Goal: Contribute content: Contribute content

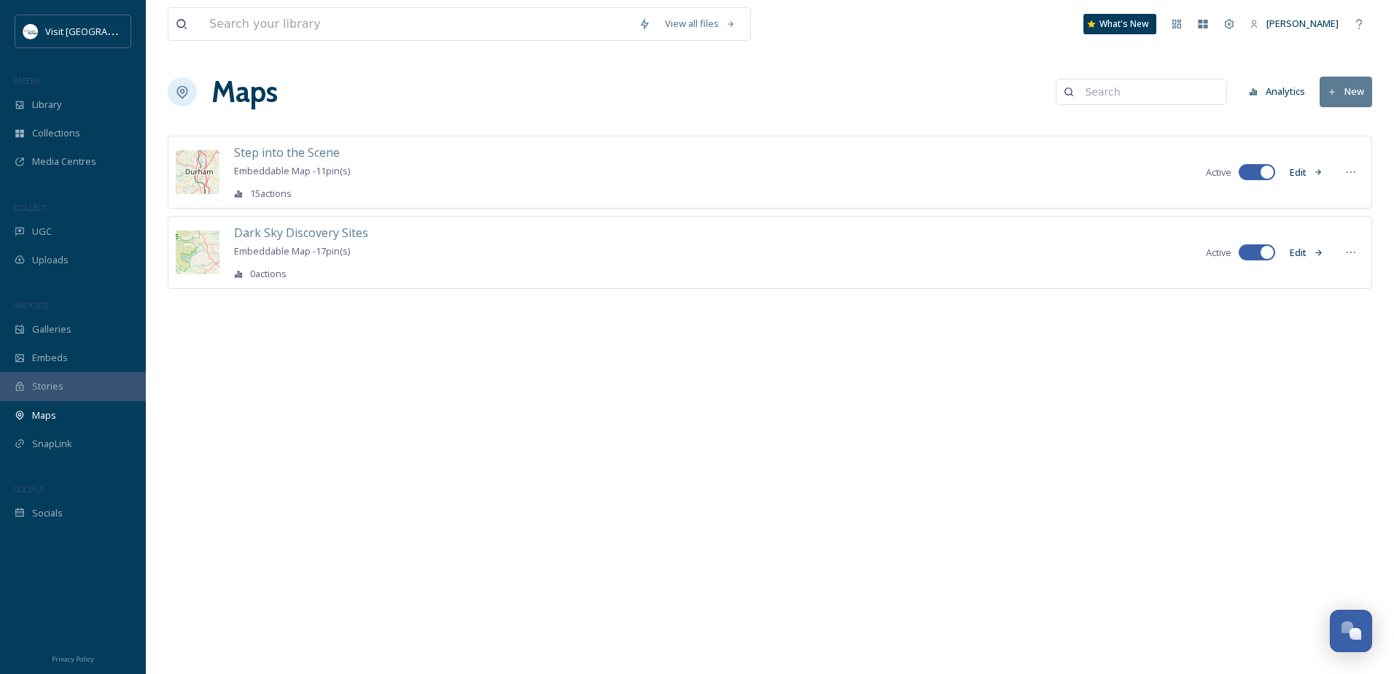
click at [1301, 250] on button "Edit" at bounding box center [1307, 252] width 48 height 28
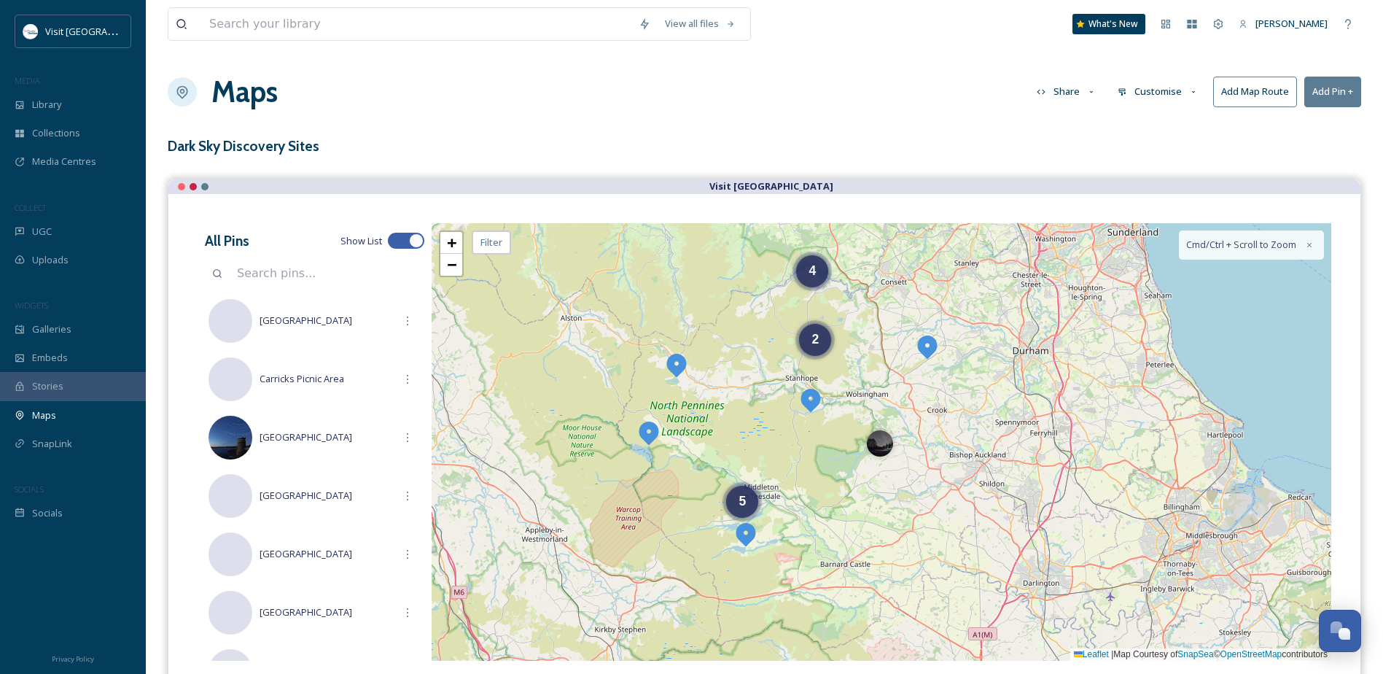
click at [1165, 95] on button "Customise" at bounding box center [1159, 91] width 96 height 28
click at [694, 160] on div "View all files What's New [PERSON_NAME] Maps Share Customise Layout Location Ma…" at bounding box center [765, 403] width 1238 height 806
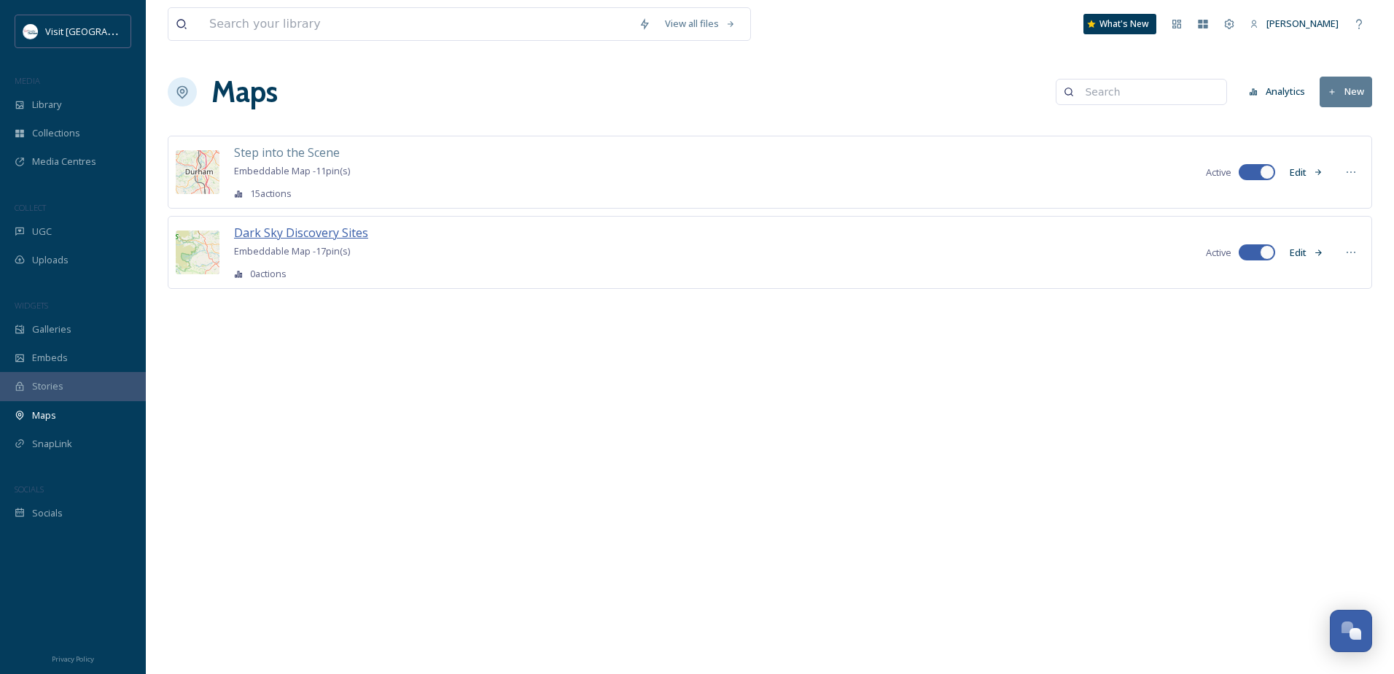
click at [364, 233] on span "Dark Sky Discovery Sites" at bounding box center [301, 233] width 134 height 16
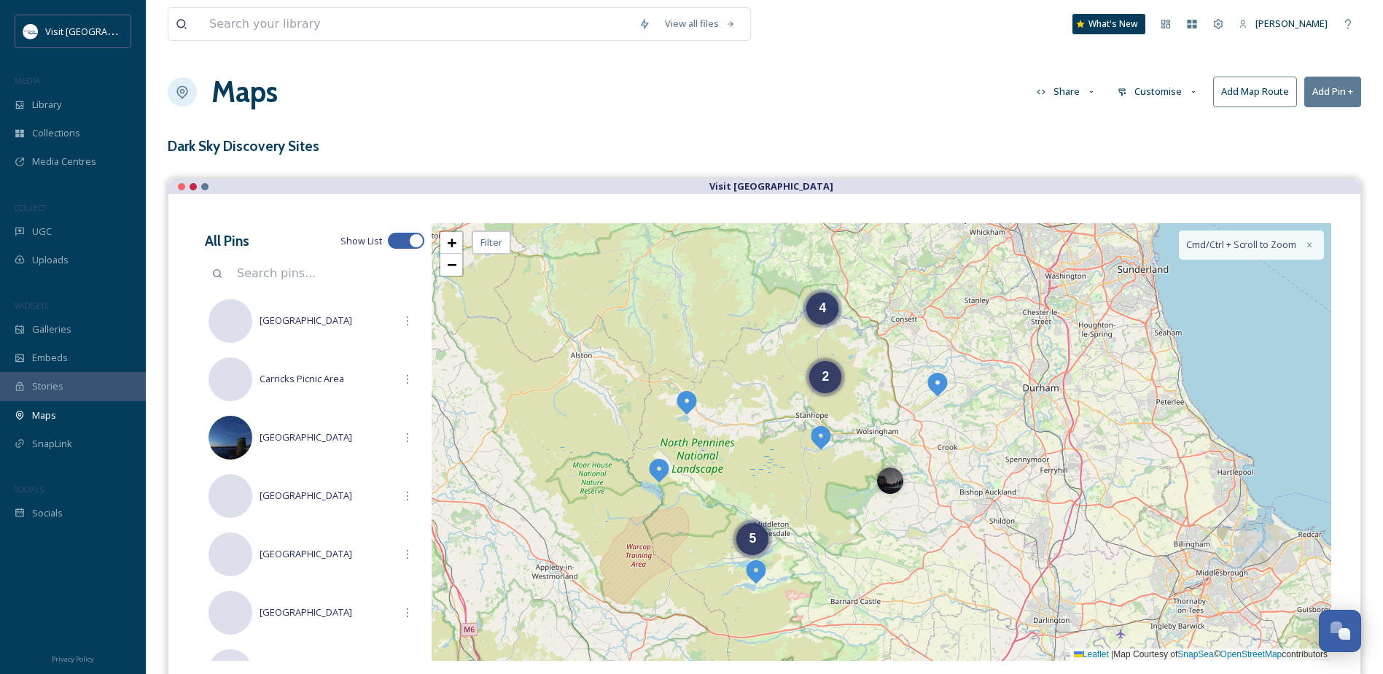
drag, startPoint x: 982, startPoint y: 397, endPoint x: 992, endPoint y: 435, distance: 38.6
click at [992, 435] on div "2 4 5 + − Leaflet | Map Courtesy of SnapSea © OpenStreetMap contributors Cmd/Ct…" at bounding box center [882, 442] width 900 height 438
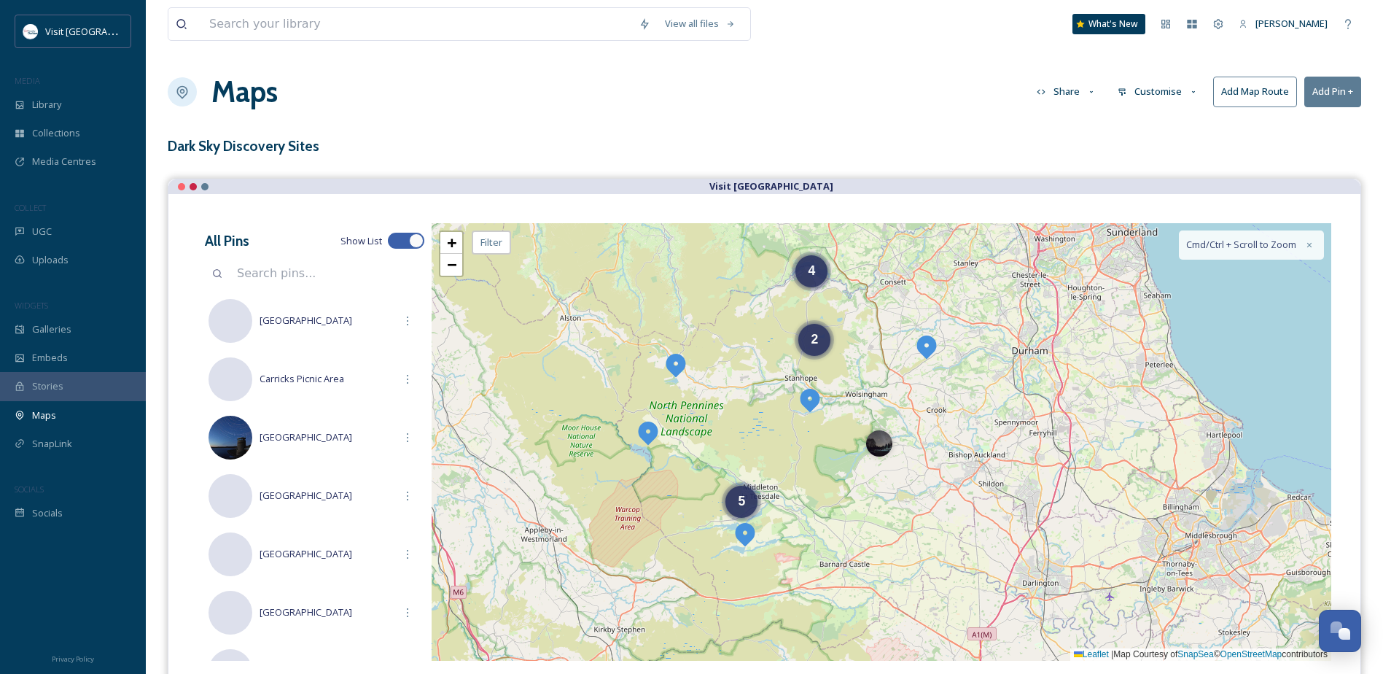
click at [1163, 92] on button "Customise" at bounding box center [1159, 91] width 96 height 28
click at [1167, 122] on div "Layout" at bounding box center [1161, 125] width 101 height 28
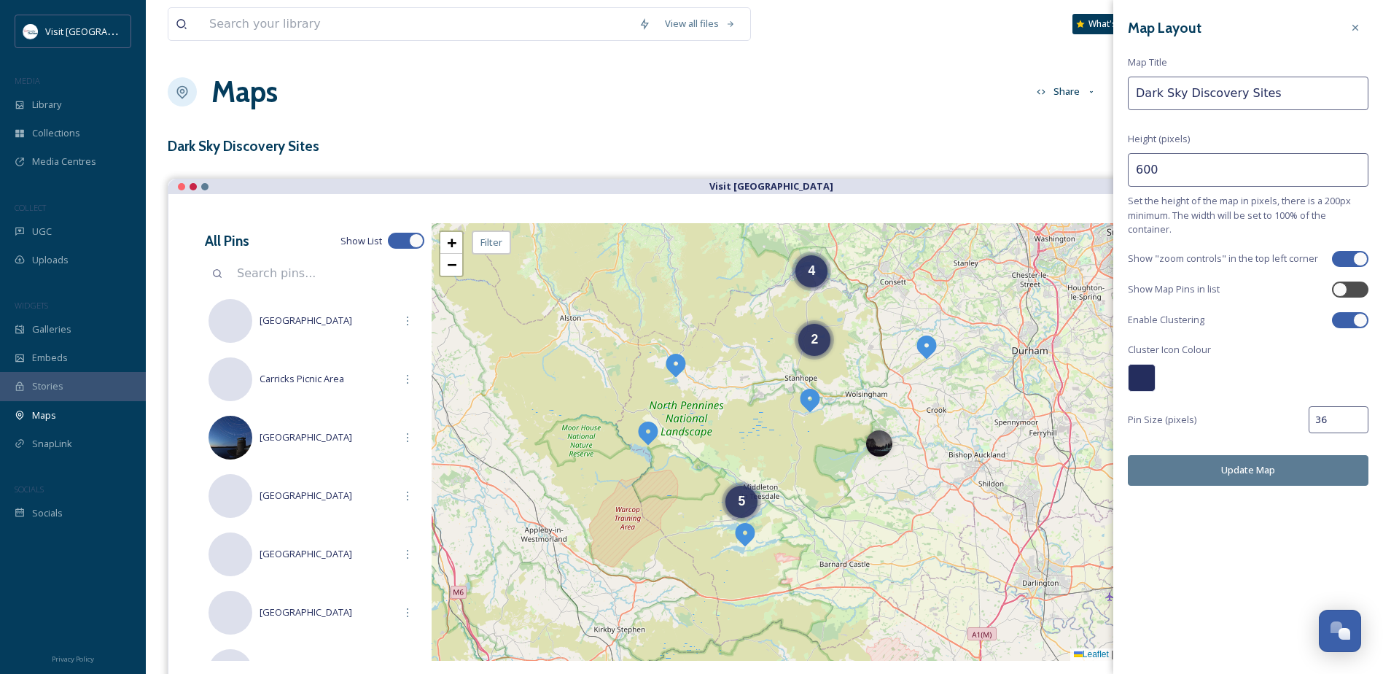
click at [1297, 95] on input "Dark Sky Discovery Sites" at bounding box center [1248, 94] width 241 height 34
drag, startPoint x: 1297, startPoint y: 95, endPoint x: 1134, endPoint y: 95, distance: 162.6
click at [1134, 95] on input "Dark Sky Discovery Sites" at bounding box center [1248, 94] width 241 height 34
click at [1202, 129] on div "Map Layout Map Title Dark Sky Discovery Sites Height (pixels) 600 Set the heigh…" at bounding box center [1249, 250] width 270 height 500
click at [1343, 285] on div at bounding box center [1340, 289] width 15 height 15
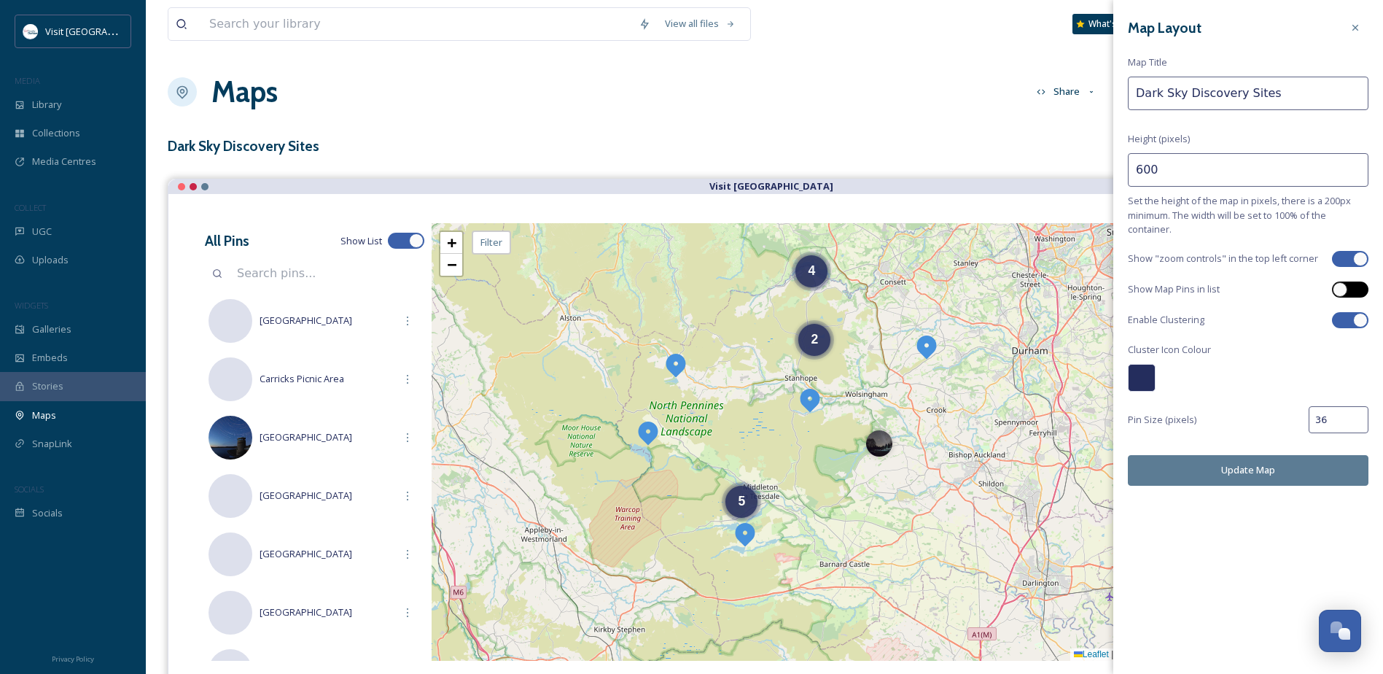
checkbox input "true"
click at [1297, 463] on button "Update Map" at bounding box center [1248, 470] width 241 height 30
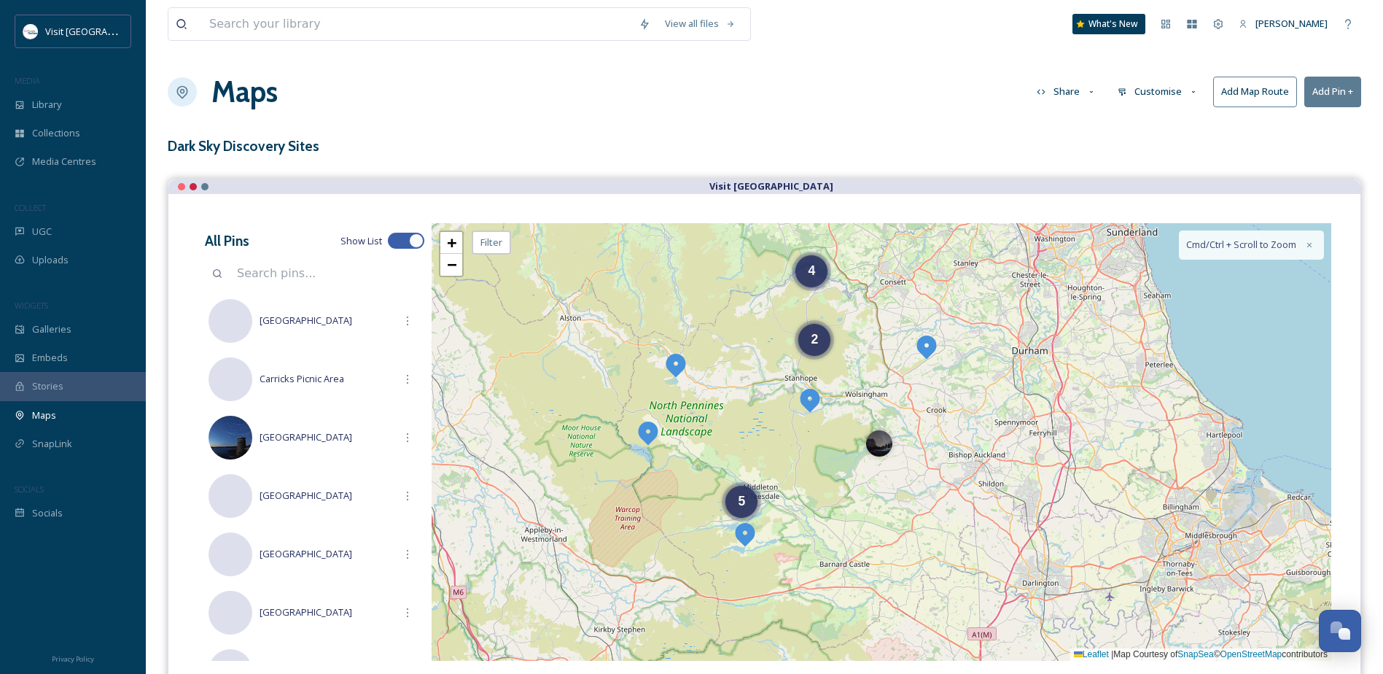
click at [1189, 91] on icon at bounding box center [1193, 92] width 9 height 9
click at [1167, 179] on div "Map" at bounding box center [1161, 182] width 101 height 28
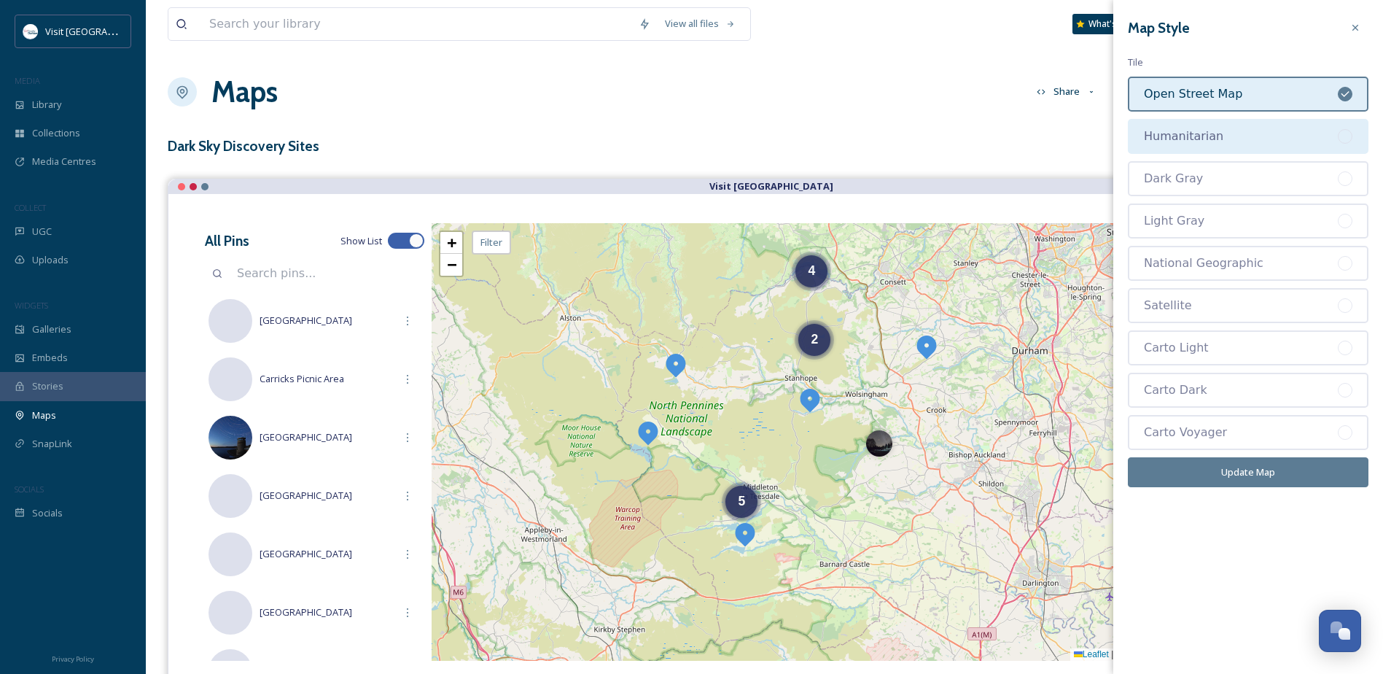
click at [1310, 129] on div "Humanitarian" at bounding box center [1241, 137] width 194 height 18
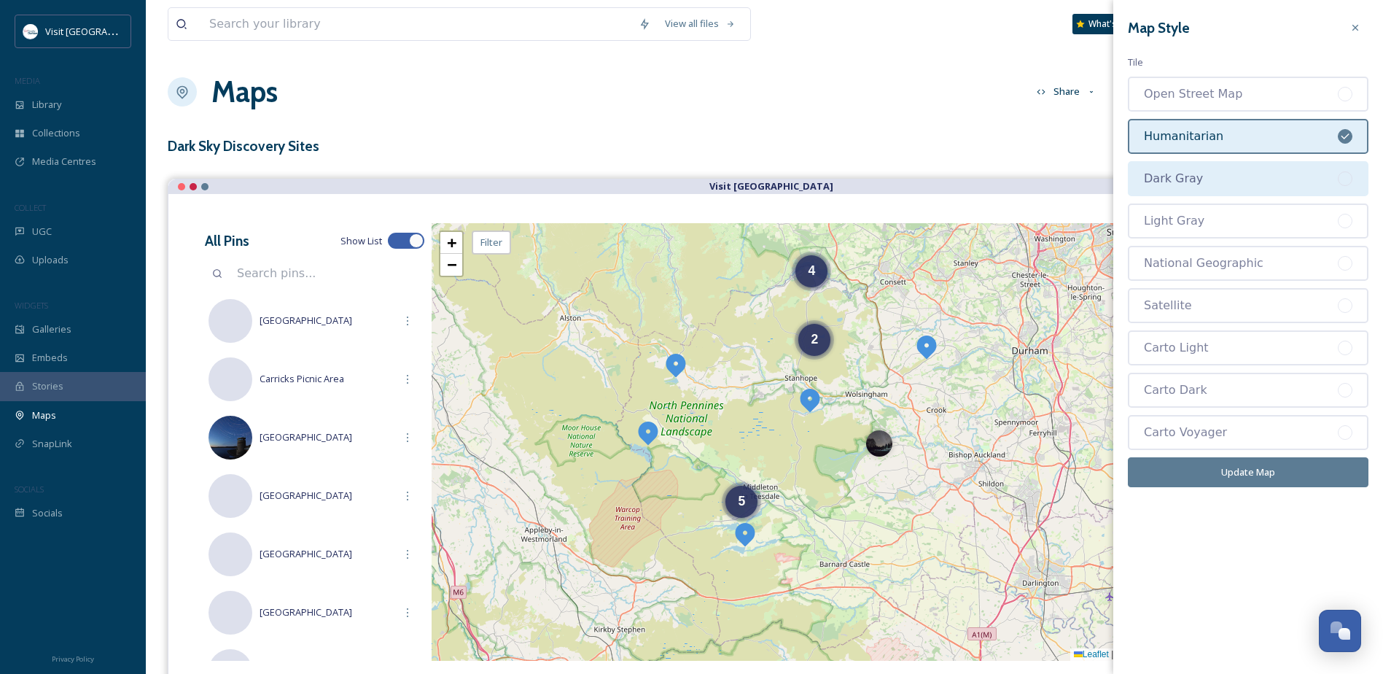
click at [1268, 180] on div "Dark Gray" at bounding box center [1241, 179] width 194 height 18
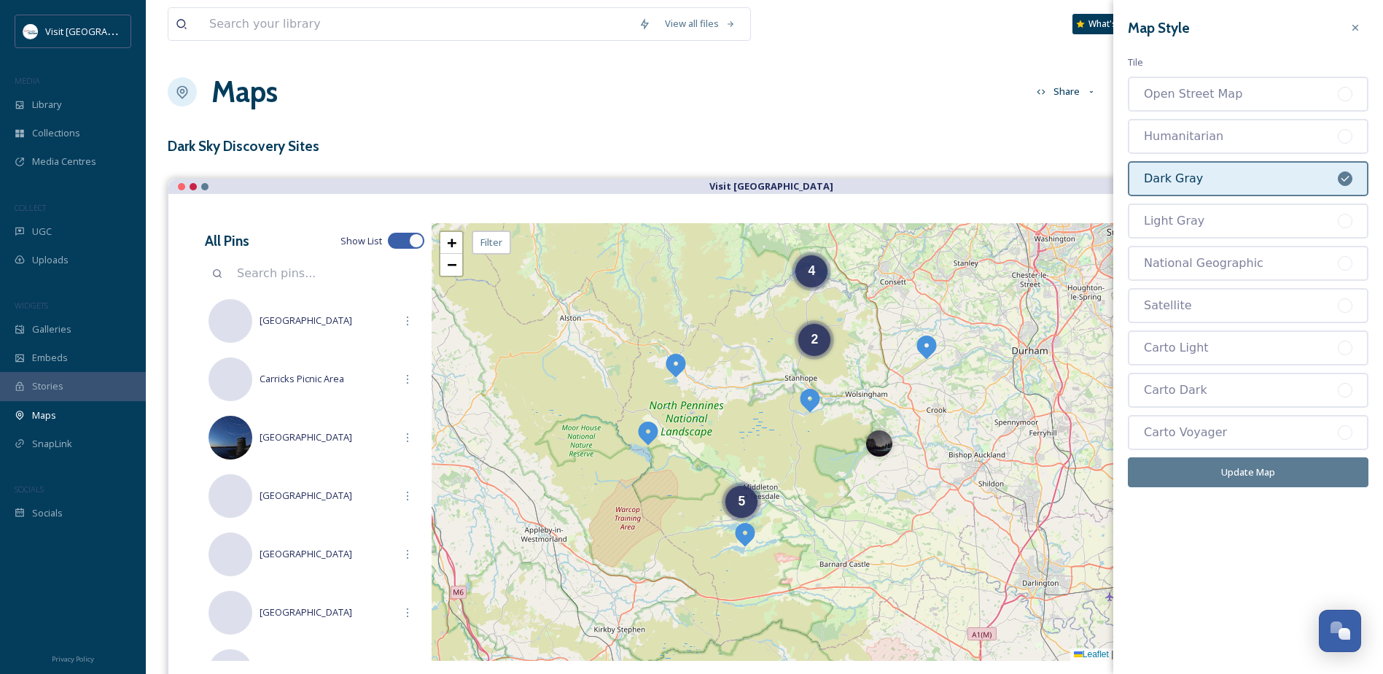
click at [1276, 482] on button "Update Map" at bounding box center [1248, 472] width 241 height 30
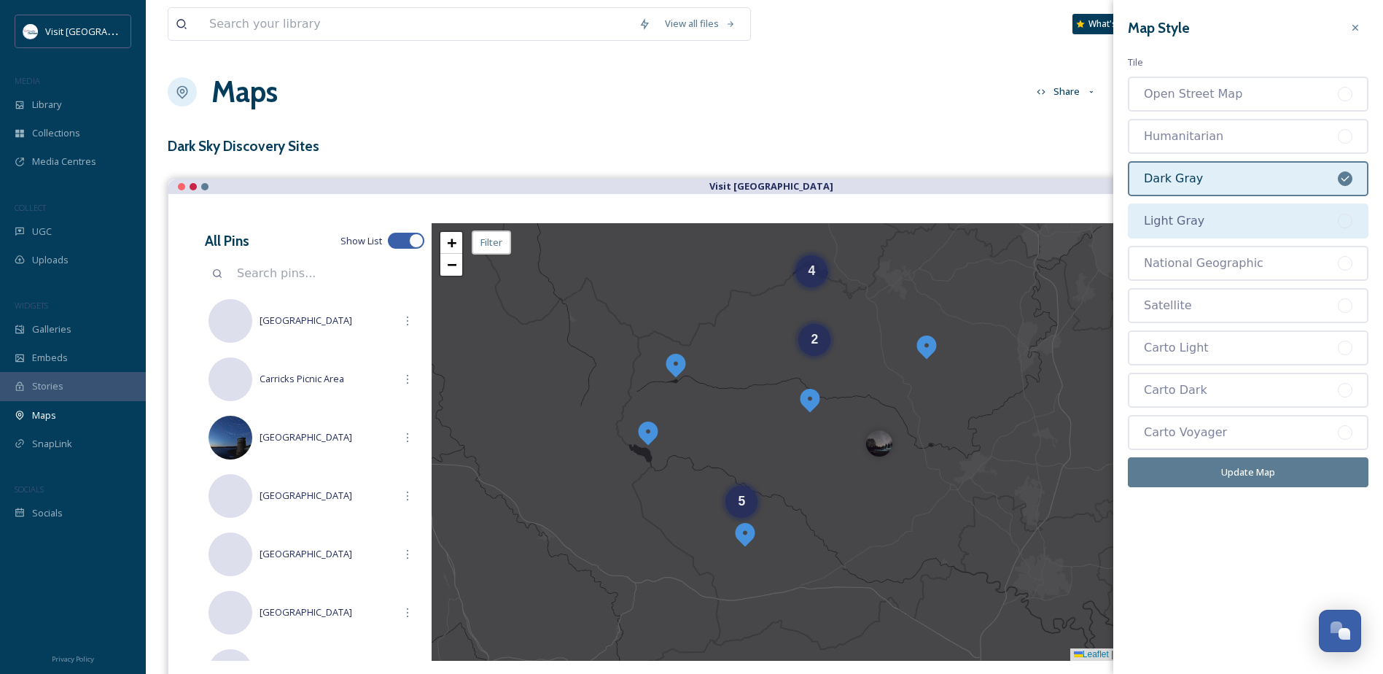
click at [1269, 225] on div "Light Gray" at bounding box center [1241, 221] width 194 height 18
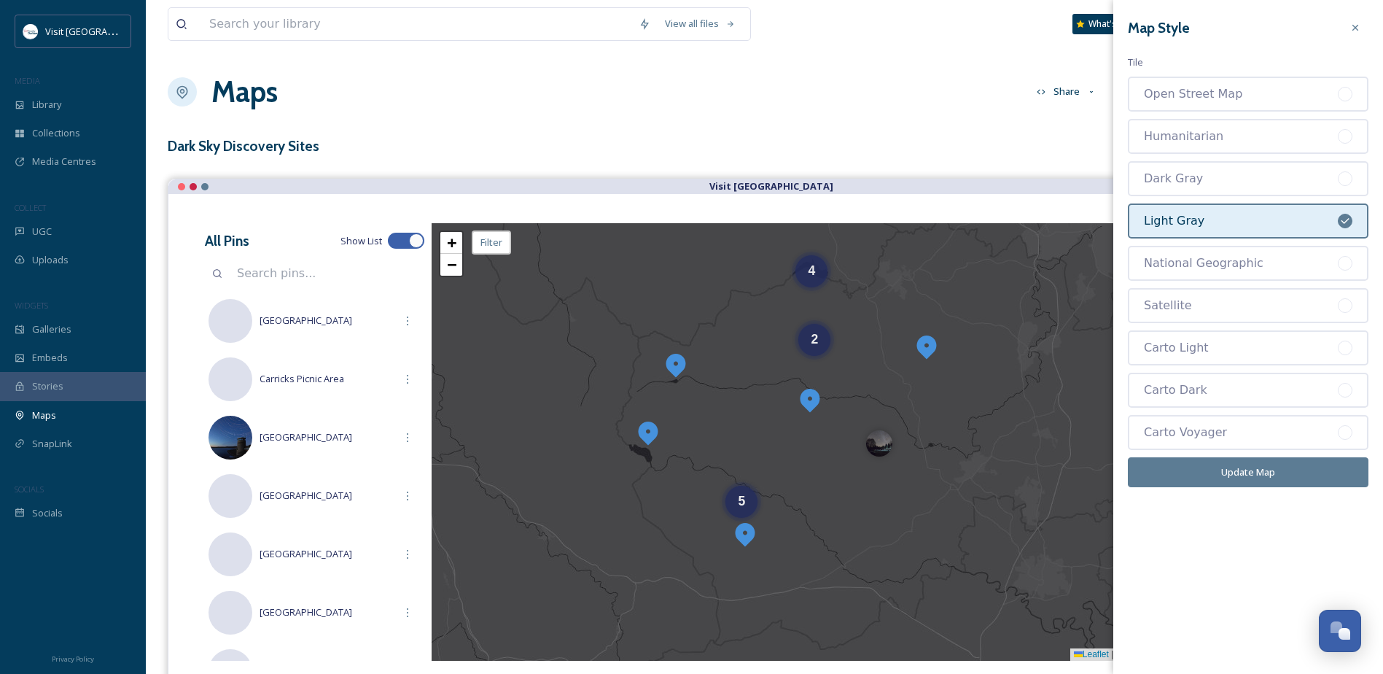
click at [1279, 473] on button "Update Map" at bounding box center [1248, 472] width 241 height 30
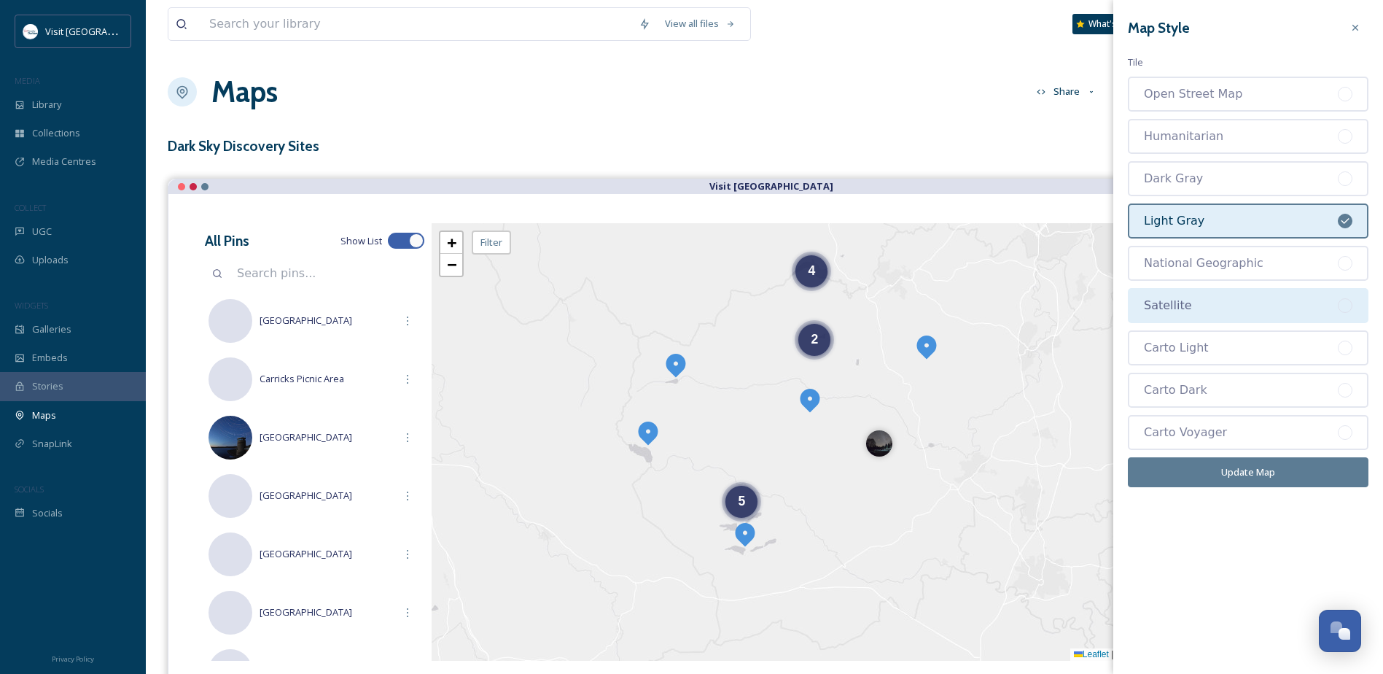
click at [1272, 300] on div "Satellite" at bounding box center [1241, 306] width 194 height 18
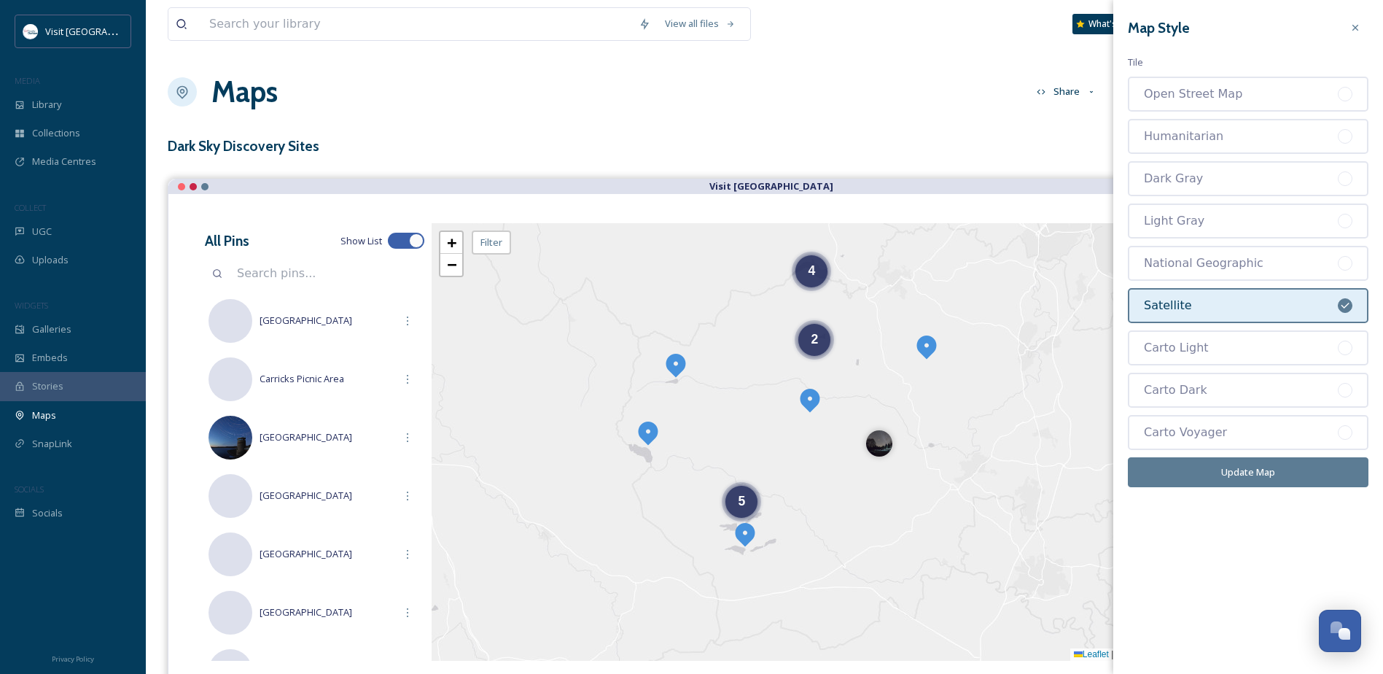
click at [1287, 474] on button "Update Map" at bounding box center [1248, 472] width 241 height 30
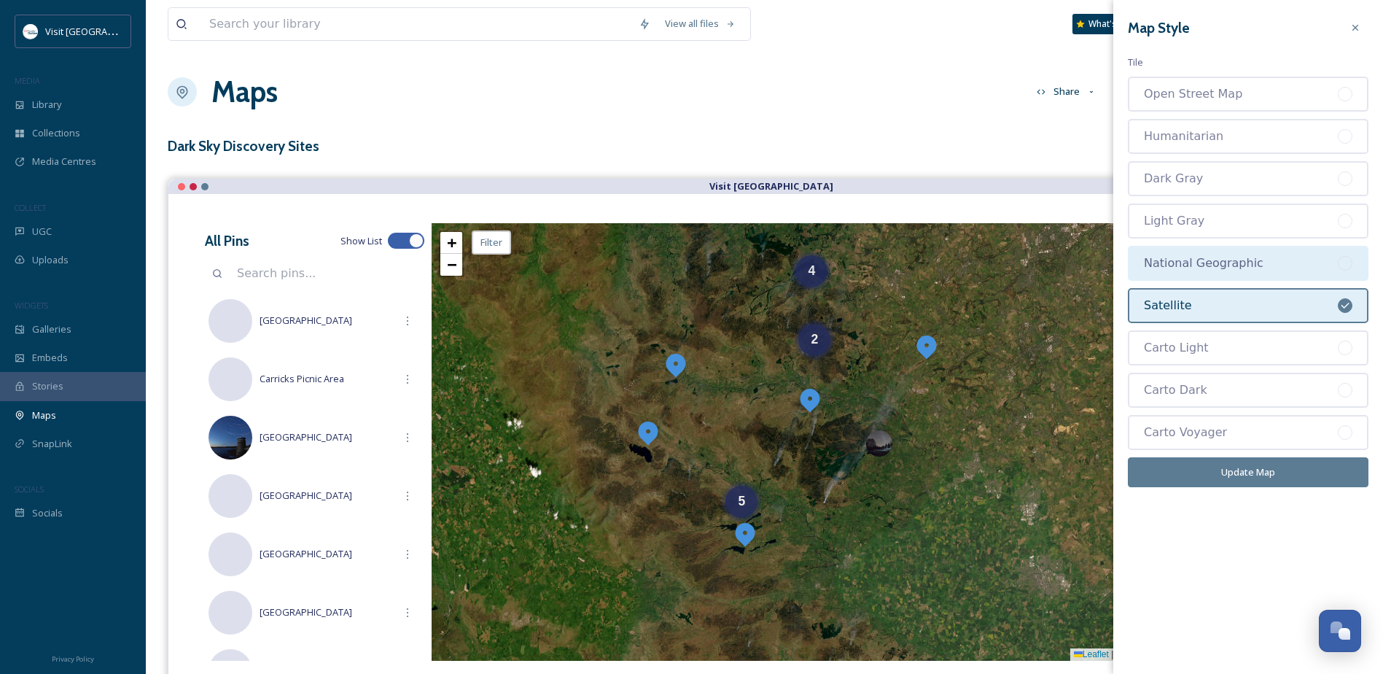
click at [1292, 262] on div "National Geographic" at bounding box center [1241, 264] width 194 height 18
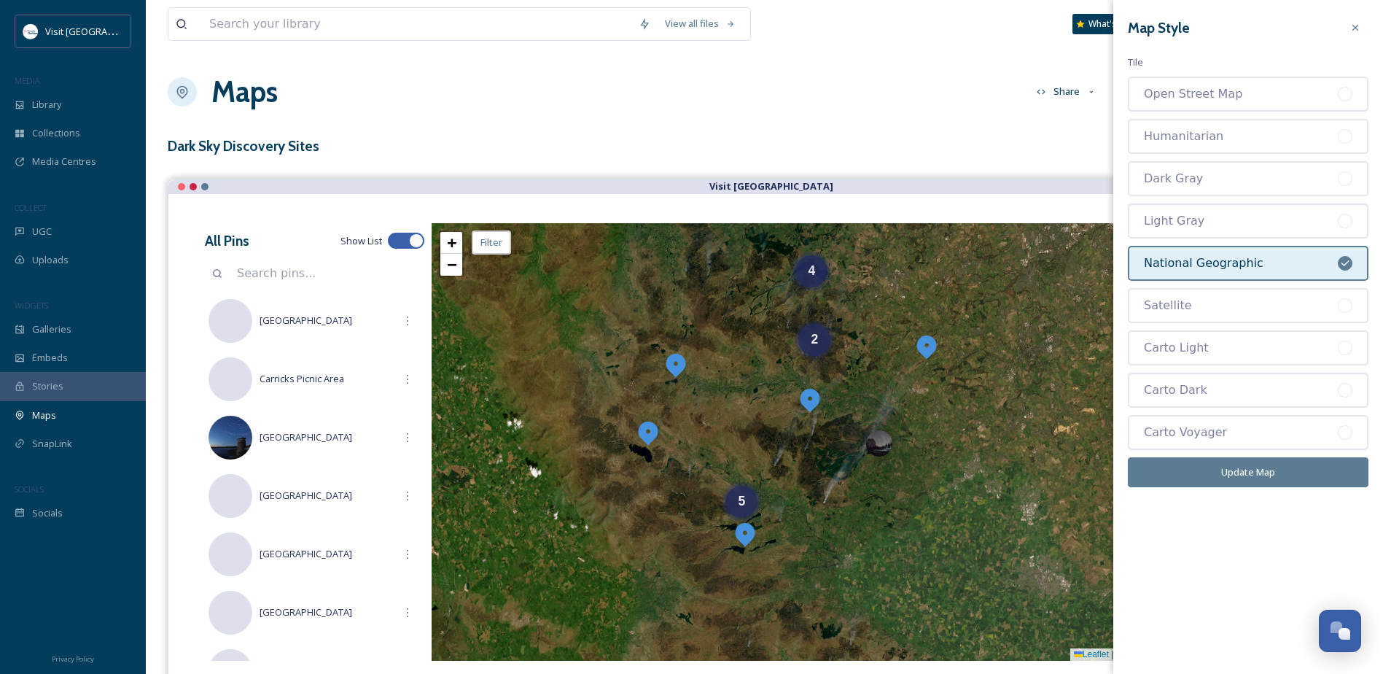
click at [1280, 481] on button "Update Map" at bounding box center [1248, 472] width 241 height 30
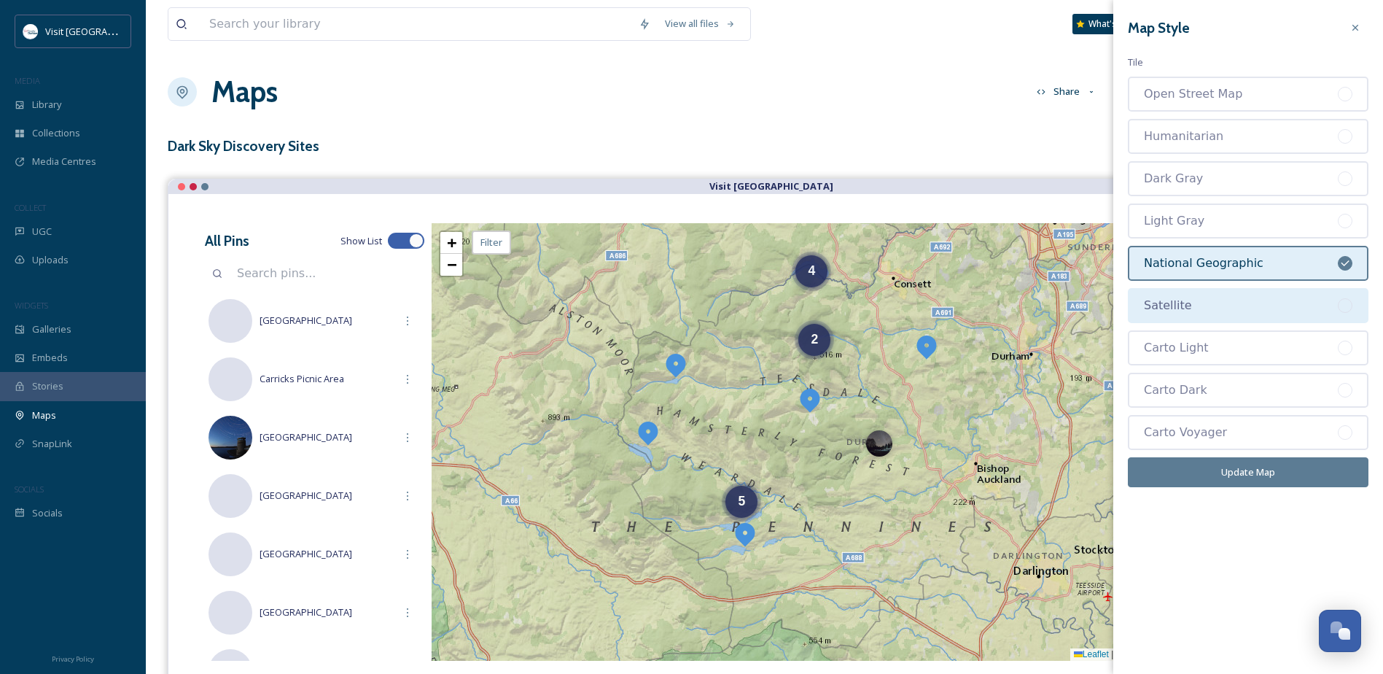
click at [1240, 311] on div "Satellite" at bounding box center [1241, 306] width 194 height 18
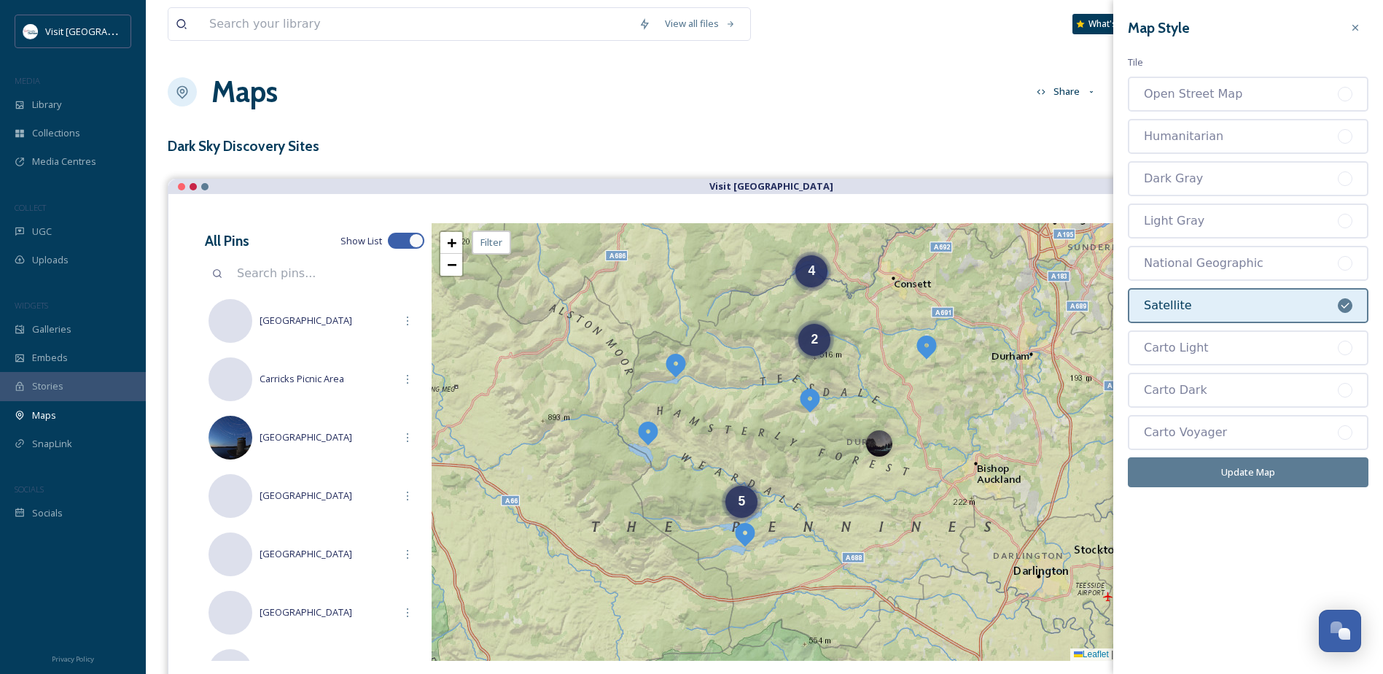
click at [1267, 470] on button "Update Map" at bounding box center [1248, 472] width 241 height 30
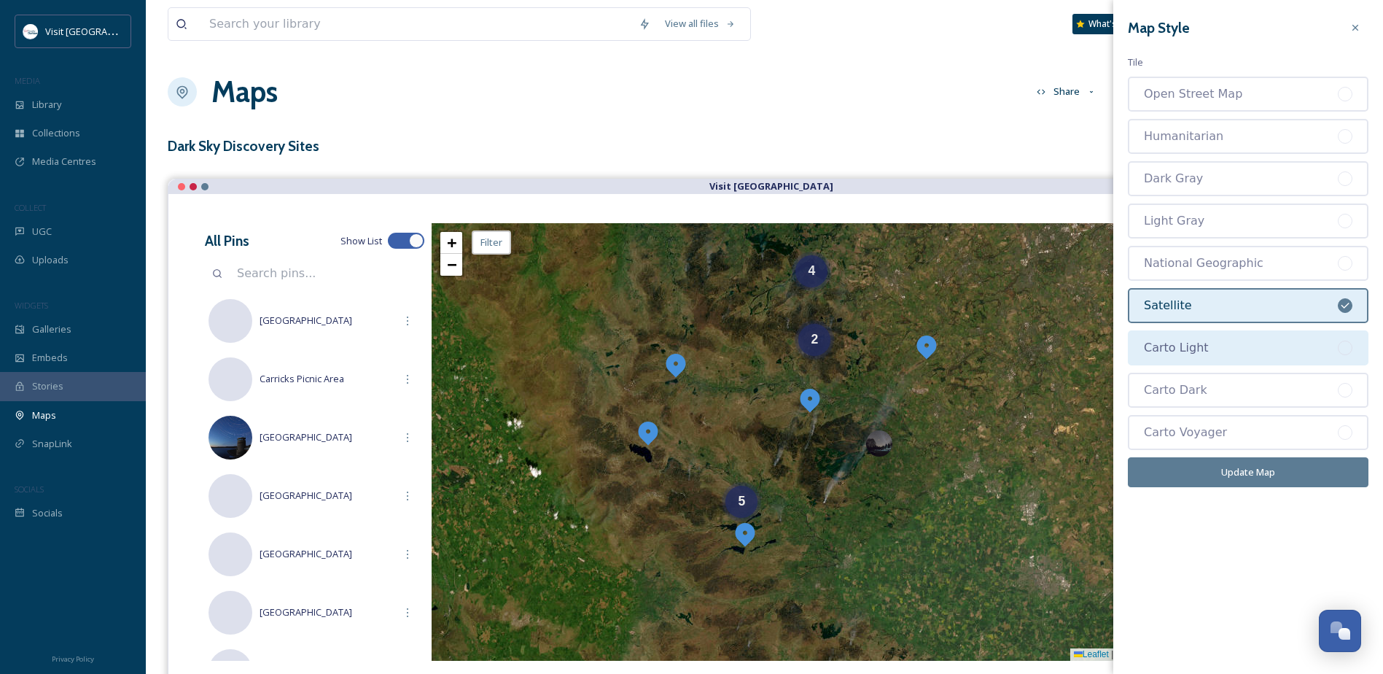
click at [1238, 351] on div "Carto Light" at bounding box center [1241, 348] width 194 height 18
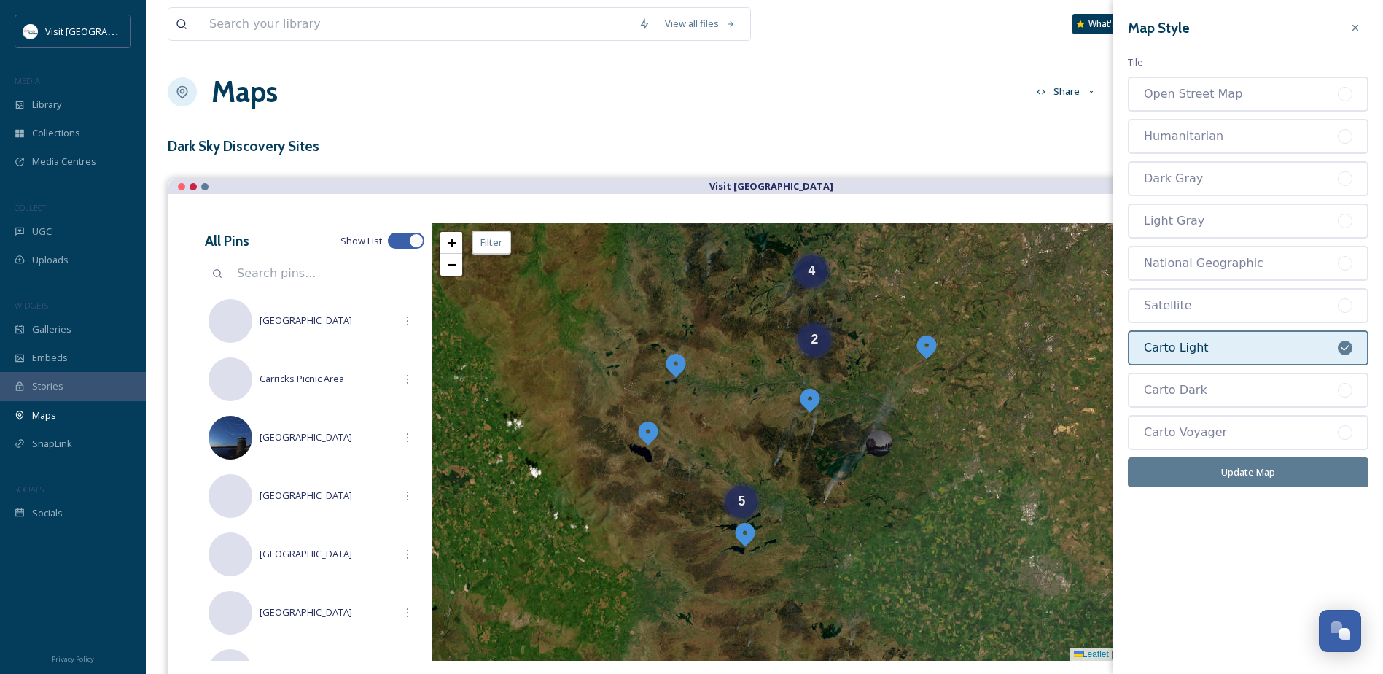
click at [1261, 475] on button "Update Map" at bounding box center [1248, 472] width 241 height 30
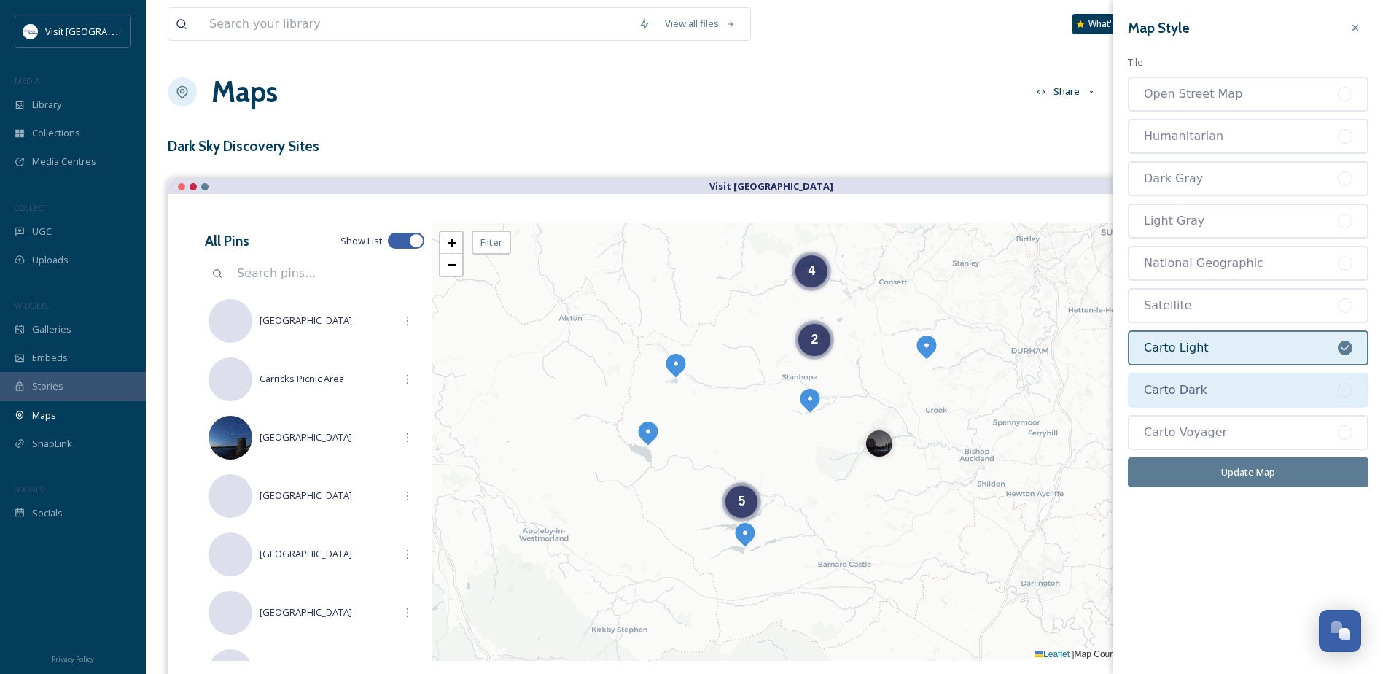
click at [1249, 383] on div "Carto Dark" at bounding box center [1241, 390] width 194 height 18
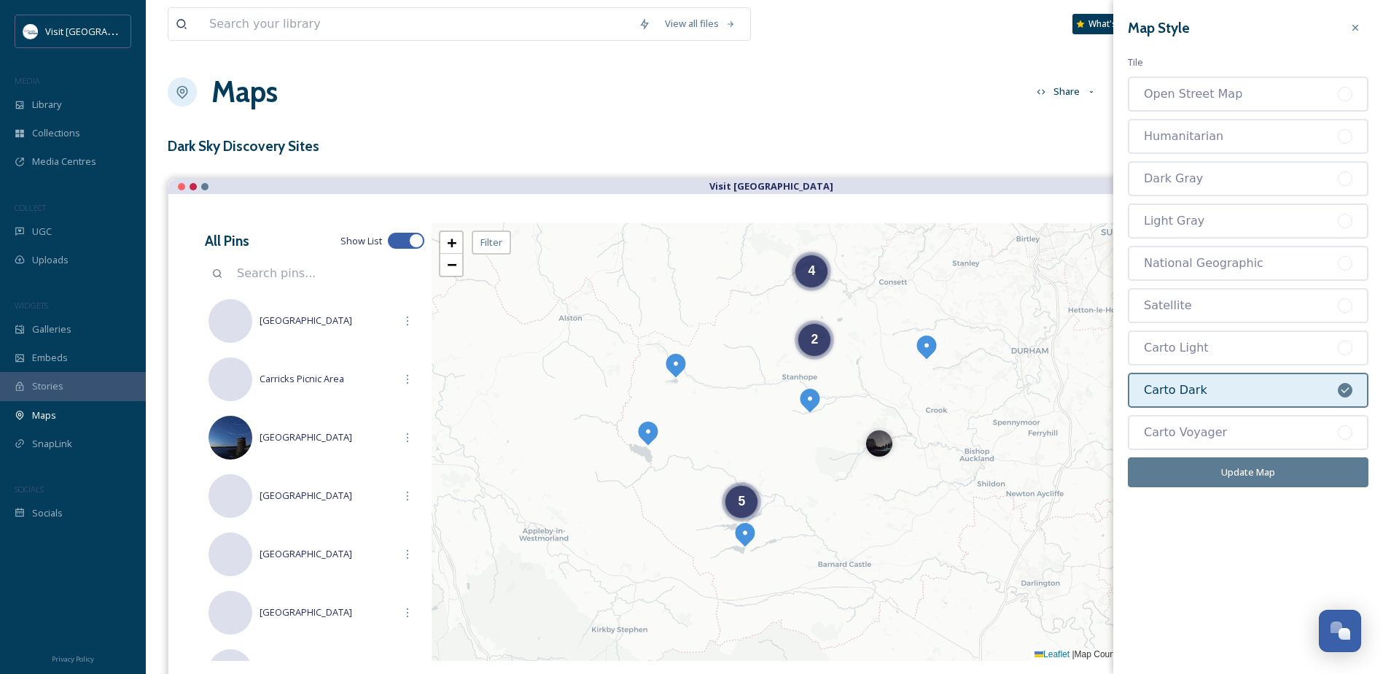
click at [1270, 473] on button "Update Map" at bounding box center [1248, 472] width 241 height 30
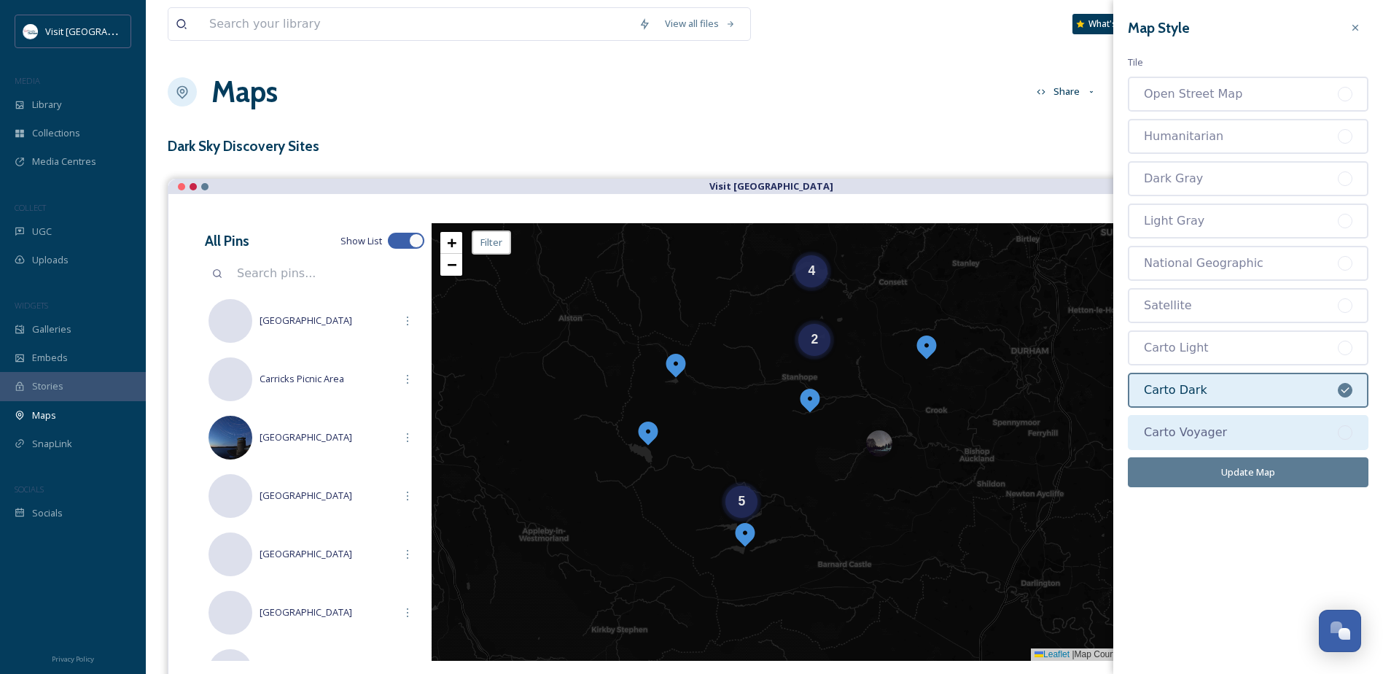
click at [1251, 431] on div "Carto Voyager" at bounding box center [1241, 433] width 194 height 18
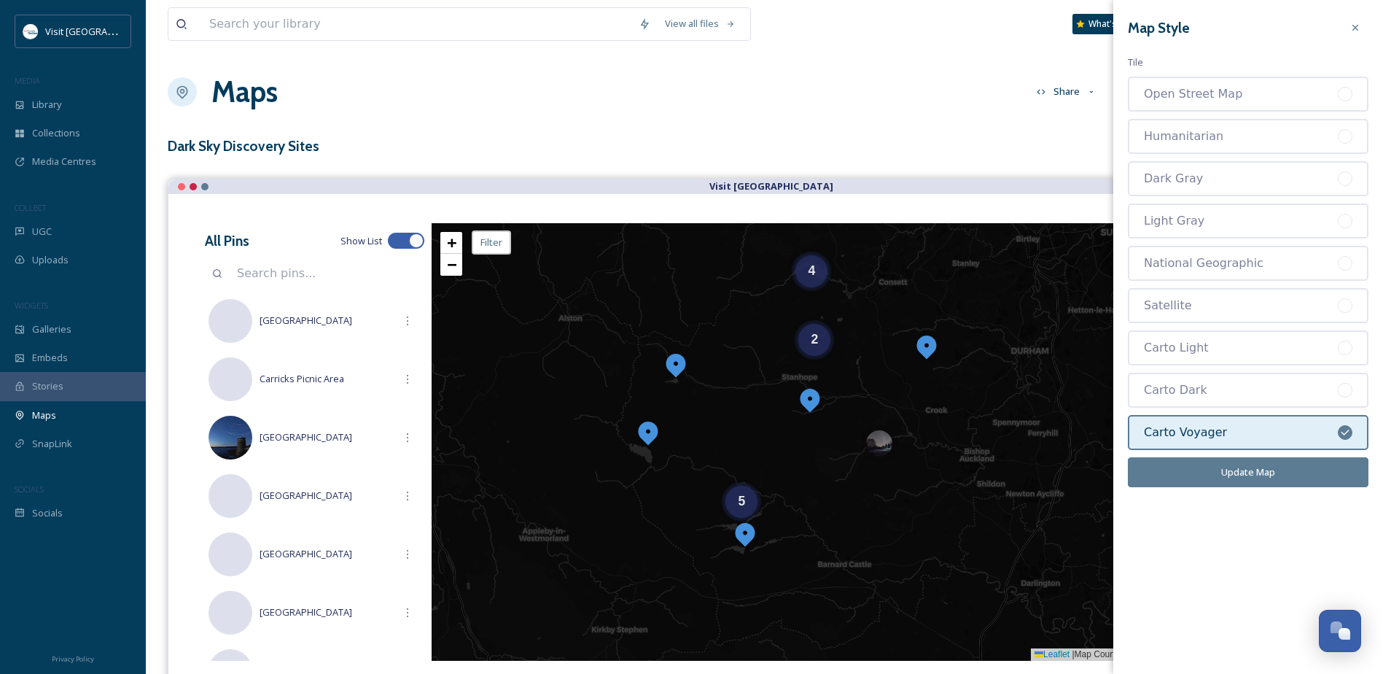
click at [1261, 472] on button "Update Map" at bounding box center [1248, 472] width 241 height 30
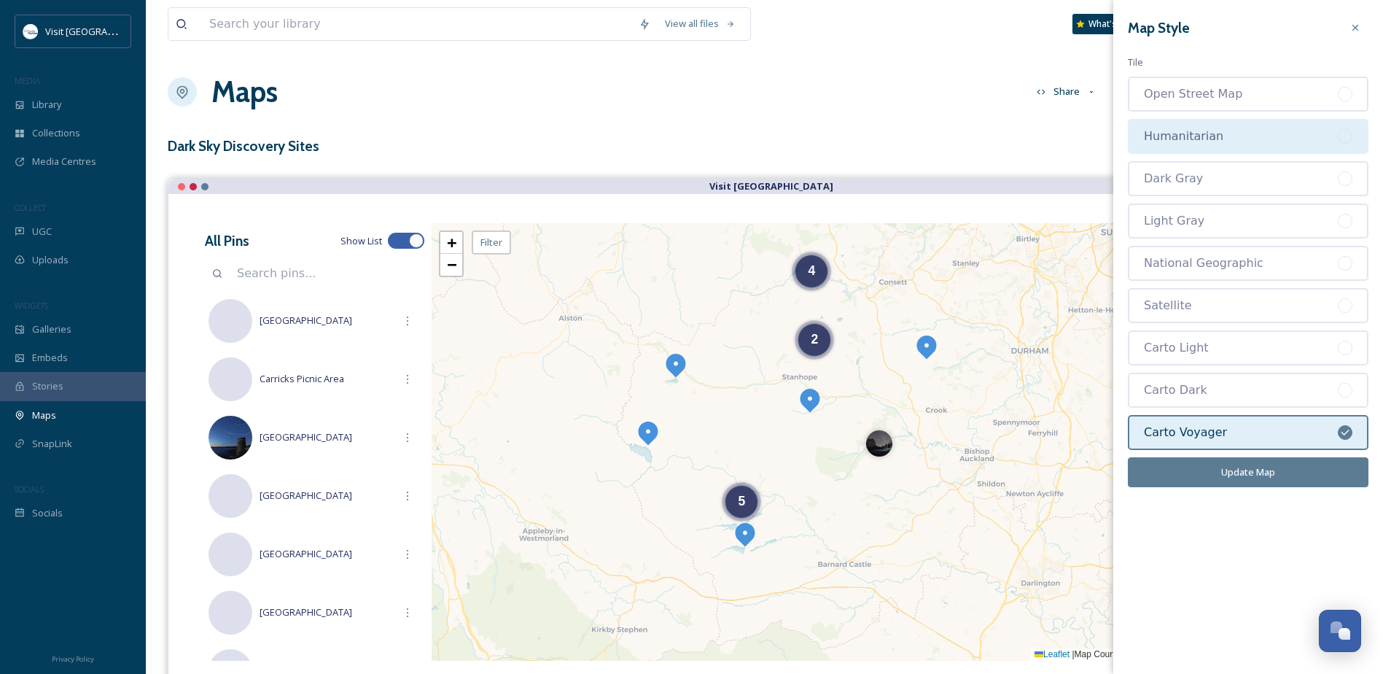
click at [1213, 129] on div "Humanitarian" at bounding box center [1241, 137] width 194 height 18
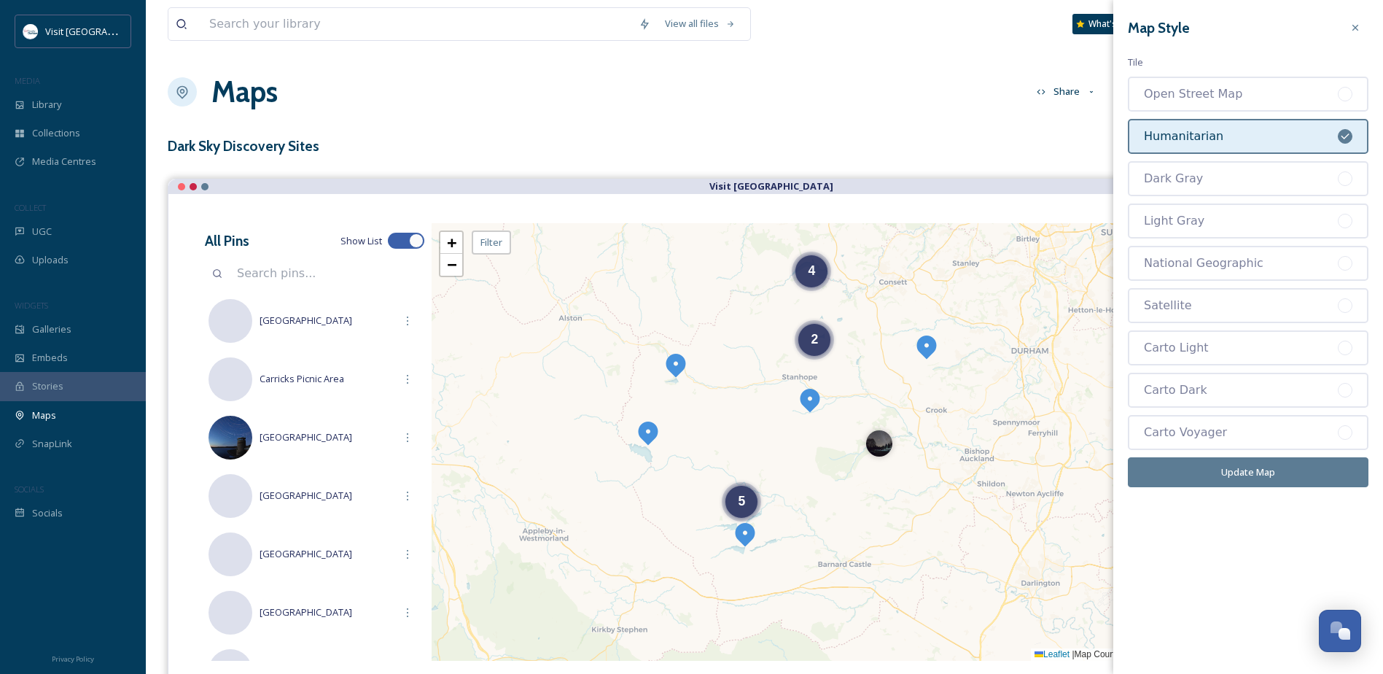
click at [1261, 477] on button "Update Map" at bounding box center [1248, 472] width 241 height 30
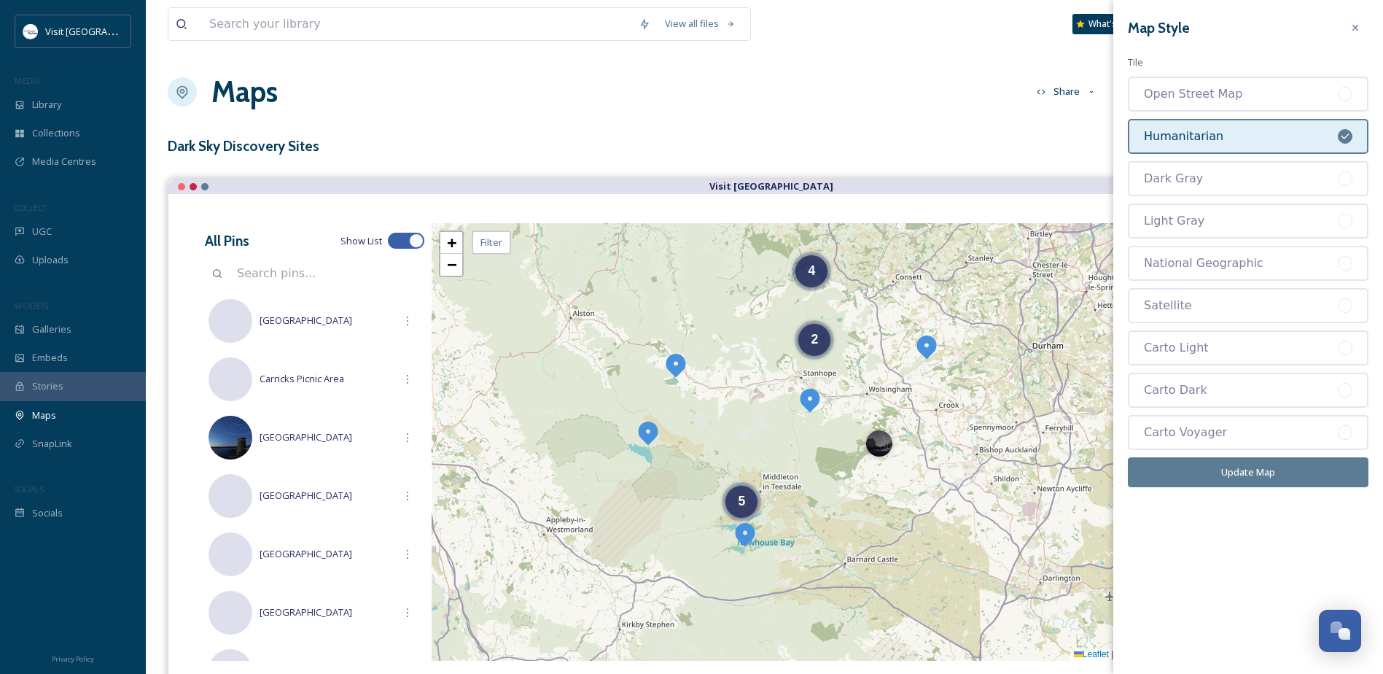
click at [1273, 473] on button "Update Map" at bounding box center [1248, 472] width 241 height 30
click at [1356, 26] on icon at bounding box center [1356, 28] width 12 height 12
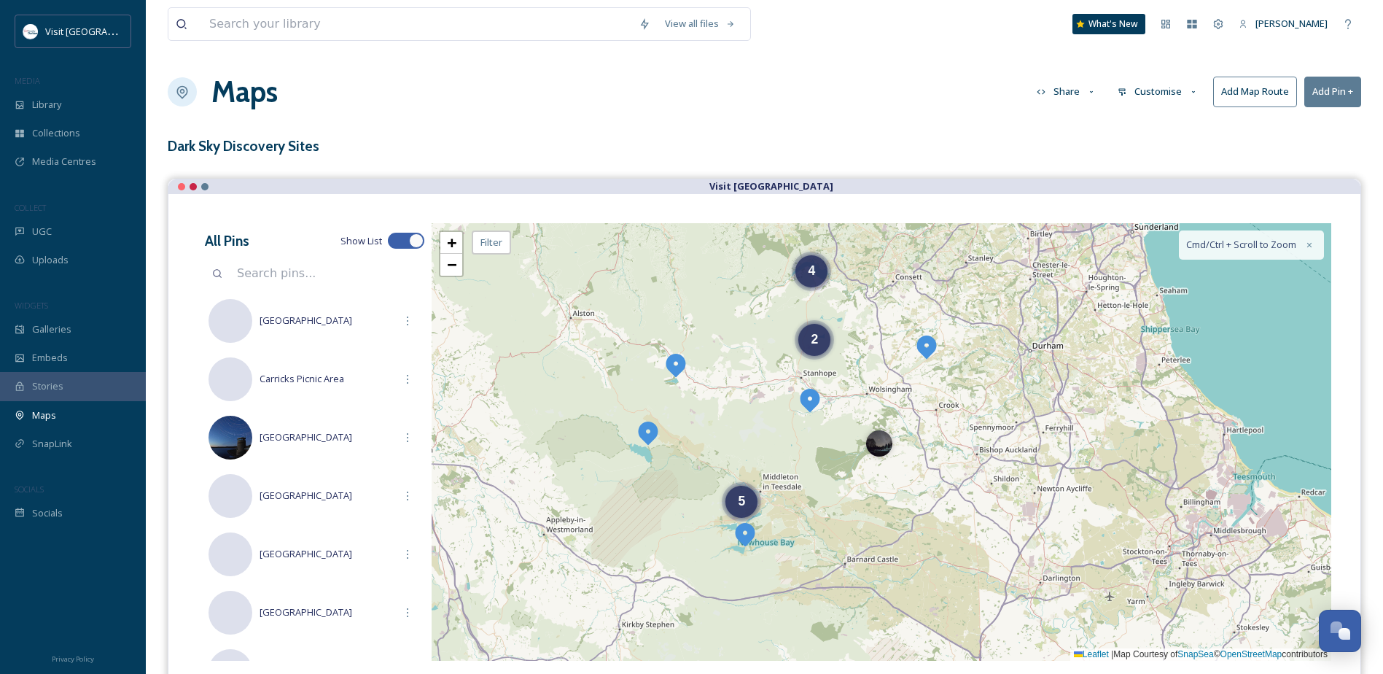
click at [1321, 96] on button "Add Pin +" at bounding box center [1333, 92] width 57 height 30
click at [1195, 123] on div "View all files What's New [PERSON_NAME] Maps Share Customise Add Map Route Add …" at bounding box center [765, 403] width 1238 height 806
click at [1189, 93] on icon at bounding box center [1193, 92] width 9 height 9
click at [1176, 122] on div "Layout" at bounding box center [1161, 125] width 101 height 28
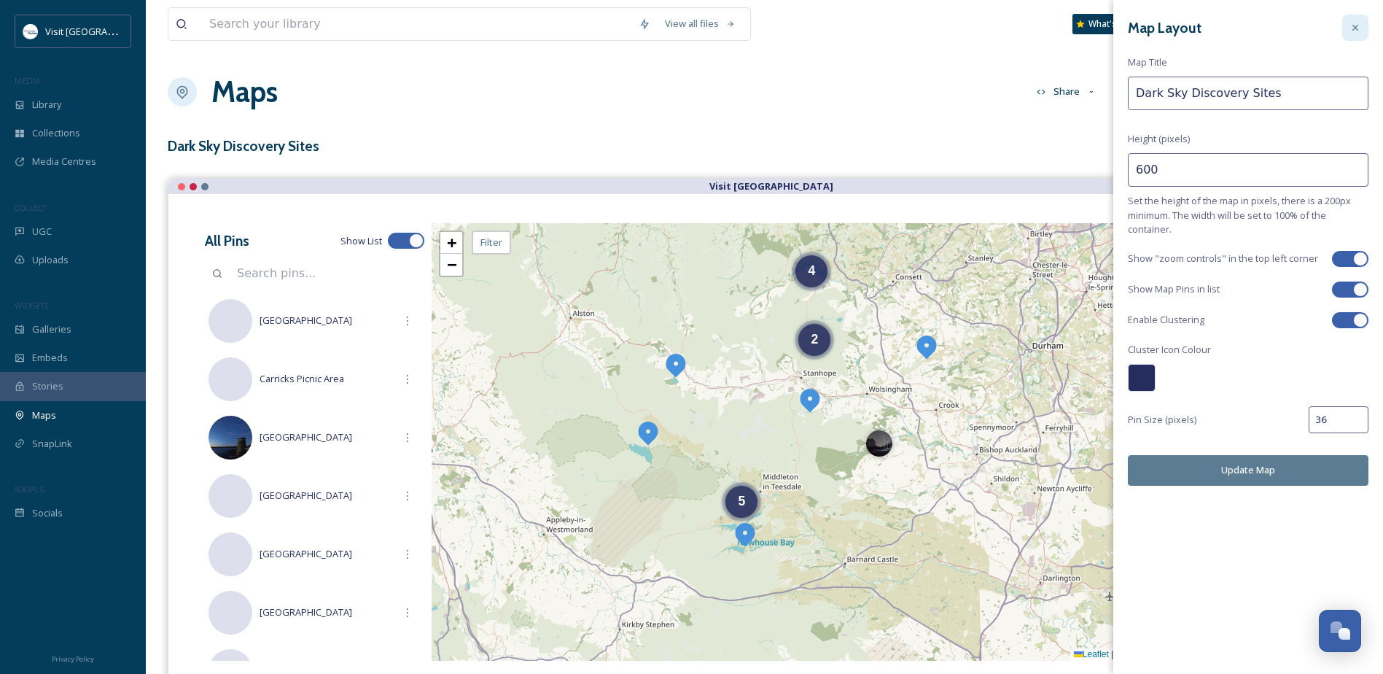
drag, startPoint x: 1351, startPoint y: 28, endPoint x: 1337, endPoint y: 41, distance: 18.6
click at [1351, 28] on icon at bounding box center [1356, 28] width 12 height 12
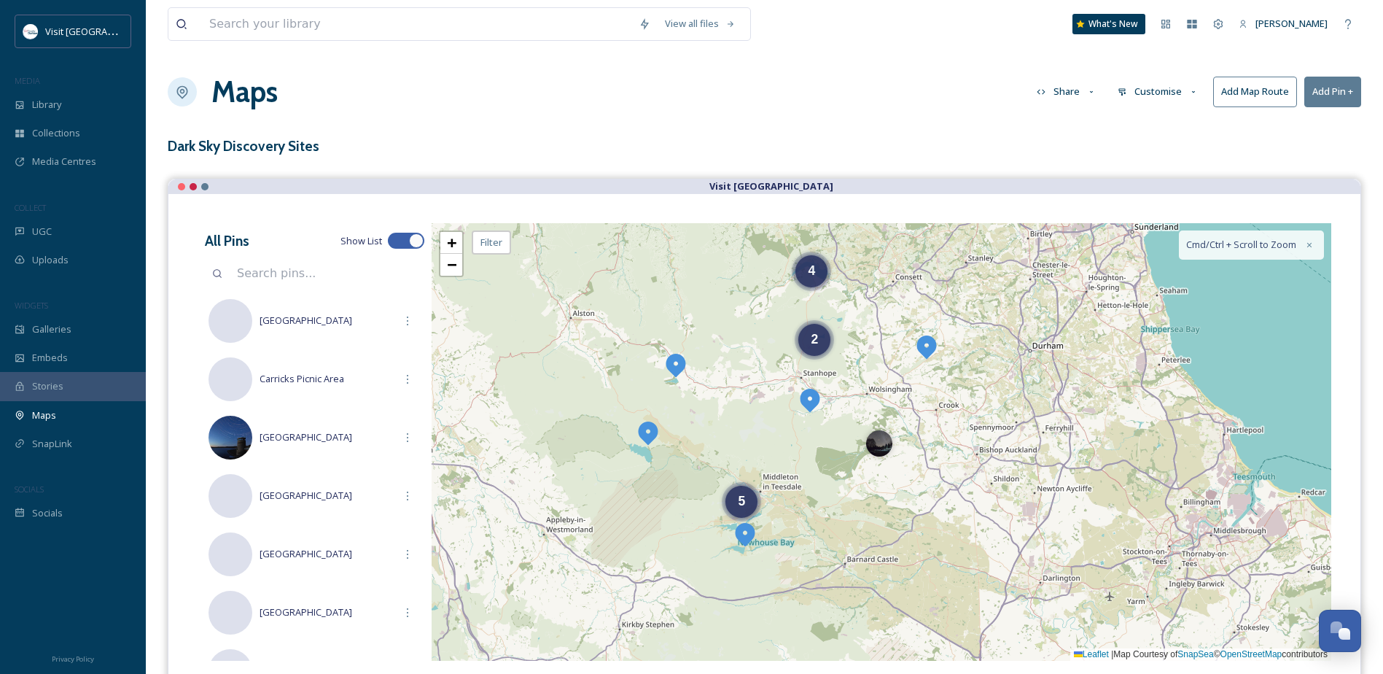
click at [1181, 97] on button "Customise" at bounding box center [1159, 91] width 96 height 28
click at [1173, 157] on div "Location" at bounding box center [1161, 153] width 101 height 28
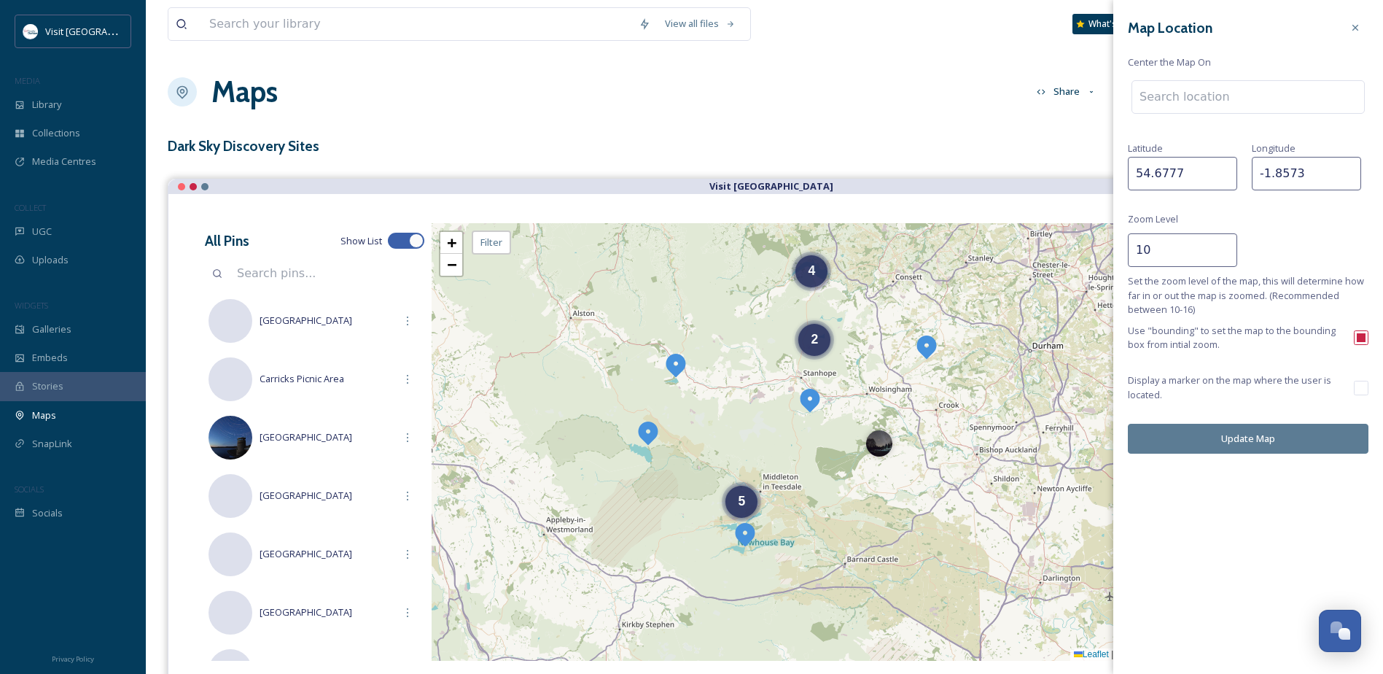
click at [1217, 97] on input at bounding box center [1249, 97] width 232 height 32
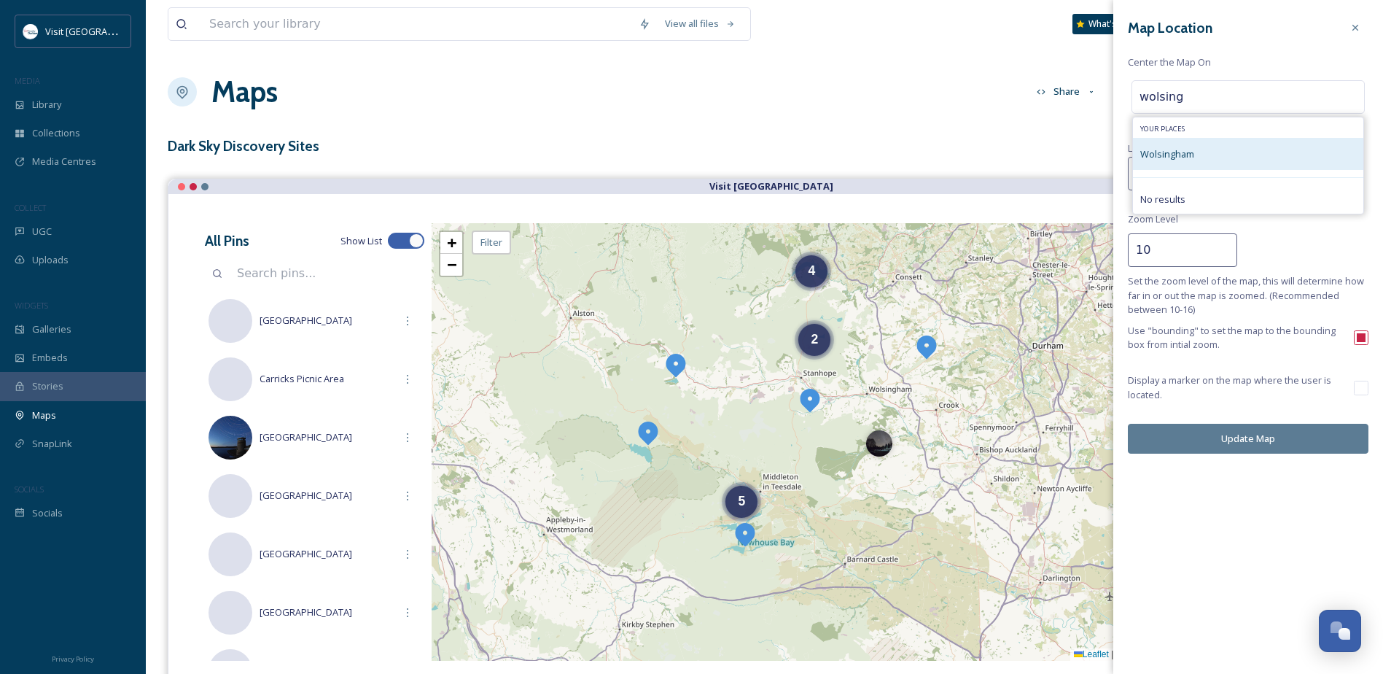
click at [1200, 162] on div "Wolsingham" at bounding box center [1248, 154] width 230 height 32
click at [1266, 435] on button "Update Map" at bounding box center [1248, 439] width 241 height 30
click at [1275, 440] on button "Update Map" at bounding box center [1248, 439] width 241 height 30
click at [1202, 86] on input "wolsing" at bounding box center [1249, 97] width 232 height 32
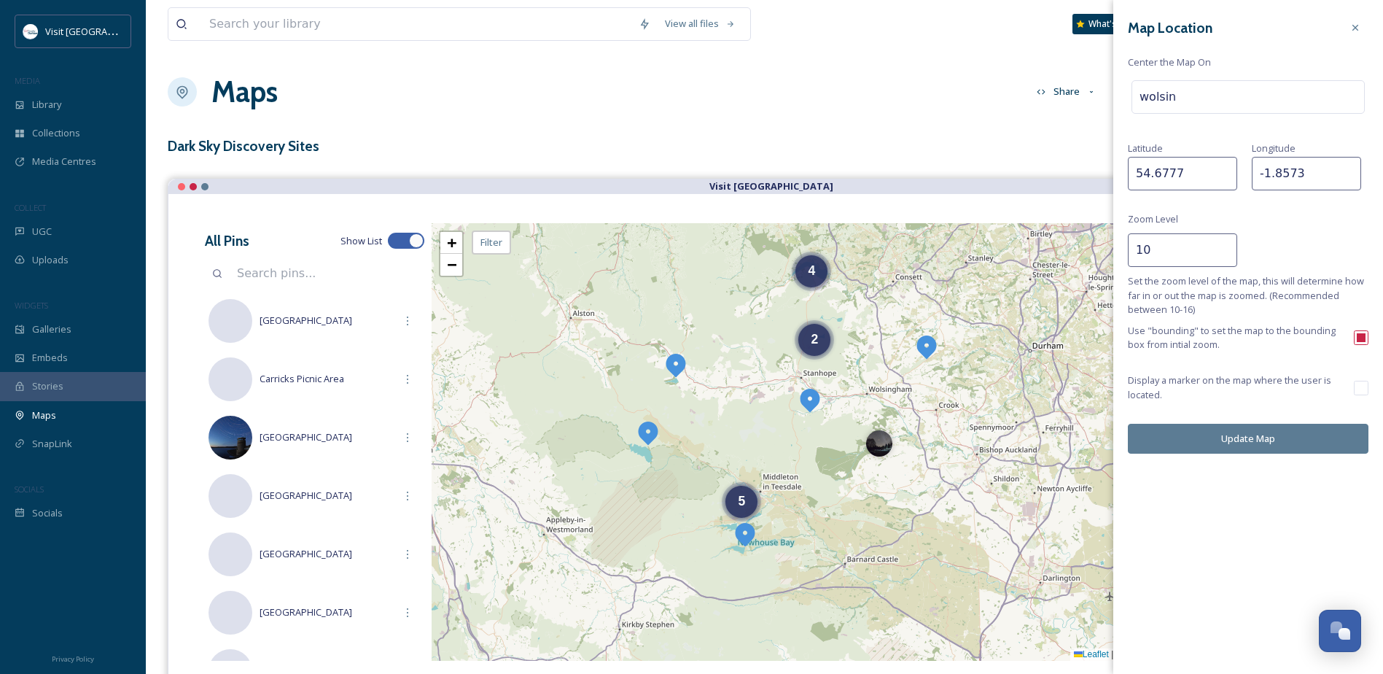
click at [1222, 97] on input "wolsin" at bounding box center [1249, 97] width 232 height 32
drag, startPoint x: 1222, startPoint y: 97, endPoint x: 1123, endPoint y: 89, distance: 99.5
click at [1123, 89] on div "Map Location Center the Map On wolsin [GEOGRAPHIC_DATA] Zoom Level 10 Set the z…" at bounding box center [1249, 234] width 270 height 468
type input "wolsingham"
drag, startPoint x: 1224, startPoint y: 95, endPoint x: 1111, endPoint y: 99, distance: 113.8
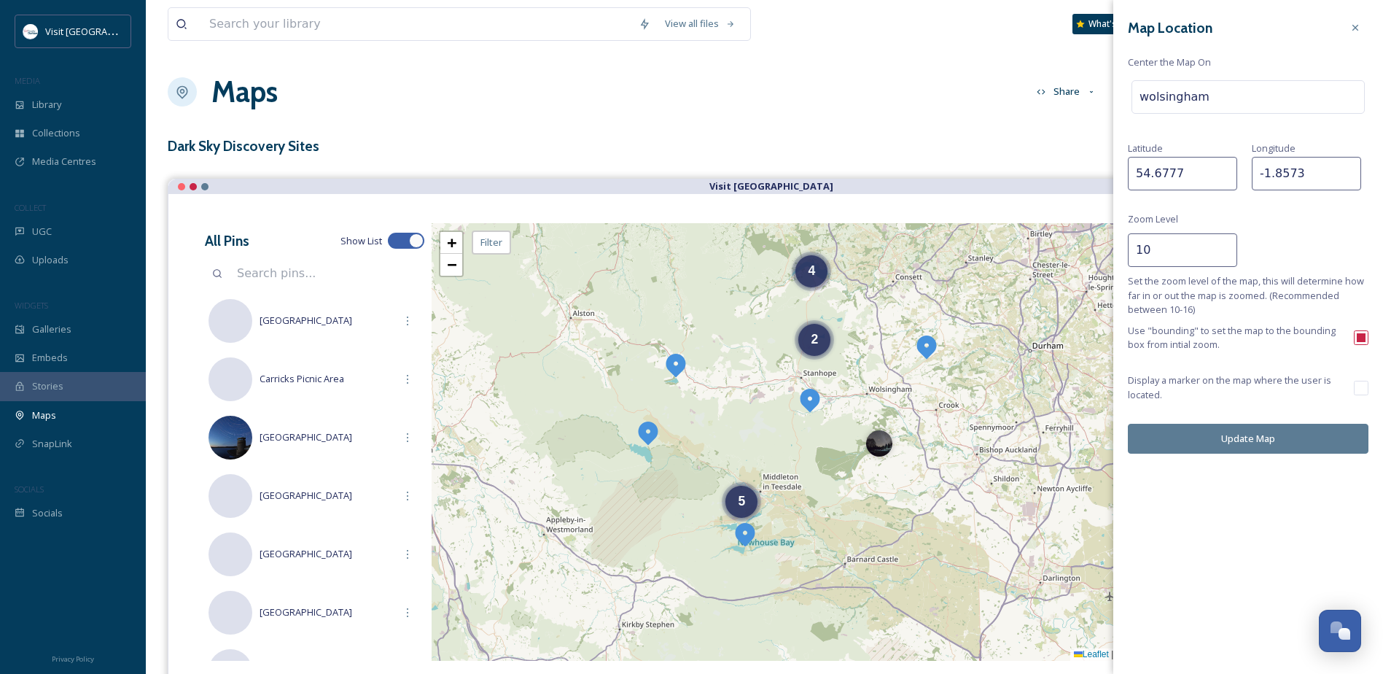
click at [1111, 99] on div "View all files What's New [PERSON_NAME] Maps Share Customise Add Map Route Add …" at bounding box center [765, 403] width 1238 height 806
click at [1351, 23] on icon at bounding box center [1356, 28] width 12 height 12
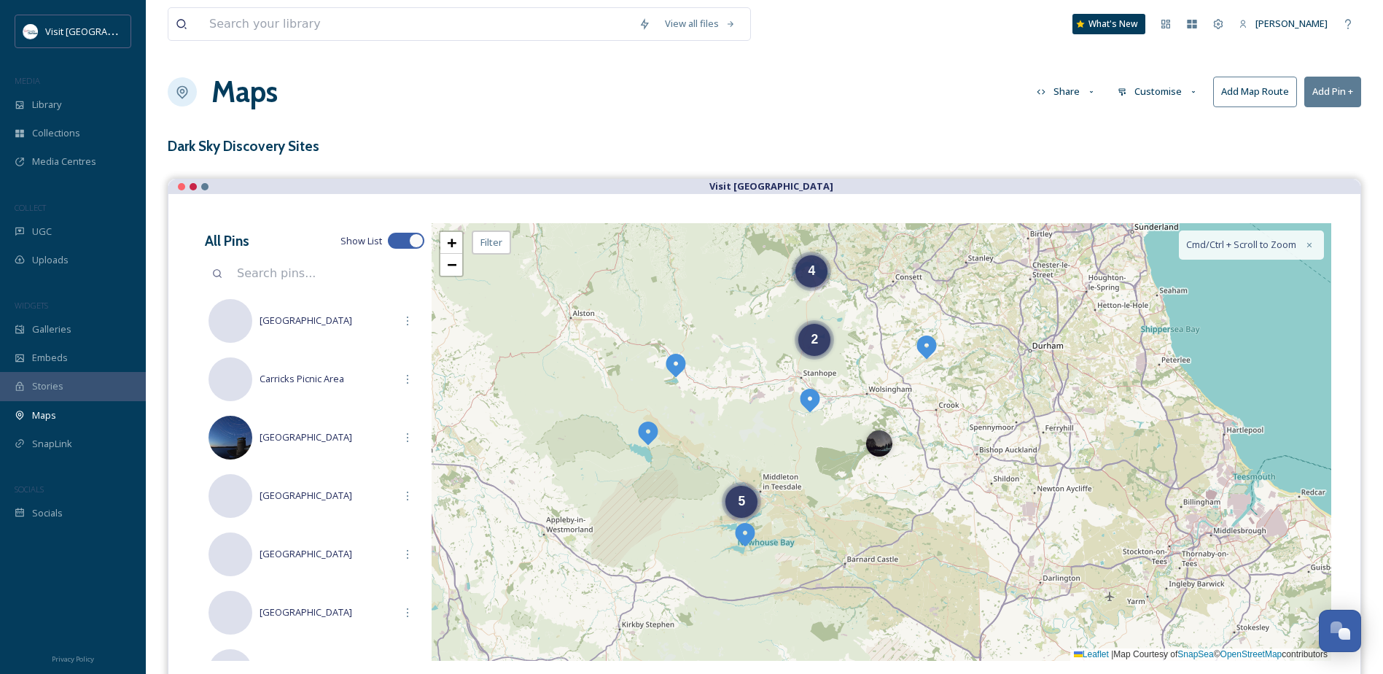
click at [1185, 93] on button "Customise" at bounding box center [1159, 91] width 96 height 28
click at [1164, 182] on div "Map" at bounding box center [1161, 182] width 101 height 28
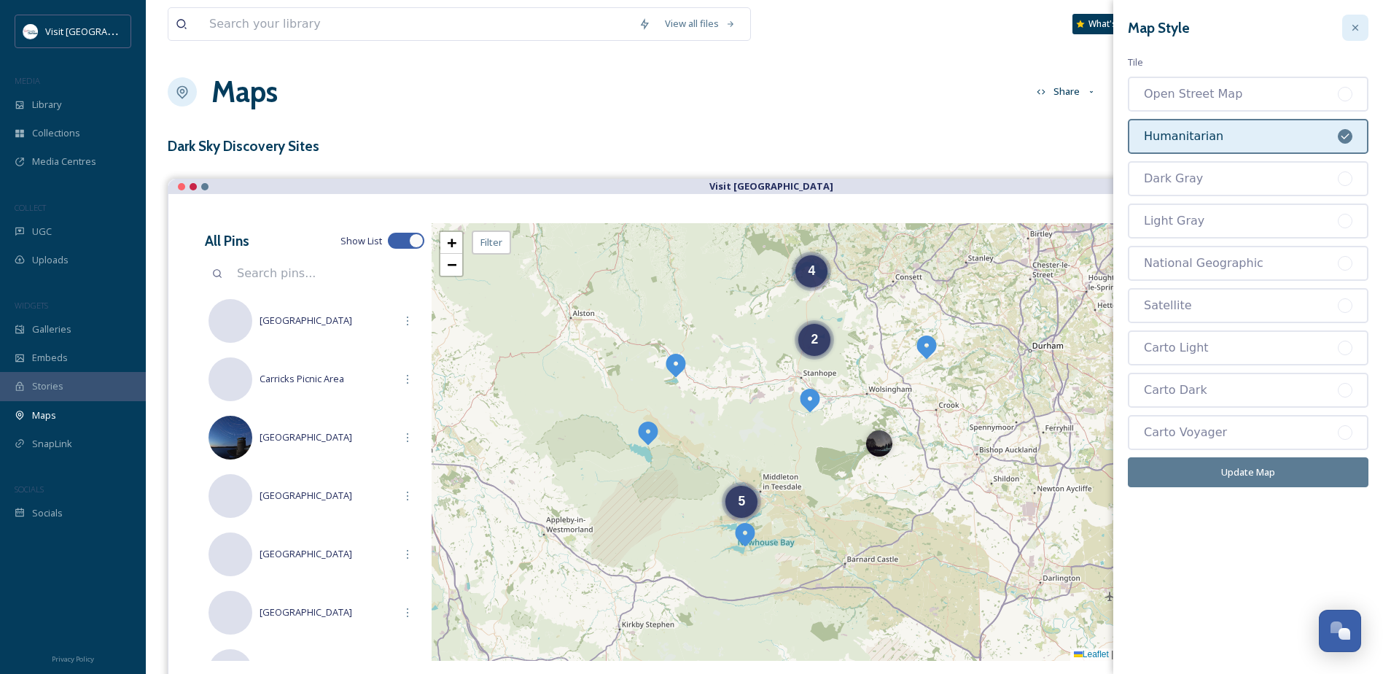
click at [1356, 25] on icon at bounding box center [1356, 28] width 12 height 12
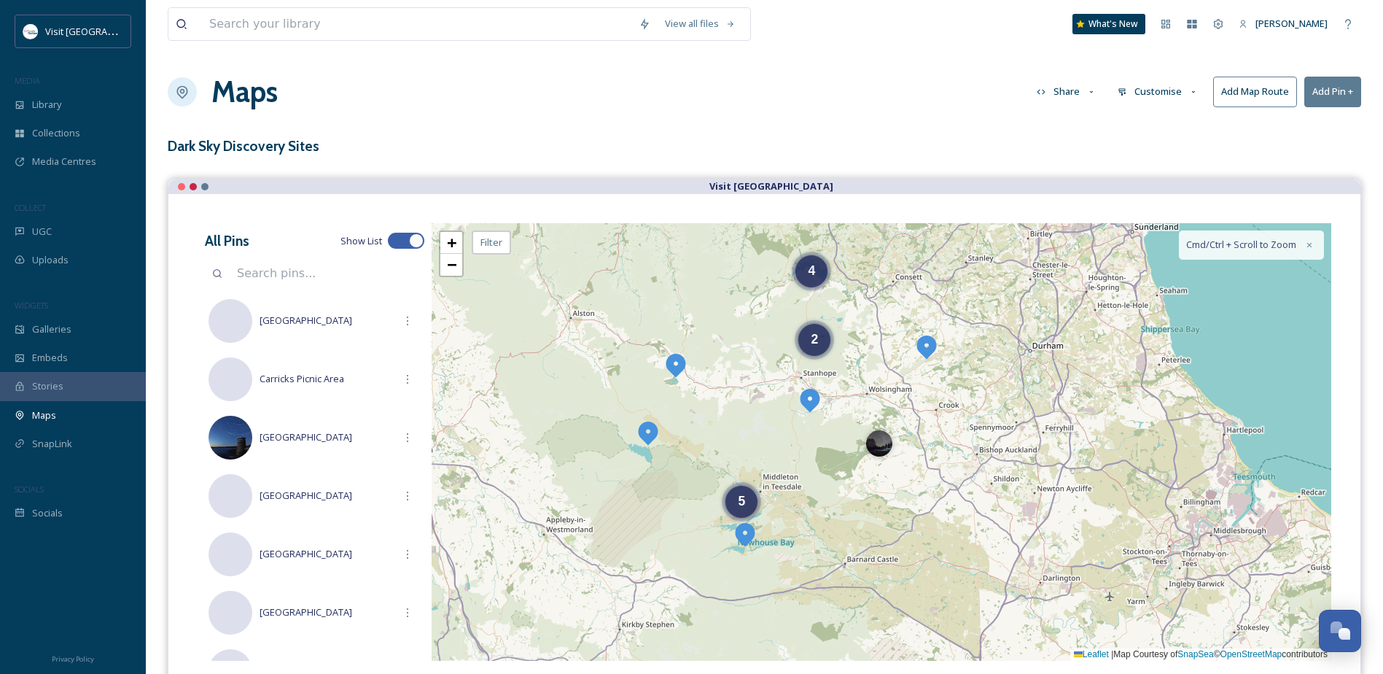
click at [1161, 88] on button "Customise" at bounding box center [1159, 91] width 96 height 28
click at [1171, 157] on div "Location" at bounding box center [1161, 153] width 101 height 28
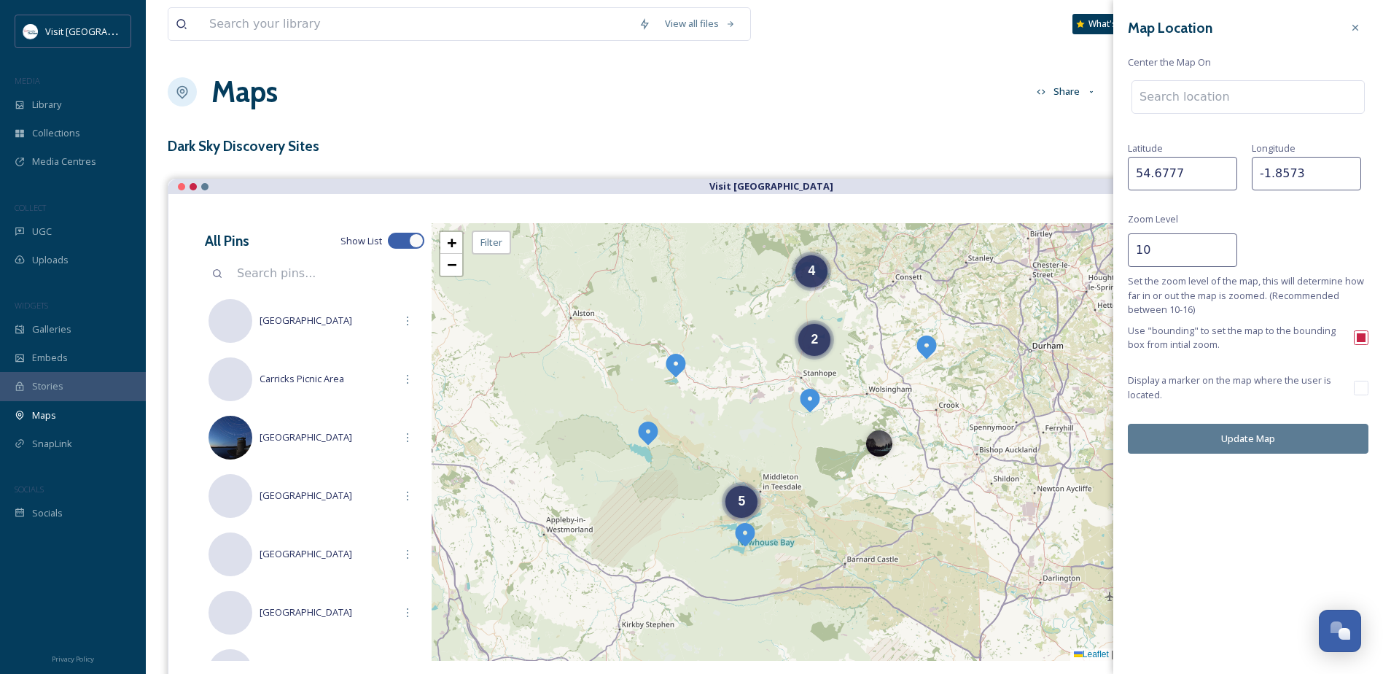
click at [1214, 98] on input at bounding box center [1249, 97] width 232 height 32
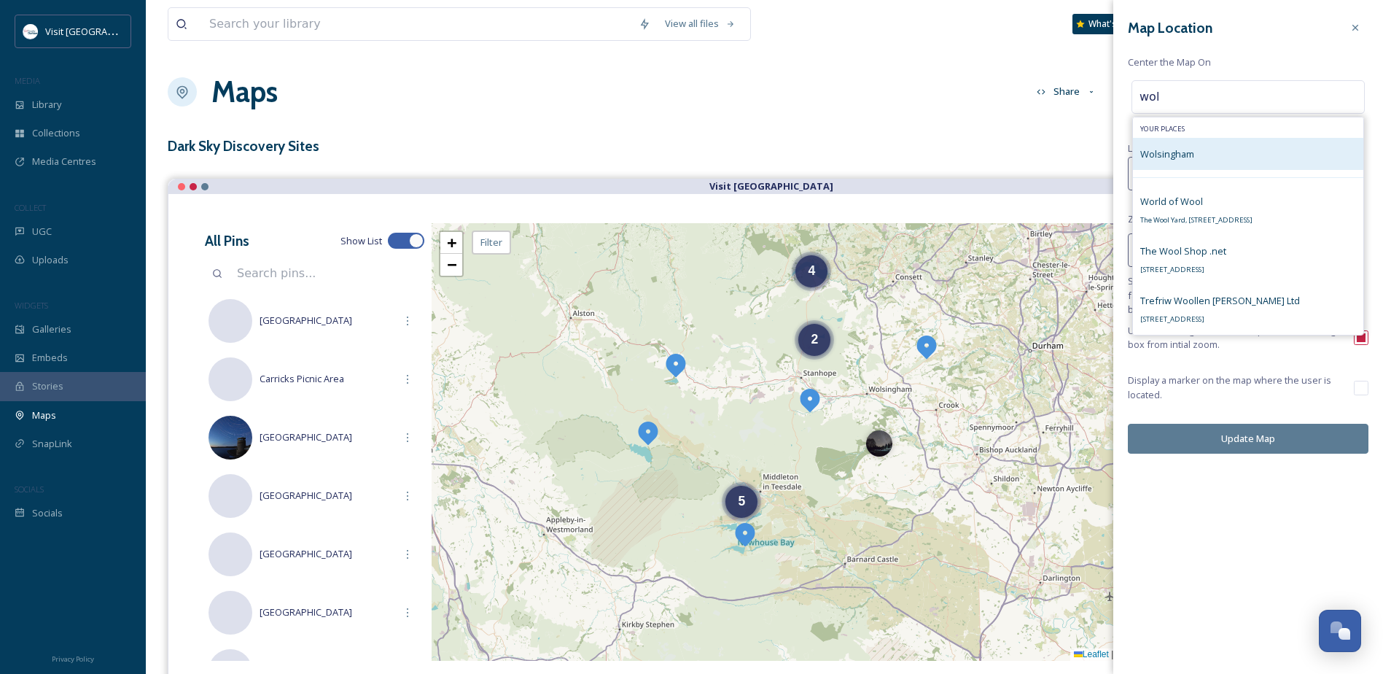
type input "wol"
click at [1190, 160] on span "Wolsingham" at bounding box center [1168, 153] width 54 height 13
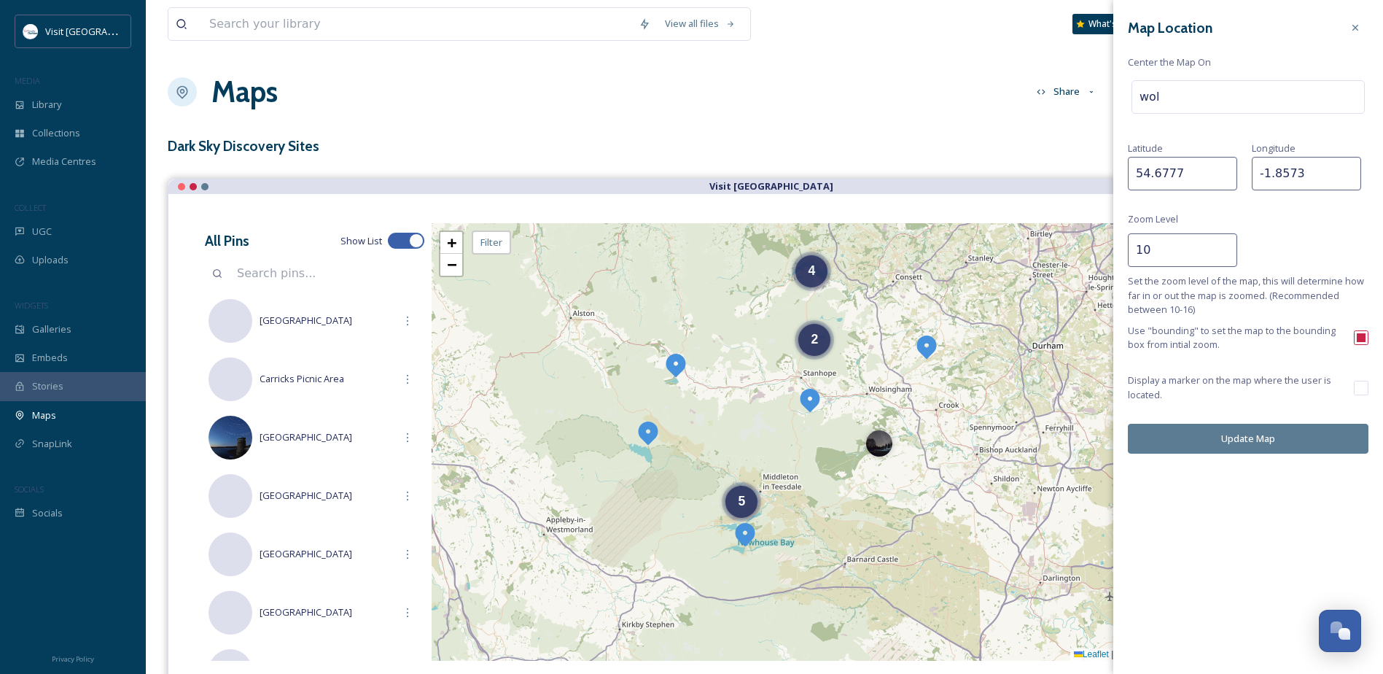
click at [1257, 433] on button "Update Map" at bounding box center [1248, 439] width 241 height 30
click at [1359, 25] on icon at bounding box center [1356, 28] width 12 height 12
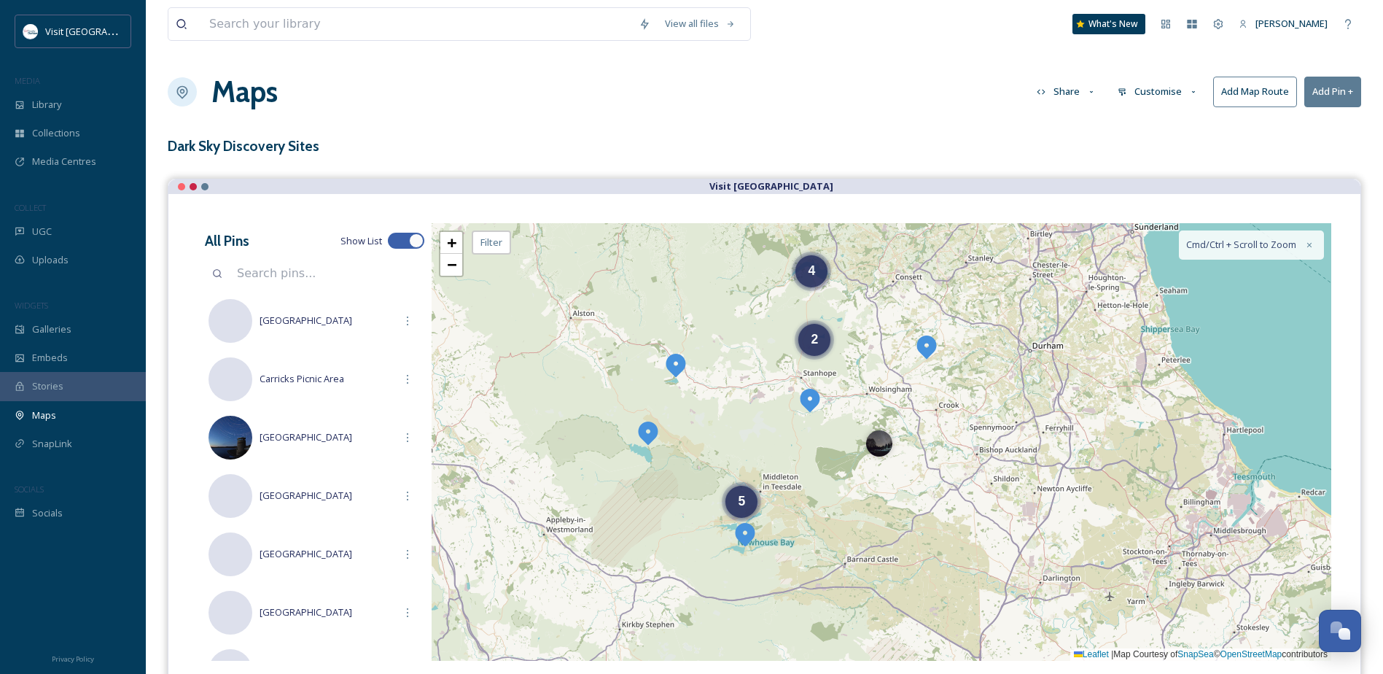
click at [1167, 91] on button "Customise" at bounding box center [1159, 91] width 96 height 28
click at [1161, 177] on div "Map" at bounding box center [1161, 182] width 101 height 28
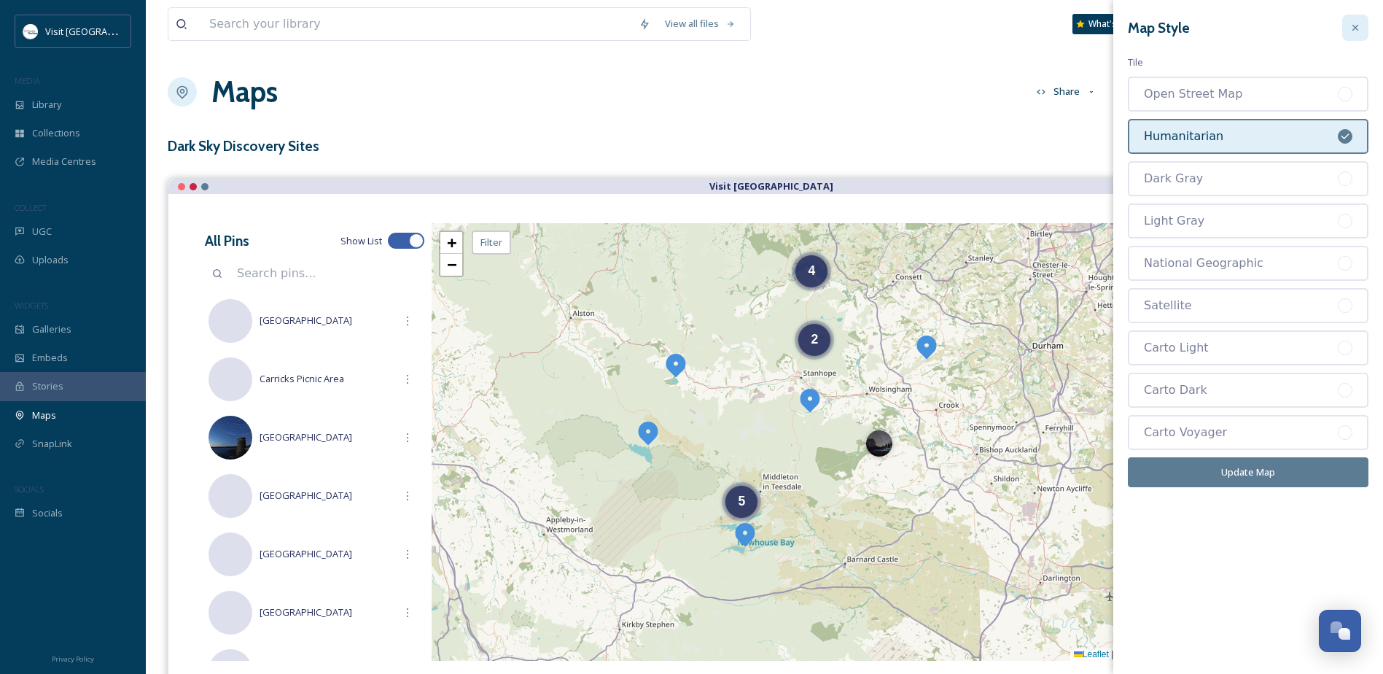
click at [1356, 25] on icon at bounding box center [1356, 28] width 12 height 12
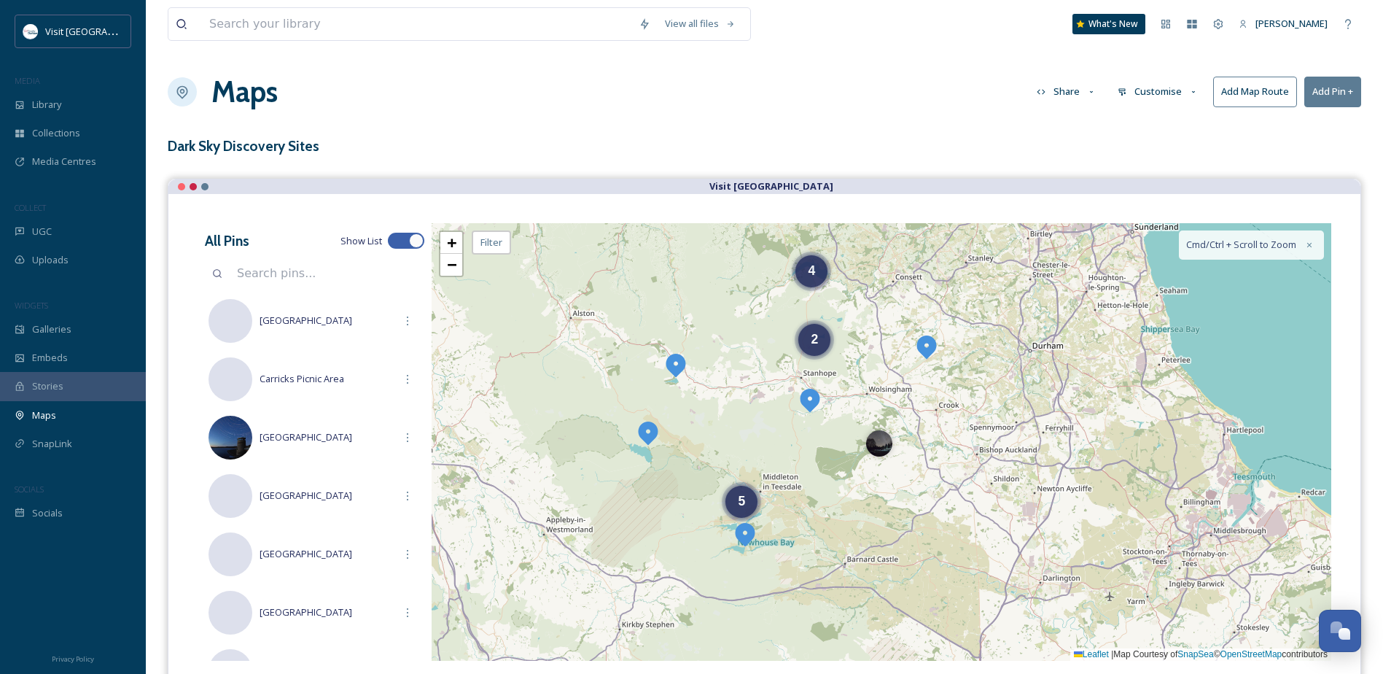
click at [1141, 93] on button "Customise" at bounding box center [1159, 91] width 96 height 28
click at [1160, 182] on div "Map" at bounding box center [1161, 182] width 101 height 28
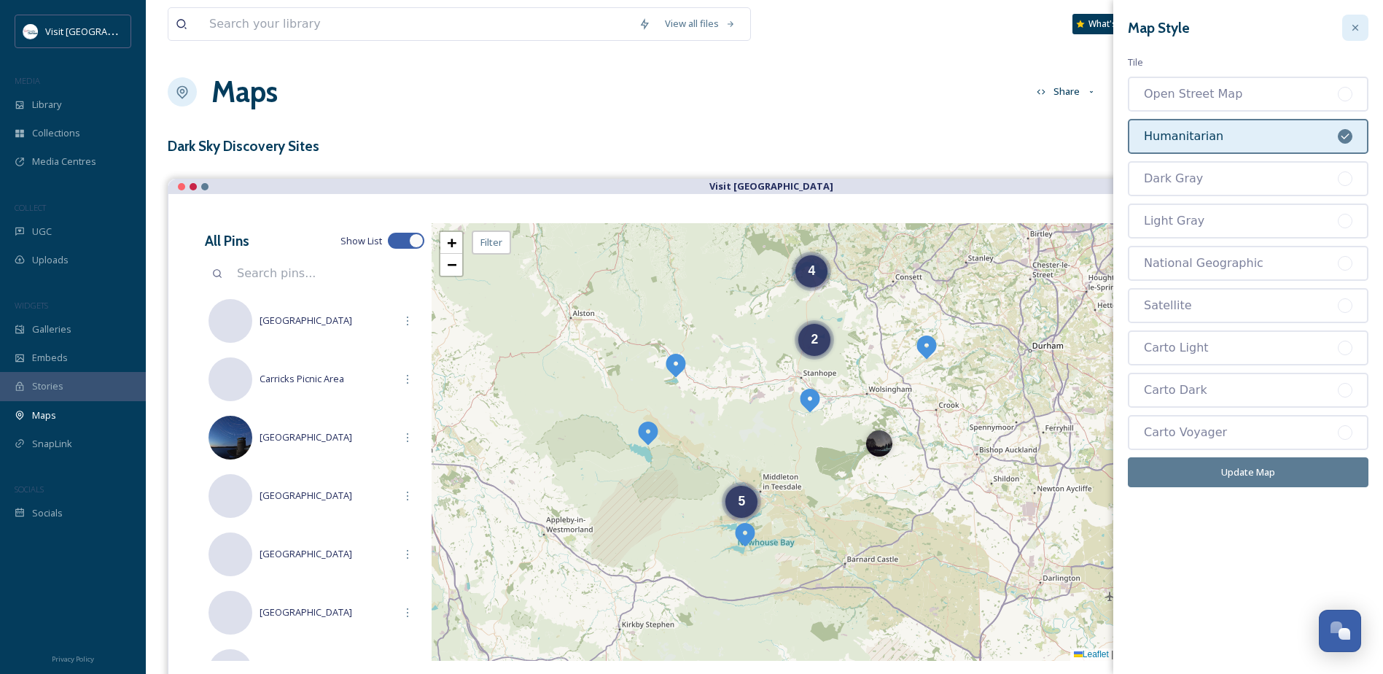
click at [1360, 28] on icon at bounding box center [1356, 28] width 12 height 12
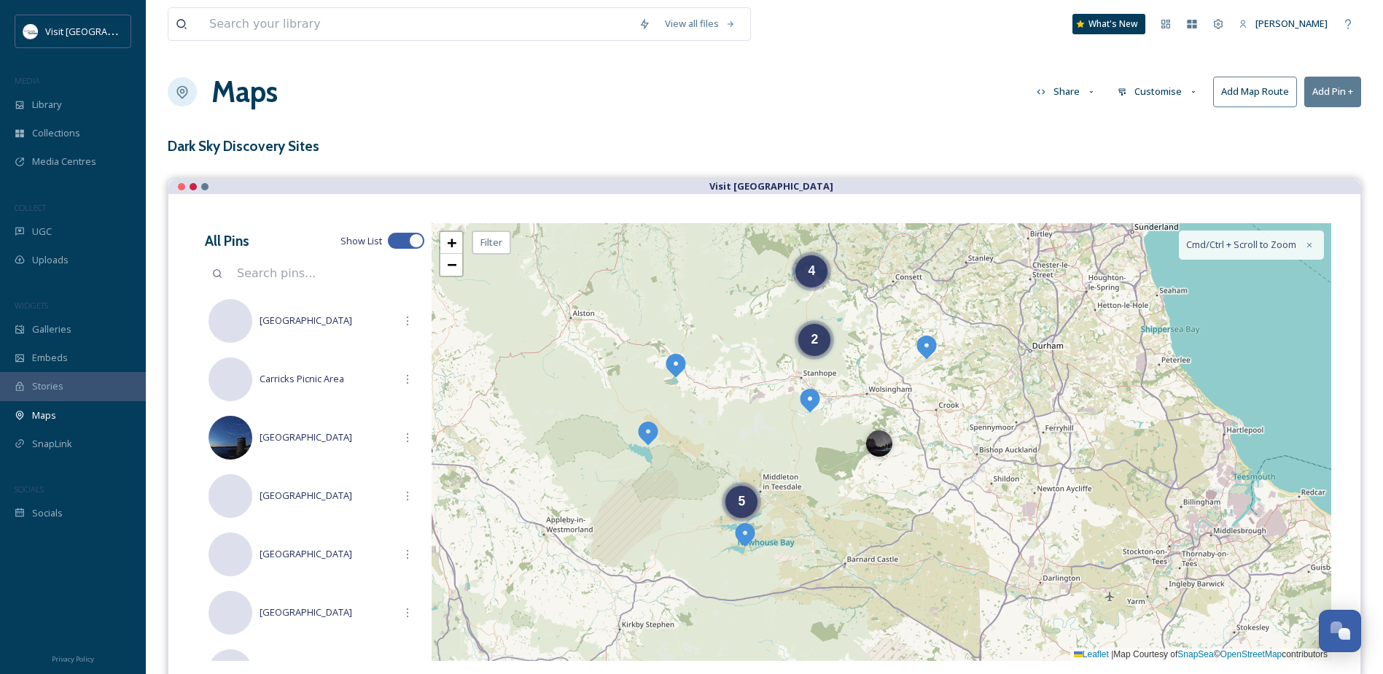
click at [1162, 90] on button "Customise" at bounding box center [1159, 91] width 96 height 28
click at [1172, 129] on div "Layout" at bounding box center [1161, 125] width 101 height 28
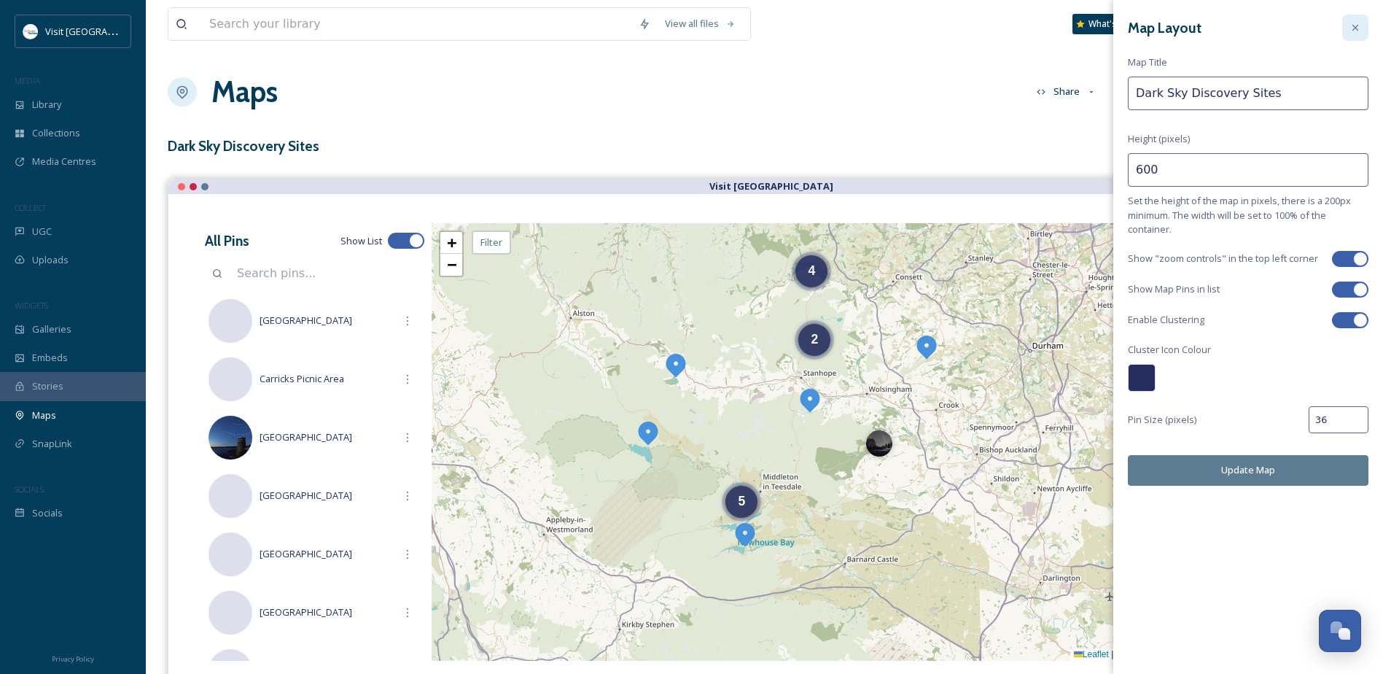
click at [1360, 27] on icon at bounding box center [1356, 28] width 12 height 12
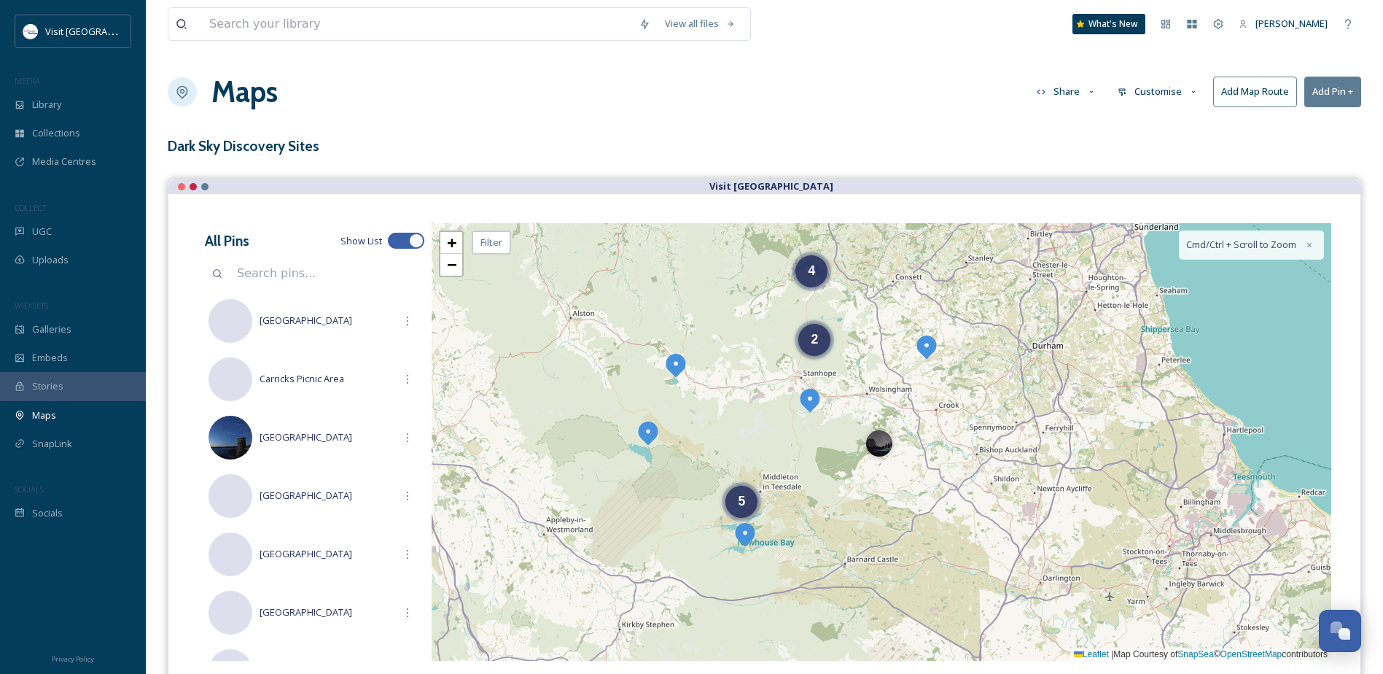
click at [1175, 87] on button "Customise" at bounding box center [1159, 91] width 96 height 28
click at [1175, 152] on div "Location" at bounding box center [1161, 153] width 101 height 28
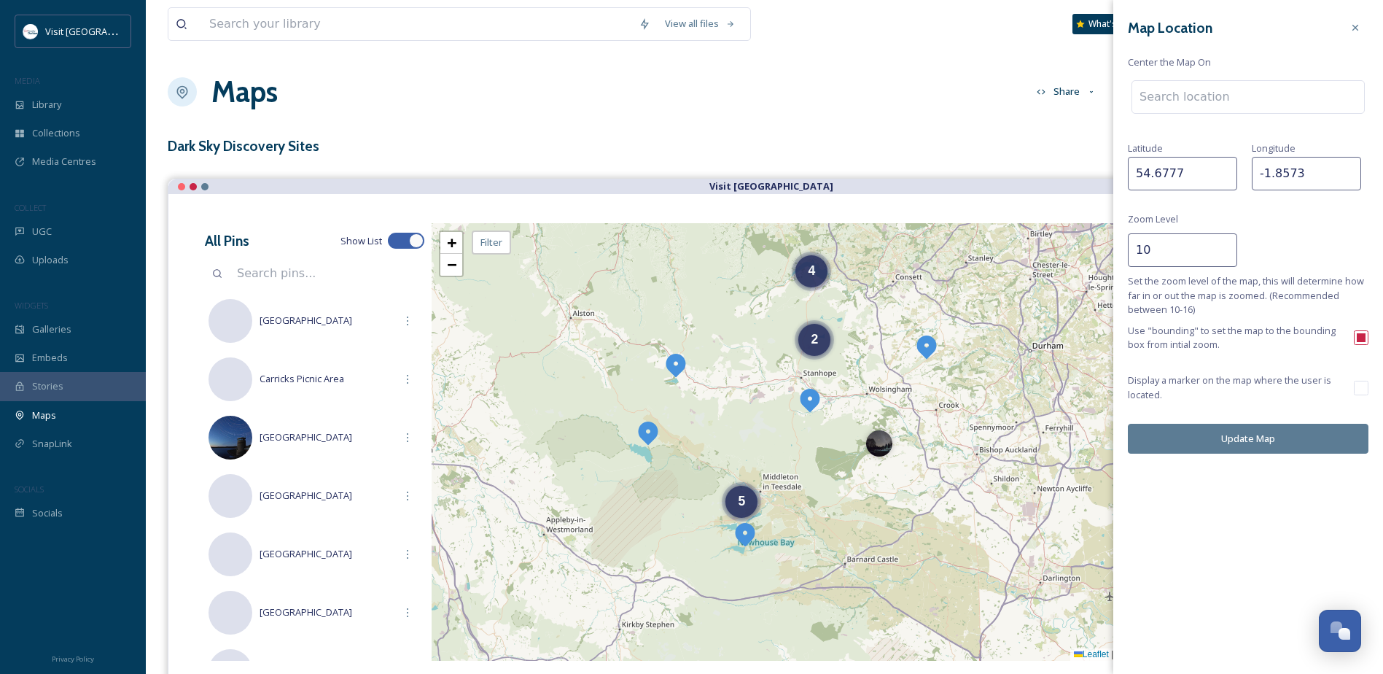
click at [1195, 104] on input at bounding box center [1249, 97] width 232 height 32
type input "t"
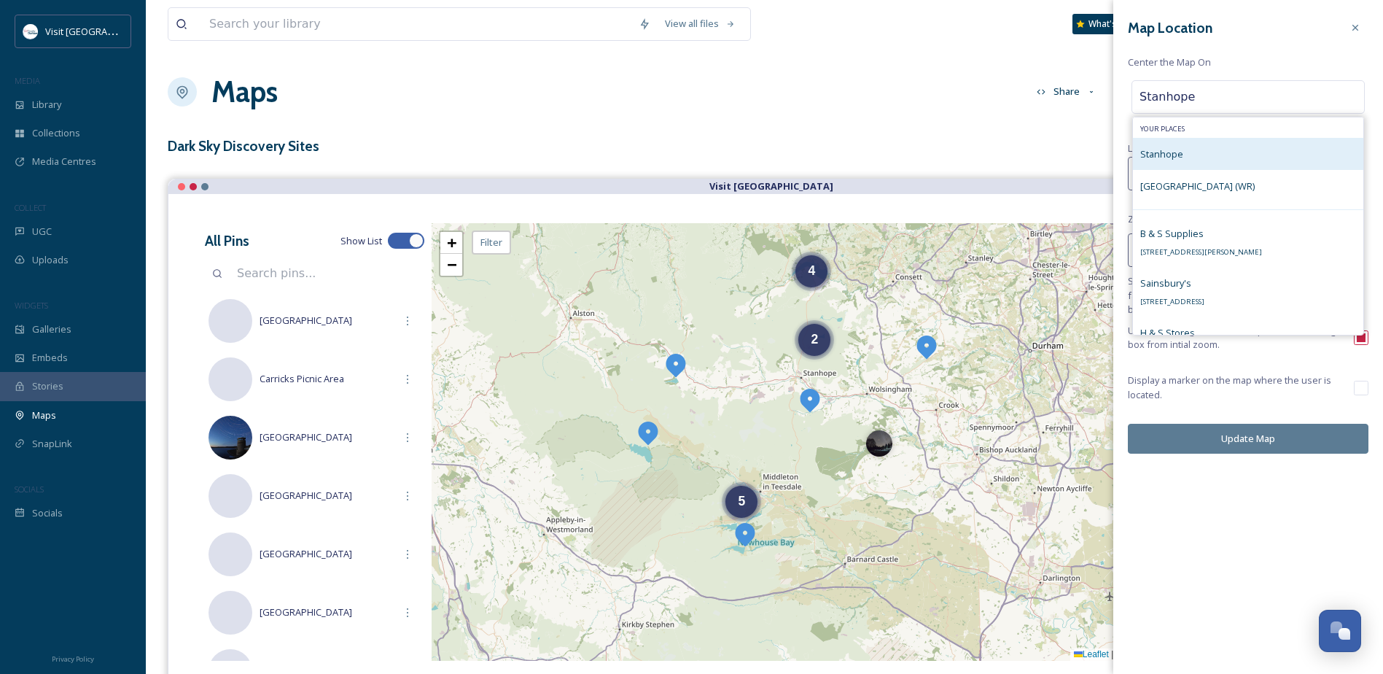
type input "Stanhope"
click at [1219, 147] on div "Stanhope" at bounding box center [1248, 154] width 230 height 32
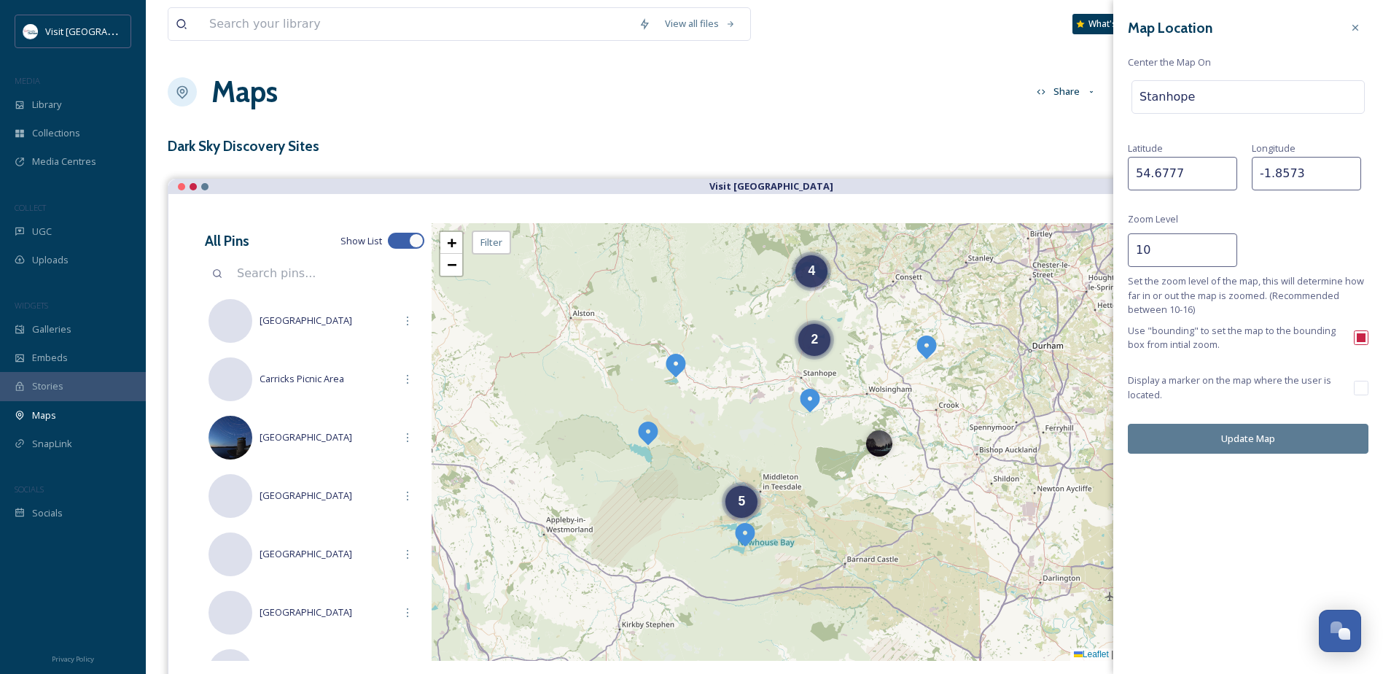
click at [1259, 434] on button "Update Map" at bounding box center [1248, 439] width 241 height 30
click at [1196, 172] on input "54.6777" at bounding box center [1182, 174] width 109 height 34
drag, startPoint x: 1192, startPoint y: 173, endPoint x: 1125, endPoint y: 173, distance: 67.1
click at [1125, 173] on div "Map Location Center the Map On Stanhope [GEOGRAPHIC_DATA] Zoom Level 10 Set the…" at bounding box center [1249, 234] width 270 height 468
type input "54.74908"
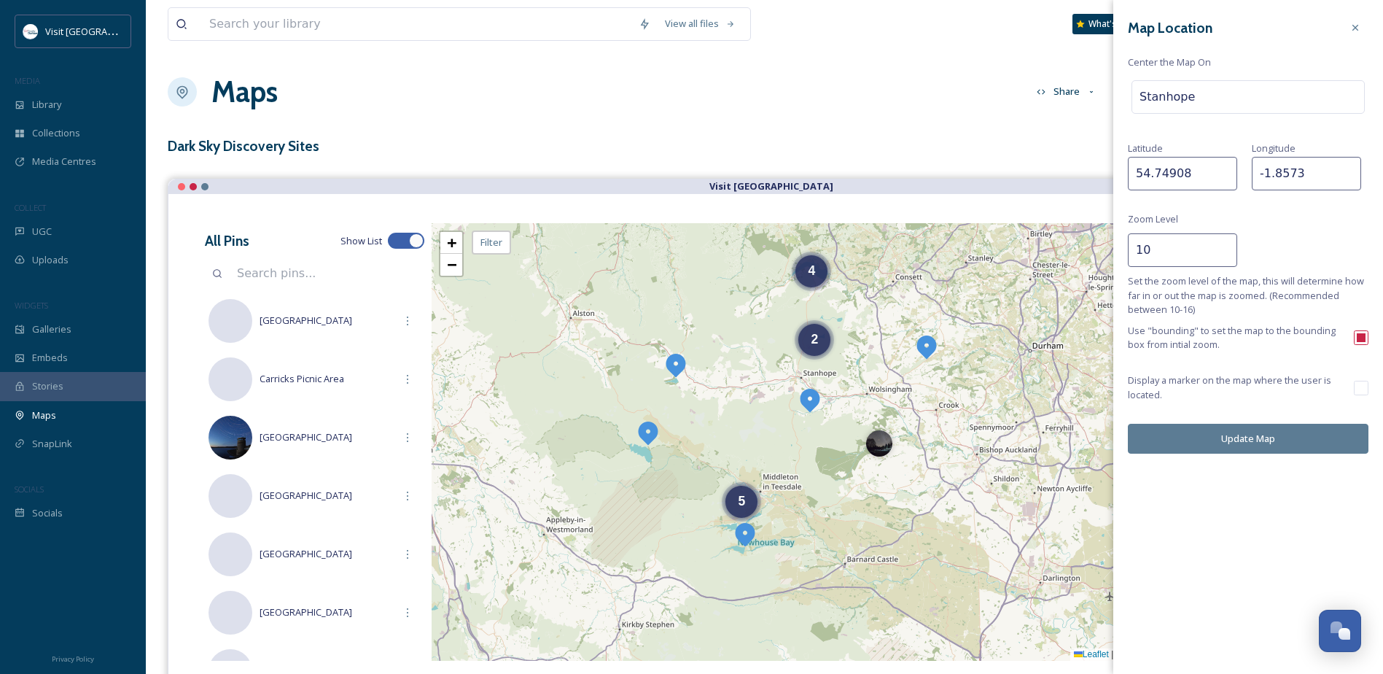
click at [1310, 168] on input "-1.8573" at bounding box center [1306, 174] width 109 height 34
drag, startPoint x: 1307, startPoint y: 168, endPoint x: 1265, endPoint y: 169, distance: 42.3
click at [1265, 169] on input "-1.8573" at bounding box center [1306, 174] width 109 height 34
type input "-2.01176"
click at [1286, 438] on button "Update Map" at bounding box center [1248, 439] width 241 height 30
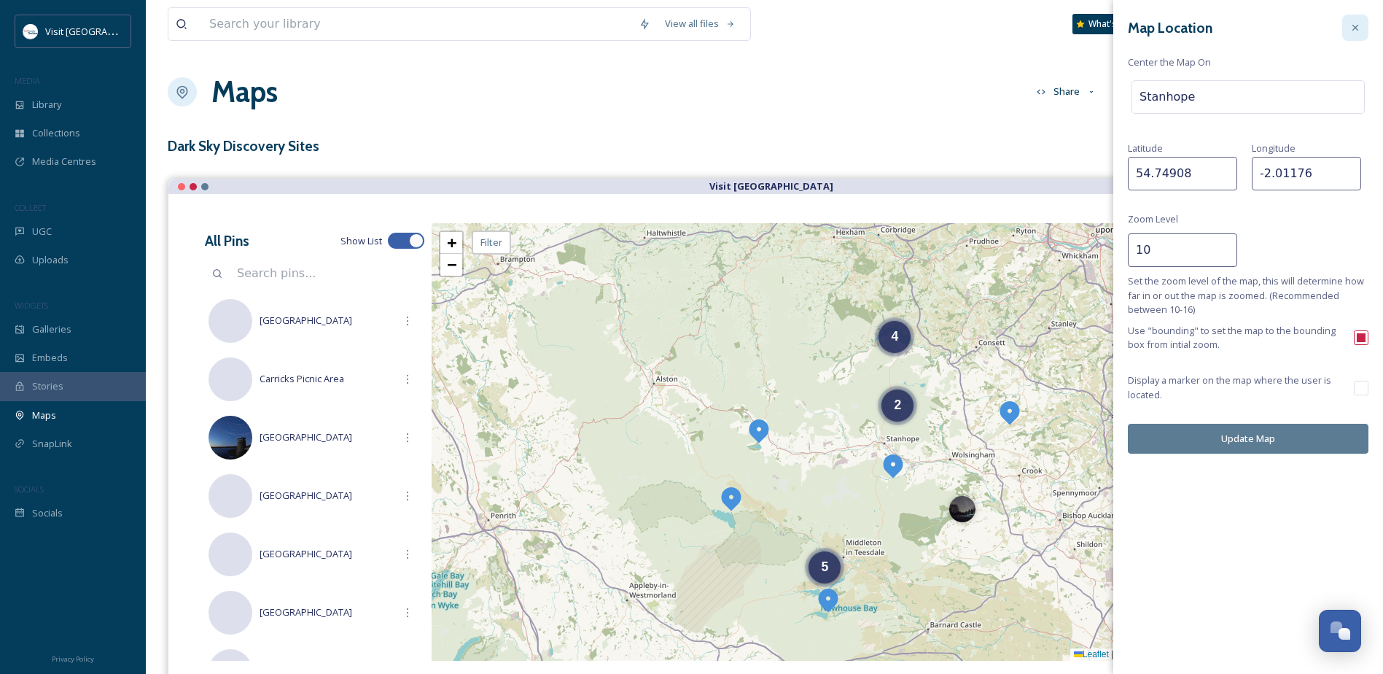
click at [1362, 25] on div at bounding box center [1356, 28] width 26 height 26
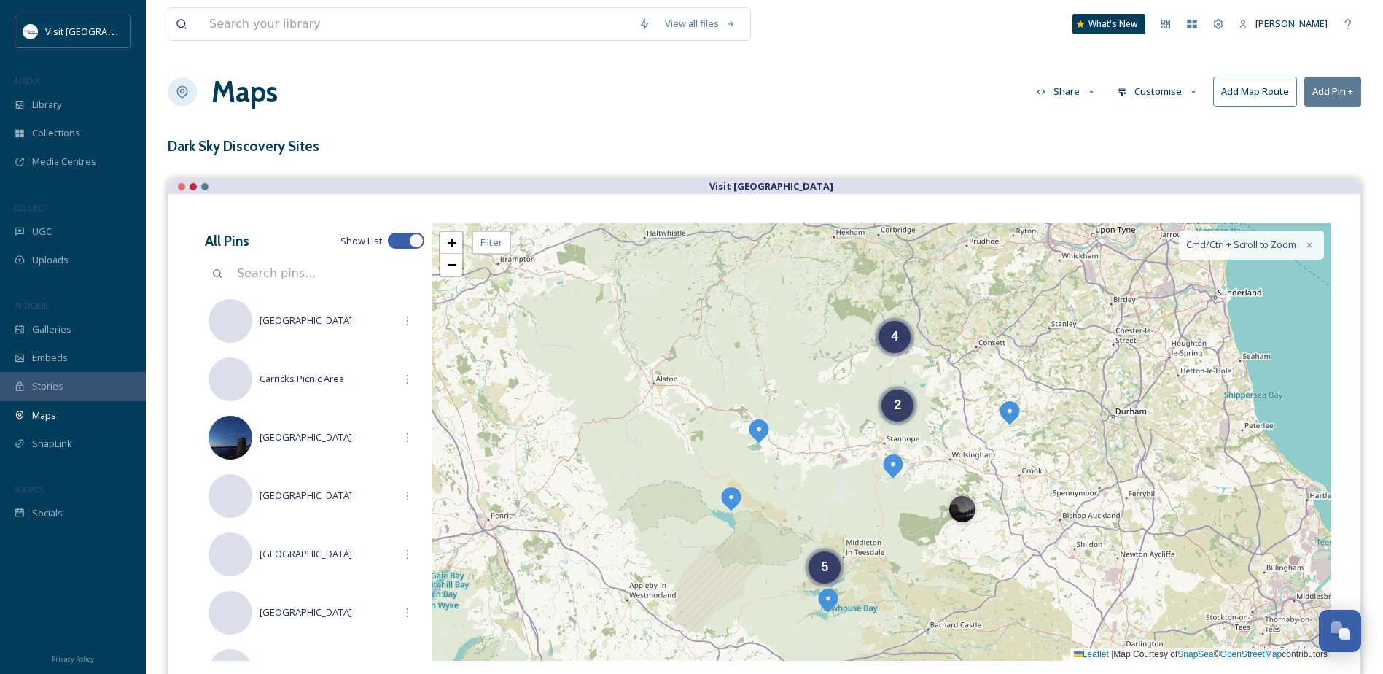
scroll to position [73, 0]
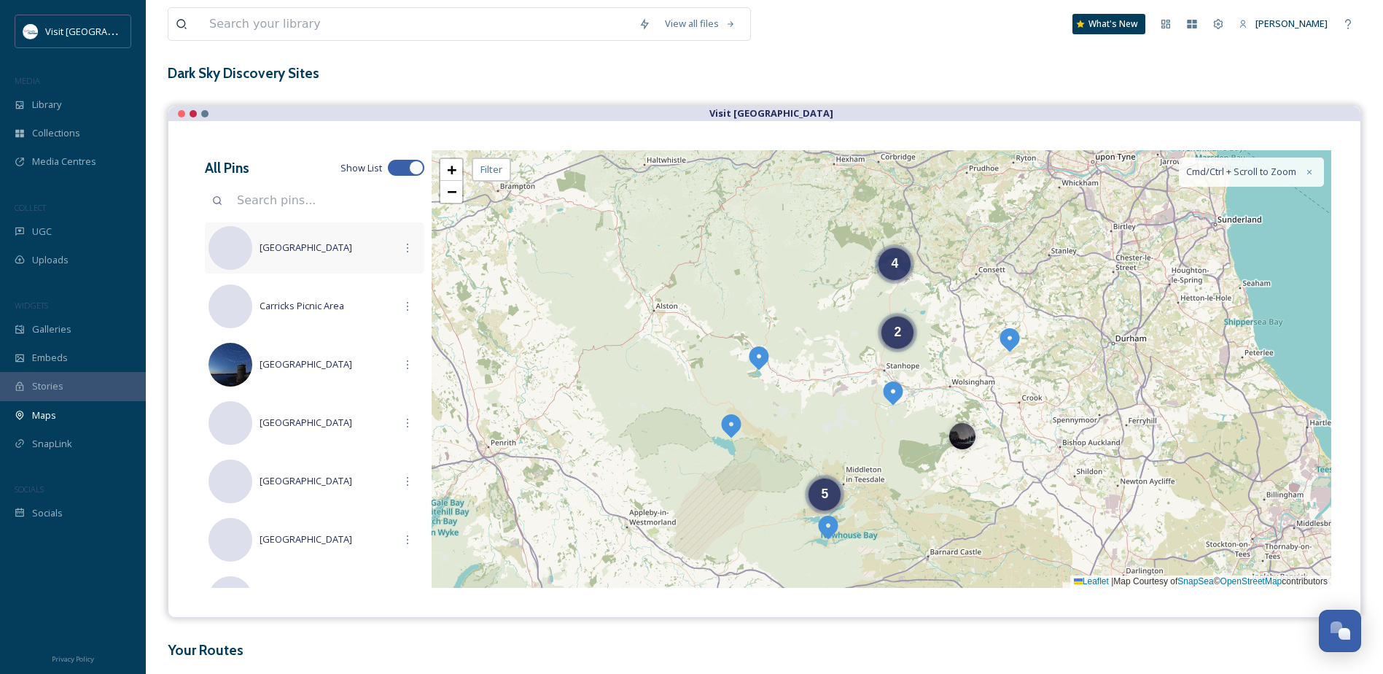
click at [299, 253] on span "[GEOGRAPHIC_DATA]" at bounding box center [327, 248] width 135 height 14
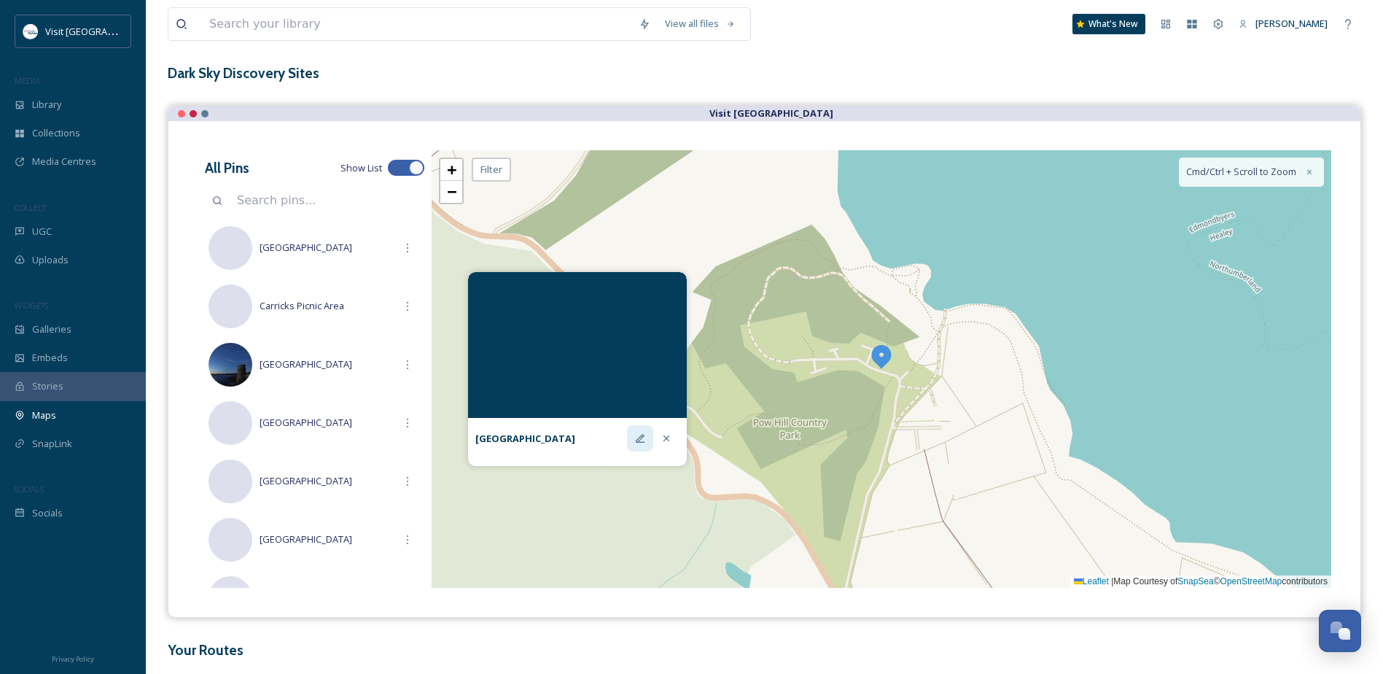
click at [640, 440] on icon at bounding box center [640, 438] width 9 height 9
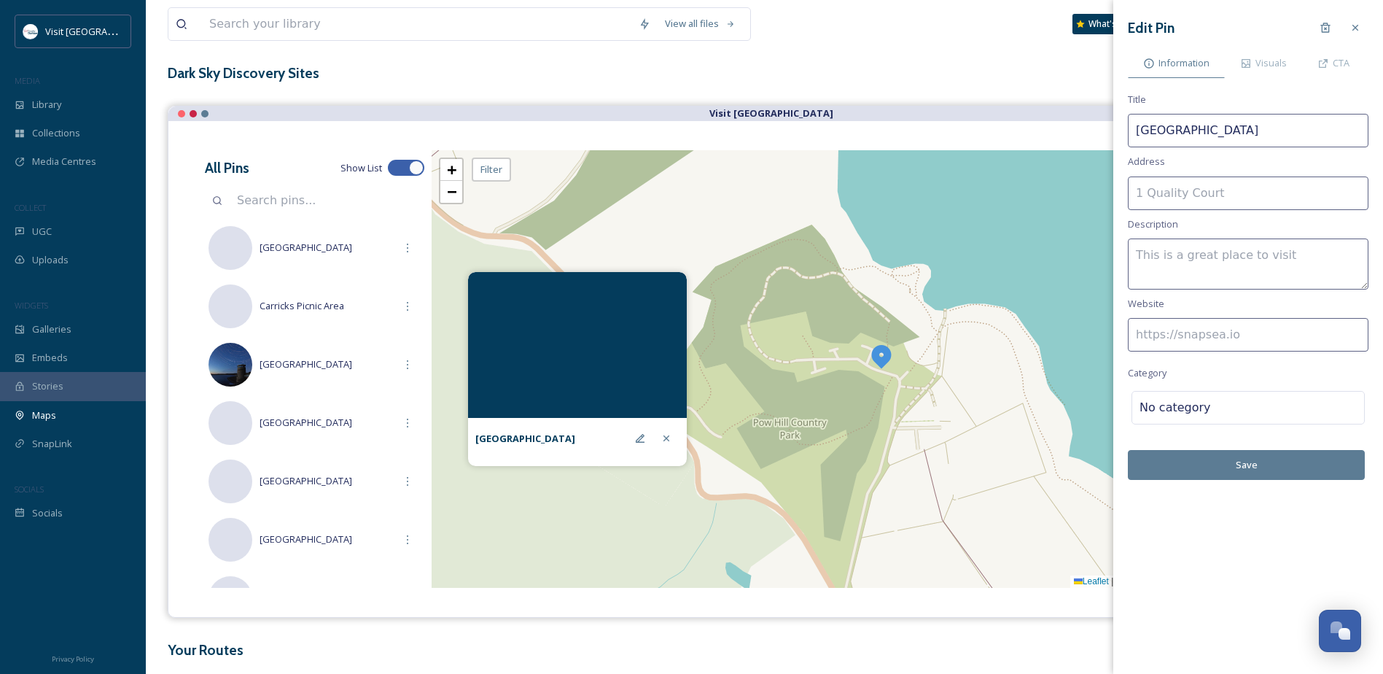
click at [1208, 197] on input at bounding box center [1248, 193] width 241 height 34
paste input "[STREET_ADDRESS]"
drag, startPoint x: 1232, startPoint y: 198, endPoint x: 1003, endPoint y: 194, distance: 229.0
click at [1003, 194] on div "View all files What's New [PERSON_NAME] Maps Share Customise Add Map Route Add …" at bounding box center [765, 330] width 1238 height 806
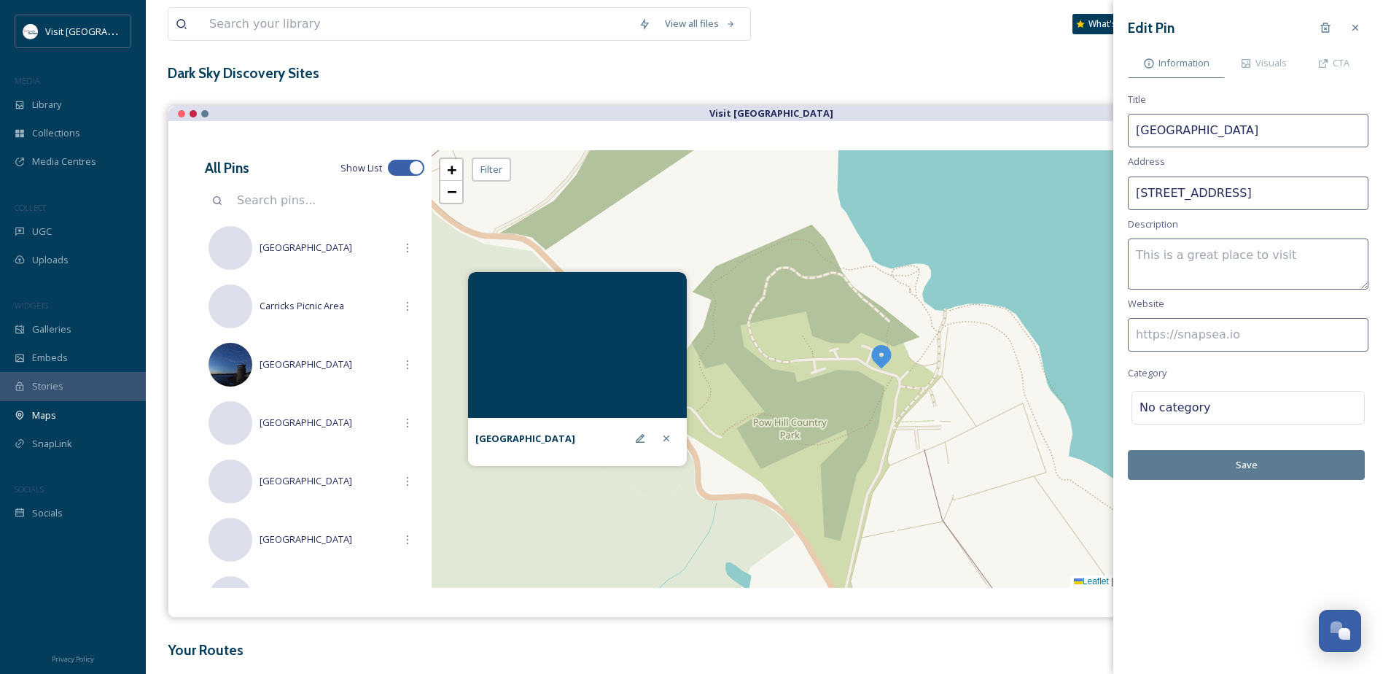
click at [1224, 198] on input "[STREET_ADDRESS]" at bounding box center [1248, 193] width 241 height 34
click at [1254, 195] on input "[STREET_ADDRESS]" at bounding box center [1248, 193] width 241 height 34
click at [1251, 192] on input "[STREET_ADDRESS]" at bounding box center [1248, 193] width 241 height 34
drag, startPoint x: 1302, startPoint y: 192, endPoint x: 1387, endPoint y: 195, distance: 85.4
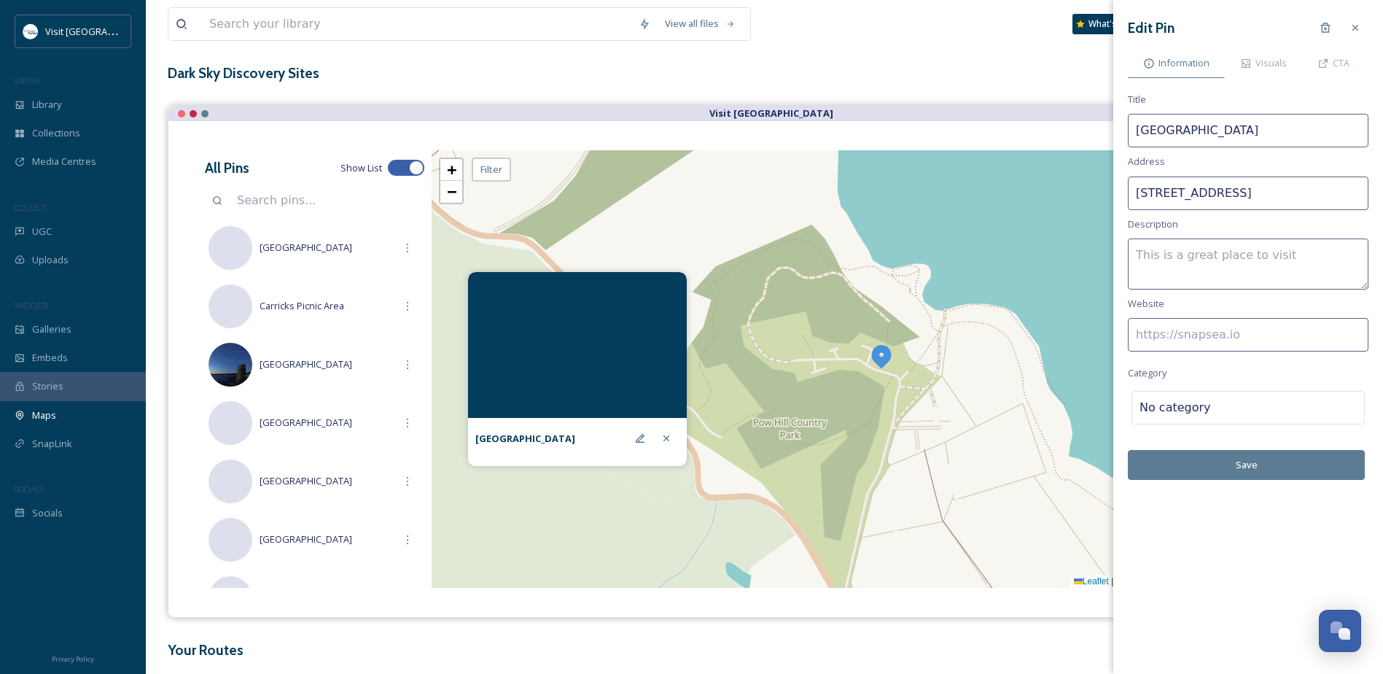
click at [1383, 195] on html "Visit [GEOGRAPHIC_DATA] MEDIA Library Collections Media Centres COLLECT UGC Upl…" at bounding box center [691, 330] width 1383 height 806
click at [1309, 191] on input "[STREET_ADDRESS]" at bounding box center [1248, 193] width 241 height 34
type input "[STREET_ADDRESS]"
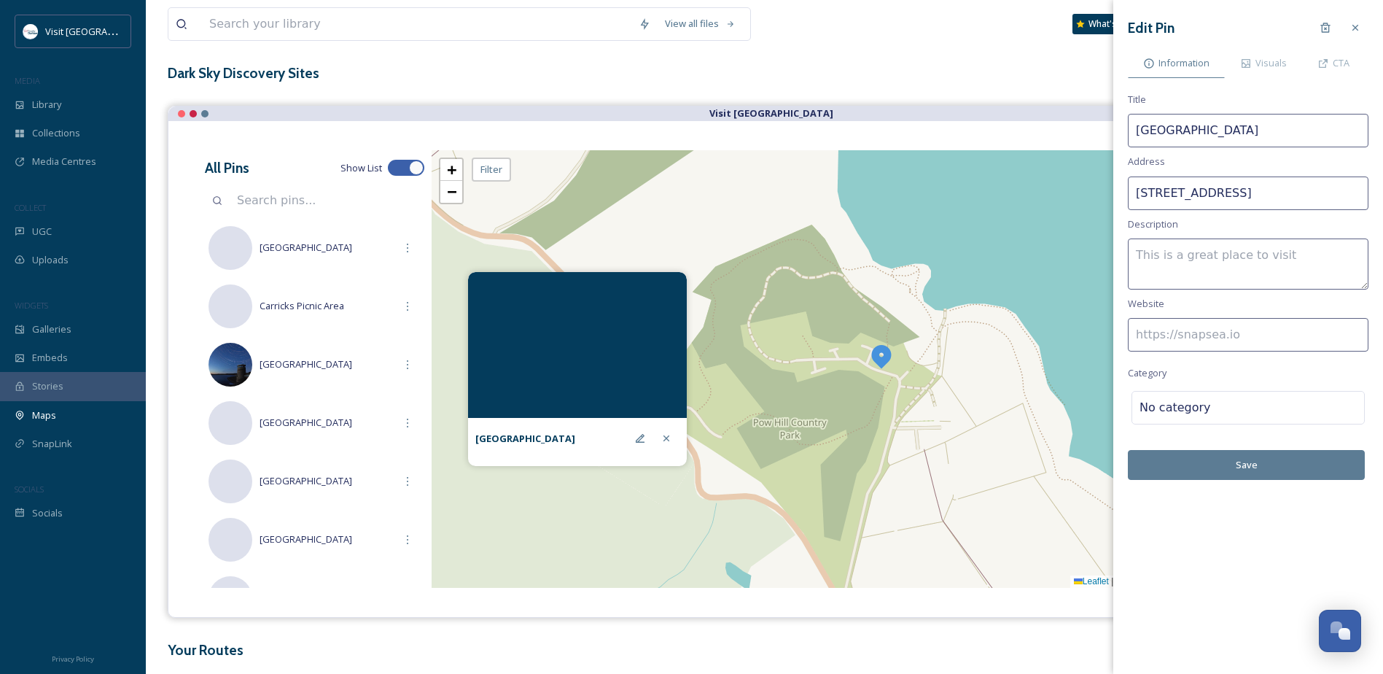
click at [1218, 336] on input at bounding box center [1248, 335] width 241 height 34
paste input "[URL][DOMAIN_NAME]"
type input "[URL][DOMAIN_NAME]"
click at [1233, 414] on div at bounding box center [1284, 408] width 146 height 18
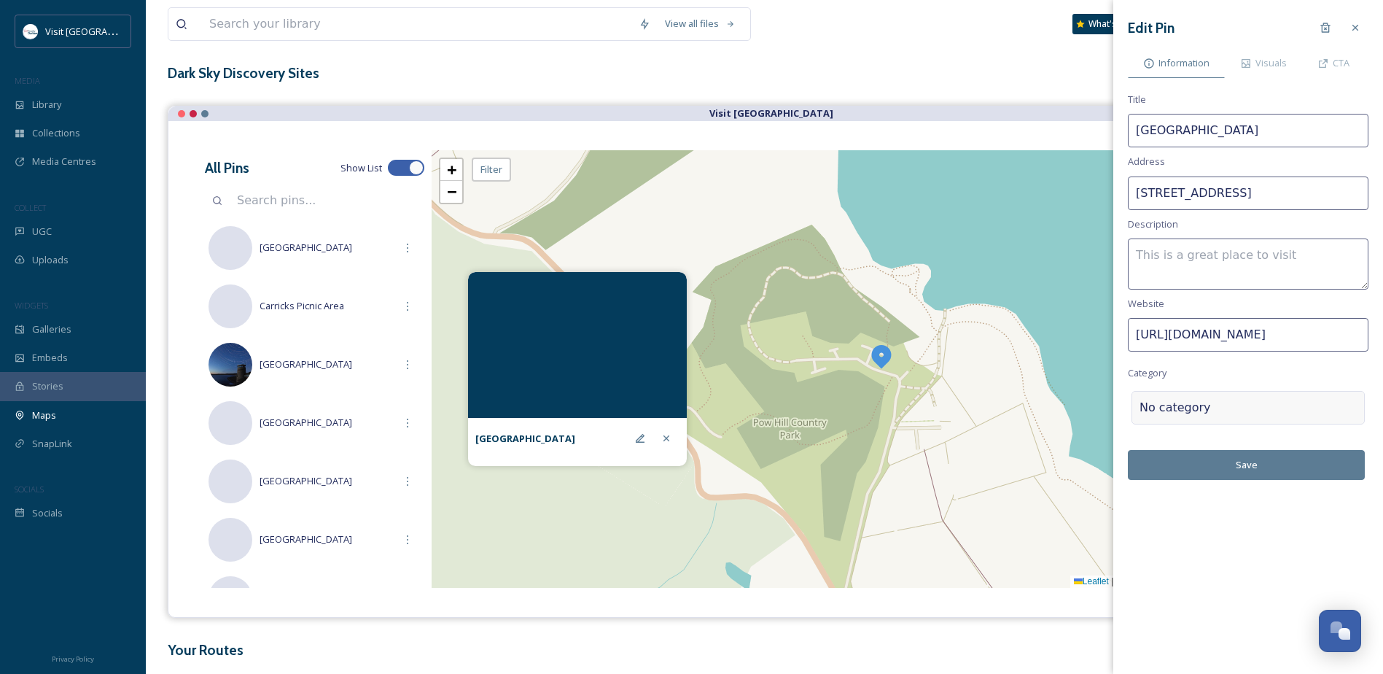
scroll to position [0, 0]
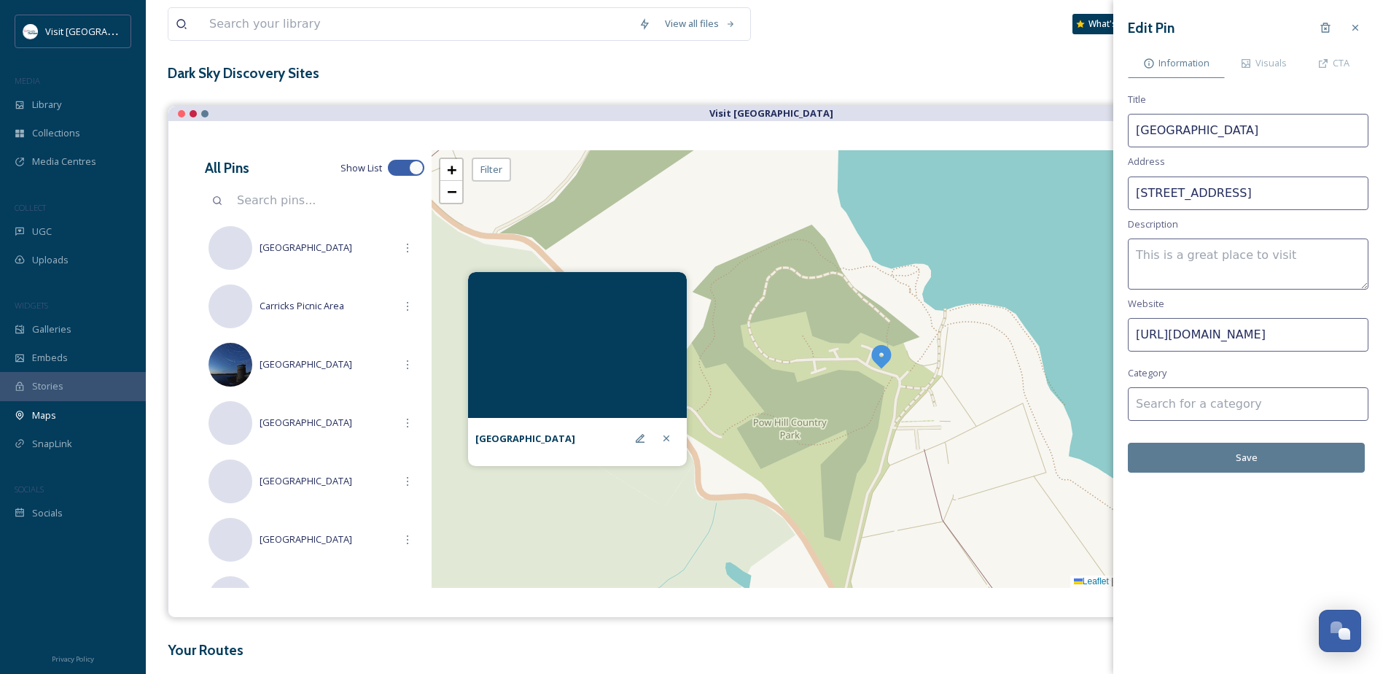
click at [1237, 404] on input at bounding box center [1248, 404] width 241 height 34
type input "Dark Sky Location"
click at [1213, 441] on span "Create category " Dark Sky Location "" at bounding box center [1214, 439] width 156 height 14
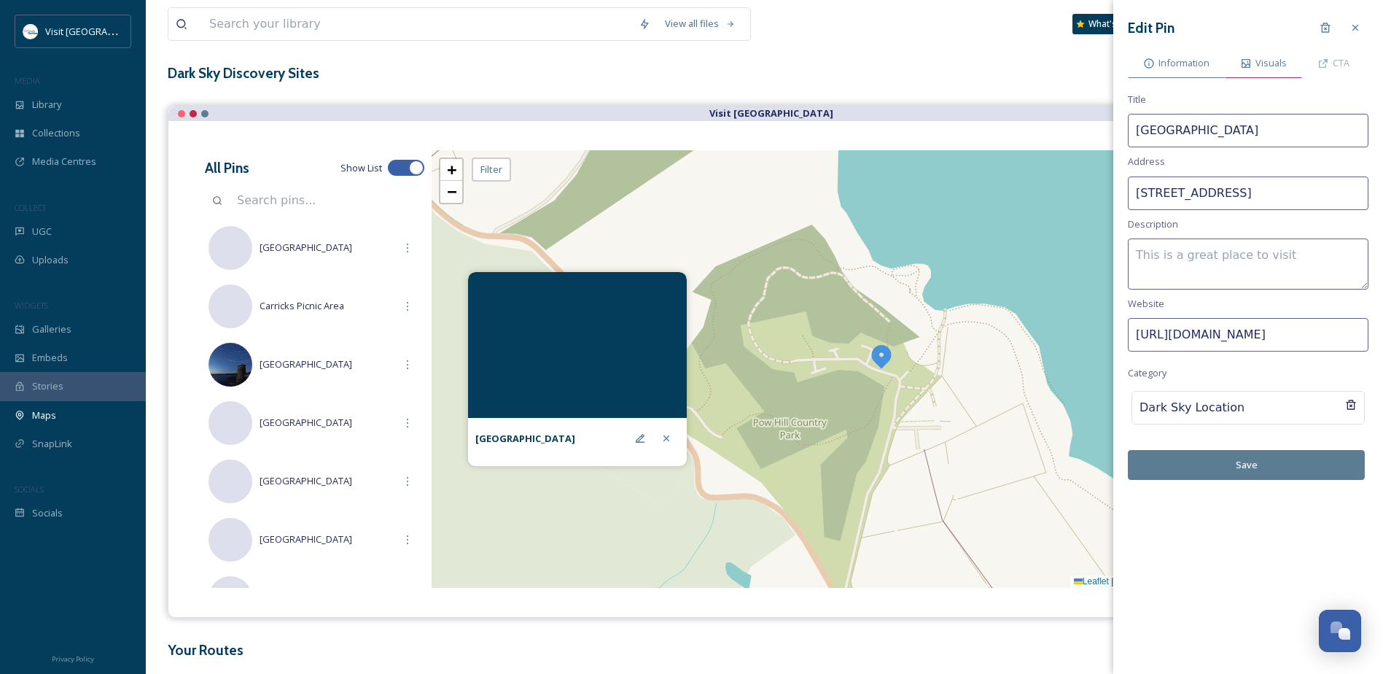
click at [1270, 59] on span "Visuals" at bounding box center [1271, 63] width 31 height 14
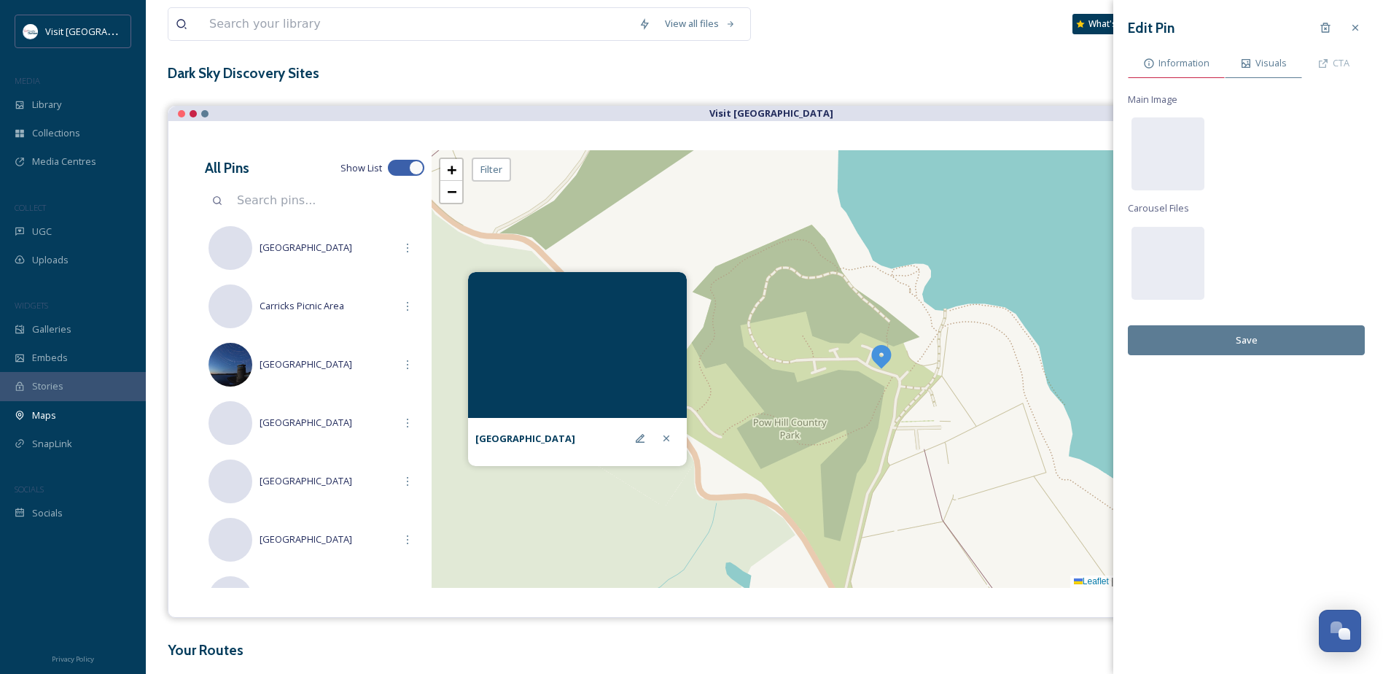
click at [1197, 59] on span "Information" at bounding box center [1184, 63] width 51 height 14
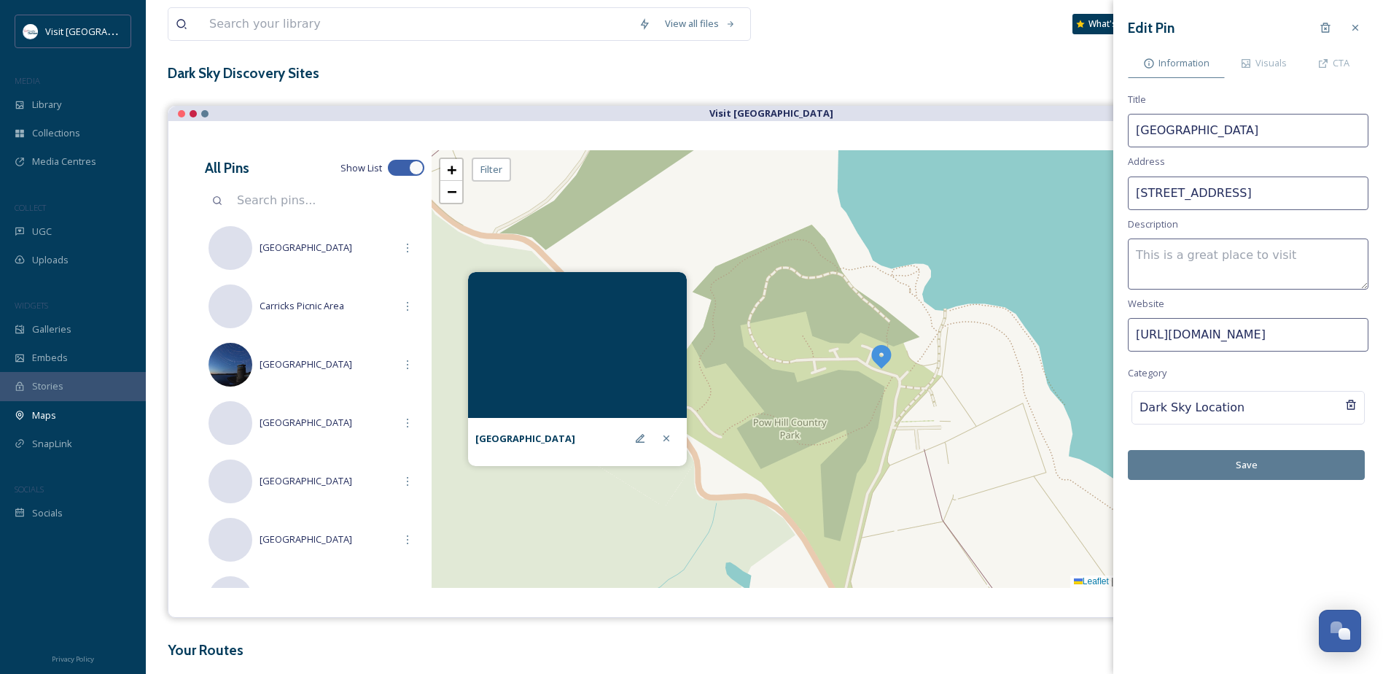
click at [1255, 466] on button "Save" at bounding box center [1246, 465] width 237 height 30
click at [1250, 465] on button "Save" at bounding box center [1246, 465] width 237 height 30
click at [1359, 19] on div at bounding box center [1356, 28] width 26 height 26
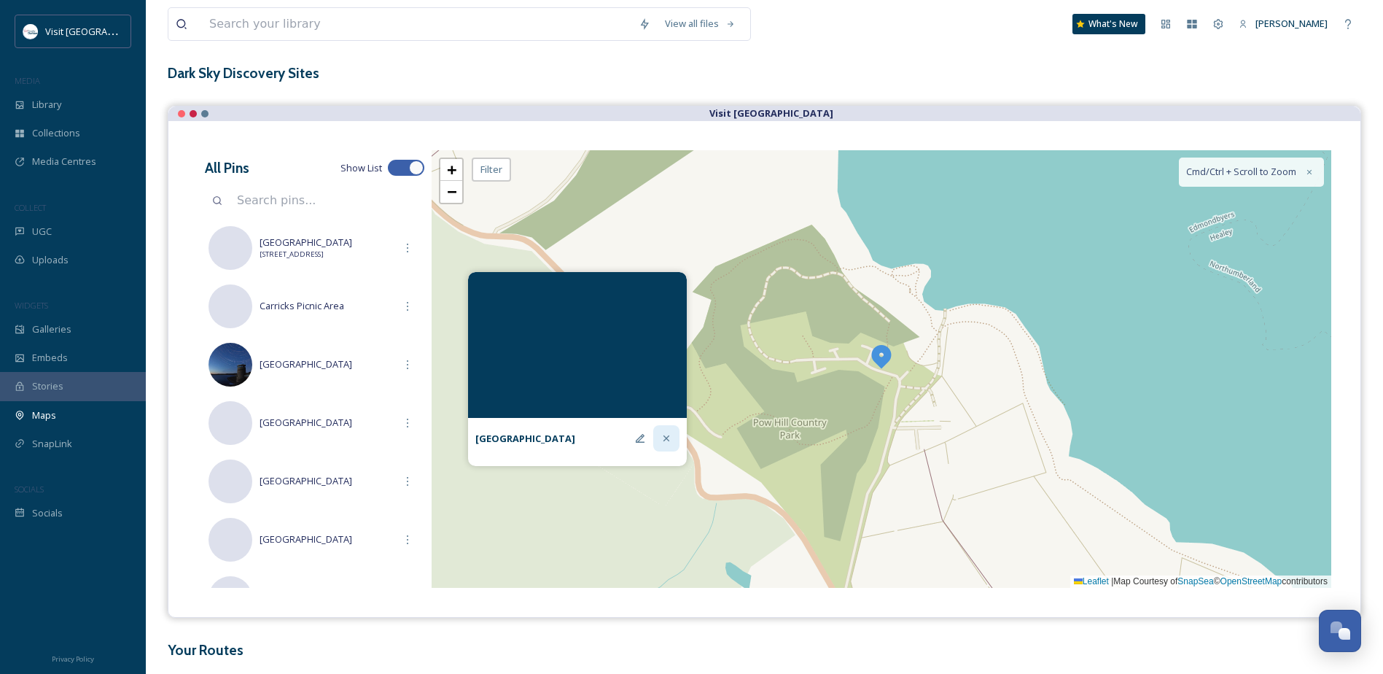
click at [665, 439] on icon at bounding box center [667, 438] width 12 height 12
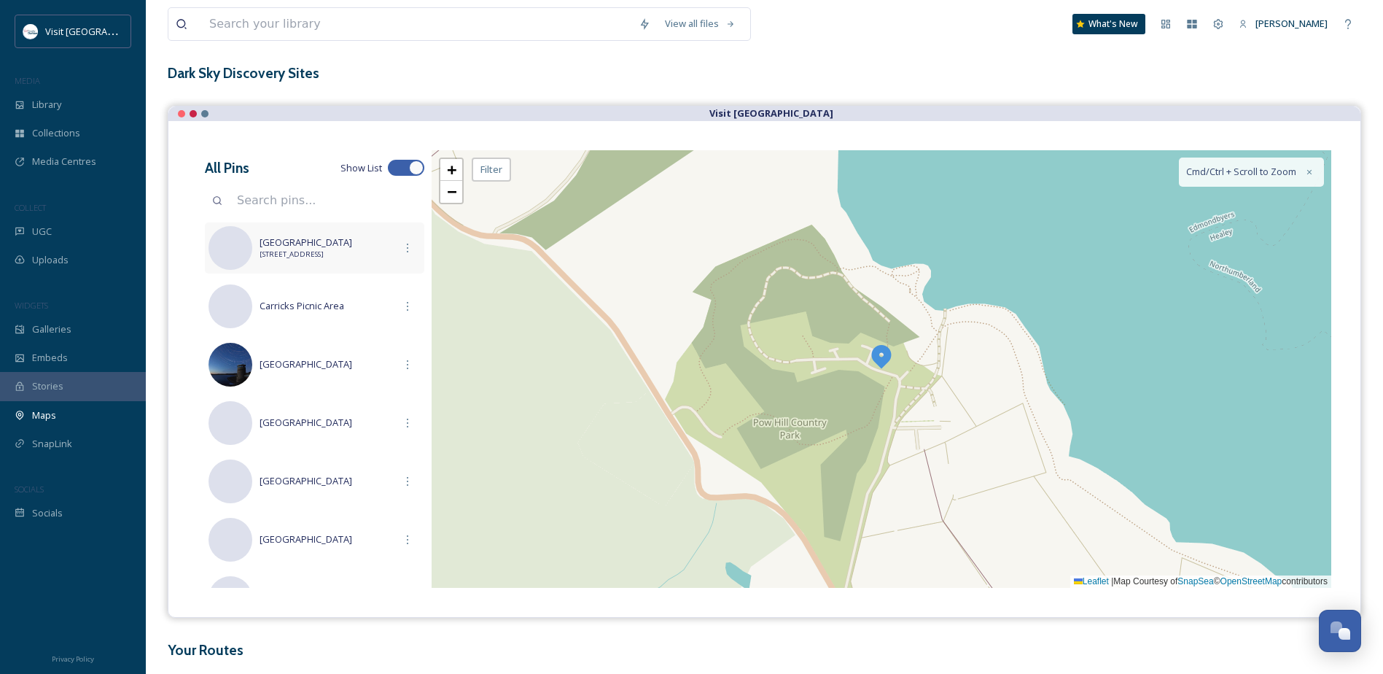
click at [341, 257] on span "[STREET_ADDRESS]" at bounding box center [327, 254] width 135 height 10
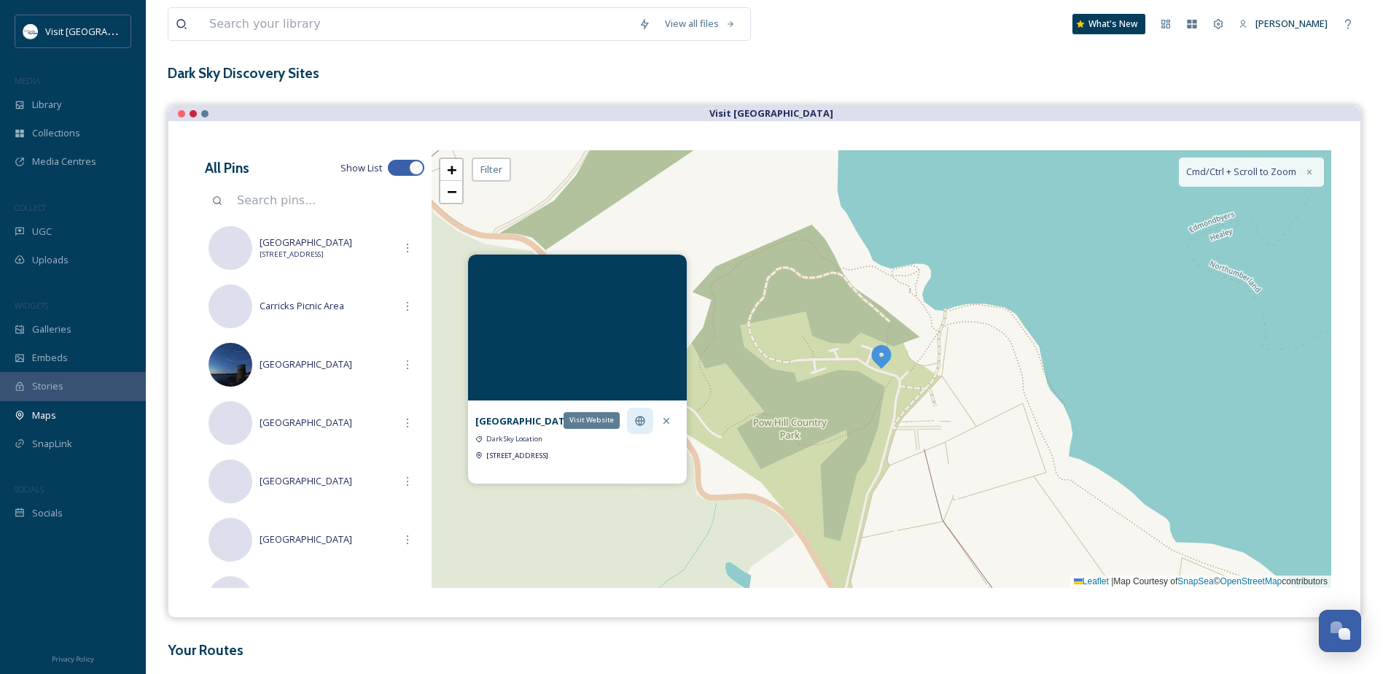
click at [613, 412] on div "Visit Website" at bounding box center [592, 420] width 56 height 16
click at [614, 417] on icon at bounding box center [614, 420] width 9 height 9
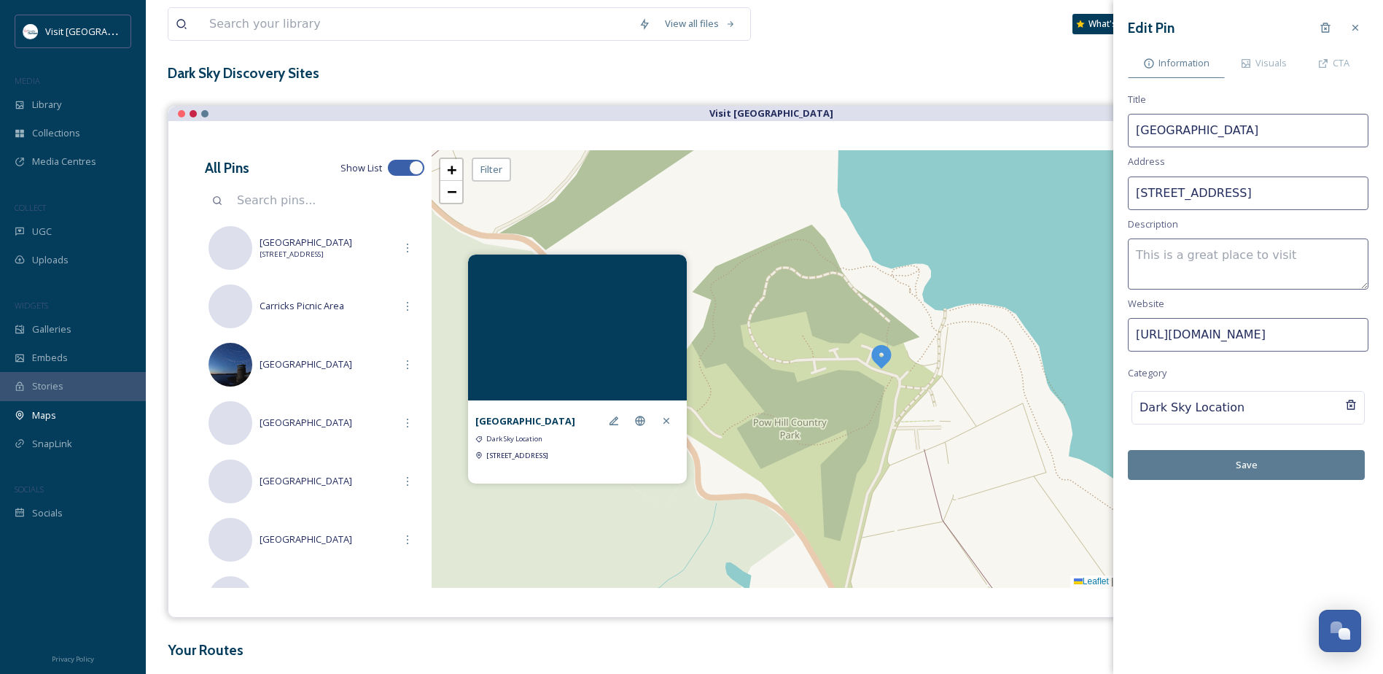
drag, startPoint x: 1251, startPoint y: 191, endPoint x: 1103, endPoint y: 203, distance: 148.5
click at [1103, 203] on div "View all files What's New [PERSON_NAME] Maps Share Customise Add Map Route Add …" at bounding box center [765, 330] width 1238 height 806
type input "[STREET_ADDRESS]"
click at [1258, 462] on button "Save" at bounding box center [1246, 465] width 237 height 30
click at [1272, 55] on div "Visuals" at bounding box center [1263, 63] width 77 height 30
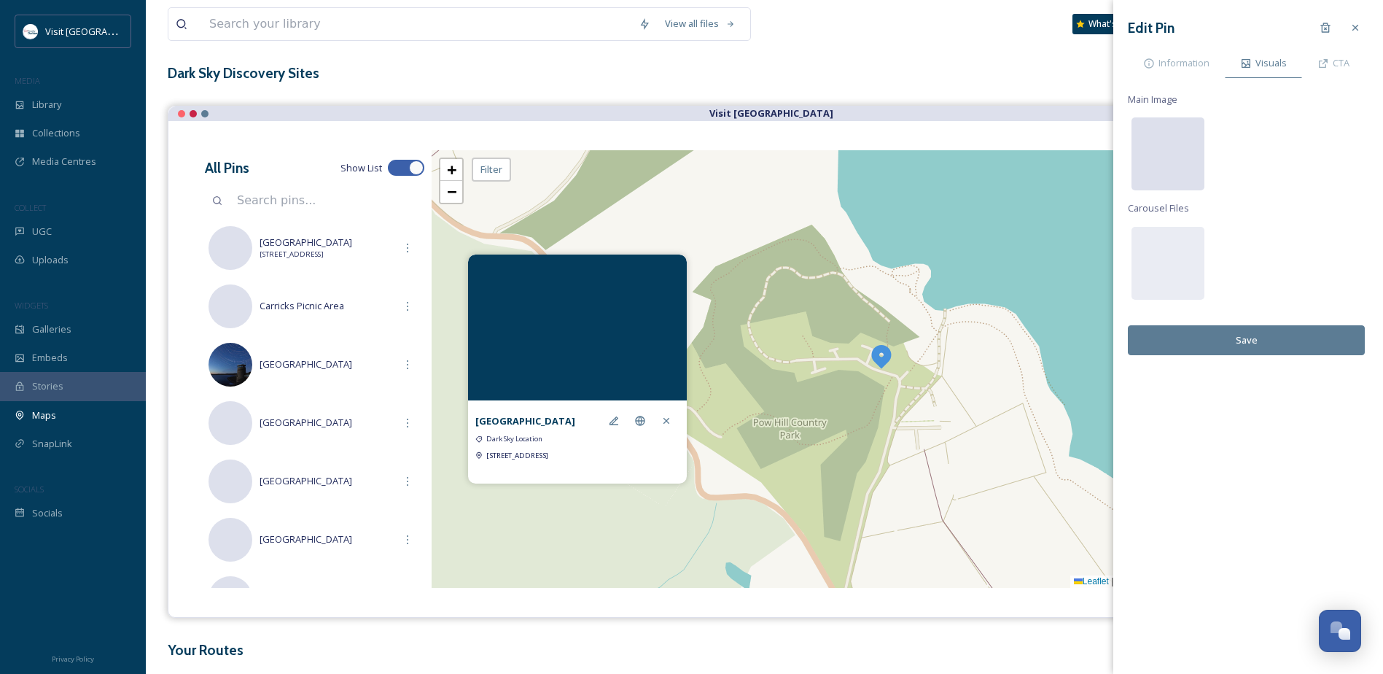
click at [1165, 144] on div at bounding box center [1168, 153] width 73 height 73
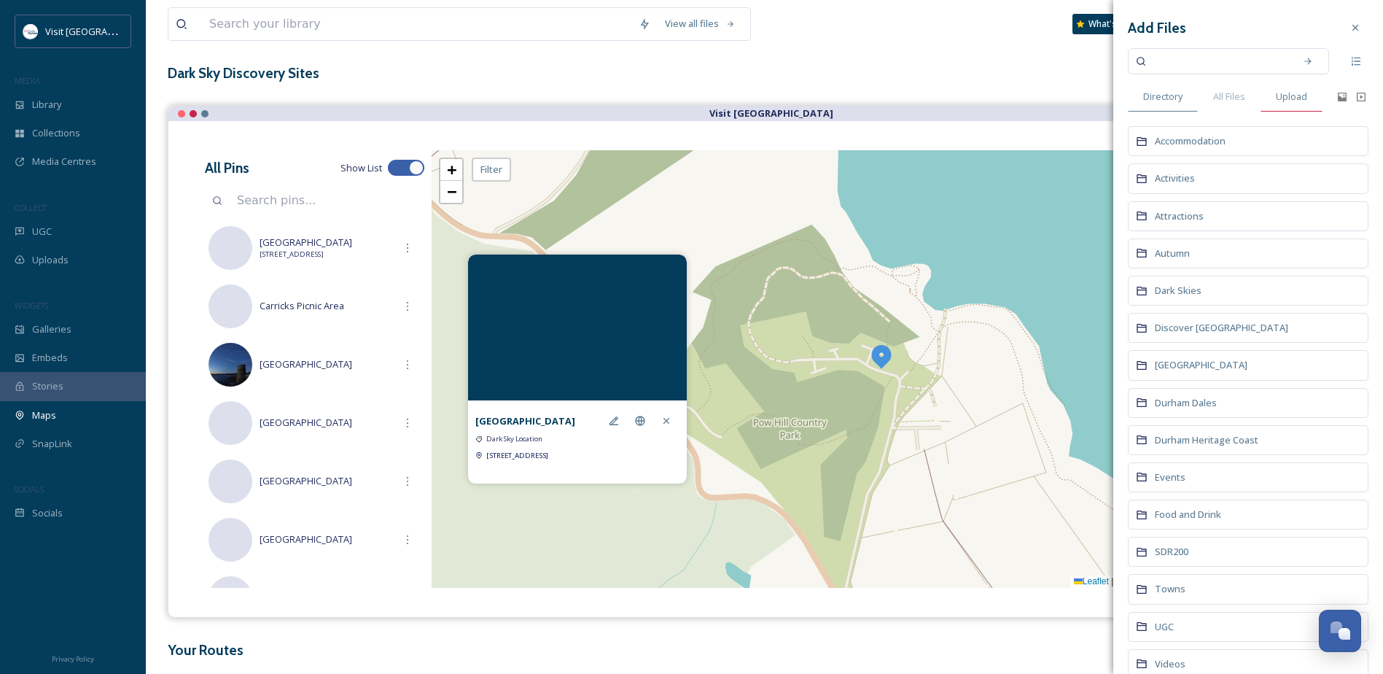
click at [1290, 91] on span "Upload" at bounding box center [1291, 97] width 31 height 14
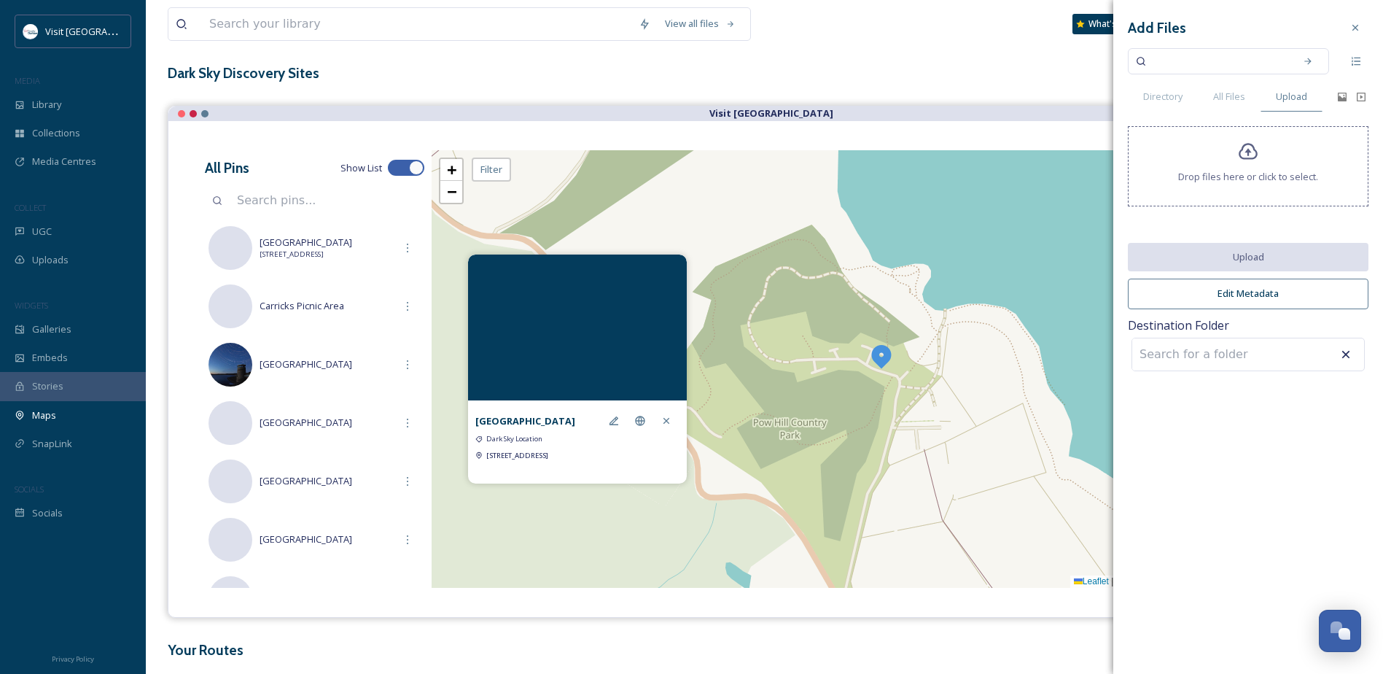
click at [1249, 145] on icon at bounding box center [1248, 152] width 19 height 17
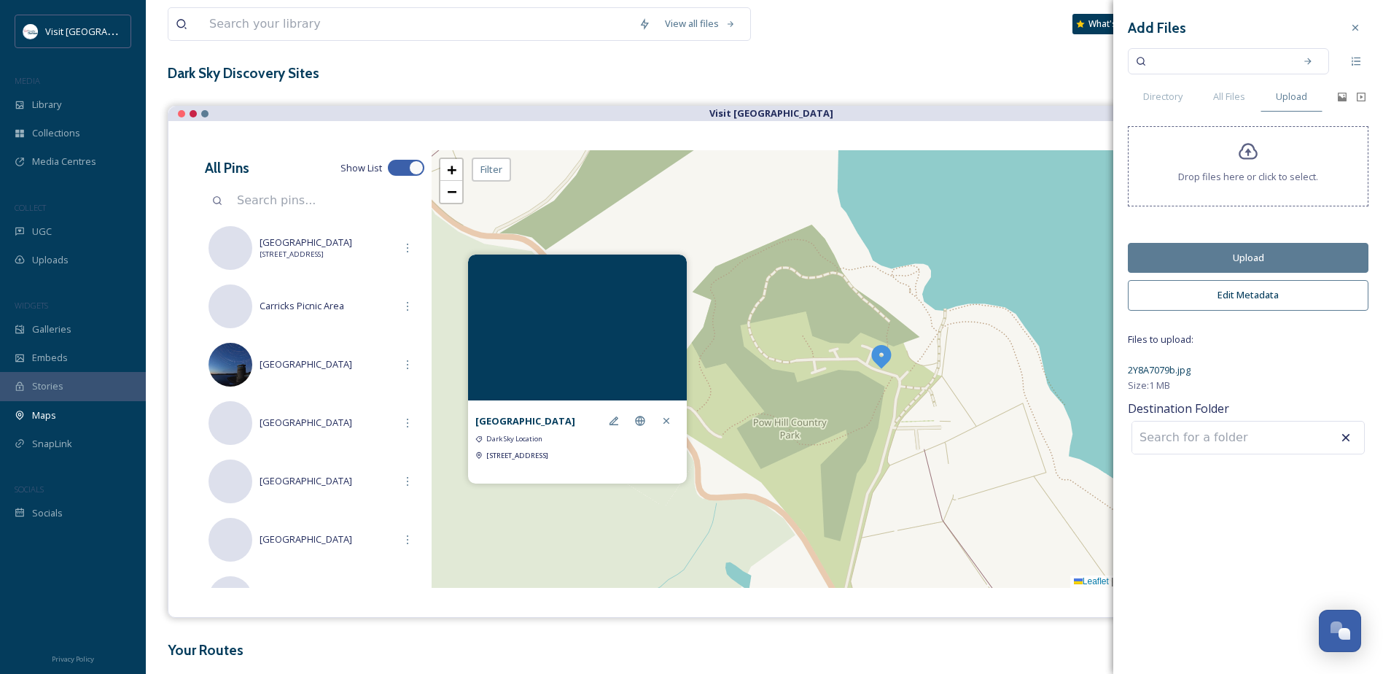
click at [1294, 249] on button "Upload" at bounding box center [1248, 258] width 241 height 30
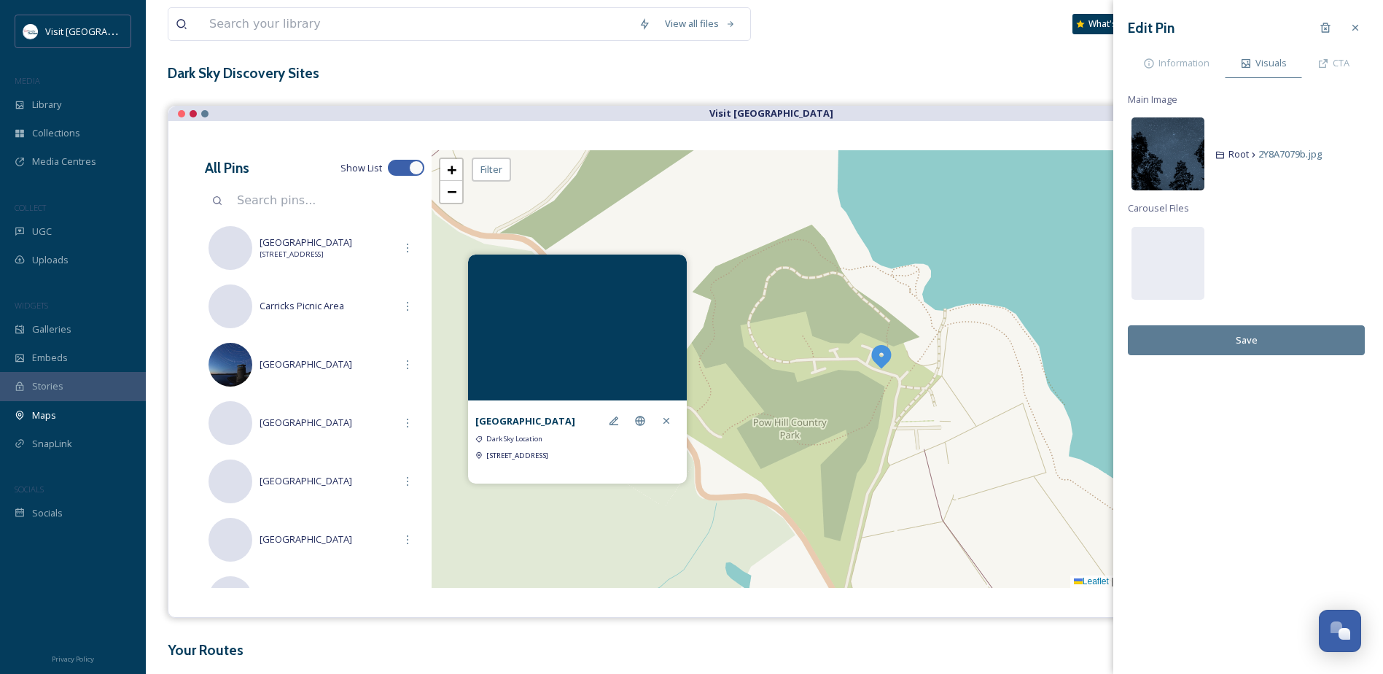
click at [1166, 159] on img at bounding box center [1168, 153] width 73 height 73
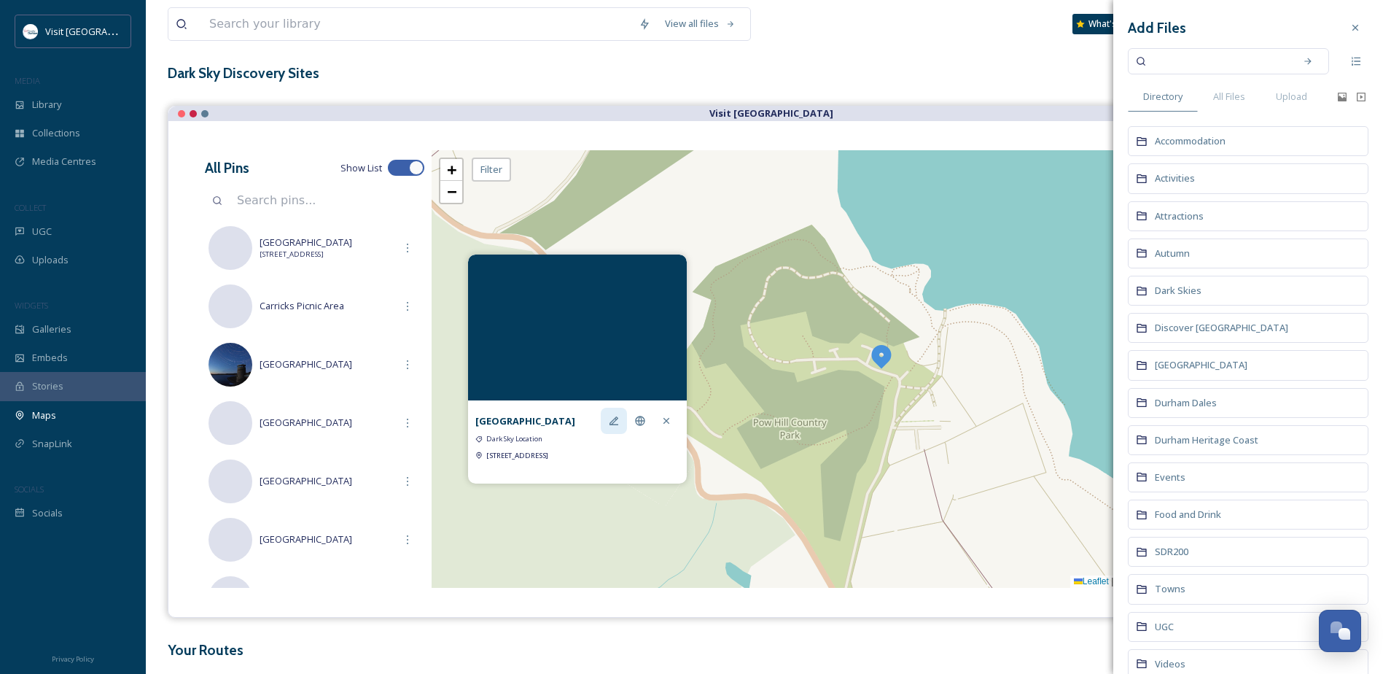
click at [613, 416] on icon at bounding box center [614, 420] width 9 height 9
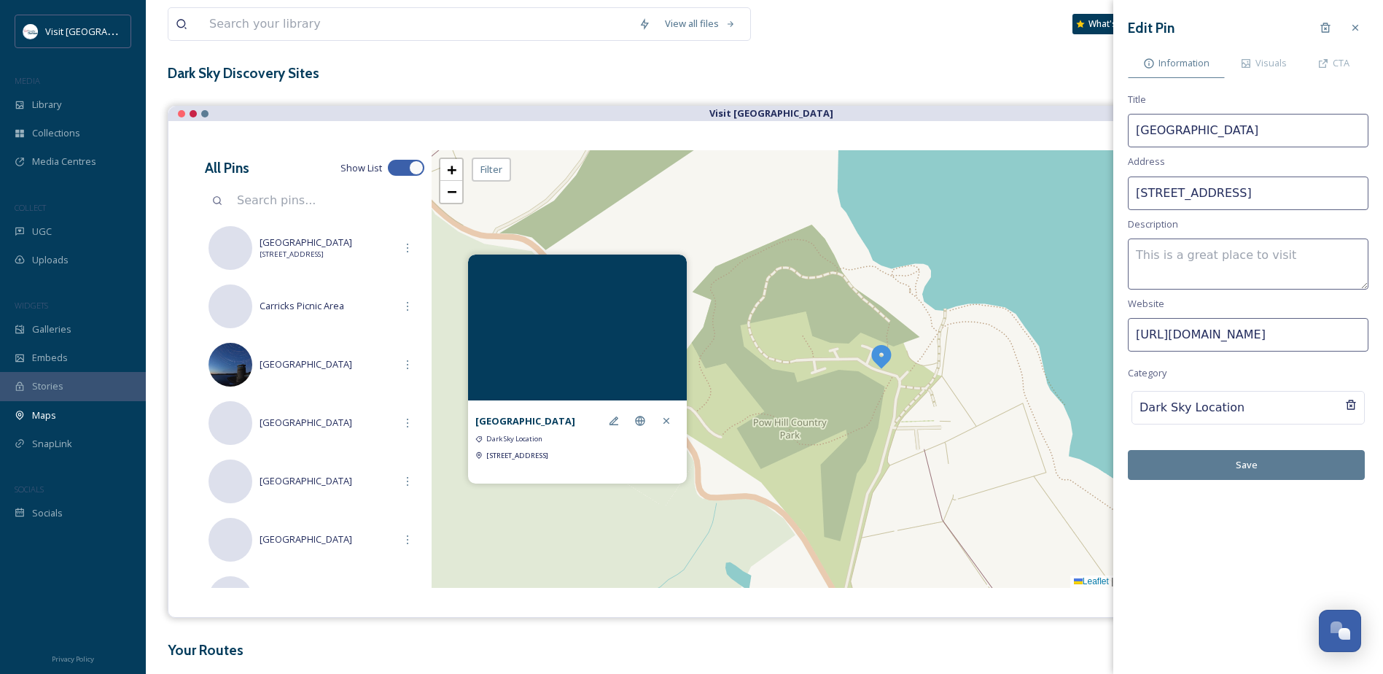
click at [1260, 79] on div "Edit Pin Information Visuals CTA Title [GEOGRAPHIC_DATA] Address [GEOGRAPHIC_DA…" at bounding box center [1249, 247] width 270 height 494
click at [1267, 58] on span "Visuals" at bounding box center [1271, 63] width 31 height 14
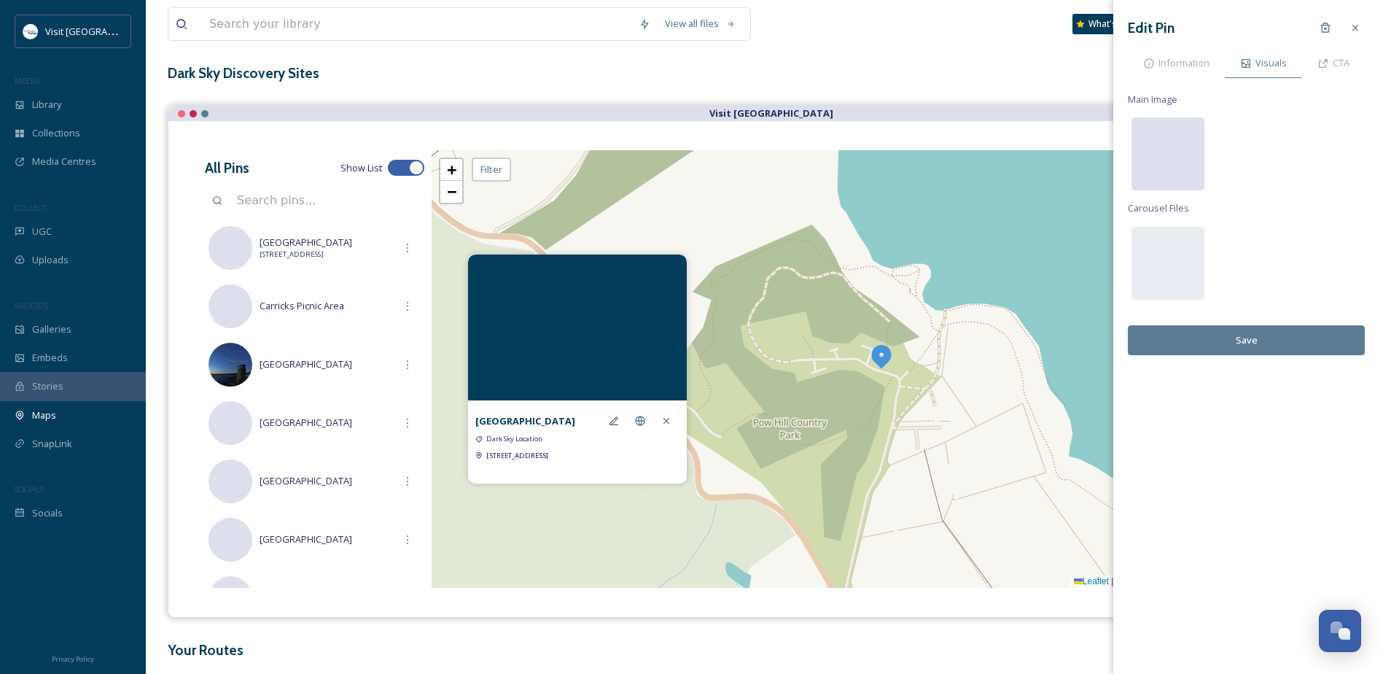
click at [1175, 175] on div at bounding box center [1168, 153] width 73 height 73
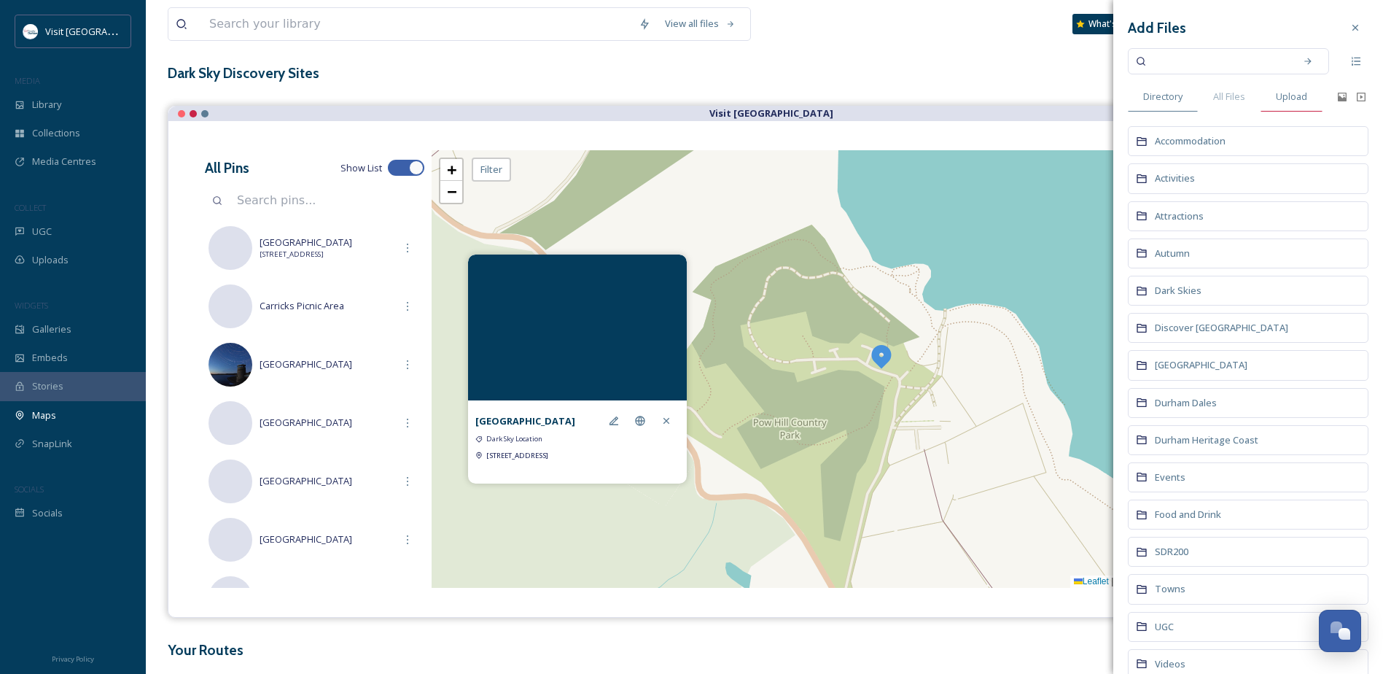
click at [1288, 96] on span "Upload" at bounding box center [1291, 97] width 31 height 14
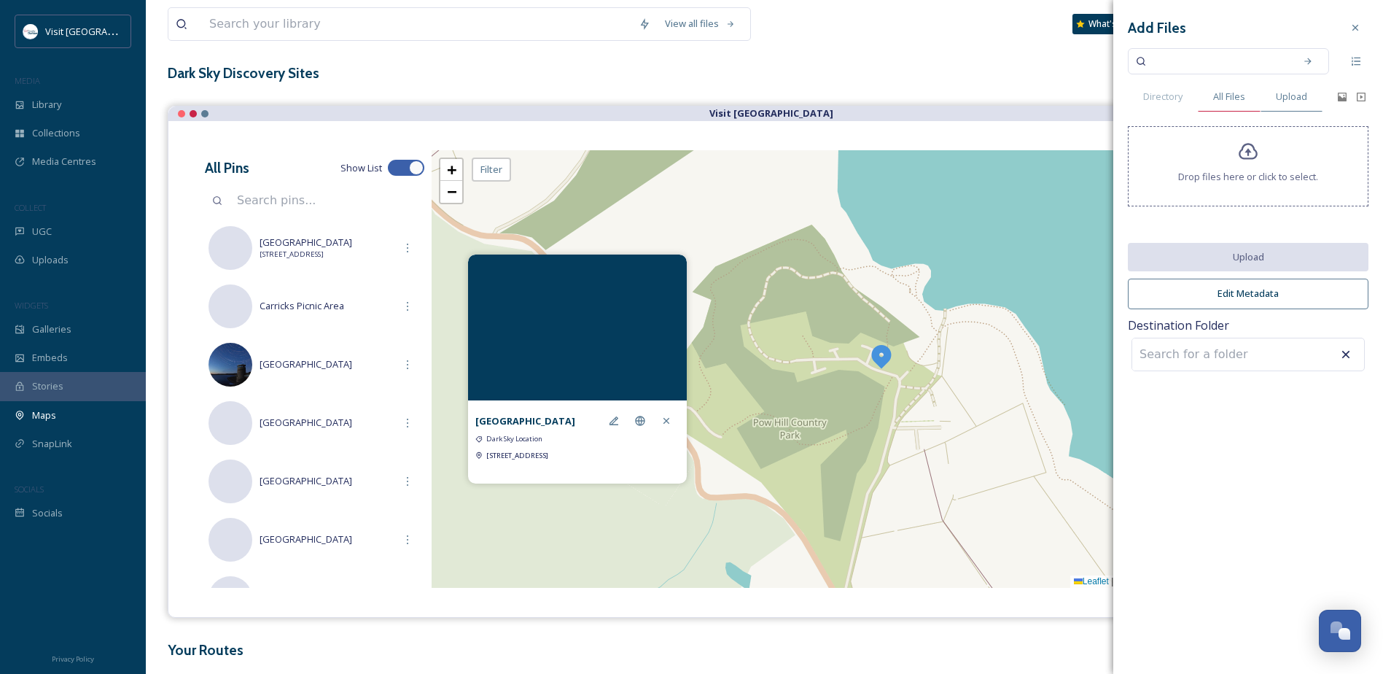
click at [1233, 96] on span "All Files" at bounding box center [1229, 97] width 32 height 14
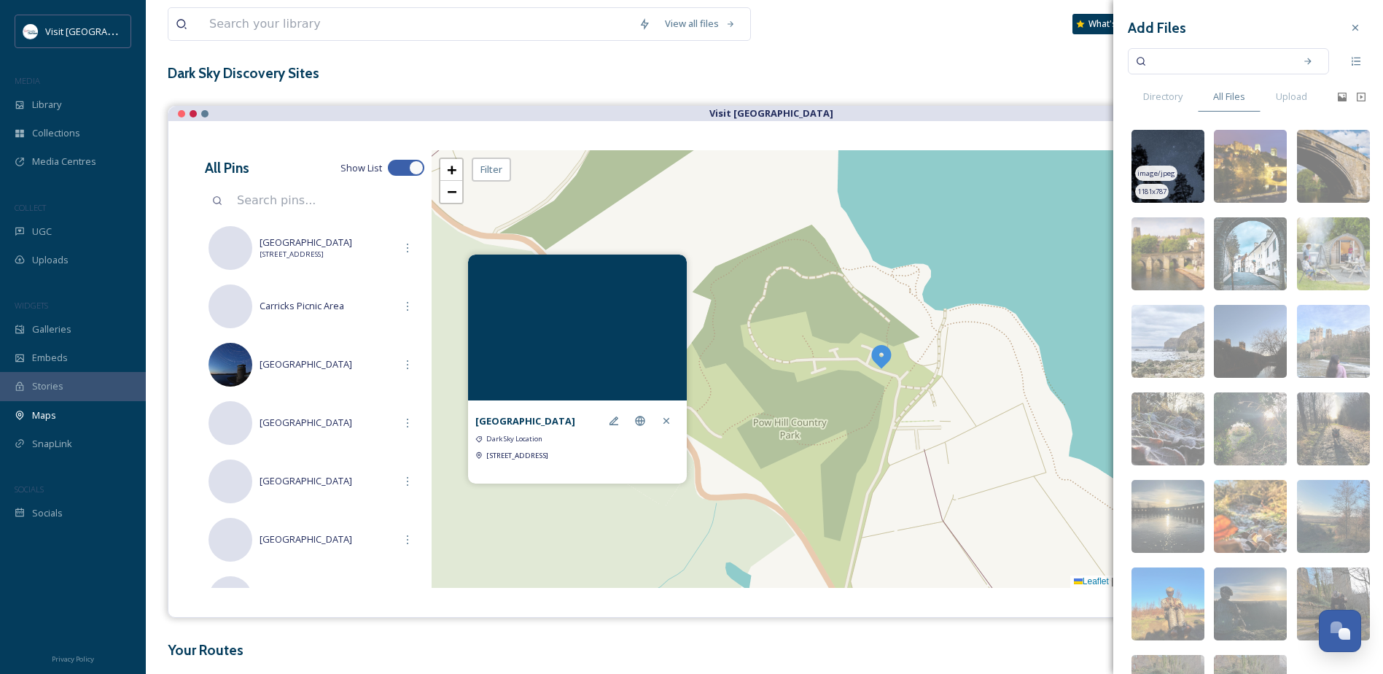
click at [1174, 155] on img at bounding box center [1168, 166] width 73 height 73
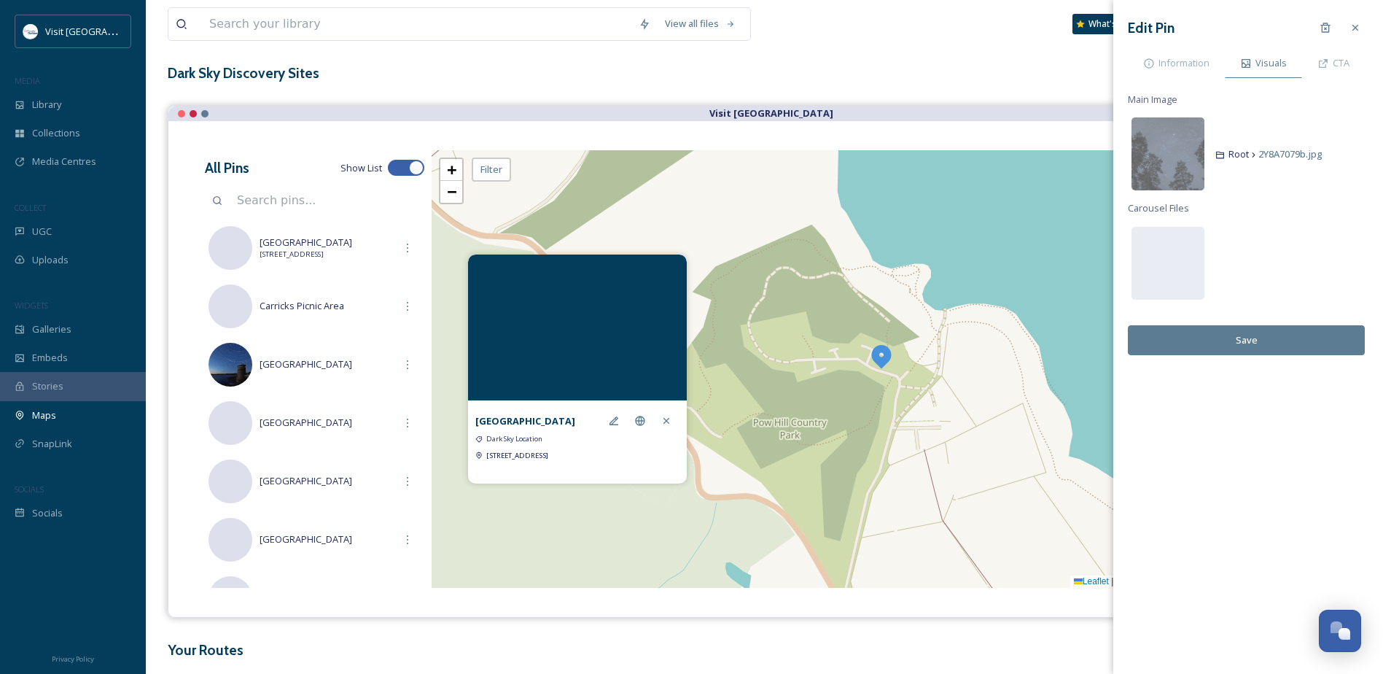
click at [1297, 334] on button "Save" at bounding box center [1246, 340] width 237 height 30
click at [1243, 343] on button "Save" at bounding box center [1246, 340] width 237 height 30
click at [1355, 23] on icon at bounding box center [1356, 28] width 12 height 12
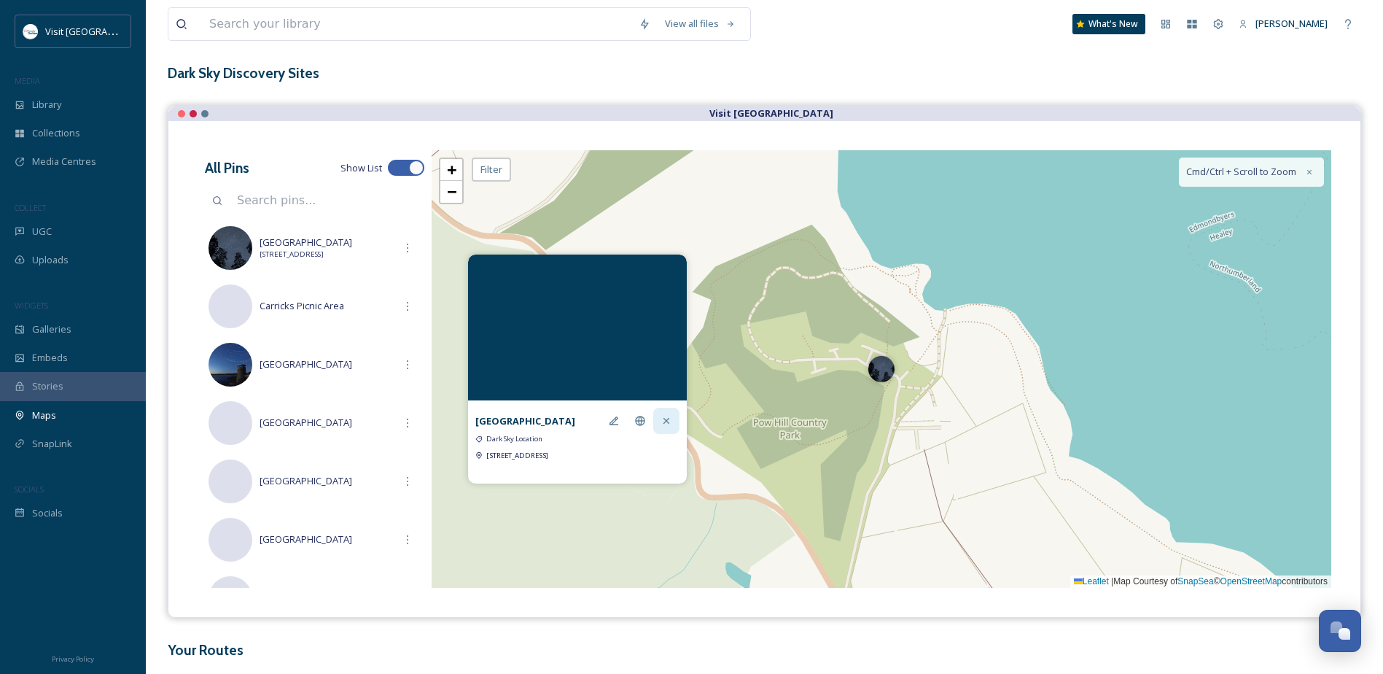
click at [667, 417] on icon at bounding box center [667, 421] width 12 height 12
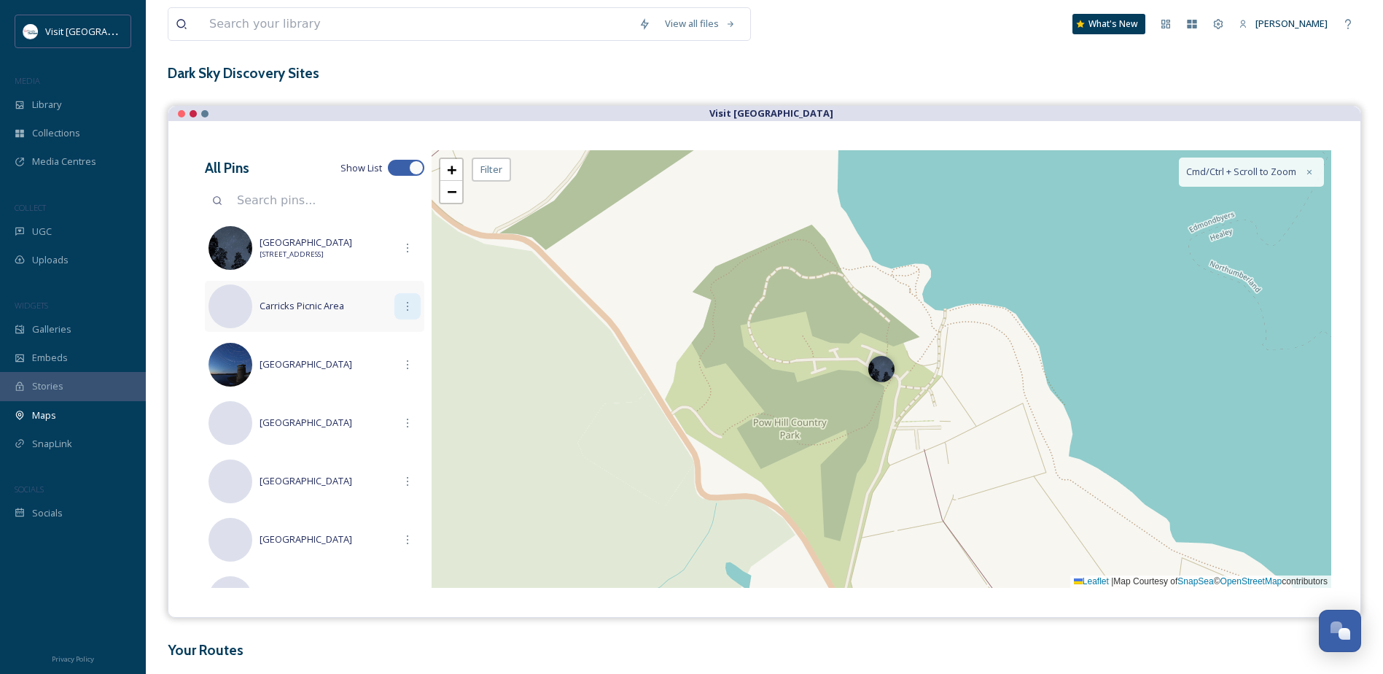
click at [405, 308] on icon at bounding box center [408, 306] width 12 height 12
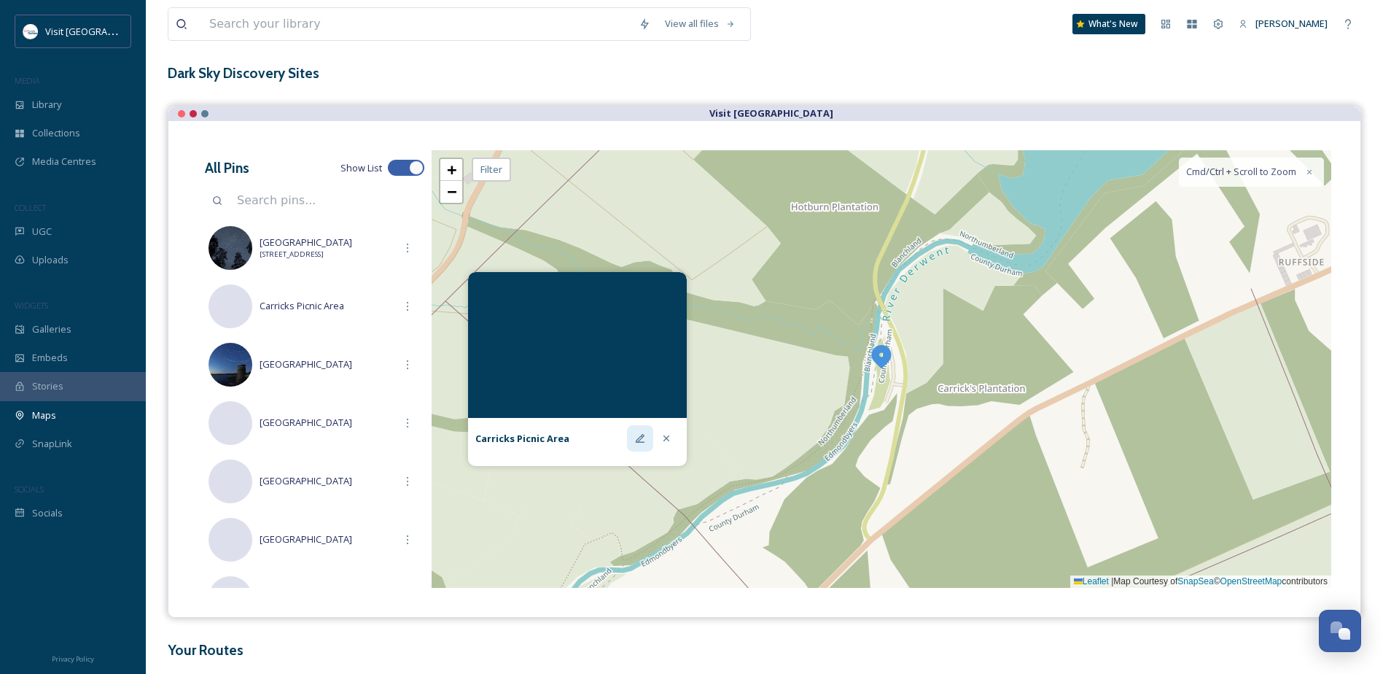
click at [636, 439] on icon at bounding box center [640, 438] width 12 height 12
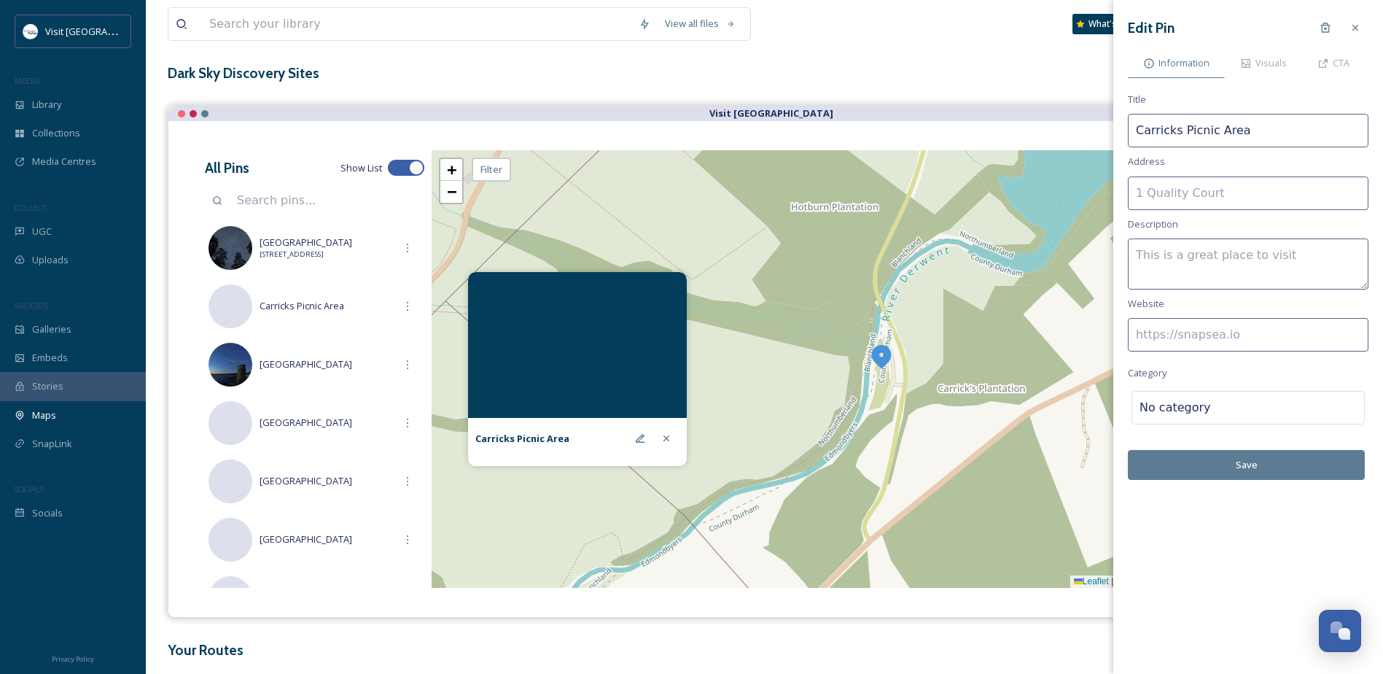
click at [1196, 195] on input at bounding box center [1248, 193] width 241 height 34
paste input "[STREET_ADDRESS]"
drag, startPoint x: 1168, startPoint y: 193, endPoint x: 1097, endPoint y: 192, distance: 71.5
click at [1097, 192] on div "View all files What's New [PERSON_NAME] Maps Share Customise Add Map Route Add …" at bounding box center [765, 330] width 1238 height 806
click at [1251, 197] on input "[STREET_ADDRESS]" at bounding box center [1248, 193] width 241 height 34
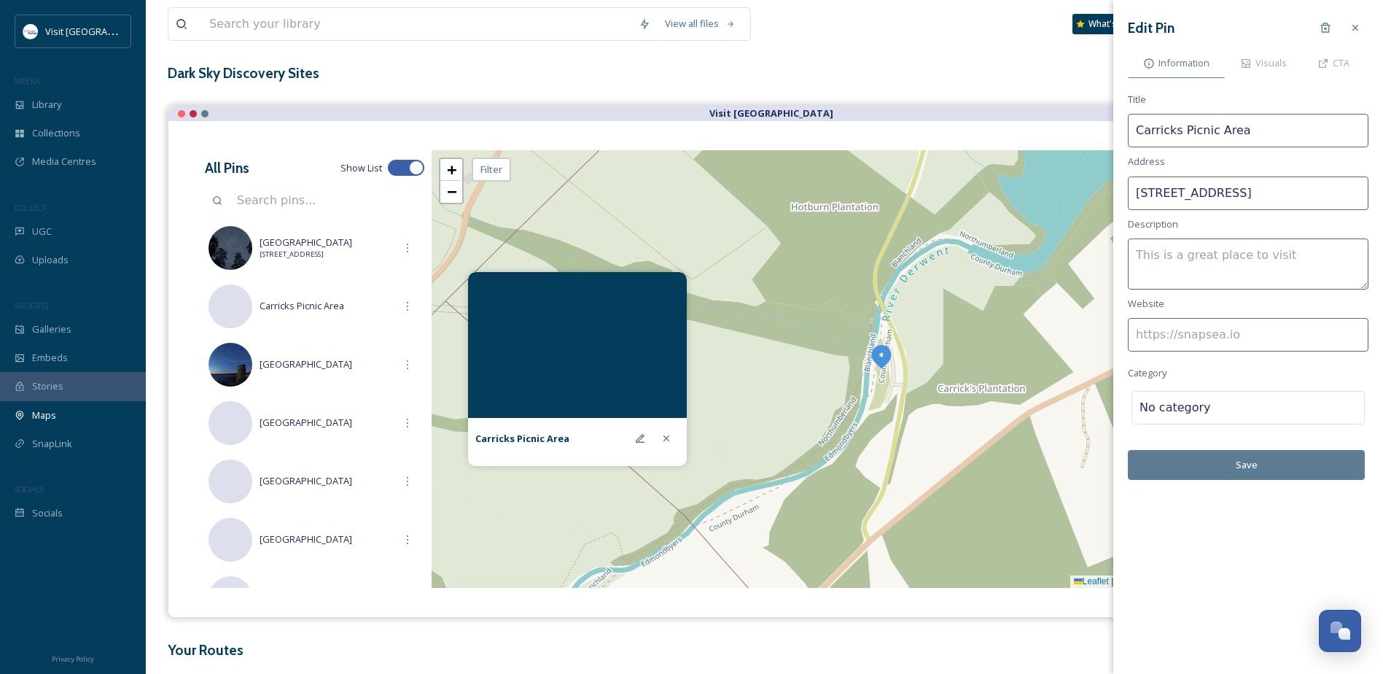
scroll to position [0, 69]
drag, startPoint x: 1263, startPoint y: 194, endPoint x: 1383, endPoint y: 192, distance: 120.3
click at [1383, 192] on html "Visit [GEOGRAPHIC_DATA] MEDIA Library Collections Media Centres COLLECT UGC Upl…" at bounding box center [691, 330] width 1383 height 806
type input "[STREET_ADDRESS]"
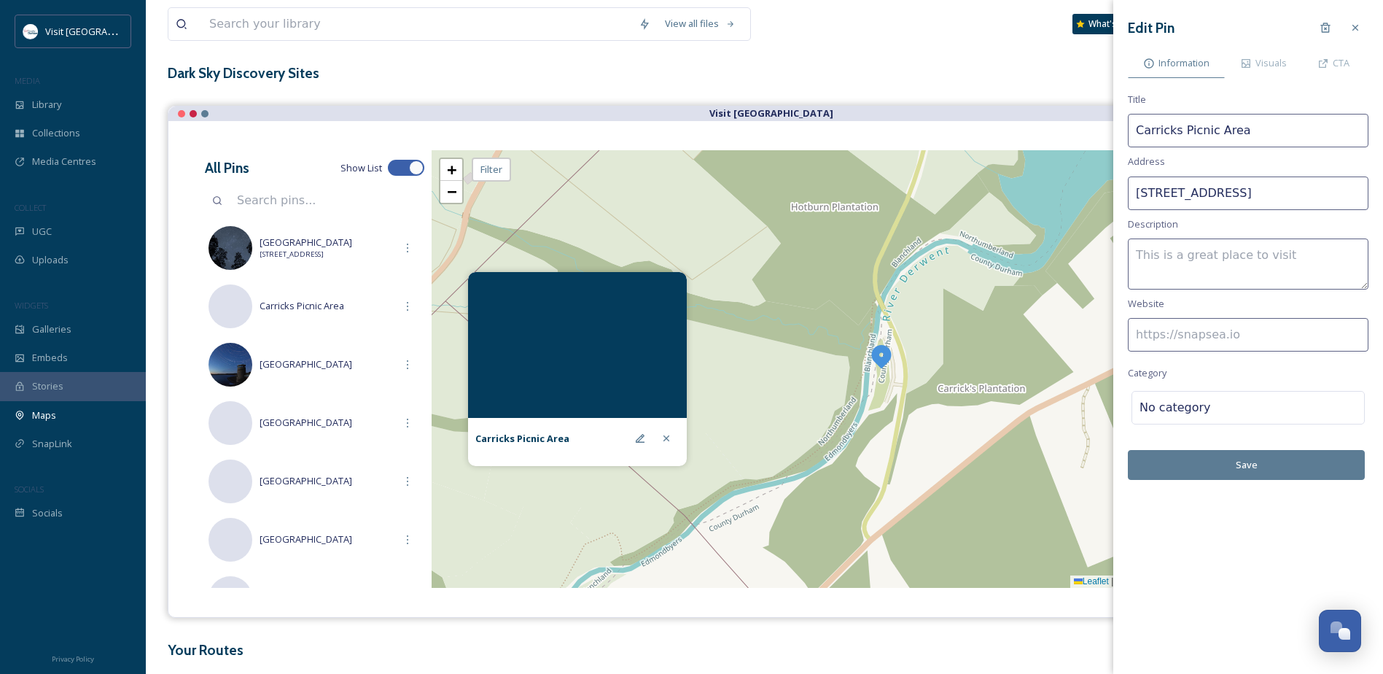
click at [1195, 328] on input at bounding box center [1248, 335] width 241 height 34
paste input "[URL][DOMAIN_NAME]"
type input "[URL][DOMAIN_NAME]"
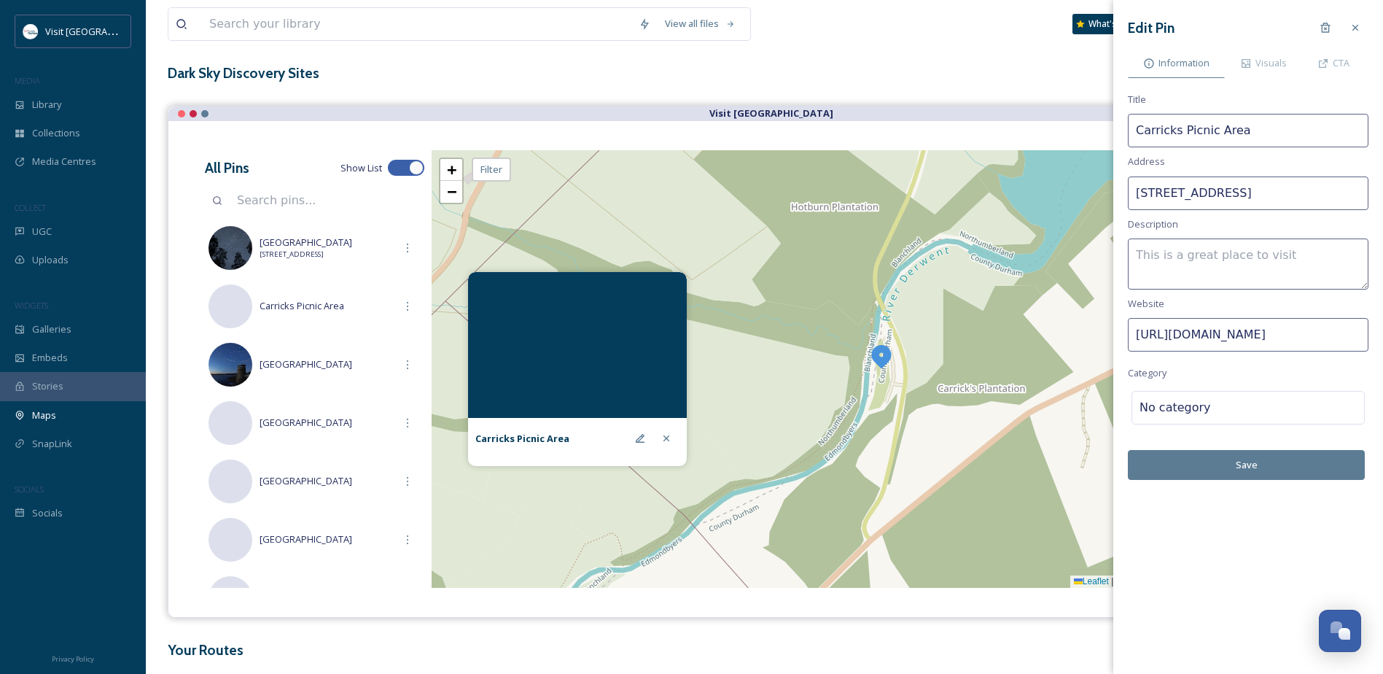
click at [1216, 255] on textarea at bounding box center [1248, 263] width 241 height 51
paste textarea "A grassy picnic site alongside a shallow section of the River Derwent at the we…"
type textarea "Offifical Dark Sky Discovery Site - A grassy picnic site alongside a shallow se…"
click at [1254, 405] on div at bounding box center [1284, 408] width 146 height 18
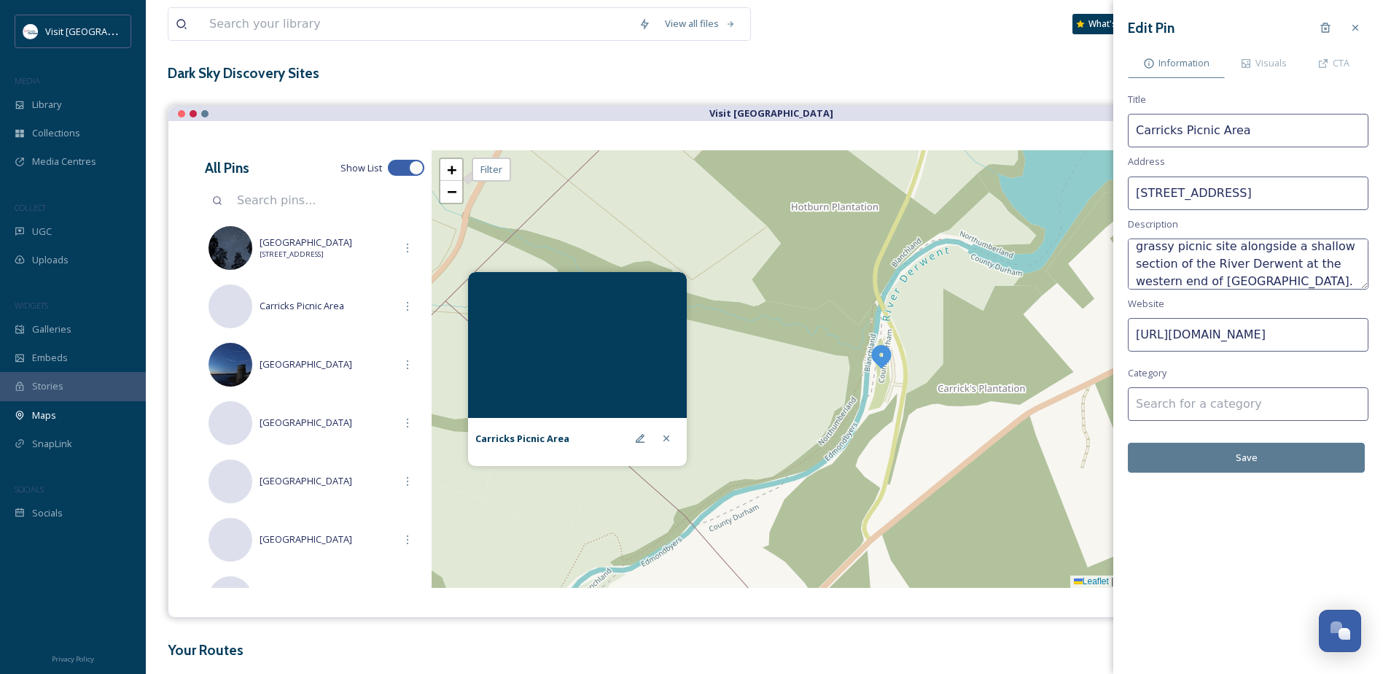
click at [1247, 405] on input at bounding box center [1248, 404] width 241 height 34
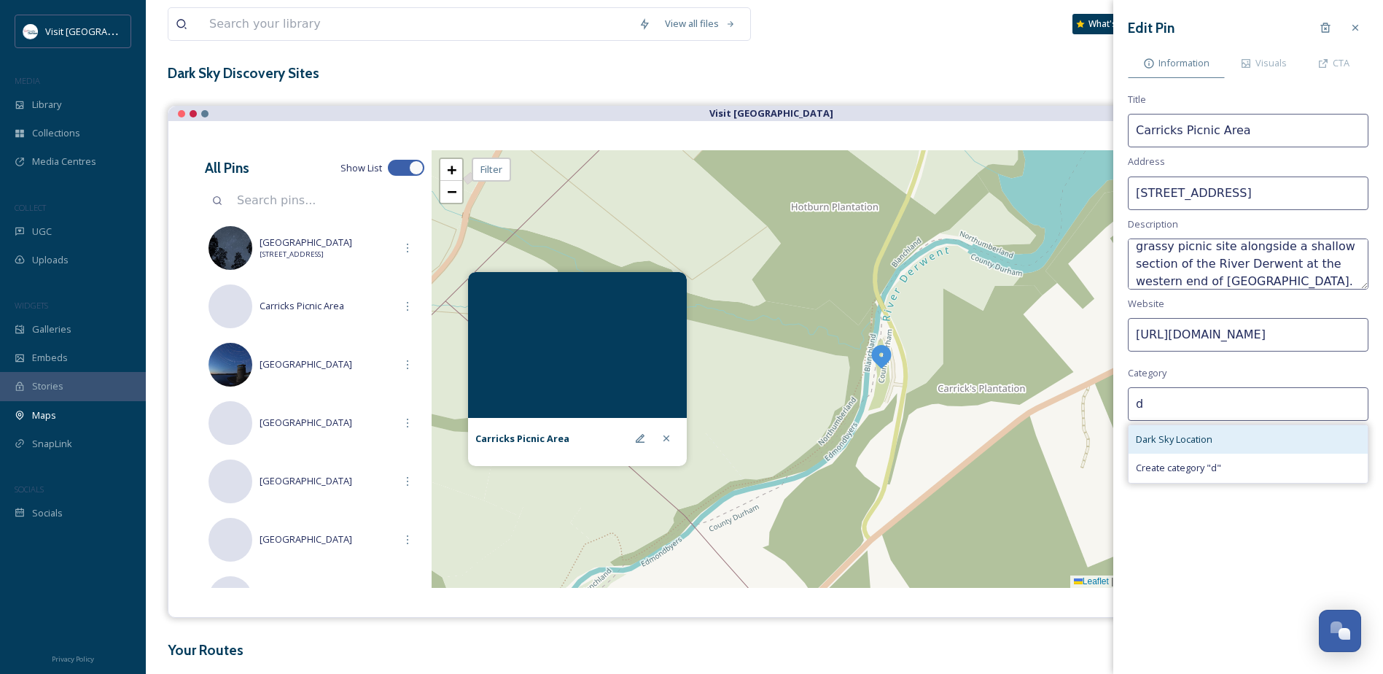
type input "d"
click at [1211, 445] on span "Dark Sky Location" at bounding box center [1174, 439] width 77 height 14
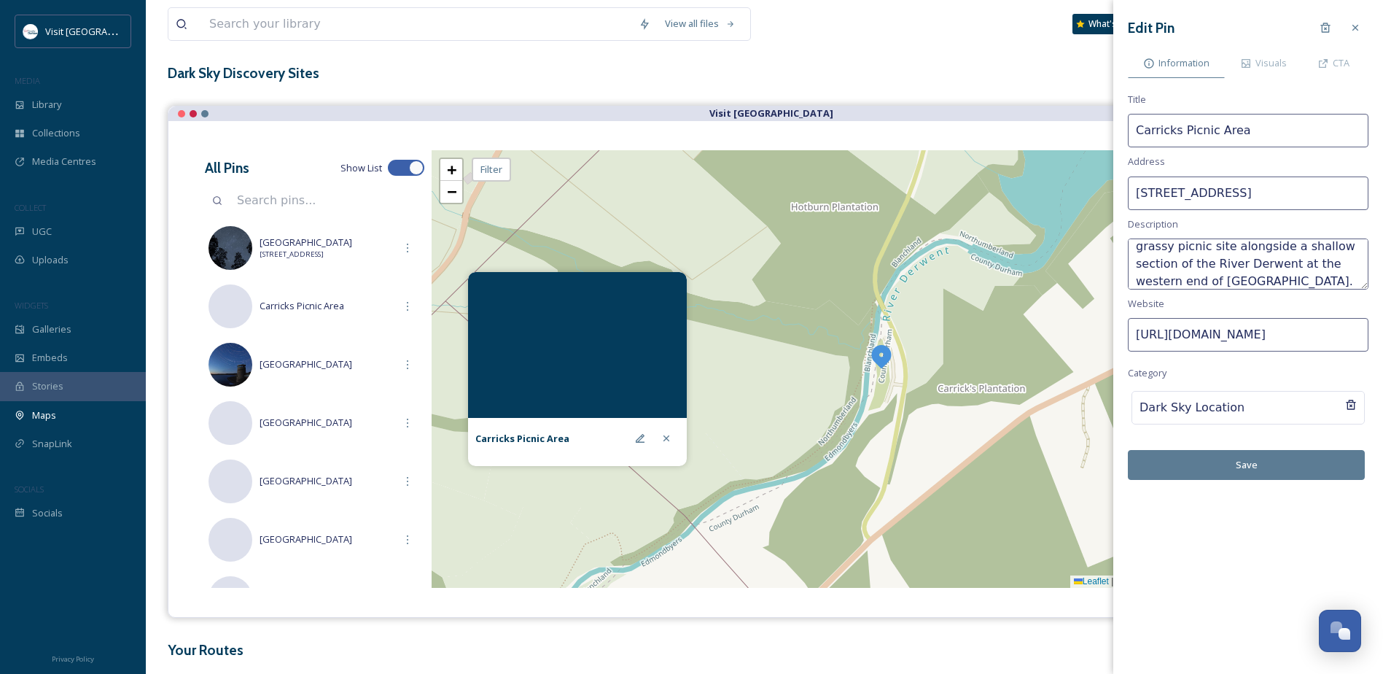
click at [1289, 467] on button "Save" at bounding box center [1246, 465] width 237 height 30
click at [1261, 70] on span "Visuals" at bounding box center [1271, 63] width 31 height 14
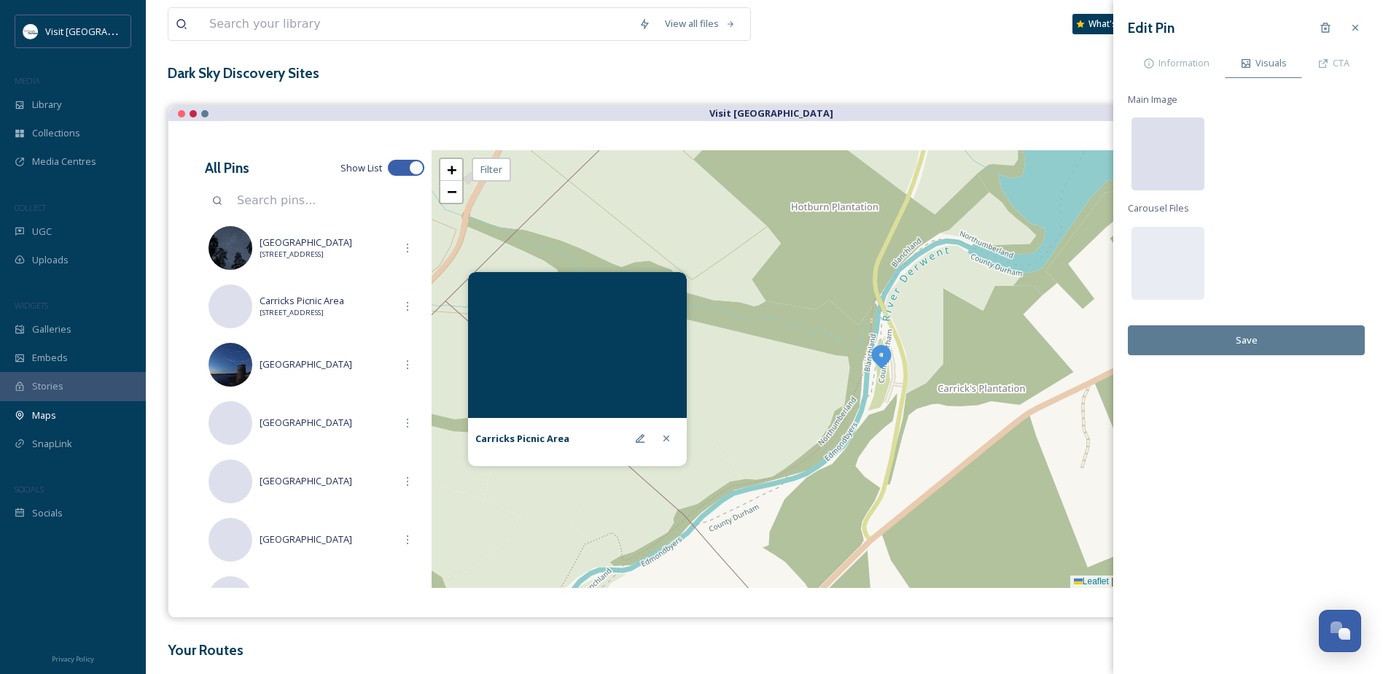
click at [1195, 170] on div at bounding box center [1168, 153] width 73 height 73
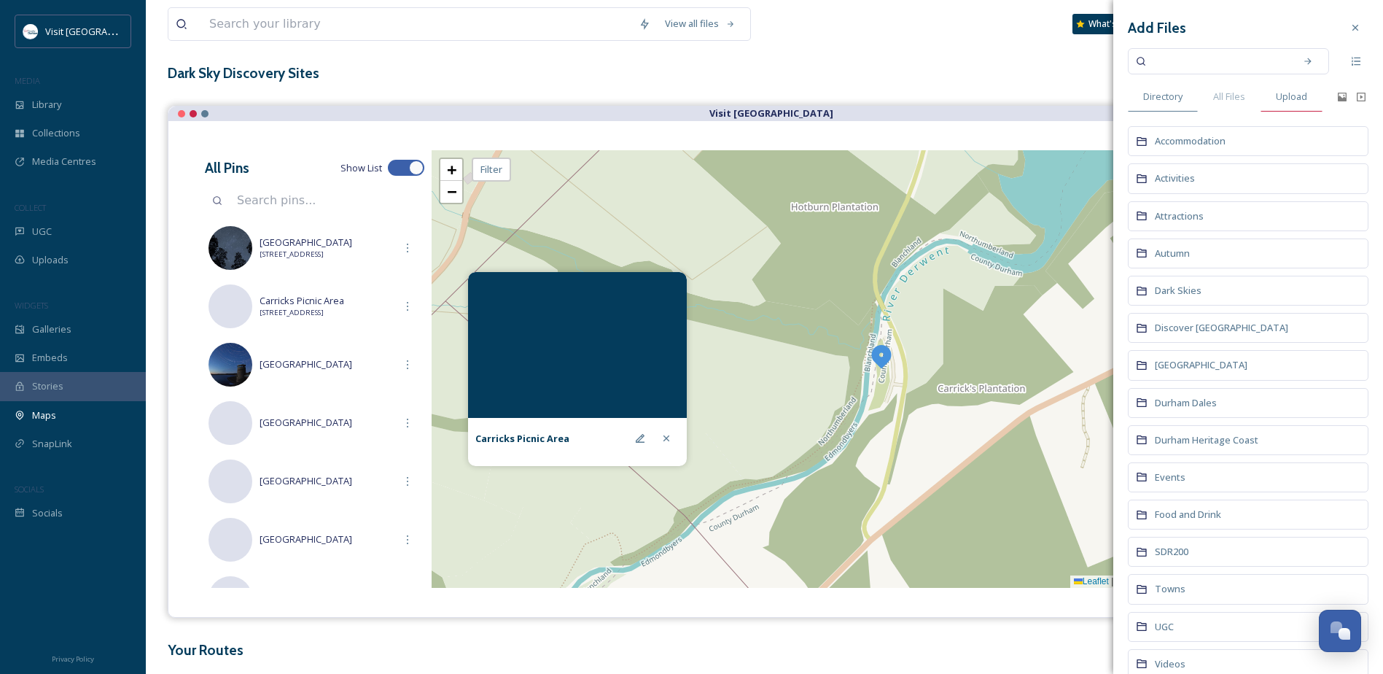
click at [1294, 98] on span "Upload" at bounding box center [1291, 97] width 31 height 14
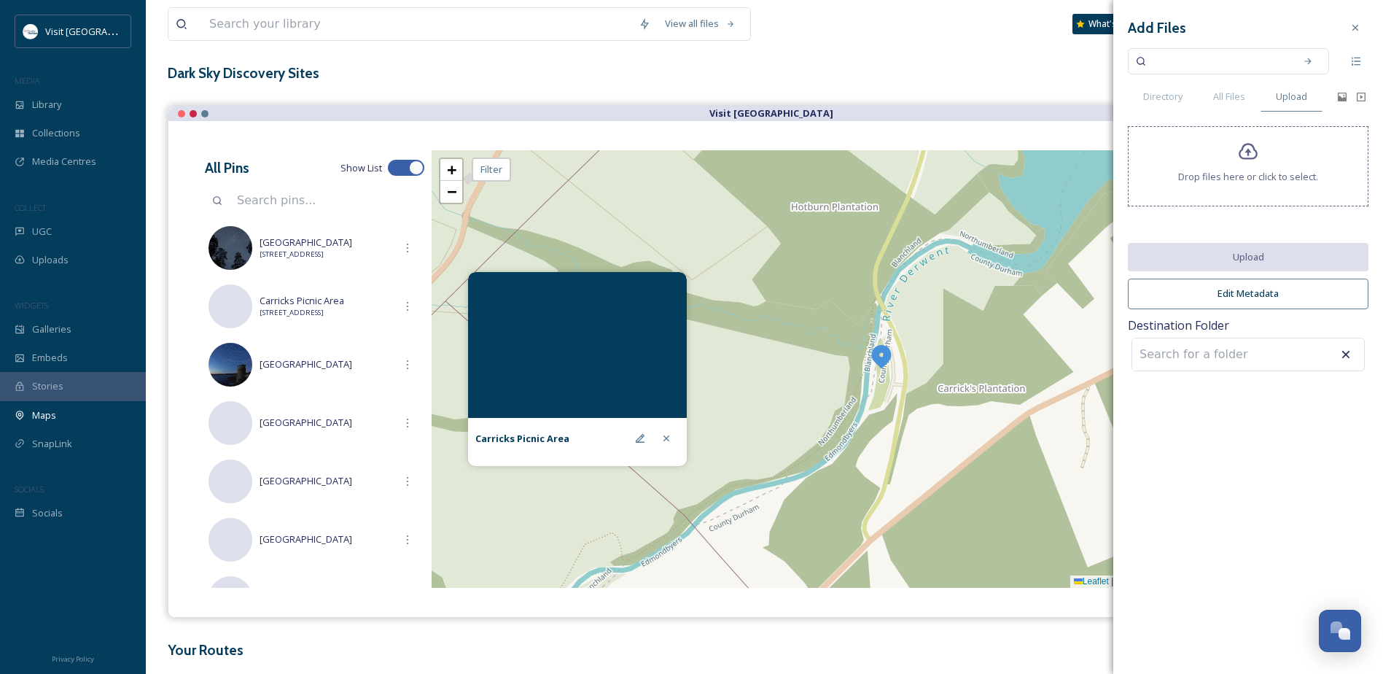
click at [1252, 173] on span "Drop files here or click to select." at bounding box center [1248, 177] width 140 height 14
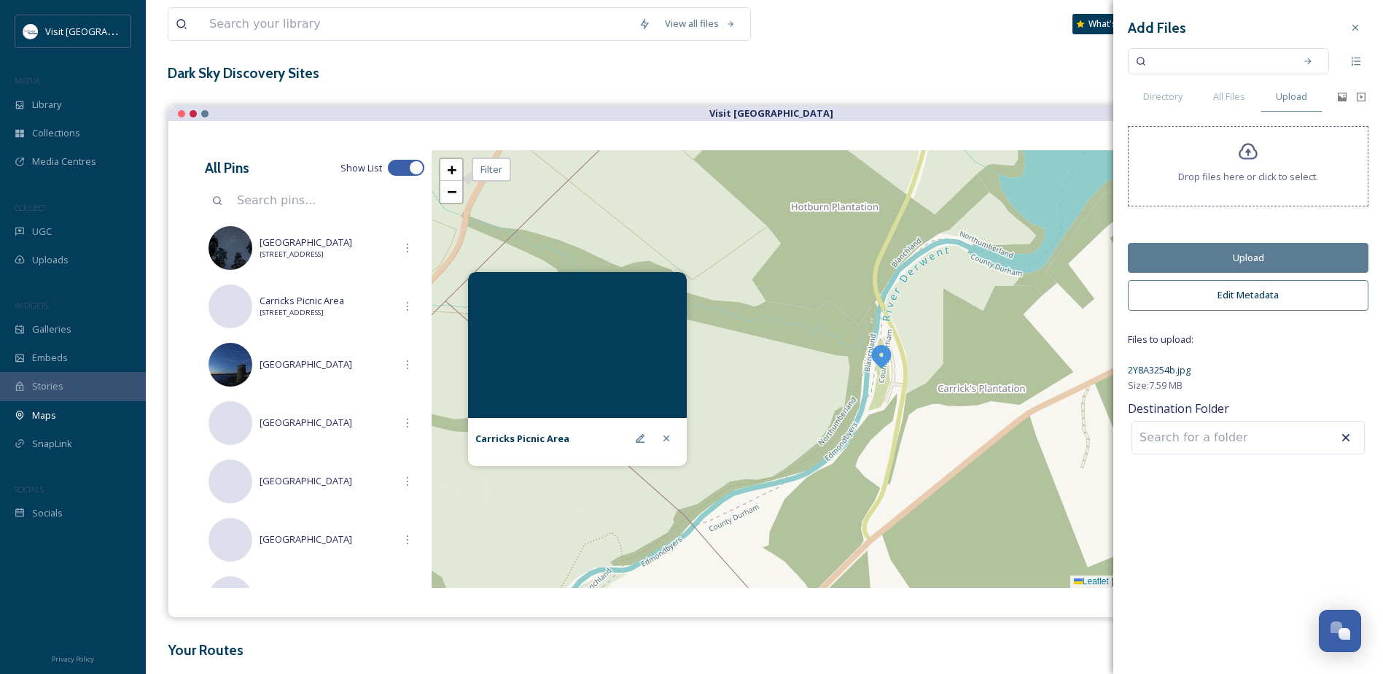
click at [1266, 259] on button "Upload" at bounding box center [1248, 258] width 241 height 30
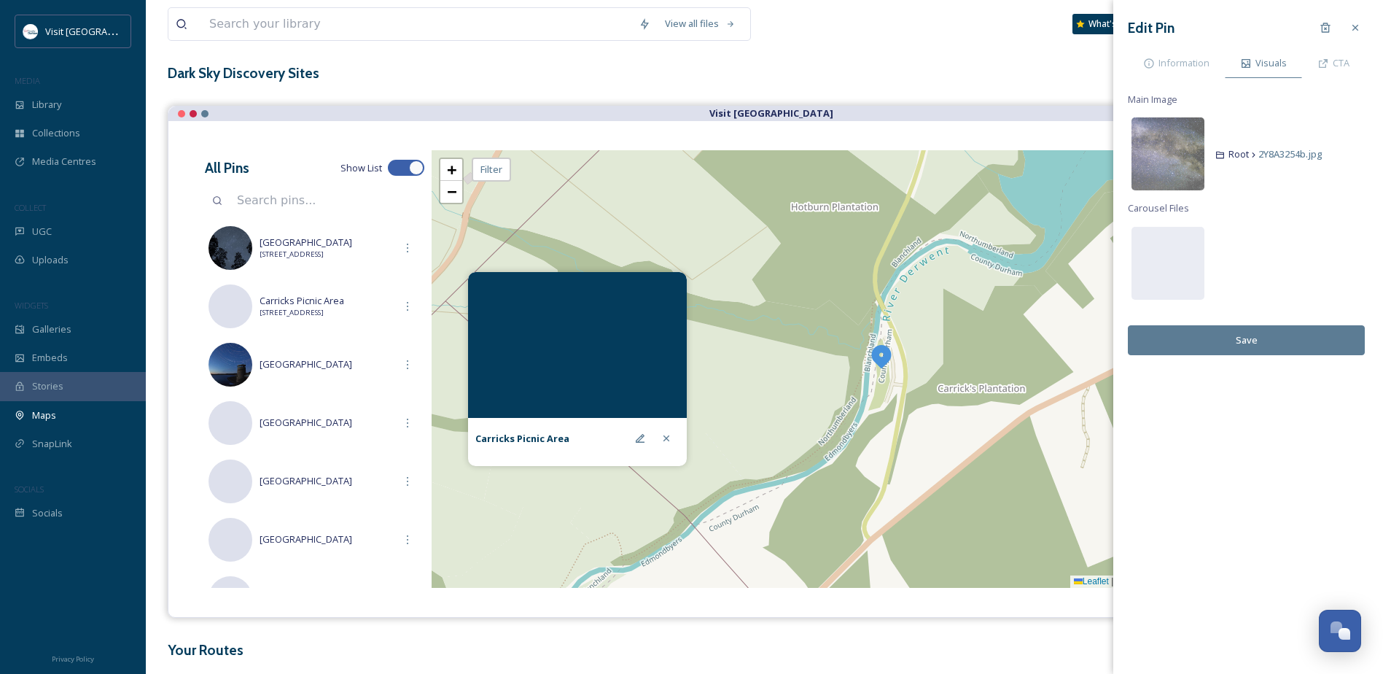
click at [1251, 343] on button "Save" at bounding box center [1246, 340] width 237 height 30
click at [1358, 25] on icon at bounding box center [1356, 28] width 12 height 12
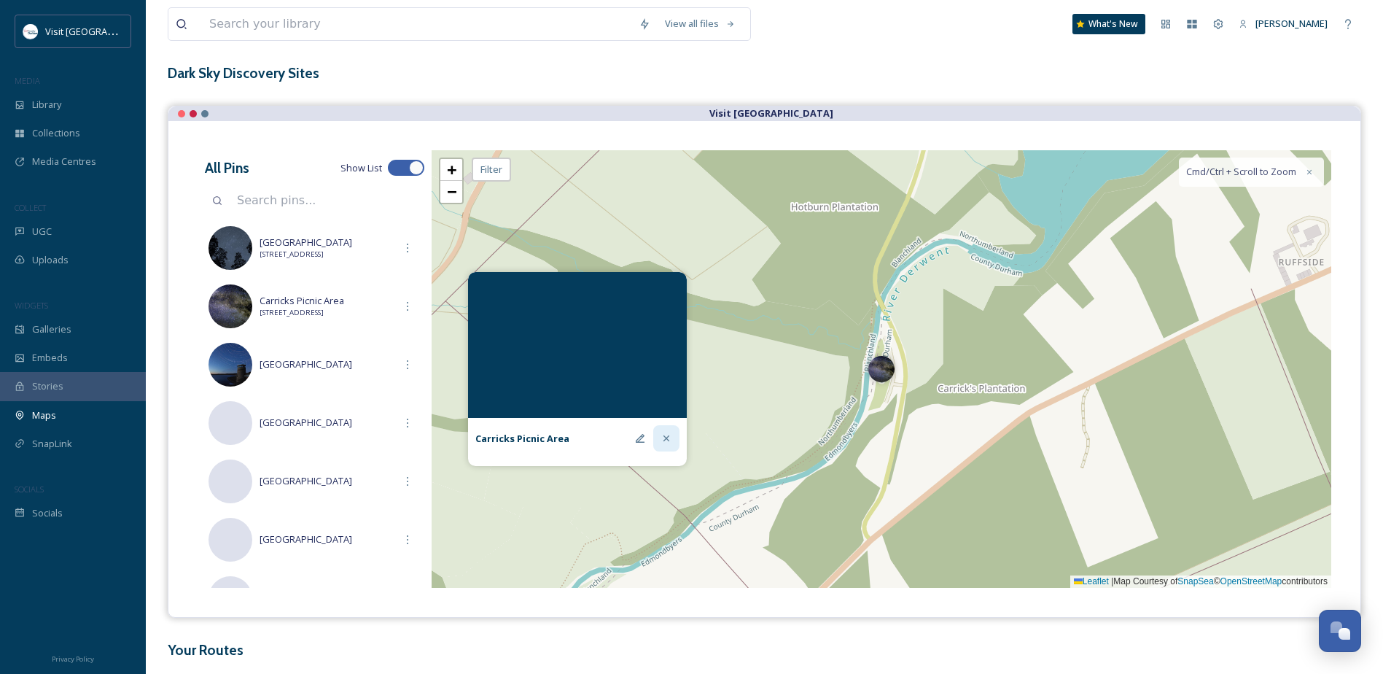
click at [669, 439] on icon at bounding box center [667, 438] width 12 height 12
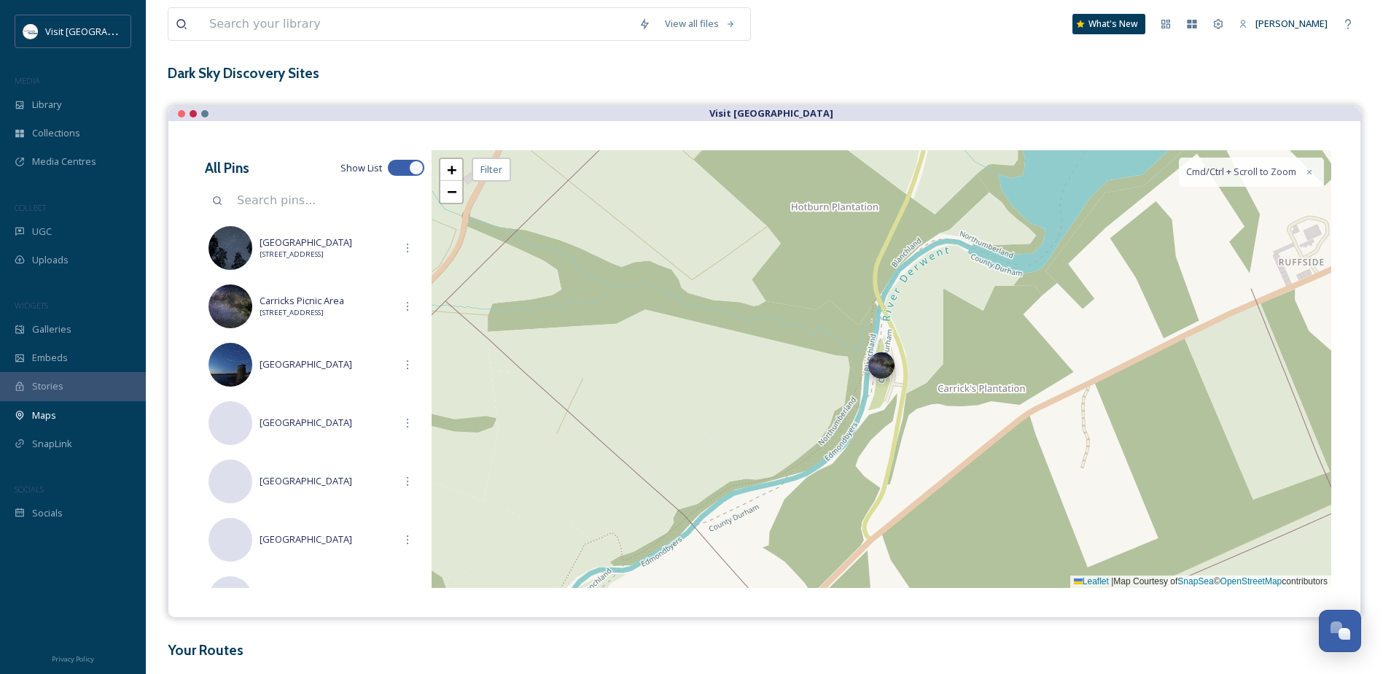
click at [884, 377] on div at bounding box center [882, 365] width 26 height 26
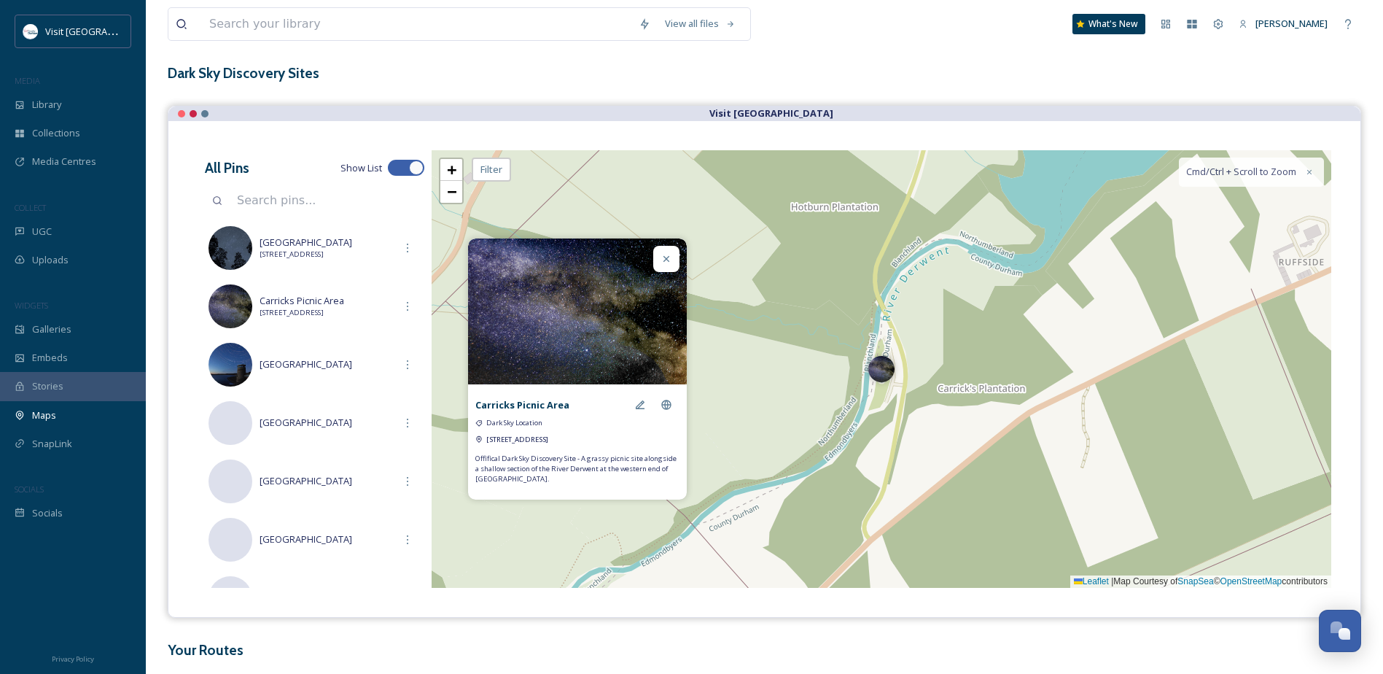
click at [673, 256] on div at bounding box center [666, 259] width 26 height 26
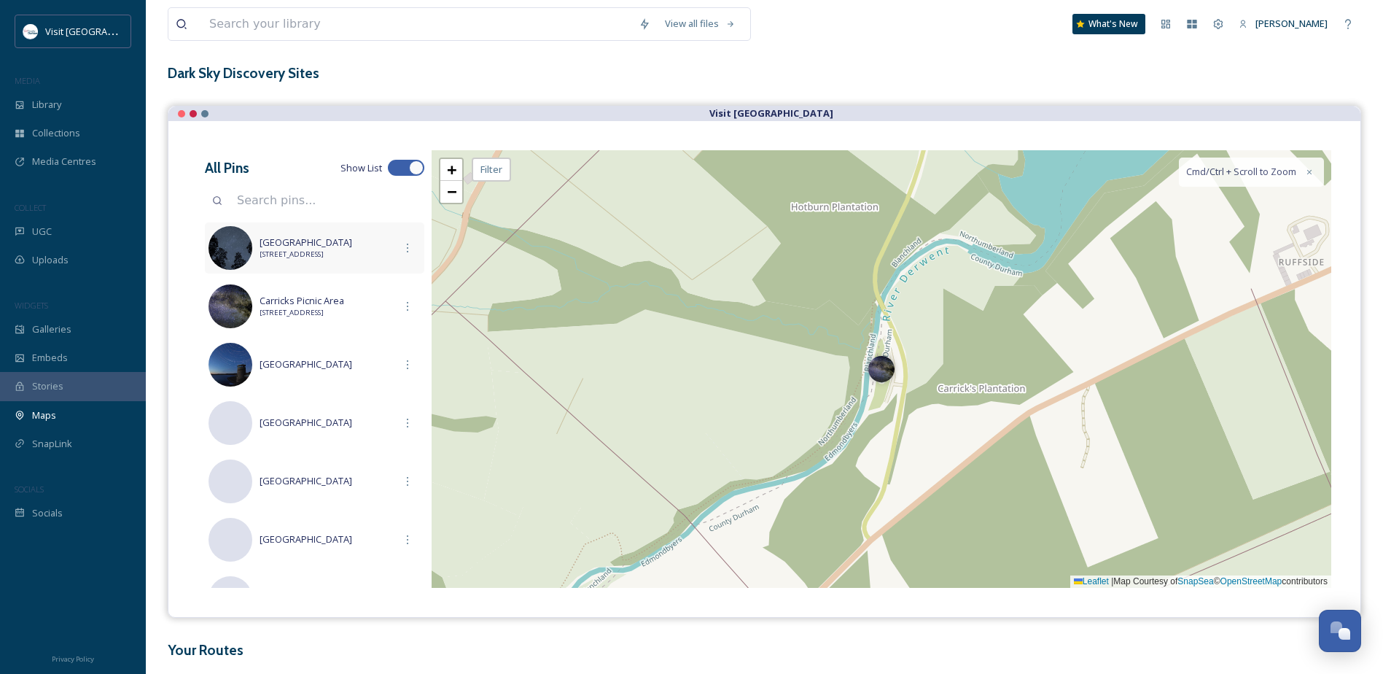
click at [352, 260] on span "[STREET_ADDRESS]" at bounding box center [327, 254] width 135 height 10
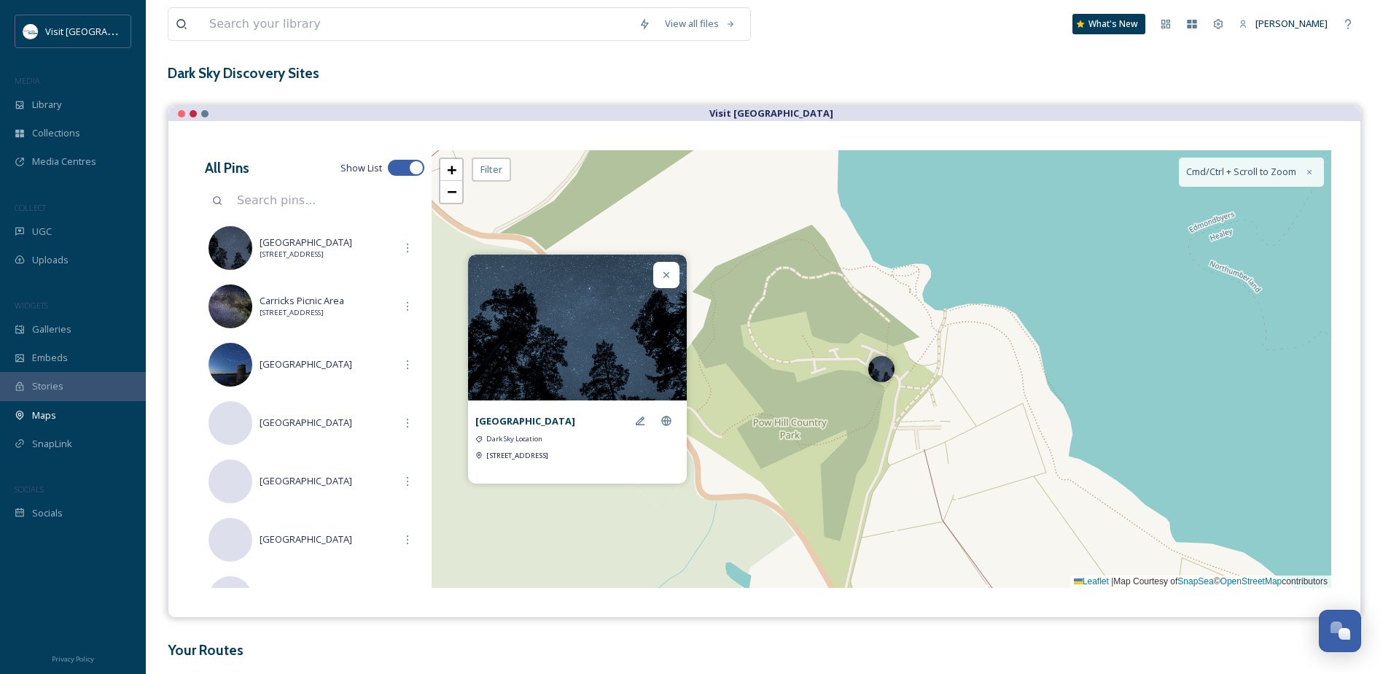
click at [668, 271] on icon at bounding box center [667, 274] width 6 height 6
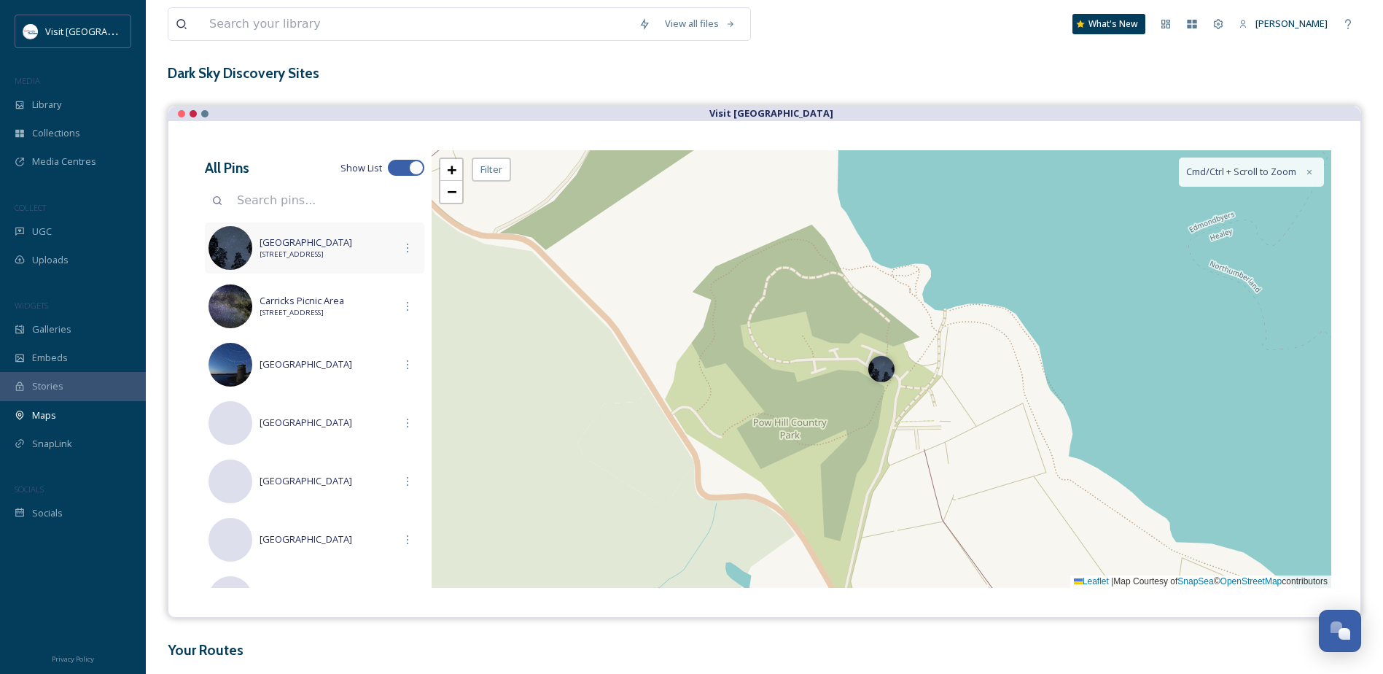
click at [350, 260] on span "[STREET_ADDRESS]" at bounding box center [327, 254] width 135 height 10
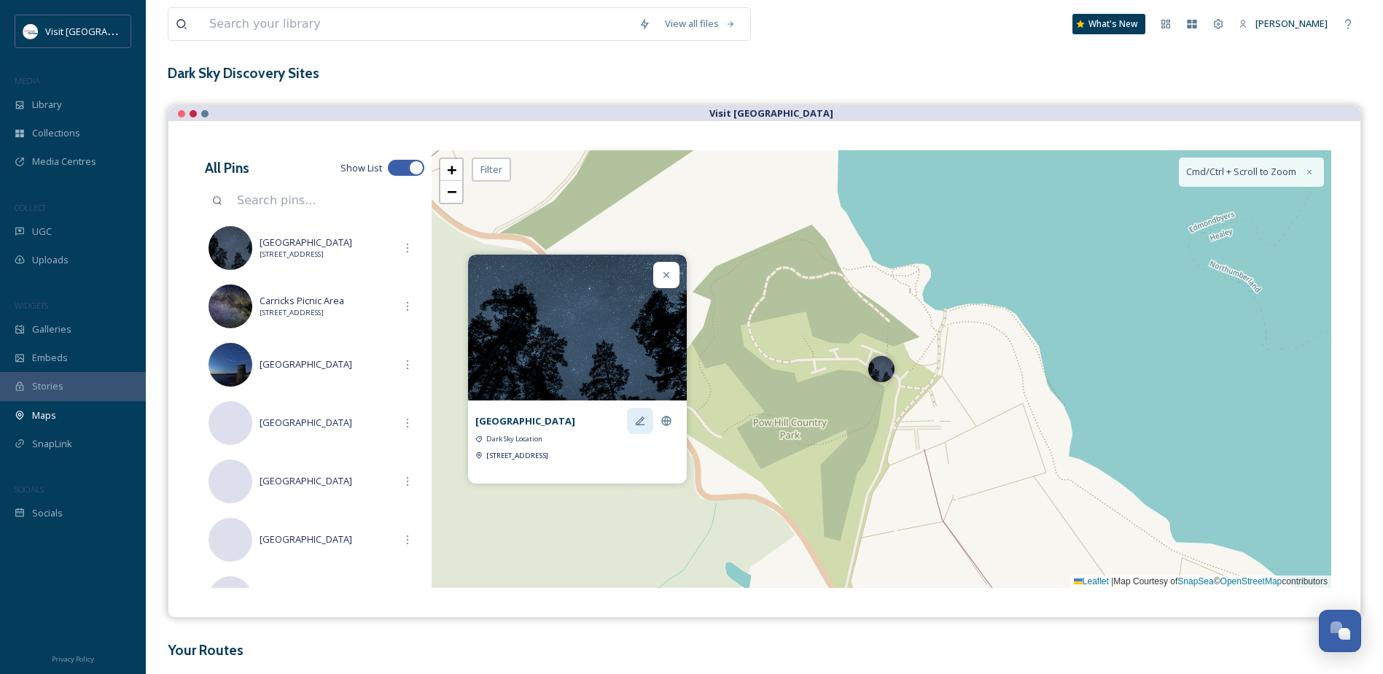
click at [642, 416] on icon at bounding box center [640, 421] width 12 height 12
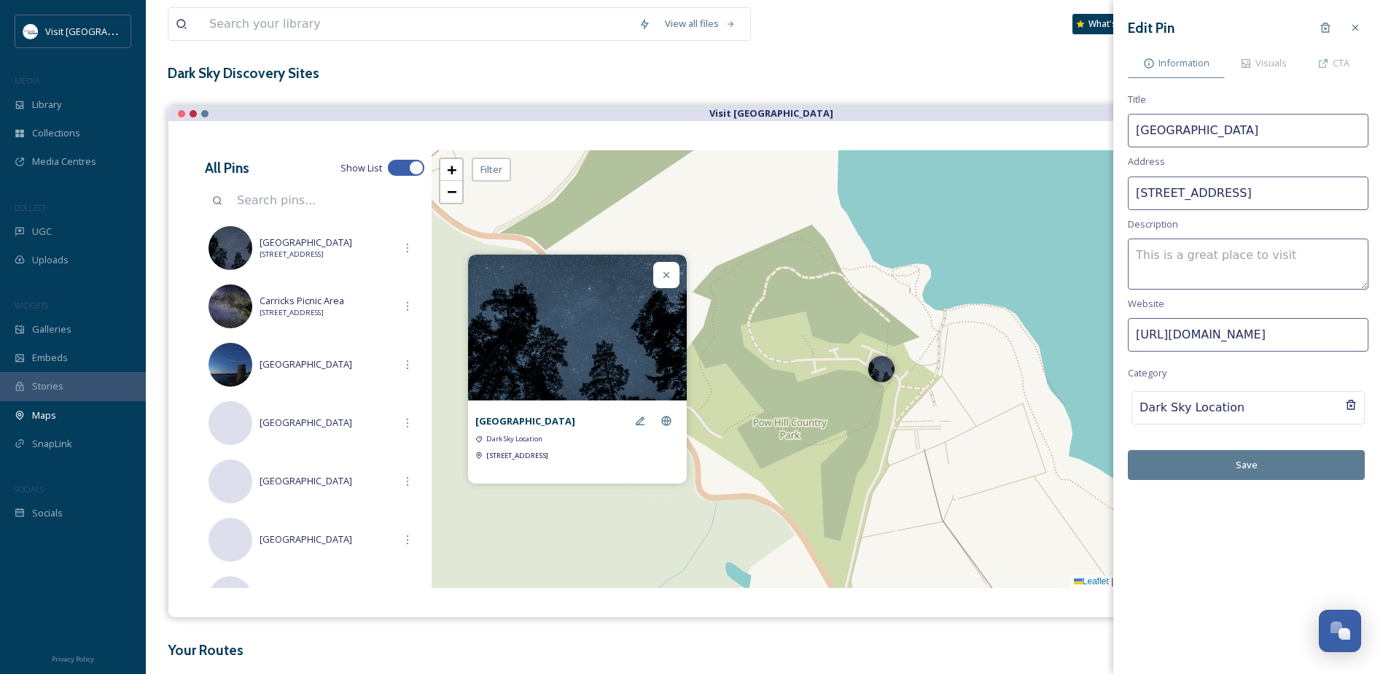
click at [1154, 251] on textarea at bounding box center [1248, 263] width 241 height 51
click at [1321, 249] on textarea "Official Dark Sky Discovery Site -" at bounding box center [1248, 263] width 241 height 51
paste textarea "Car park near to the shores of [GEOGRAPHIC_DATA], park gates might be closed if…"
drag, startPoint x: 1139, startPoint y: 256, endPoint x: 1134, endPoint y: 246, distance: 11.4
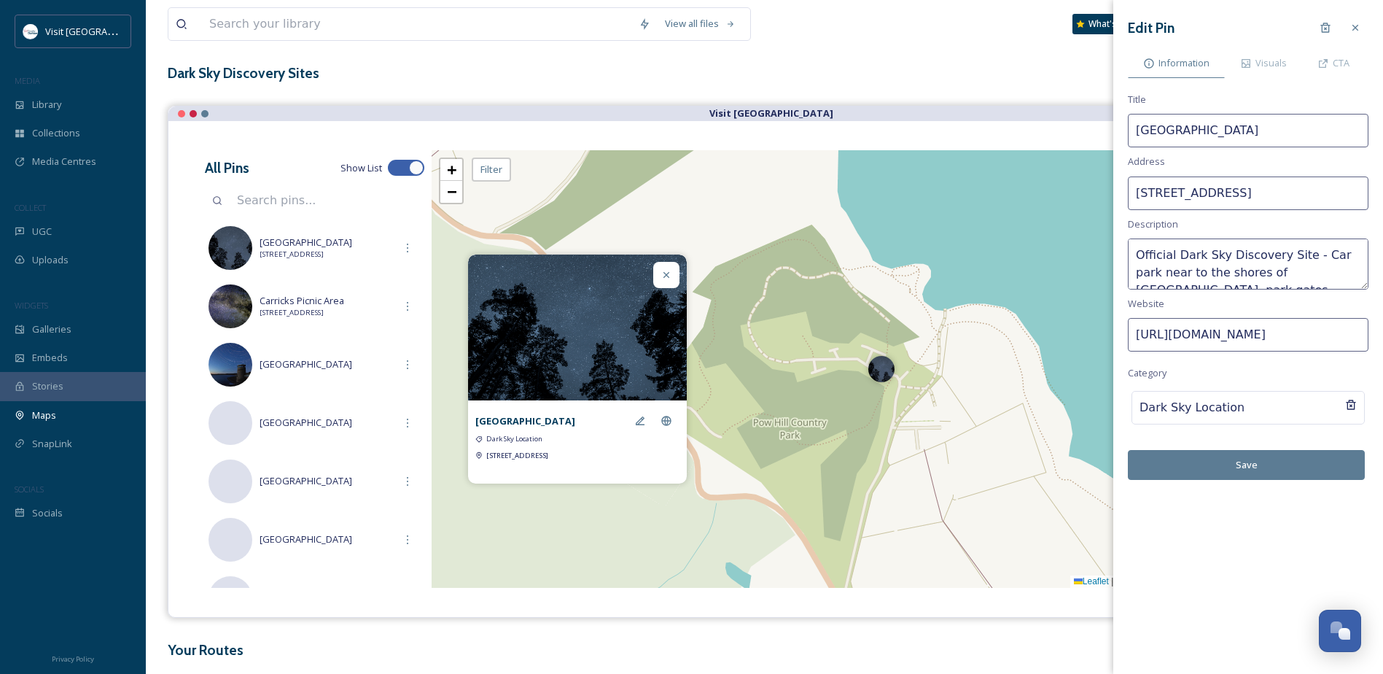
click at [1134, 246] on textarea "Official Dark Sky Discovery Site - Car park near to the shores of [GEOGRAPHIC_D…" at bounding box center [1248, 263] width 241 height 51
click at [1178, 276] on textarea "Official Dark Sky Discovery Site - Car park near to the shores of [GEOGRAPHIC_D…" at bounding box center [1248, 263] width 241 height 51
click at [1348, 278] on textarea "Official Dark Sky Discovery Site - Car park near to the shores of [GEOGRAPHIC_D…" at bounding box center [1248, 263] width 241 height 51
drag, startPoint x: 1326, startPoint y: 283, endPoint x: 1238, endPoint y: 280, distance: 87.6
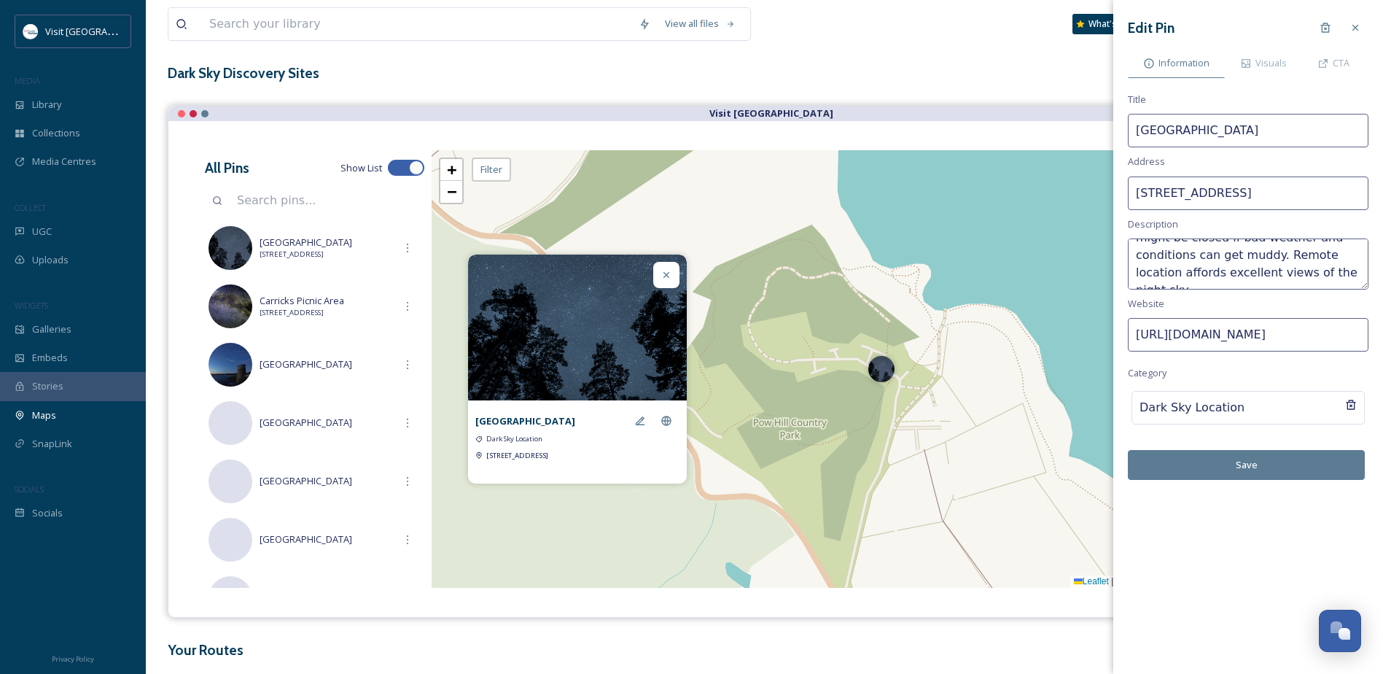
click at [1238, 280] on textarea "Official Dark Sky Discovery Site - Car park near to the shores of [GEOGRAPHIC_D…" at bounding box center [1248, 263] width 241 height 51
click at [1140, 256] on textarea "Official Dark Sky Discovery Site - Car park near to the shores of [GEOGRAPHIC_D…" at bounding box center [1248, 263] width 241 height 51
type textarea "Official Dark Sky Discovery Site - Car park near to the shores of [GEOGRAPHIC_D…"
click at [1273, 467] on button "Save" at bounding box center [1246, 465] width 237 height 30
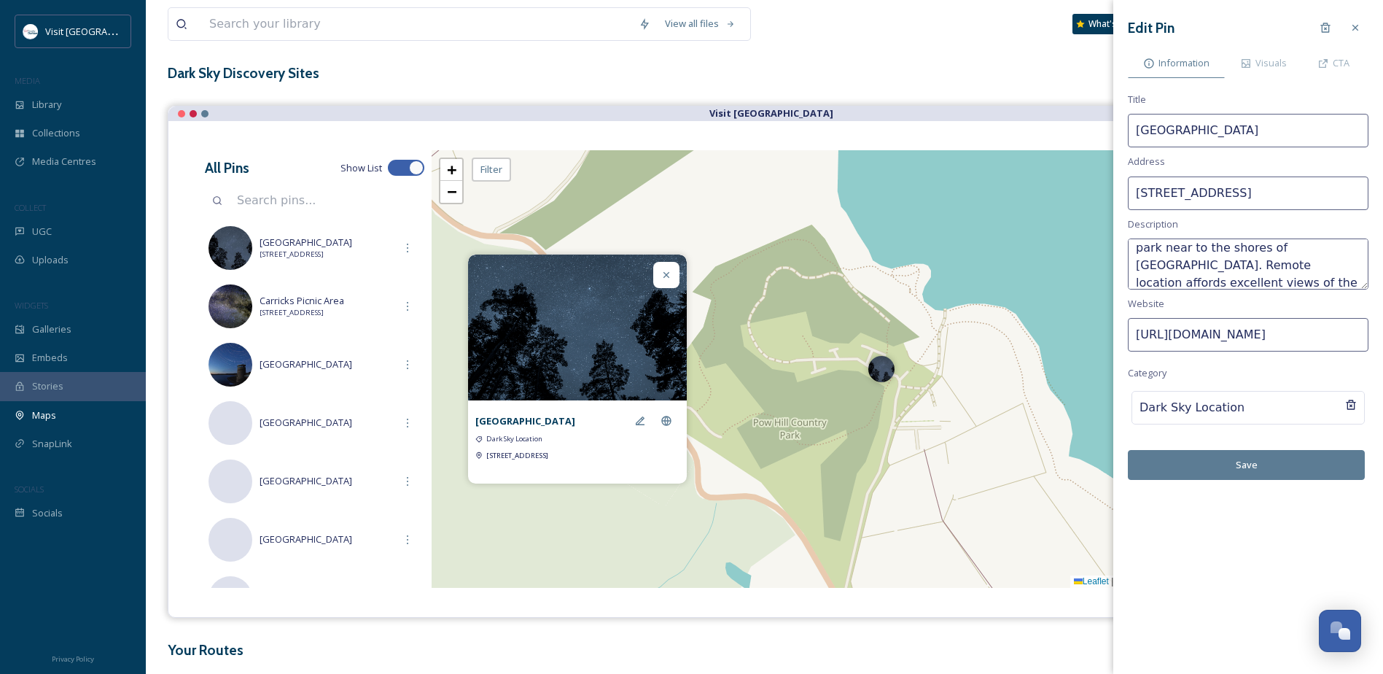
click at [1262, 469] on button "Save" at bounding box center [1246, 465] width 237 height 30
click at [1353, 29] on icon at bounding box center [1356, 28] width 12 height 12
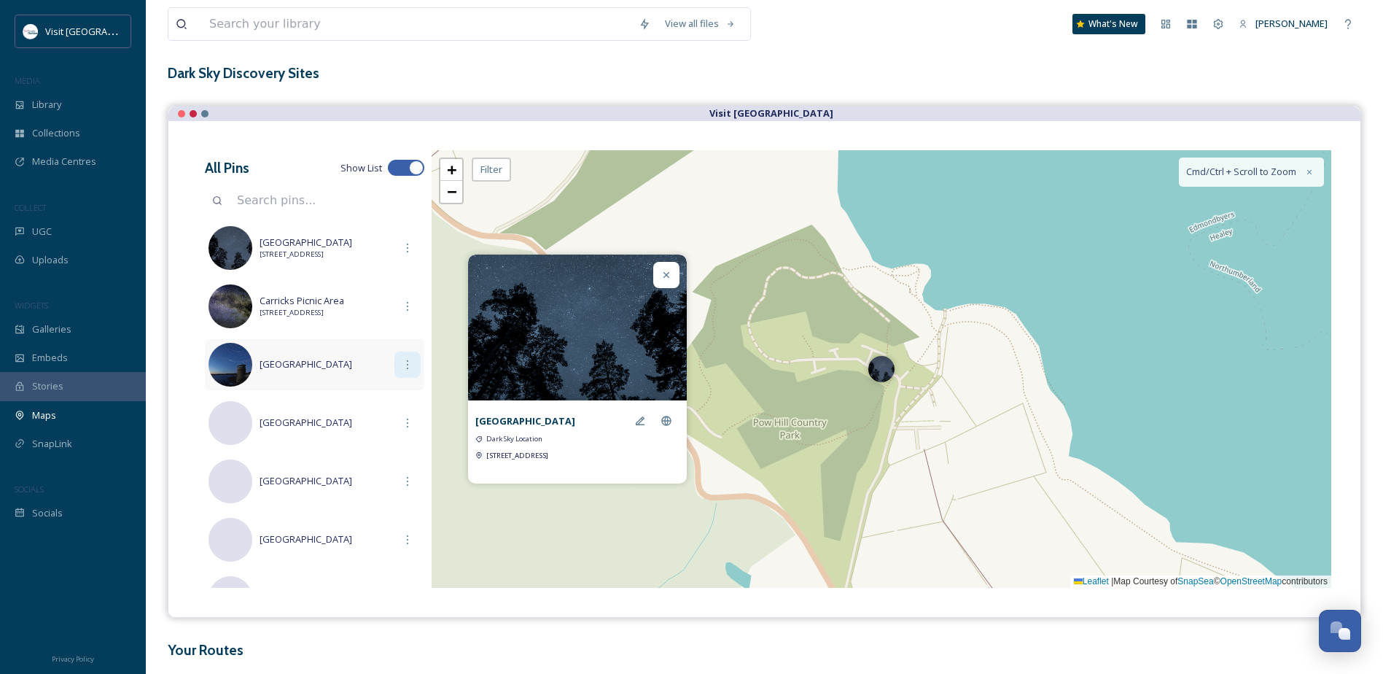
click at [402, 362] on icon at bounding box center [408, 365] width 12 height 12
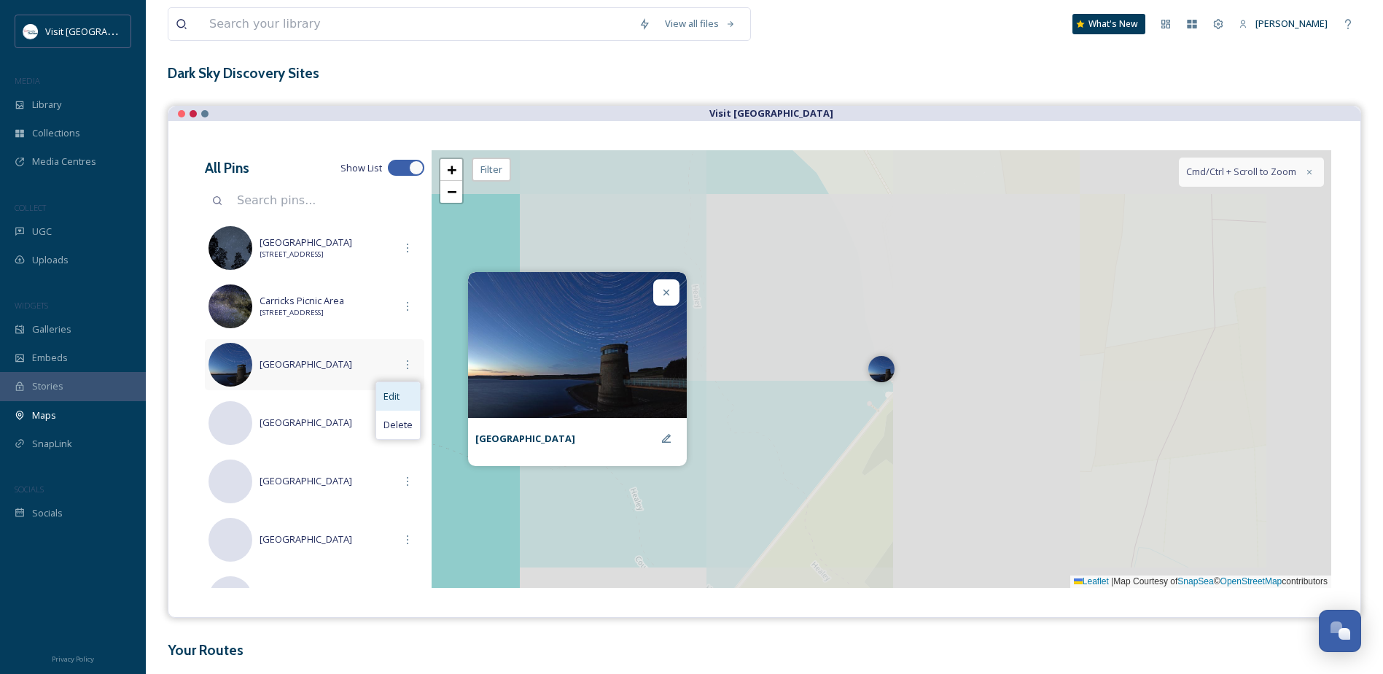
click at [401, 397] on div "Edit" at bounding box center [398, 396] width 44 height 28
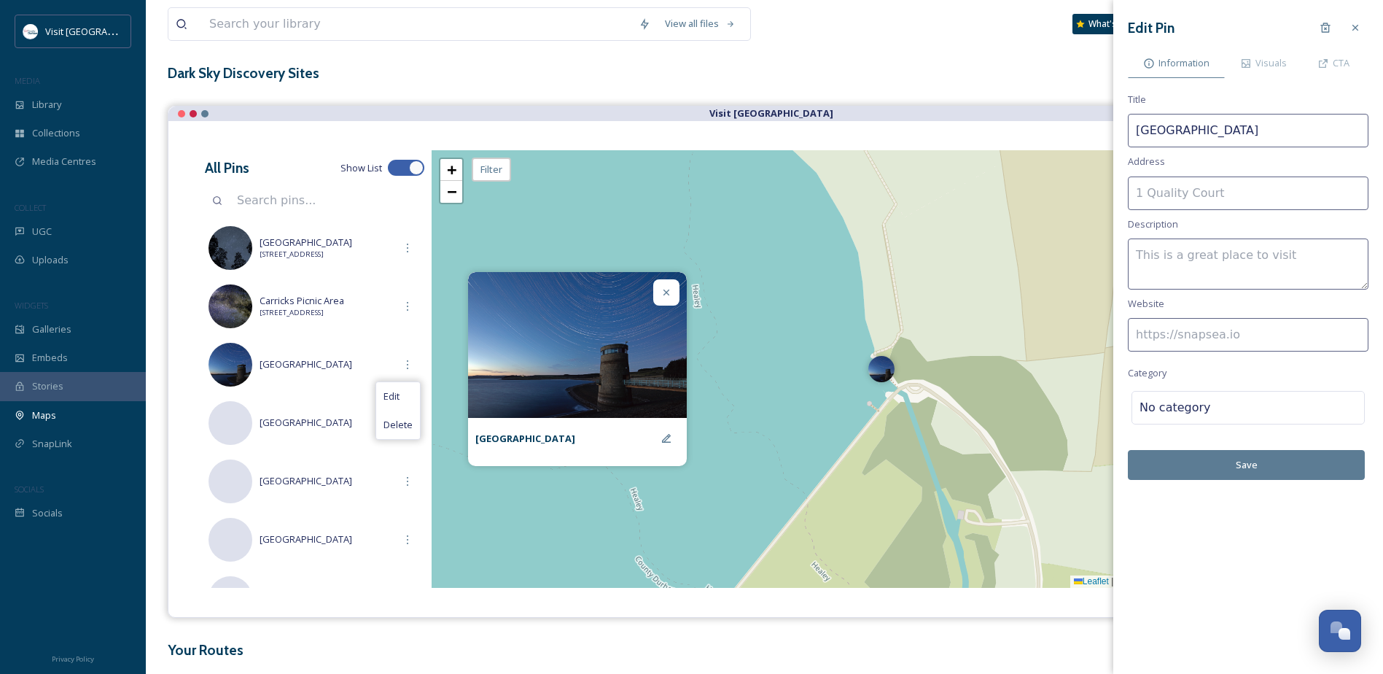
click at [1179, 341] on input at bounding box center [1248, 335] width 241 height 34
paste input "[URL][DOMAIN_NAME]"
type input "[URL][DOMAIN_NAME]"
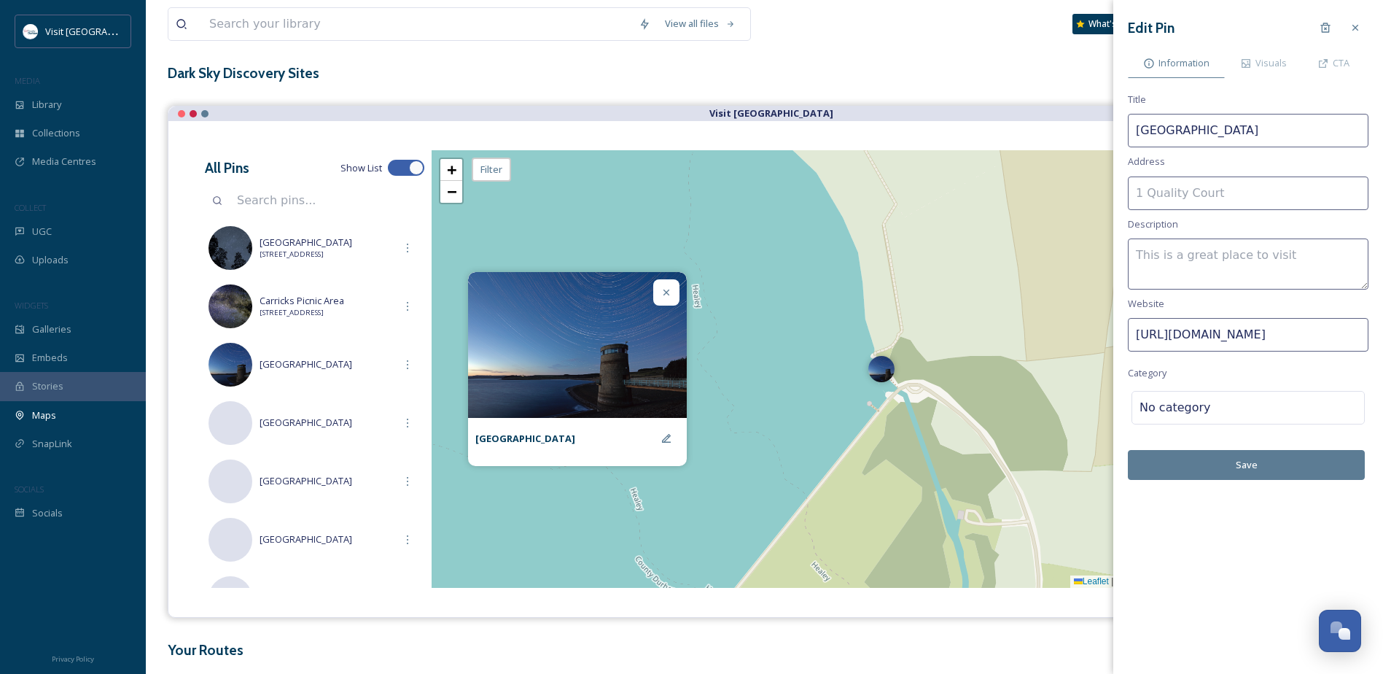
click at [1160, 254] on textarea at bounding box center [1248, 263] width 241 height 51
click at [1343, 252] on textarea "Official Dark Sky Discovery Site -" at bounding box center [1248, 263] width 241 height 51
paste textarea "This car park situated near [GEOGRAPHIC_DATA] is an excellent place to escape t…"
drag, startPoint x: 1168, startPoint y: 257, endPoint x: 1341, endPoint y: 258, distance: 172.8
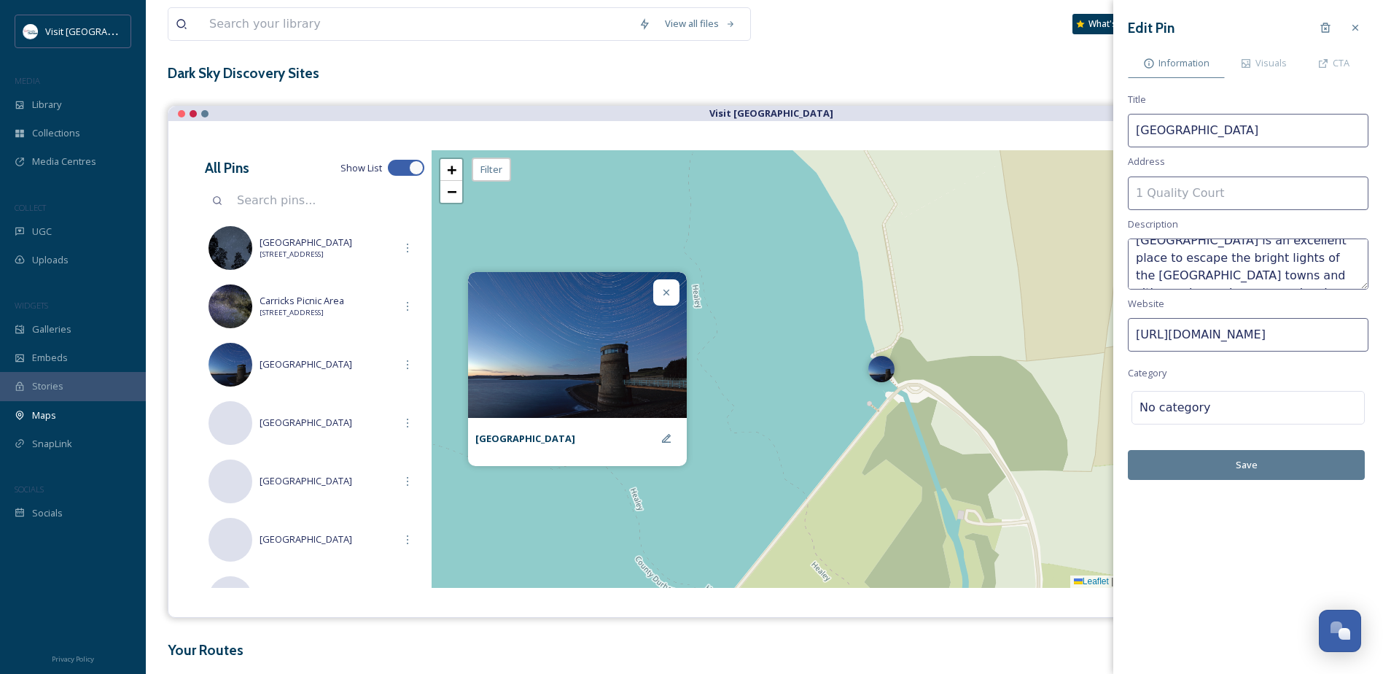
click at [1341, 258] on textarea "Official Dark Sky Discovery Site - This car park situated near [GEOGRAPHIC_DATA…" at bounding box center [1248, 263] width 241 height 51
drag, startPoint x: 1336, startPoint y: 256, endPoint x: 1308, endPoint y: 255, distance: 28.5
click at [1308, 255] on textarea "Official Dark Sky Discovery Site - This car park situated near [GEOGRAPHIC_DATA…" at bounding box center [1248, 263] width 241 height 51
type textarea "Official Dark Sky Discovery Site - Car park situated near [GEOGRAPHIC_DATA] is …"
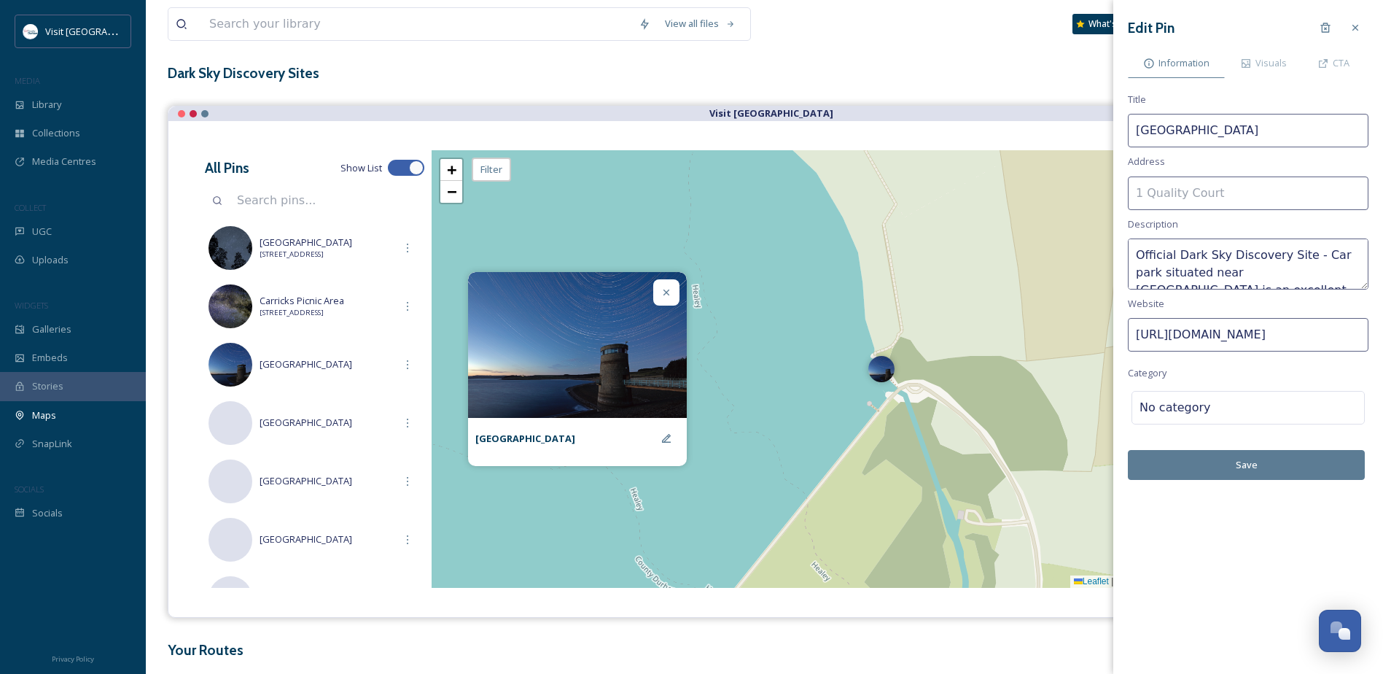
click at [1242, 201] on input at bounding box center [1248, 193] width 241 height 34
paste input "Endmundbuyers, [GEOGRAPHIC_DATA], [GEOGRAPHIC_DATA], DH8 9TT"
type input "Endmundbuyers, [GEOGRAPHIC_DATA], [GEOGRAPHIC_DATA], DH8 9TT"
click at [1222, 413] on div at bounding box center [1284, 408] width 146 height 18
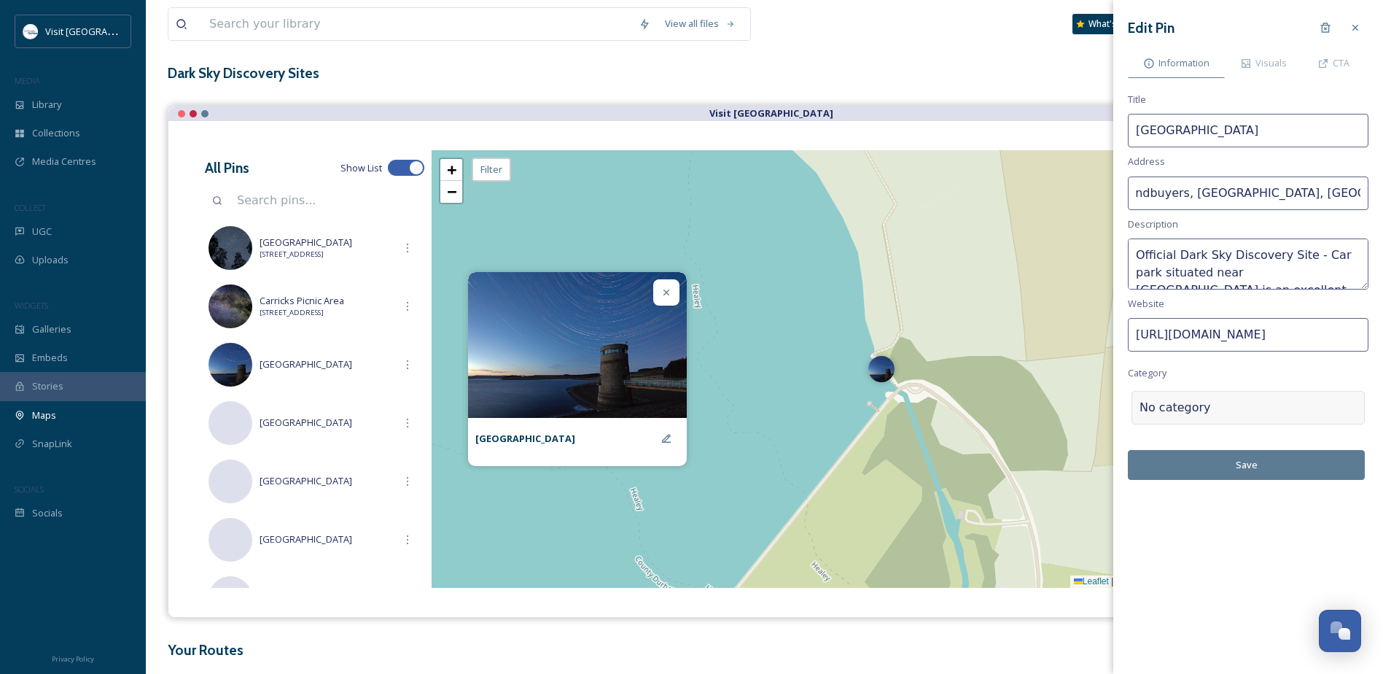
scroll to position [0, 0]
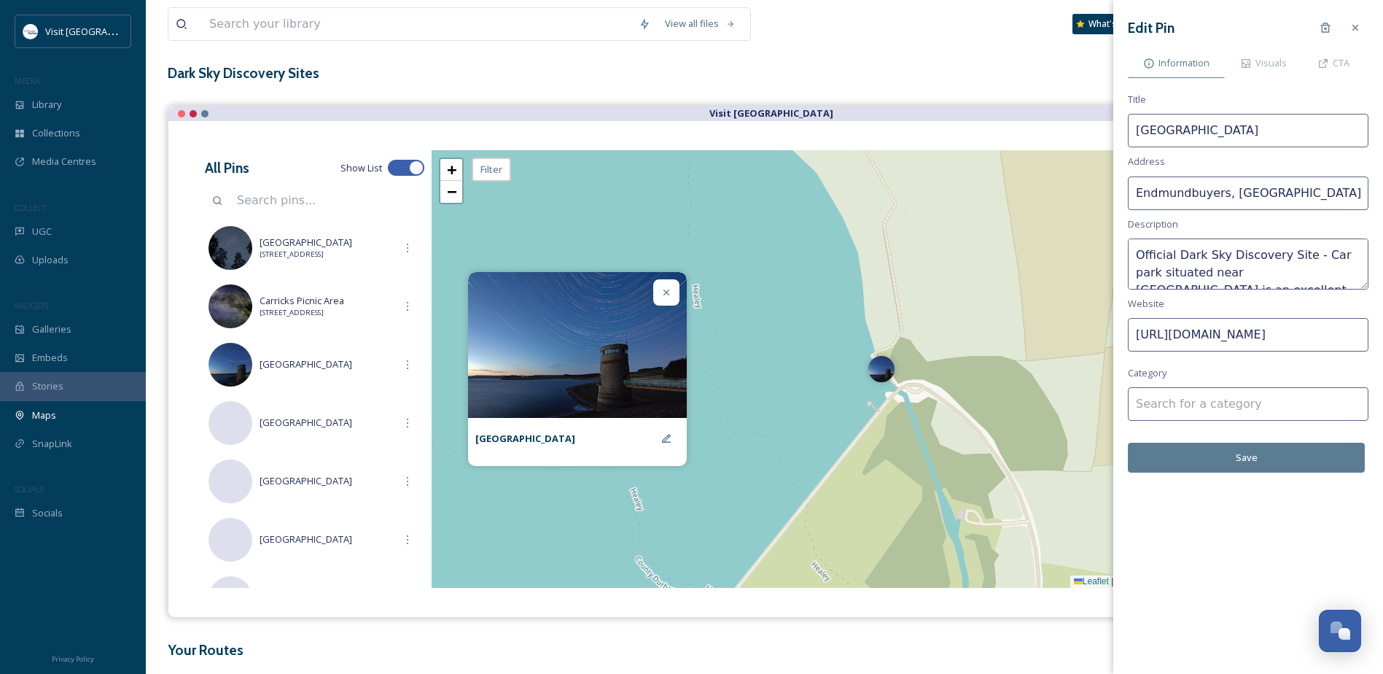
click at [1194, 412] on input at bounding box center [1248, 404] width 241 height 34
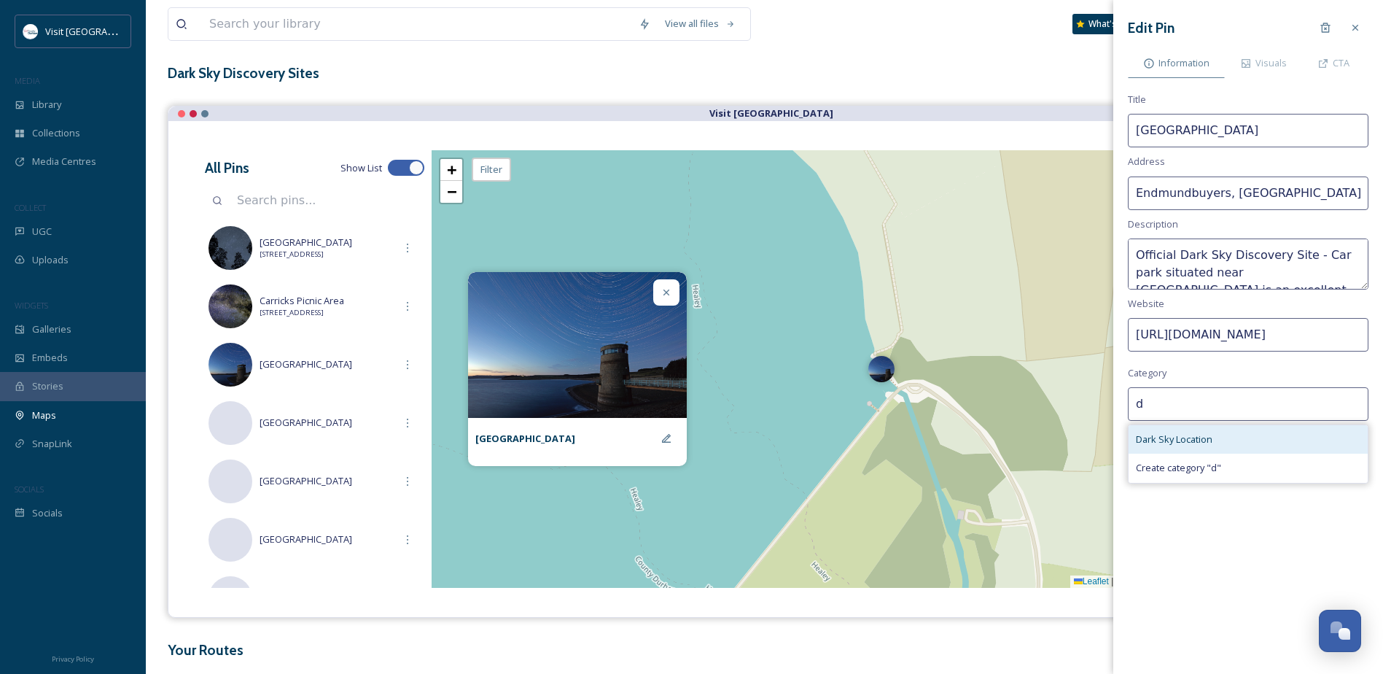
type input "d"
click at [1202, 443] on span "Dark Sky Location" at bounding box center [1174, 439] width 77 height 14
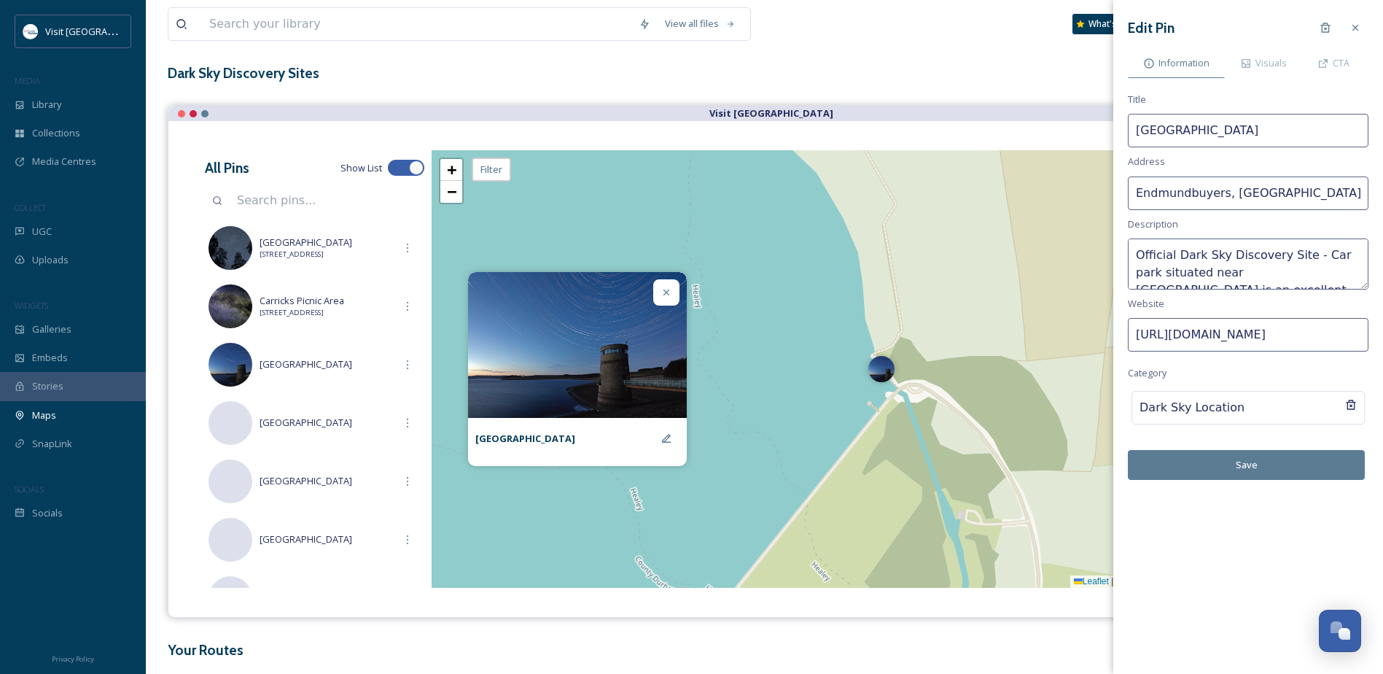
click at [1275, 466] on button "Save" at bounding box center [1246, 465] width 237 height 30
click at [1359, 35] on div at bounding box center [1356, 28] width 26 height 26
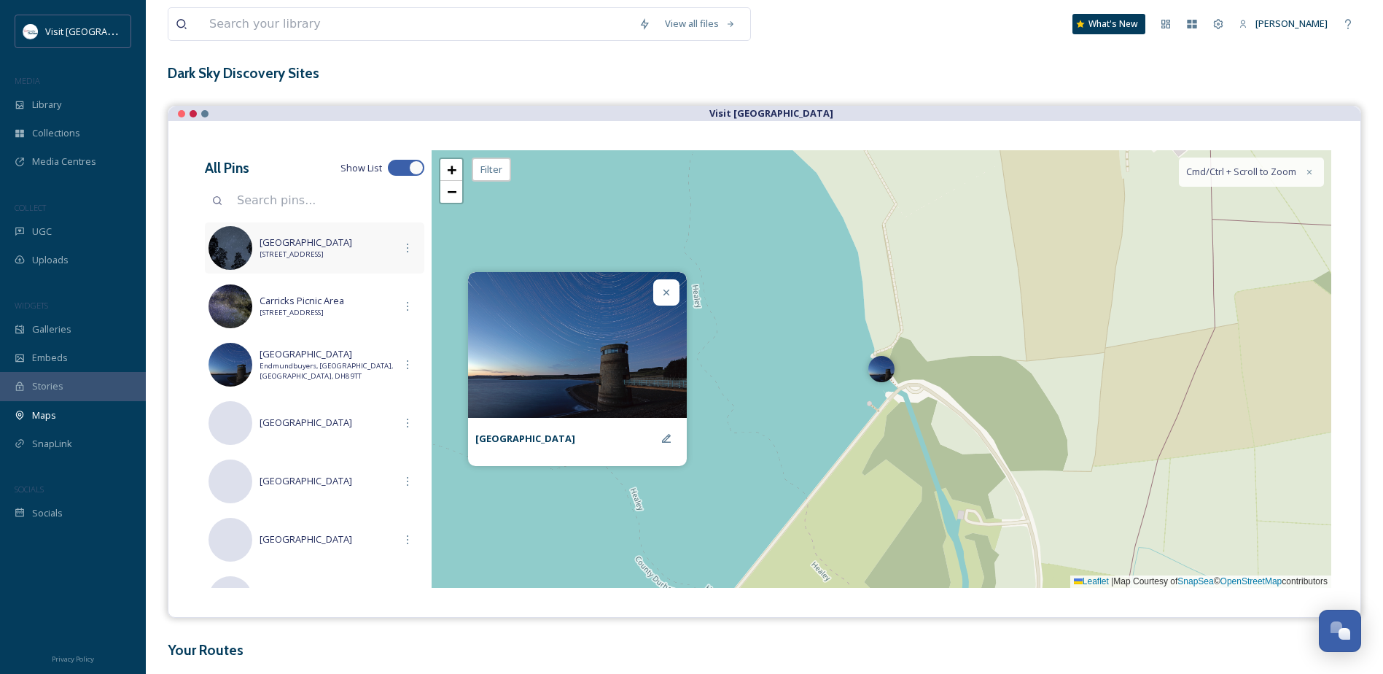
click at [302, 252] on span "[STREET_ADDRESS]" at bounding box center [327, 254] width 135 height 10
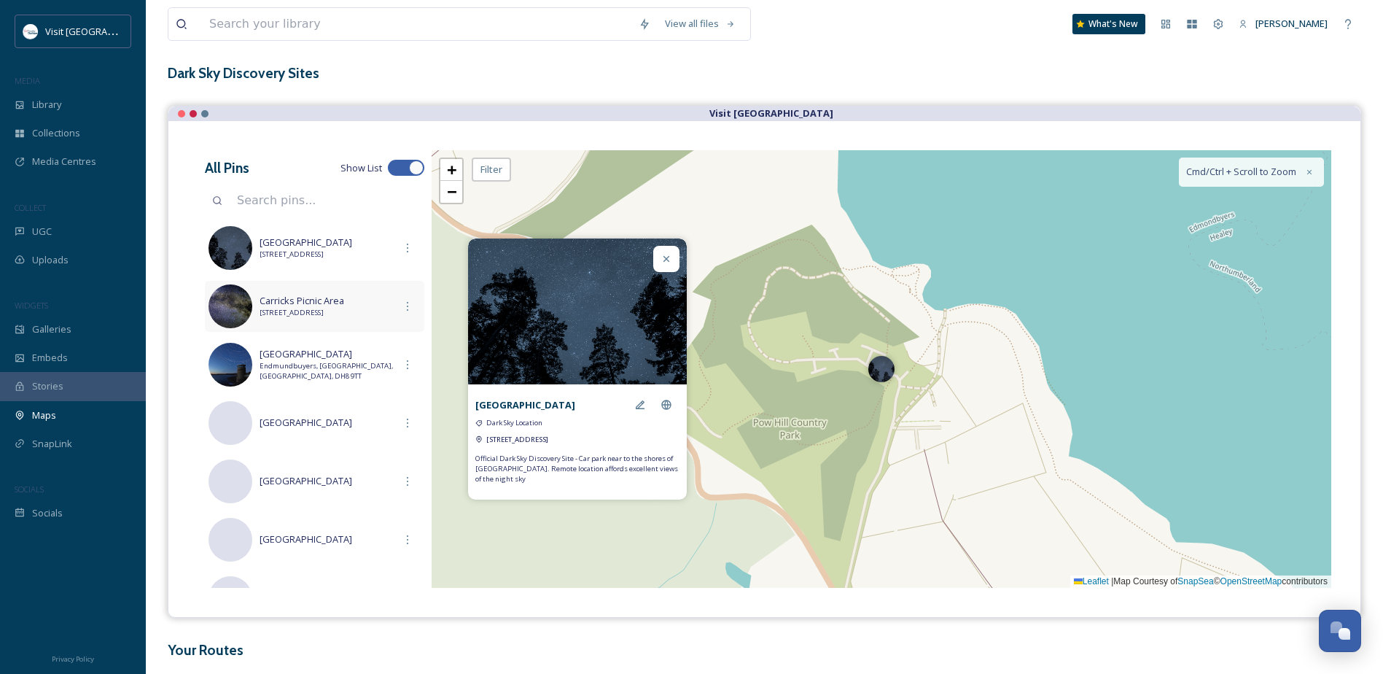
click at [298, 318] on span "[STREET_ADDRESS]" at bounding box center [327, 313] width 135 height 10
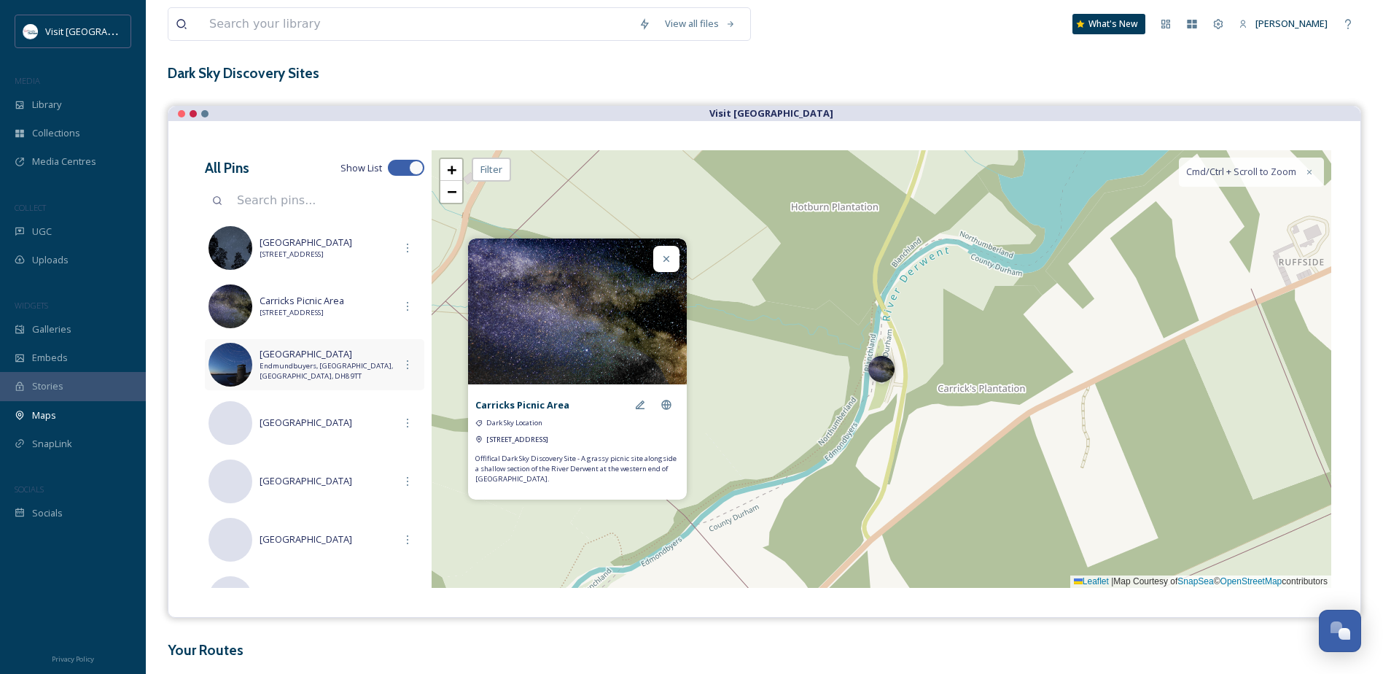
click at [303, 356] on span "[GEOGRAPHIC_DATA]" at bounding box center [327, 354] width 135 height 14
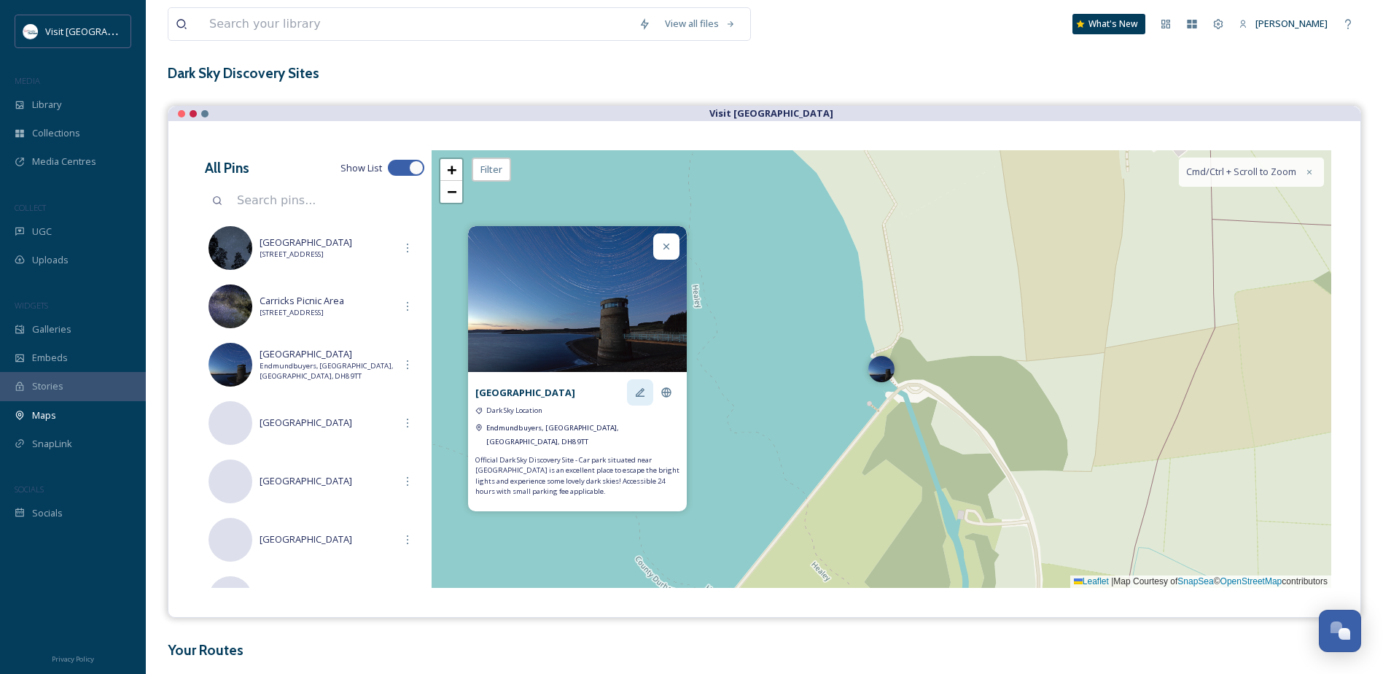
click at [640, 398] on icon at bounding box center [640, 393] width 12 height 12
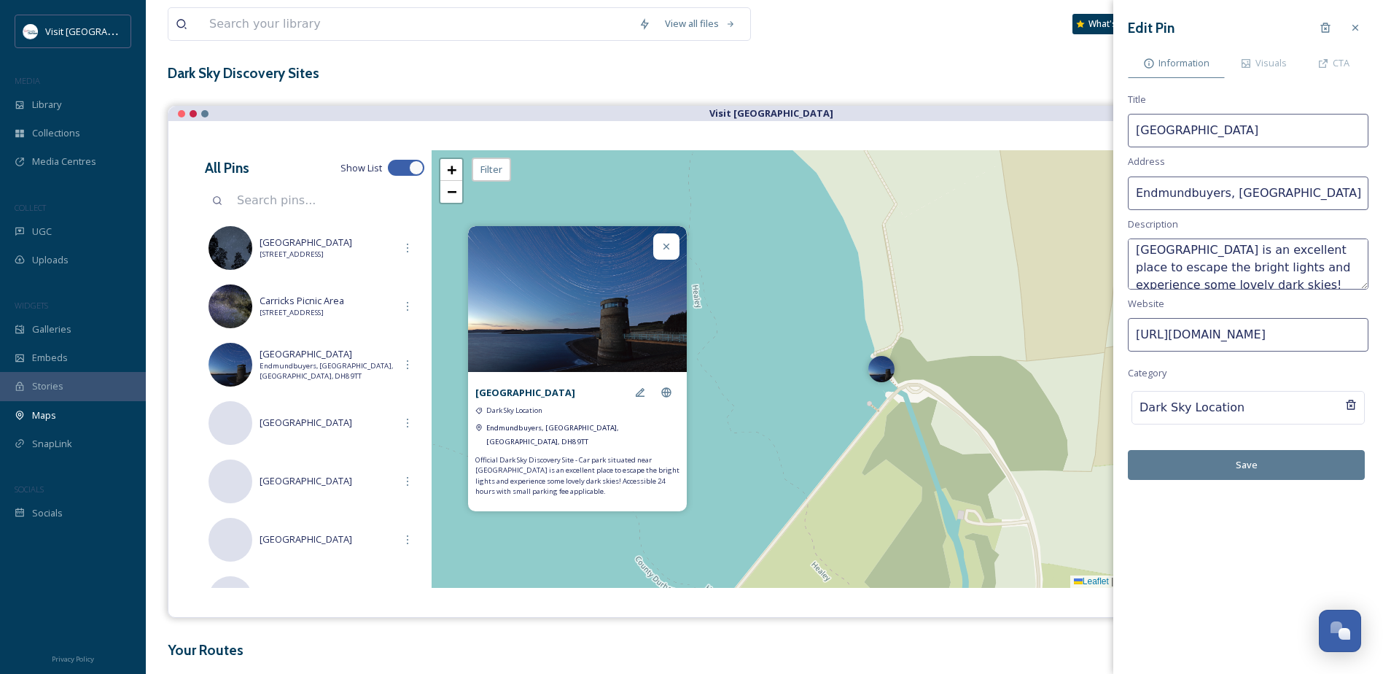
scroll to position [70, 0]
drag, startPoint x: 1300, startPoint y: 269, endPoint x: 1138, endPoint y: 256, distance: 162.4
click at [1138, 256] on textarea "Official Dark Sky Discovery Site - Car park situated near [GEOGRAPHIC_DATA] is …" at bounding box center [1248, 263] width 241 height 51
type textarea "Official Dark Sky Discovery Site - Car park situated near [GEOGRAPHIC_DATA]. Ac…"
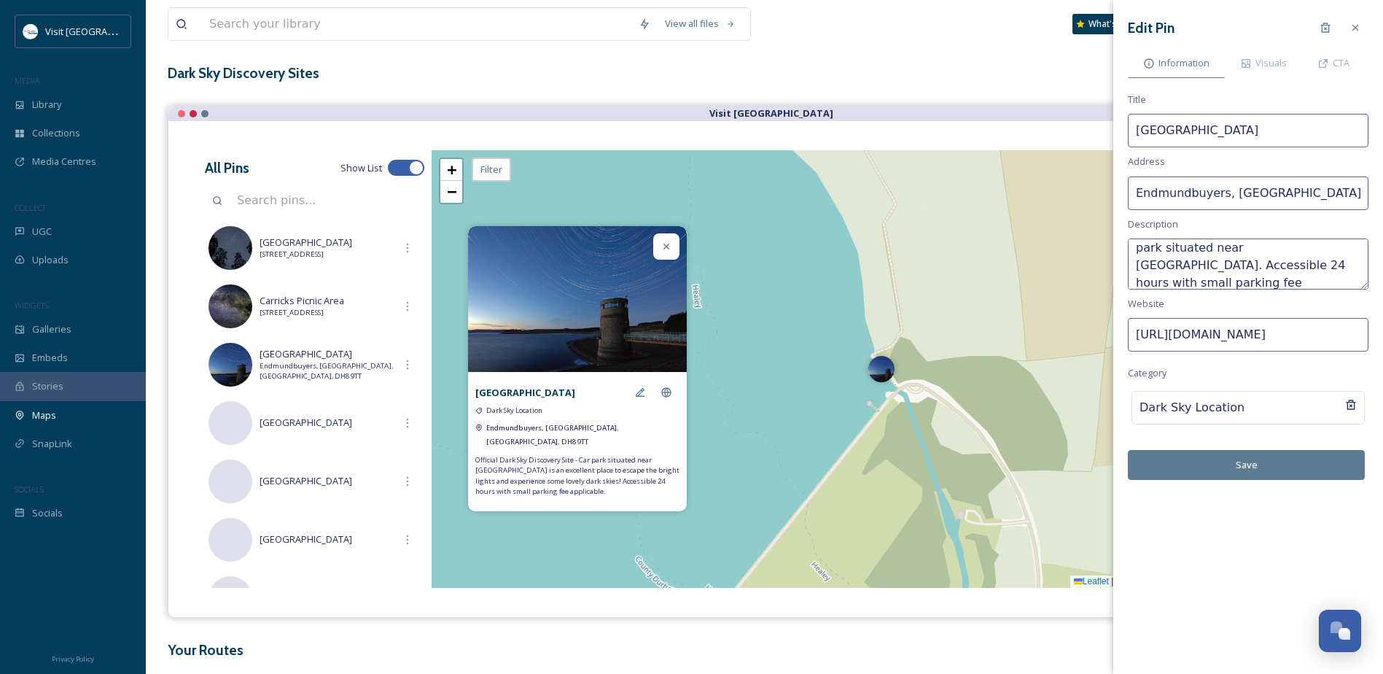
click at [1239, 469] on button "Save" at bounding box center [1246, 465] width 237 height 30
click at [352, 308] on span "[STREET_ADDRESS]" at bounding box center [327, 313] width 135 height 10
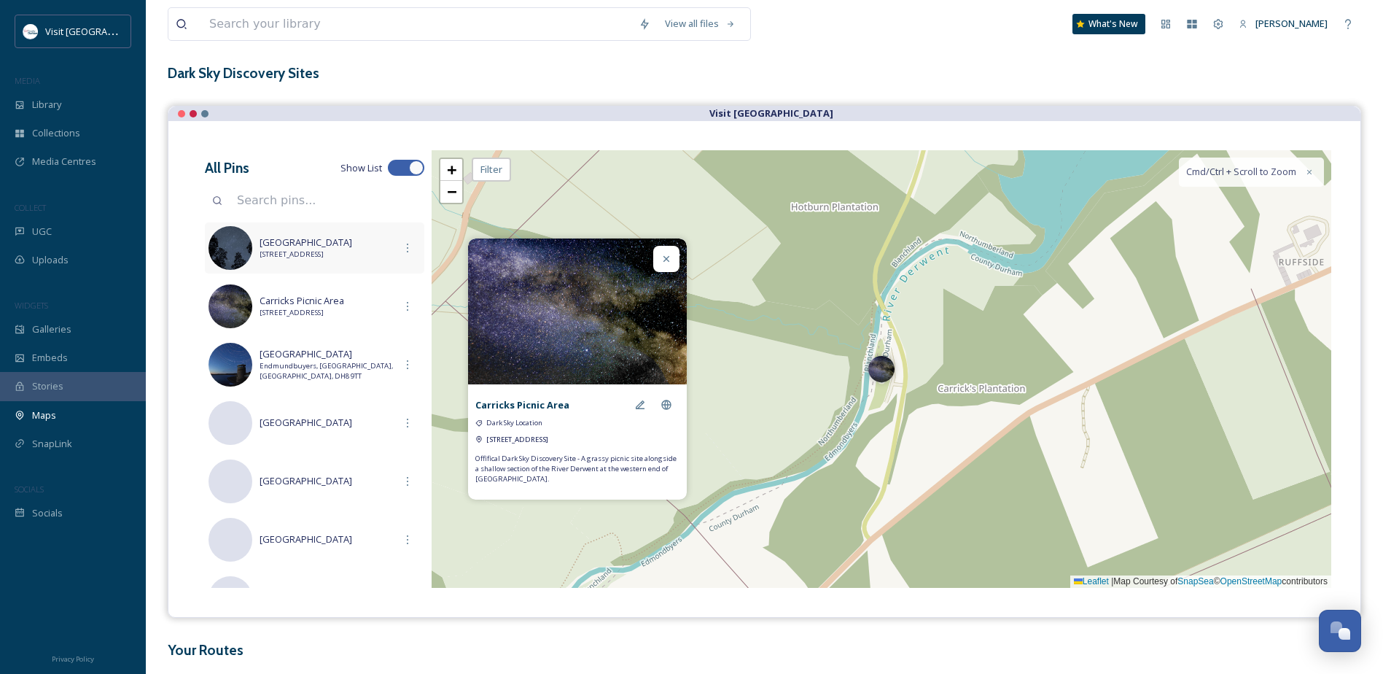
click at [316, 253] on span "[STREET_ADDRESS]" at bounding box center [327, 254] width 135 height 10
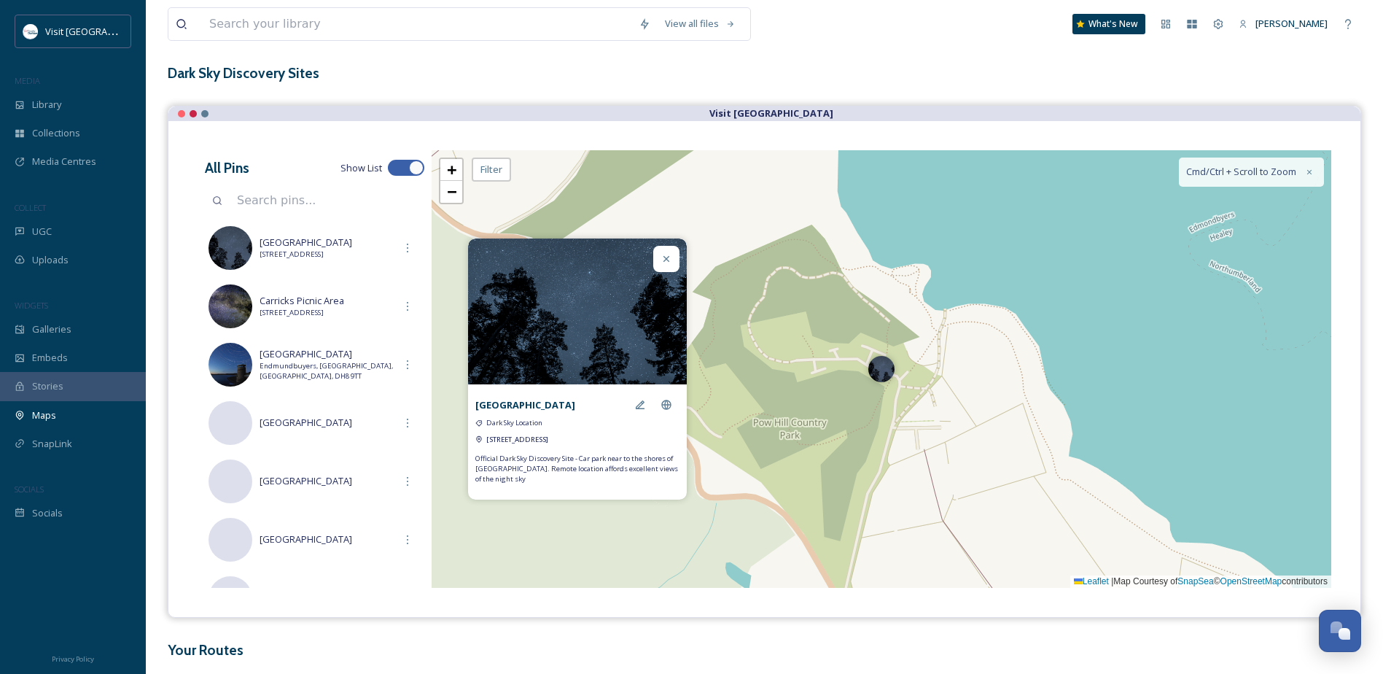
click at [667, 256] on icon at bounding box center [667, 259] width 12 height 12
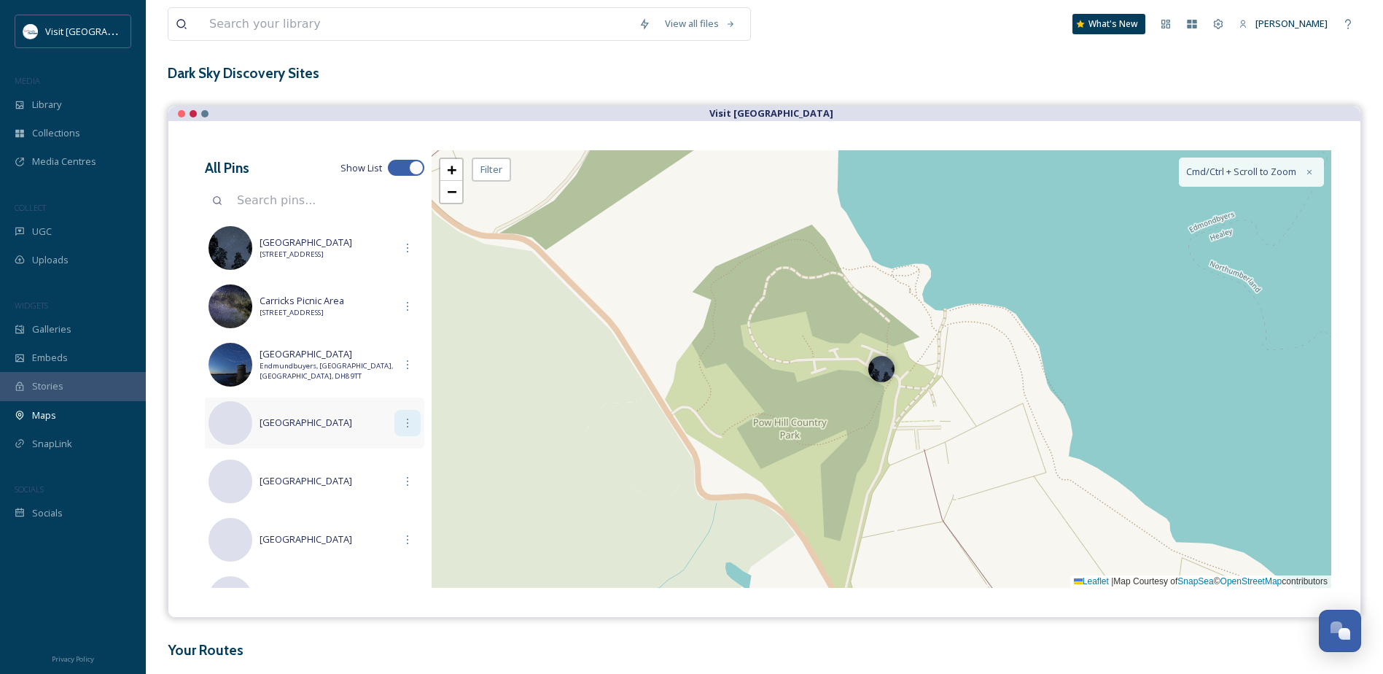
click at [402, 427] on icon at bounding box center [408, 423] width 12 height 12
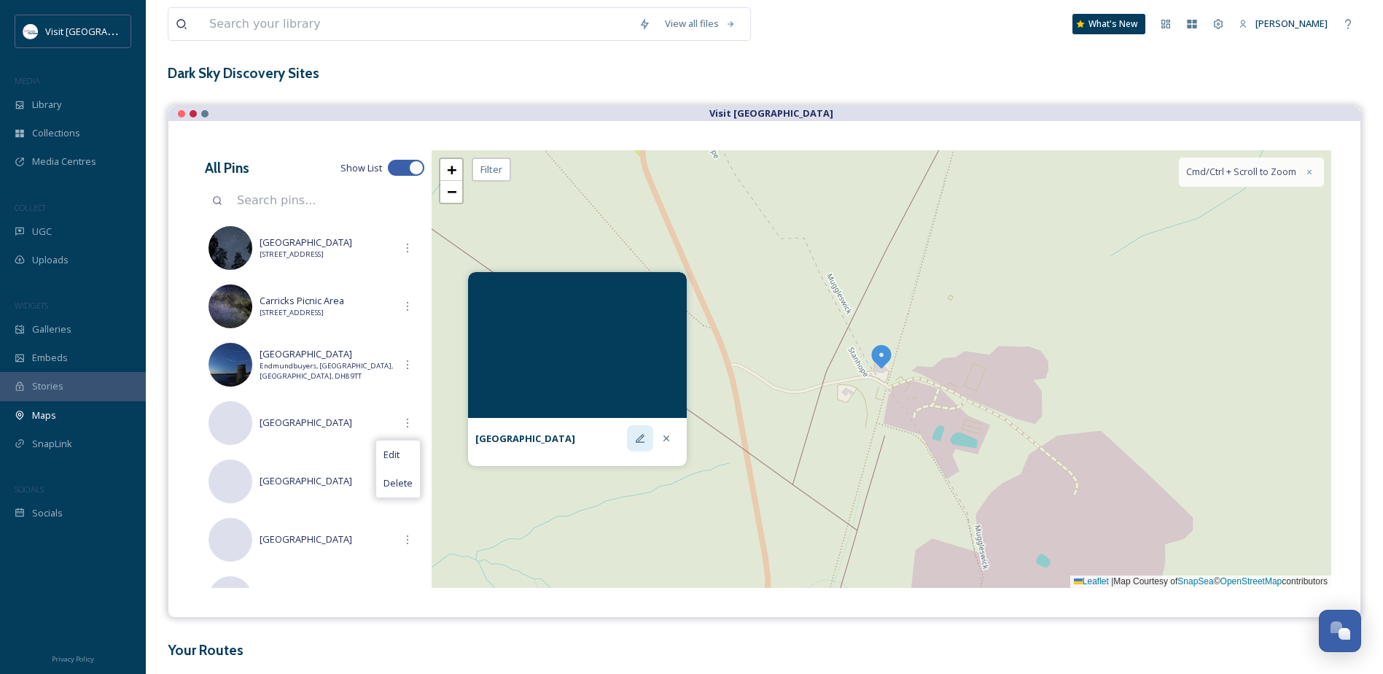
click at [634, 441] on icon at bounding box center [640, 438] width 12 height 12
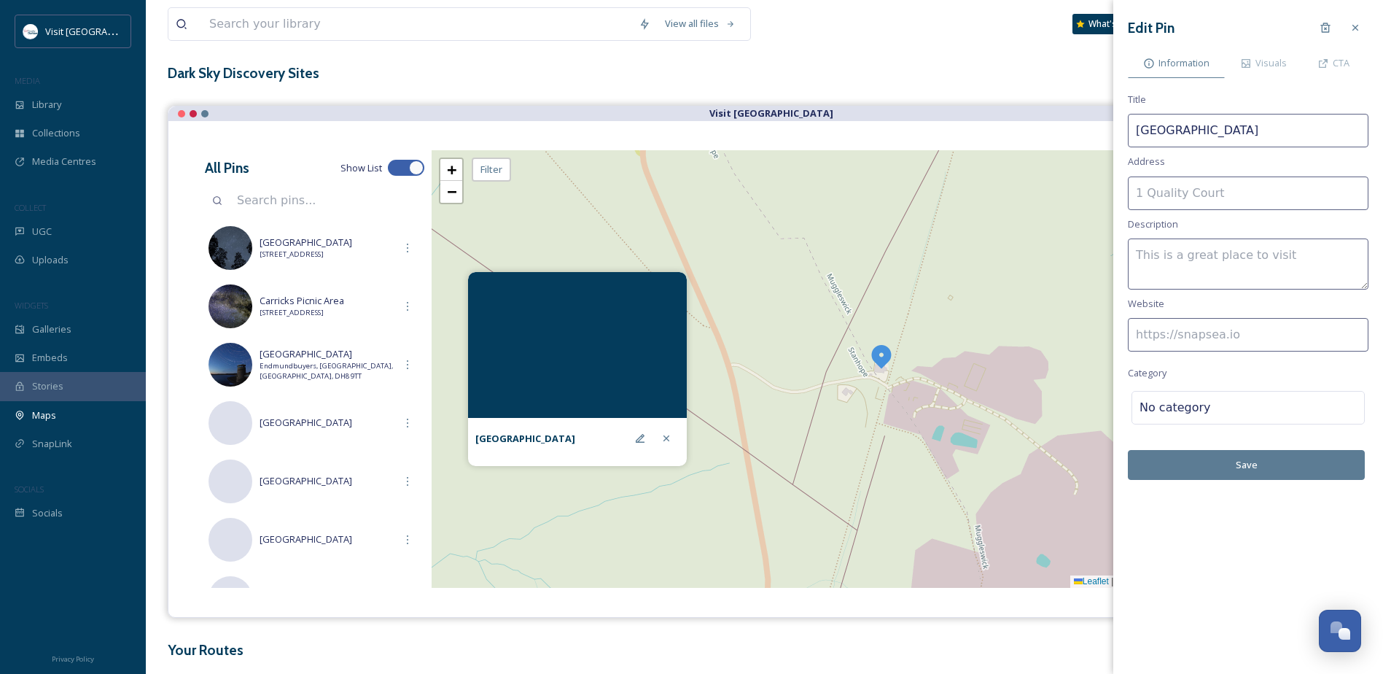
click at [1253, 182] on input at bounding box center [1248, 193] width 241 height 34
paste input "[STREET_ADDRESS][PERSON_NAME]"
click at [1315, 194] on input "[STREET_ADDRESS][PERSON_NAME]" at bounding box center [1248, 193] width 241 height 34
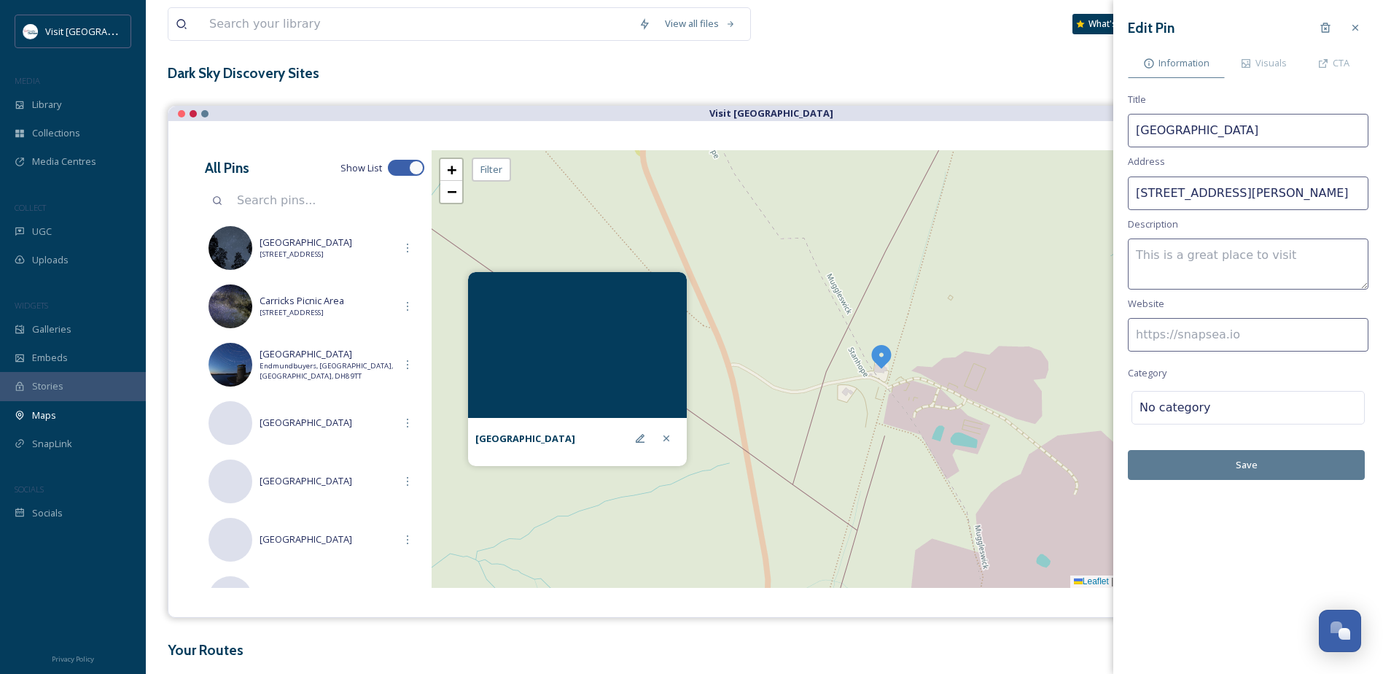
type input "[STREET_ADDRESS][PERSON_NAME]"
click at [1265, 264] on textarea at bounding box center [1248, 263] width 241 height 51
click at [1184, 333] on input at bounding box center [1248, 335] width 241 height 34
paste input "[URL][DOMAIN_NAME]"
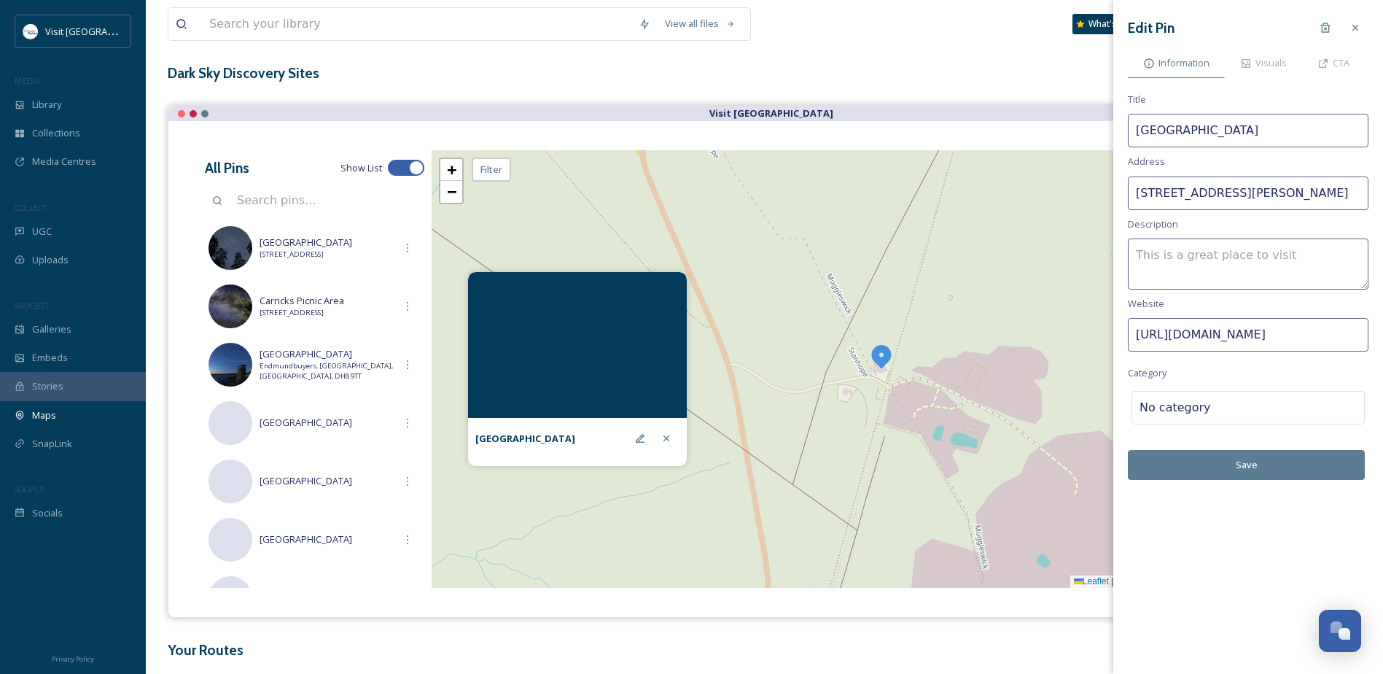
scroll to position [0, 58]
type input "[URL][DOMAIN_NAME]"
click at [1174, 254] on textarea at bounding box center [1248, 263] width 241 height 51
click at [1325, 256] on textarea "Official Dark Sky Discovery Site -" at bounding box center [1248, 263] width 241 height 51
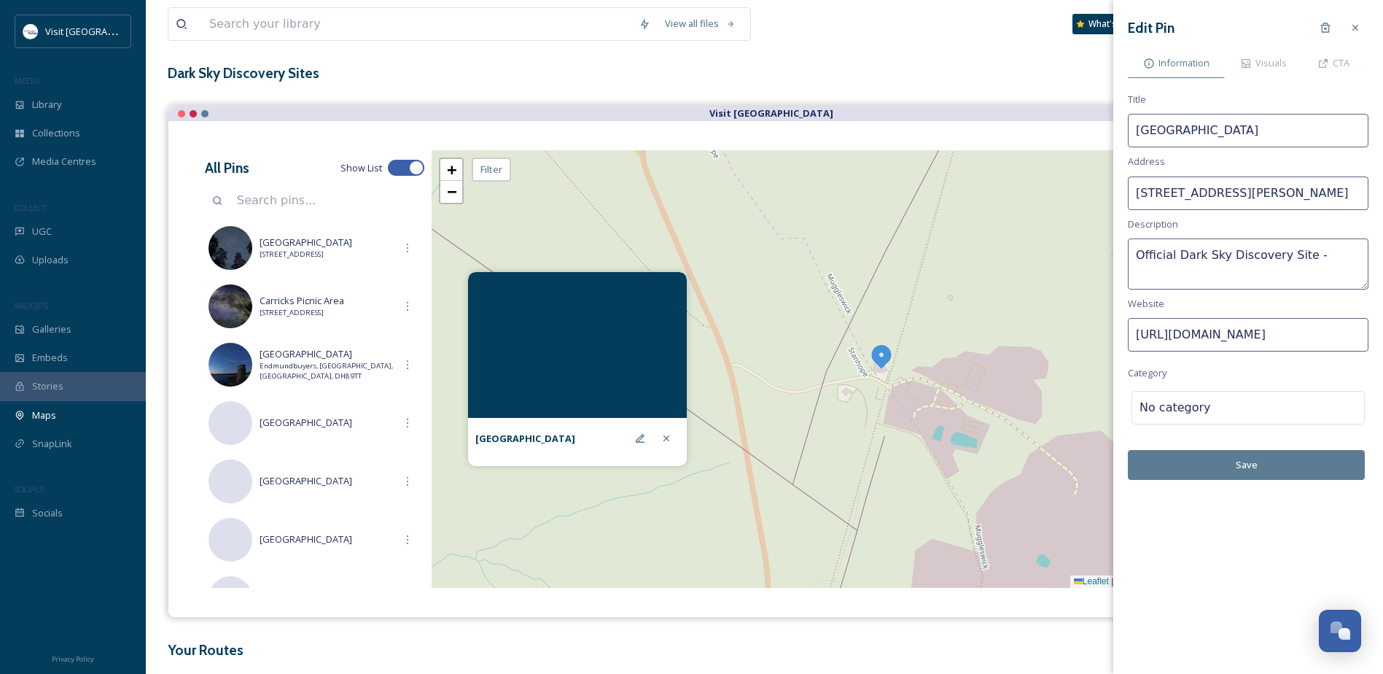
paste textarea "A former station on the coast-2-coast cycle route, this location boasts amazing…"
drag, startPoint x: 1264, startPoint y: 263, endPoint x: 1210, endPoint y: 270, distance: 54.5
click at [1210, 270] on textarea "Official Dark Sky Discovery Site - A former station on the coast-2-coast cycle …" at bounding box center [1248, 263] width 241 height 51
click at [1280, 277] on textarea "Official Dark Sky Discovery Site - A former station on the coast-2-coast cycle …" at bounding box center [1248, 263] width 241 height 51
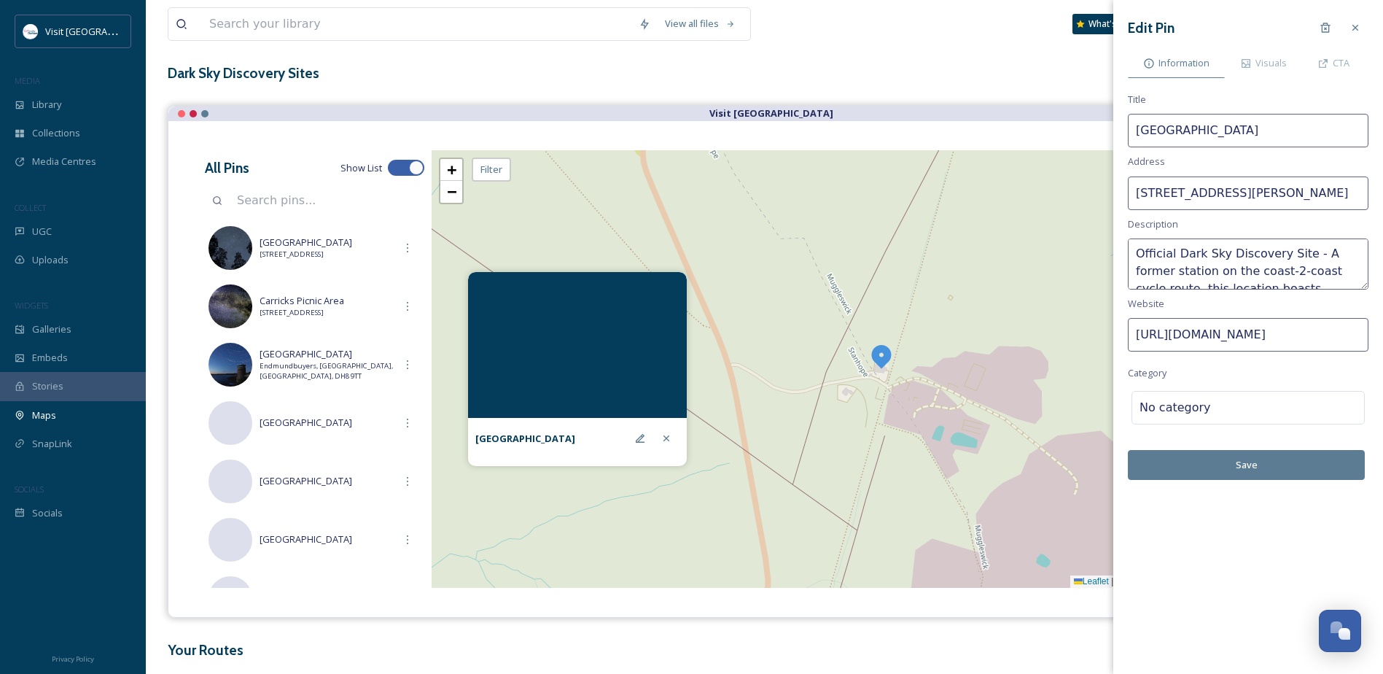
scroll to position [0, 0]
drag, startPoint x: 1174, startPoint y: 276, endPoint x: 1237, endPoint y: 283, distance: 63.1
click at [1174, 276] on textarea "Official Dark Sky Discovery Site - A former station on the coast-2-coast cycle …" at bounding box center [1248, 263] width 241 height 51
drag, startPoint x: 1162, startPoint y: 261, endPoint x: 1288, endPoint y: 273, distance: 126.0
click at [1288, 273] on textarea "Official Dark Sky Discovery Site - A former railway station on the coast-2-coas…" at bounding box center [1248, 263] width 241 height 51
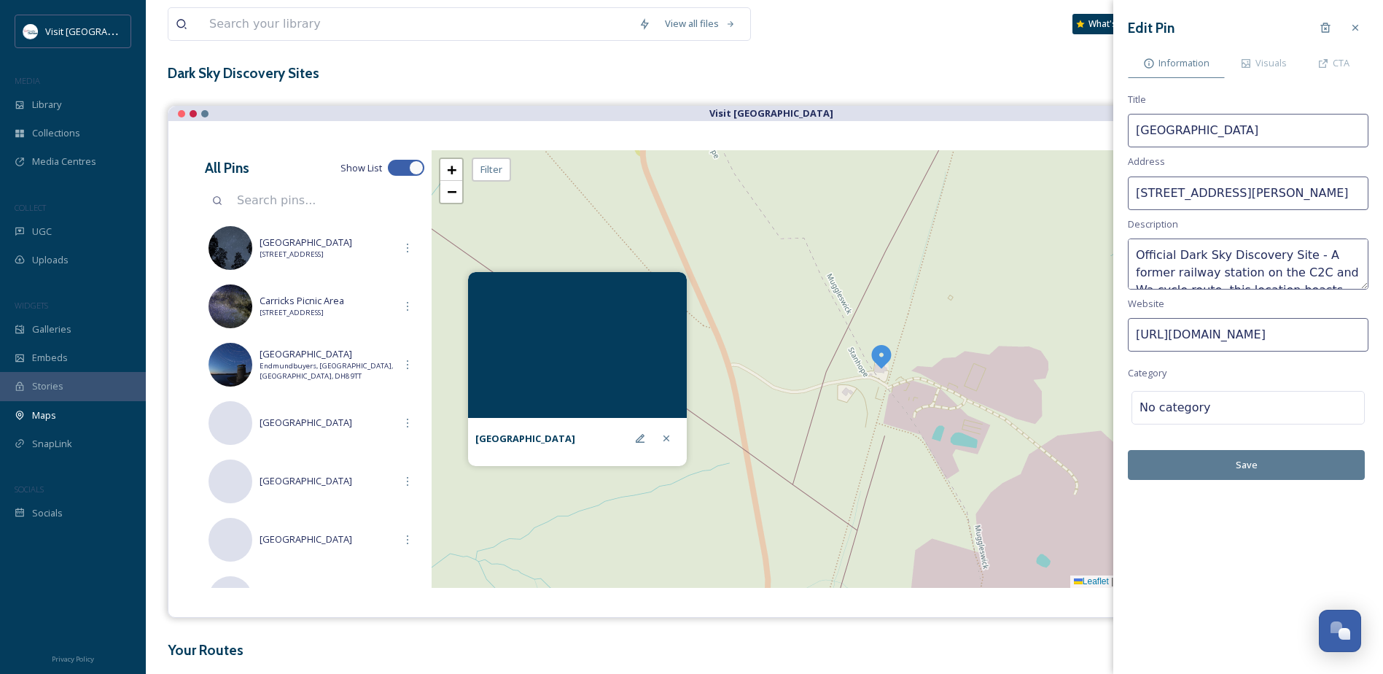
scroll to position [9, 0]
drag, startPoint x: 1177, startPoint y: 281, endPoint x: 1238, endPoint y: 299, distance: 63.2
click at [1177, 281] on textarea "Official Dark Sky Discovery Site - A former railway station on the C2C and Wask…" at bounding box center [1248, 263] width 241 height 51
click at [1306, 265] on textarea "Official Dark Sky Discovery Site - A former railway station on the C2C and Wask…" at bounding box center [1248, 263] width 241 height 51
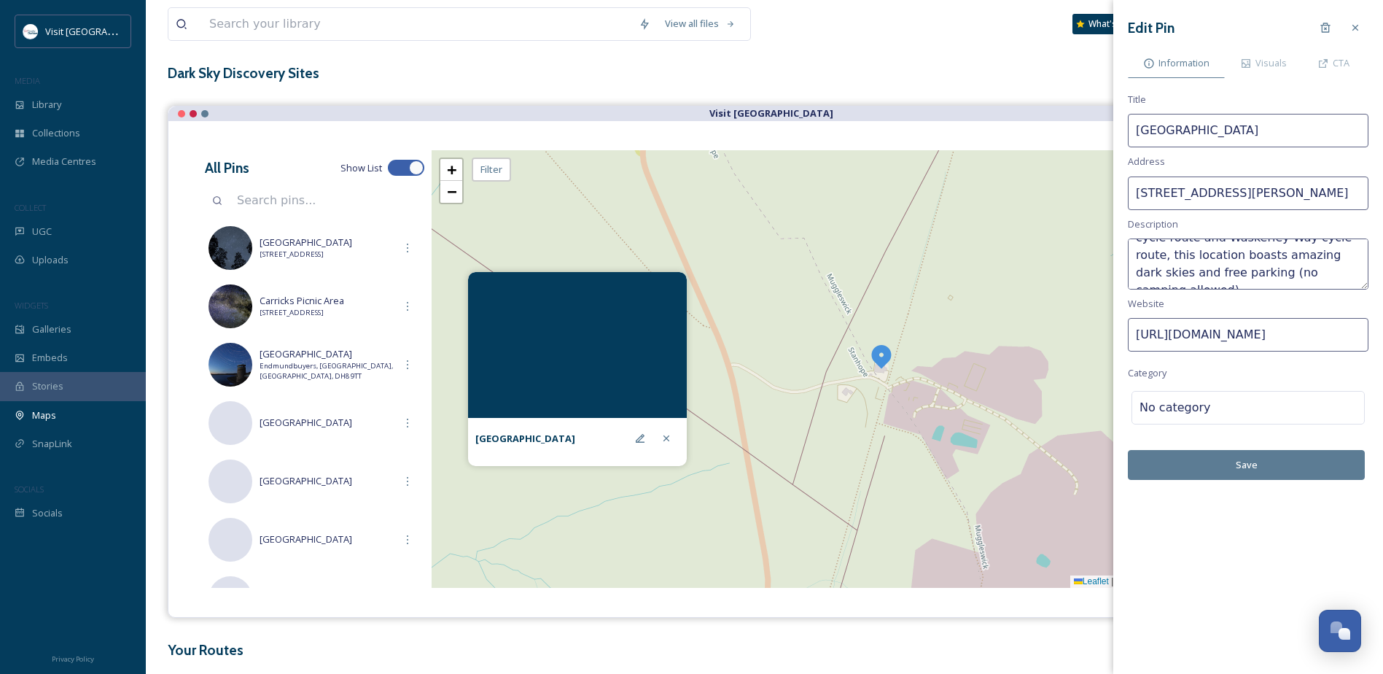
drag, startPoint x: 1327, startPoint y: 282, endPoint x: 1281, endPoint y: 268, distance: 48.7
click at [1281, 268] on textarea "Official Dark Sky Discovery Site - A former railway station on the C2C cycle ro…" at bounding box center [1248, 263] width 241 height 51
click at [1312, 254] on textarea "Official Dark Sky Discovery Site - A former railway station on the C2C cycle ro…" at bounding box center [1248, 263] width 241 height 51
click at [1313, 279] on textarea "Official Dark Sky Discovery Site - A former railway station on the C2C cycle ro…" at bounding box center [1248, 263] width 241 height 51
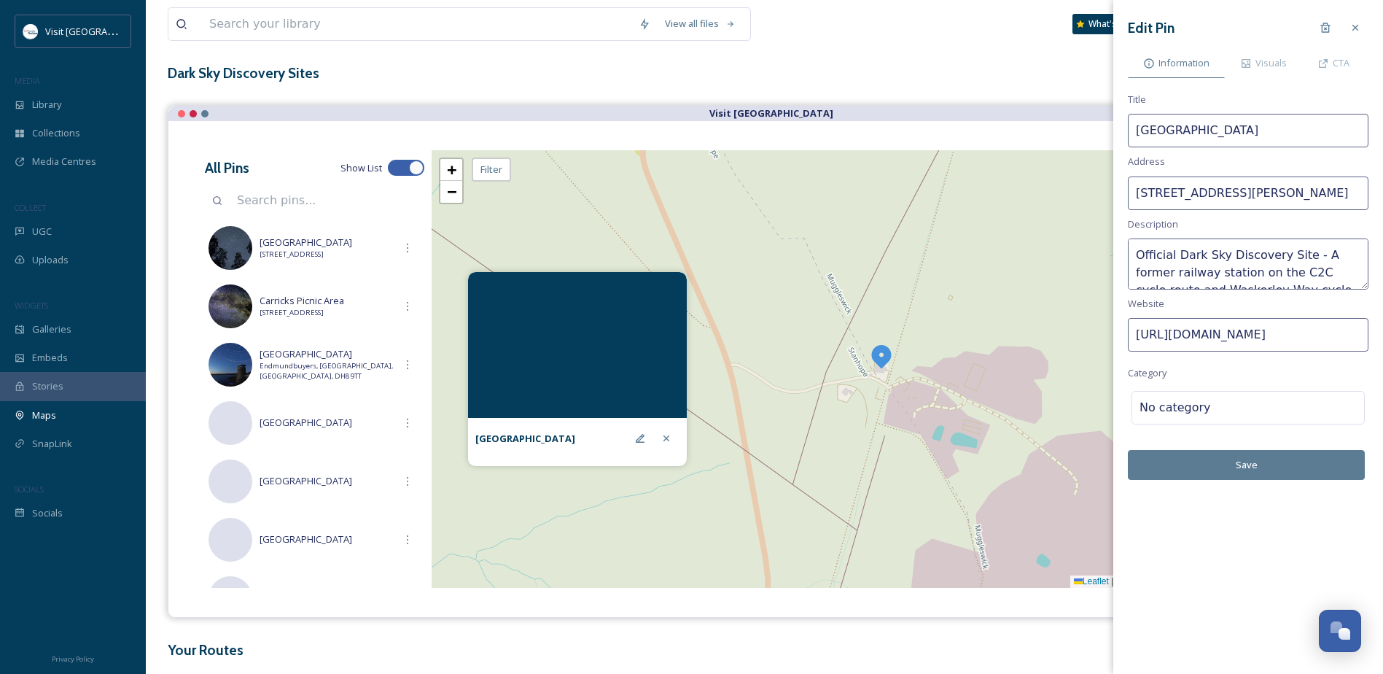
scroll to position [9, 0]
click at [1327, 282] on textarea "Official Dark Sky Discovery Site - A former railway station on the C2C cycle ro…" at bounding box center [1248, 263] width 241 height 51
type textarea "Official Dark Sky Discovery Site - A former railway station on the C2C cycle ro…"
click at [1222, 396] on div "No category" at bounding box center [1248, 408] width 233 height 34
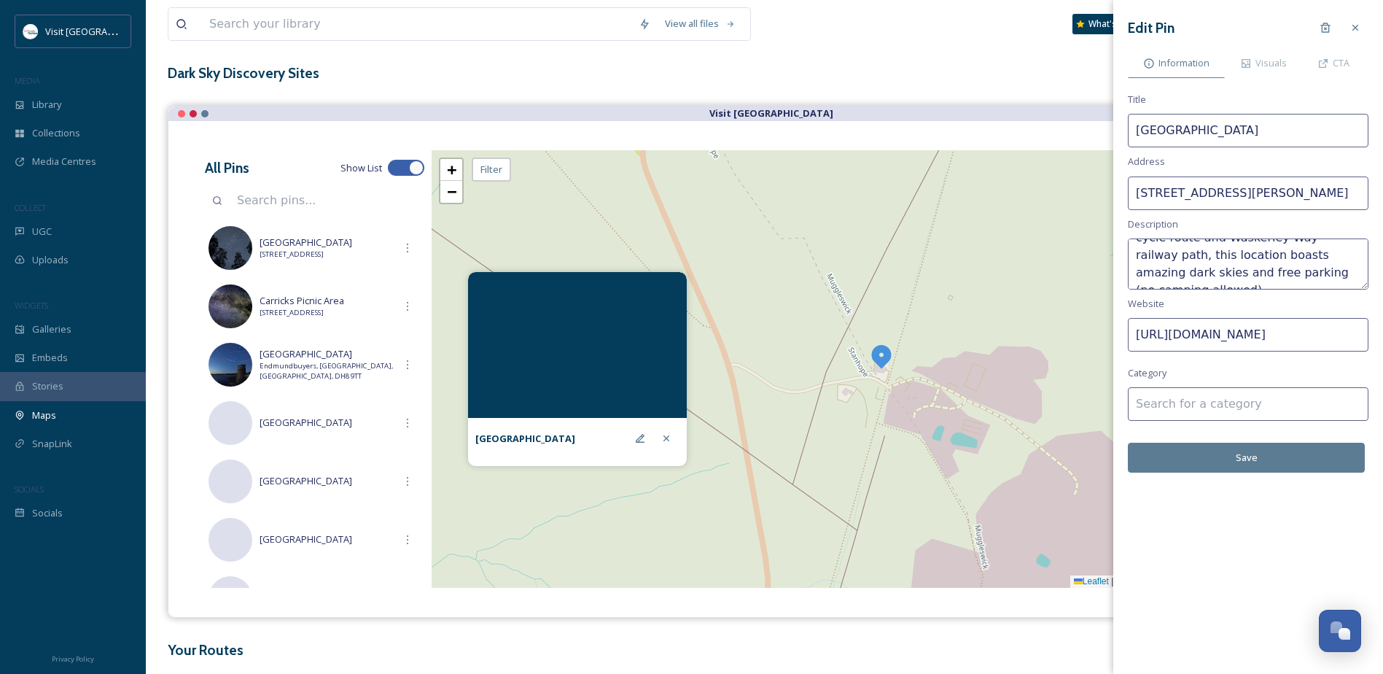
click at [1215, 403] on input at bounding box center [1248, 404] width 241 height 34
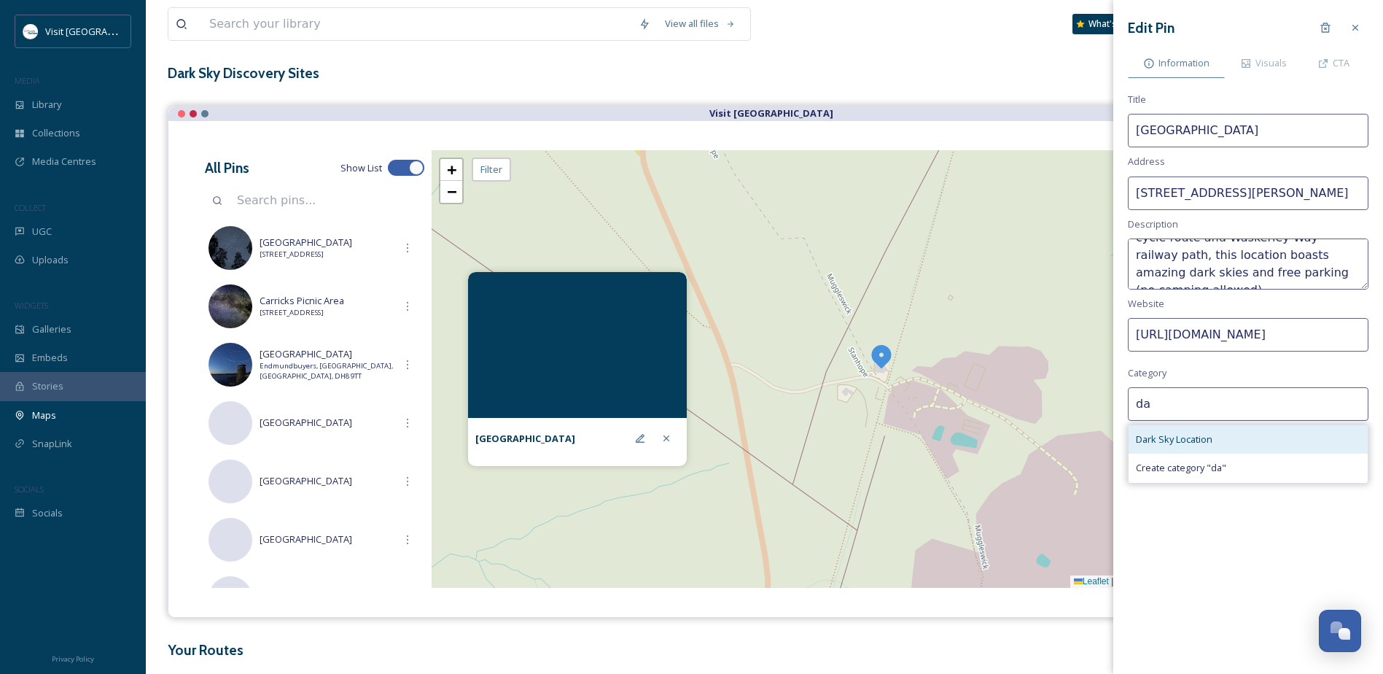
type input "da"
click at [1180, 436] on span "Dark Sky Location" at bounding box center [1174, 439] width 77 height 14
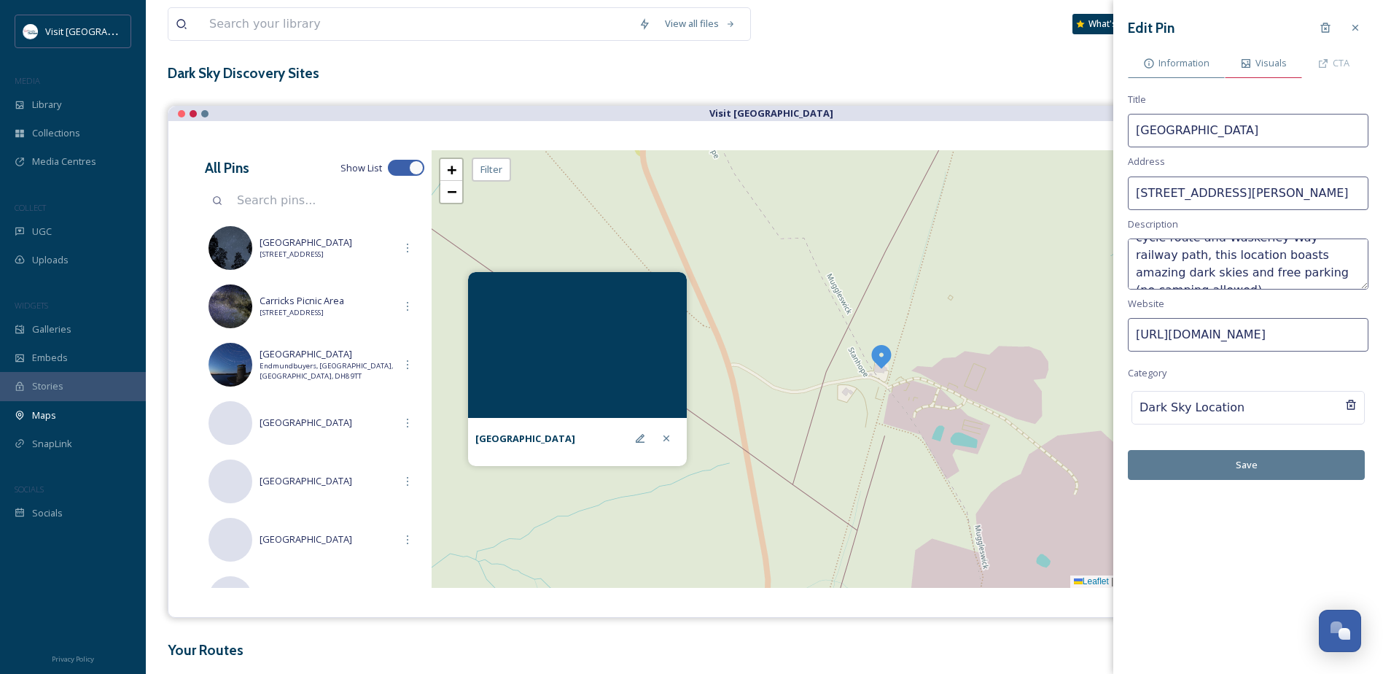
click at [1275, 65] on span "Visuals" at bounding box center [1271, 63] width 31 height 14
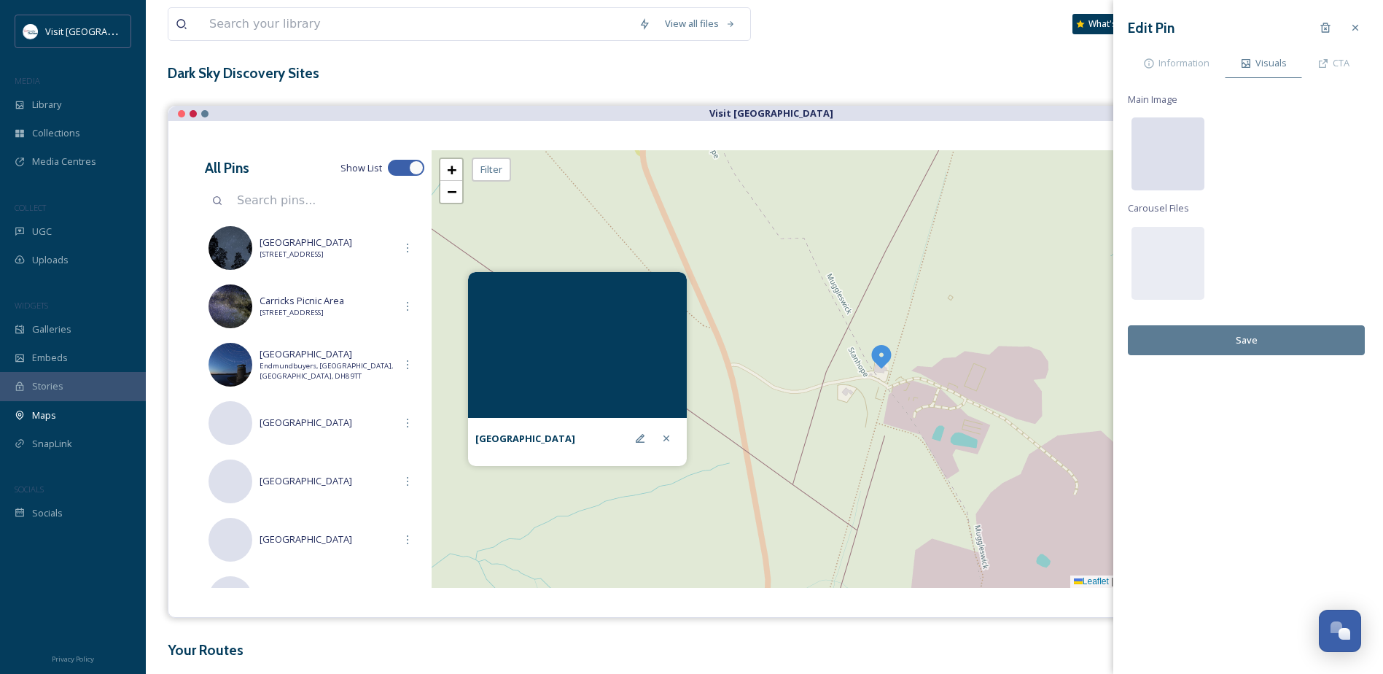
click at [1159, 146] on div at bounding box center [1168, 153] width 73 height 73
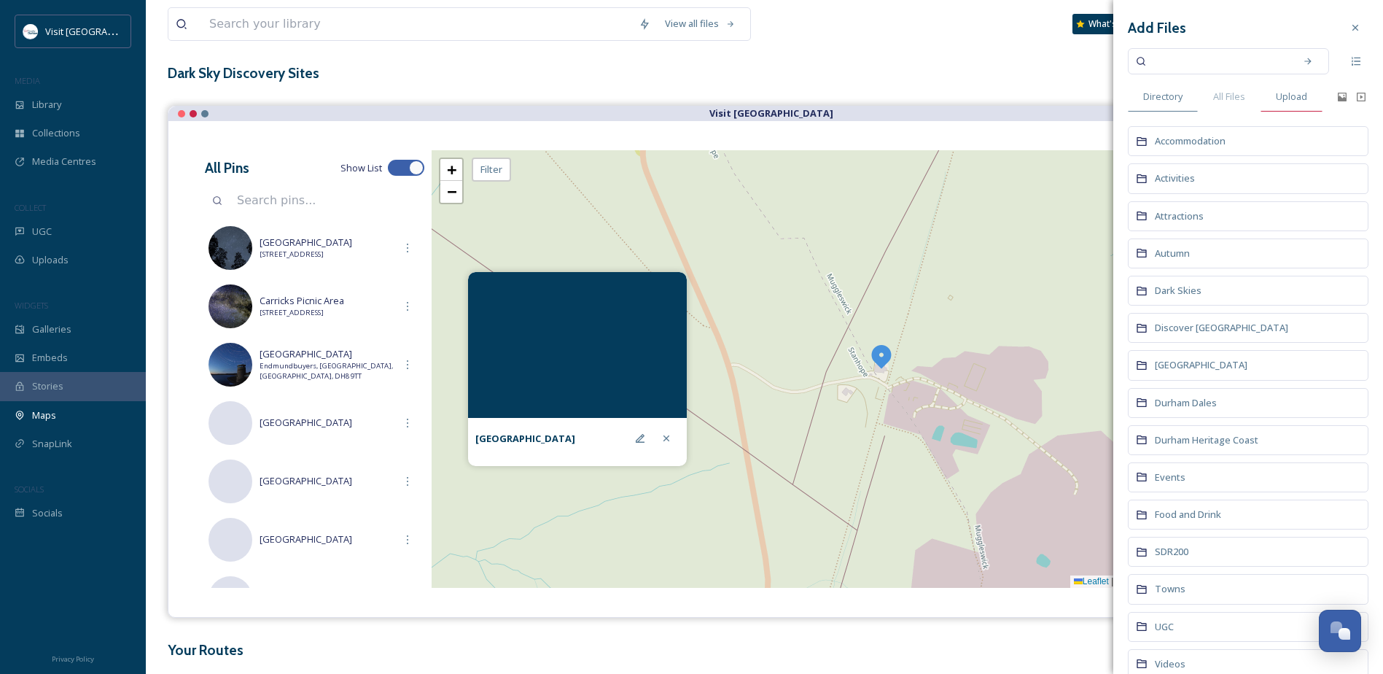
click at [1284, 94] on span "Upload" at bounding box center [1291, 97] width 31 height 14
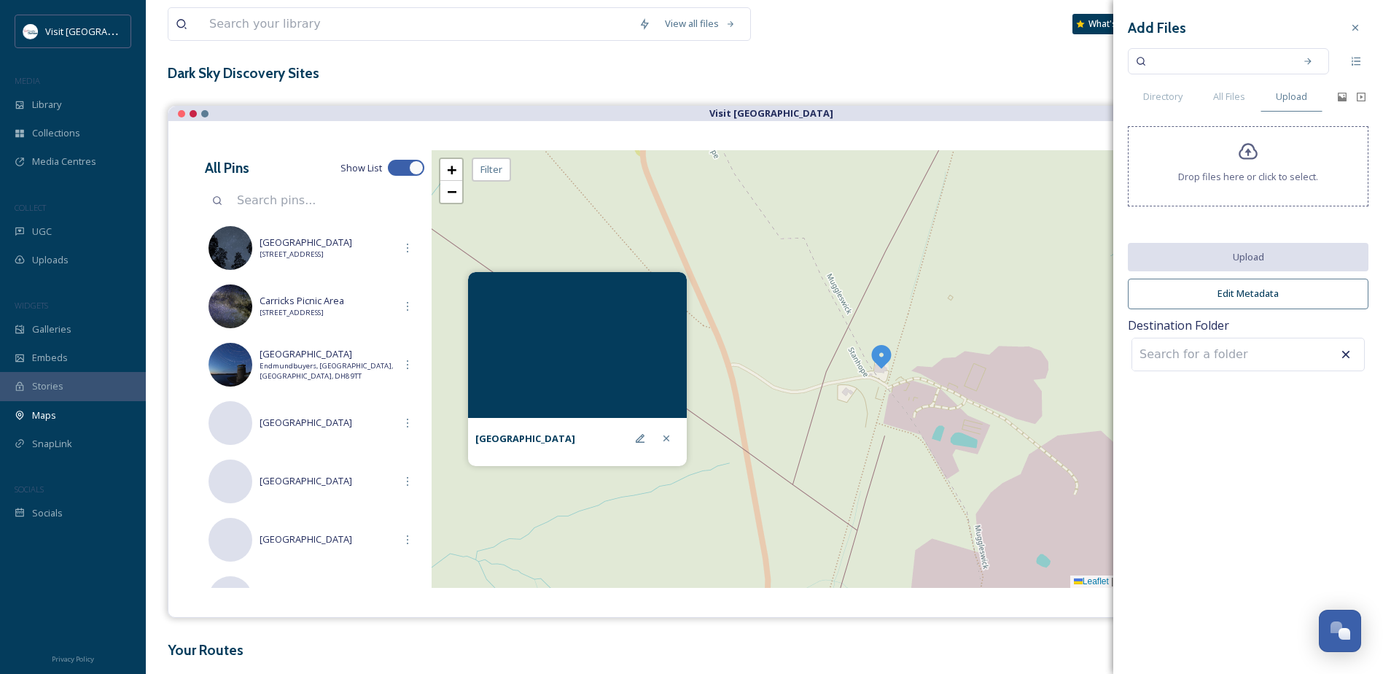
click at [1254, 155] on icon at bounding box center [1248, 151] width 21 height 21
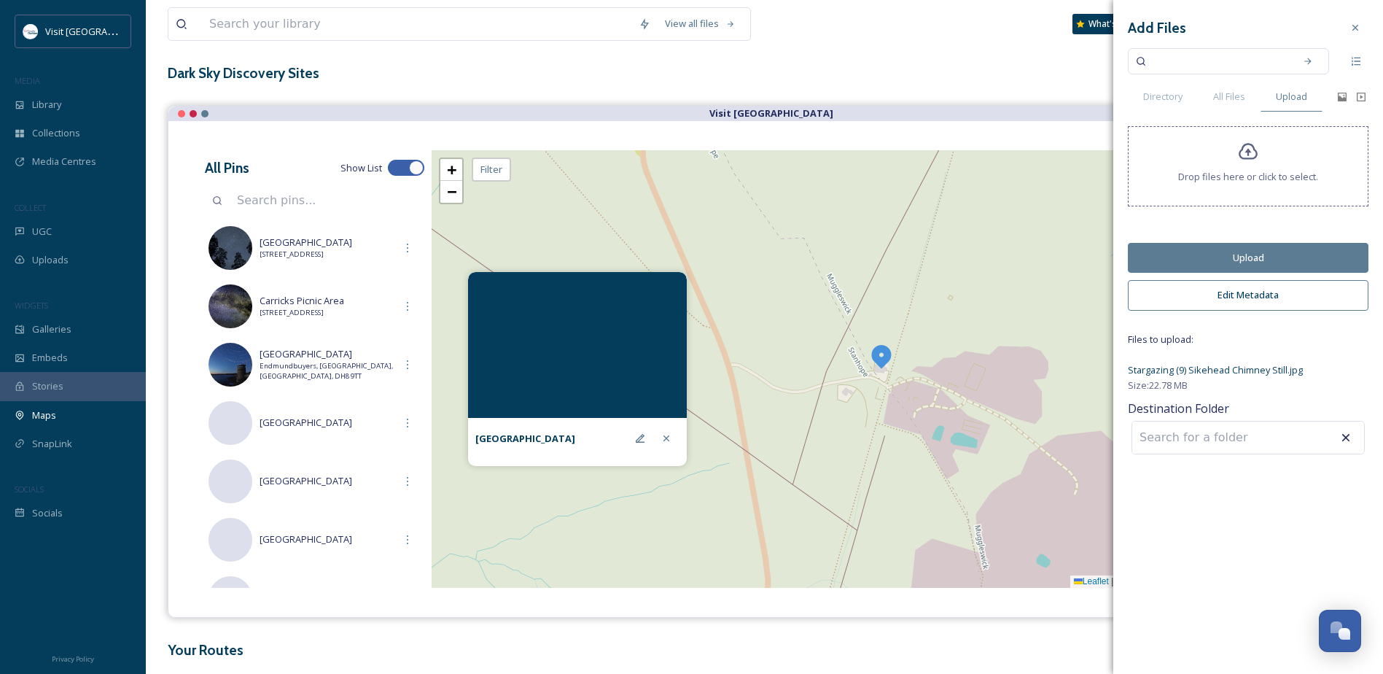
click at [1273, 252] on button "Upload" at bounding box center [1248, 258] width 241 height 30
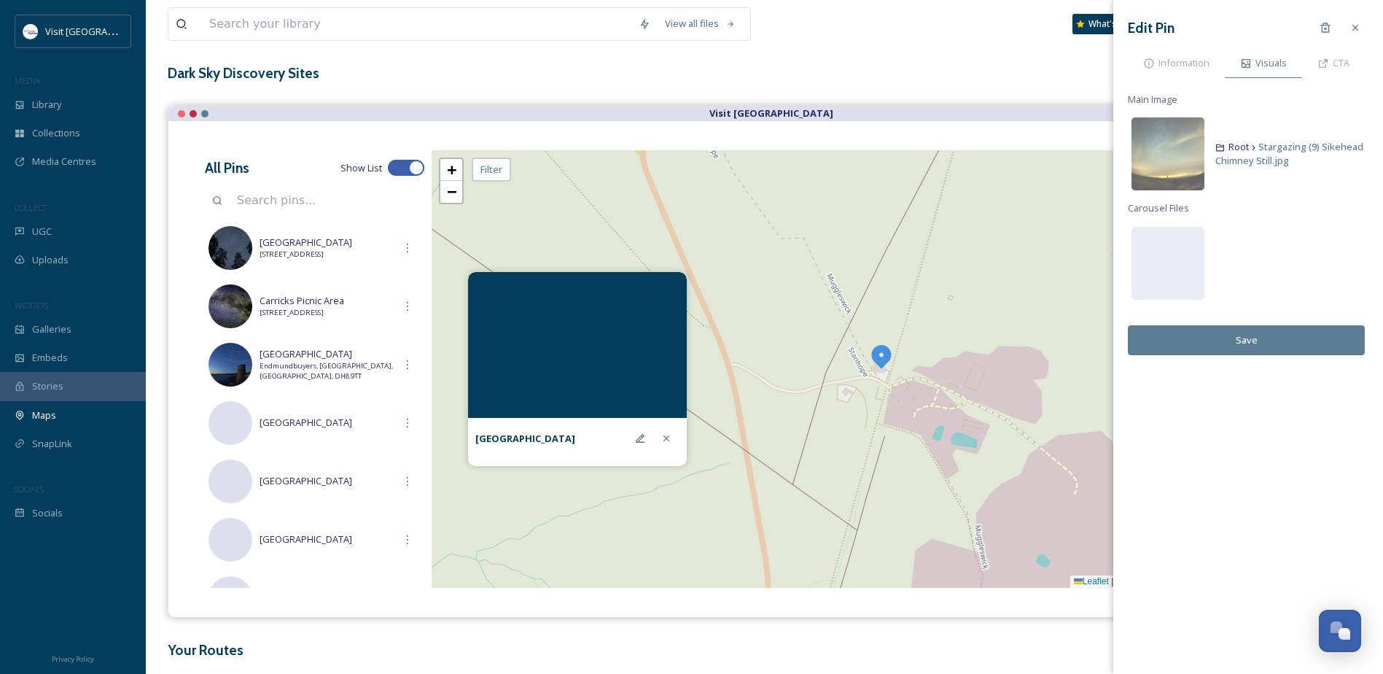
click at [1257, 339] on button "Save" at bounding box center [1246, 340] width 237 height 30
click at [1197, 58] on span "Information" at bounding box center [1184, 63] width 51 height 14
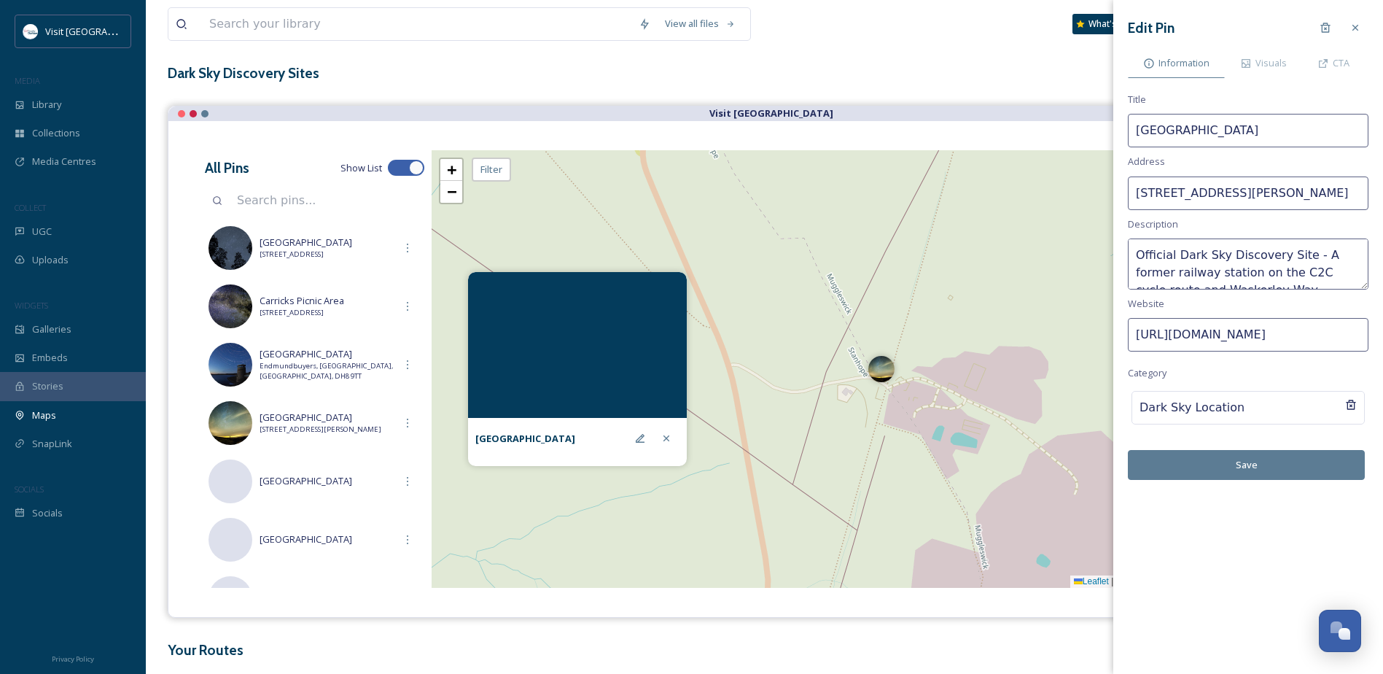
click at [1263, 466] on button "Save" at bounding box center [1246, 465] width 237 height 30
click at [378, 481] on span "[GEOGRAPHIC_DATA]" at bounding box center [327, 481] width 135 height 14
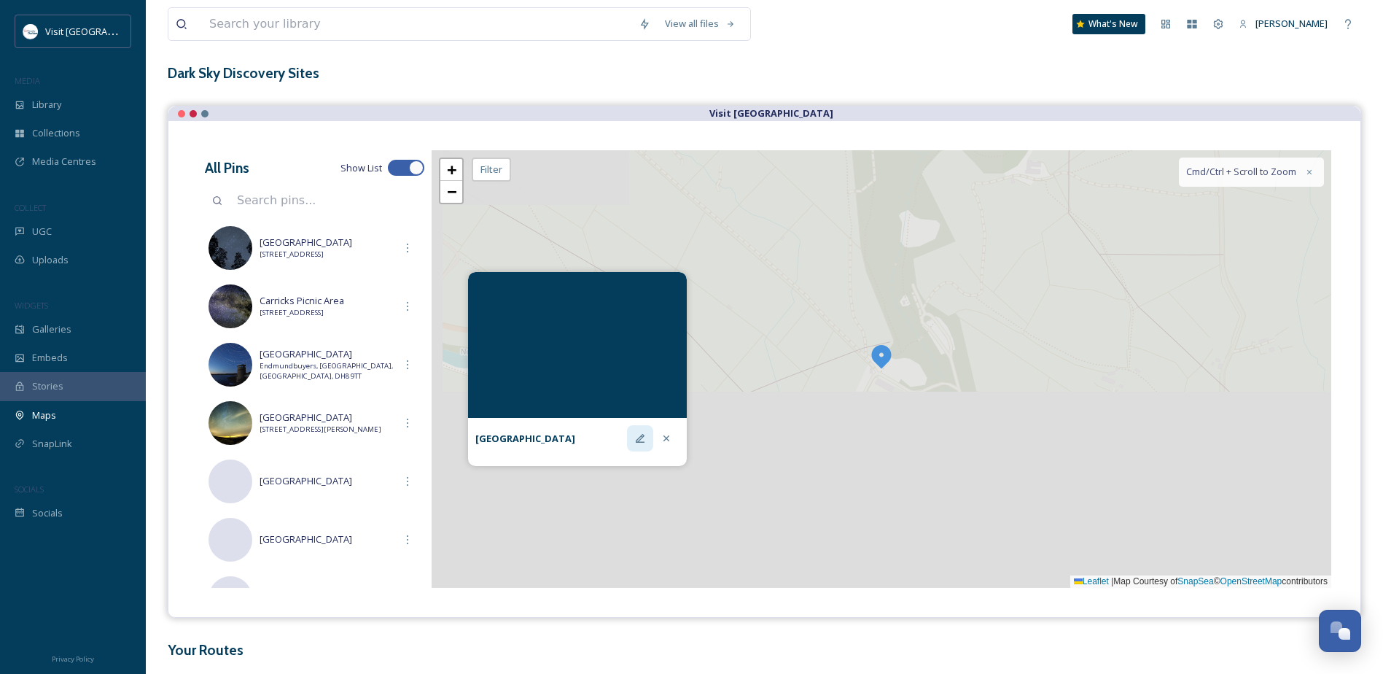
click at [643, 434] on icon at bounding box center [640, 438] width 9 height 9
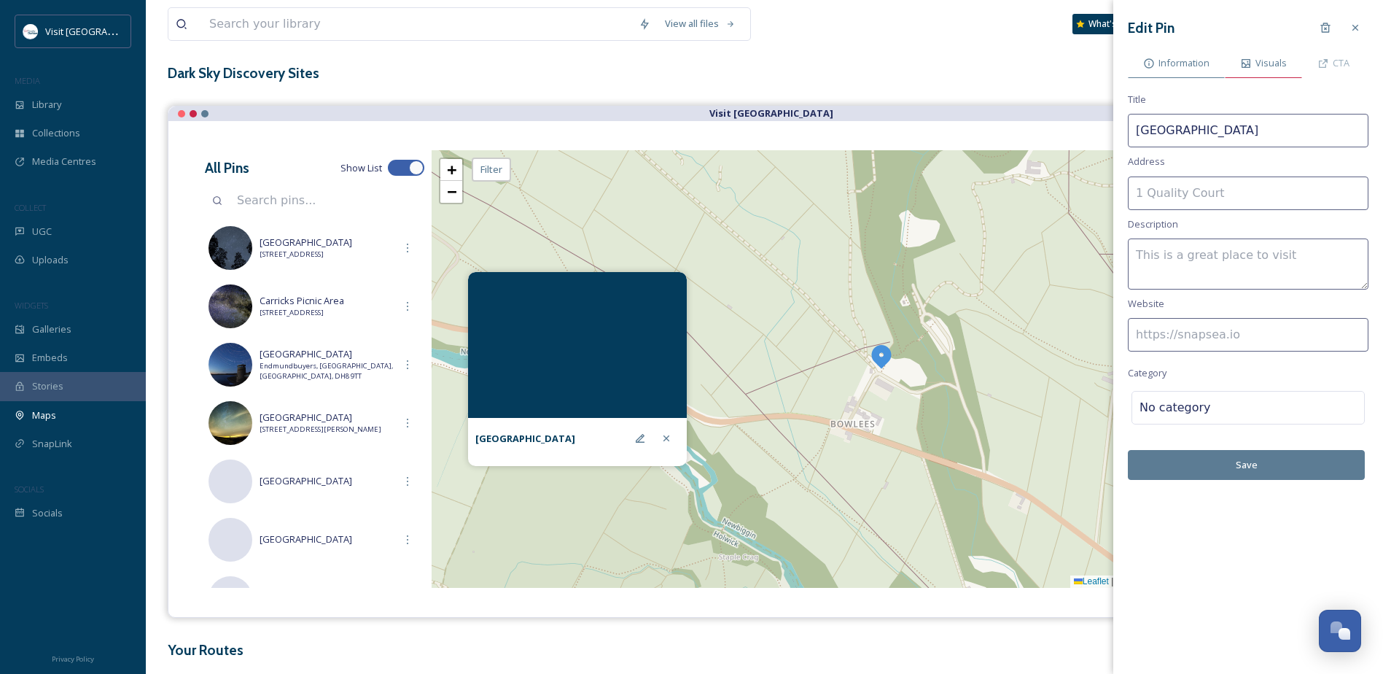
click at [1270, 56] on span "Visuals" at bounding box center [1271, 63] width 31 height 14
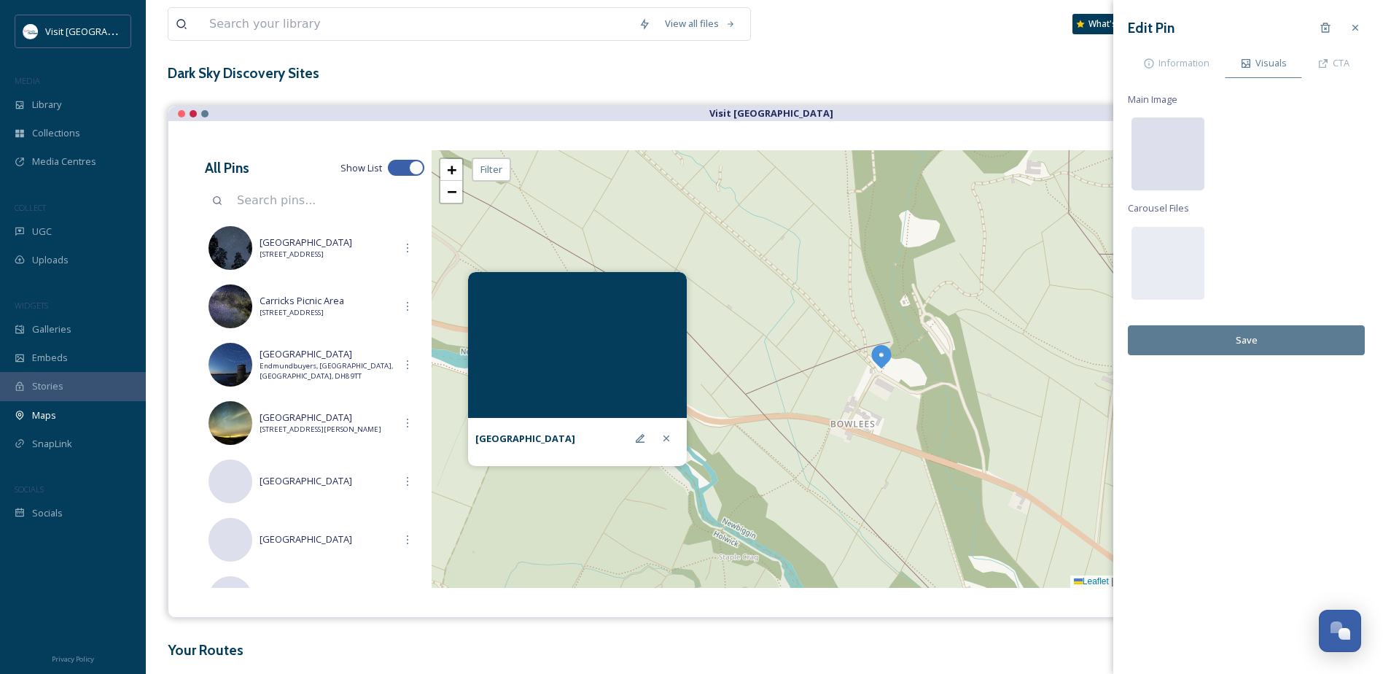
click at [1169, 163] on div at bounding box center [1168, 153] width 73 height 73
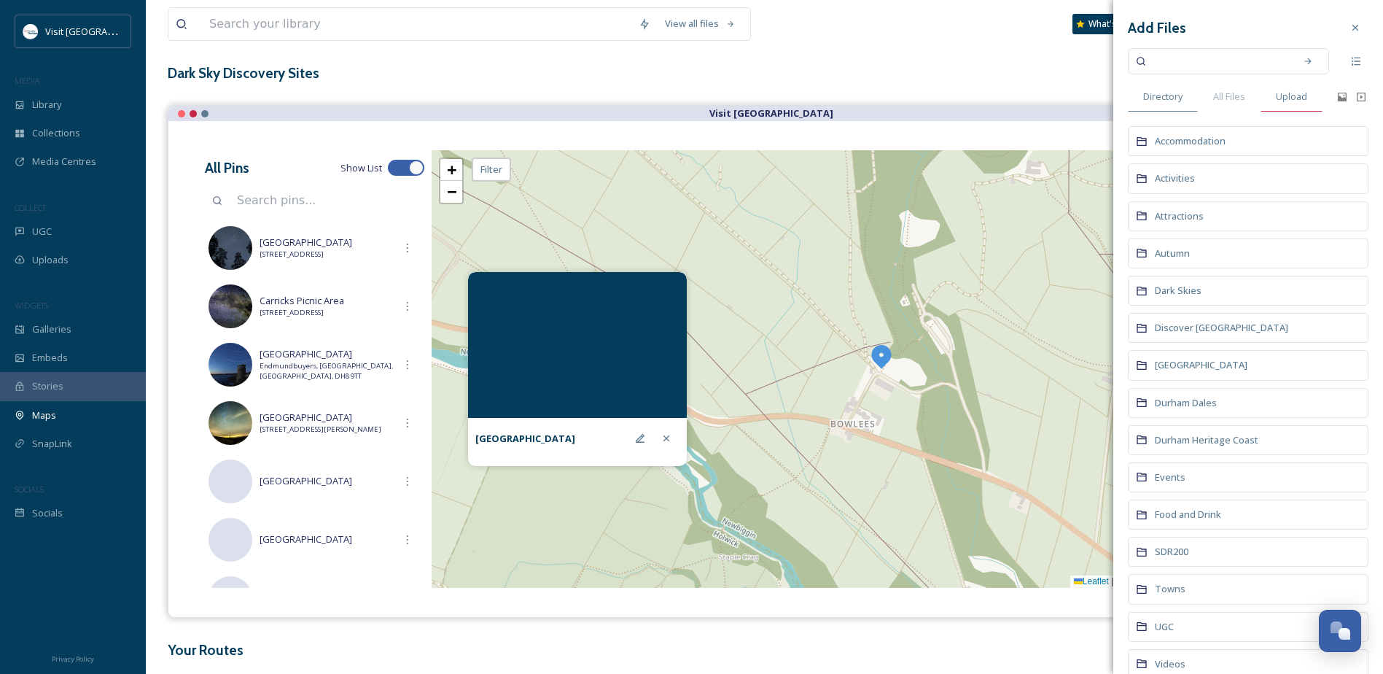
click at [1293, 98] on span "Upload" at bounding box center [1291, 97] width 31 height 14
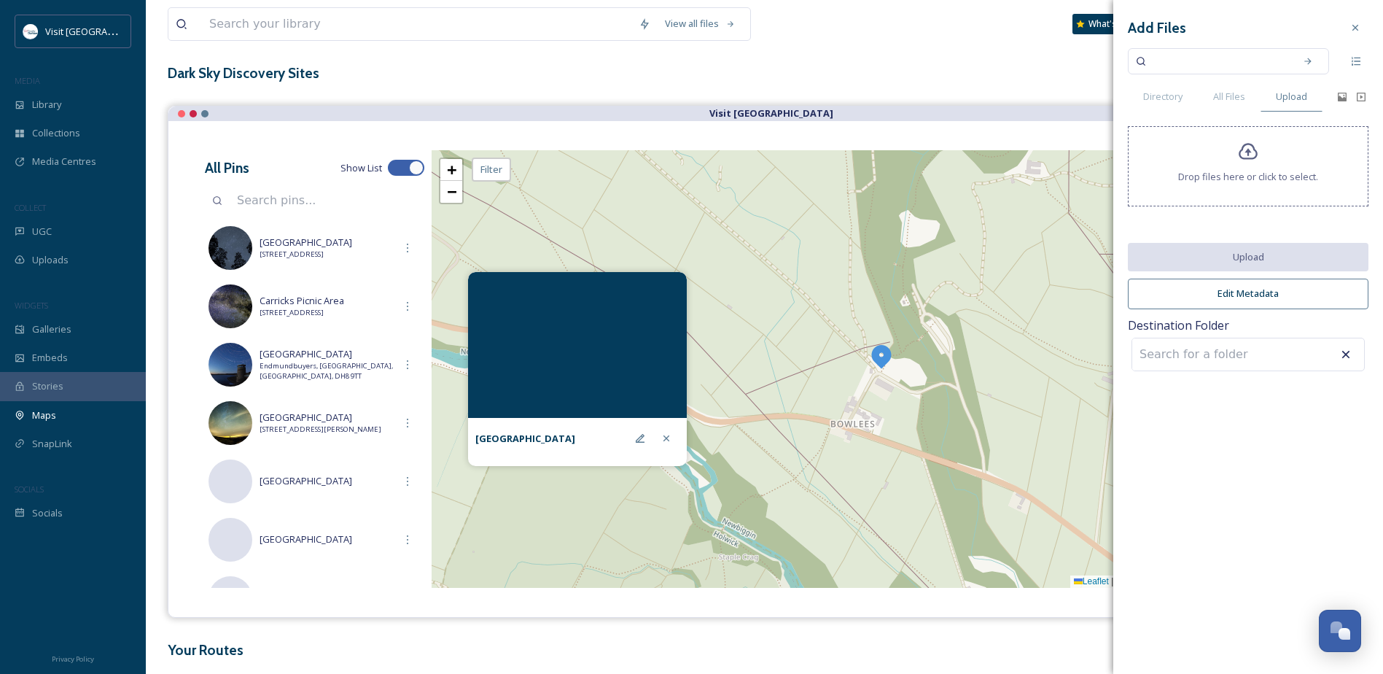
click at [1258, 162] on icon at bounding box center [1248, 151] width 21 height 21
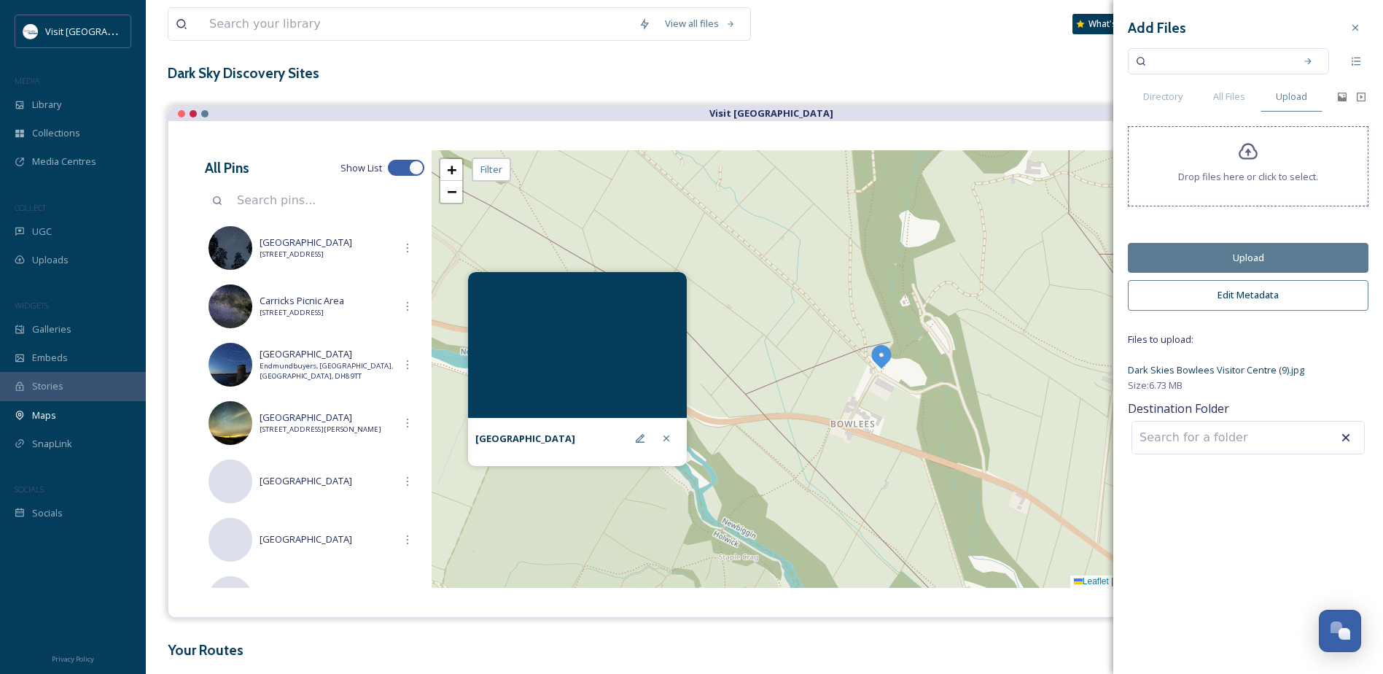
click at [1279, 252] on button "Upload" at bounding box center [1248, 258] width 241 height 30
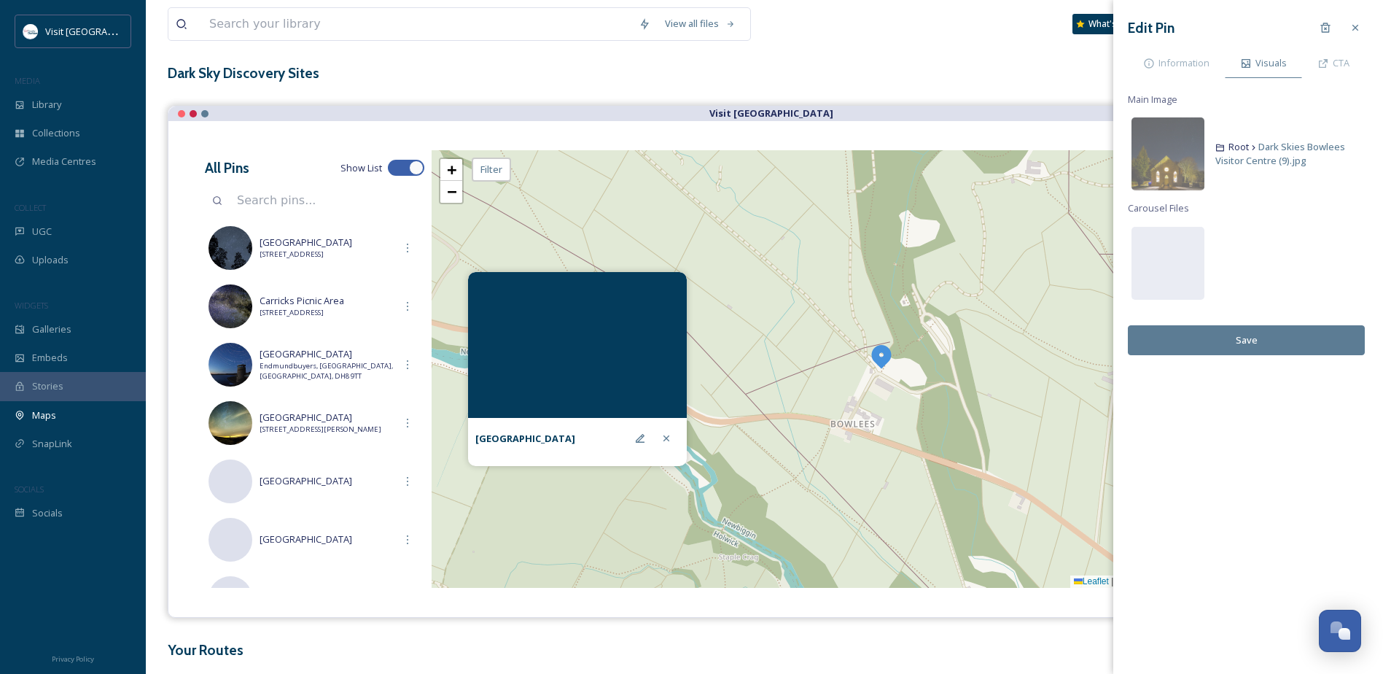
click at [1278, 343] on button "Save" at bounding box center [1246, 340] width 237 height 30
click at [1173, 62] on span "Information" at bounding box center [1184, 63] width 51 height 14
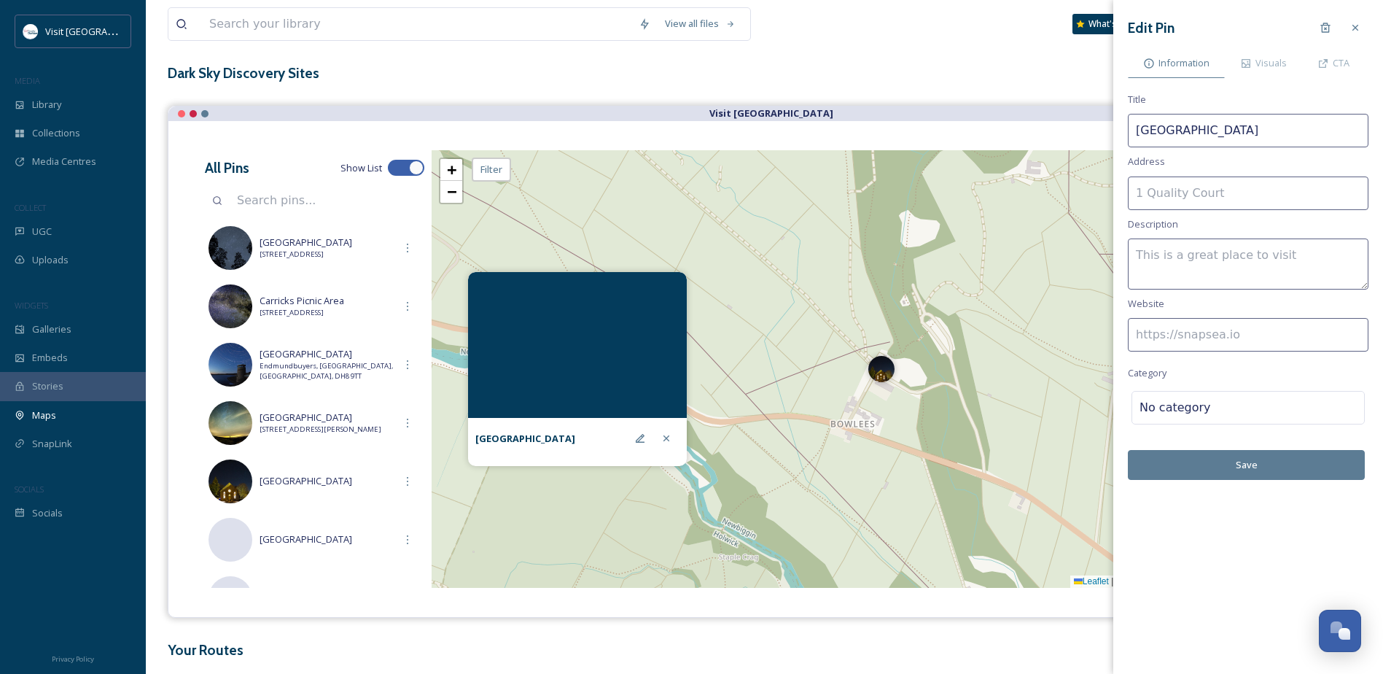
click at [1171, 196] on input at bounding box center [1248, 193] width 241 height 34
paste input "[STREET_ADDRESS][PERSON_NAME]"
click at [1315, 191] on input "[STREET_ADDRESS][PERSON_NAME]" at bounding box center [1248, 193] width 241 height 34
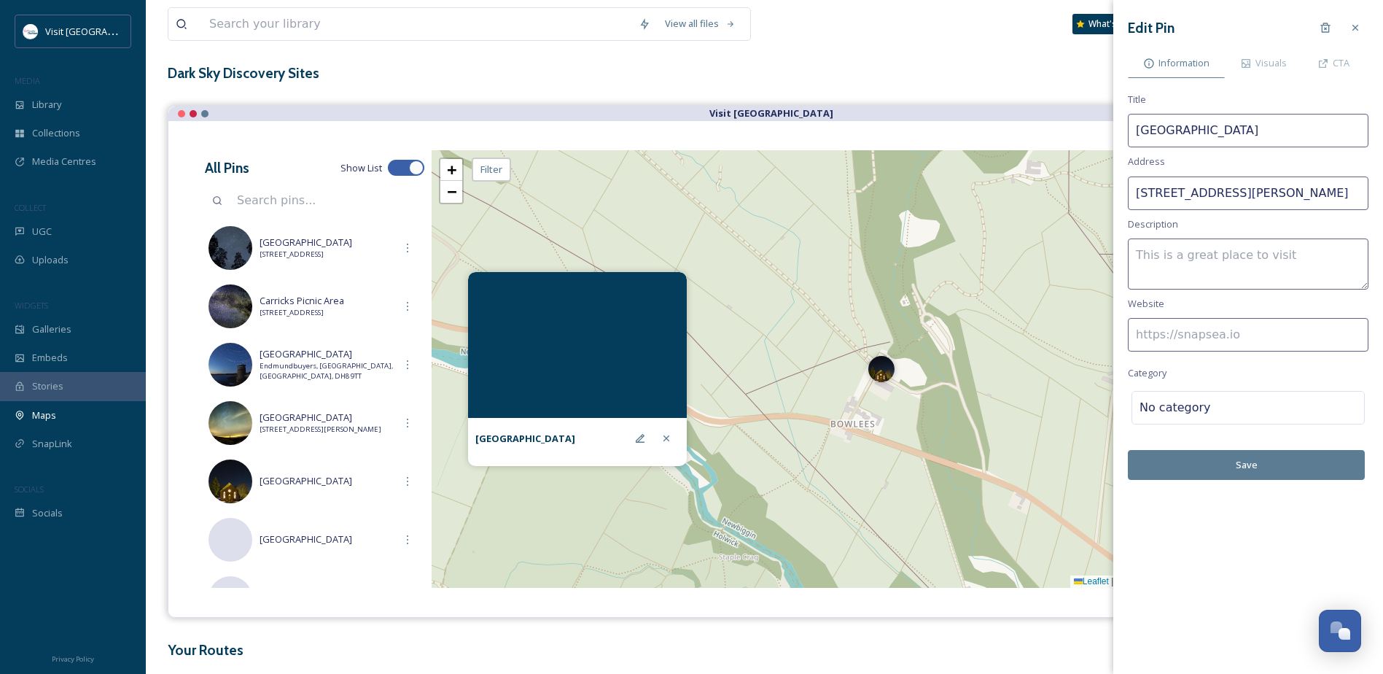
type input "[STREET_ADDRESS][PERSON_NAME]"
click at [1273, 257] on textarea at bounding box center [1248, 263] width 241 height 51
type textarea "Official Dark Sky Discovery Site -"
click at [1224, 319] on input at bounding box center [1248, 335] width 241 height 34
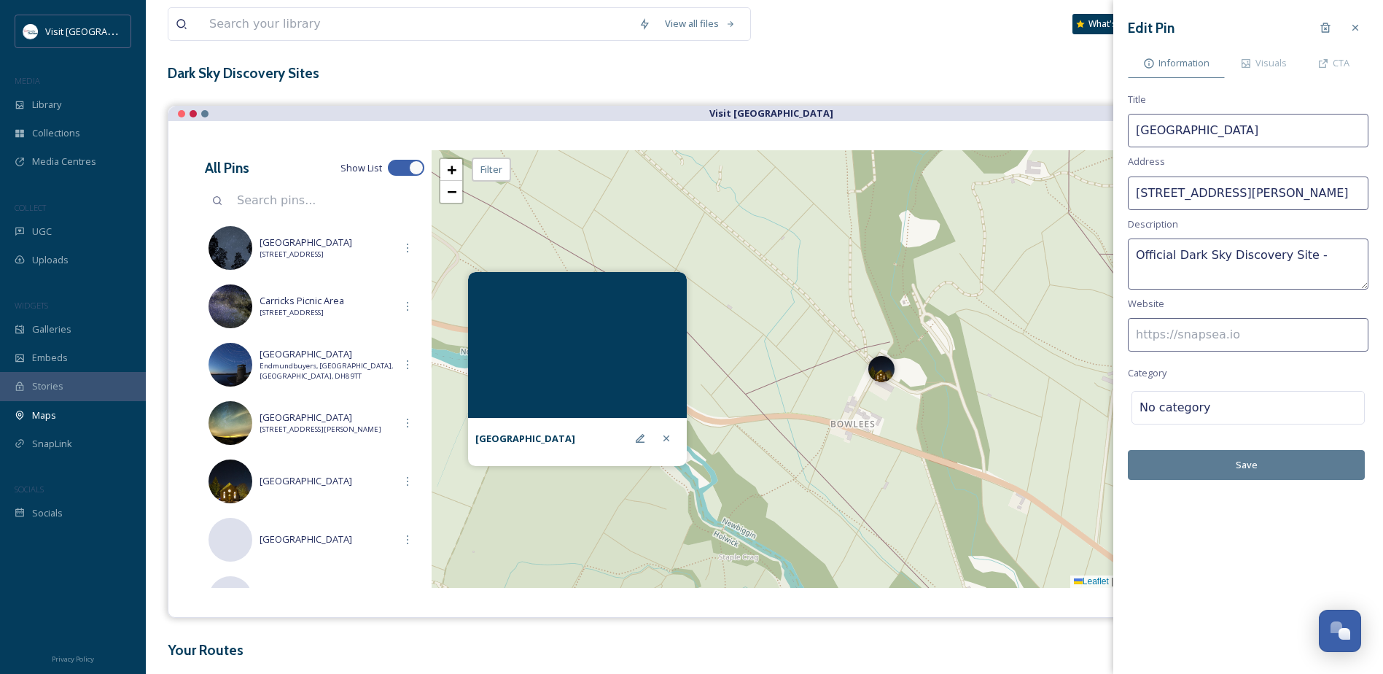
paste input "[URL][DOMAIN_NAME]"
type input "[URL][DOMAIN_NAME]"
click at [1319, 253] on textarea "Official Dark Sky Discovery Site -" at bounding box center [1248, 263] width 241 height 51
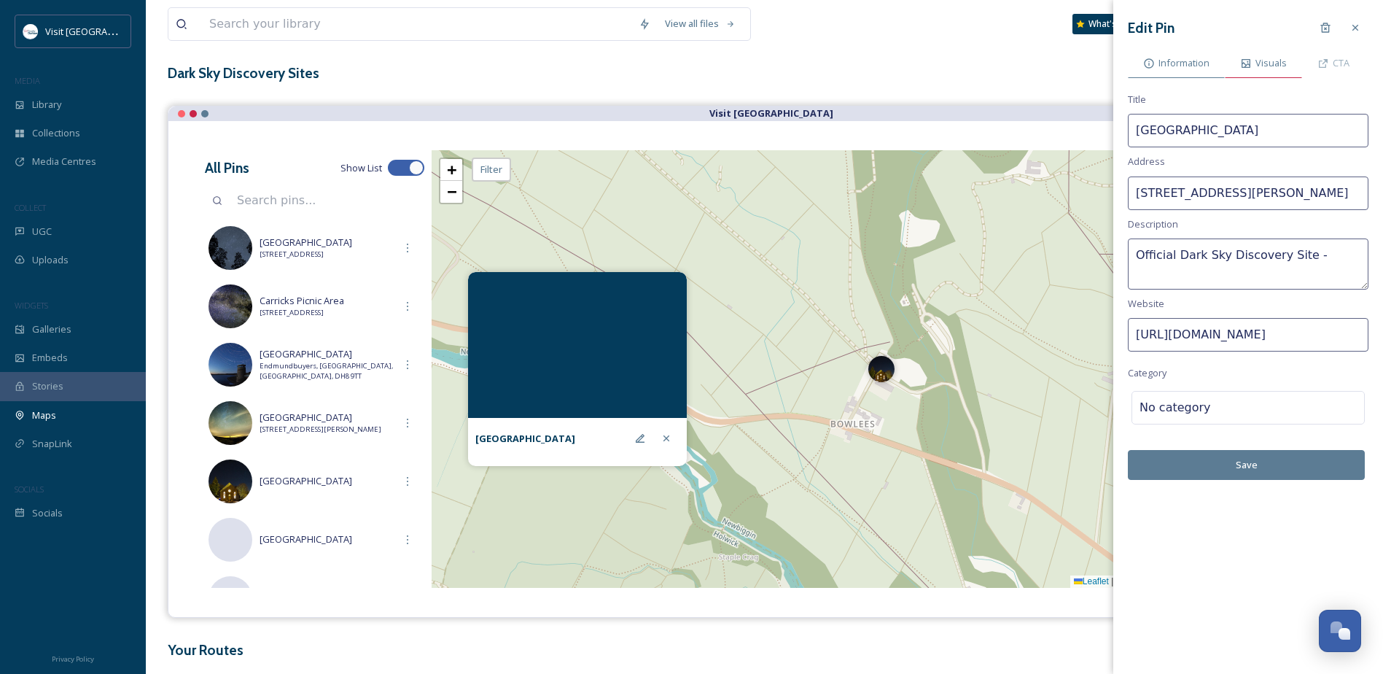
click at [1261, 66] on span "Visuals" at bounding box center [1271, 63] width 31 height 14
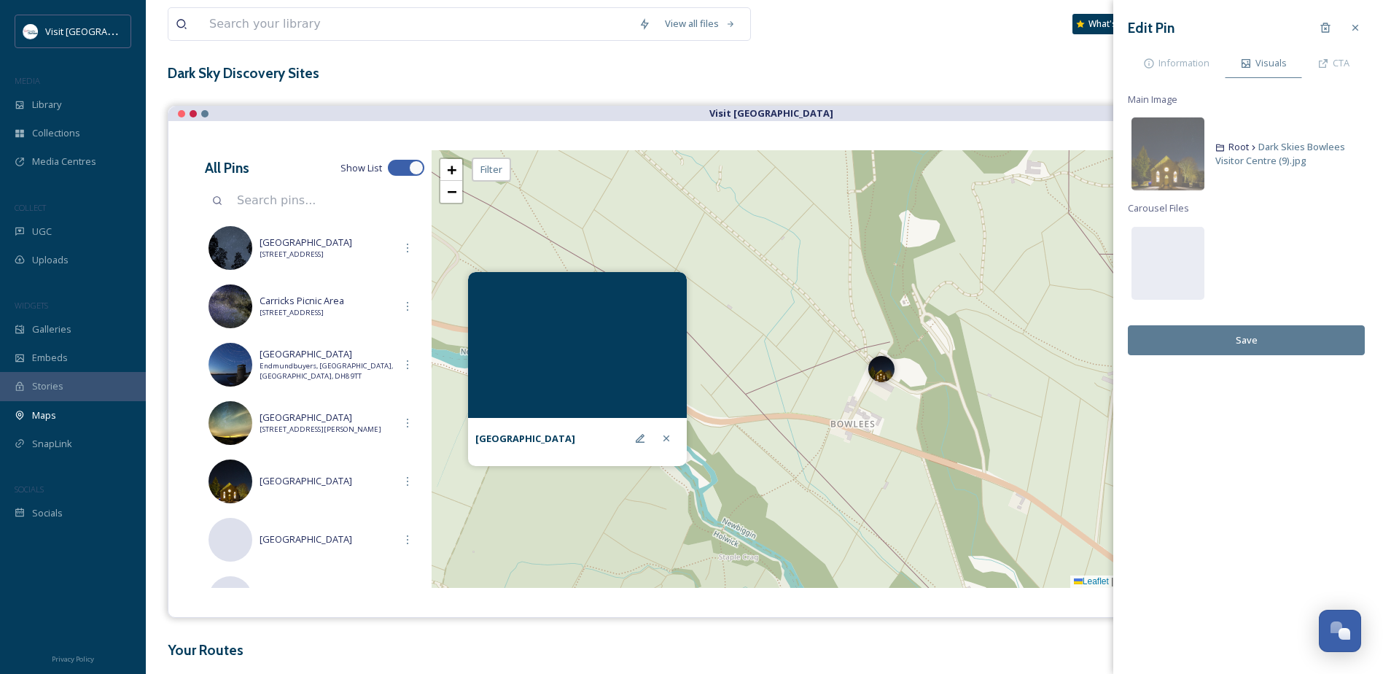
click at [1253, 346] on button "Save" at bounding box center [1246, 340] width 237 height 30
click at [1195, 62] on span "Information" at bounding box center [1184, 63] width 51 height 14
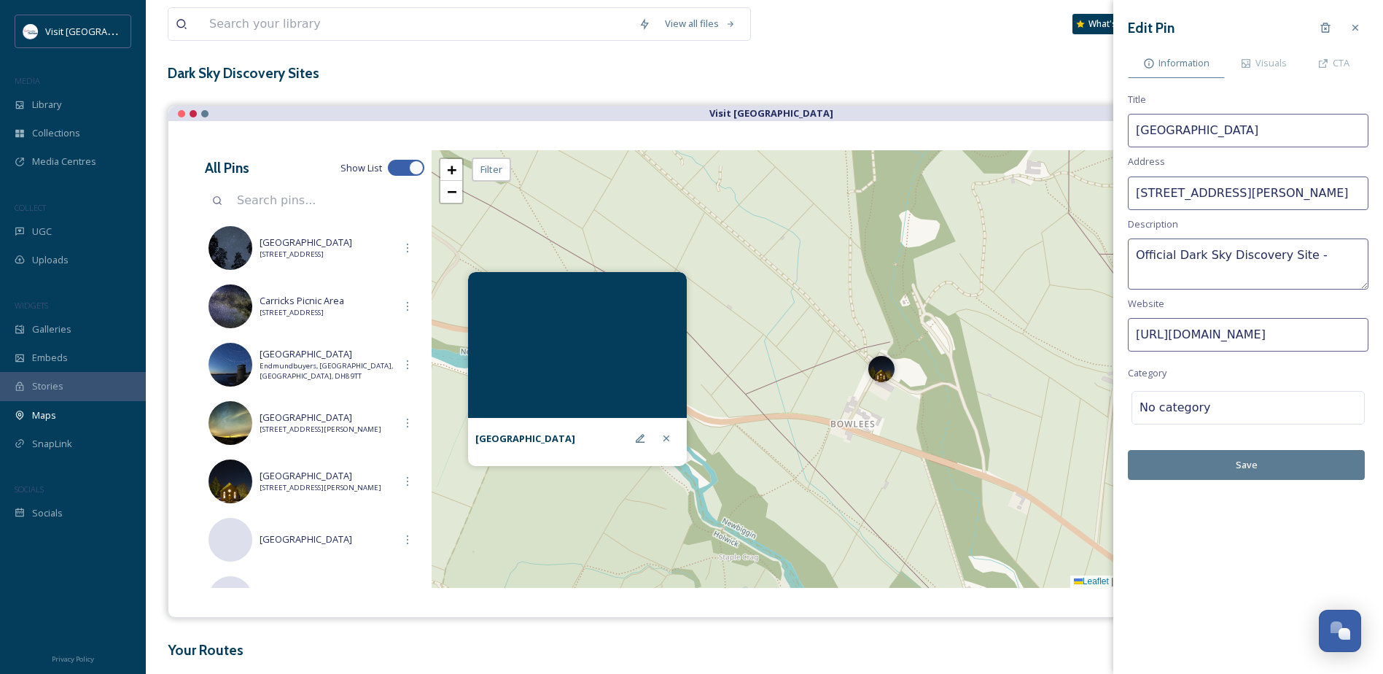
click at [1265, 478] on button "Save" at bounding box center [1246, 465] width 237 height 30
click at [1215, 407] on div at bounding box center [1284, 408] width 146 height 18
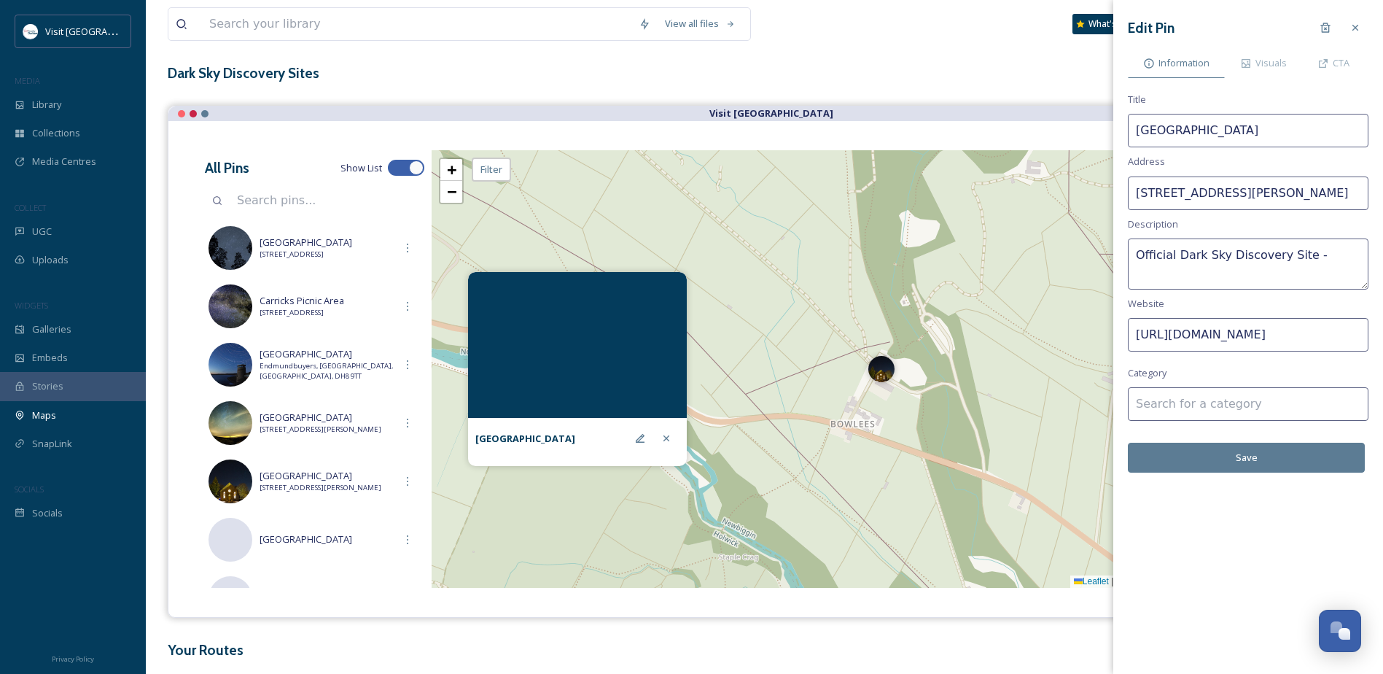
click at [1188, 400] on input at bounding box center [1248, 404] width 241 height 34
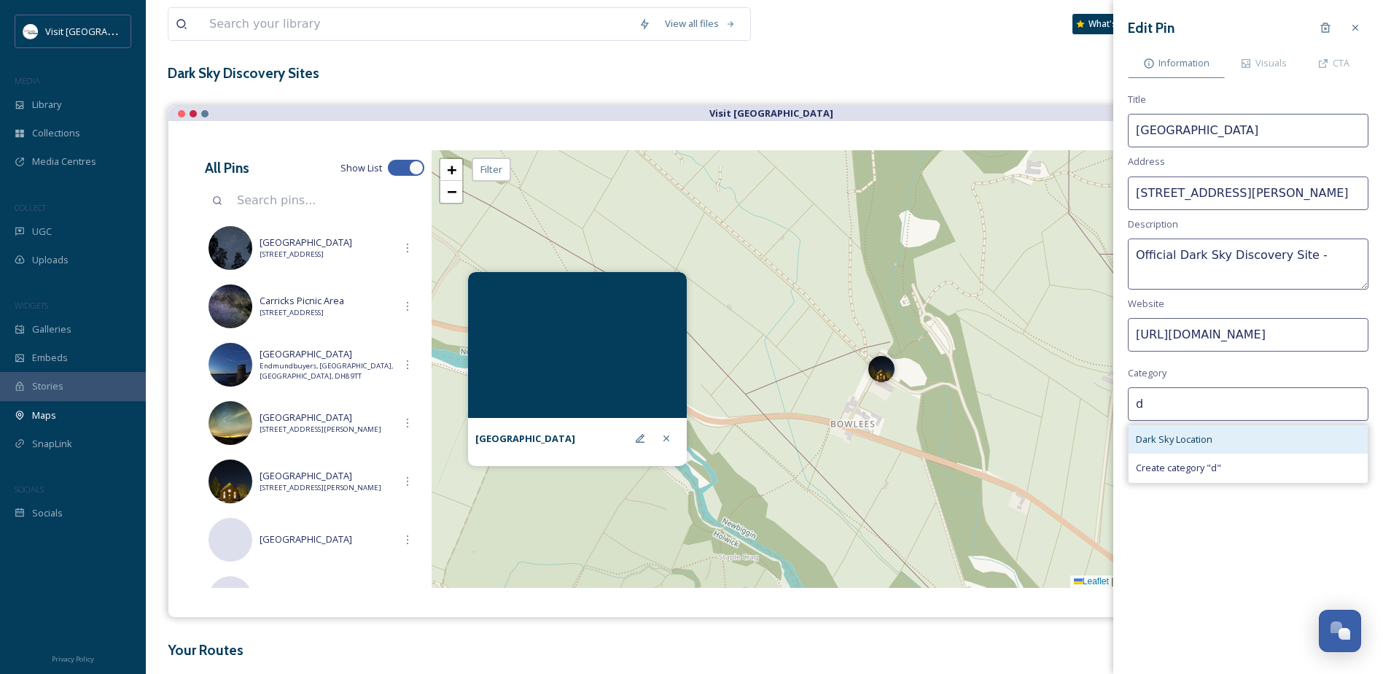
type input "d"
click at [1184, 435] on span "Dark Sky Location" at bounding box center [1174, 439] width 77 height 14
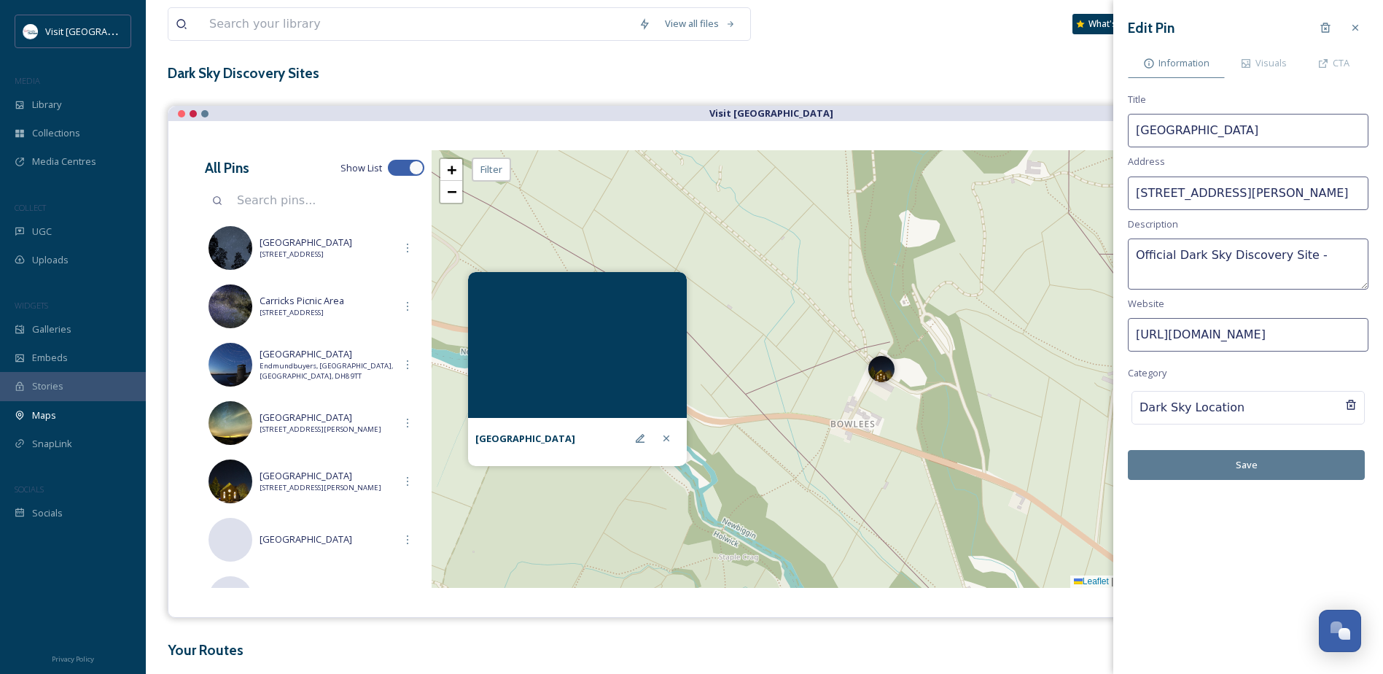
click at [1251, 459] on button "Save" at bounding box center [1246, 465] width 237 height 30
click at [1323, 256] on textarea "Official Dark Sky Discovery Site -" at bounding box center [1248, 263] width 241 height 51
paste textarea "Visitor Centre and information base in [GEOGRAPHIC_DATA] close to the famous Hi…"
drag, startPoint x: 1344, startPoint y: 265, endPoint x: 1213, endPoint y: 262, distance: 131.3
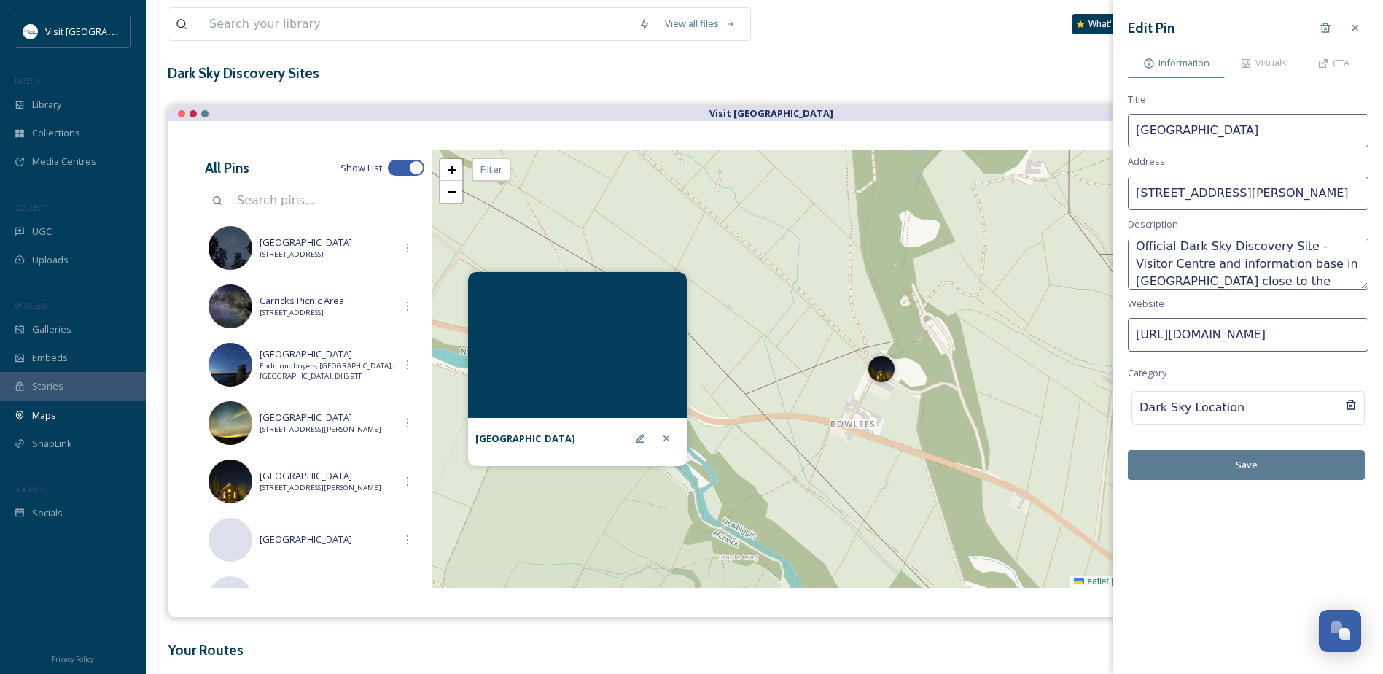
click at [1199, 262] on textarea "Official Dark Sky Discovery Site - Visitor Centre and information base in [GEOG…" at bounding box center [1248, 263] width 241 height 51
drag, startPoint x: 1227, startPoint y: 271, endPoint x: 1202, endPoint y: 271, distance: 24.8
click at [1200, 271] on textarea "Official Dark Sky Discovery Site - Visitor Centre and Gateway to the [GEOGRAPHI…" at bounding box center [1248, 263] width 241 height 51
click at [1300, 271] on textarea "Official Dark Sky Discovery Site - Visitor Centre and Gateway to the [GEOGRAPHI…" at bounding box center [1248, 263] width 241 height 51
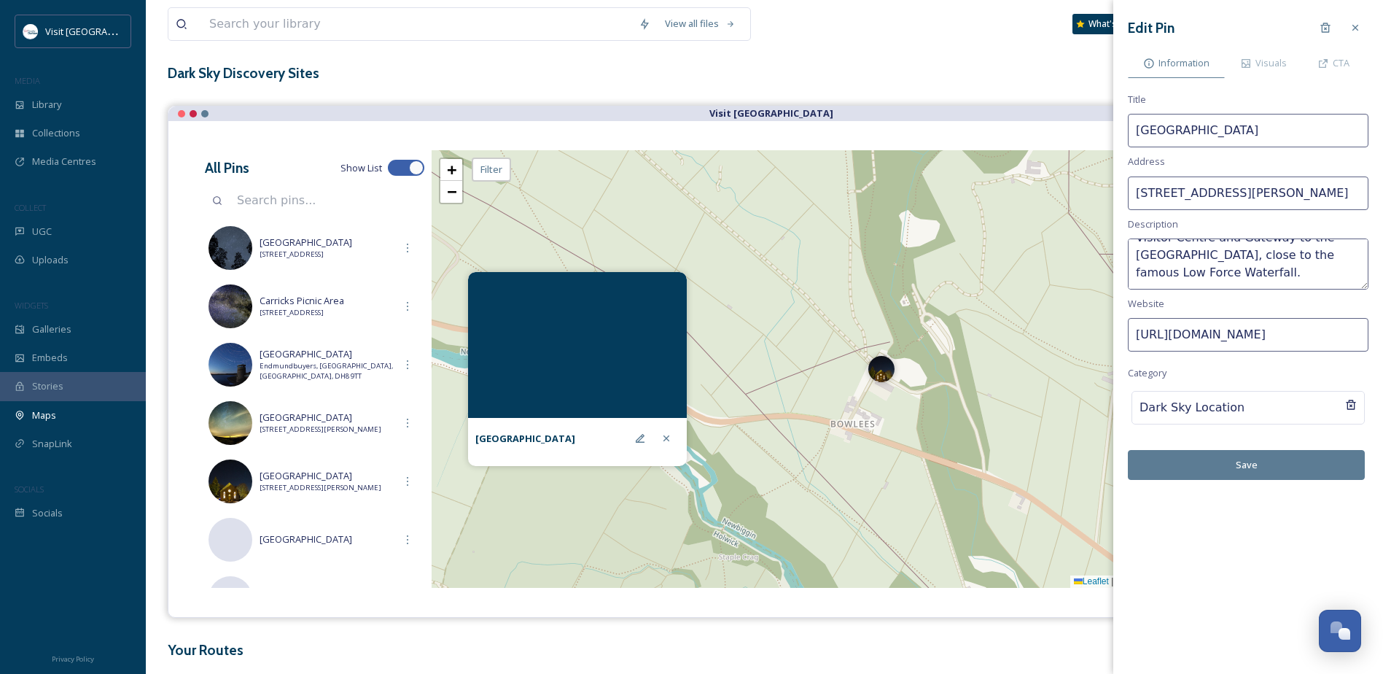
click at [1311, 273] on textarea "Official Dark Sky Discovery Site - Visitor Centre and Gateway to the [GEOGRAPHI…" at bounding box center [1248, 263] width 241 height 51
paste textarea "Car park is open 24 hours (small voluntary charge)."
type textarea "Official Dark Sky Discovery Site - Visitor Centre and Gateway to the [GEOGRAPHI…"
click at [1266, 464] on button "Save" at bounding box center [1246, 465] width 237 height 30
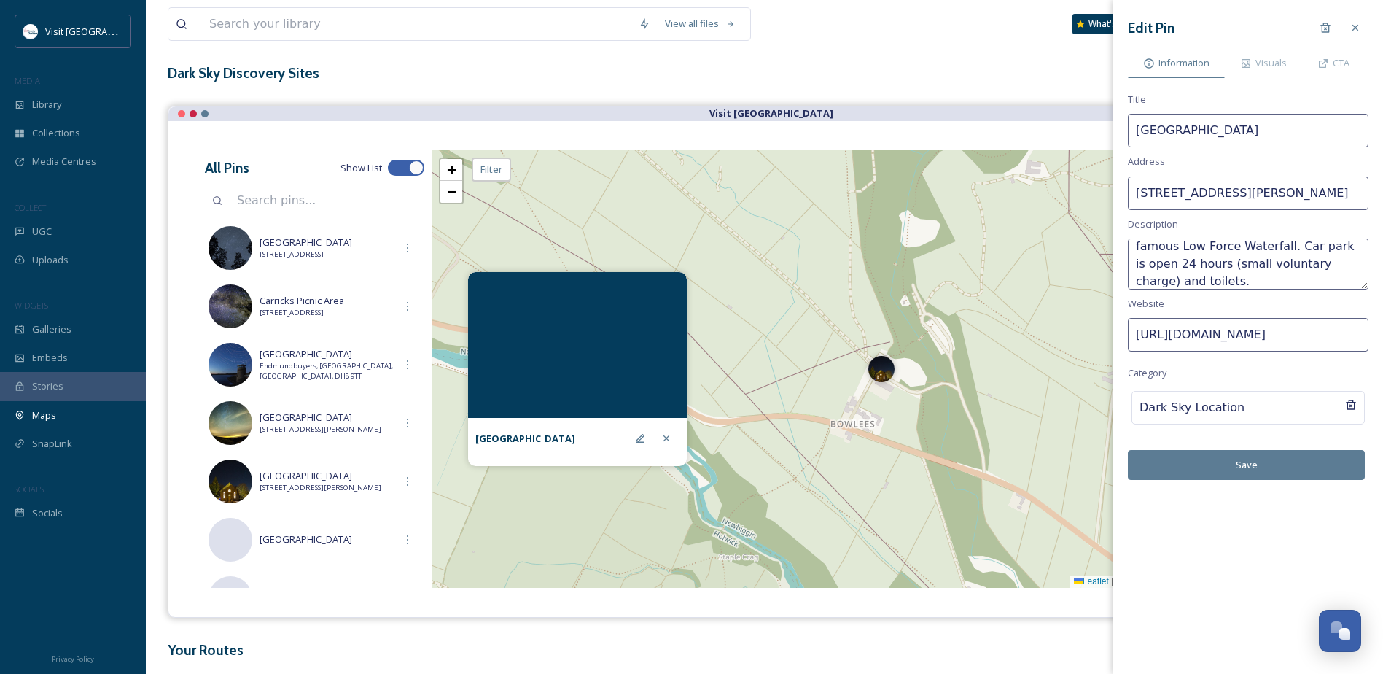
click at [1270, 466] on button "Save" at bounding box center [1246, 465] width 237 height 30
click at [1356, 31] on icon at bounding box center [1356, 28] width 12 height 12
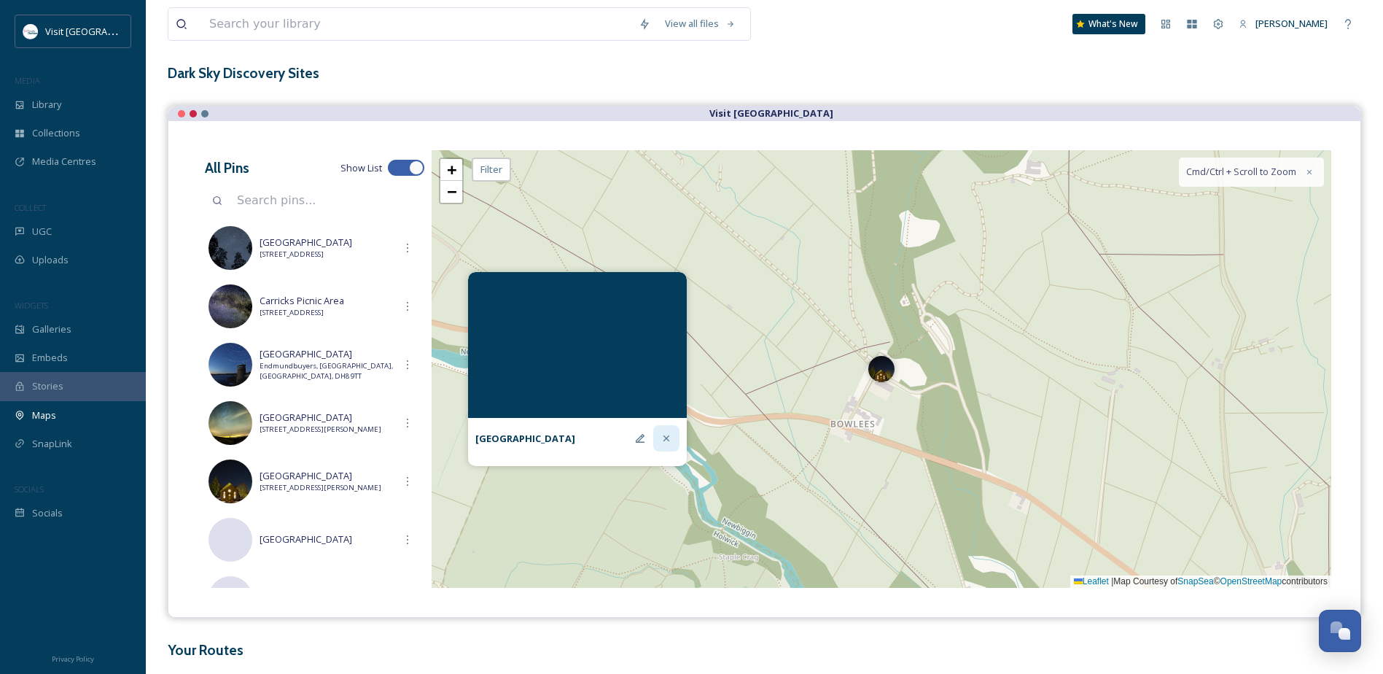
click at [665, 444] on div at bounding box center [666, 438] width 26 height 26
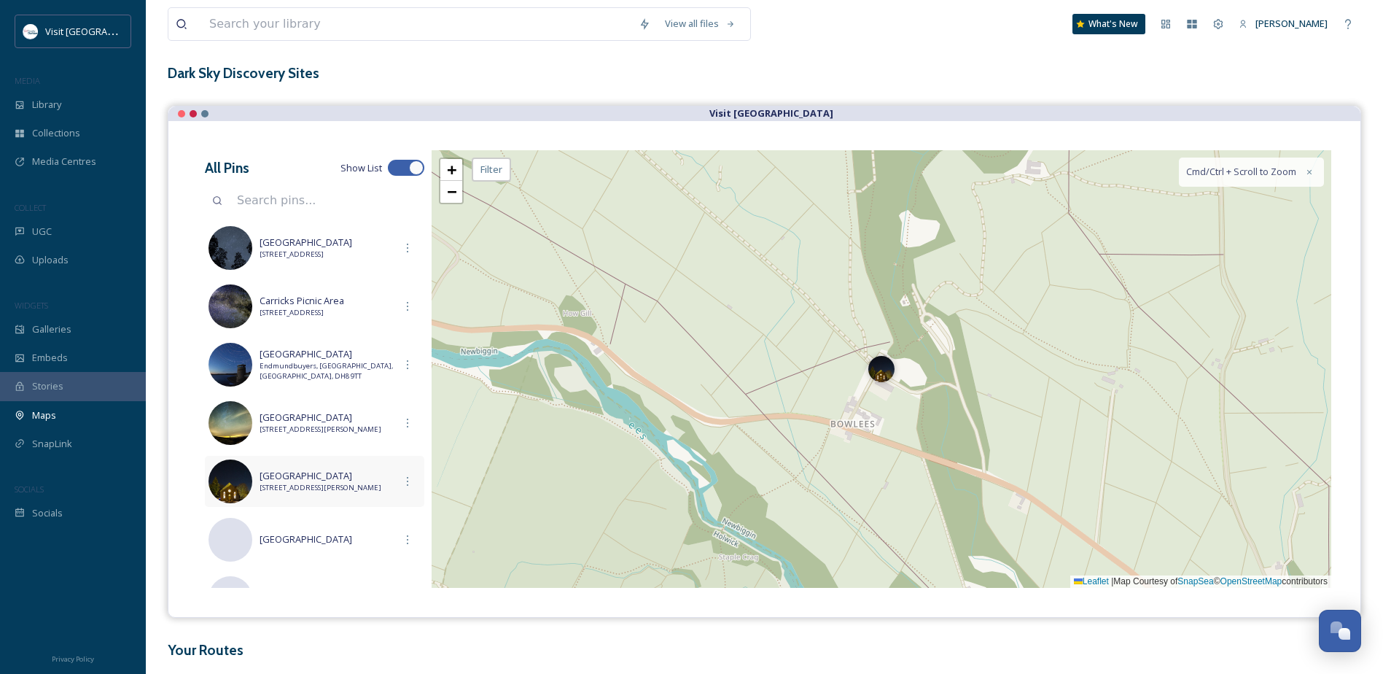
click at [344, 488] on span "[STREET_ADDRESS][PERSON_NAME]" at bounding box center [327, 488] width 135 height 10
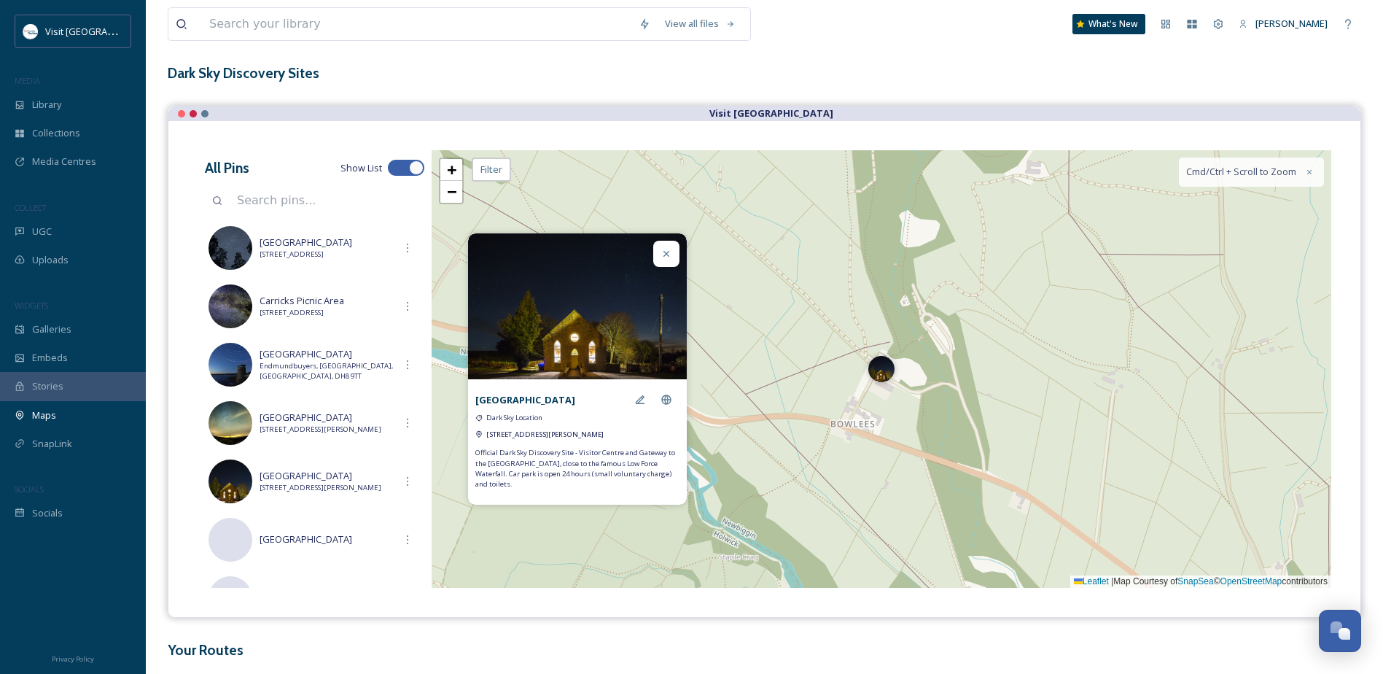
click at [669, 254] on icon at bounding box center [667, 254] width 12 height 12
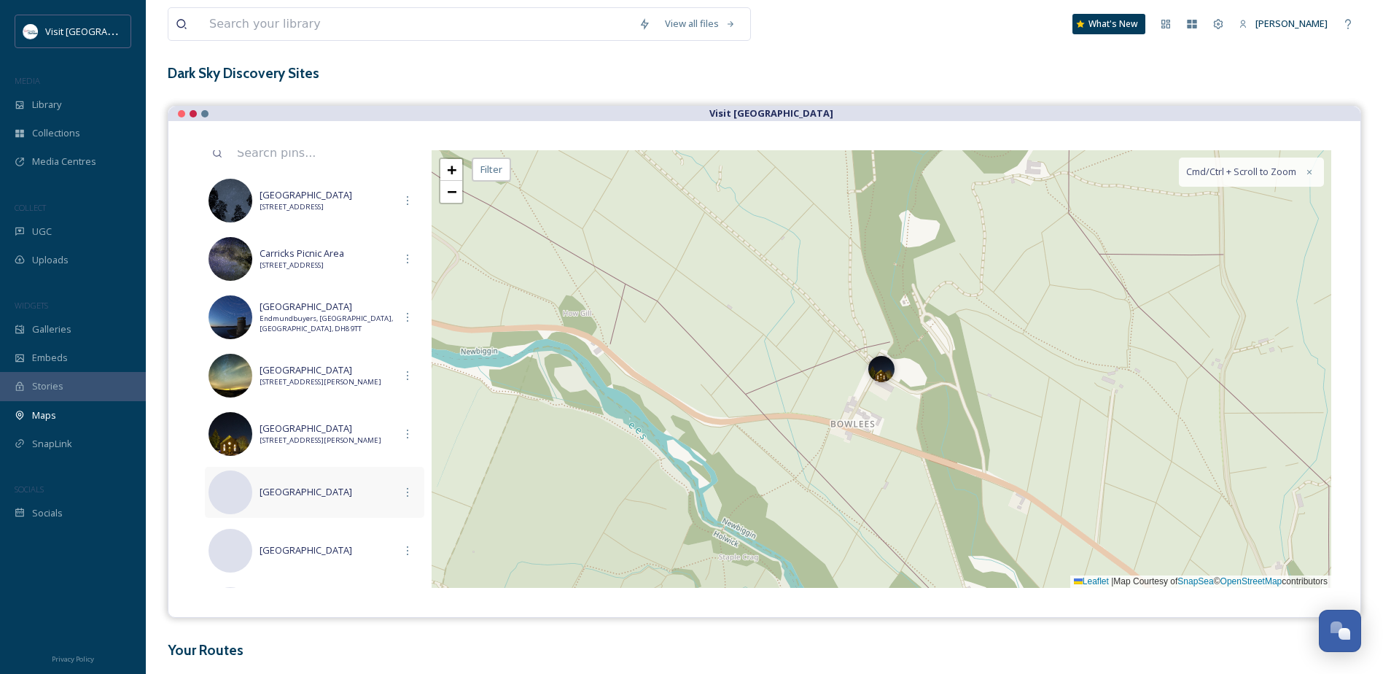
scroll to position [73, 0]
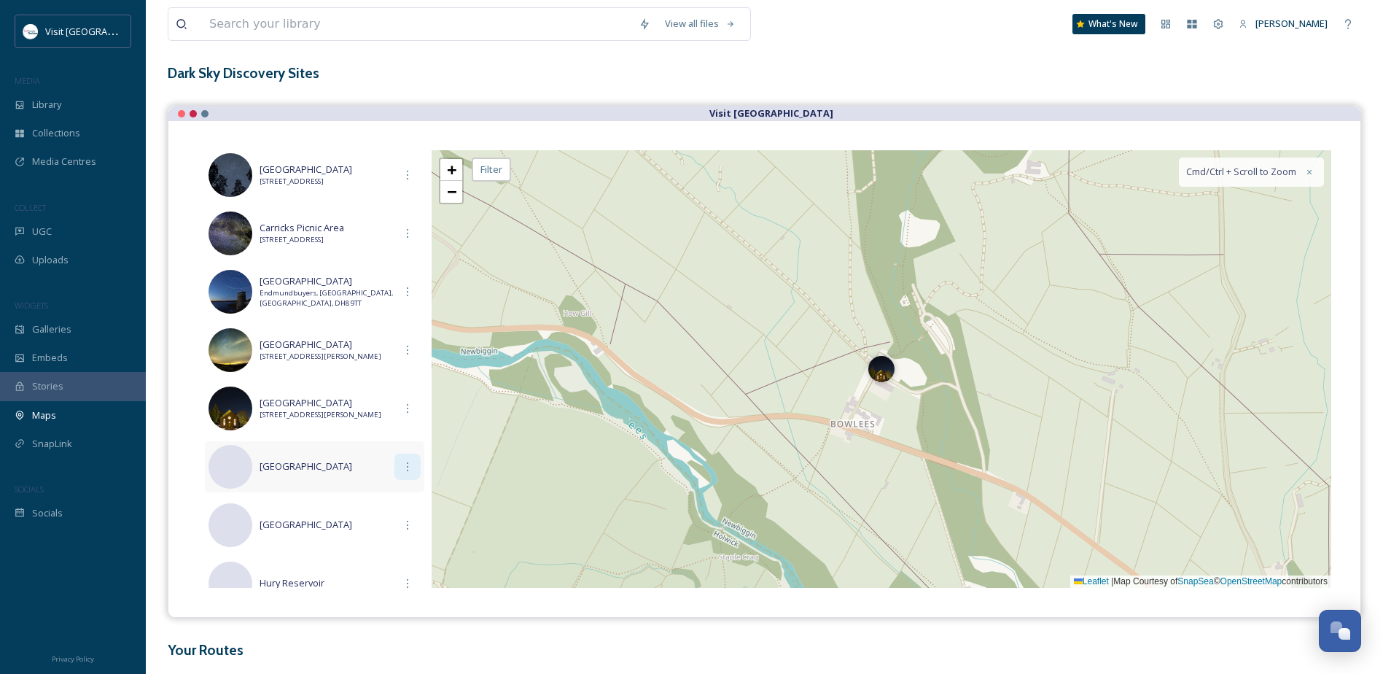
click at [395, 467] on div at bounding box center [408, 467] width 26 height 26
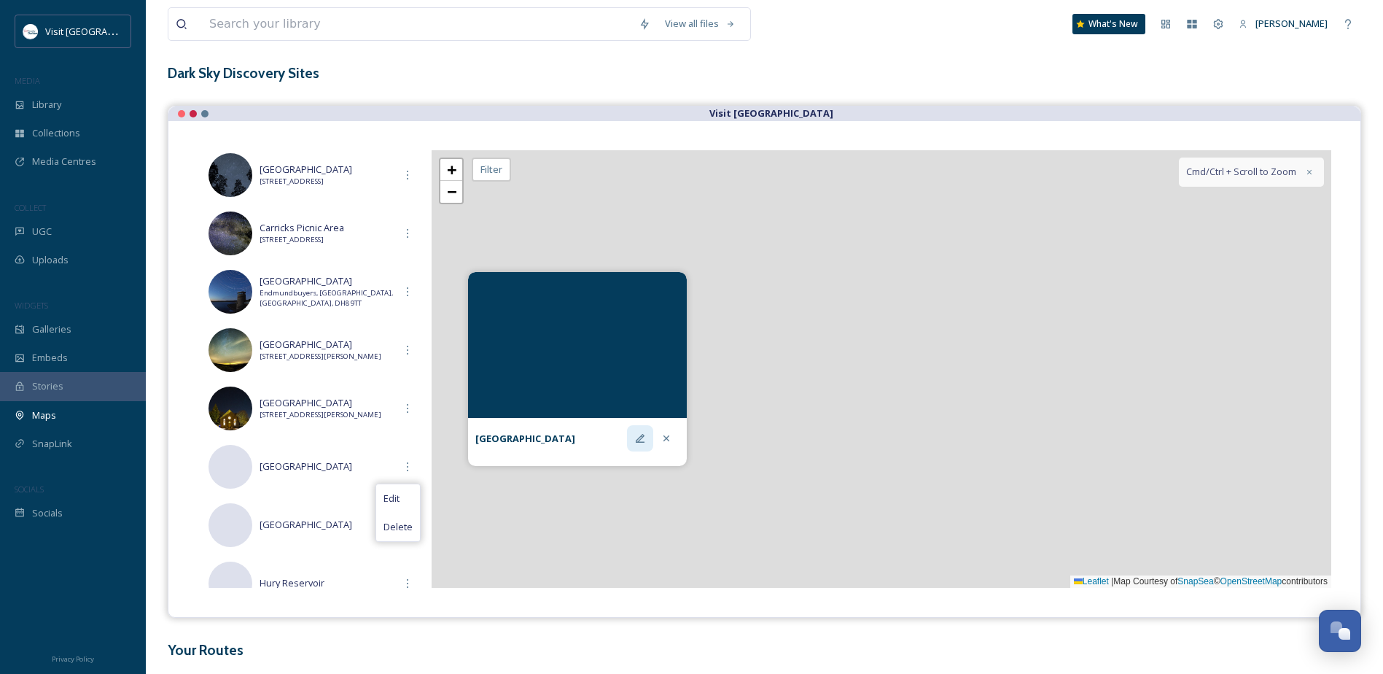
click at [637, 440] on icon at bounding box center [640, 438] width 9 height 9
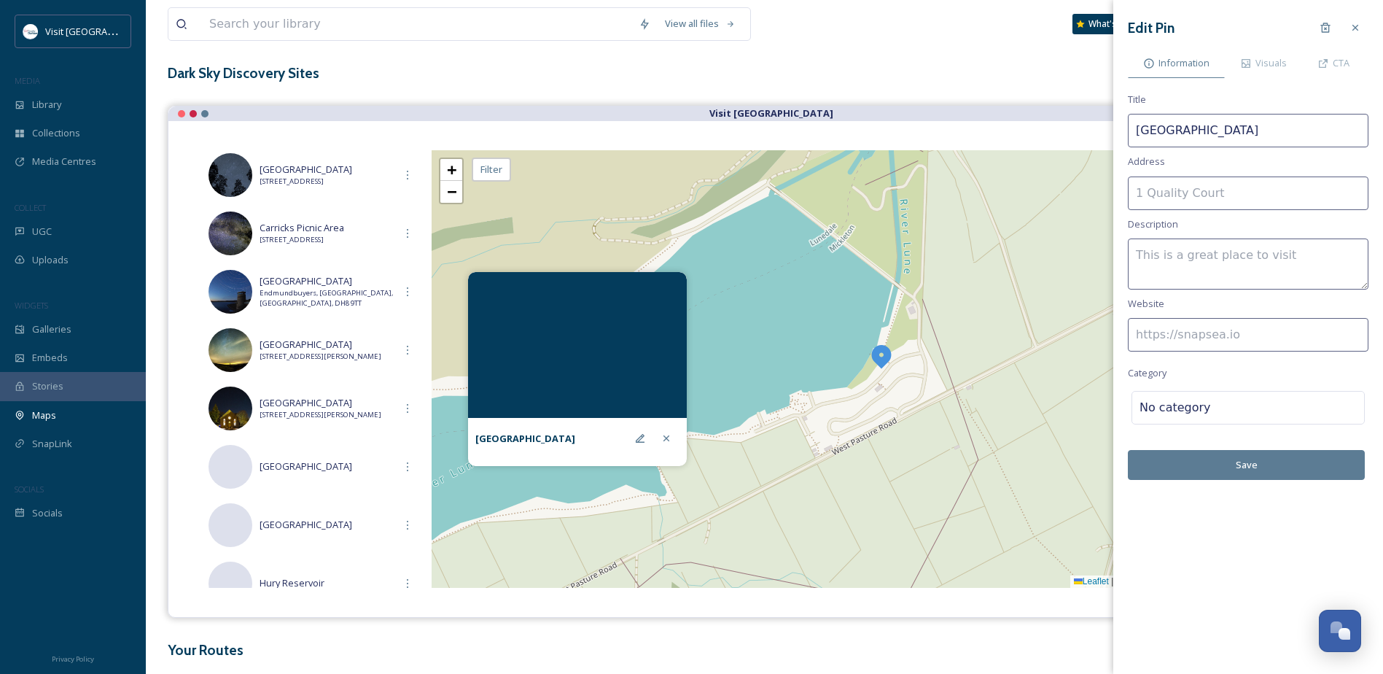
click at [1232, 341] on input at bounding box center [1248, 335] width 241 height 34
paste input "[URL][DOMAIN_NAME]"
type input "[URL][DOMAIN_NAME]"
click at [1216, 258] on textarea at bounding box center [1248, 263] width 241 height 51
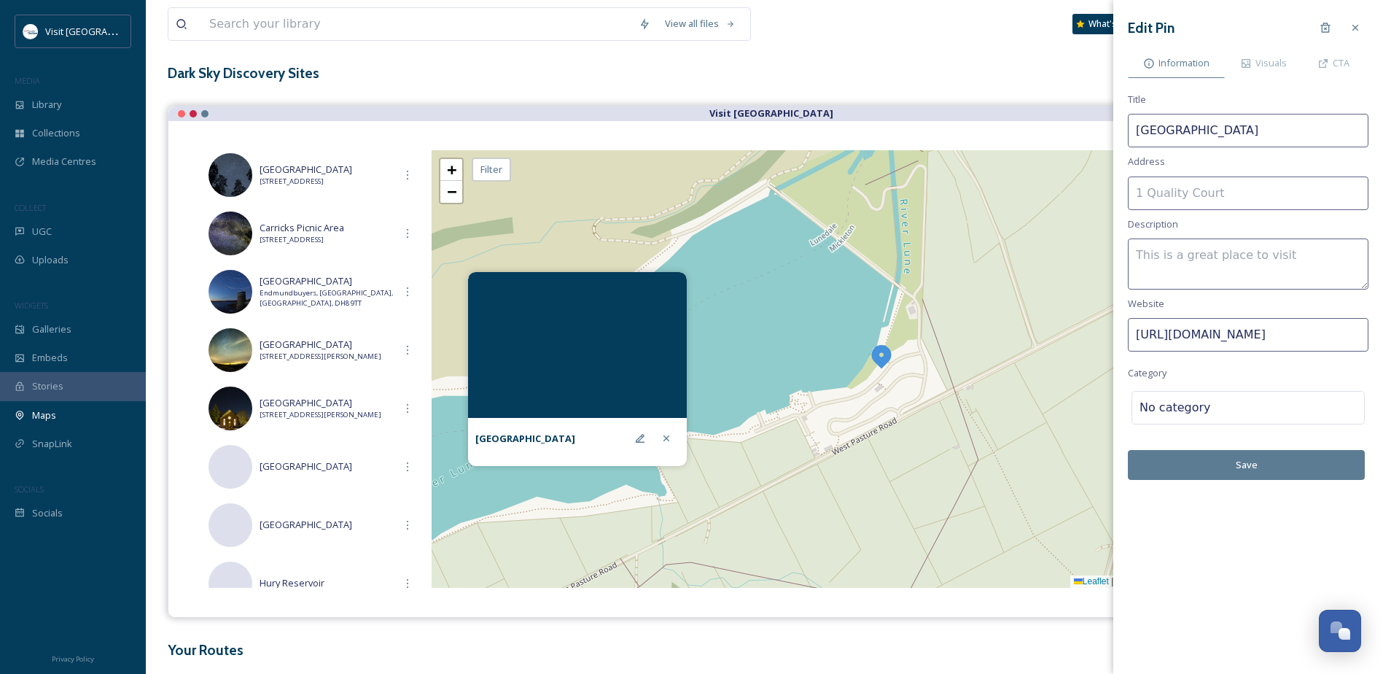
scroll to position [0, 0]
type textarea "Official Dark Sky Discovery Site -"
click at [1195, 194] on input at bounding box center [1248, 193] width 241 height 34
paste input "HWX9+8C, [PERSON_NAME][GEOGRAPHIC_DATA] DL12 0PW"
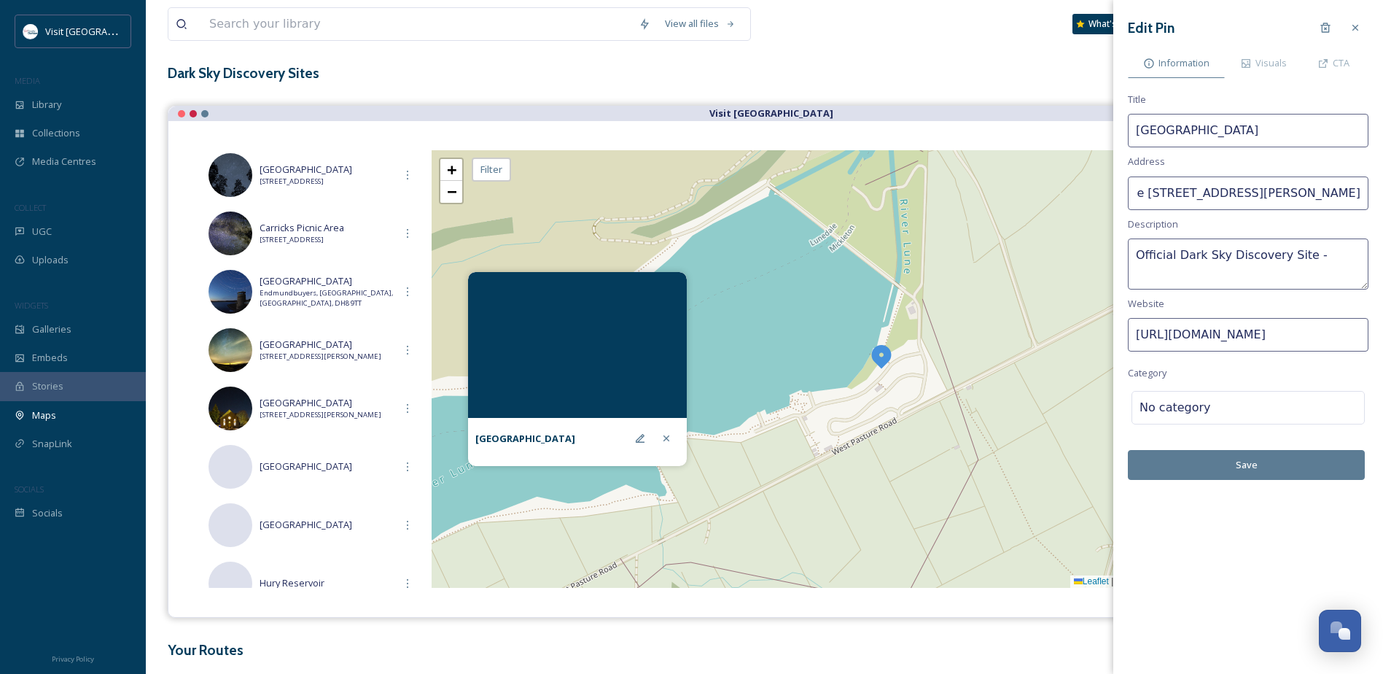
drag, startPoint x: 1224, startPoint y: 193, endPoint x: 1175, endPoint y: 193, distance: 48.9
click at [1175, 193] on input "Grassholme [STREET_ADDRESS][PERSON_NAME]" at bounding box center [1248, 193] width 241 height 34
type input "Grassholme [STREET_ADDRESS][PERSON_NAME]"
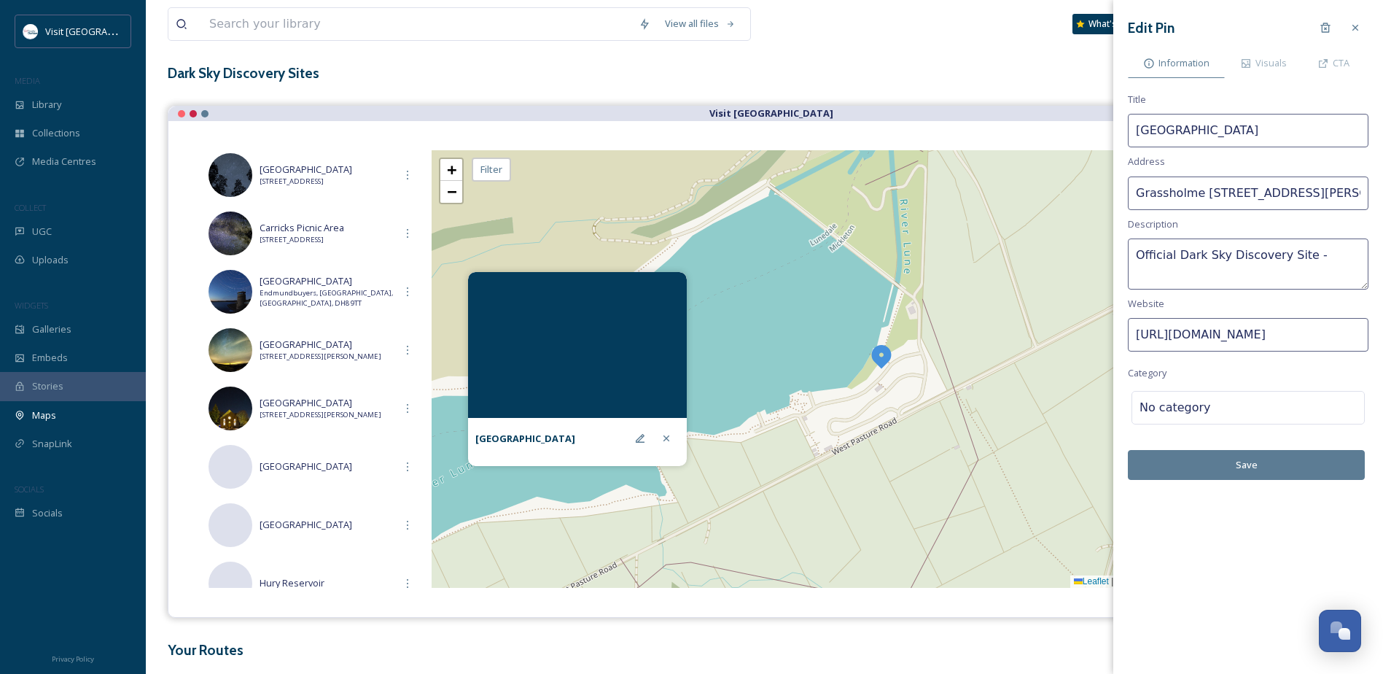
click at [1316, 255] on textarea "Official Dark Sky Discovery Site -" at bounding box center [1248, 263] width 241 height 51
paste textarea "Set on the South shore of [GEOGRAPHIC_DATA]"
drag, startPoint x: 1325, startPoint y: 273, endPoint x: 1394, endPoint y: 274, distance: 68.6
click at [1325, 273] on textarea "Official Dark Sky Discovery Site - Set on the South shore of [GEOGRAPHIC_DATA]" at bounding box center [1248, 263] width 241 height 51
type textarea "Official Dark Sky Discovery Site - Set on the South shore of [GEOGRAPHIC_DATA]."
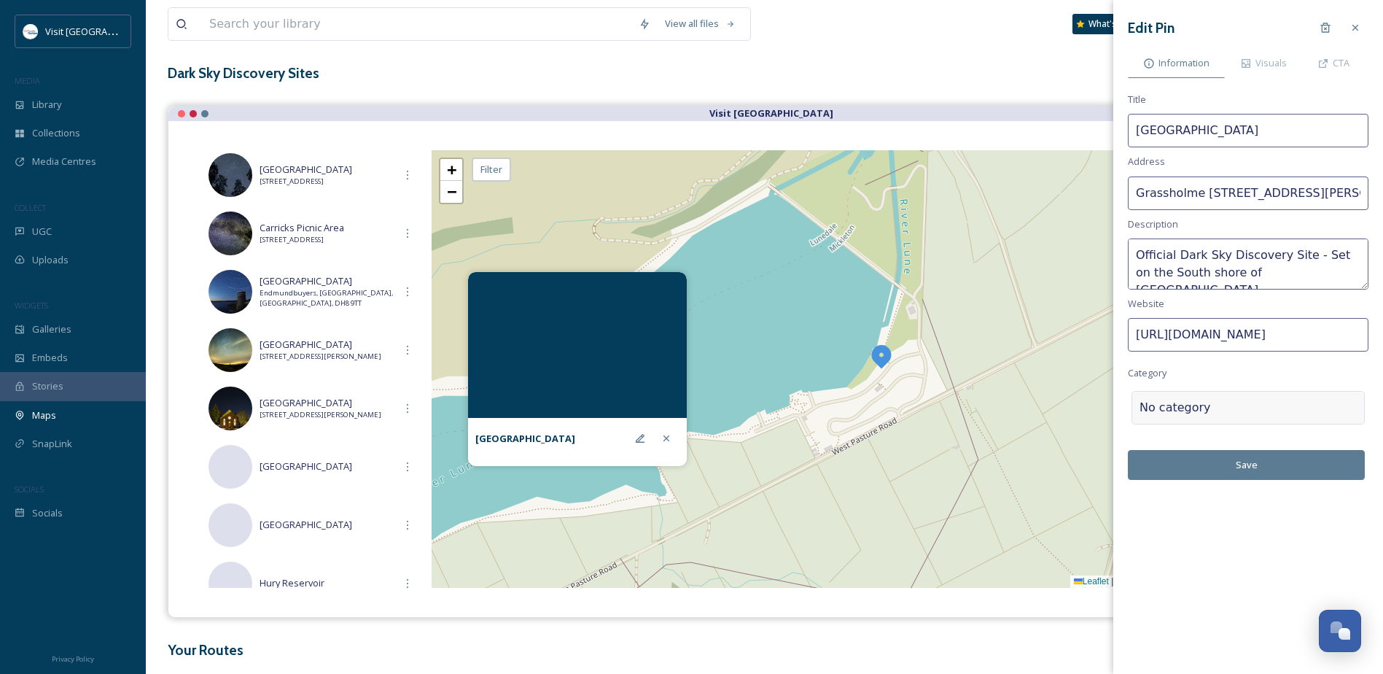
click at [1232, 400] on div at bounding box center [1284, 408] width 146 height 18
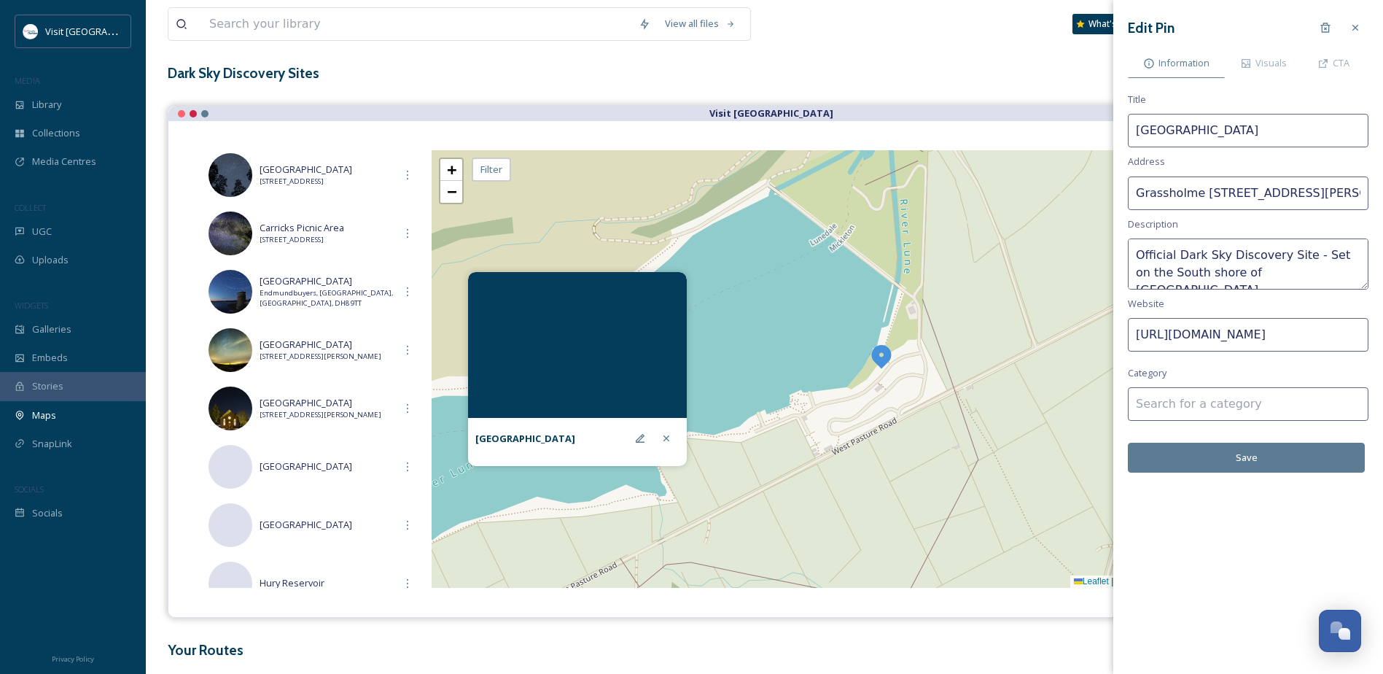
click at [1230, 403] on input at bounding box center [1248, 404] width 241 height 34
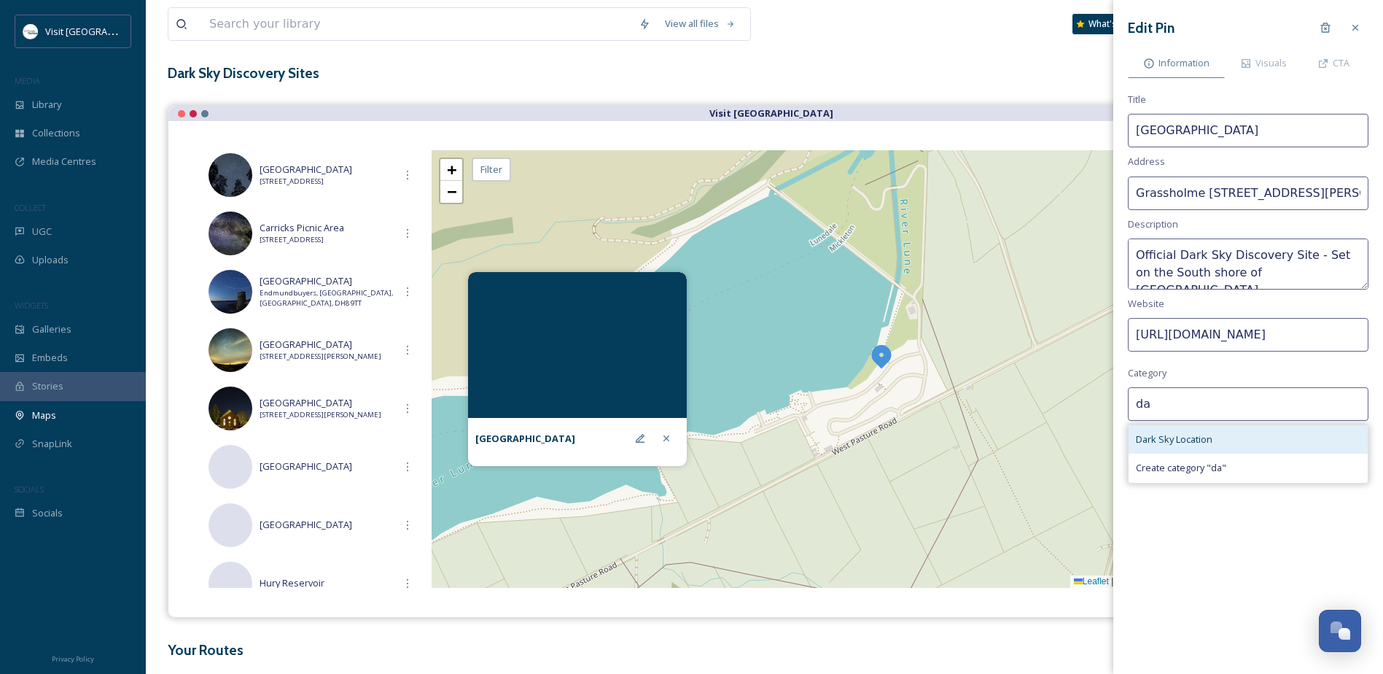
type input "da"
click at [1187, 442] on span "Dark Sky Location" at bounding box center [1174, 439] width 77 height 14
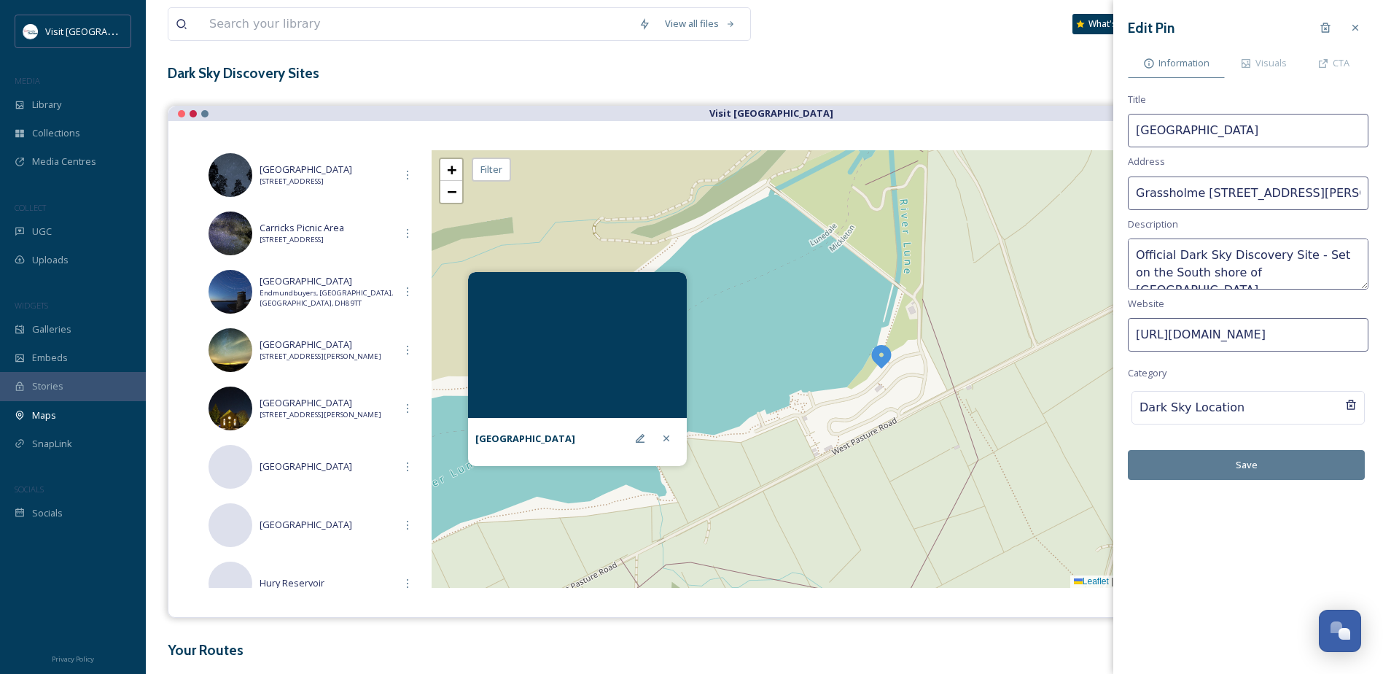
click at [1254, 462] on button "Save" at bounding box center [1246, 465] width 237 height 30
click at [1282, 62] on span "Visuals" at bounding box center [1271, 63] width 31 height 14
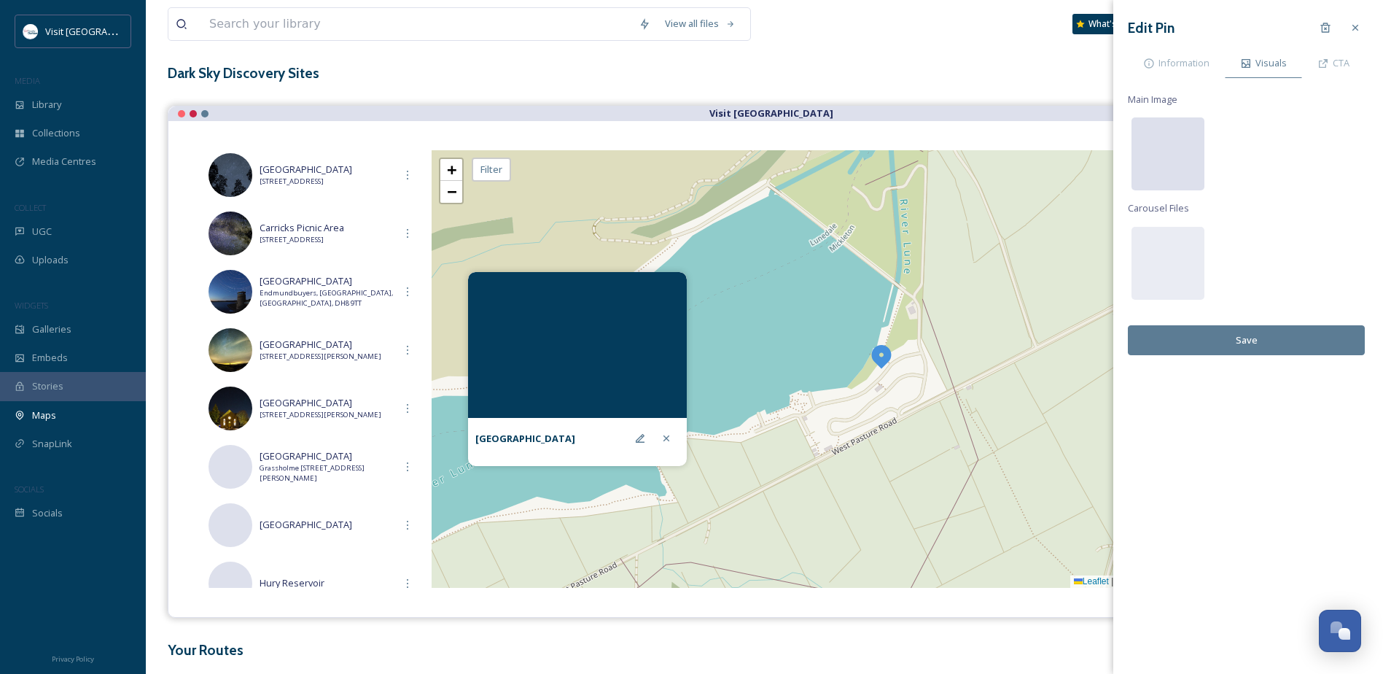
click at [1177, 162] on div at bounding box center [1168, 153] width 73 height 73
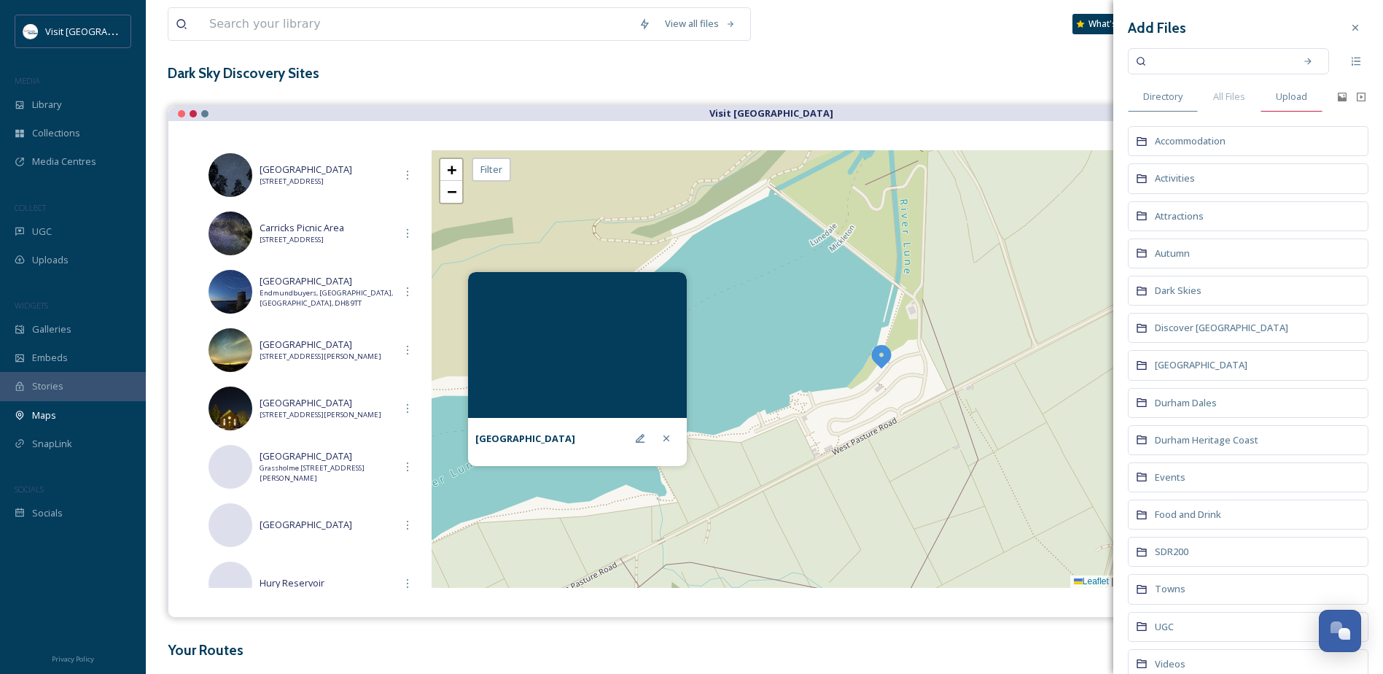
click at [1305, 101] on span "Upload" at bounding box center [1291, 97] width 31 height 14
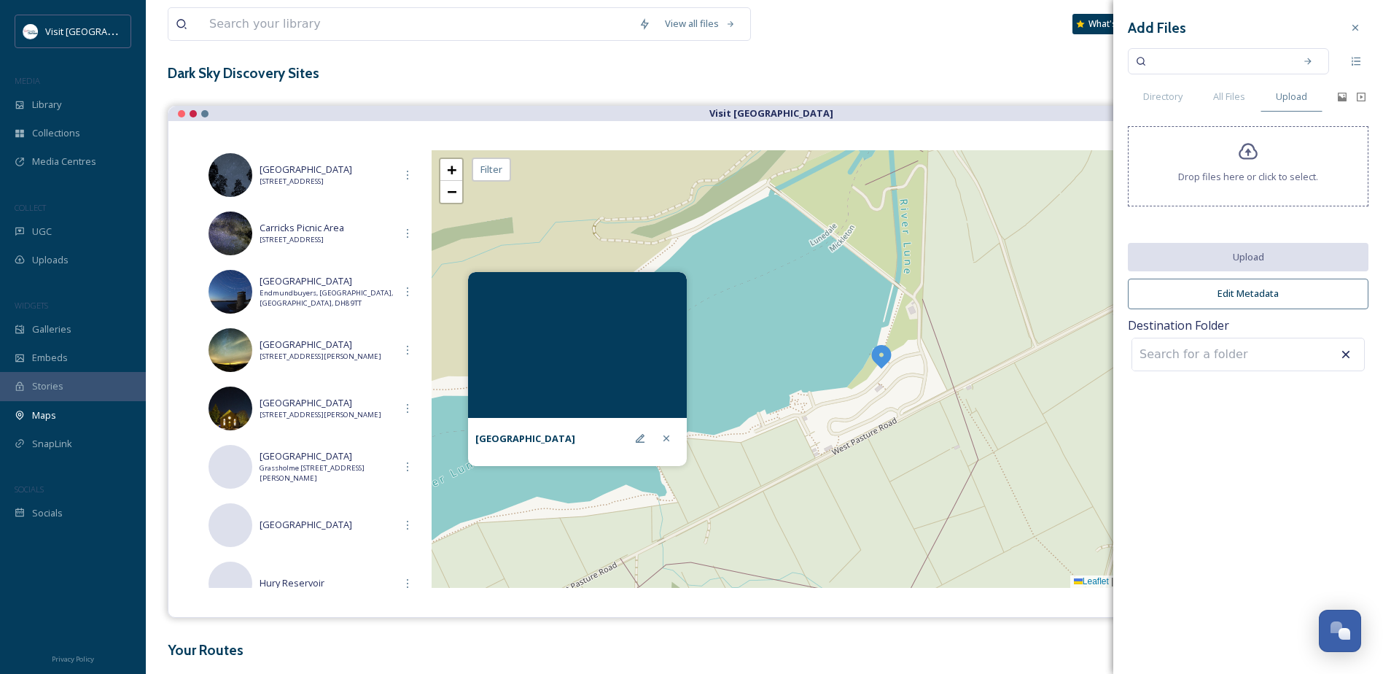
click at [1246, 158] on icon at bounding box center [1248, 151] width 21 height 21
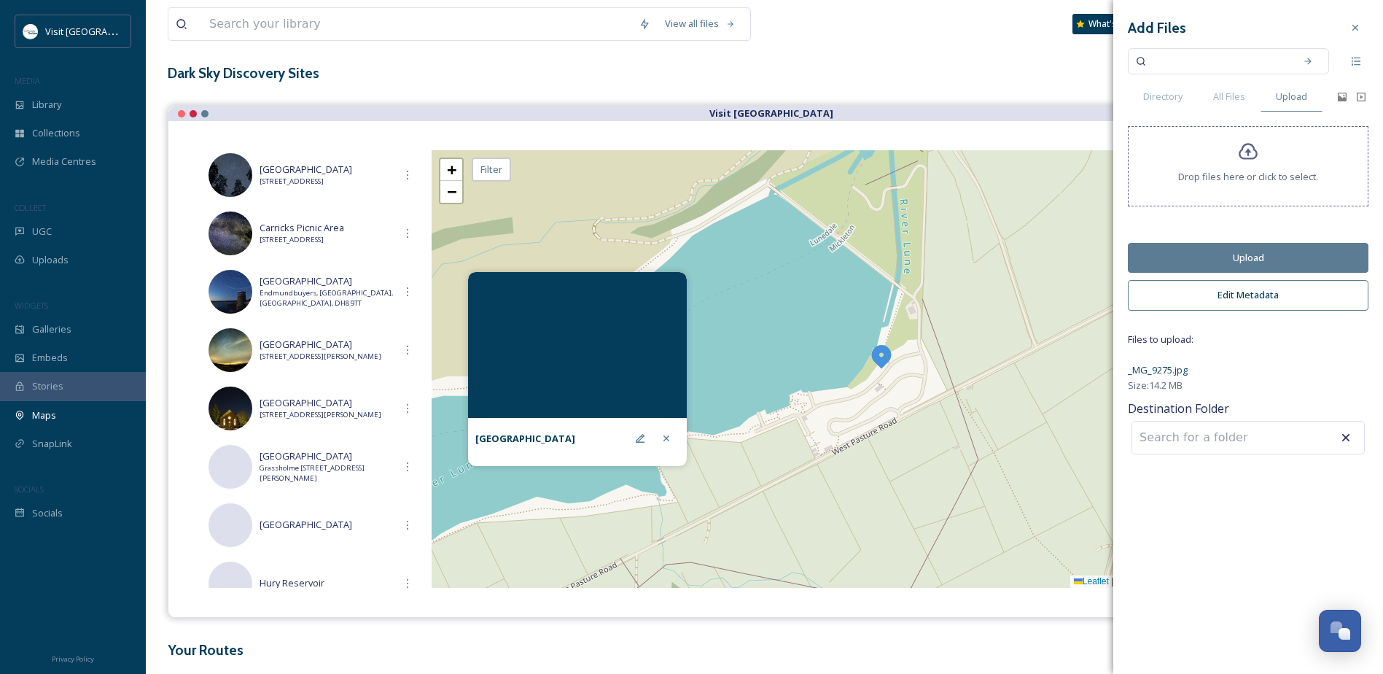
click at [1298, 265] on button "Upload" at bounding box center [1248, 258] width 241 height 30
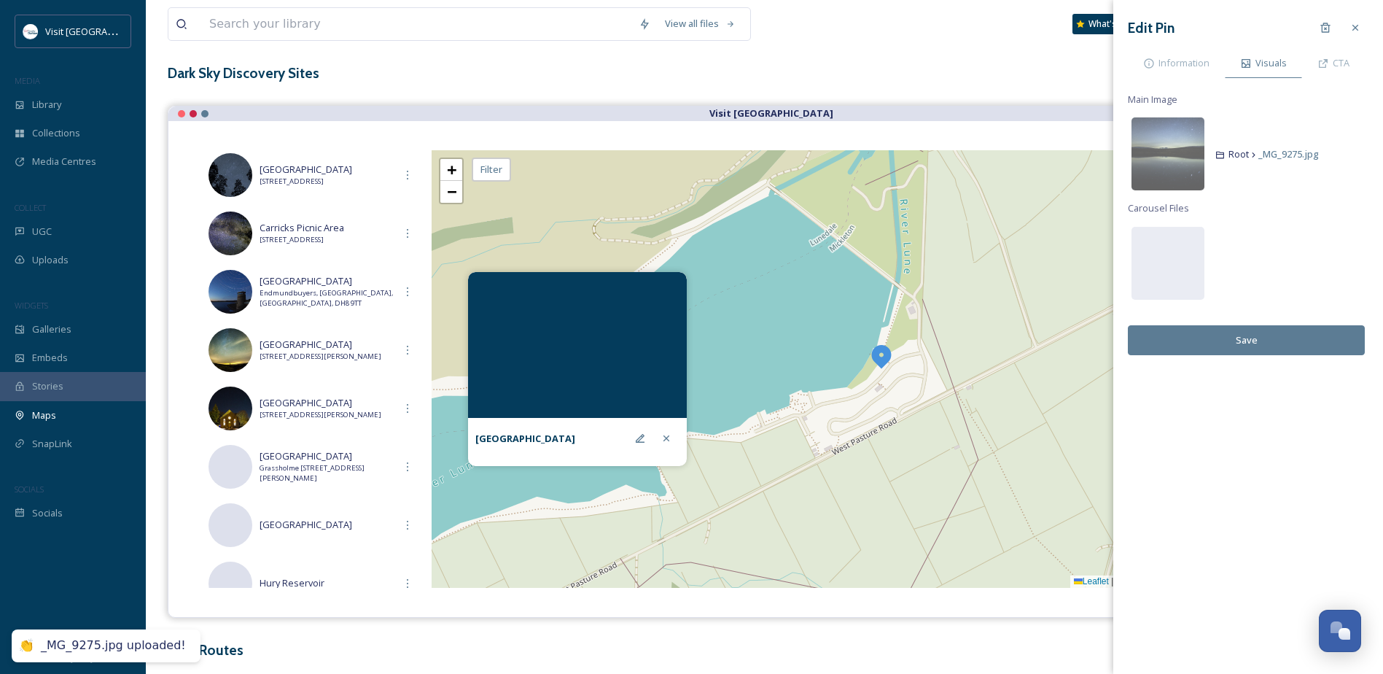
click at [1252, 343] on button "Save" at bounding box center [1246, 340] width 237 height 30
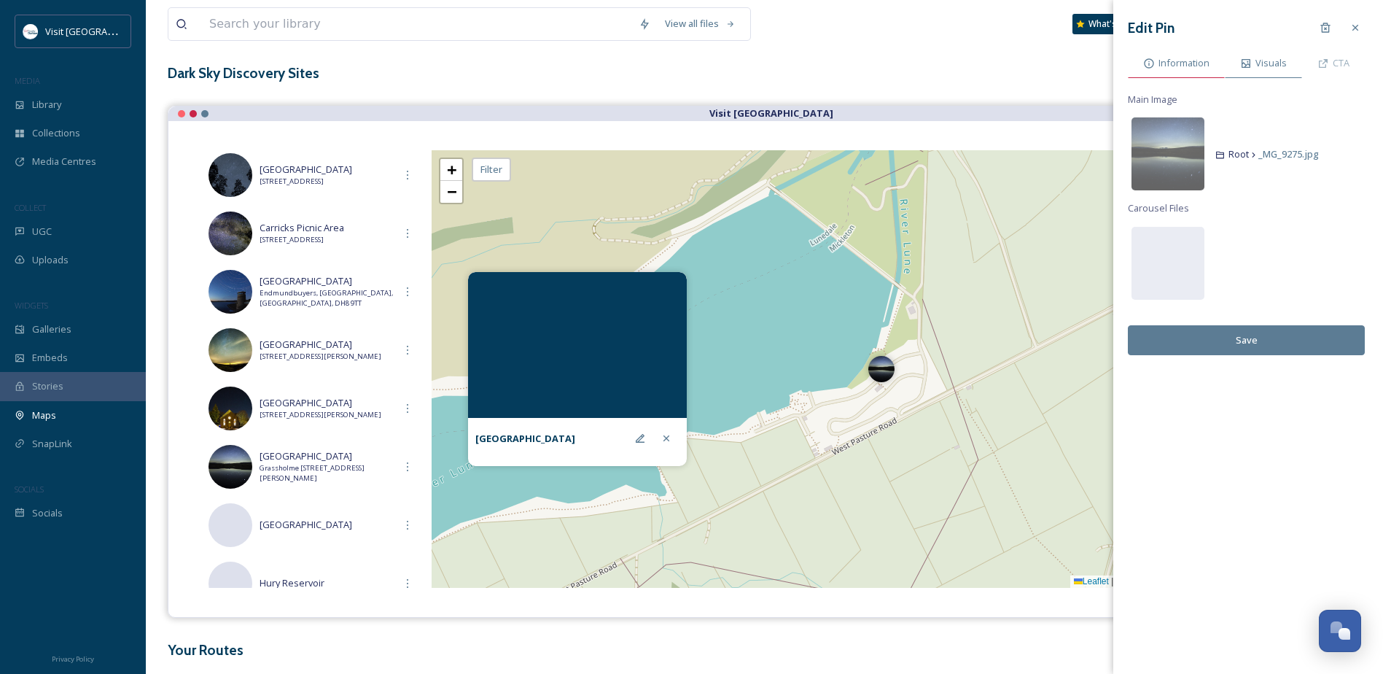
click at [1198, 66] on span "Information" at bounding box center [1184, 63] width 51 height 14
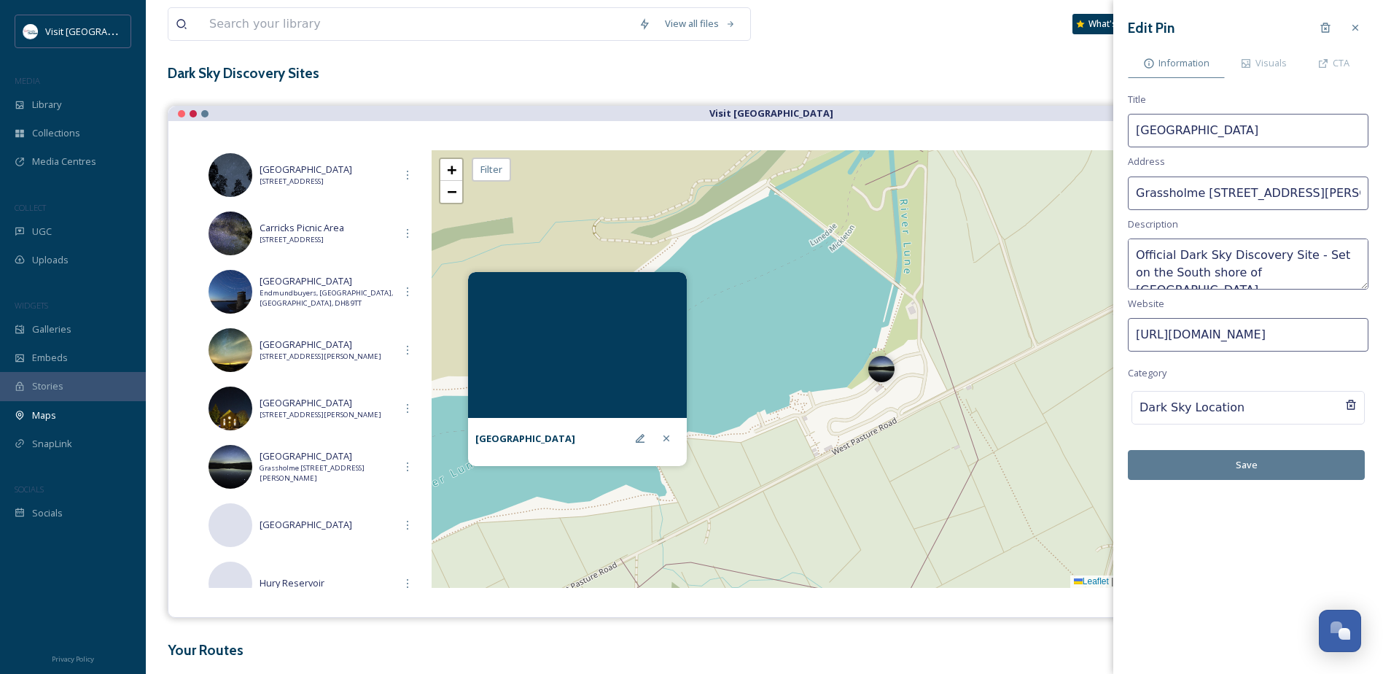
click at [1257, 465] on button "Save" at bounding box center [1246, 465] width 237 height 30
click at [314, 470] on span "Grassholme [STREET_ADDRESS][PERSON_NAME]" at bounding box center [327, 473] width 135 height 21
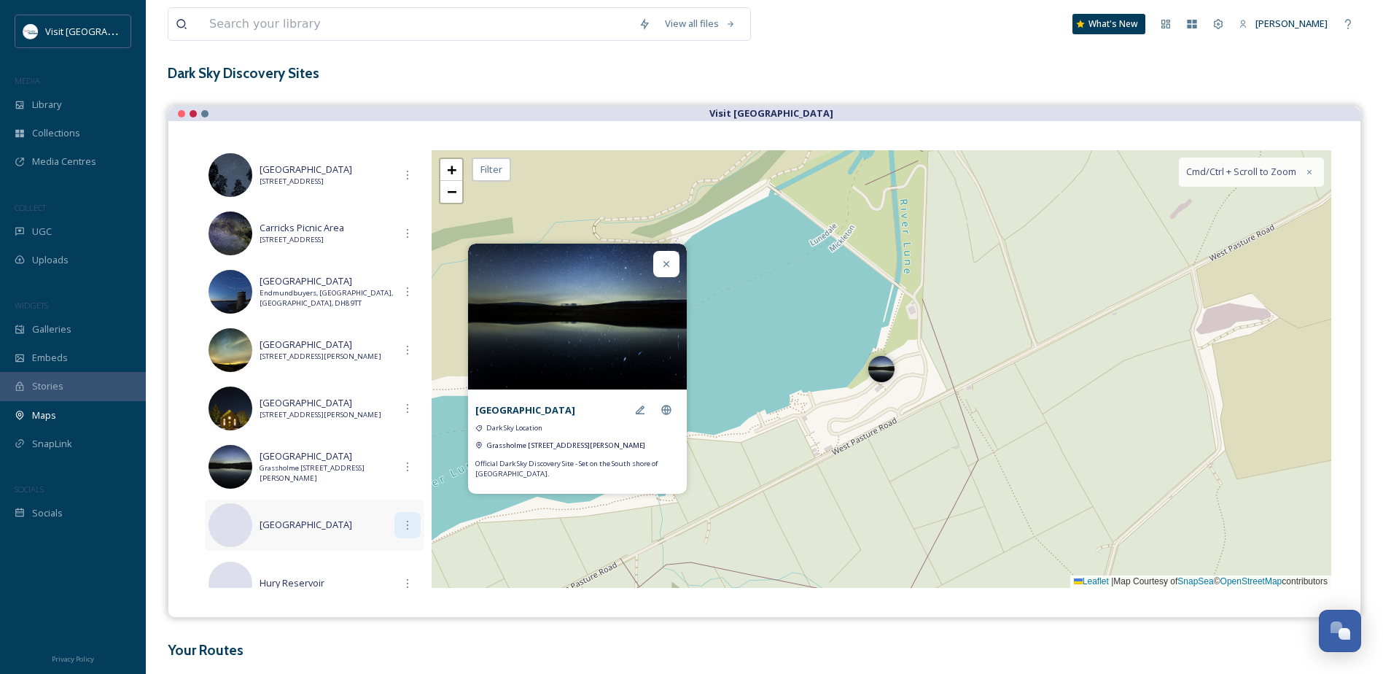
click at [402, 529] on icon at bounding box center [408, 525] width 12 height 12
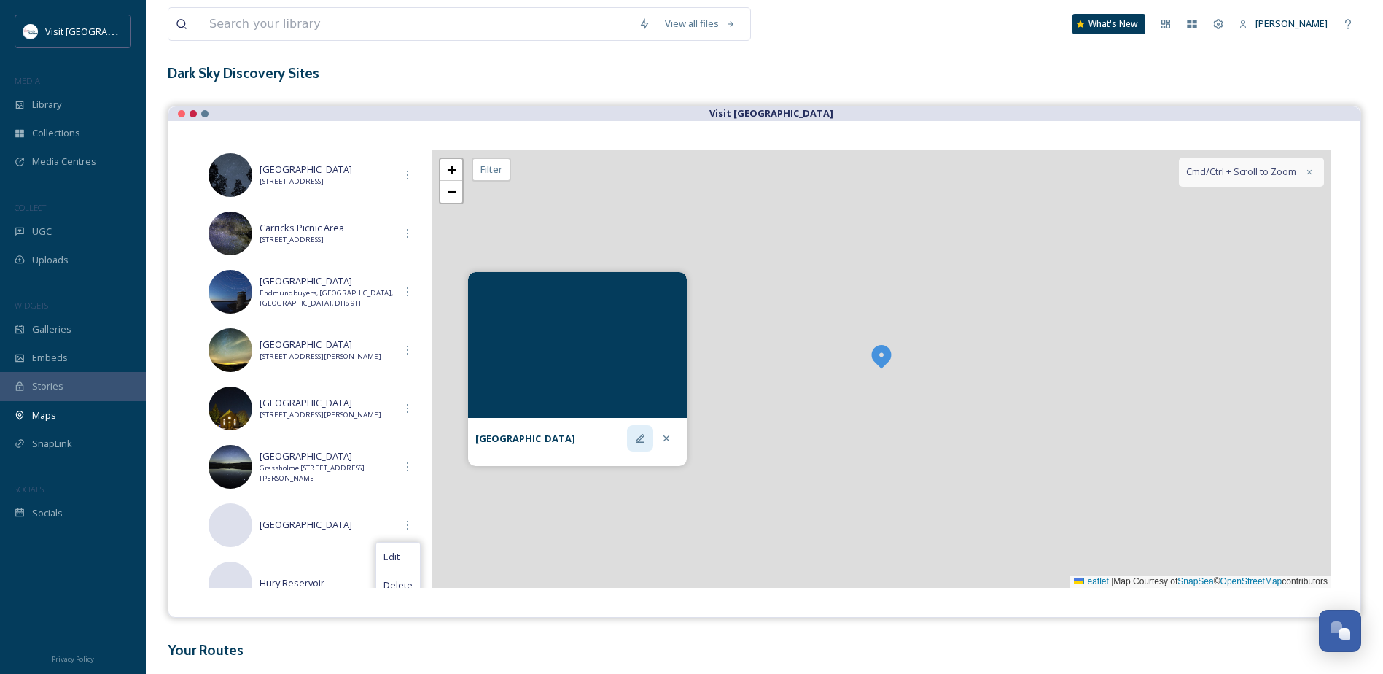
click at [640, 442] on icon at bounding box center [640, 438] width 9 height 9
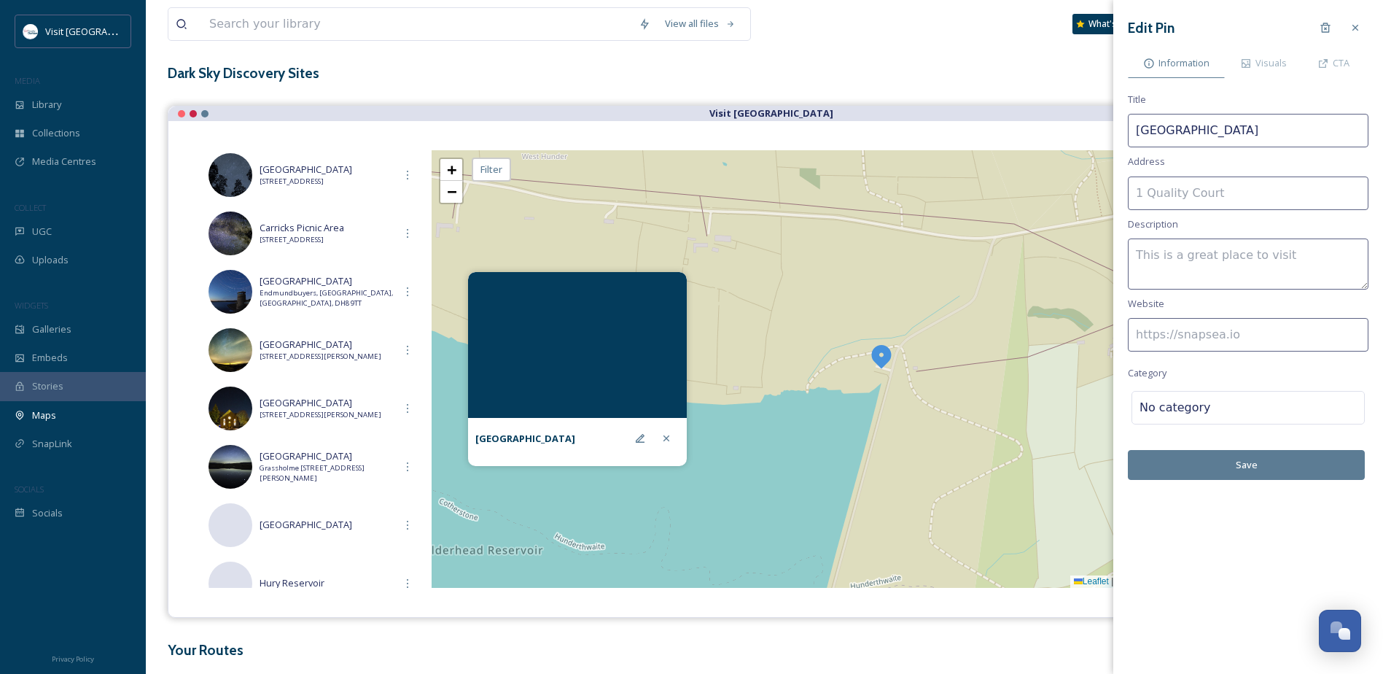
click at [1199, 265] on textarea at bounding box center [1248, 263] width 241 height 51
click at [1195, 334] on input at bounding box center [1248, 335] width 241 height 34
paste input "[URL][DOMAIN_NAME]"
type input "[URL][DOMAIN_NAME]"
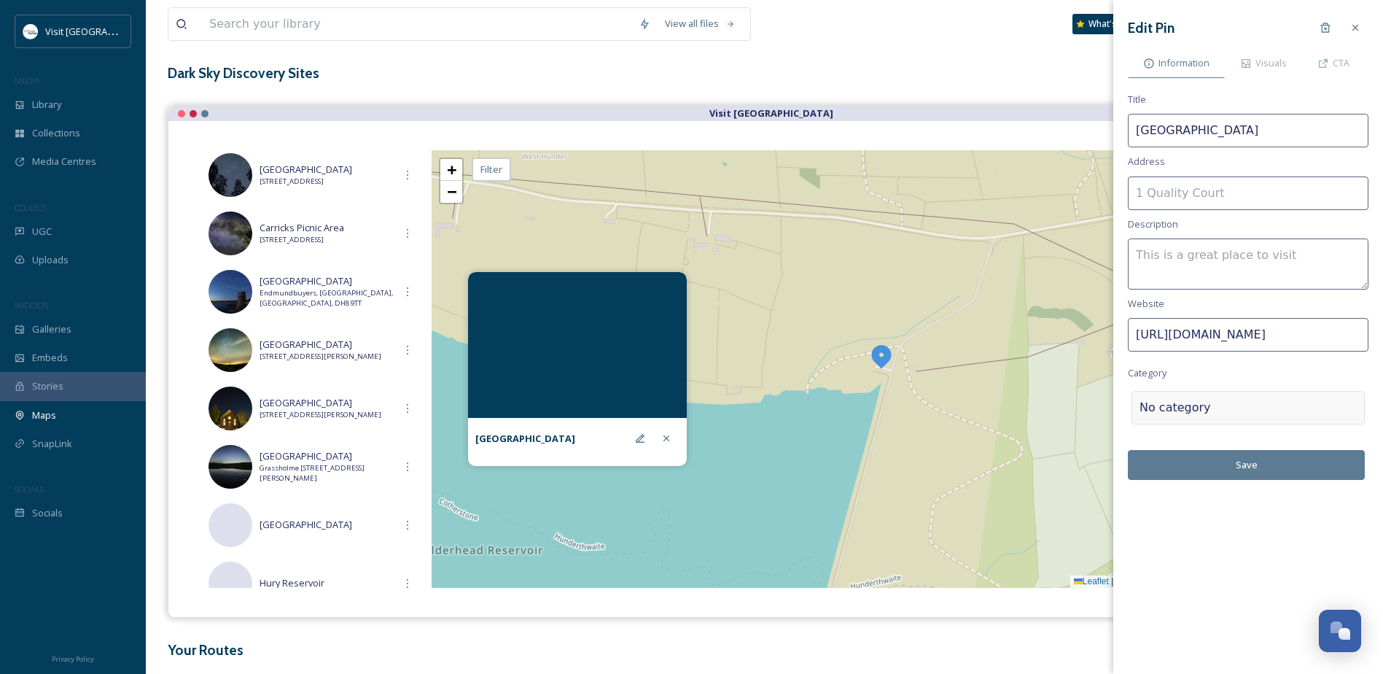
click at [1165, 406] on div "No category" at bounding box center [1248, 408] width 233 height 34
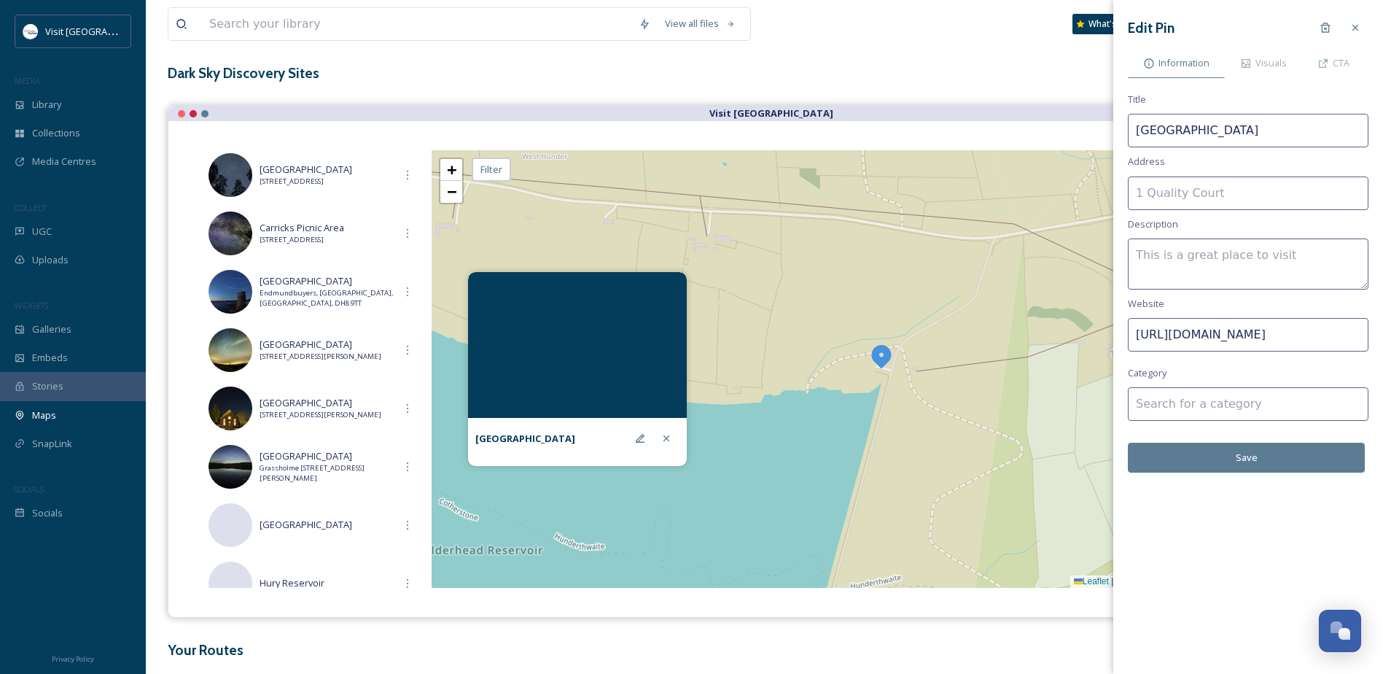
click at [1166, 402] on input at bounding box center [1248, 404] width 241 height 34
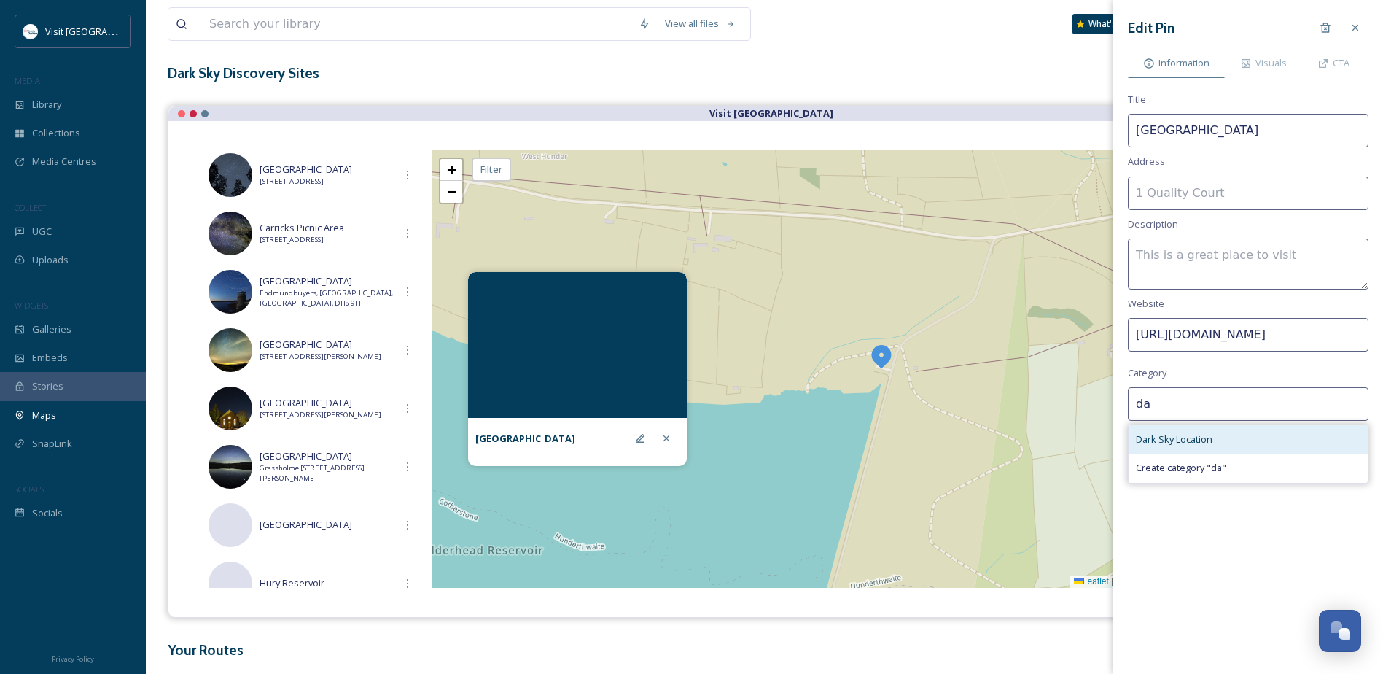
type input "da"
click at [1185, 435] on span "Dark Sky Location" at bounding box center [1174, 439] width 77 height 14
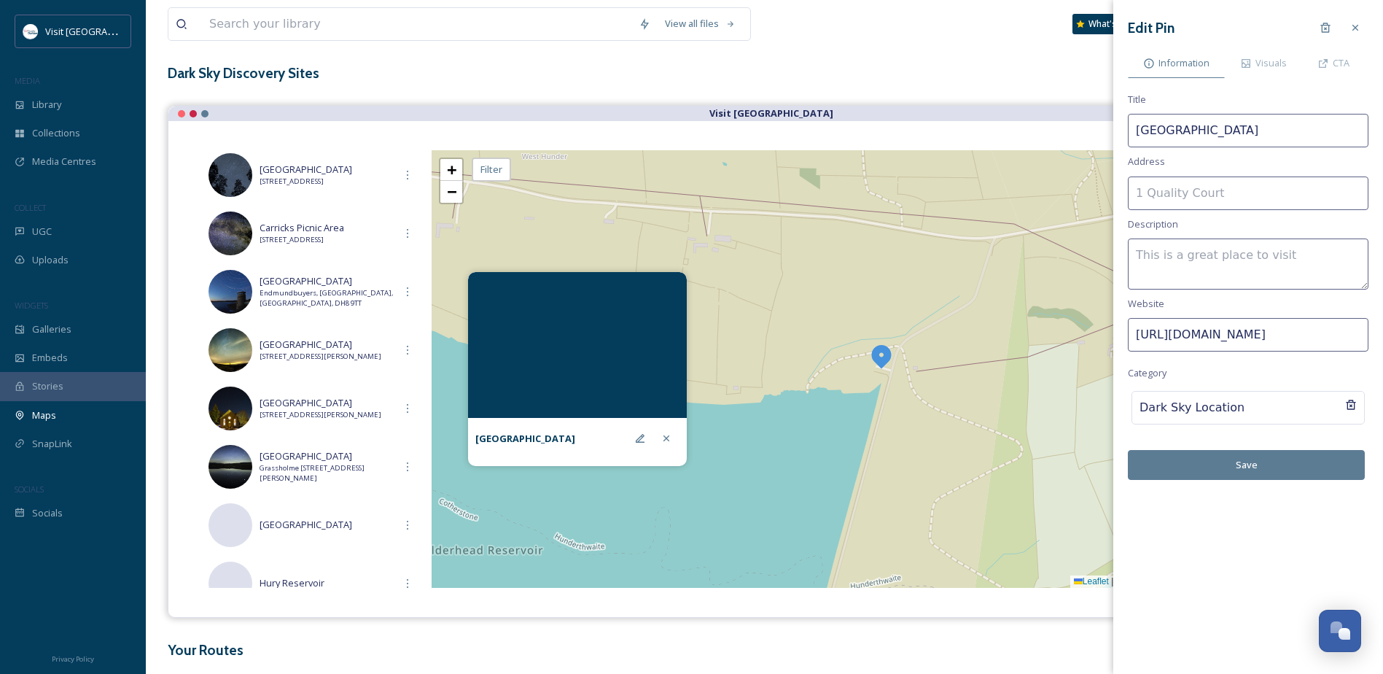
click at [1214, 247] on textarea at bounding box center [1248, 263] width 241 height 51
type textarea "Official Dark Sky Discovery Site -"
click at [1200, 198] on input at bounding box center [1248, 193] width 241 height 34
paste input "HV7Q+CC, [PERSON_NAME][GEOGRAPHIC_DATA] 9UX"
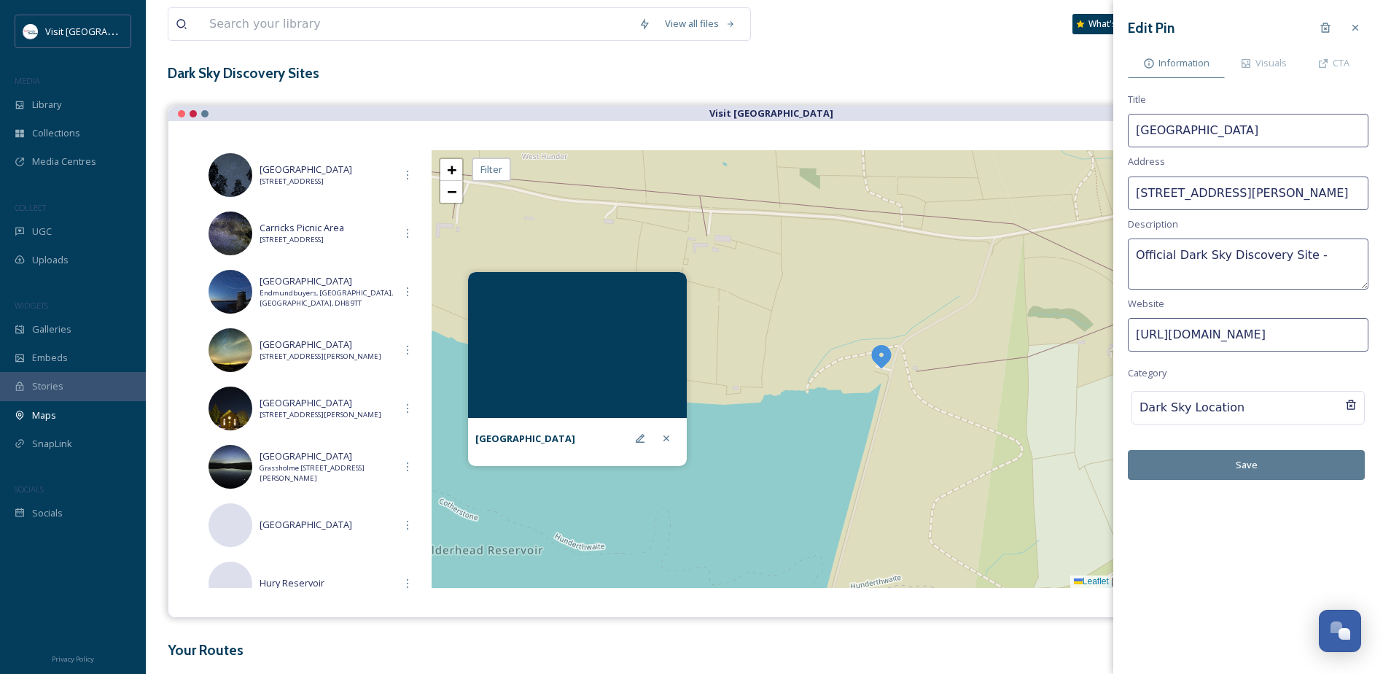
drag, startPoint x: 1232, startPoint y: 193, endPoint x: 1175, endPoint y: 191, distance: 57.6
click at [1175, 191] on input "[STREET_ADDRESS][PERSON_NAME]" at bounding box center [1248, 193] width 241 height 34
click at [1308, 194] on input "[STREET_ADDRESS][PERSON_NAME]" at bounding box center [1248, 193] width 241 height 34
click at [1310, 194] on input "[STREET_ADDRESS][PERSON_NAME]" at bounding box center [1248, 193] width 241 height 34
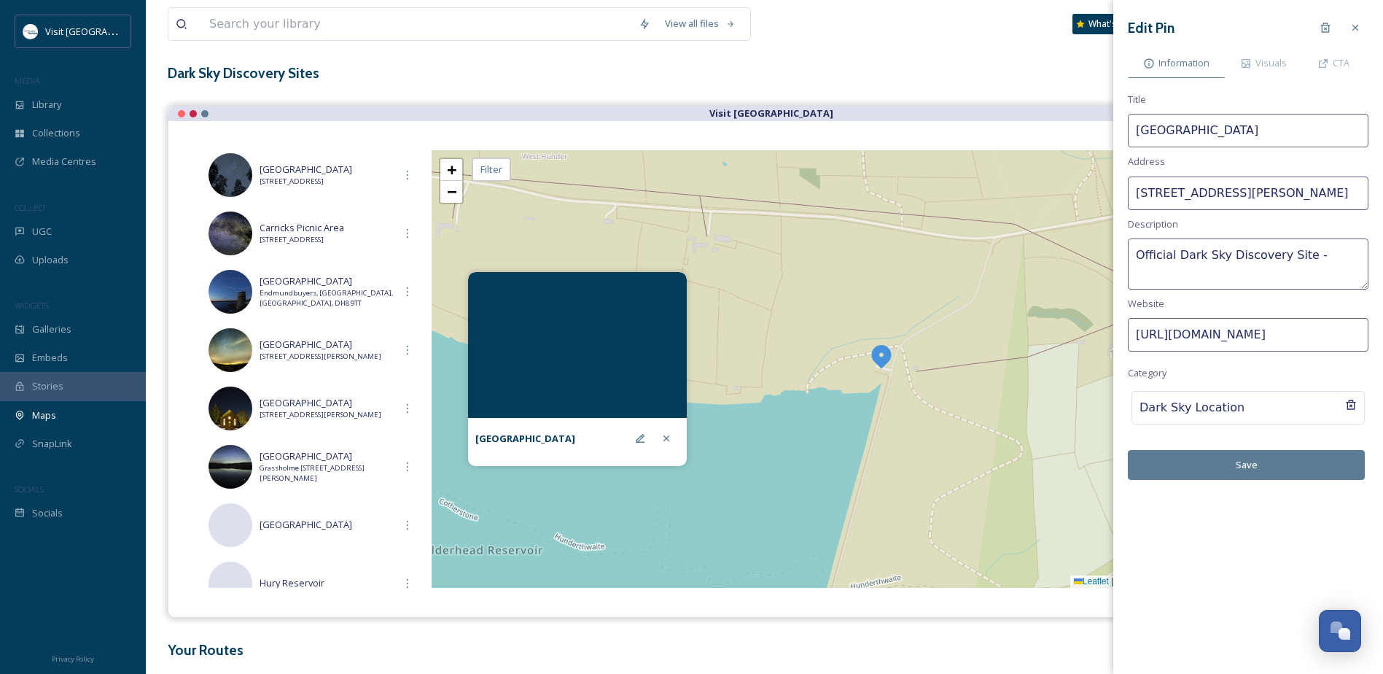
scroll to position [0, 0]
drag, startPoint x: 1174, startPoint y: 195, endPoint x: 1098, endPoint y: 200, distance: 76.0
click at [1098, 200] on div "View all files What's New [PERSON_NAME] Maps Share Customise Add Map Route Add …" at bounding box center [765, 330] width 1238 height 806
click at [1219, 198] on input "[STREET_ADDRESS][PERSON_NAME]" at bounding box center [1248, 193] width 241 height 34
type input "Balderhead [STREET_ADDRESS][PERSON_NAME]"
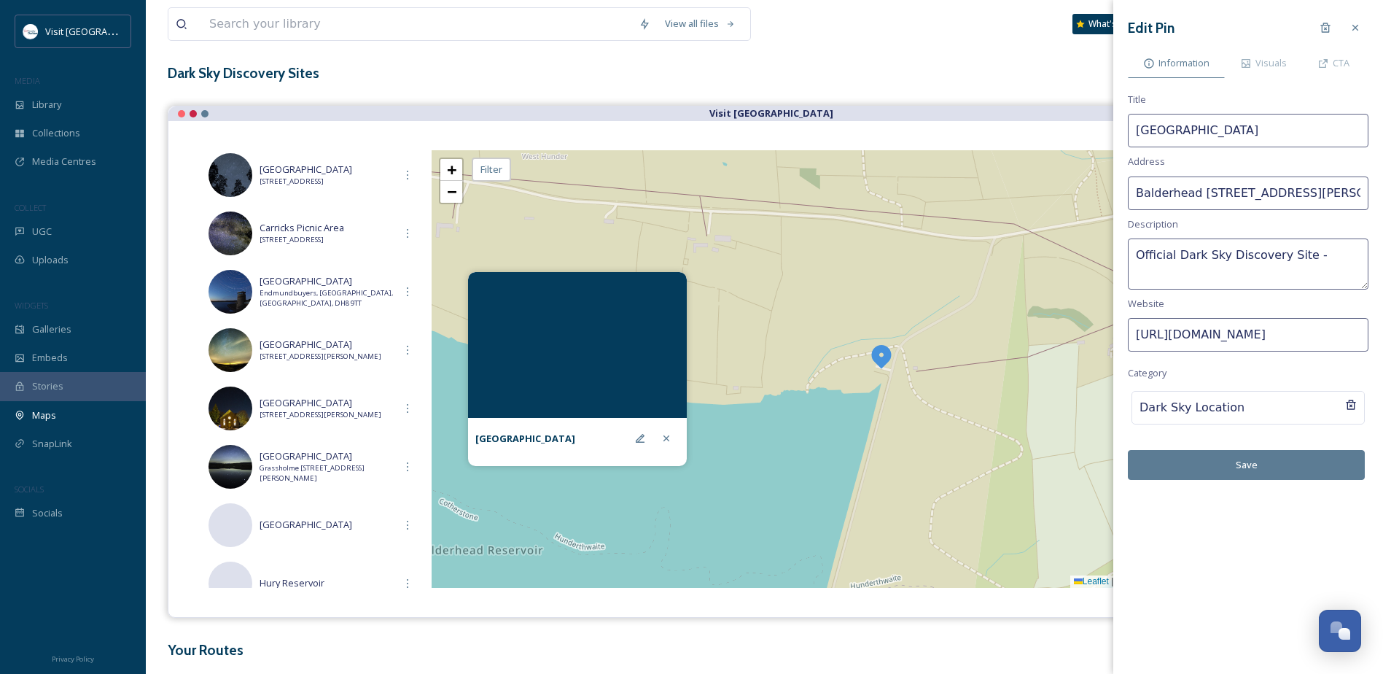
click at [1313, 255] on textarea "Official Dark Sky Discovery Site -" at bounding box center [1248, 263] width 241 height 51
paste textarea "One of Northumbrian Water Ltd s Teesdale reservoirs. With good views across the…"
click at [1264, 272] on textarea "Official Dark Sky Discovery Site - One of Northumbrian Water Ltd s Teesdale res…" at bounding box center [1248, 263] width 241 height 51
drag, startPoint x: 1305, startPoint y: 273, endPoint x: 1257, endPoint y: 273, distance: 48.1
click at [1257, 273] on textarea "Official Dark Sky Discovery Site - One of Northumbrian Water's Teesdale reservo…" at bounding box center [1248, 263] width 241 height 51
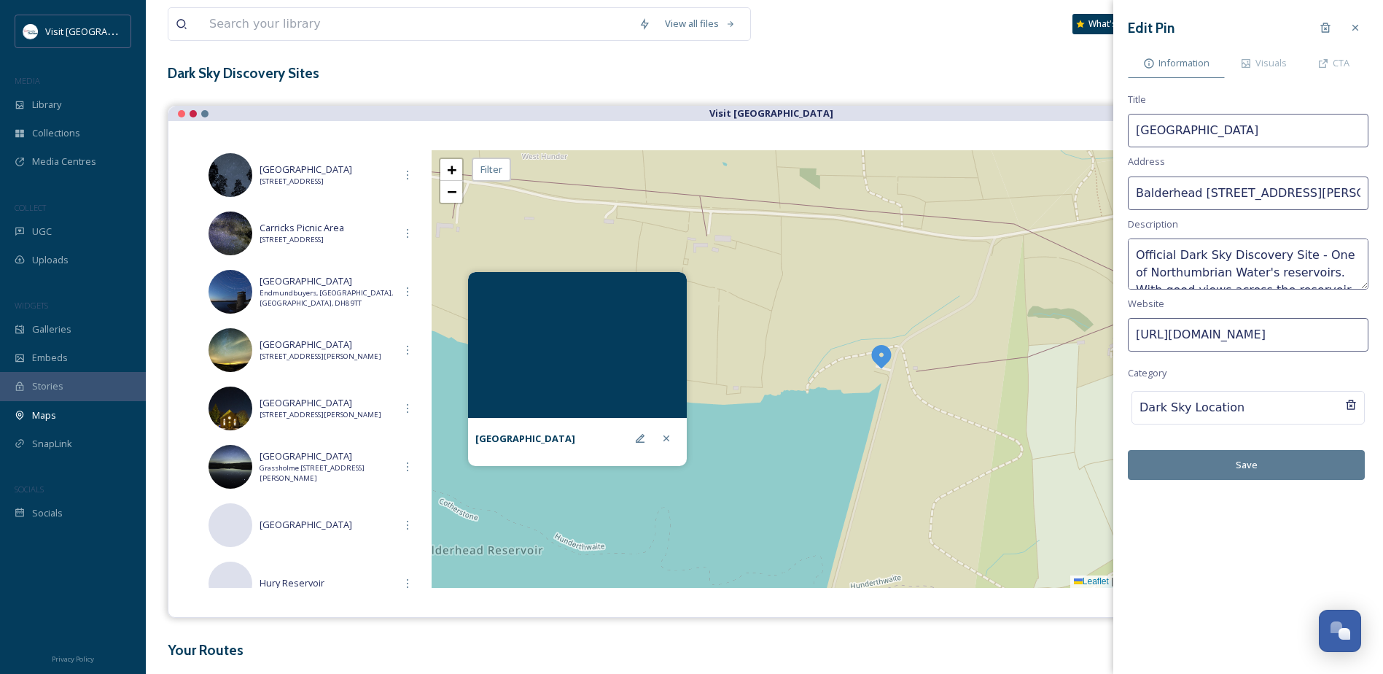
scroll to position [18, 0]
click at [1301, 273] on textarea "Official Dark Sky Discovery Site - One of Northumbrian Water's reservoirs. With…" at bounding box center [1248, 263] width 241 height 51
type textarea "Official Dark Sky Discovery Site - One of Northumbrian Water's reservoirs. With…"
click at [1244, 455] on button "Save" at bounding box center [1246, 465] width 237 height 30
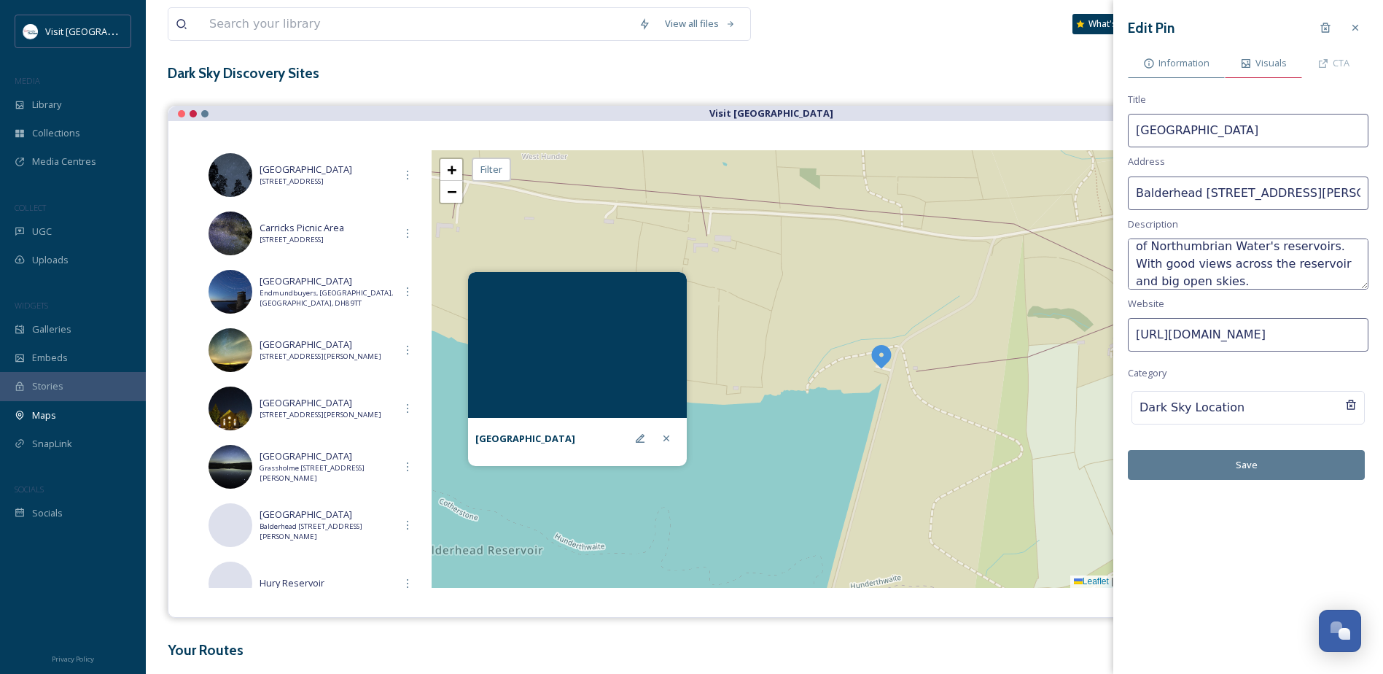
click at [1270, 57] on span "Visuals" at bounding box center [1271, 63] width 31 height 14
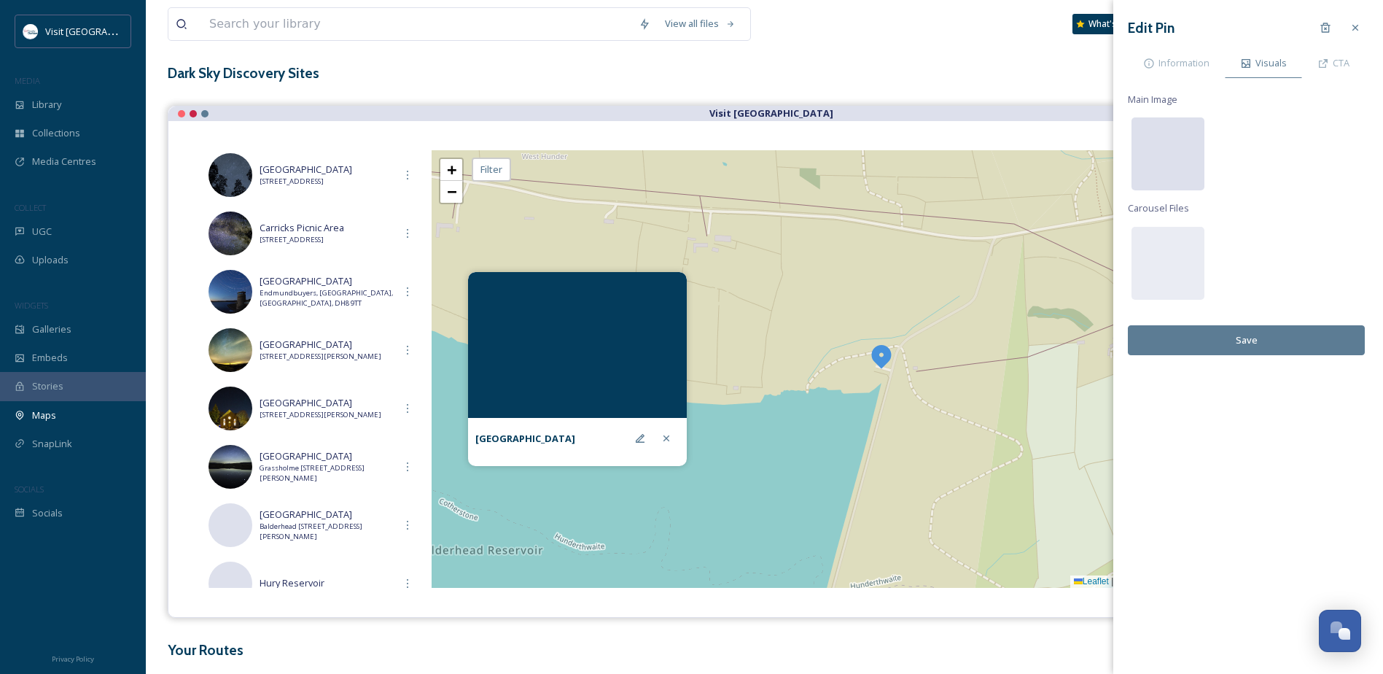
click at [1184, 149] on div at bounding box center [1168, 153] width 73 height 73
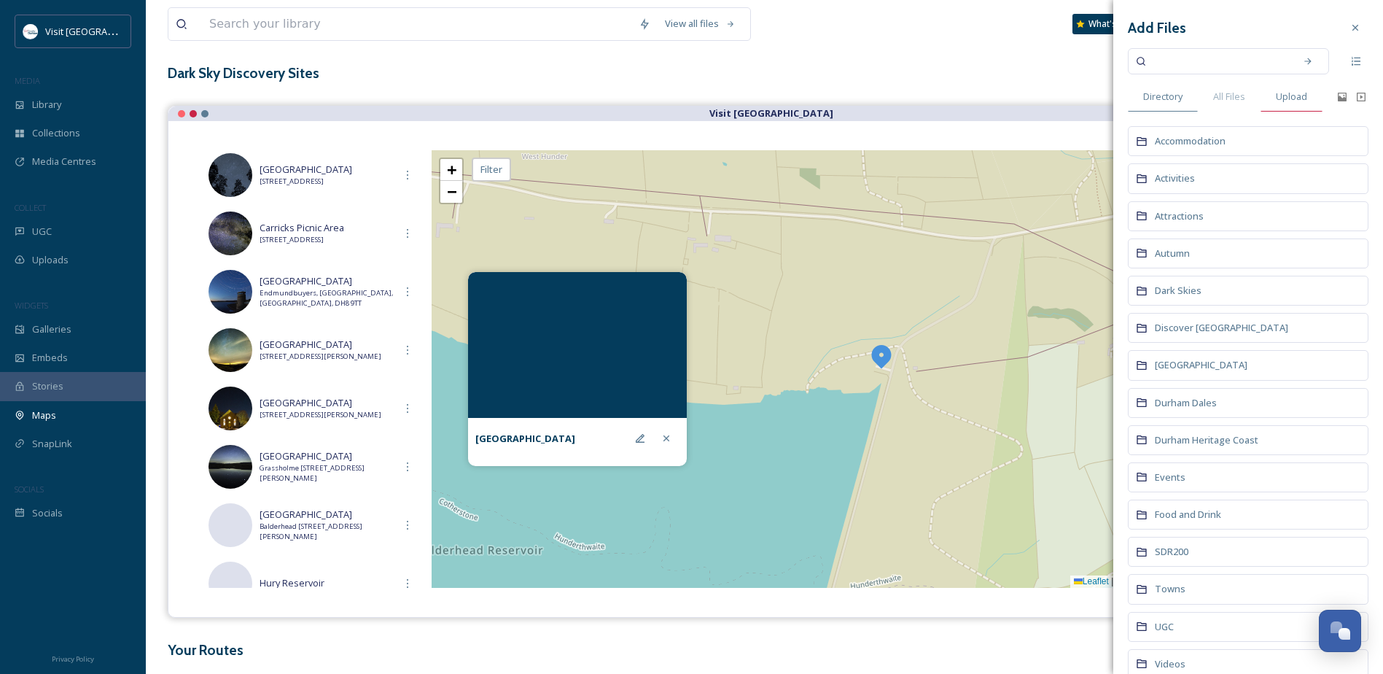
click at [1291, 98] on span "Upload" at bounding box center [1291, 97] width 31 height 14
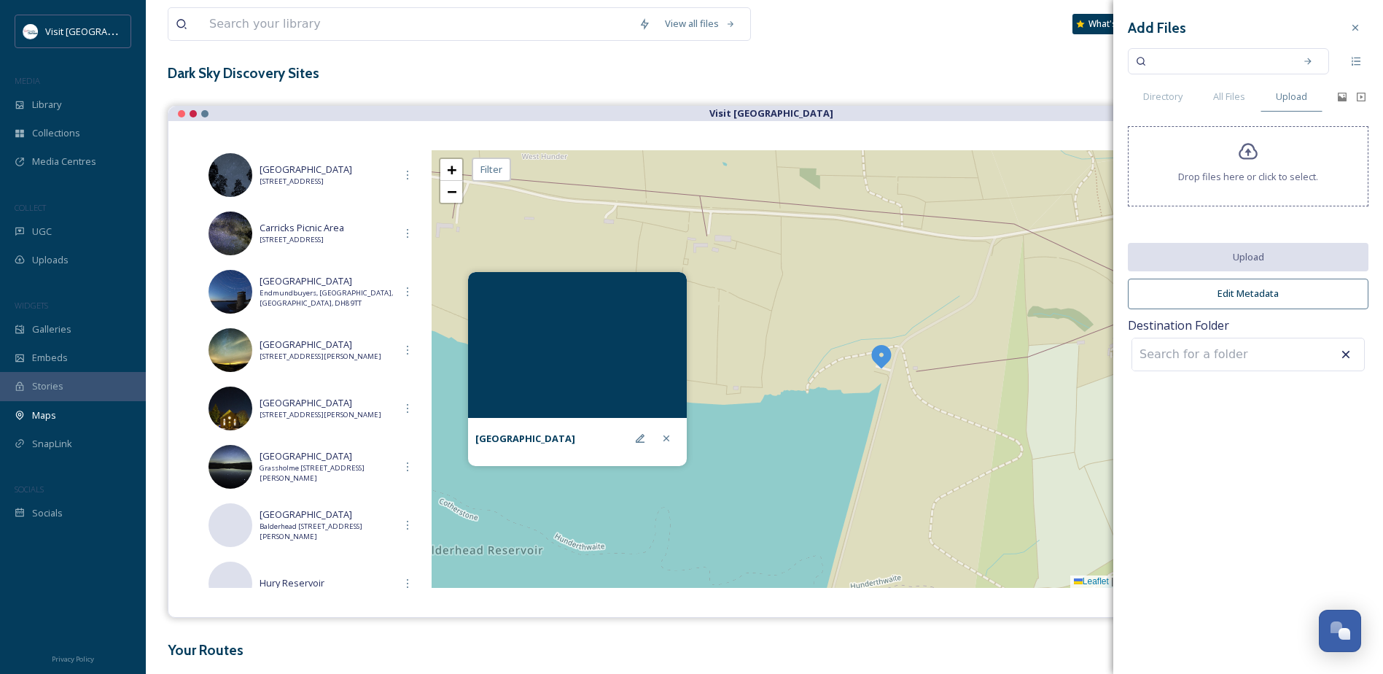
click at [1236, 172] on span "Drop files here or click to select." at bounding box center [1248, 177] width 140 height 14
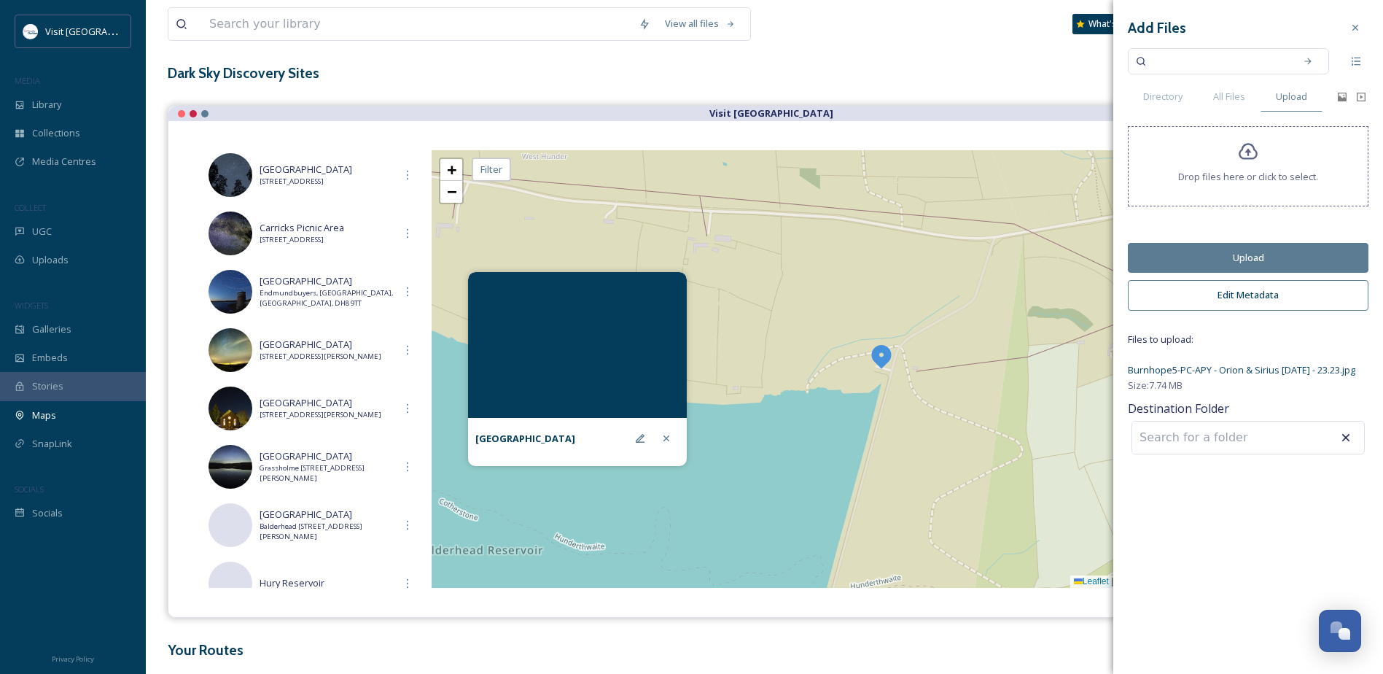
click at [1259, 262] on button "Upload" at bounding box center [1248, 258] width 241 height 30
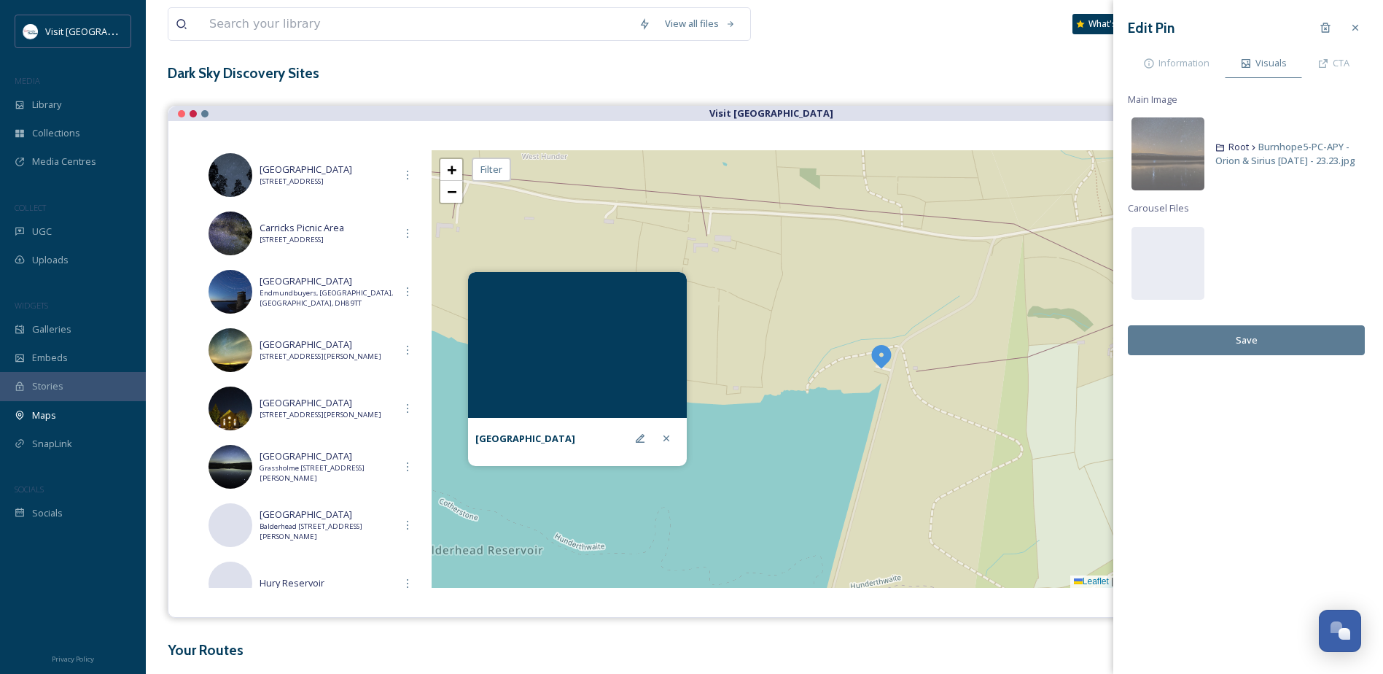
click at [1307, 344] on button "Save" at bounding box center [1246, 340] width 237 height 30
click at [1194, 57] on span "Information" at bounding box center [1184, 63] width 51 height 14
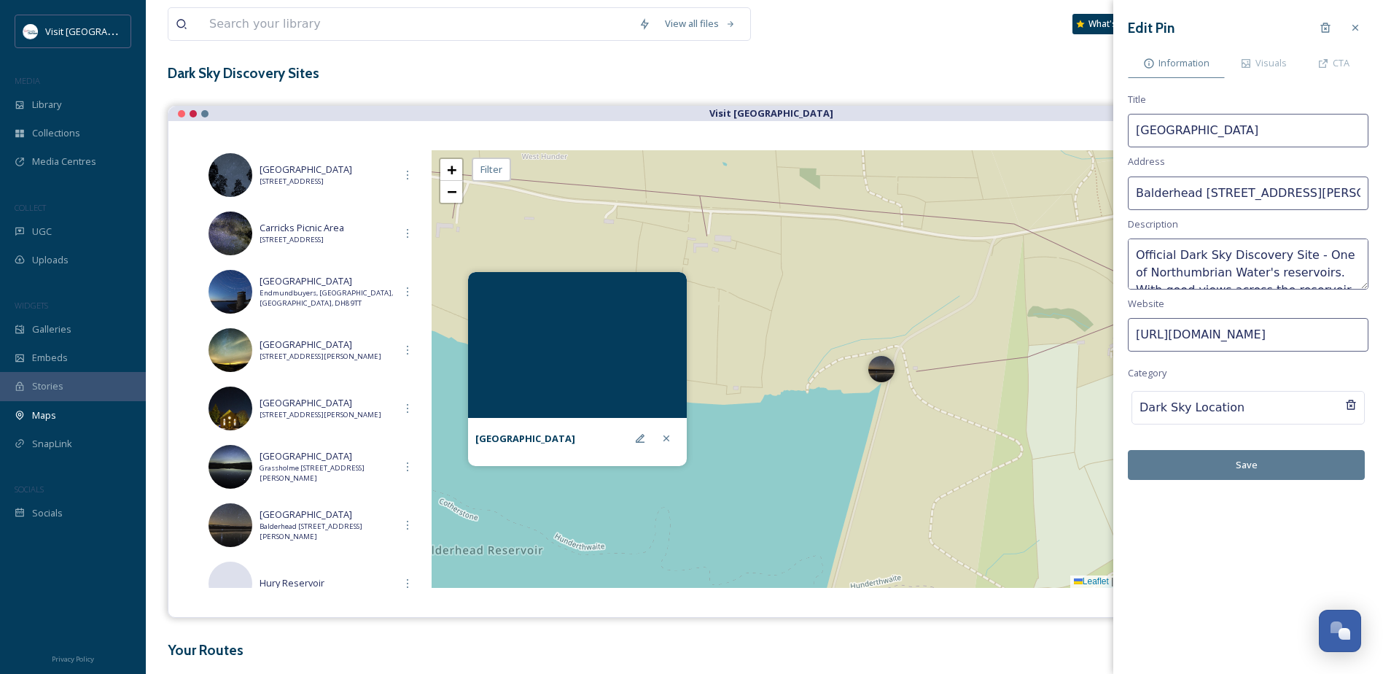
click at [1260, 469] on button "Save" at bounding box center [1246, 465] width 237 height 30
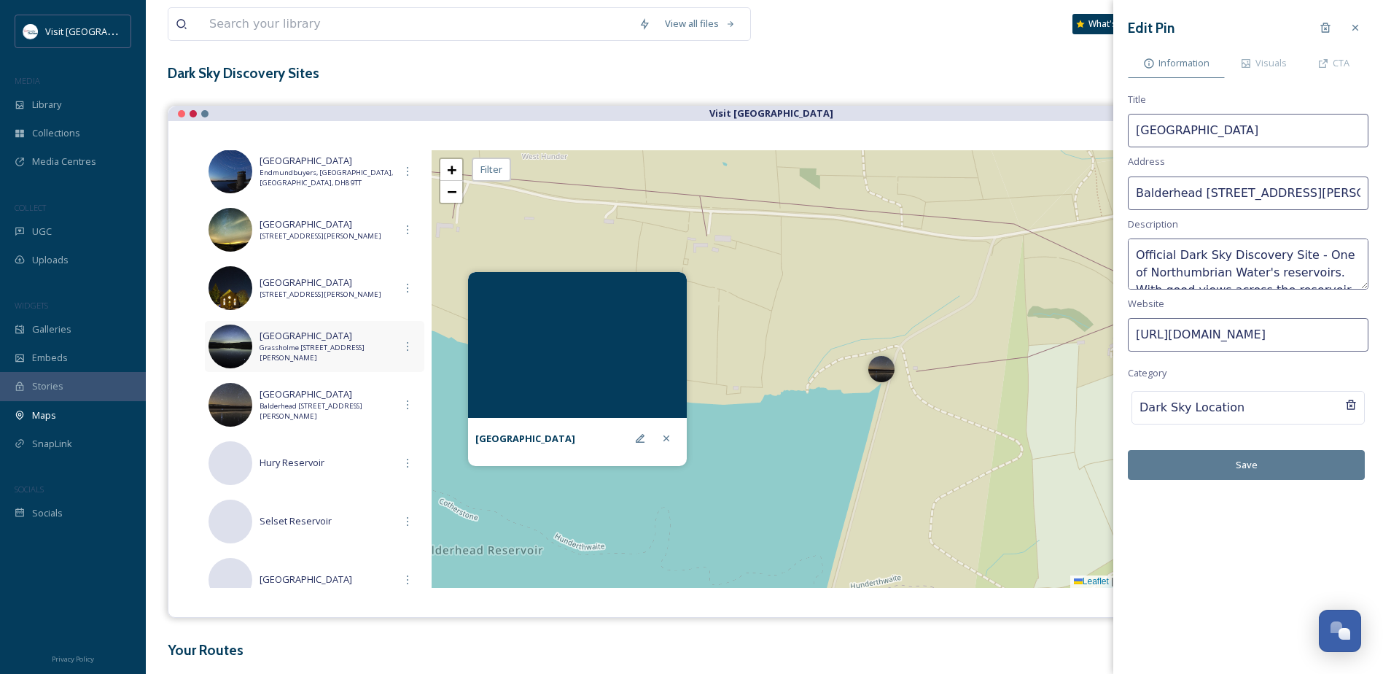
scroll to position [219, 0]
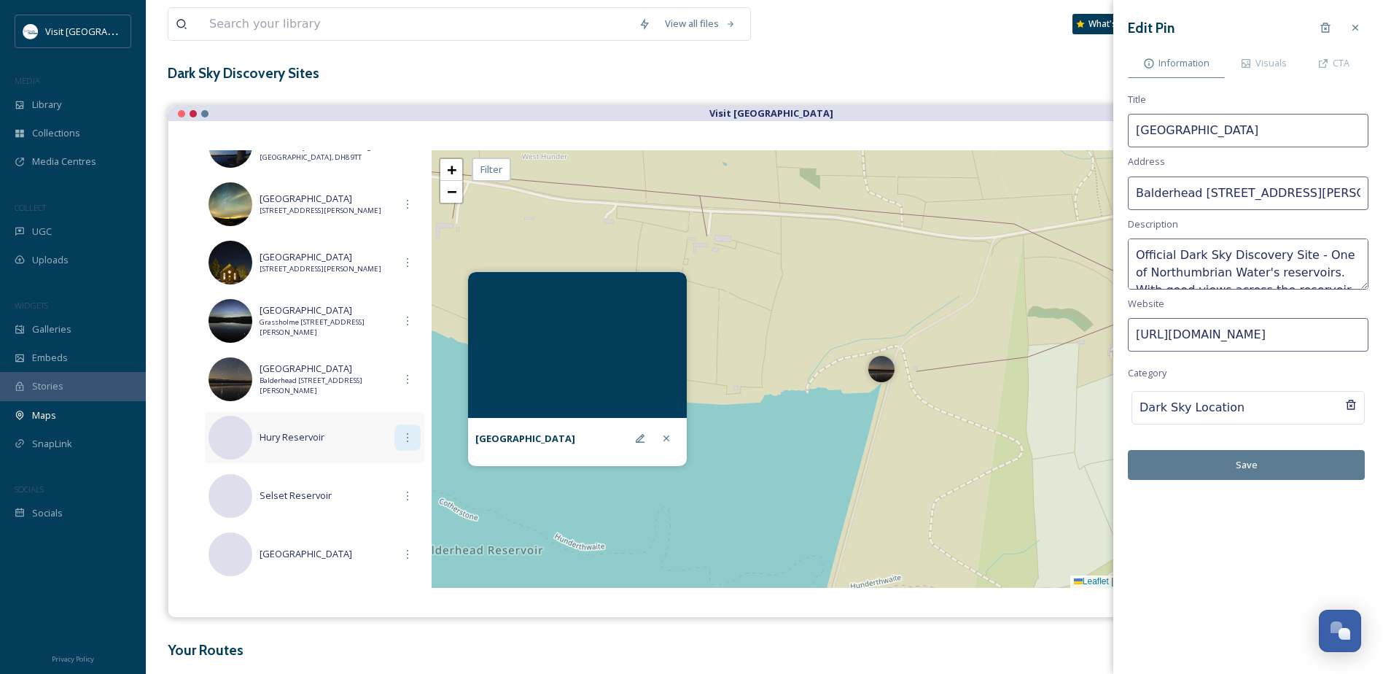
click at [403, 443] on icon at bounding box center [408, 438] width 12 height 12
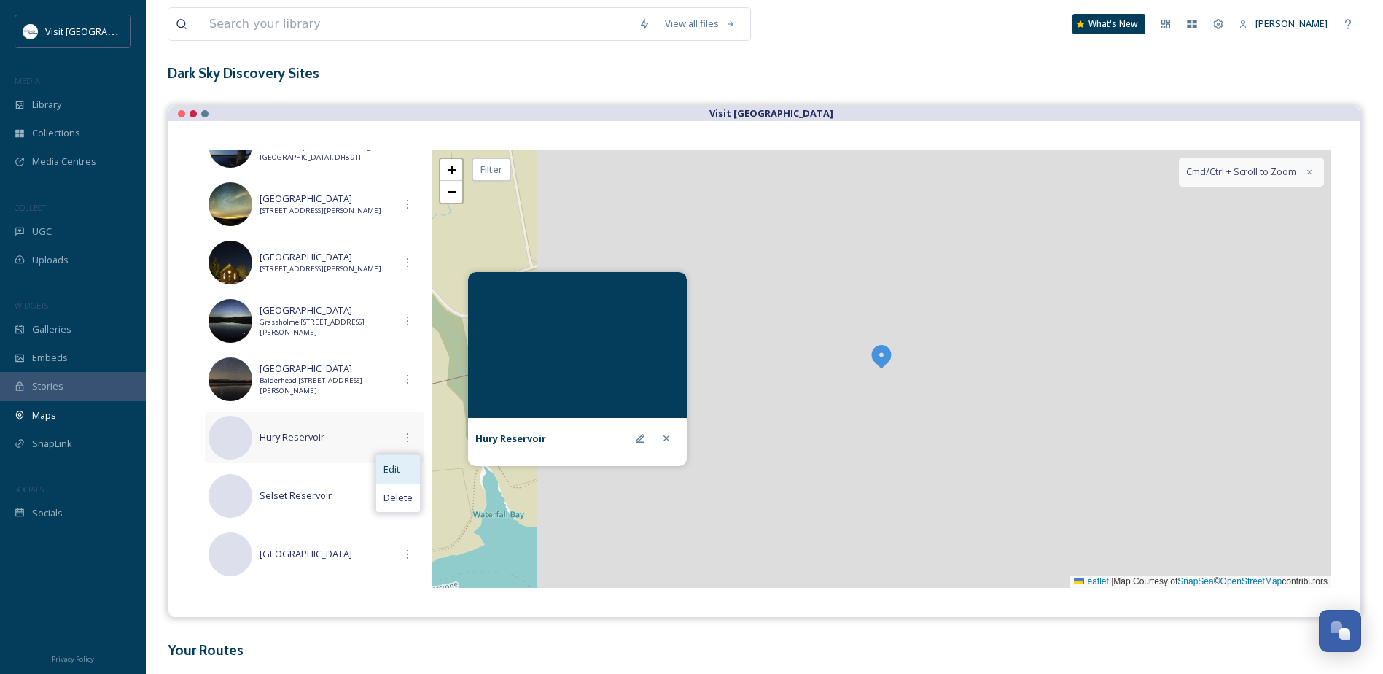
click at [393, 470] on span "Edit" at bounding box center [392, 469] width 16 height 14
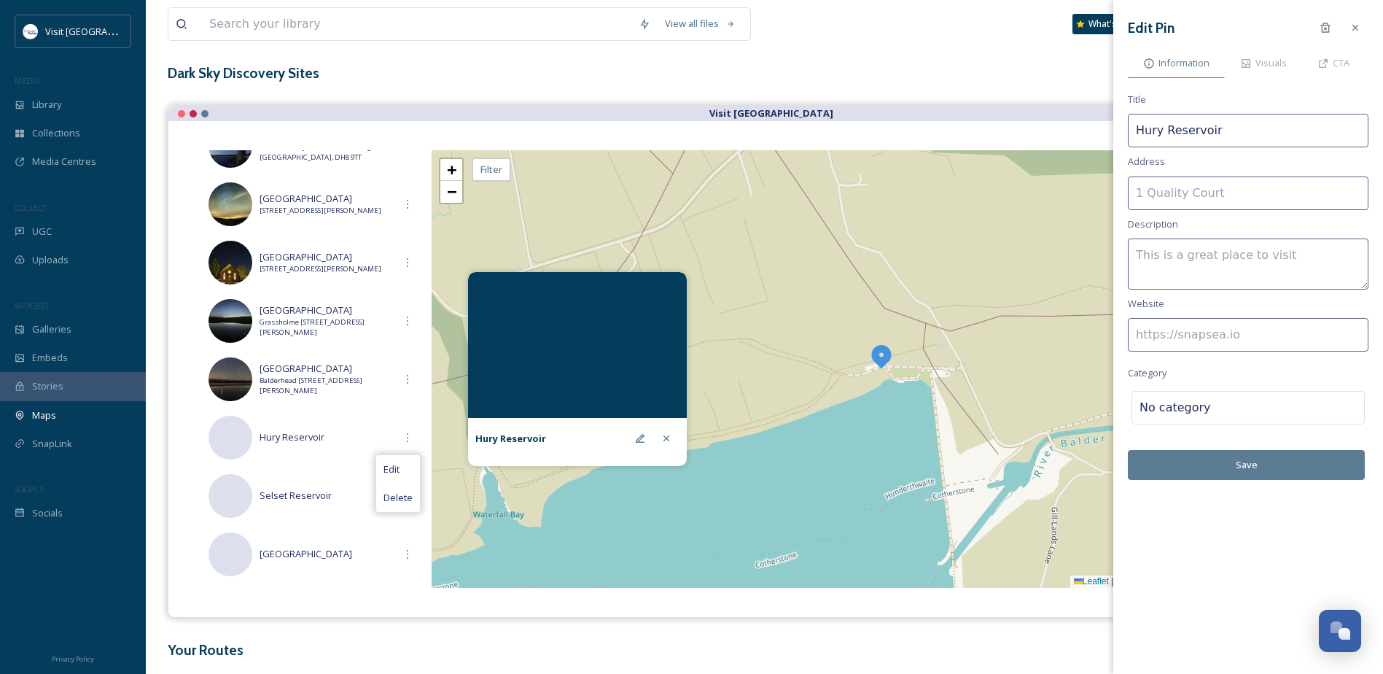
click at [1205, 333] on input at bounding box center [1248, 335] width 241 height 34
paste input "[URL][DOMAIN_NAME]"
type input "[URL][DOMAIN_NAME]"
click at [1232, 246] on textarea at bounding box center [1248, 263] width 241 height 51
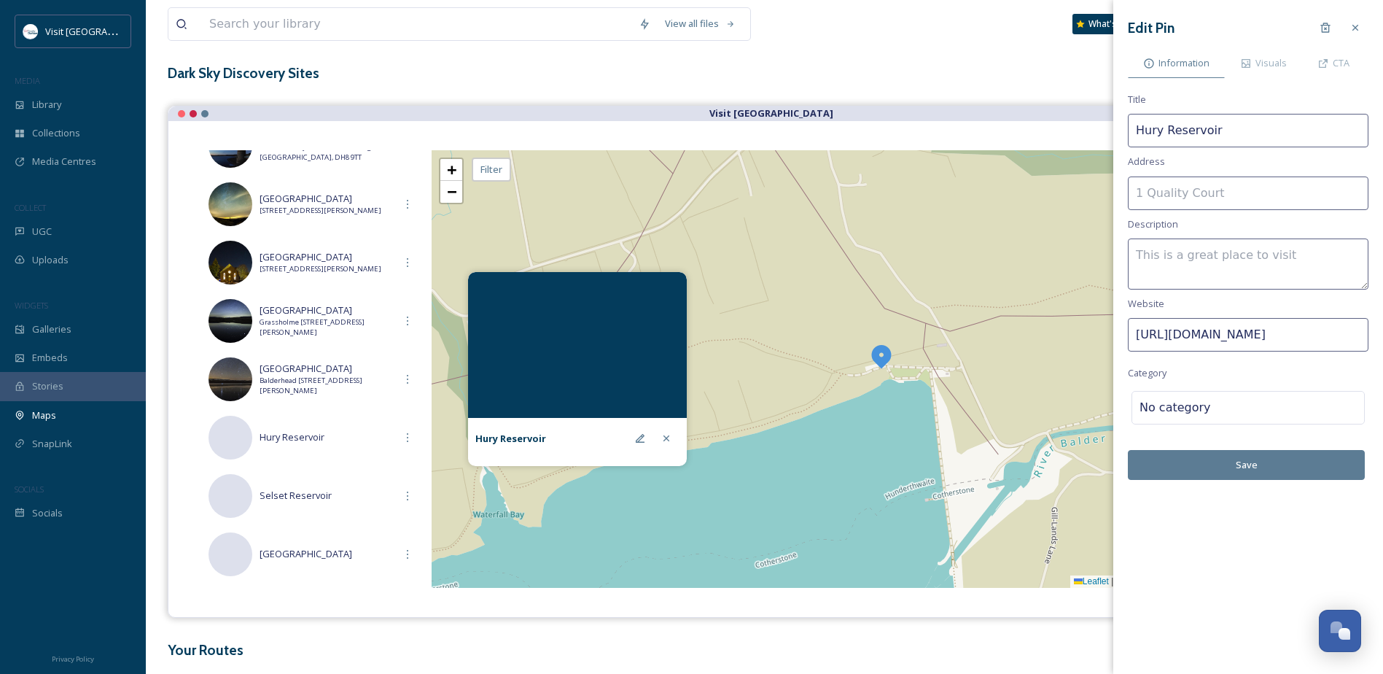
scroll to position [0, 0]
type textarea "Official Dark Sky Discovery Site -"
click at [1179, 195] on input at bounding box center [1248, 193] width 241 height 34
paste input "[PERSON_NAME][GEOGRAPHIC_DATA] DL12 9UR"
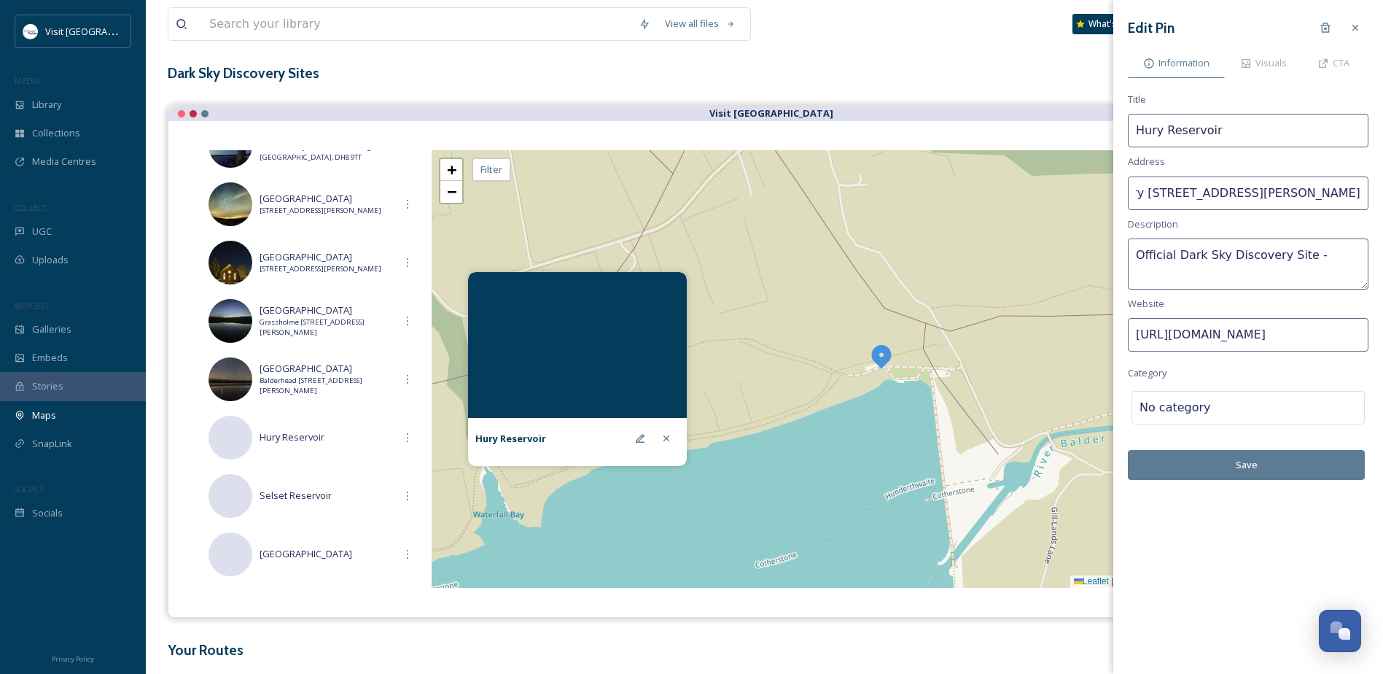
drag, startPoint x: 1311, startPoint y: 193, endPoint x: 1235, endPoint y: 191, distance: 75.9
click at [1235, 191] on input "Hury [STREET_ADDRESS][PERSON_NAME]" at bounding box center [1248, 193] width 241 height 34
type input "[STREET_ADDRESS][PERSON_NAME]"
click at [1314, 259] on textarea "Official Dark Sky Discovery Site -" at bounding box center [1248, 263] width 241 height 51
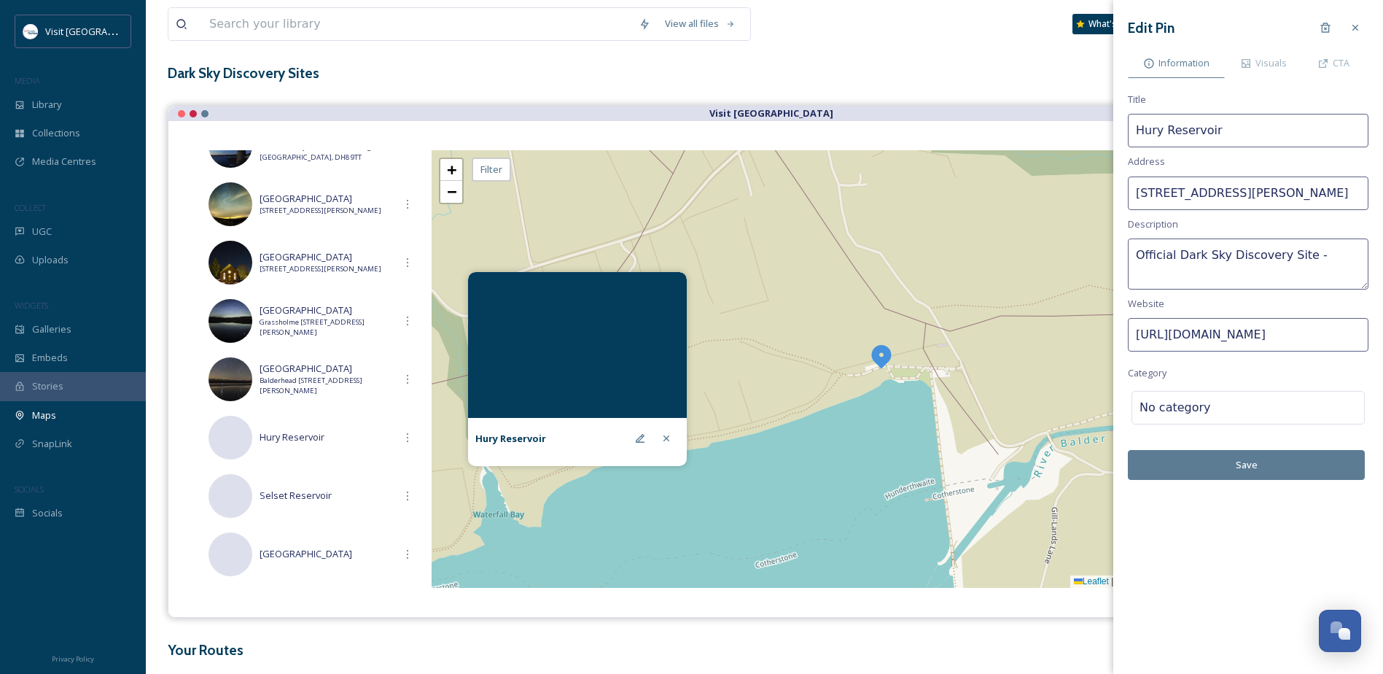
scroll to position [0, 0]
click at [1211, 405] on div at bounding box center [1284, 408] width 146 height 18
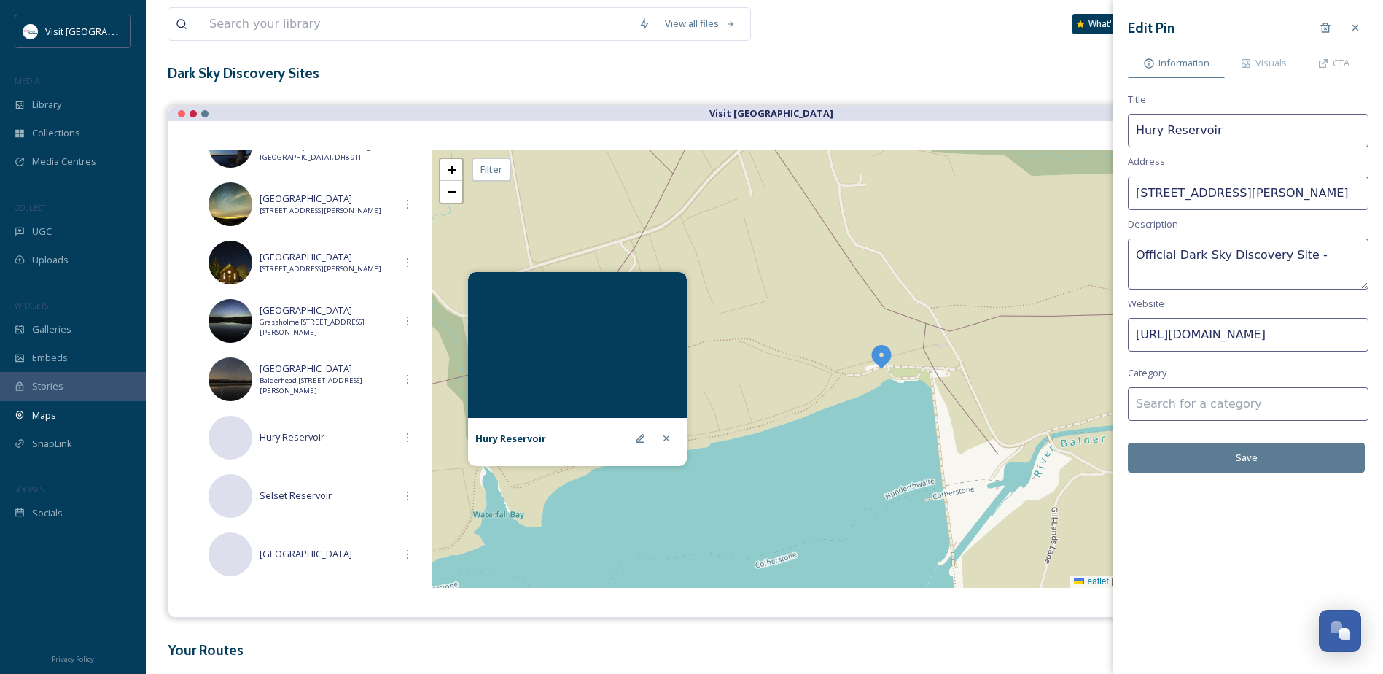
click at [1197, 408] on input at bounding box center [1248, 404] width 241 height 34
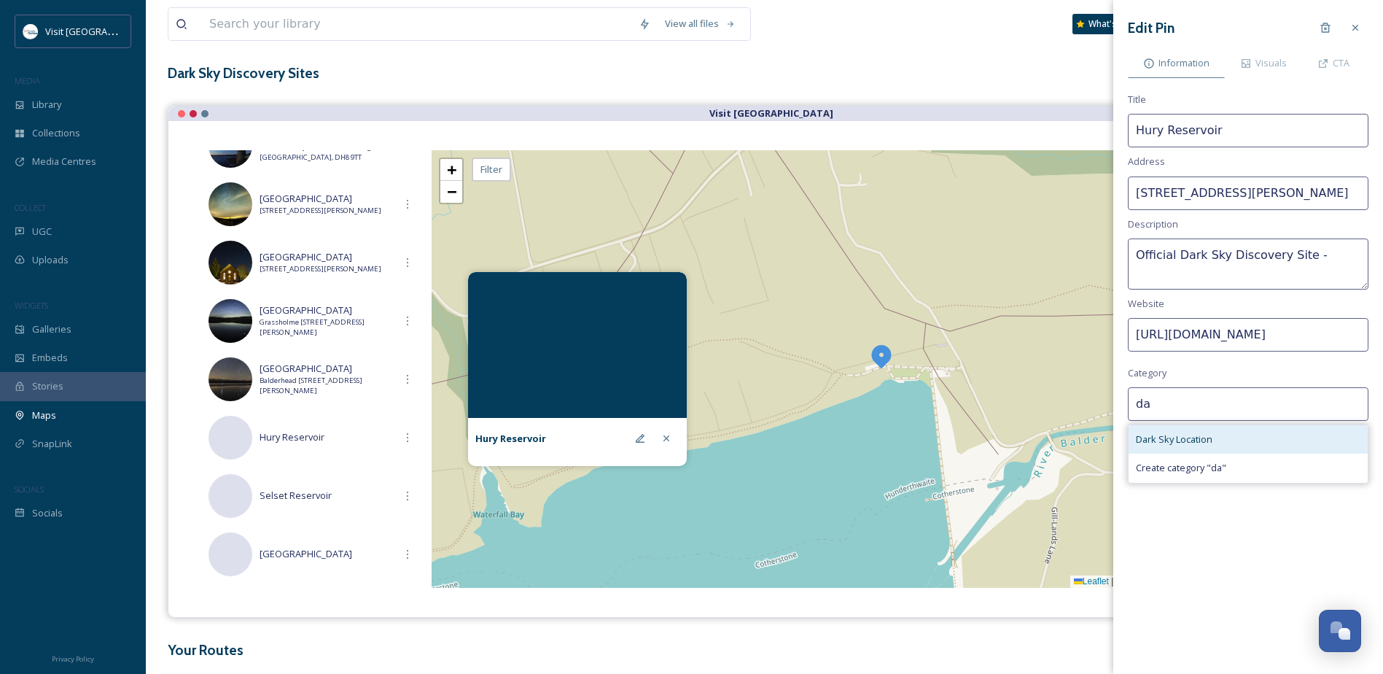
type input "da"
click at [1177, 440] on span "Dark Sky Location" at bounding box center [1174, 439] width 77 height 14
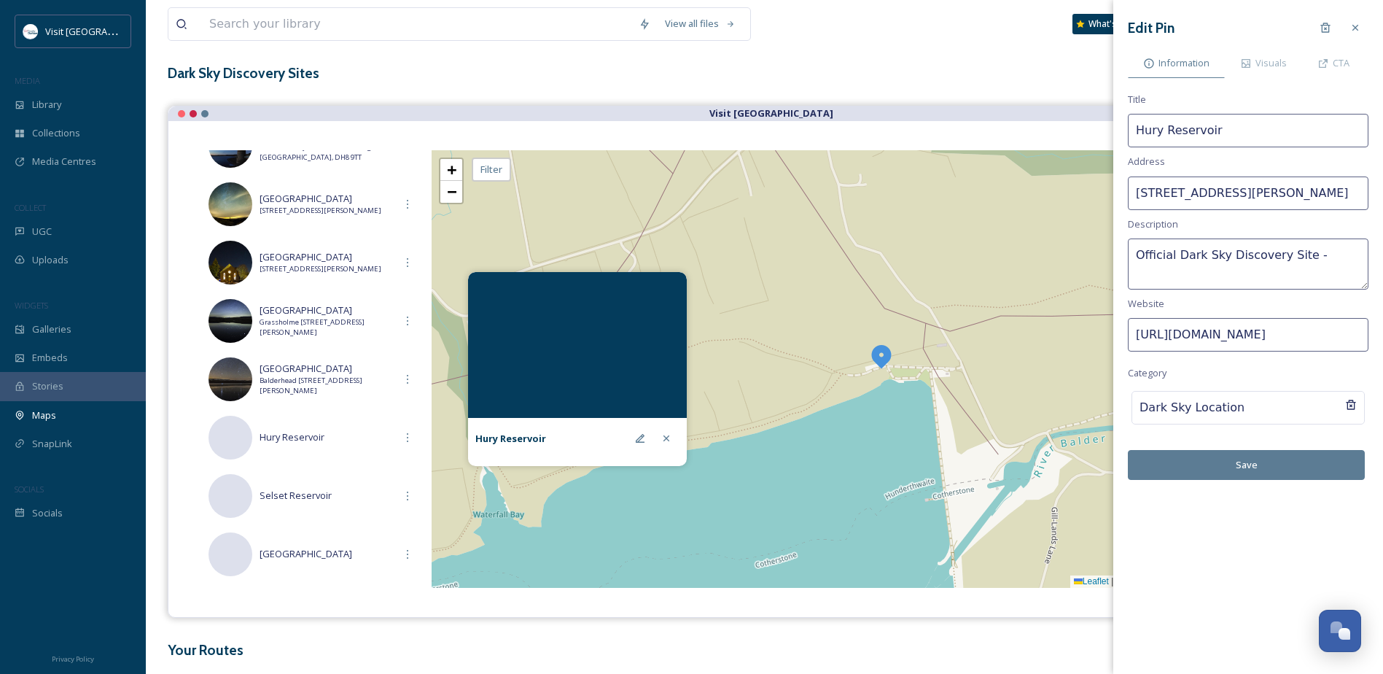
click at [1258, 467] on button "Save" at bounding box center [1246, 465] width 237 height 30
click at [350, 376] on span "Balderhead [STREET_ADDRESS][PERSON_NAME]" at bounding box center [327, 386] width 135 height 21
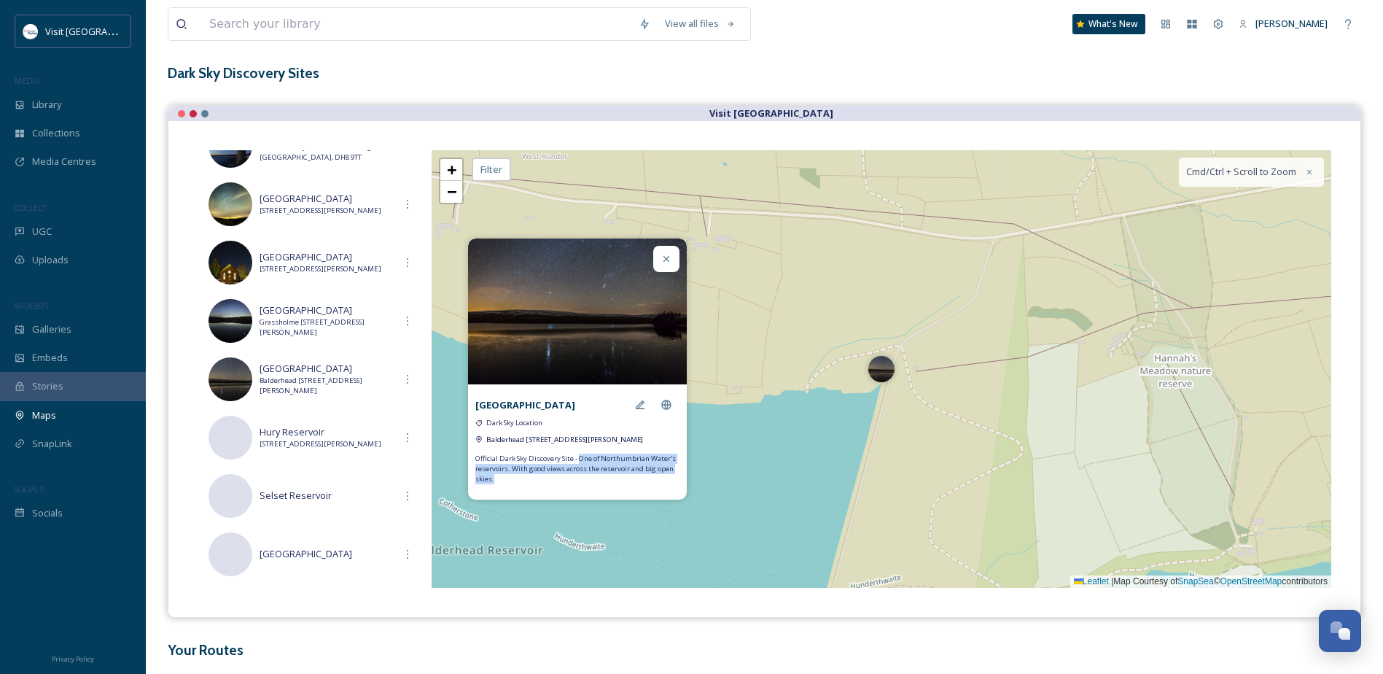
drag, startPoint x: 587, startPoint y: 465, endPoint x: 601, endPoint y: 487, distance: 25.9
click at [601, 485] on span "Official Dark Sky Discovery Site - One of Northumbrian Water's reservoirs. With…" at bounding box center [577, 469] width 204 height 31
drag, startPoint x: 601, startPoint y: 487, endPoint x: 608, endPoint y: 478, distance: 12.0
copy span "One of Northumbrian Water's reservoirs. With good views across the reservoir an…"
click at [402, 438] on icon at bounding box center [408, 438] width 12 height 12
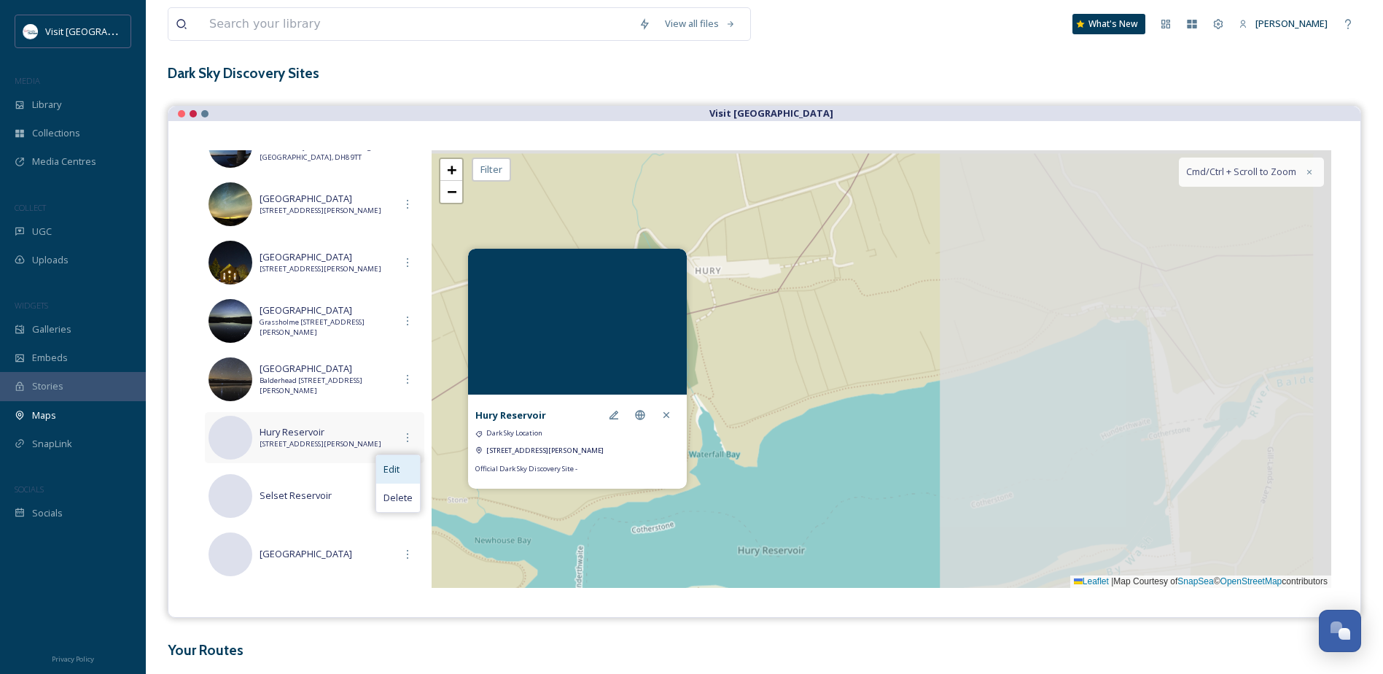
click at [403, 465] on div "Edit" at bounding box center [398, 469] width 44 height 28
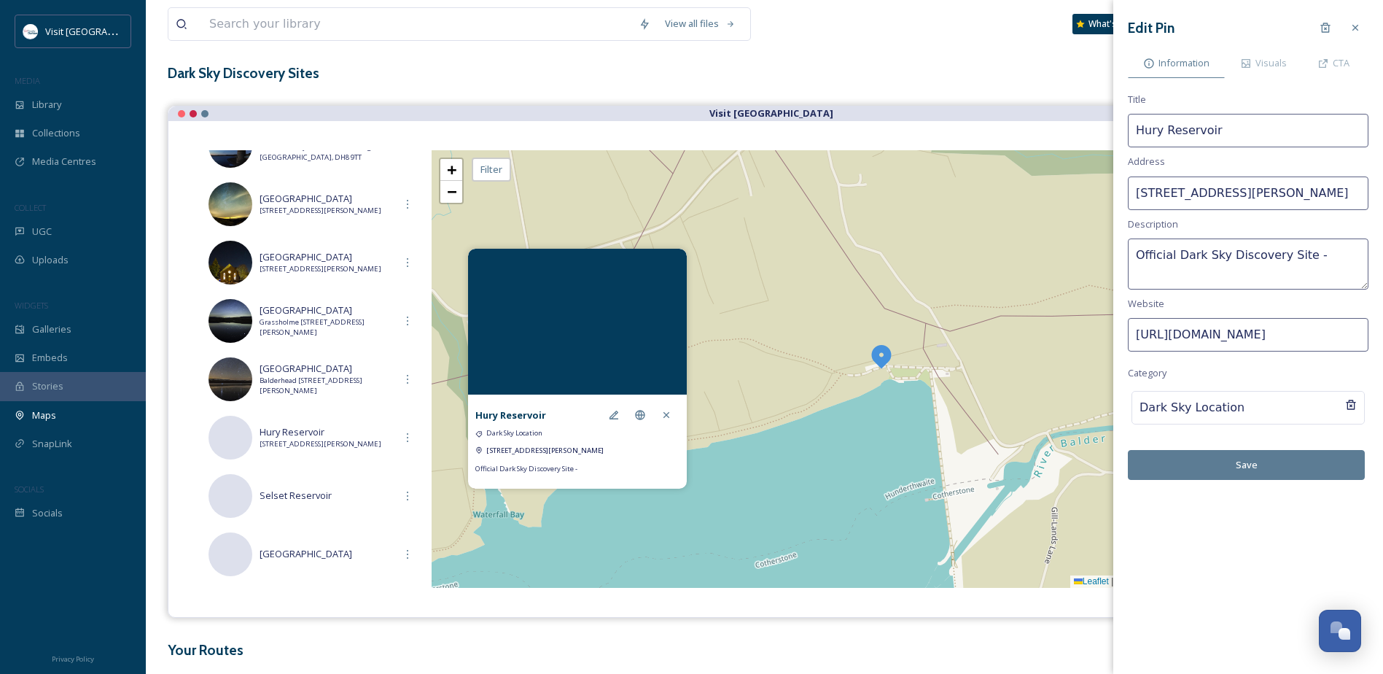
click at [1307, 255] on textarea "Official Dark Sky Discovery Site -" at bounding box center [1248, 263] width 241 height 51
paste textarea "One of Northumbrian Water's reservoirs. With good views across the reservoir an…"
type textarea "Official Dark Sky Discovery Site - One of Northumbrian Water's reservoirs. With…"
click at [1268, 450] on button "Save" at bounding box center [1246, 465] width 237 height 30
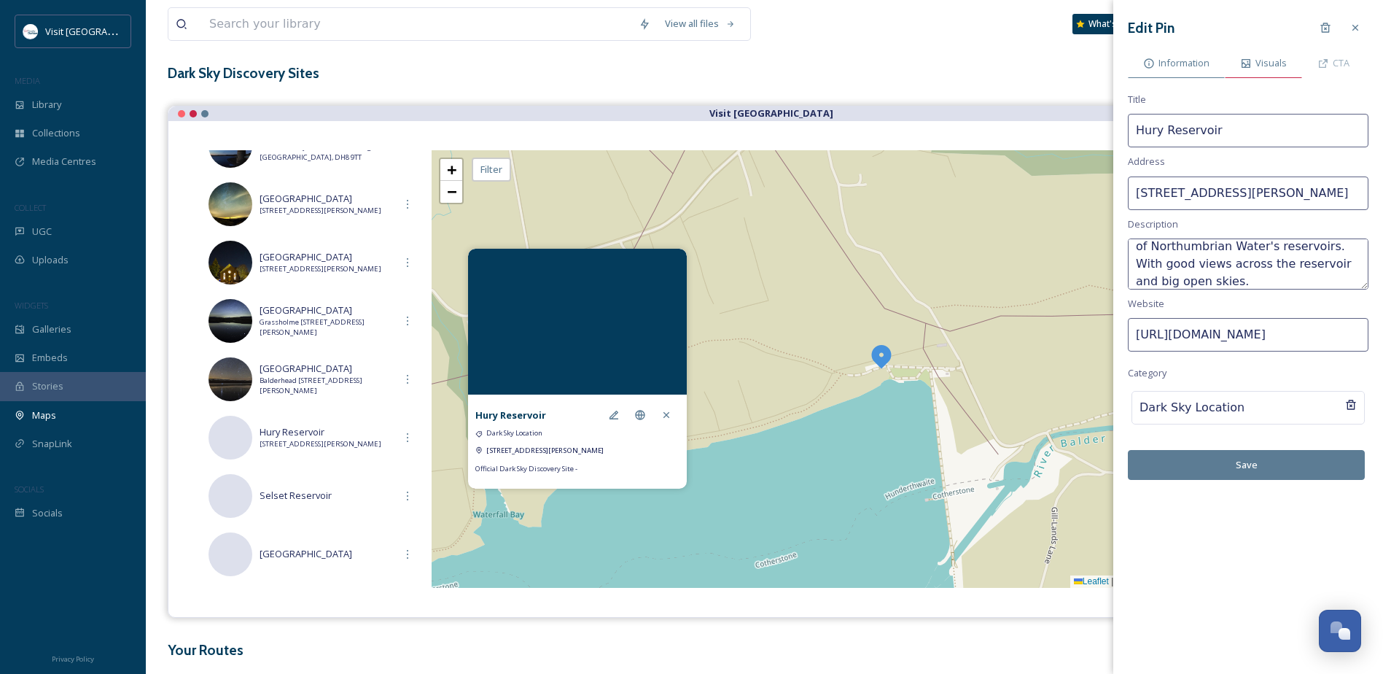
click at [1257, 56] on span "Visuals" at bounding box center [1271, 63] width 31 height 14
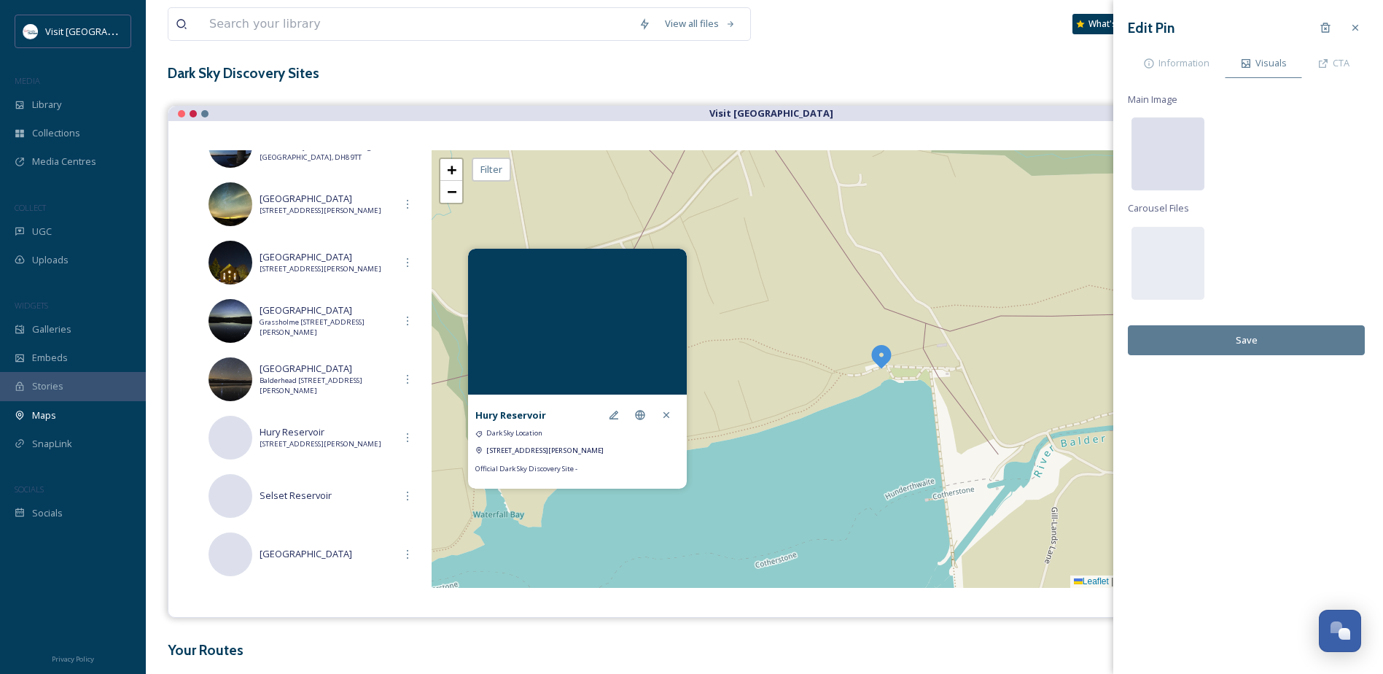
click at [1150, 154] on div at bounding box center [1168, 153] width 73 height 73
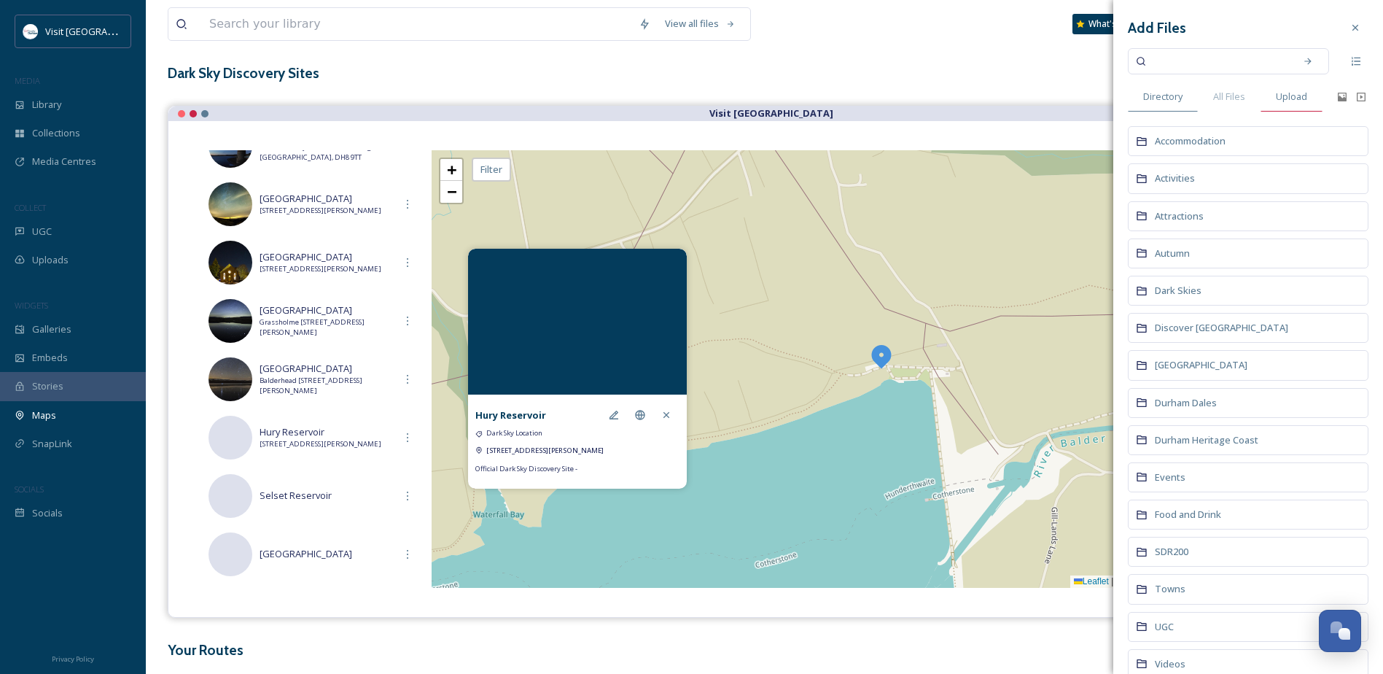
click at [1286, 86] on div "Upload" at bounding box center [1292, 97] width 62 height 30
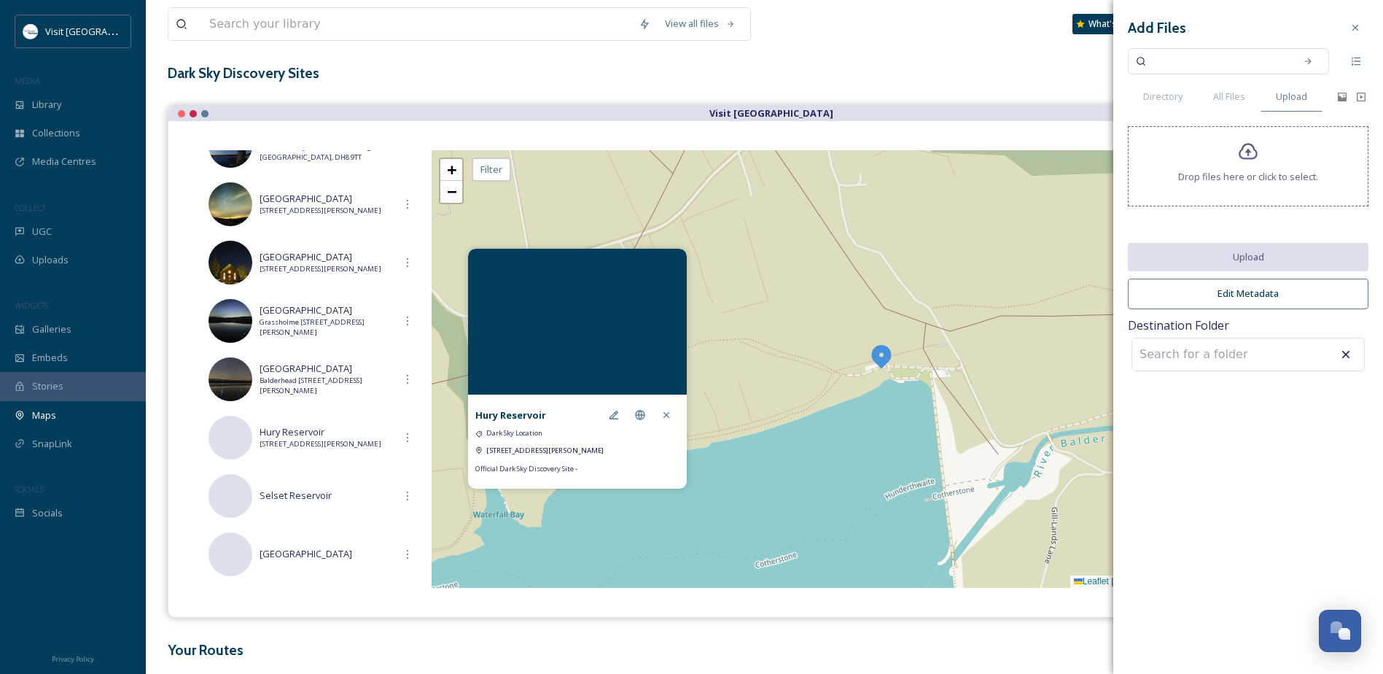
click at [1244, 159] on icon at bounding box center [1248, 152] width 19 height 17
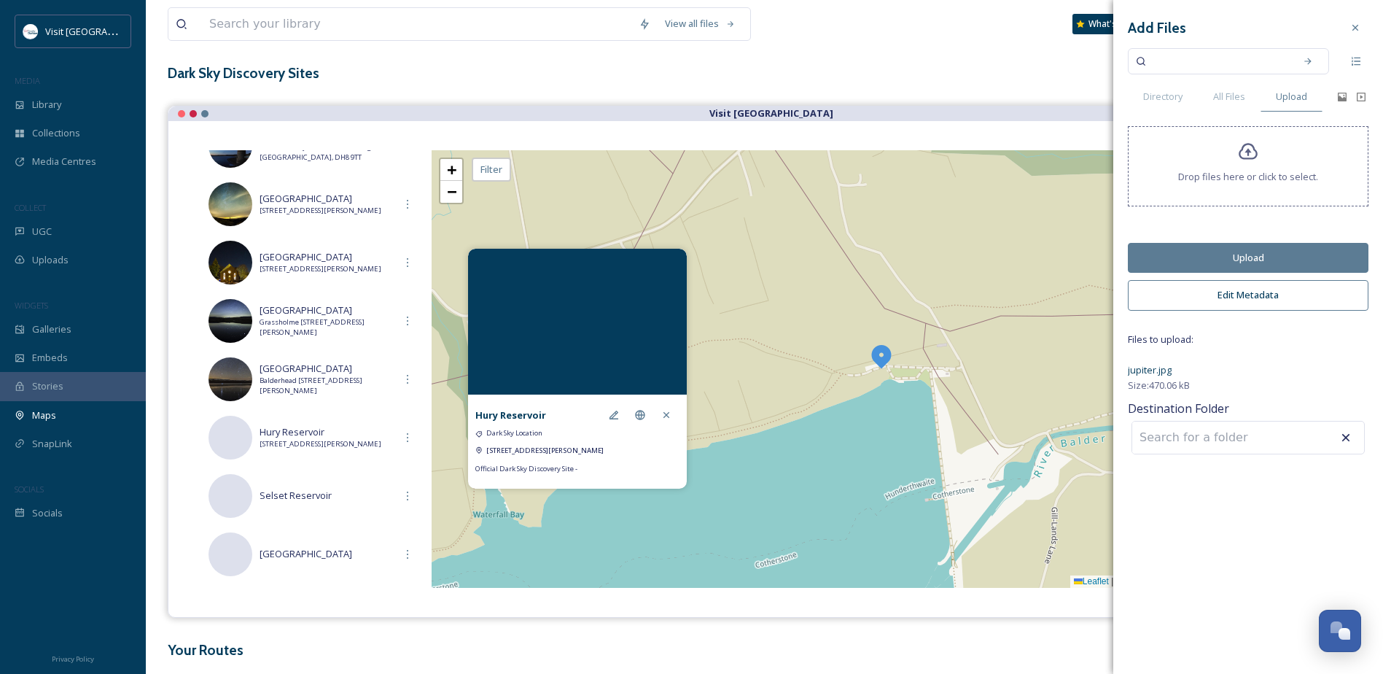
click at [1261, 263] on button "Upload" at bounding box center [1248, 258] width 241 height 30
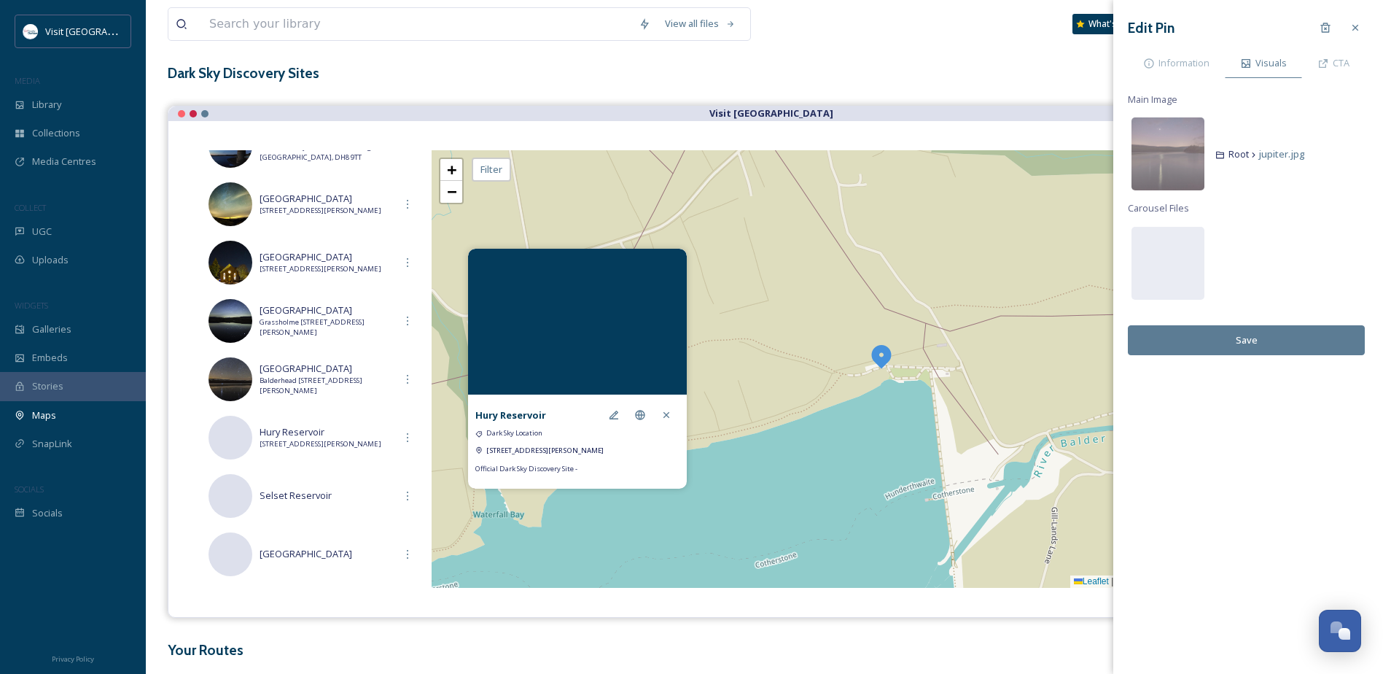
click at [1274, 340] on button "Save" at bounding box center [1246, 340] width 237 height 30
click at [1181, 58] on span "Information" at bounding box center [1184, 63] width 51 height 14
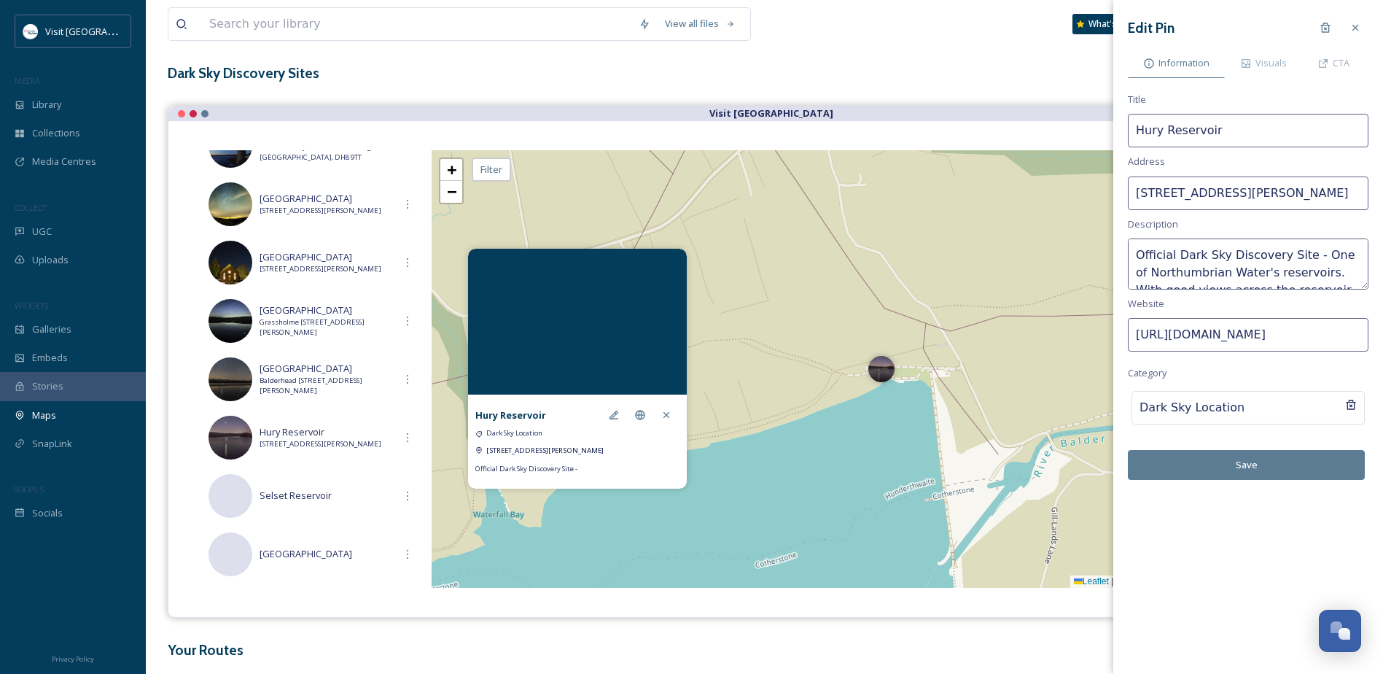
click at [1243, 471] on button "Save" at bounding box center [1246, 465] width 237 height 30
click at [666, 411] on icon at bounding box center [667, 415] width 12 height 12
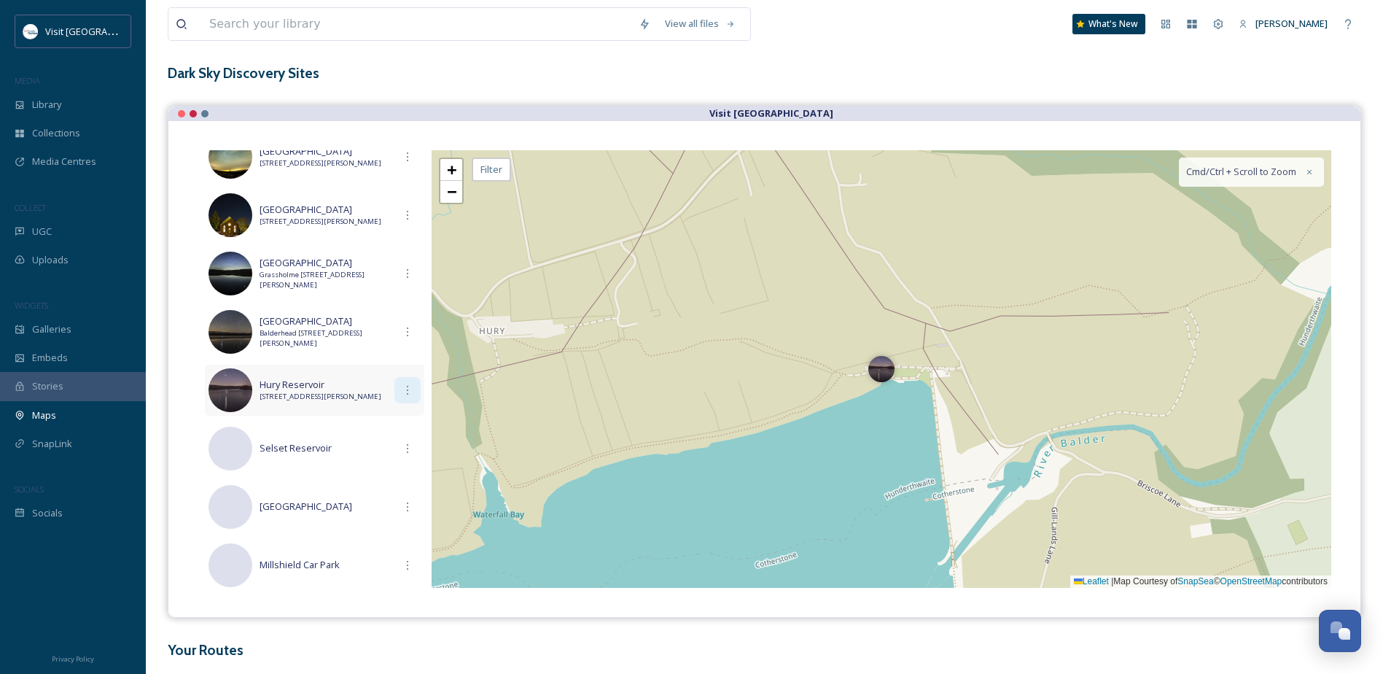
scroll to position [292, 0]
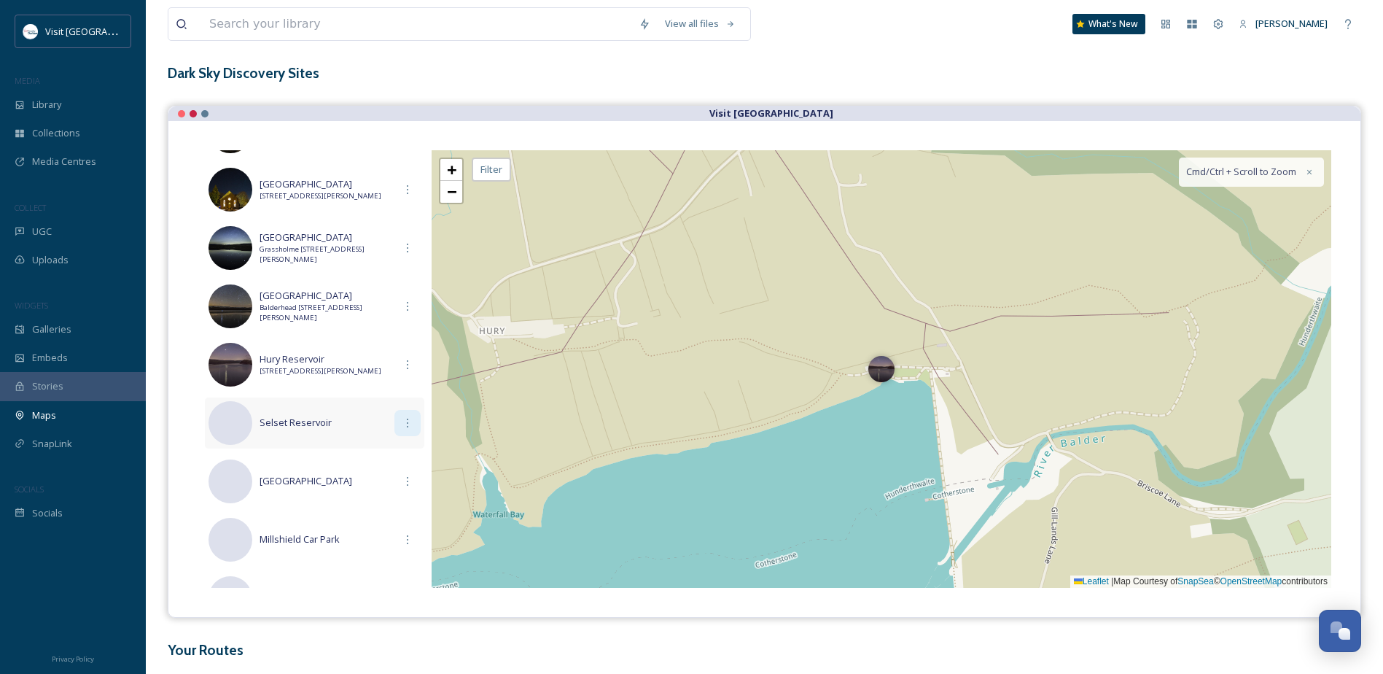
click at [404, 424] on icon at bounding box center [408, 423] width 12 height 12
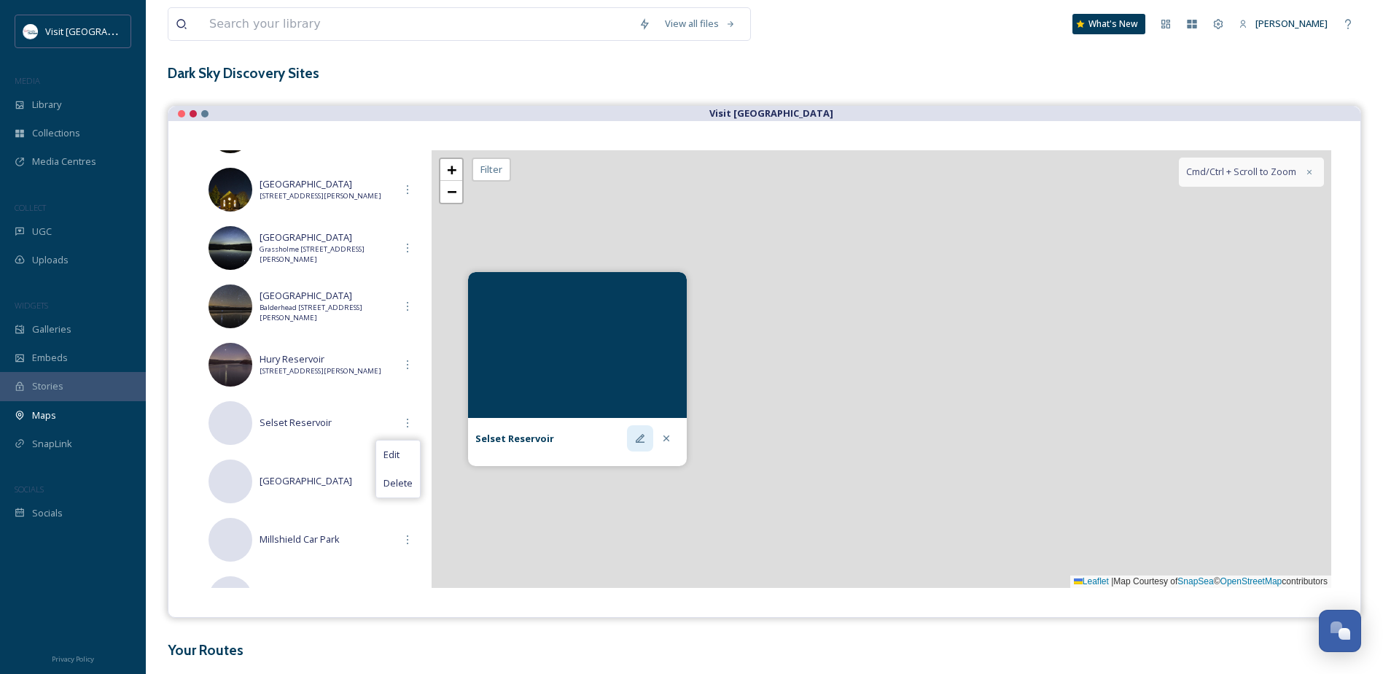
click at [640, 438] on icon at bounding box center [640, 438] width 9 height 9
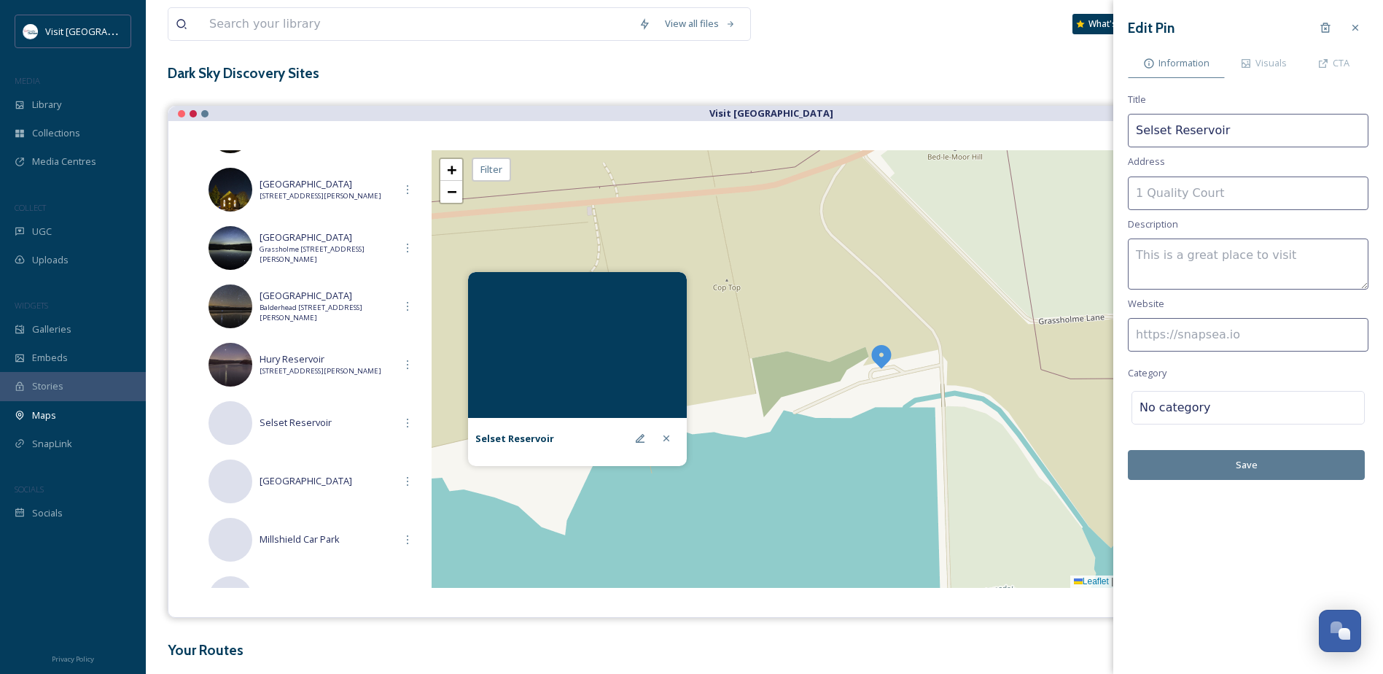
click at [1281, 334] on input at bounding box center [1248, 335] width 241 height 34
paste input "[URL][DOMAIN_NAME]"
type input "[URL][DOMAIN_NAME]"
click at [1227, 253] on textarea at bounding box center [1248, 263] width 241 height 51
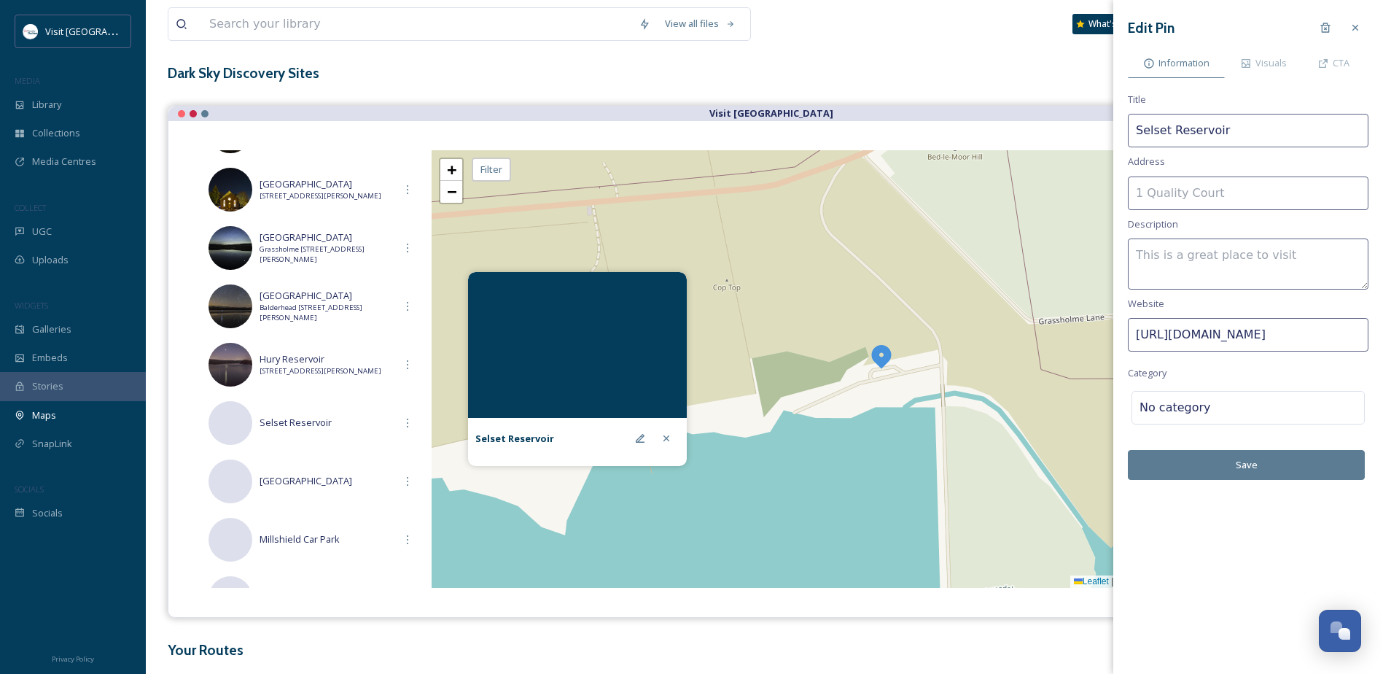
scroll to position [0, 0]
type textarea "Official Dark Sky Discovery Site -"
click at [1275, 201] on input at bounding box center [1248, 193] width 241 height 34
paste input "[PERSON_NAME] Castle DL12 0PR"
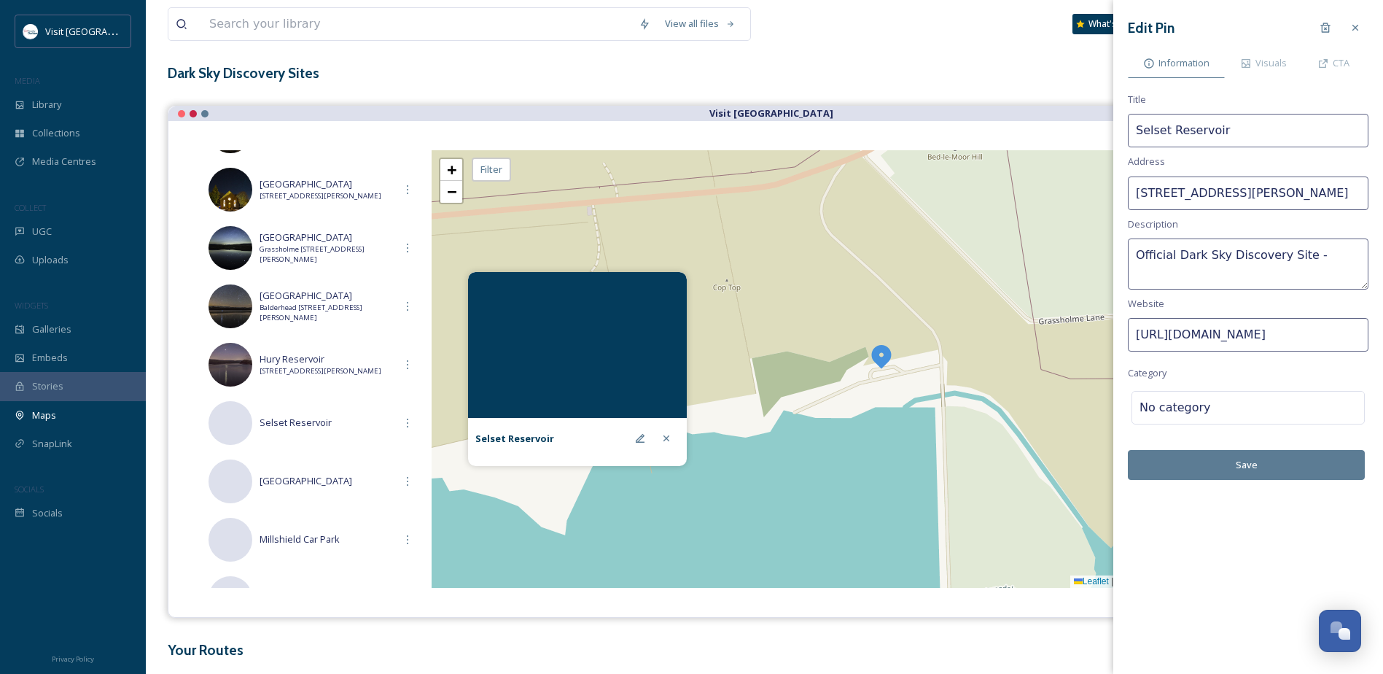
click at [1315, 194] on input "[STREET_ADDRESS][PERSON_NAME]" at bounding box center [1248, 193] width 241 height 34
type input "[GEOGRAPHIC_DATA], [PERSON_NAME][GEOGRAPHIC_DATA], [GEOGRAPHIC_DATA]"
click at [1232, 467] on button "Save" at bounding box center [1246, 465] width 237 height 30
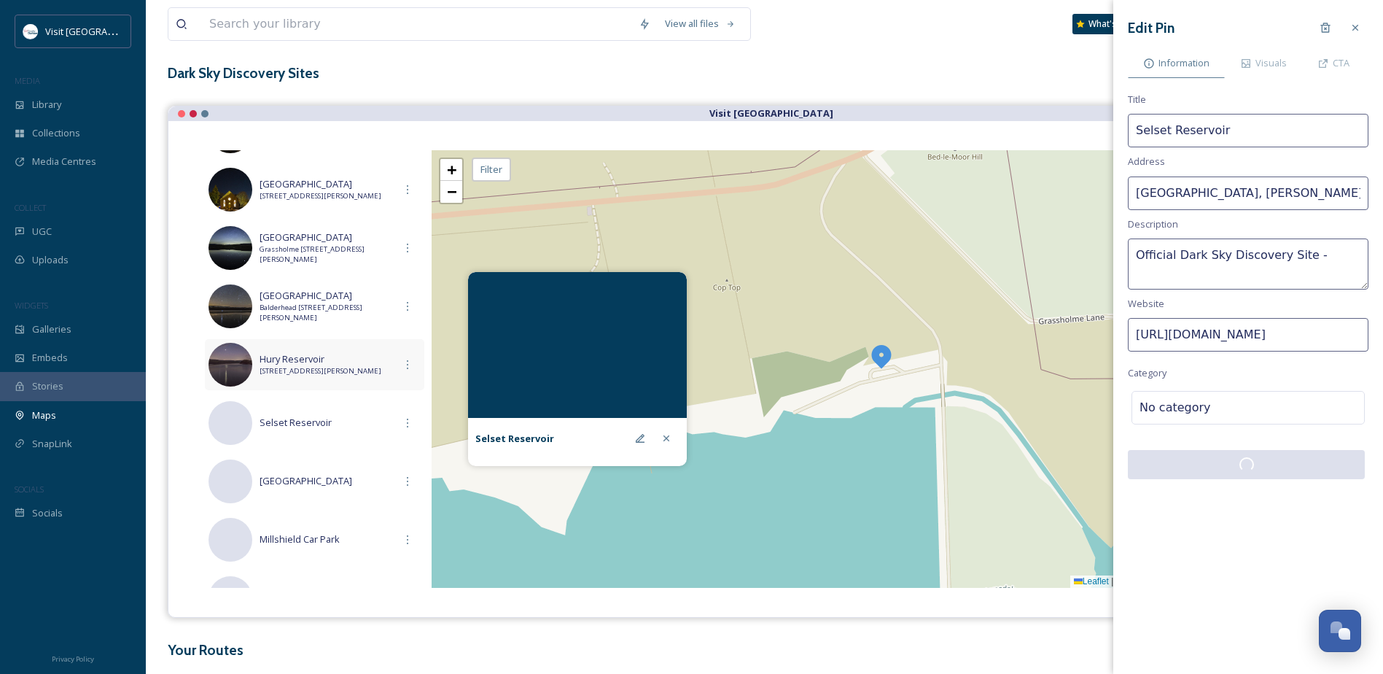
click at [338, 360] on span "Hury Reservoir" at bounding box center [327, 359] width 135 height 14
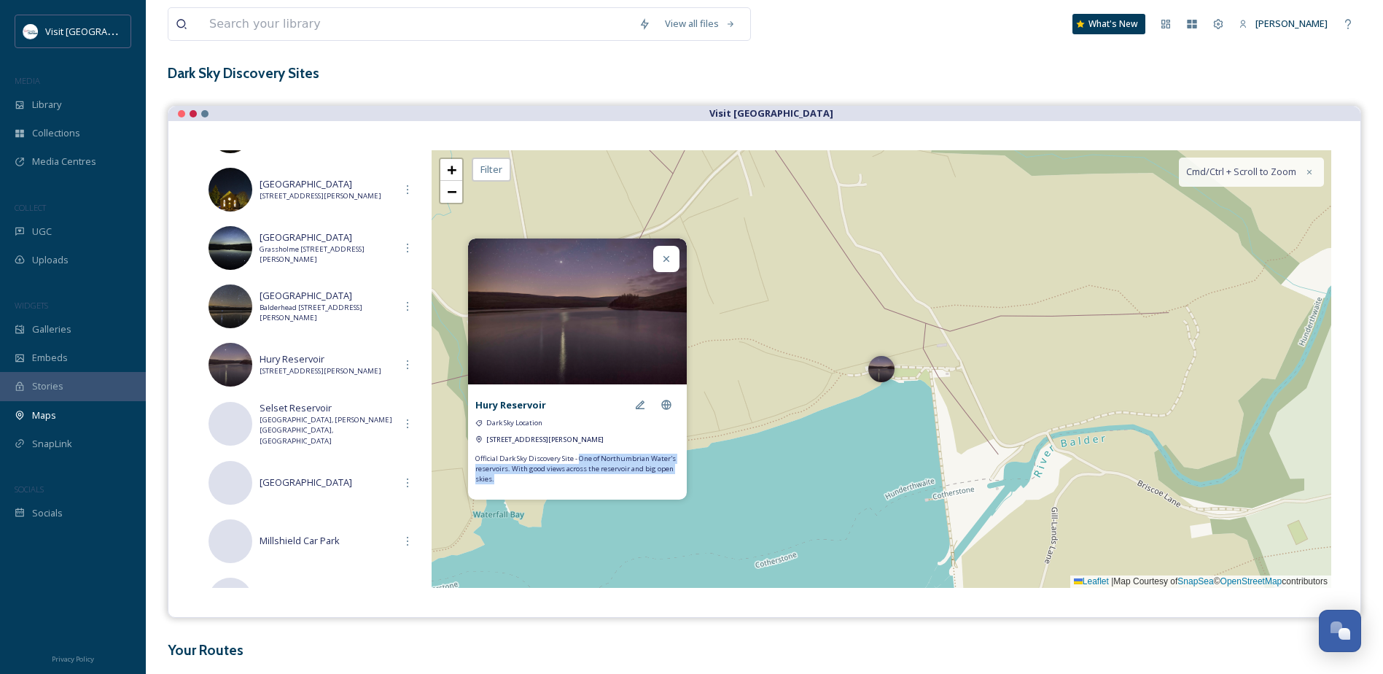
drag, startPoint x: 497, startPoint y: 490, endPoint x: 581, endPoint y: 467, distance: 87.6
click at [581, 467] on span "Official Dark Sky Discovery Site - One of Northumbrian Water's reservoirs. With…" at bounding box center [577, 469] width 204 height 31
drag, startPoint x: 581, startPoint y: 467, endPoint x: 605, endPoint y: 469, distance: 24.1
copy span "One of Northumbrian Water's reservoirs. With good views across the reservoir an…"
click at [371, 415] on span "Selset Reservoir" at bounding box center [327, 408] width 135 height 14
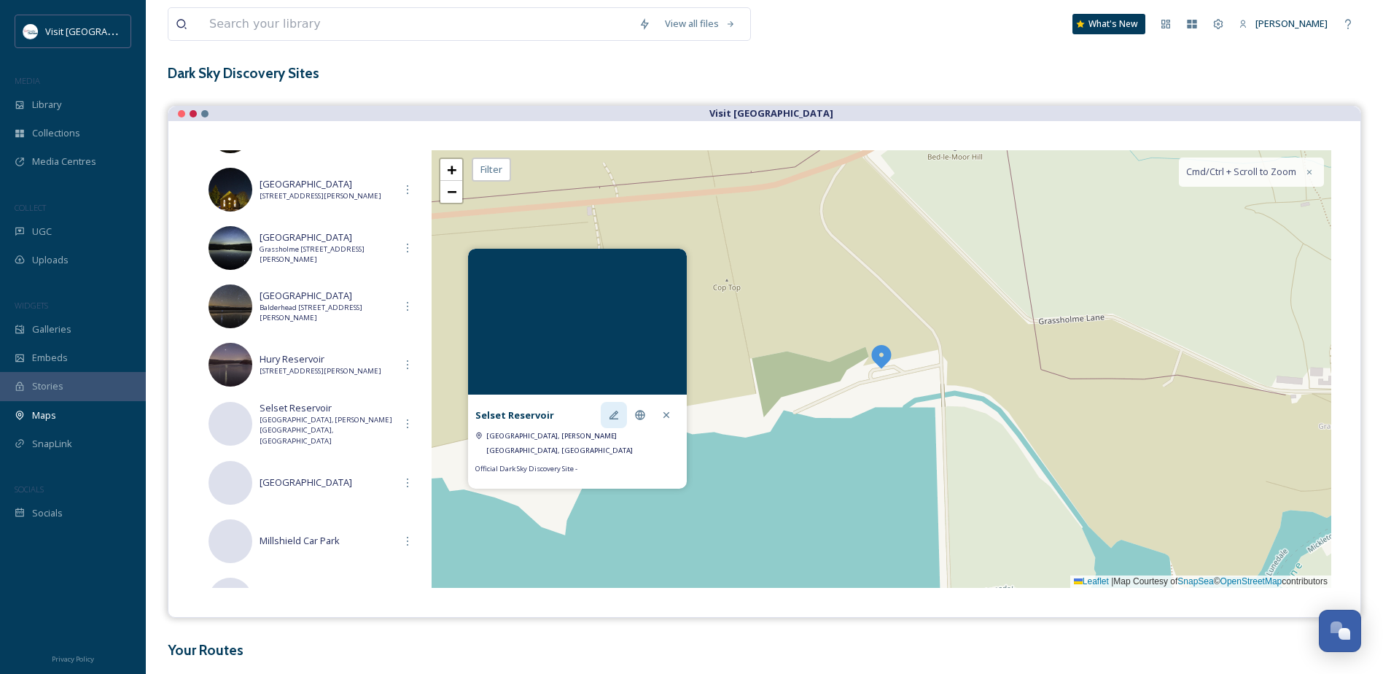
click at [618, 414] on icon at bounding box center [614, 415] width 12 height 12
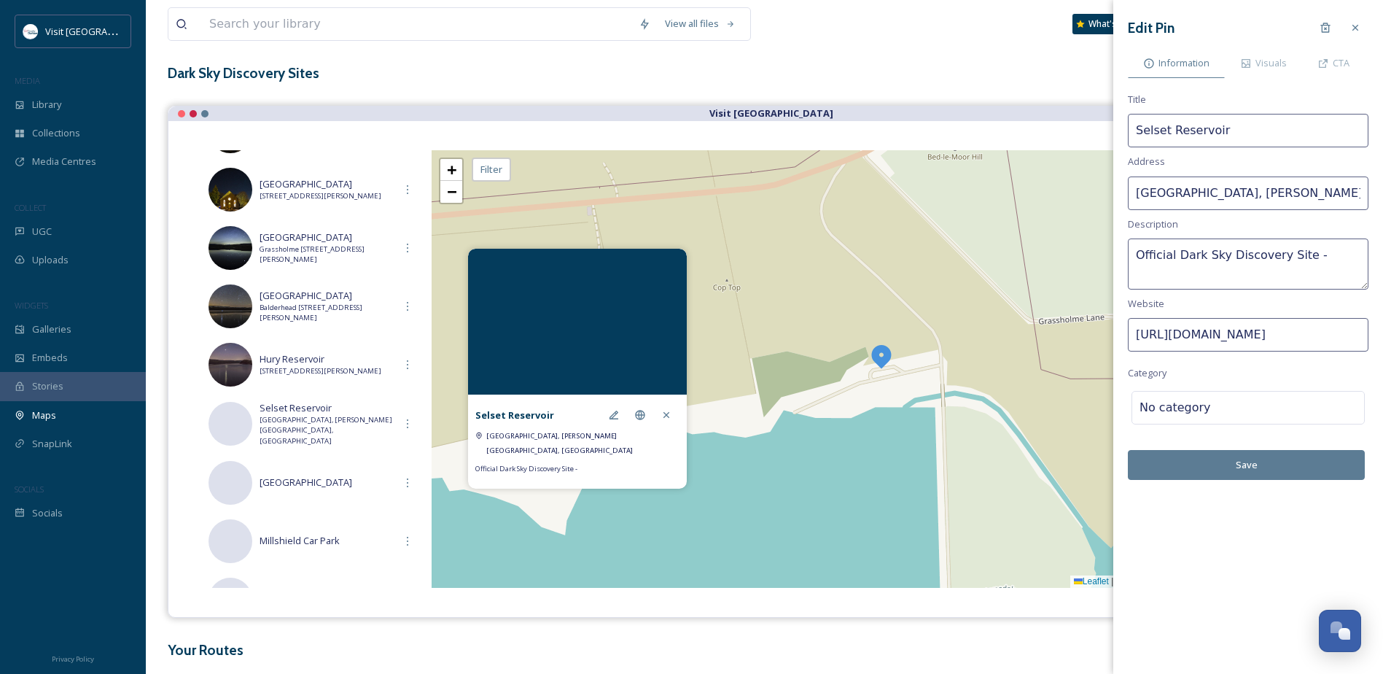
click at [1306, 255] on textarea "Official Dark Sky Discovery Site -" at bounding box center [1248, 263] width 241 height 51
paste textarea "One of Northumbrian Water's reservoirs. With good views across the reservoir an…"
type textarea "Official Dark Sky Discovery Site - One of Northumbrian Water's reservoirs. With…"
click at [1217, 404] on div at bounding box center [1284, 408] width 146 height 18
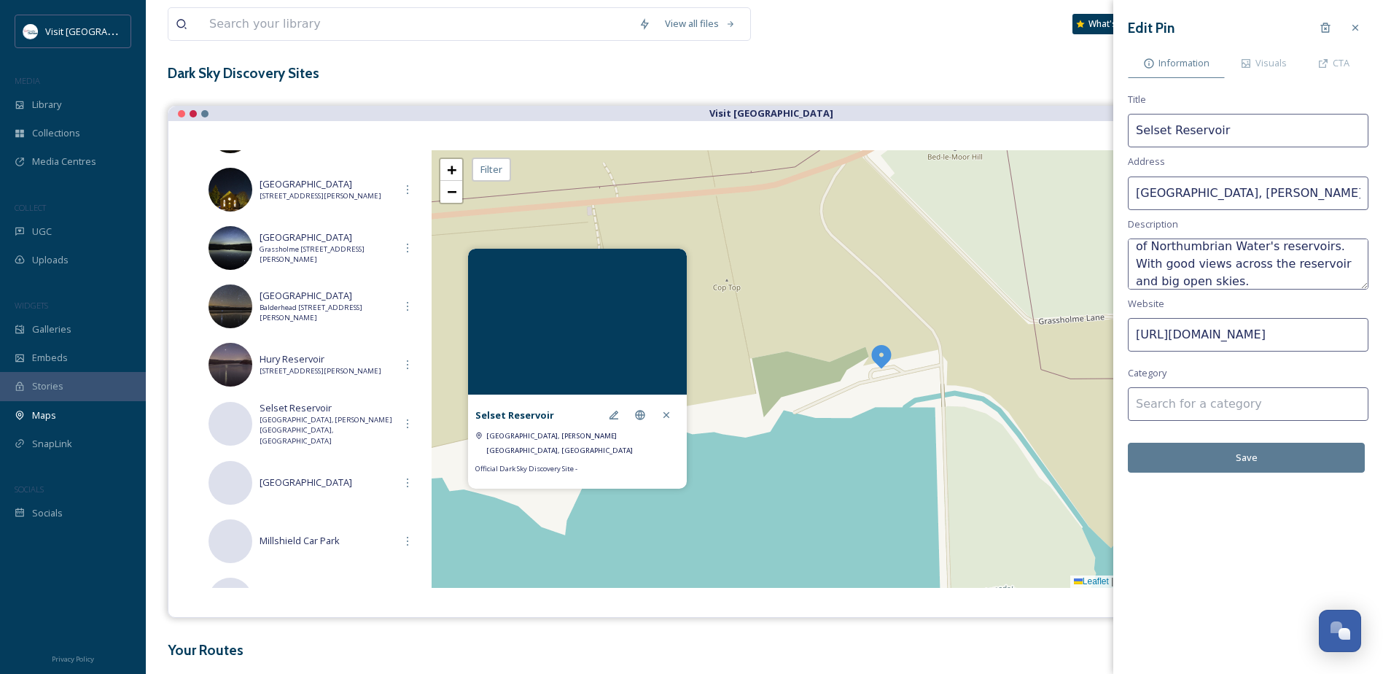
click at [1210, 411] on input at bounding box center [1248, 404] width 241 height 34
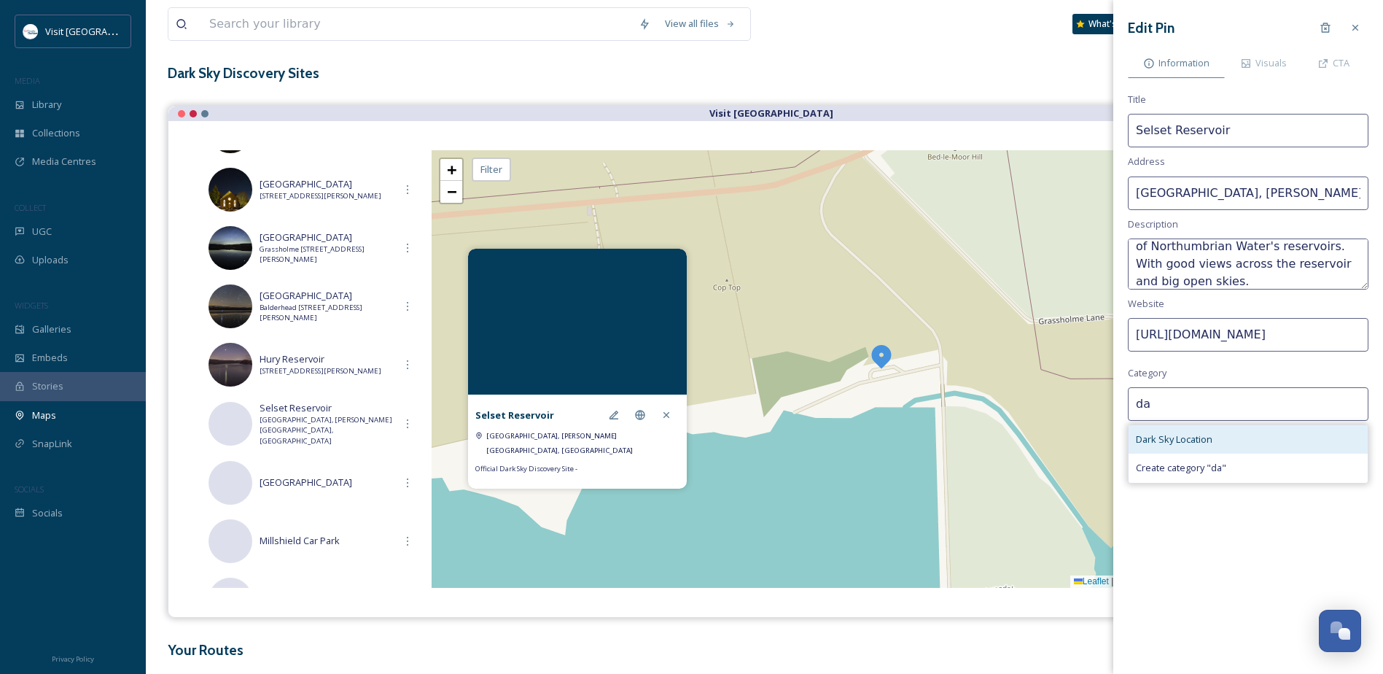
type input "da"
click at [1184, 442] on span "Dark Sky Location" at bounding box center [1174, 439] width 77 height 14
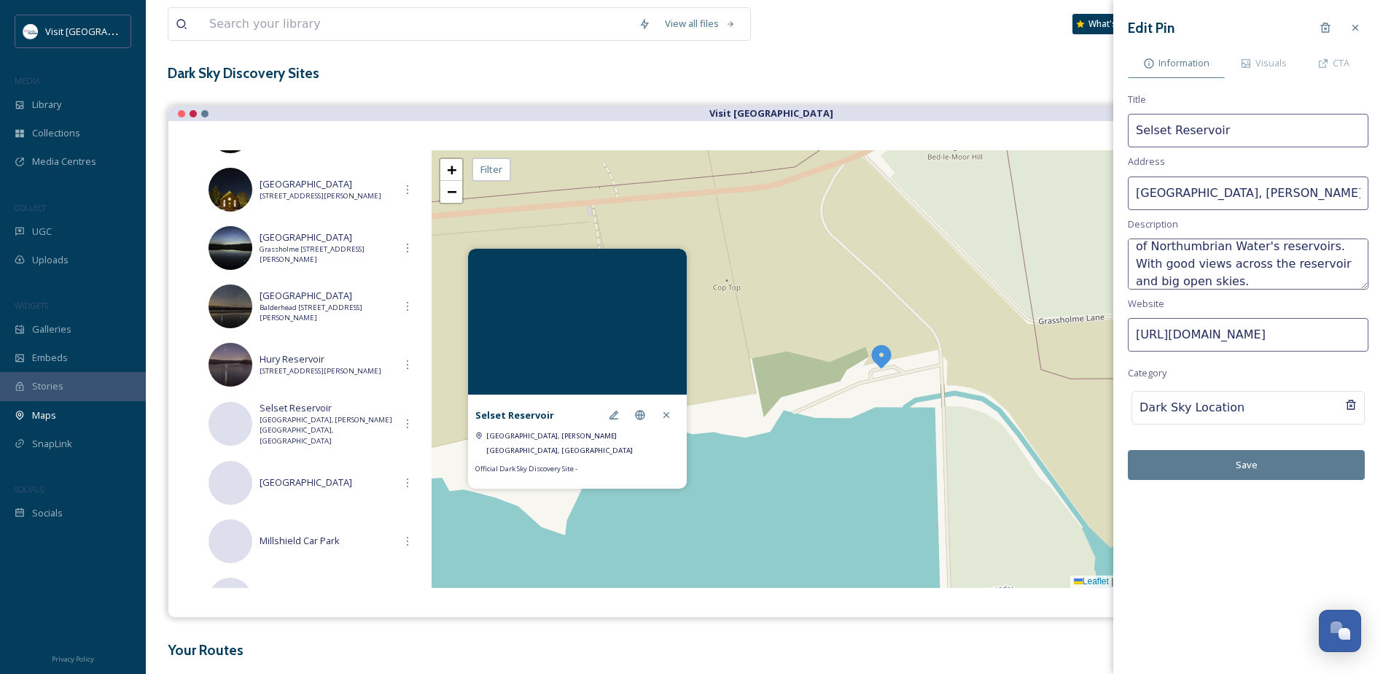
click at [1238, 460] on button "Save" at bounding box center [1246, 465] width 237 height 30
click at [1254, 459] on button "Save" at bounding box center [1246, 465] width 237 height 30
click at [662, 417] on icon at bounding box center [667, 415] width 12 height 12
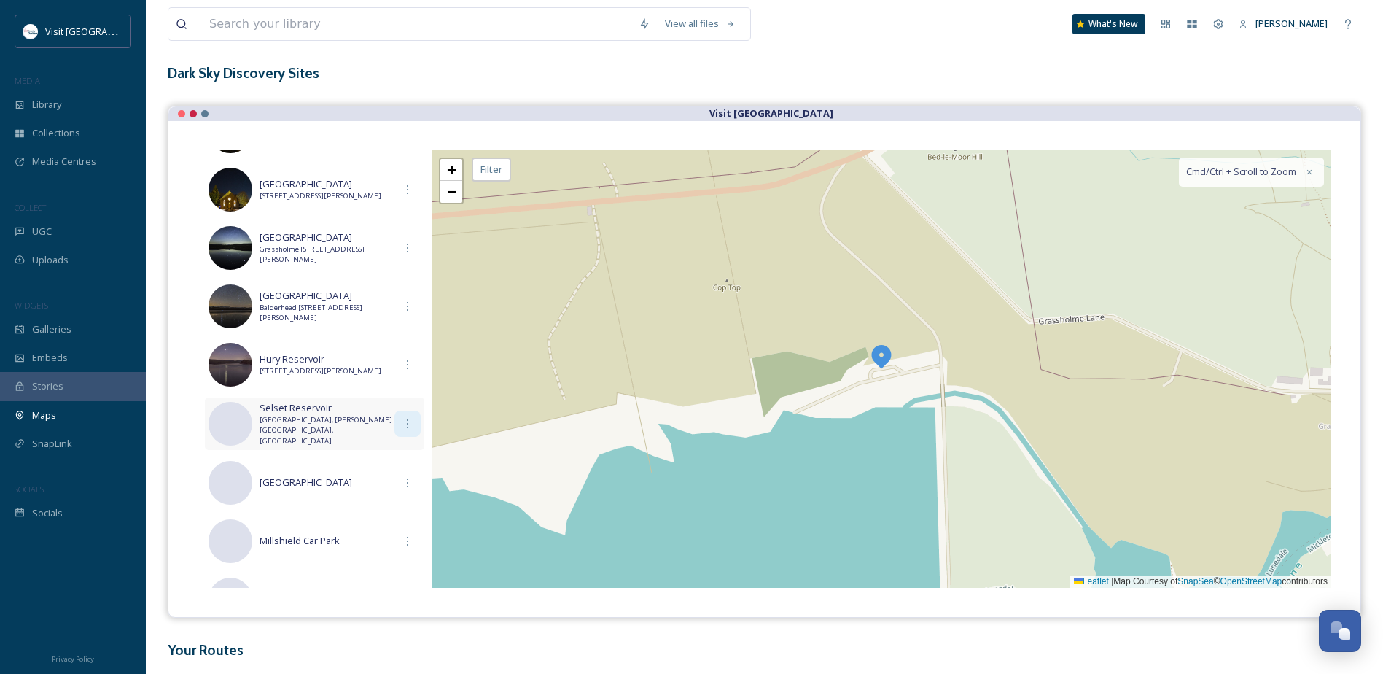
click at [402, 426] on icon at bounding box center [408, 424] width 12 height 12
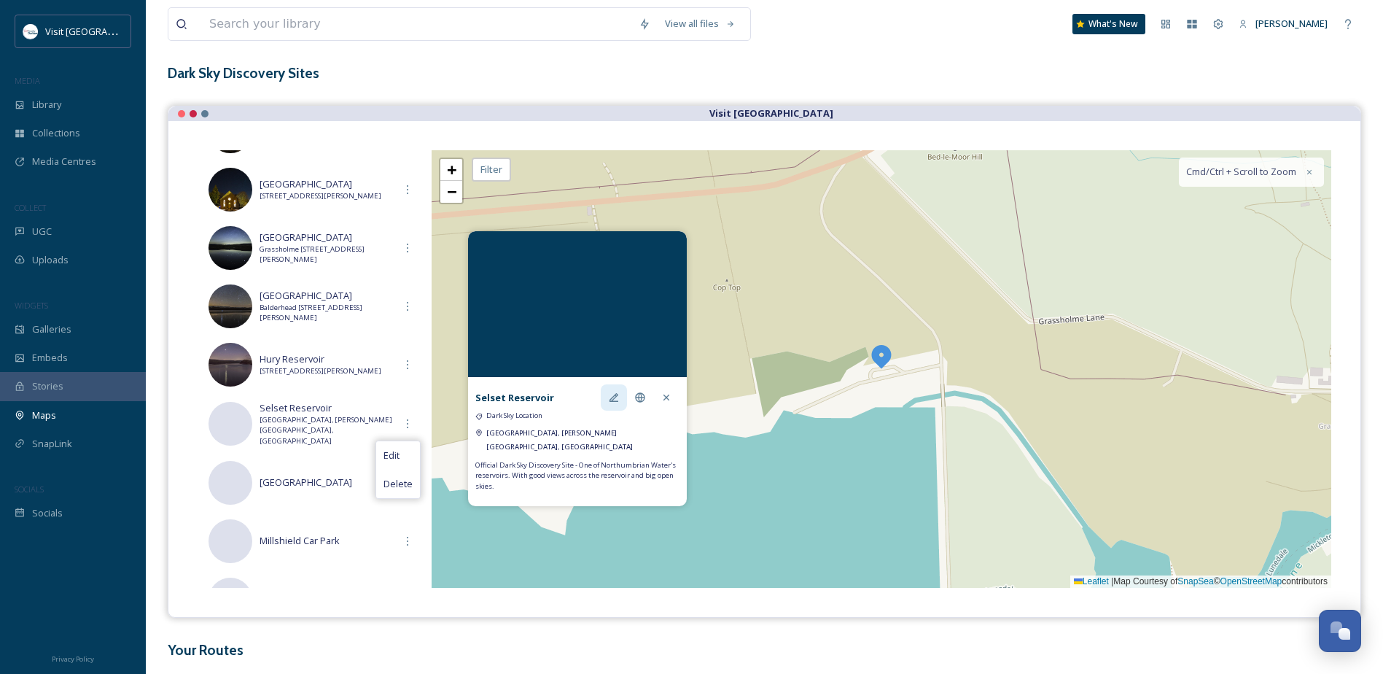
click at [607, 396] on div at bounding box center [614, 397] width 26 height 26
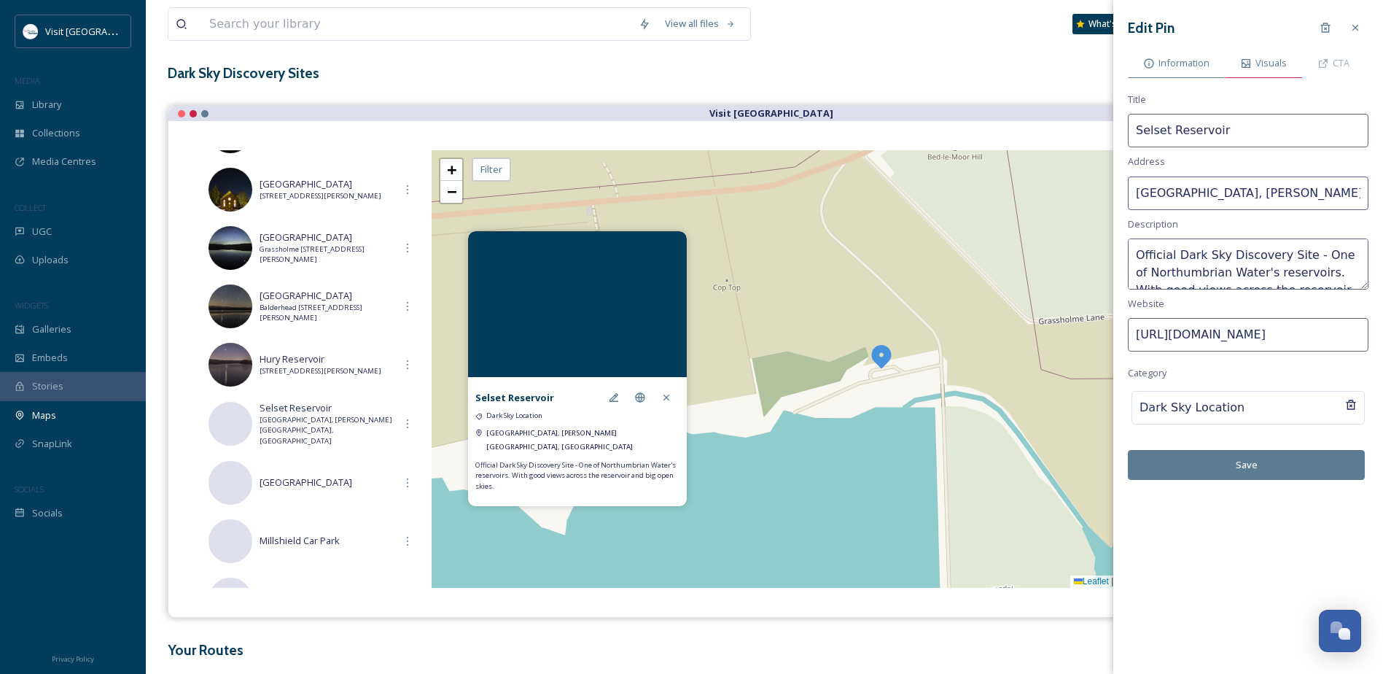
click at [1258, 61] on span "Visuals" at bounding box center [1271, 63] width 31 height 14
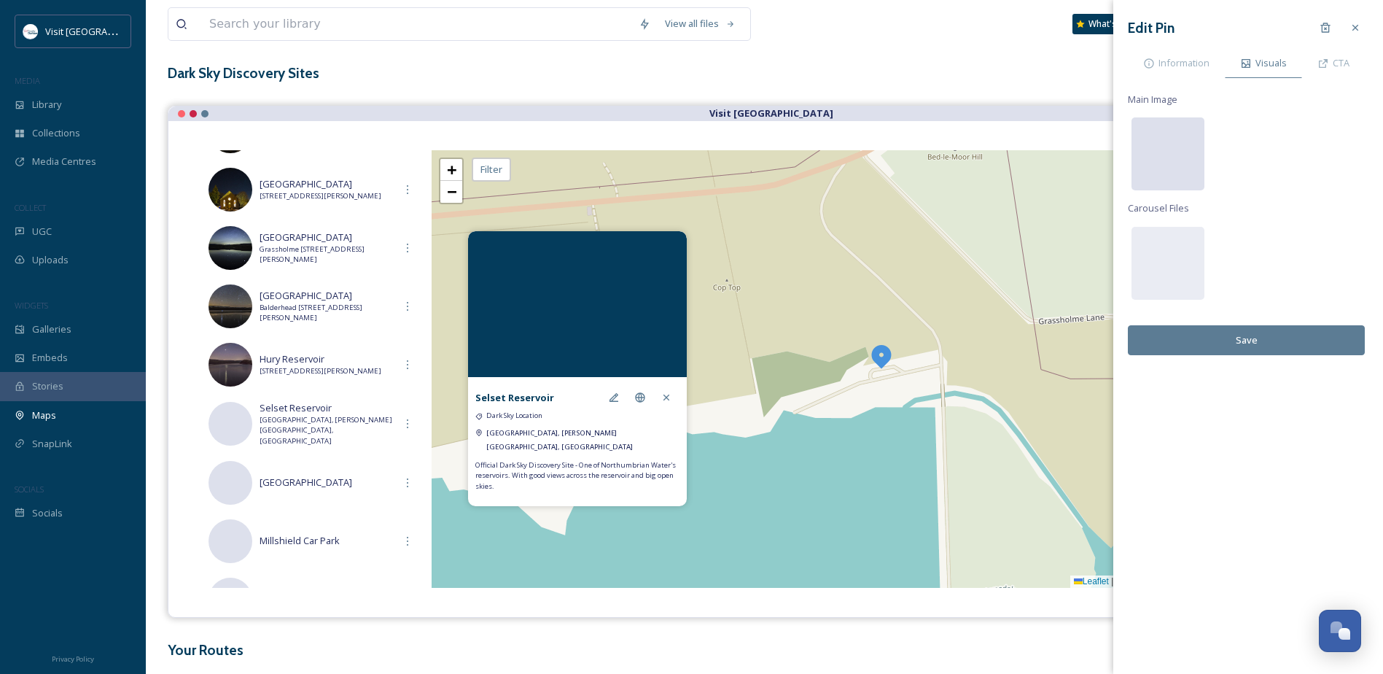
click at [1184, 142] on div at bounding box center [1168, 153] width 73 height 73
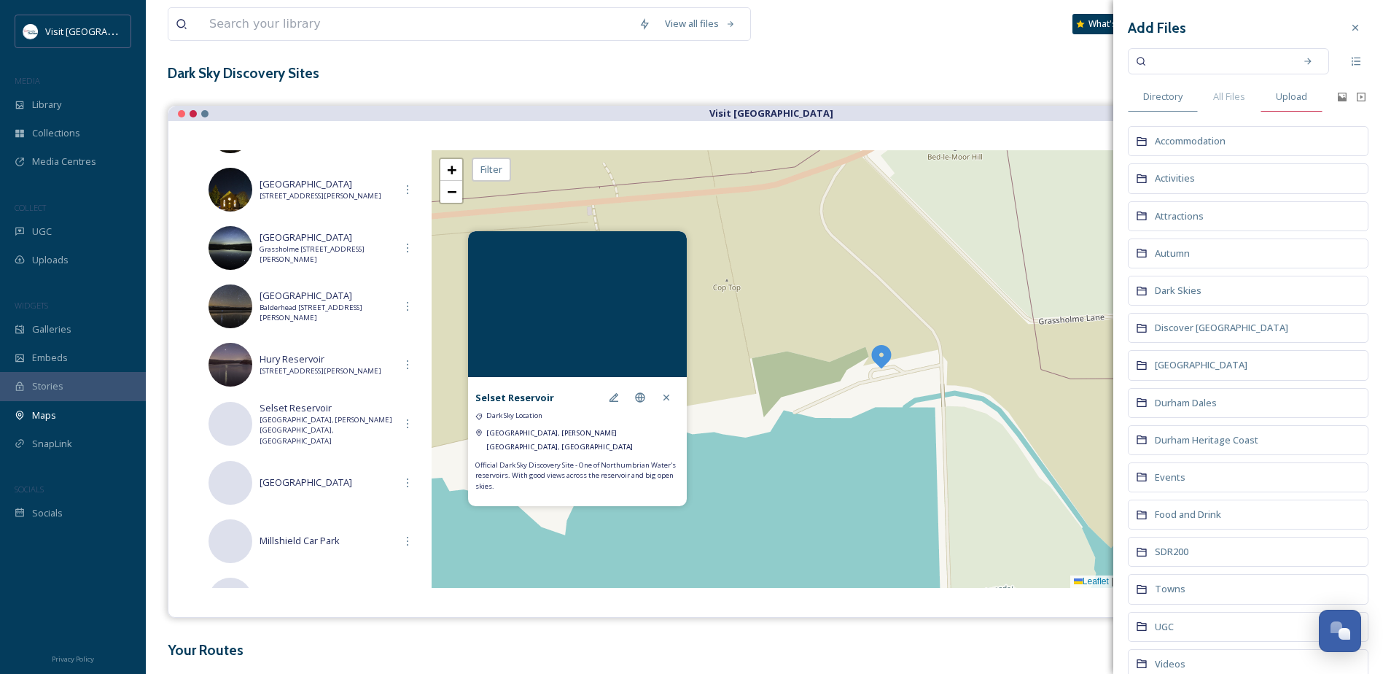
click at [1308, 105] on div "Upload" at bounding box center [1292, 97] width 62 height 30
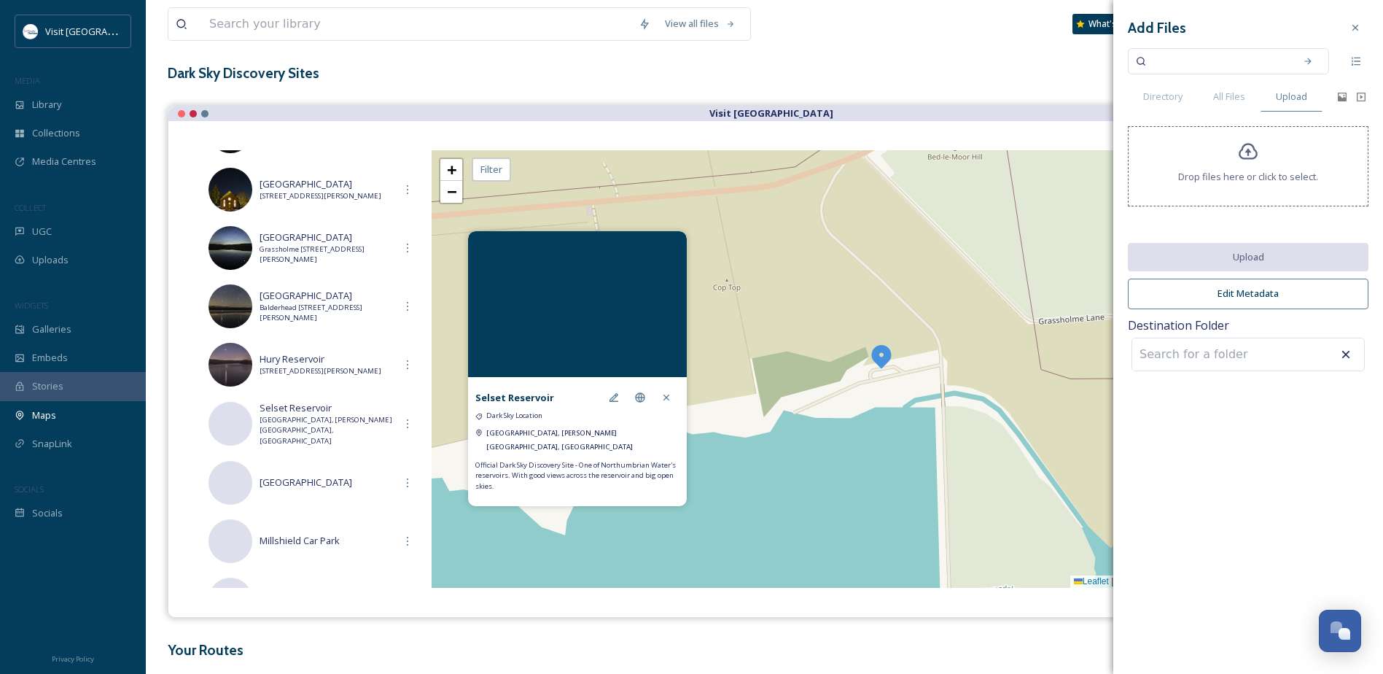
click at [1237, 154] on div "Drop files here or click to select." at bounding box center [1248, 166] width 241 height 80
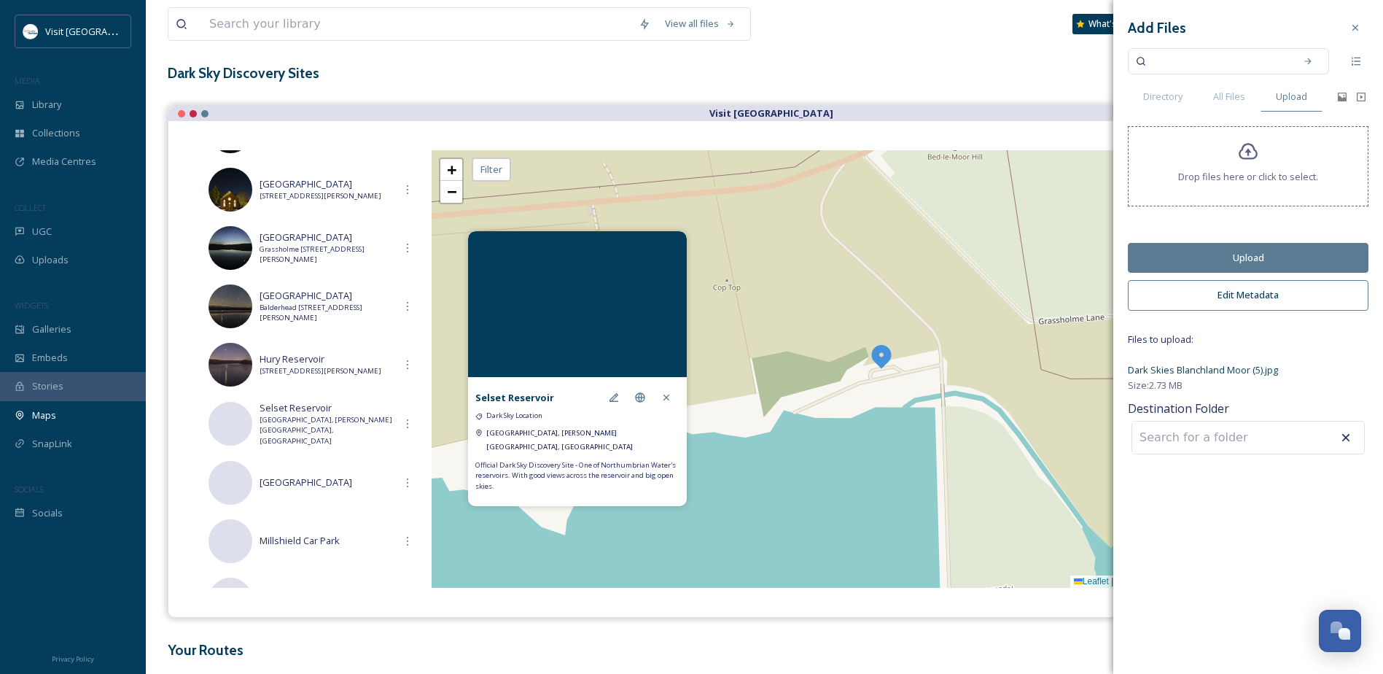
click at [1264, 249] on button "Upload" at bounding box center [1248, 258] width 241 height 30
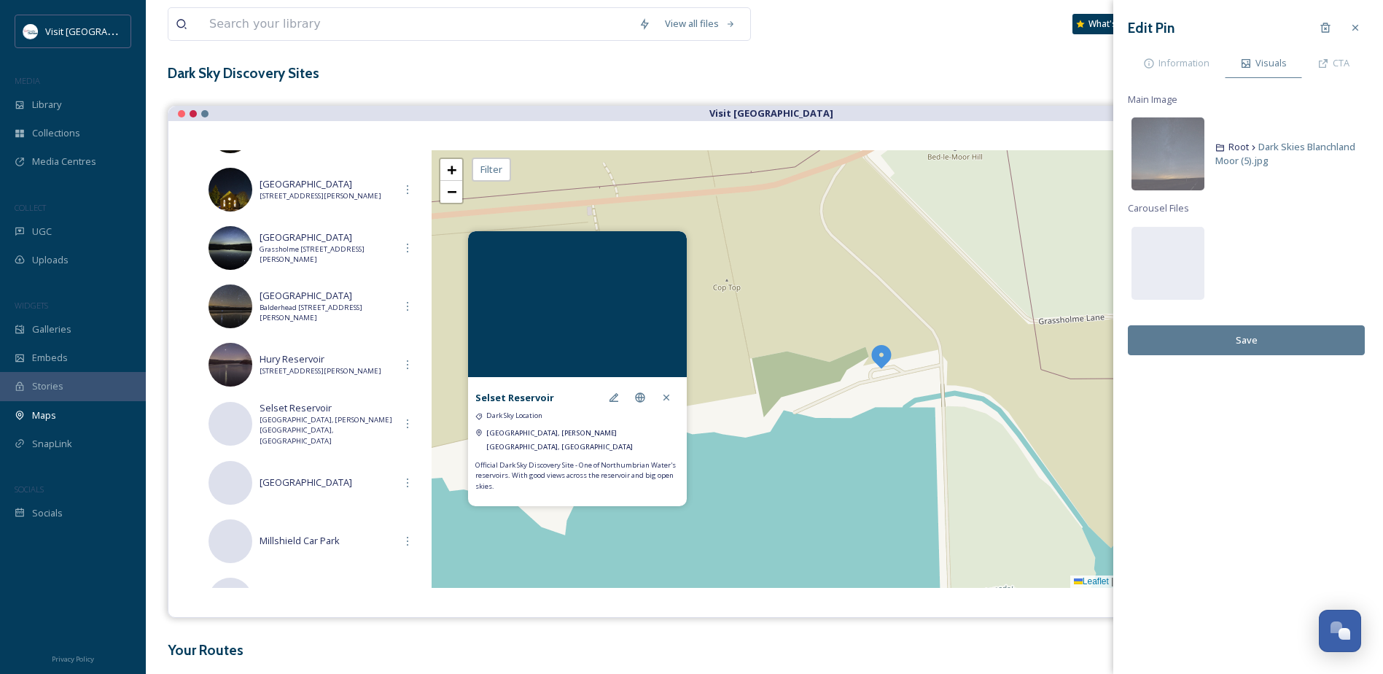
scroll to position [292, 0]
click at [1265, 343] on button "Save" at bounding box center [1246, 340] width 237 height 30
click at [1175, 65] on span "Information" at bounding box center [1184, 63] width 51 height 14
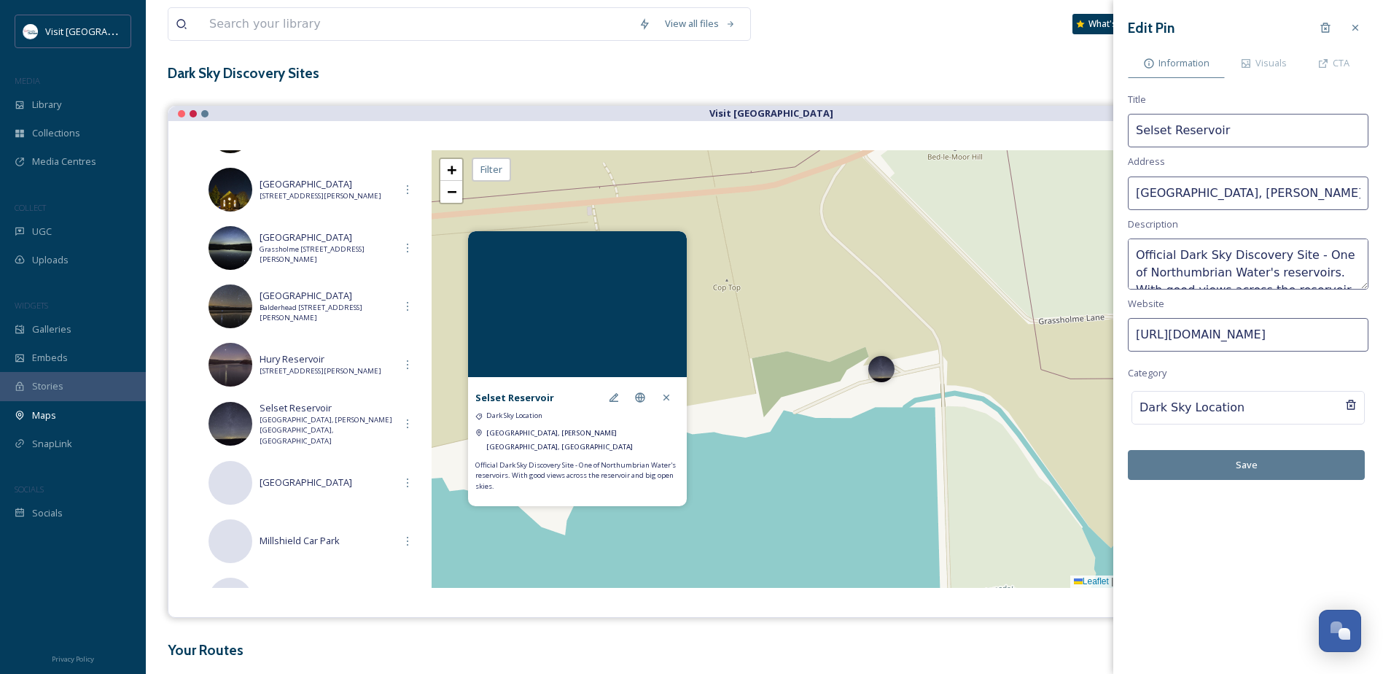
click at [1246, 470] on button "Save" at bounding box center [1246, 465] width 237 height 30
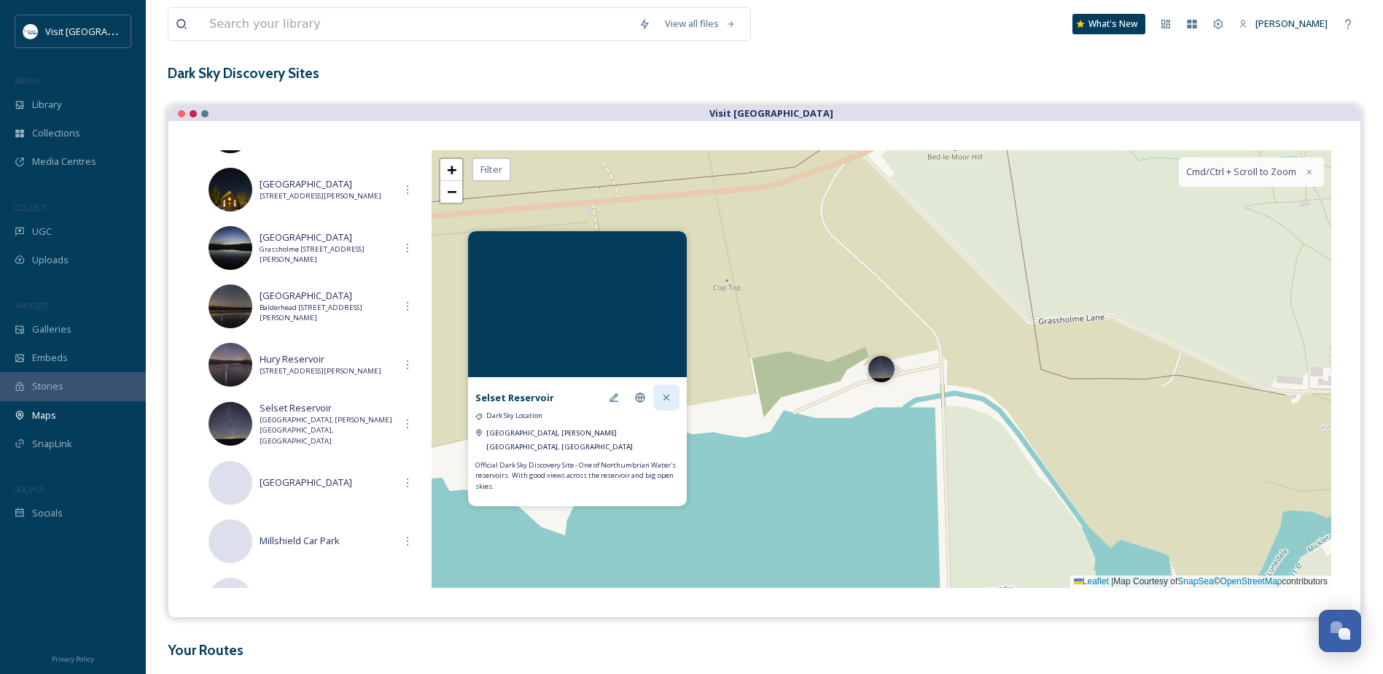
click at [661, 395] on icon at bounding box center [667, 398] width 12 height 12
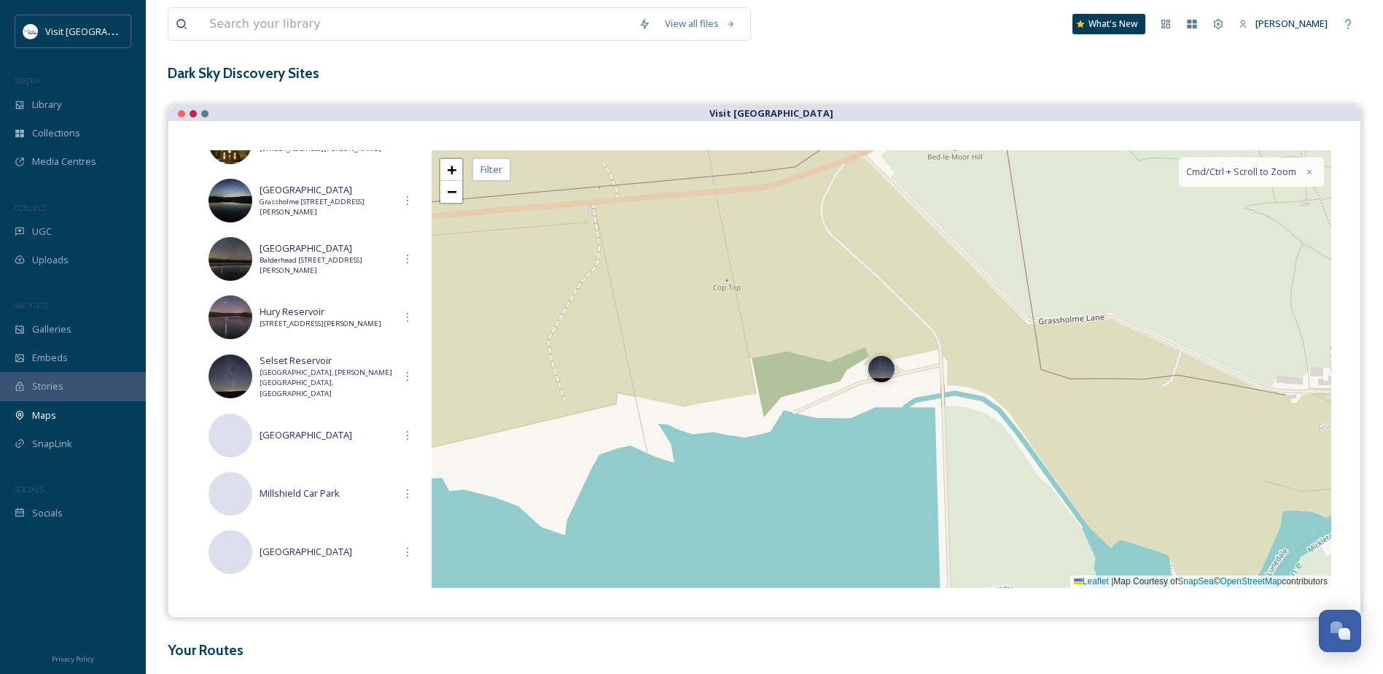
scroll to position [365, 0]
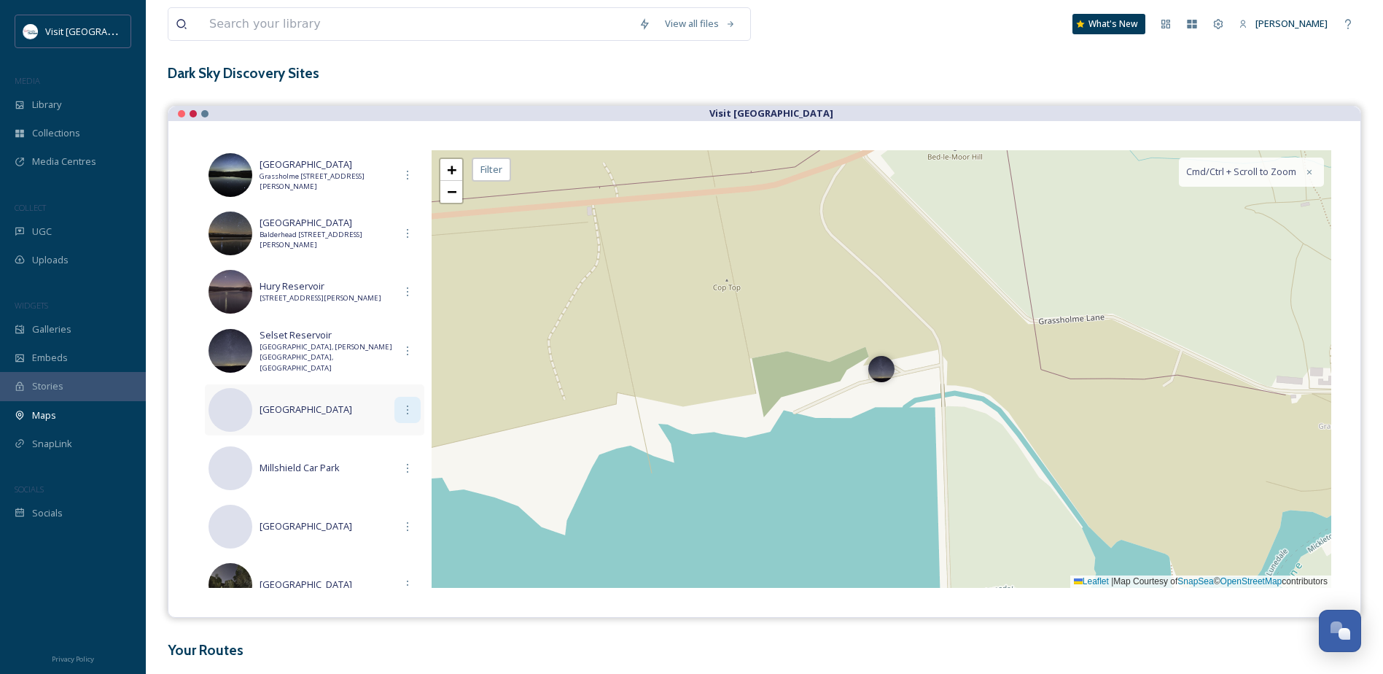
click at [405, 411] on icon at bounding box center [408, 410] width 12 height 12
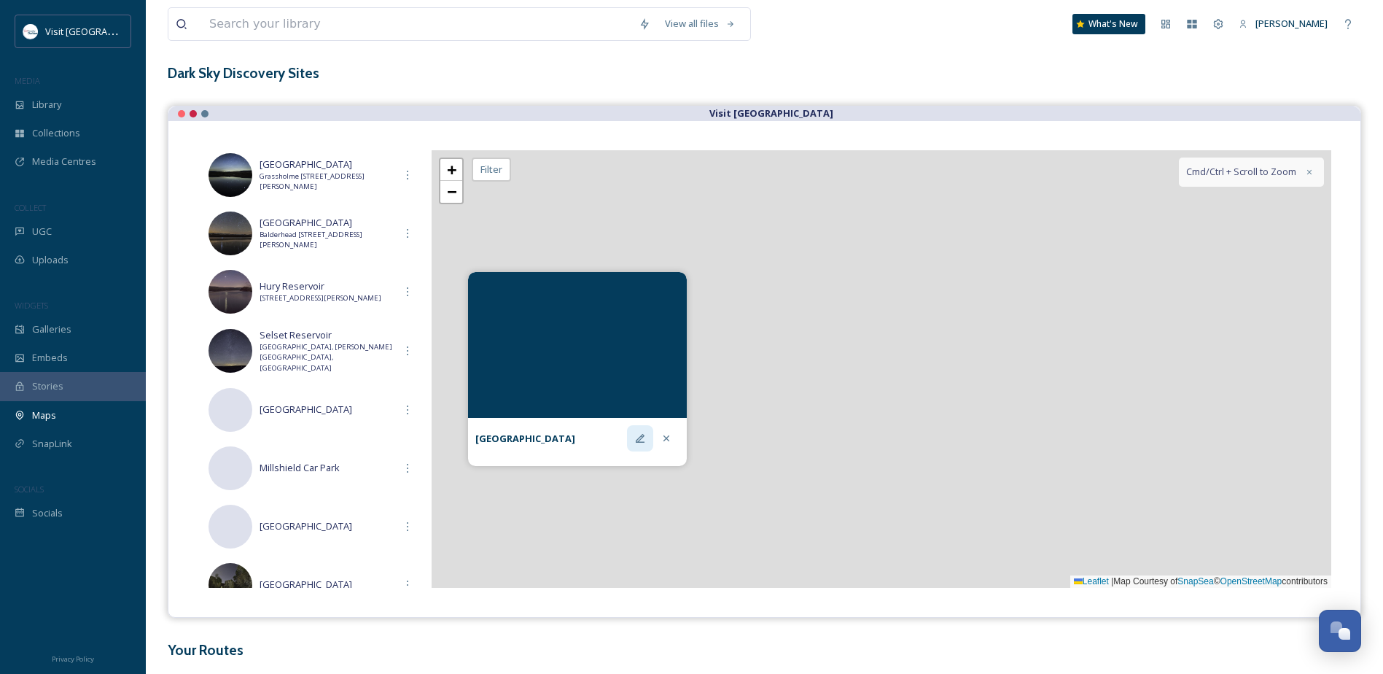
click at [634, 443] on icon at bounding box center [640, 438] width 12 height 12
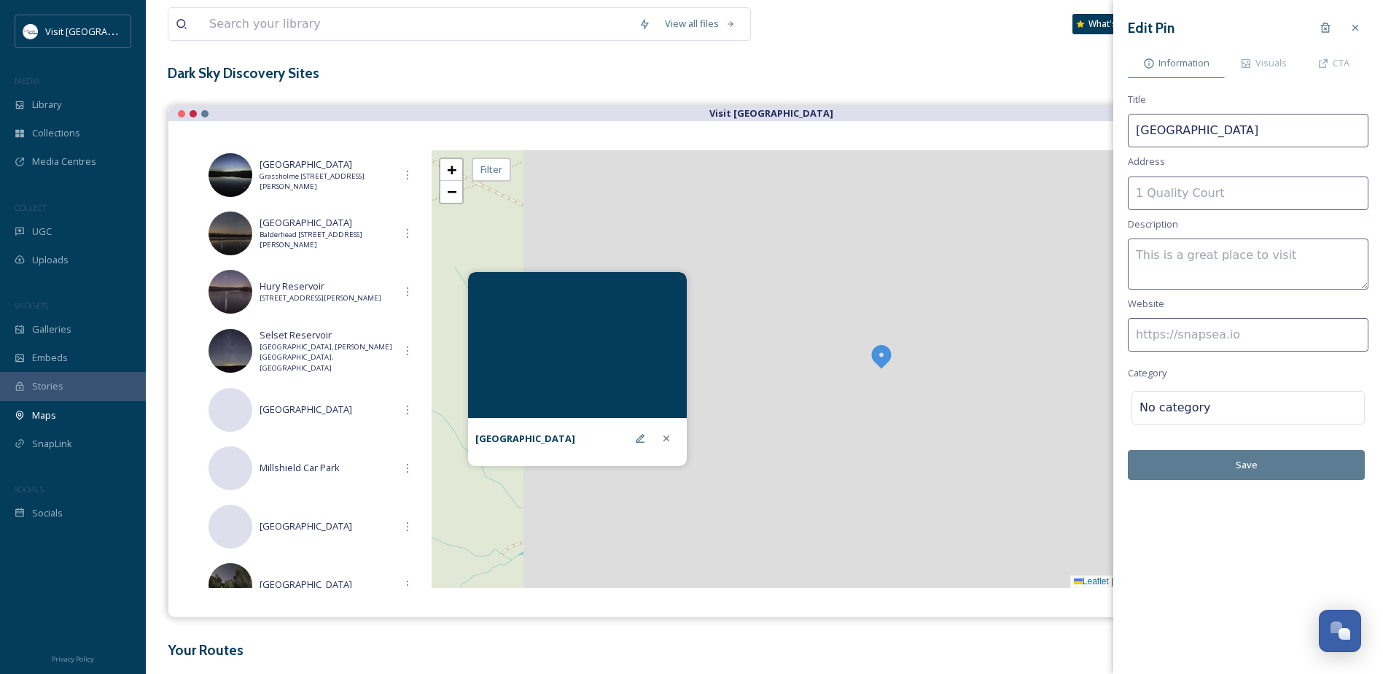
click at [1186, 339] on input at bounding box center [1248, 335] width 241 height 34
paste input "[URL][DOMAIN_NAME]"
type input "[URL][DOMAIN_NAME]"
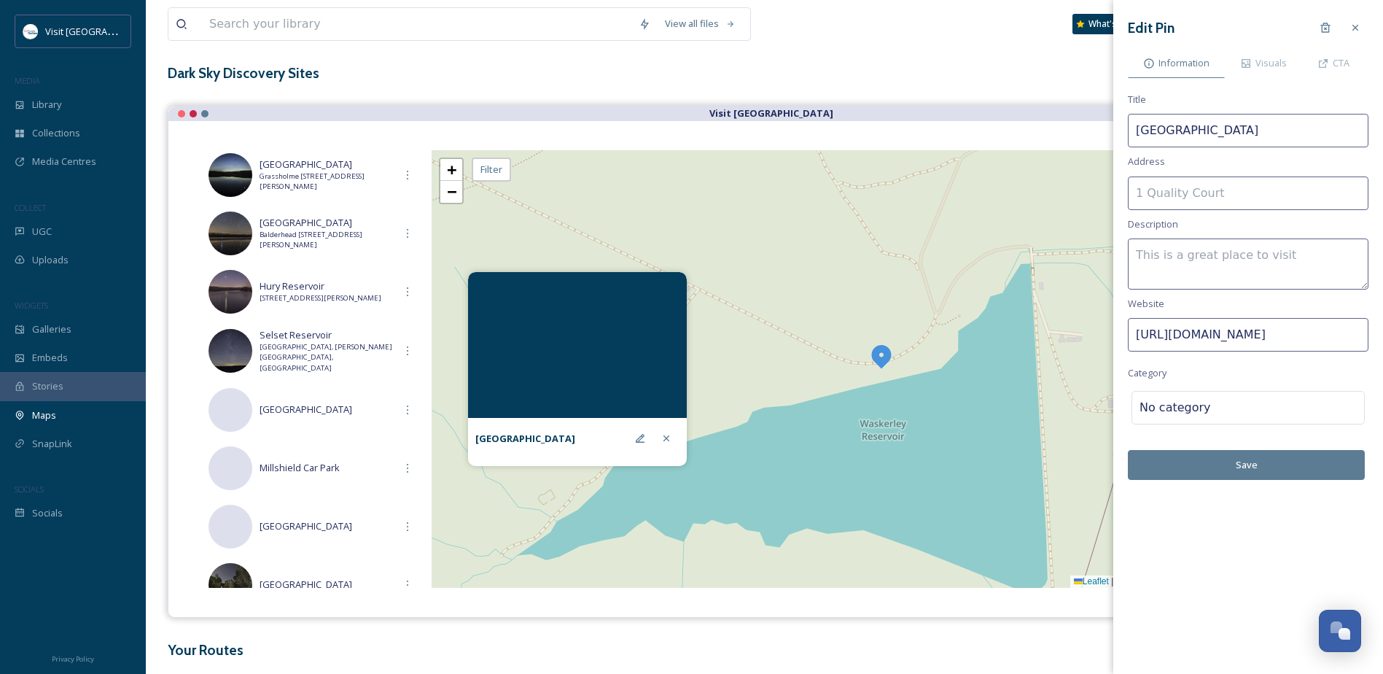
click at [1210, 191] on input at bounding box center [1248, 193] width 241 height 34
type input "Waskerley [STREET_ADDRESS][PERSON_NAME]"
click at [1178, 257] on textarea at bounding box center [1248, 263] width 241 height 51
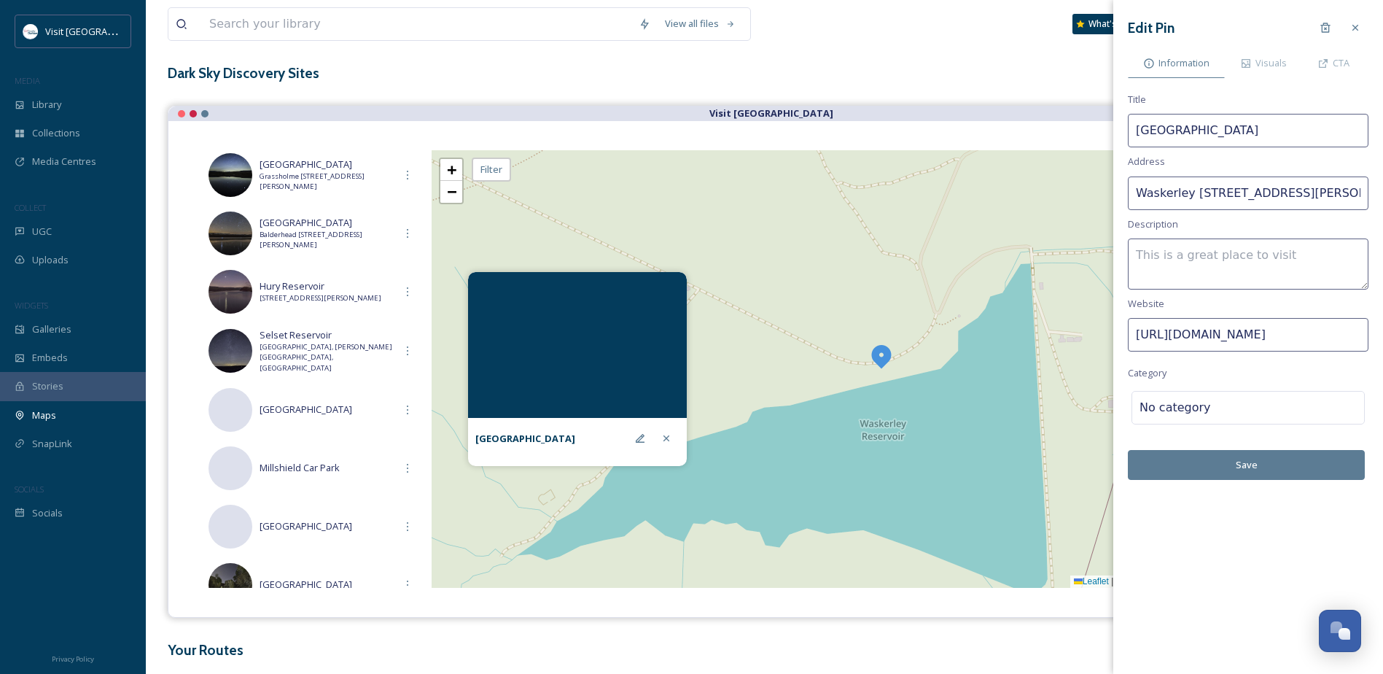
click at [1199, 250] on textarea at bounding box center [1248, 263] width 241 height 51
drag, startPoint x: 1263, startPoint y: 257, endPoint x: 1047, endPoint y: 258, distance: 215.9
click at [1047, 258] on div "View all files What's New [PERSON_NAME] Maps Share Customise Add Map Route Add …" at bounding box center [765, 330] width 1238 height 806
click at [1274, 255] on textarea "Go Stargazing Site -" at bounding box center [1248, 263] width 241 height 51
paste textarea "a place identified by the Go Stargazing team as a good spot to stargaze from."
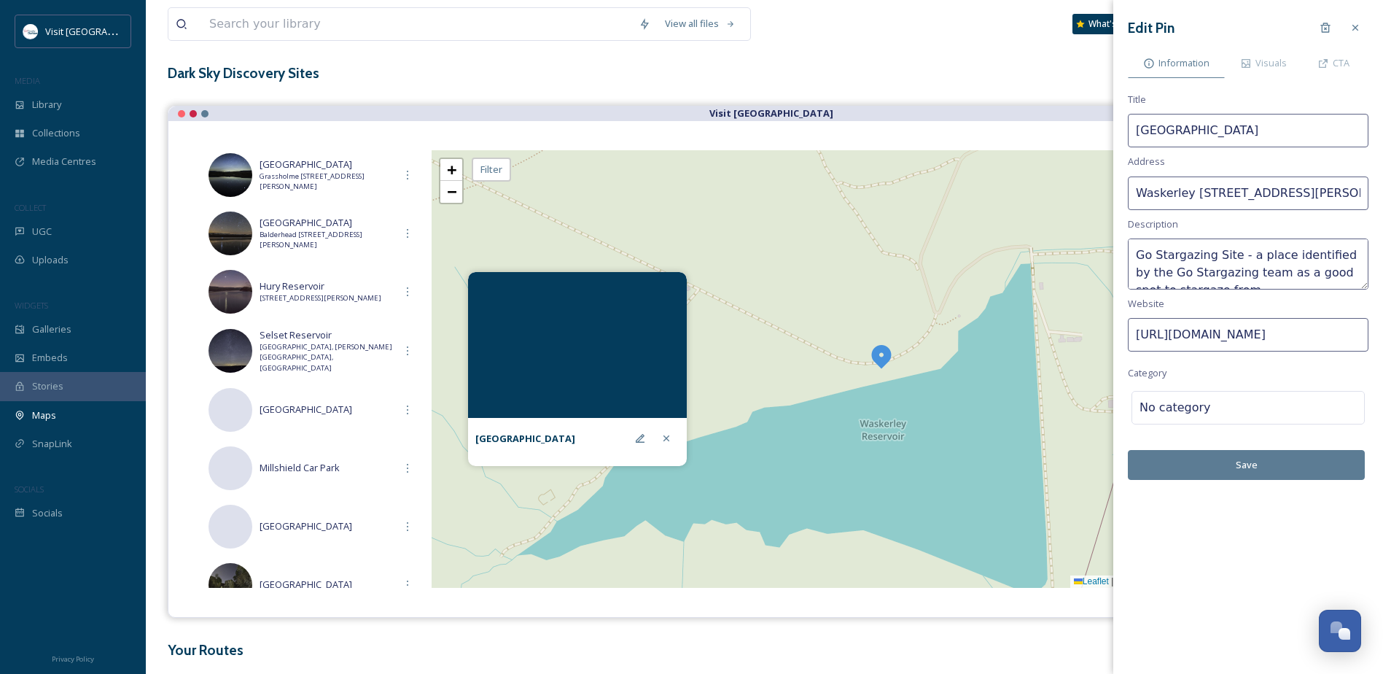
scroll to position [9, 0]
click at [1249, 244] on textarea "Go Stargazing Site - a place identified by the Go Stargazing team as a good spo…" at bounding box center [1248, 263] width 241 height 51
click at [1263, 276] on textarea "Go Stargazing Site - A place identified by the Go Stargazing team as a good spo…" at bounding box center [1248, 263] width 241 height 51
type textarea "Go Stargazing Site - A place identified by the Go Stargazing team as a good spo…"
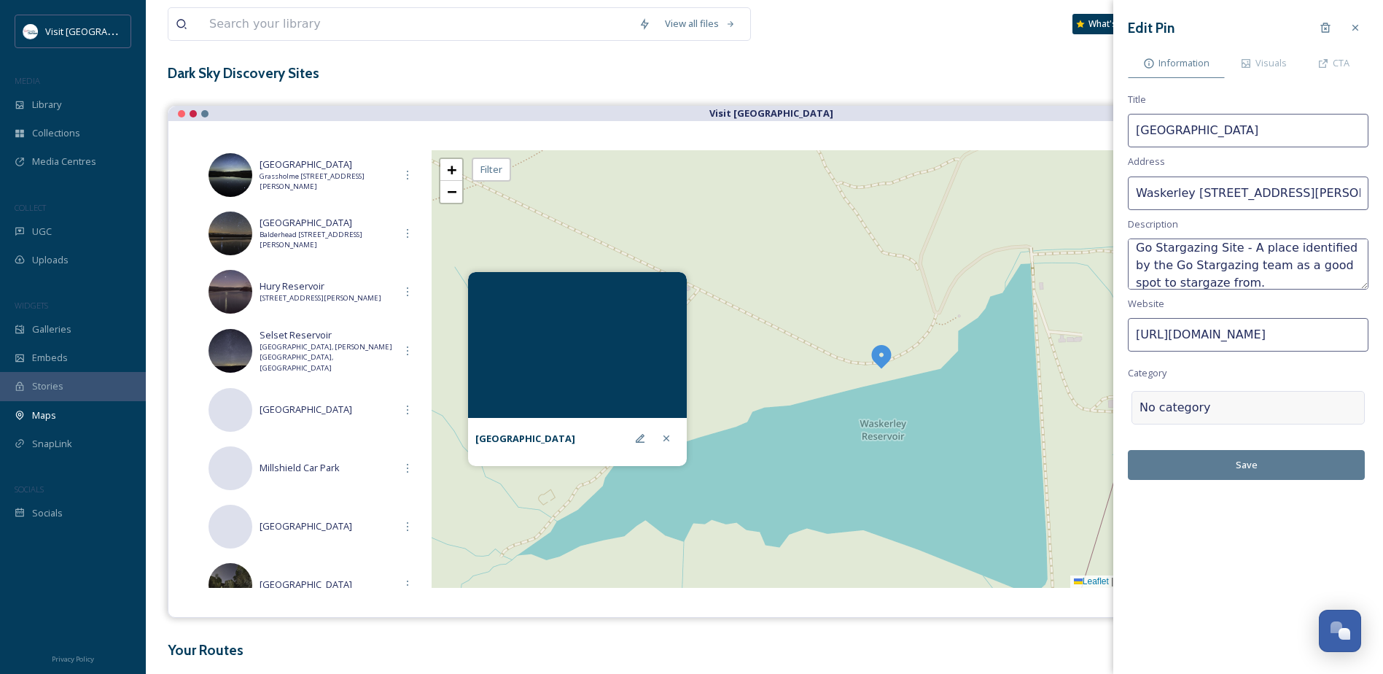
click at [1248, 410] on div at bounding box center [1284, 408] width 146 height 18
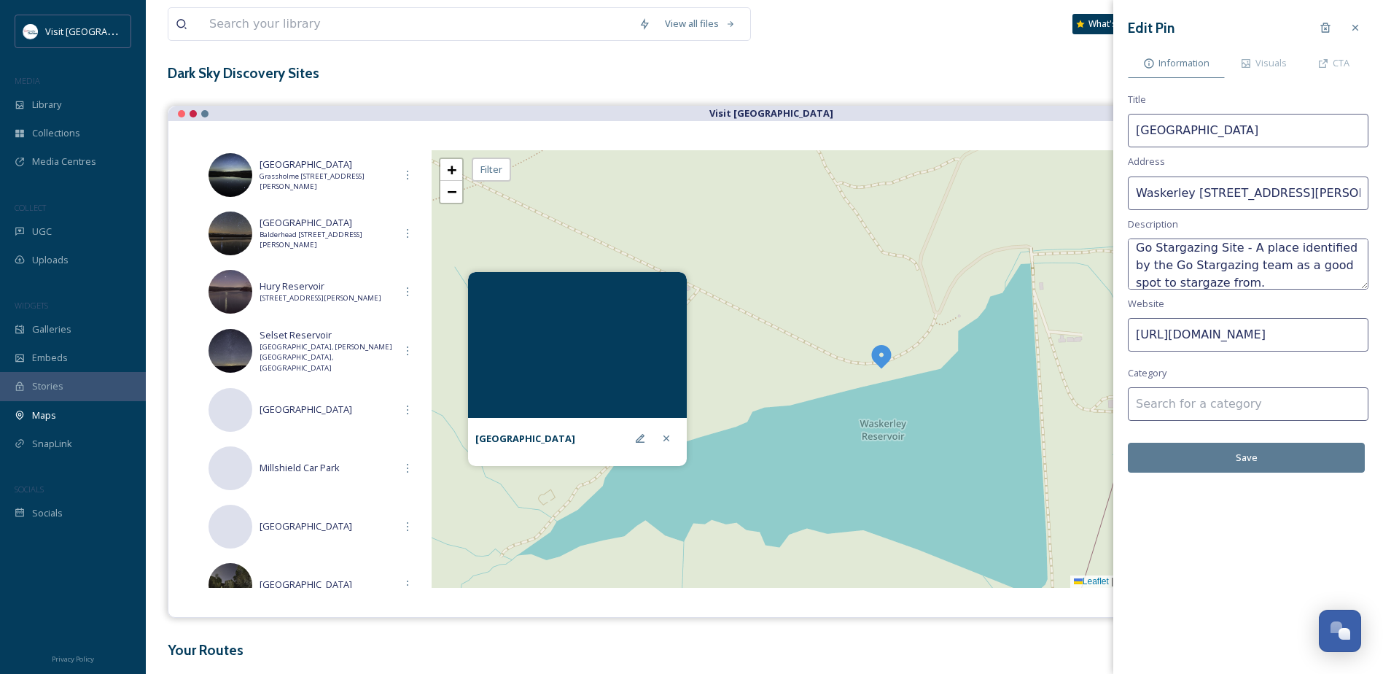
click at [1220, 402] on input at bounding box center [1248, 404] width 241 height 34
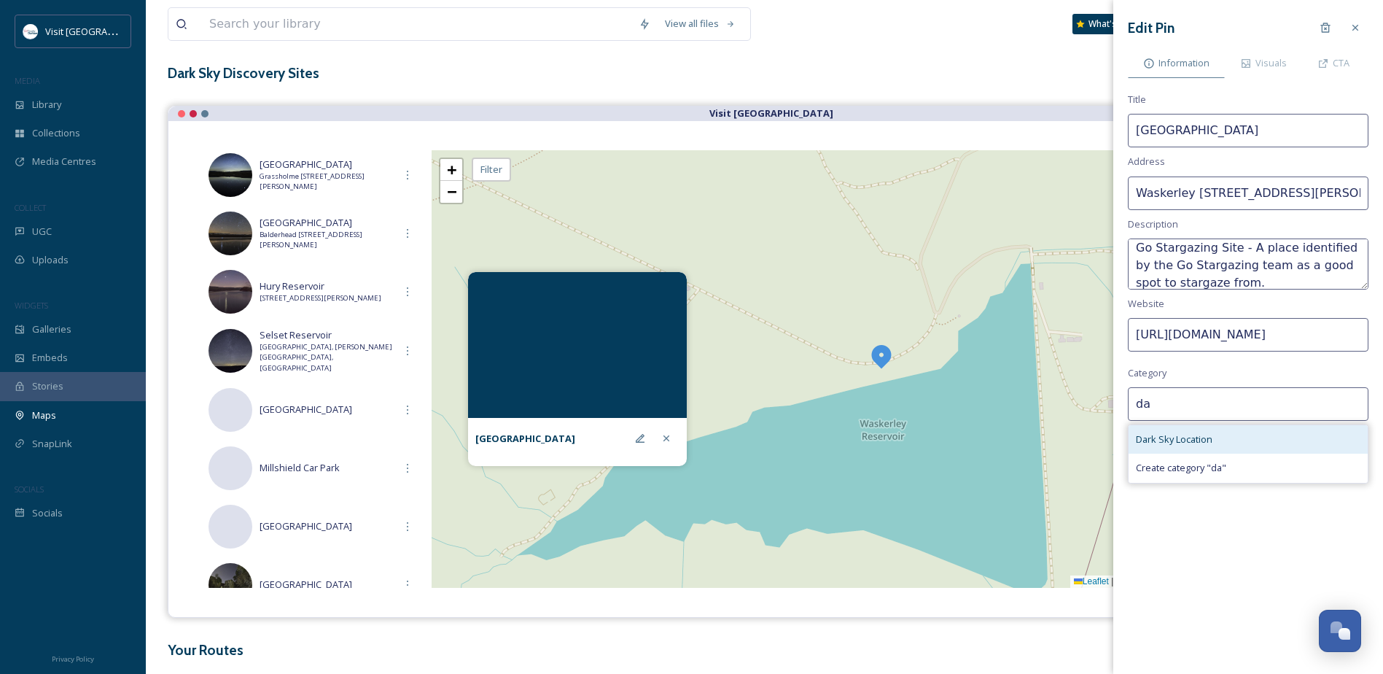
type input "da"
click at [1200, 444] on span "Dark Sky Location" at bounding box center [1174, 439] width 77 height 14
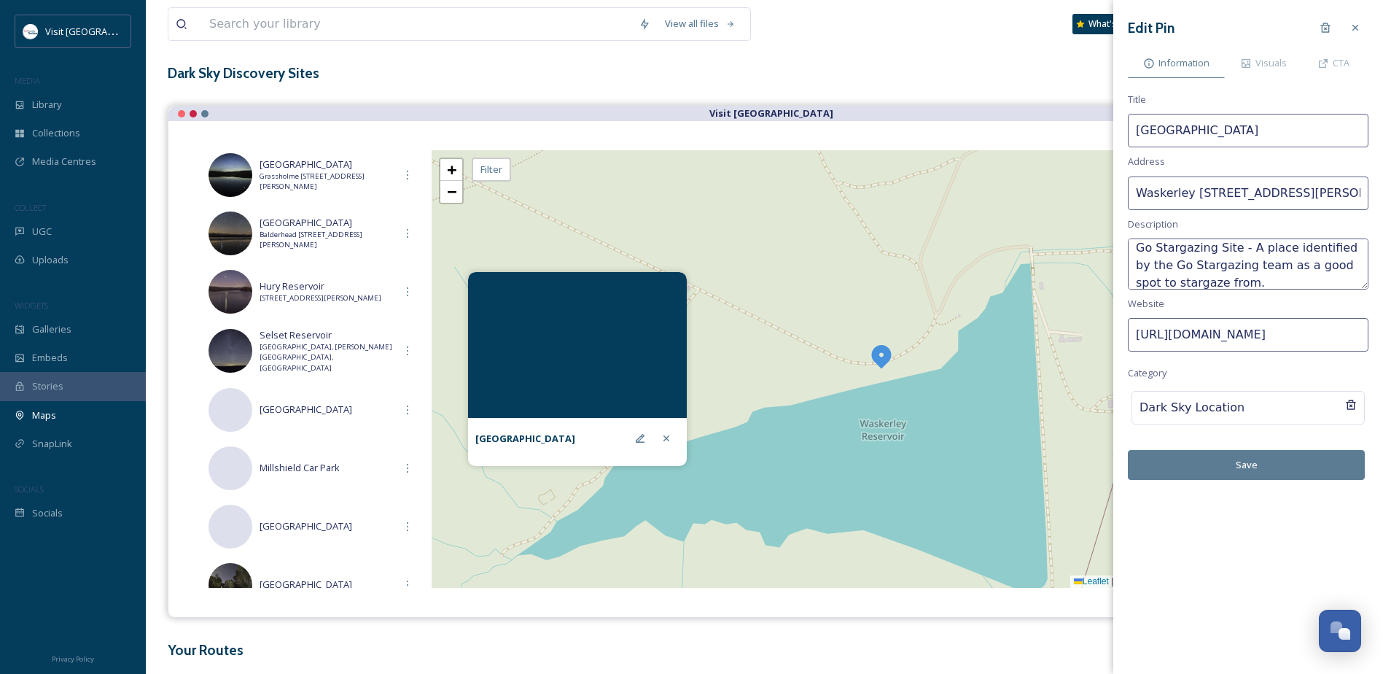
click at [1271, 462] on button "Save" at bounding box center [1246, 465] width 237 height 30
click at [1280, 61] on span "Visuals" at bounding box center [1271, 63] width 31 height 14
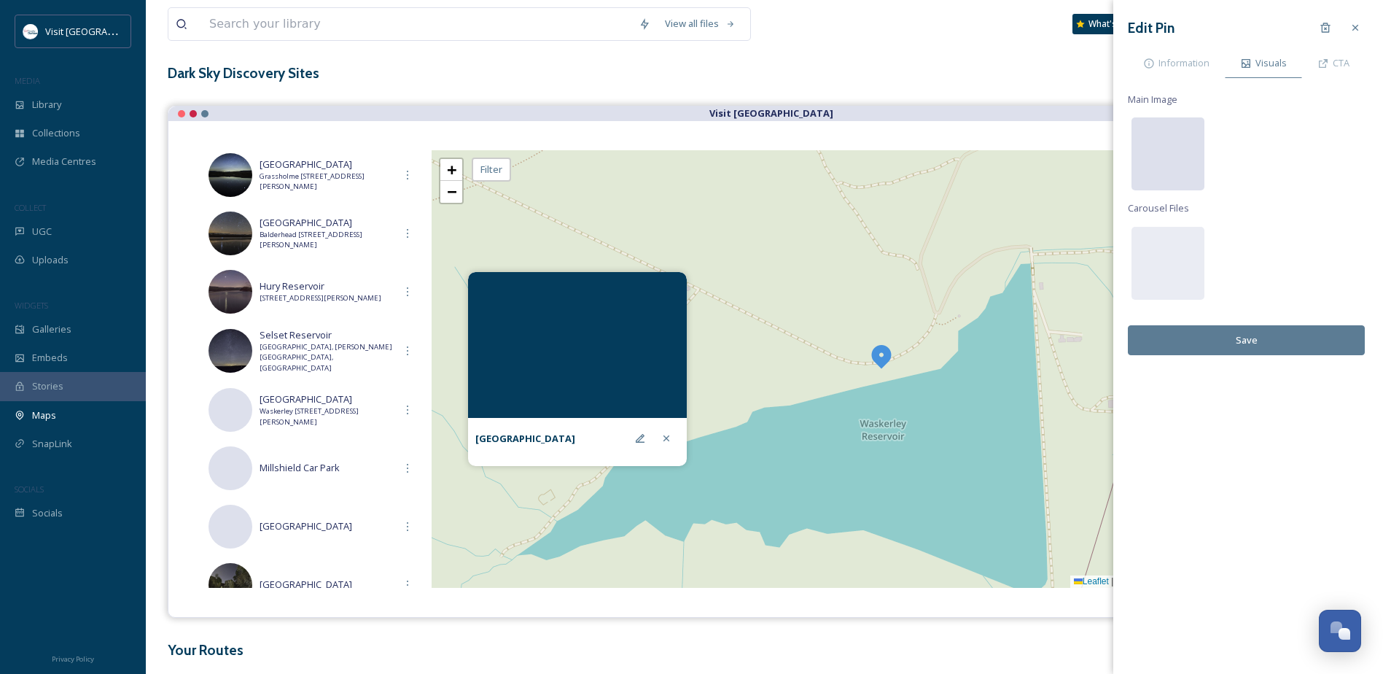
click at [1174, 166] on div at bounding box center [1168, 153] width 73 height 73
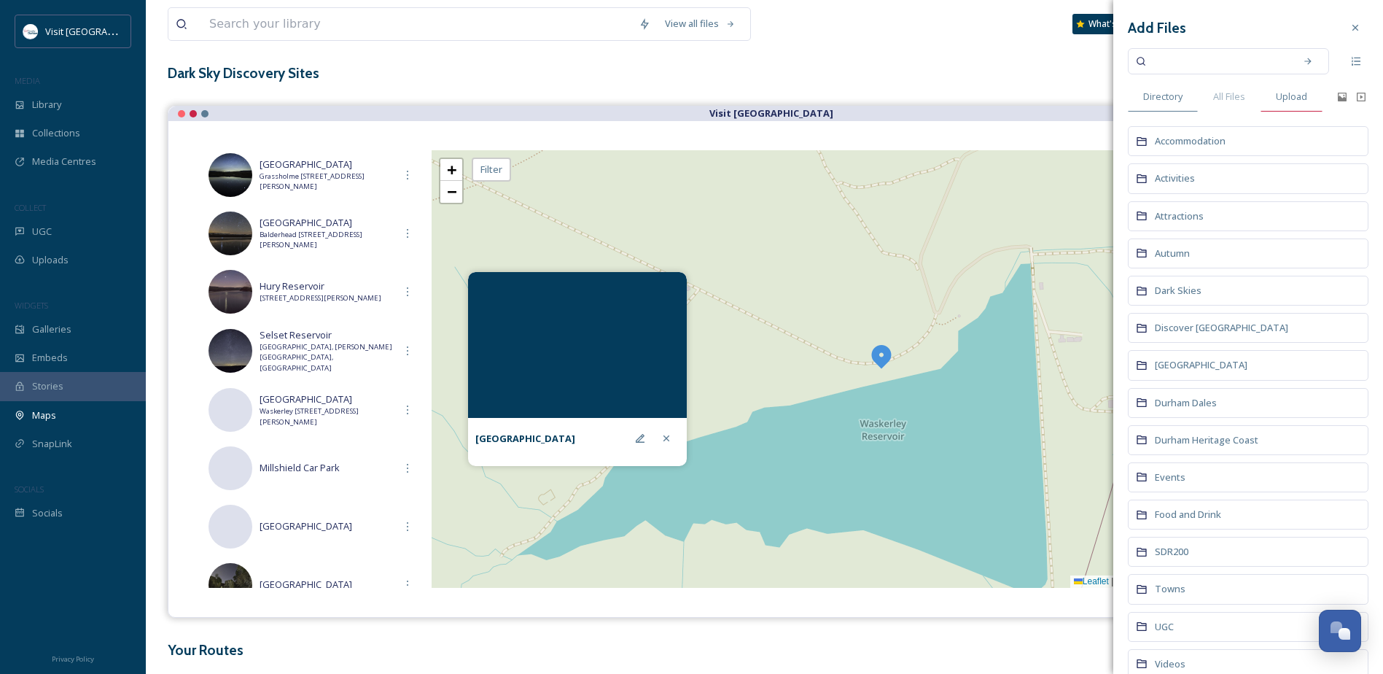
click at [1288, 98] on span "Upload" at bounding box center [1291, 97] width 31 height 14
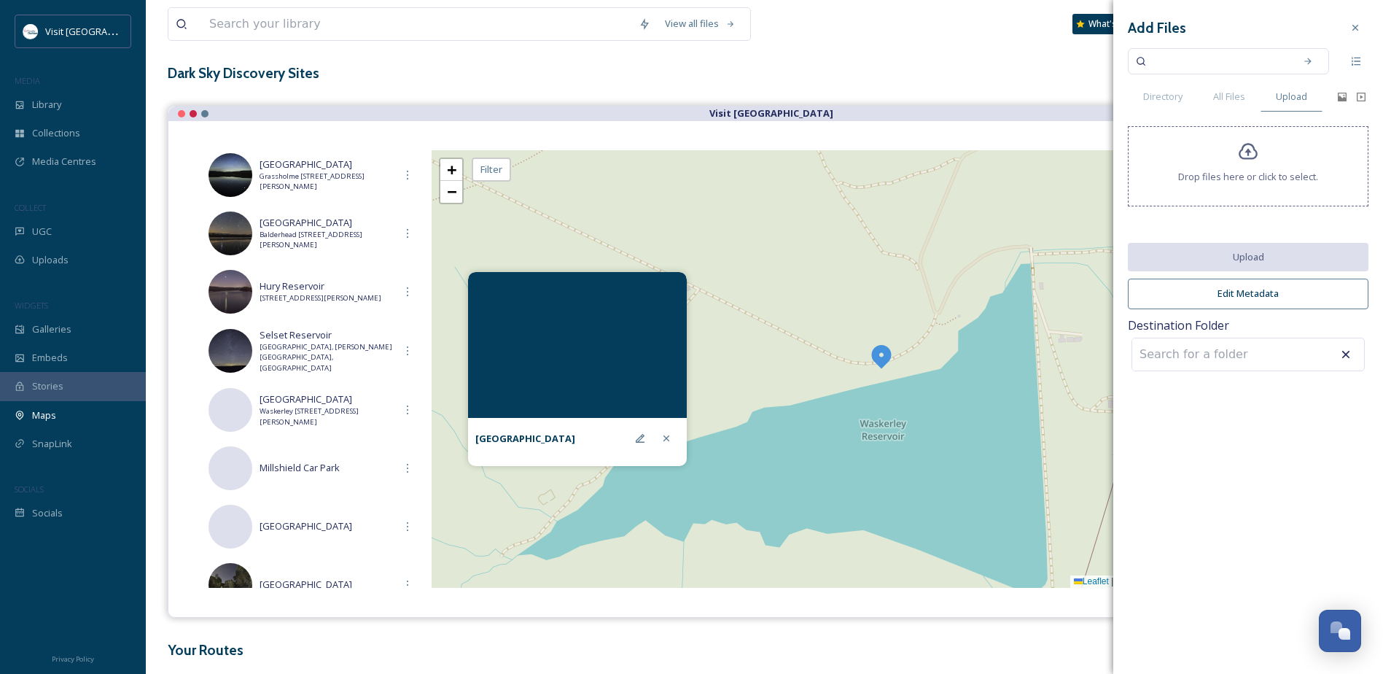
click at [1245, 161] on icon at bounding box center [1248, 151] width 21 height 21
click at [1242, 98] on span "All Files" at bounding box center [1229, 97] width 32 height 14
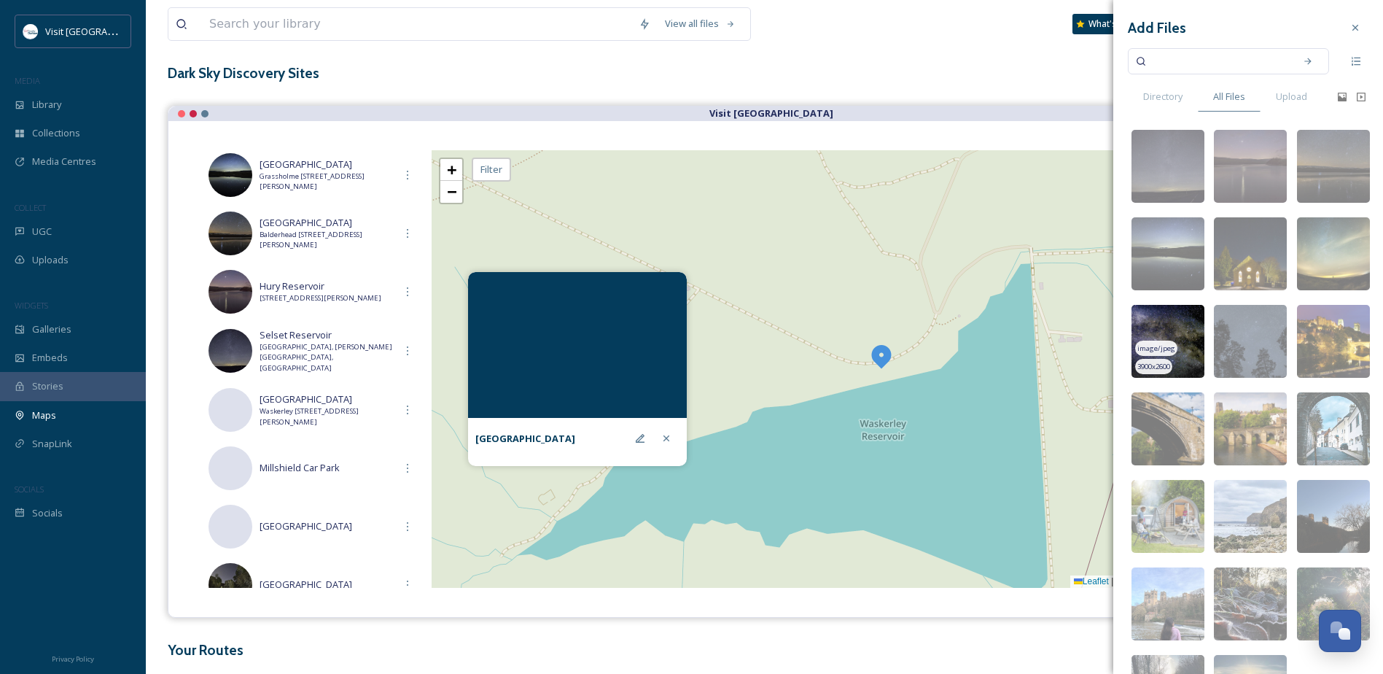
click at [1174, 346] on div "image/jpeg" at bounding box center [1156, 348] width 42 height 15
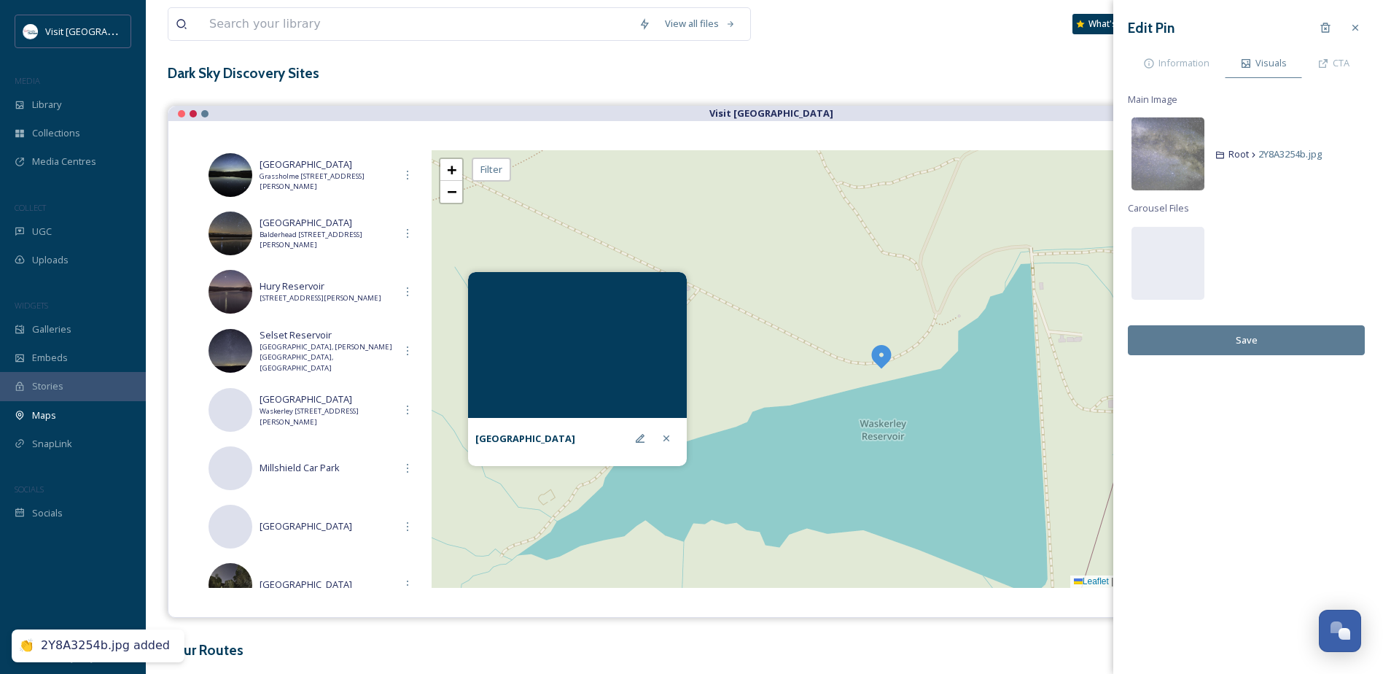
click at [1261, 341] on button "Save" at bounding box center [1246, 340] width 237 height 30
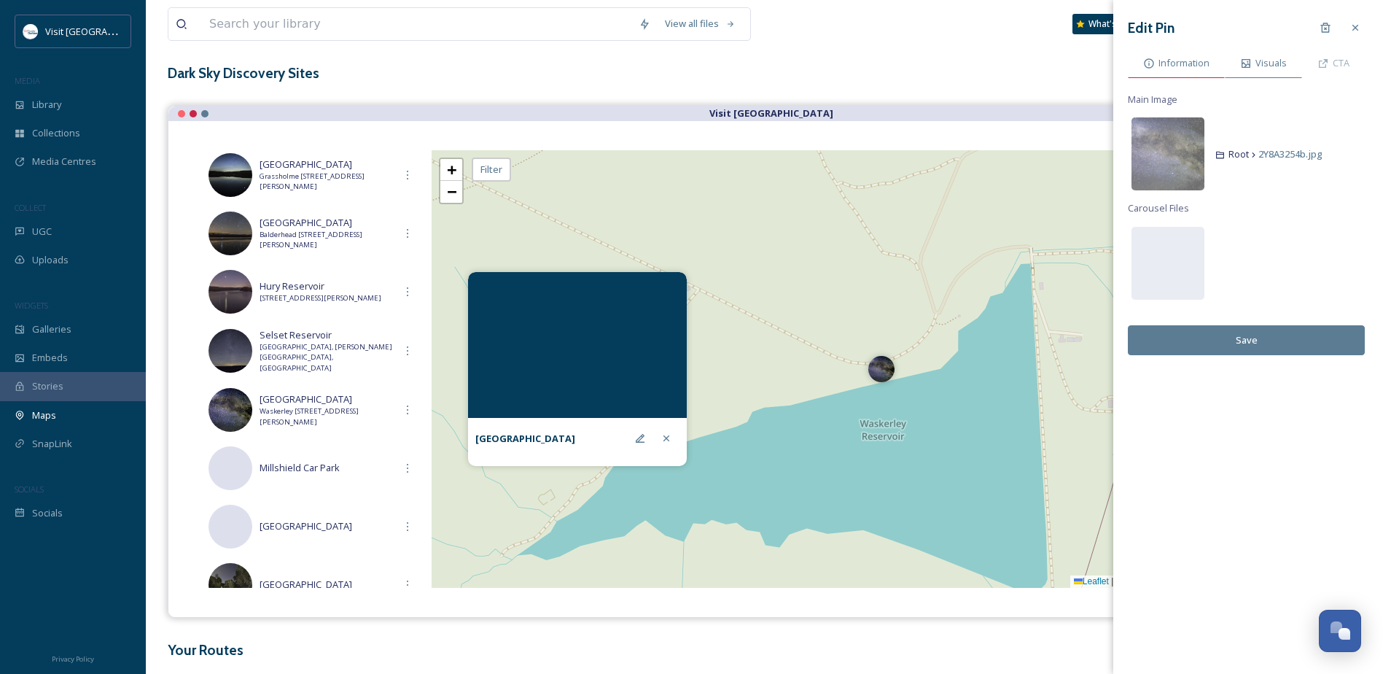
click at [1191, 63] on span "Information" at bounding box center [1184, 63] width 51 height 14
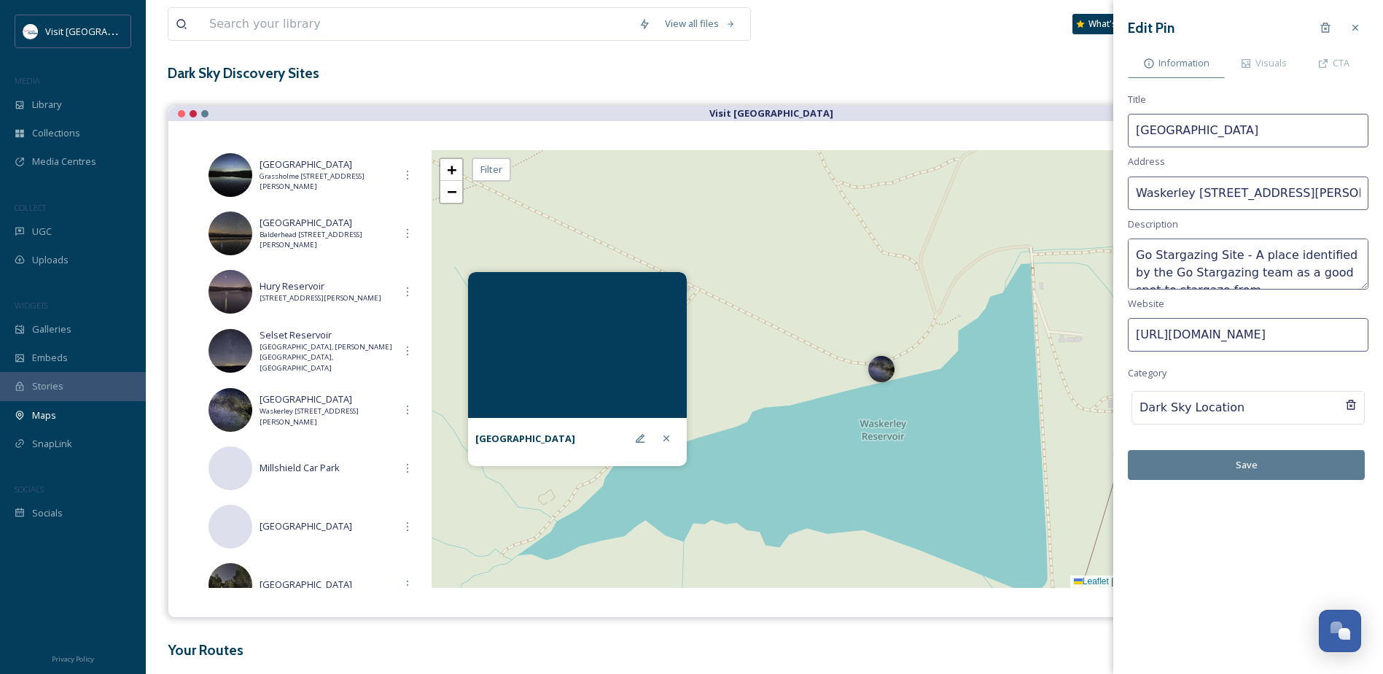
click at [1248, 454] on button "Save" at bounding box center [1246, 465] width 237 height 30
click at [1356, 20] on div at bounding box center [1356, 28] width 26 height 26
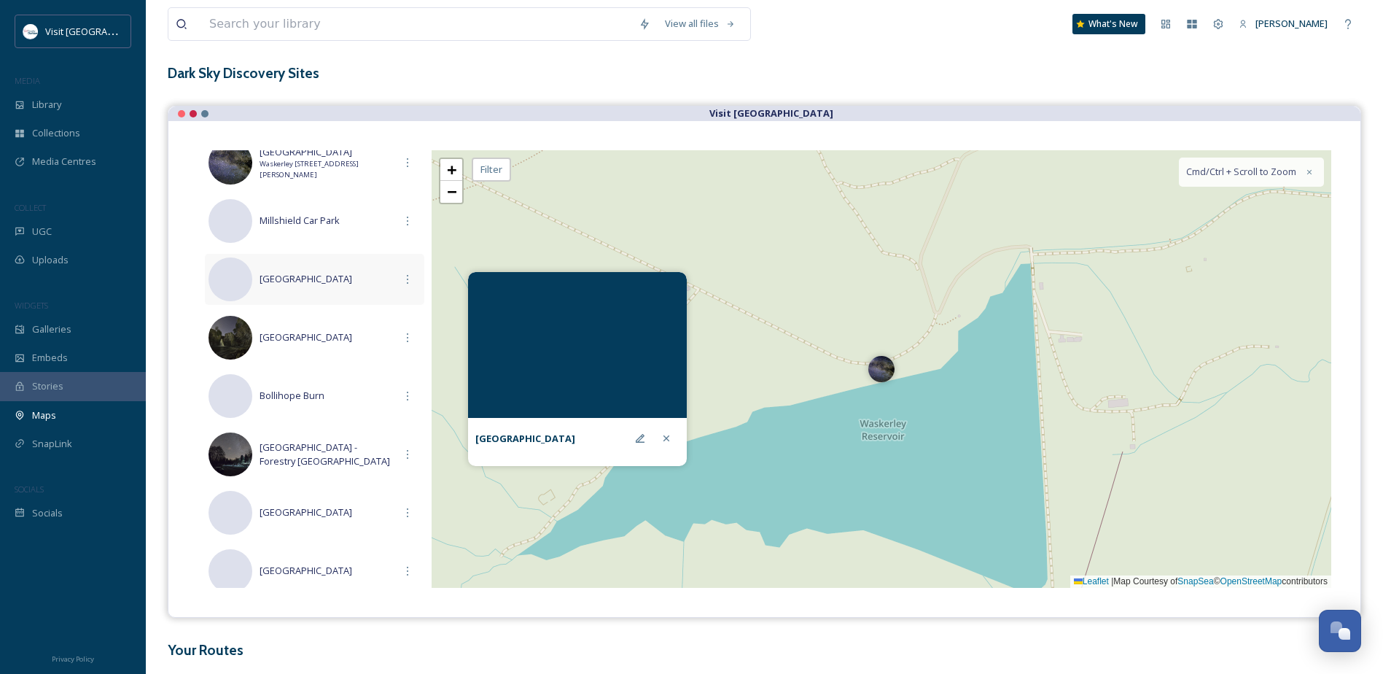
scroll to position [628, 0]
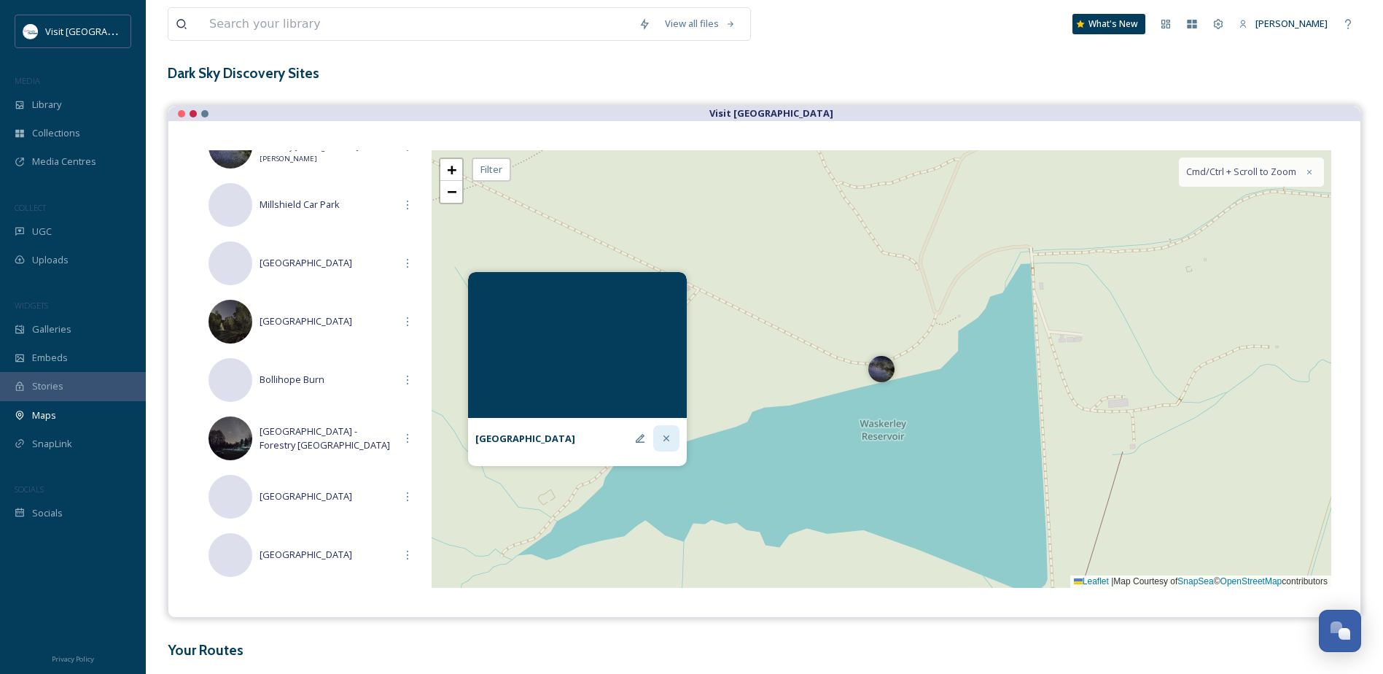
click at [661, 434] on icon at bounding box center [667, 438] width 12 height 12
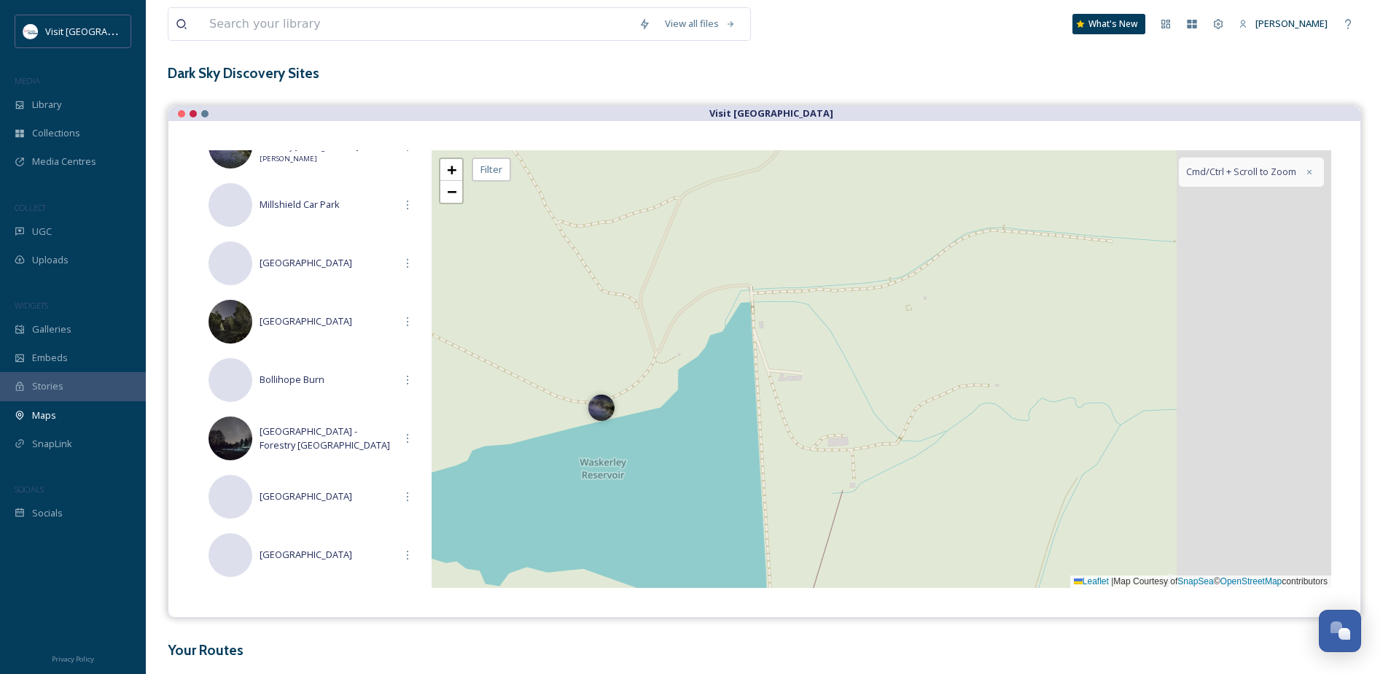
drag, startPoint x: 1068, startPoint y: 424, endPoint x: 707, endPoint y: 465, distance: 363.3
click at [707, 465] on div "+ − Leaflet | Map Courtesy of SnapSea © OpenStreetMap contributors Cmd/Ctrl + S…" at bounding box center [882, 369] width 900 height 438
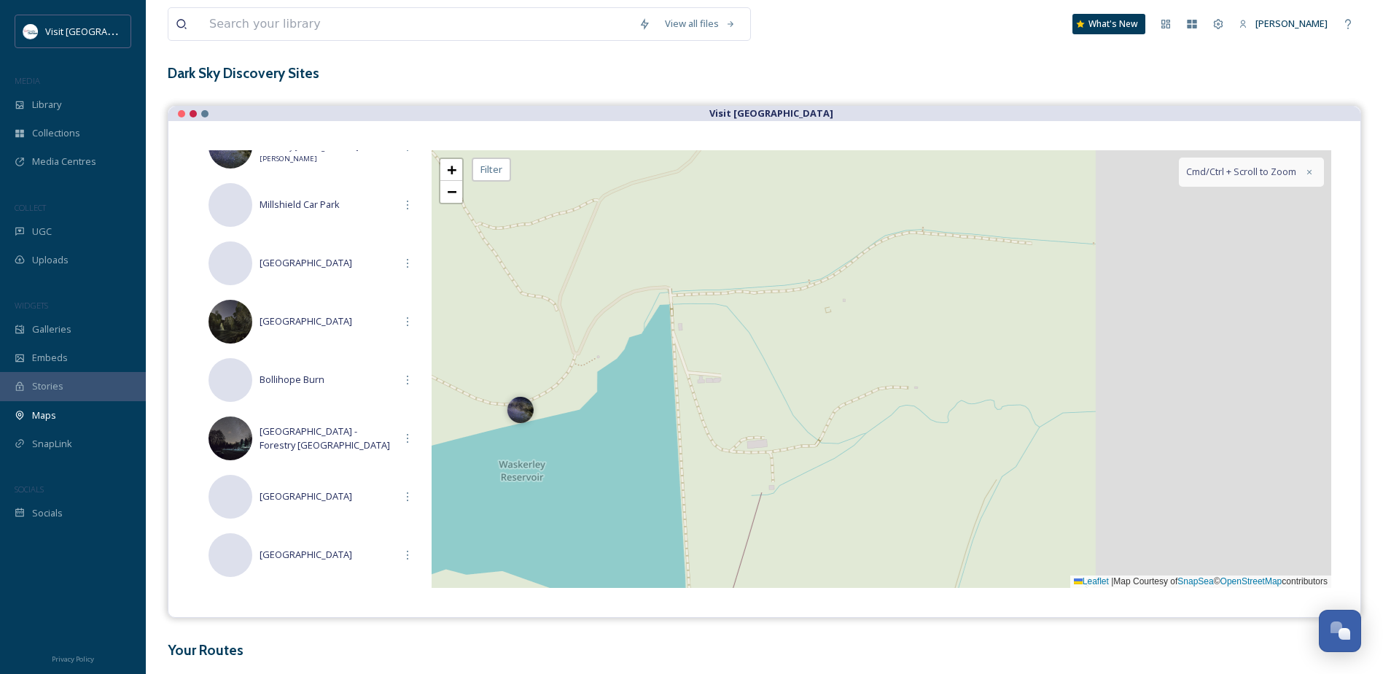
scroll to position [132, 0]
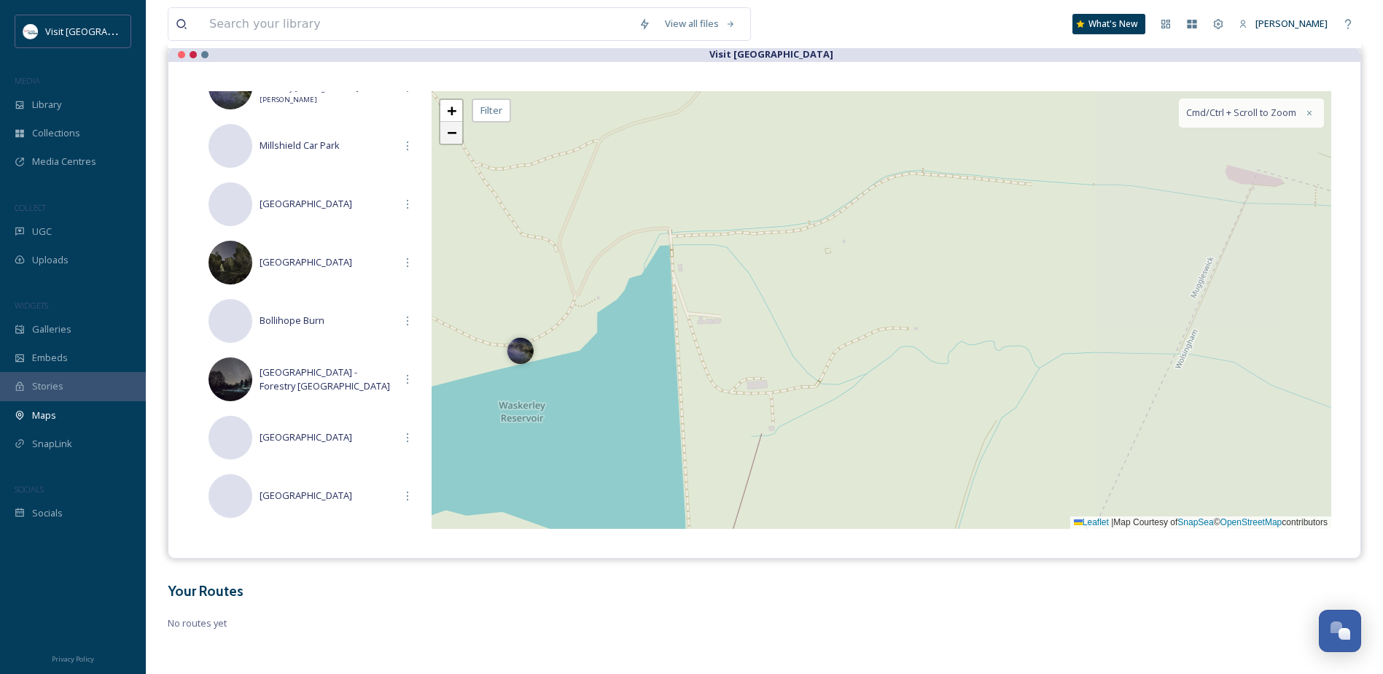
click at [459, 139] on link "−" at bounding box center [451, 133] width 22 height 22
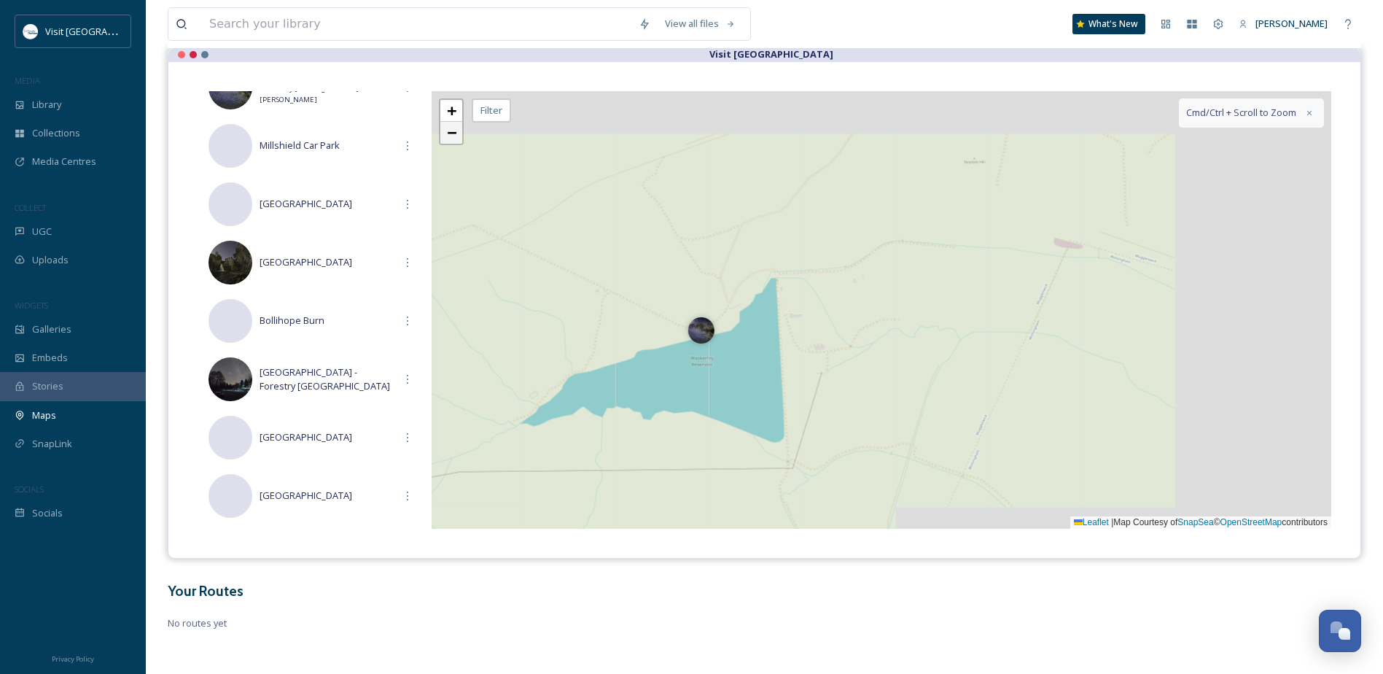
click at [459, 139] on link "−" at bounding box center [451, 133] width 22 height 22
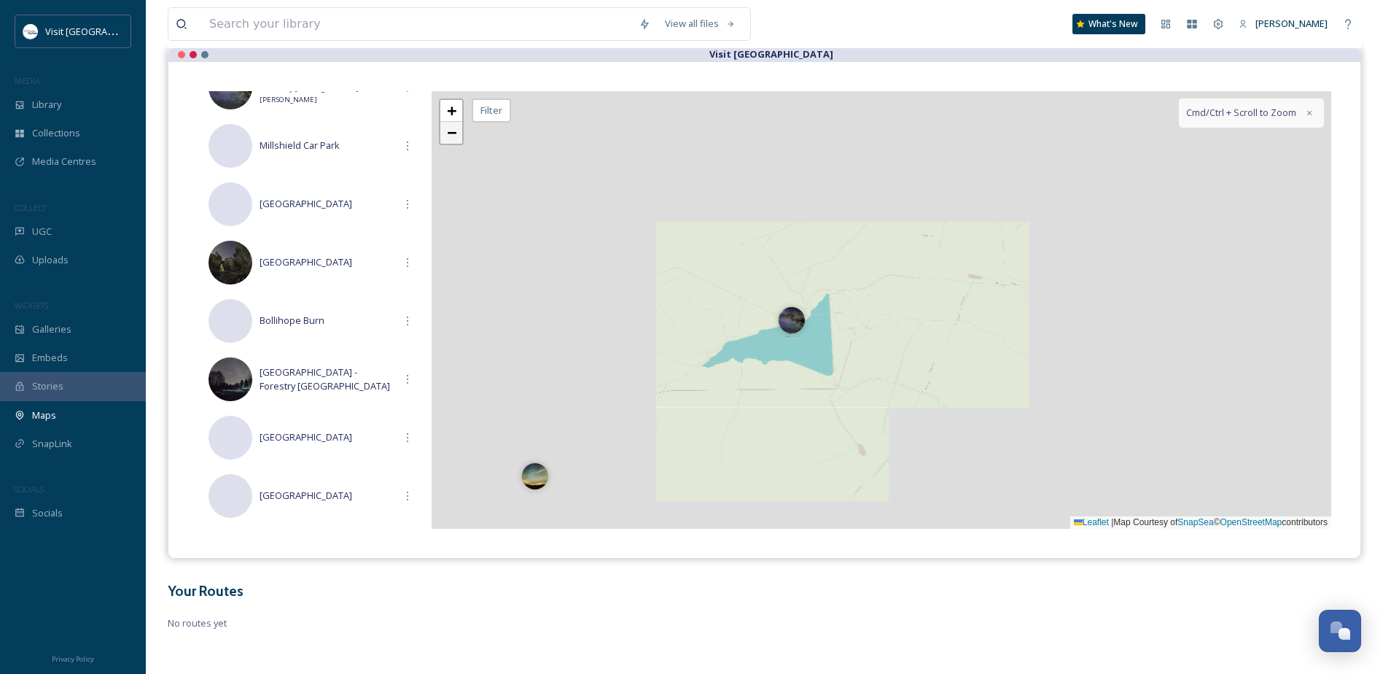
click at [459, 139] on link "−" at bounding box center [451, 133] width 22 height 22
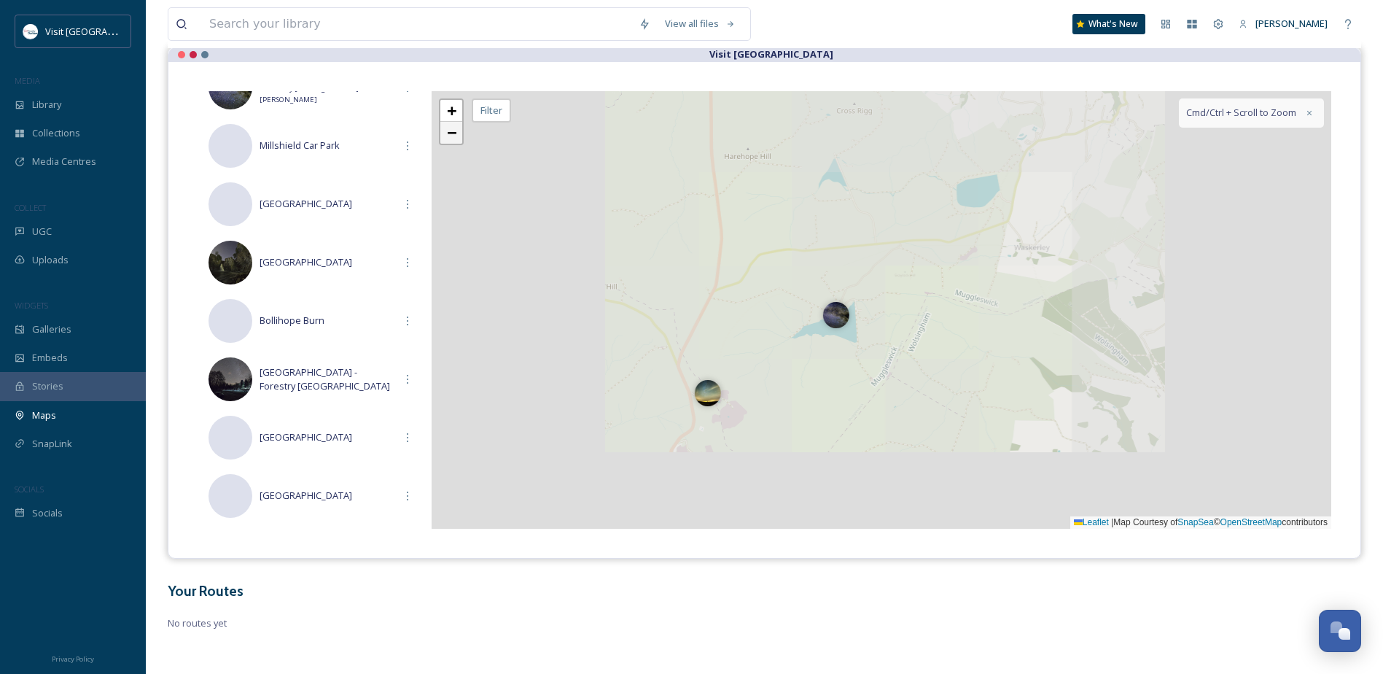
click at [459, 139] on link "−" at bounding box center [451, 133] width 22 height 22
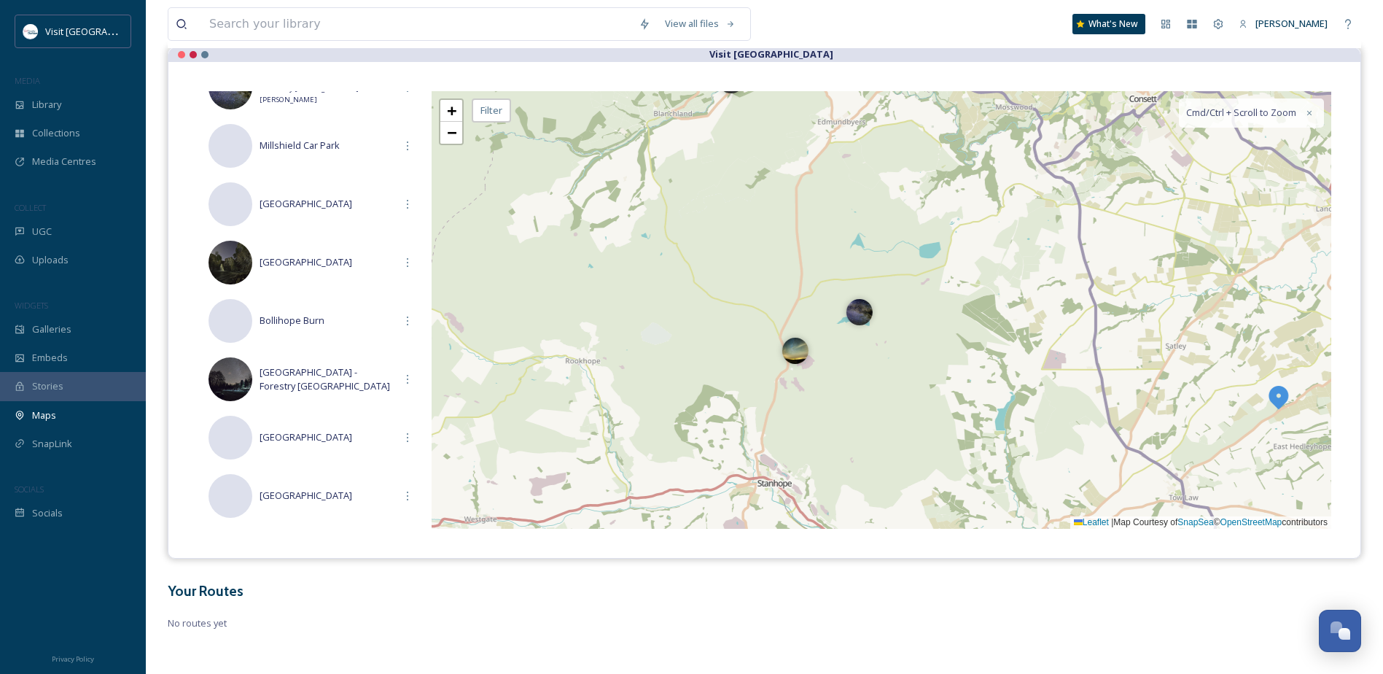
scroll to position [0, 0]
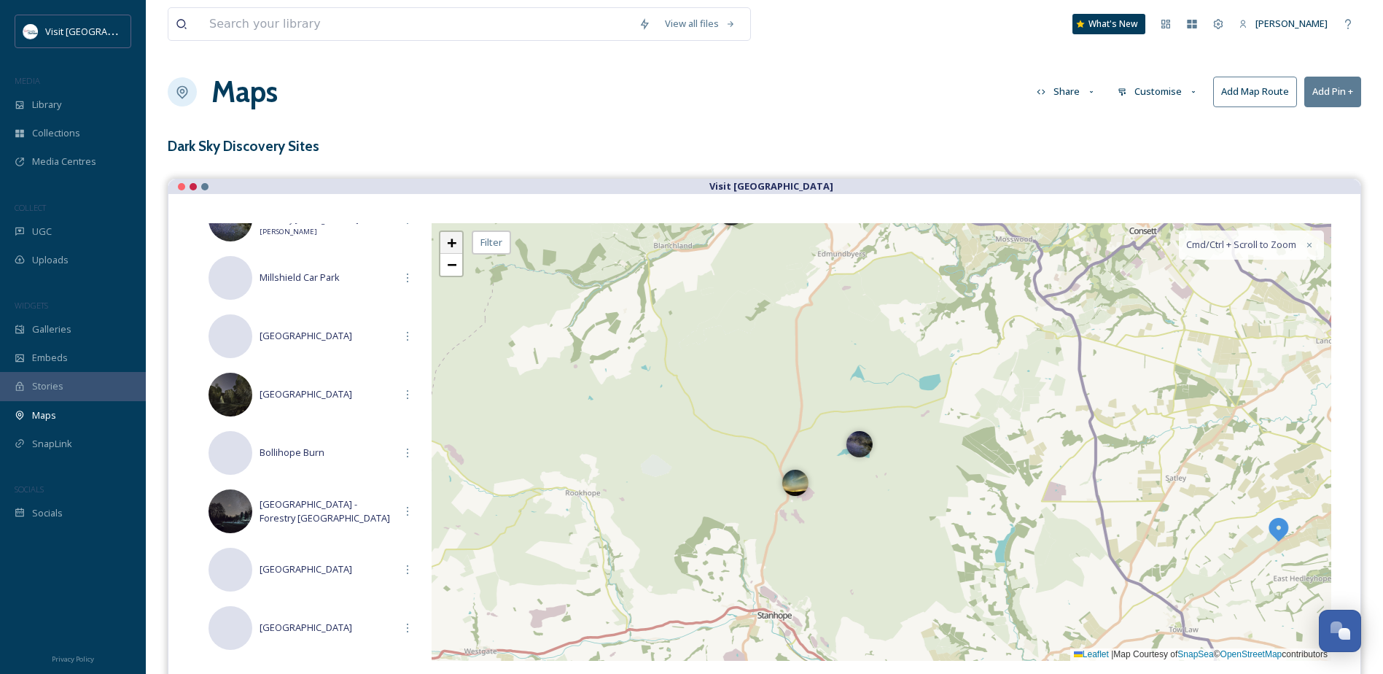
click at [461, 242] on link "+" at bounding box center [451, 243] width 22 height 22
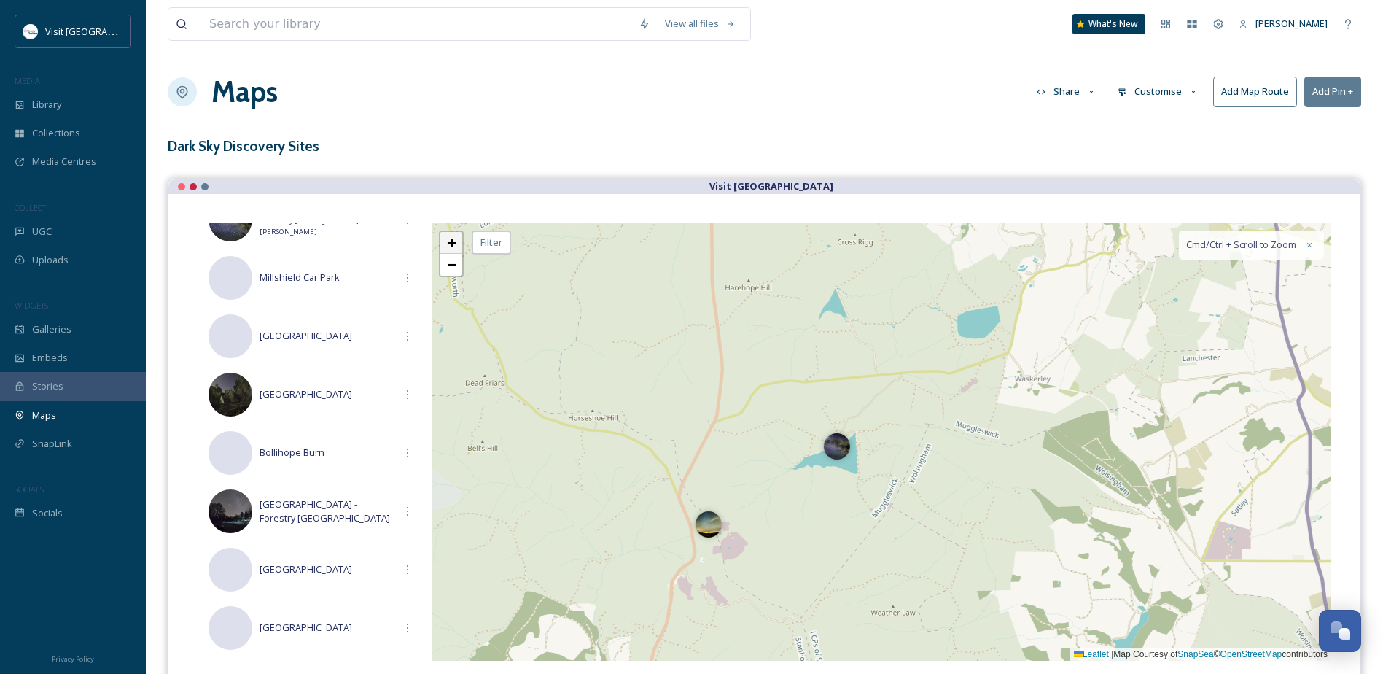
click at [460, 241] on link "+" at bounding box center [451, 243] width 22 height 22
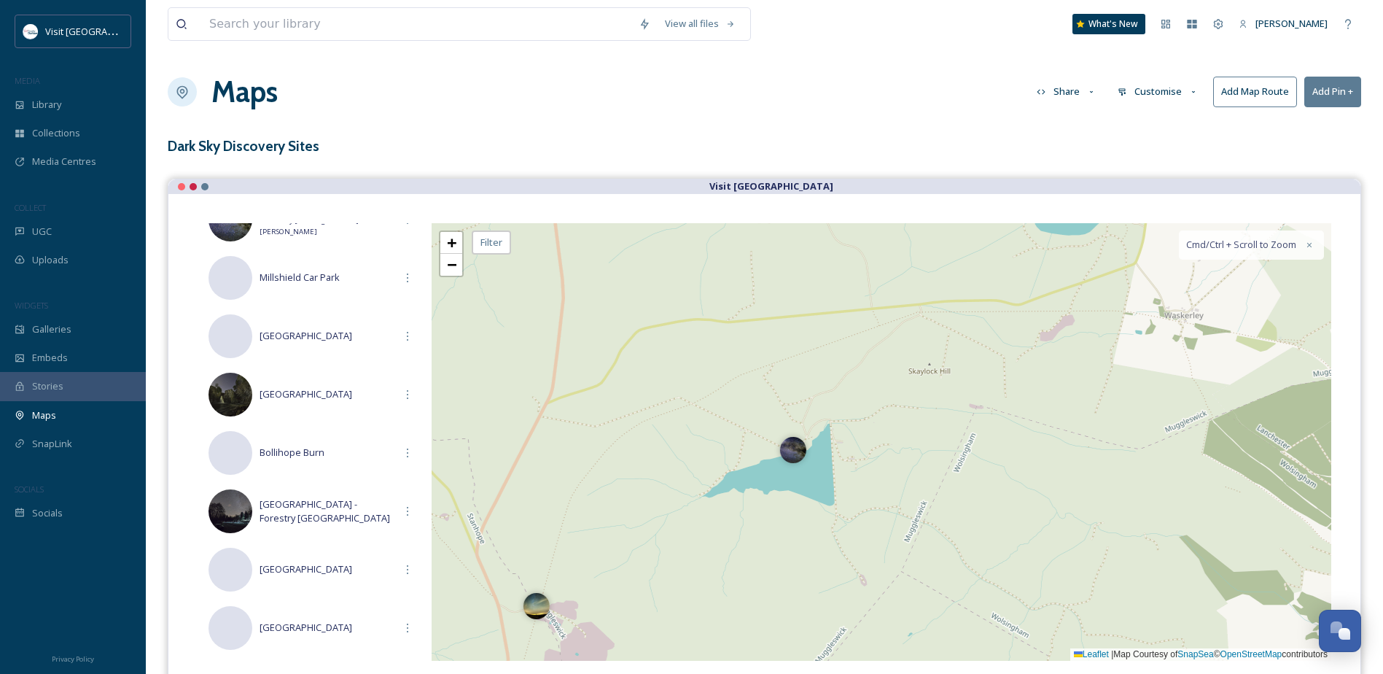
drag, startPoint x: 1017, startPoint y: 300, endPoint x: 893, endPoint y: 505, distance: 239.8
click at [893, 505] on div "+ − Leaflet | Map Courtesy of SnapSea © OpenStreetMap contributors Cmd/Ctrl + S…" at bounding box center [882, 442] width 900 height 438
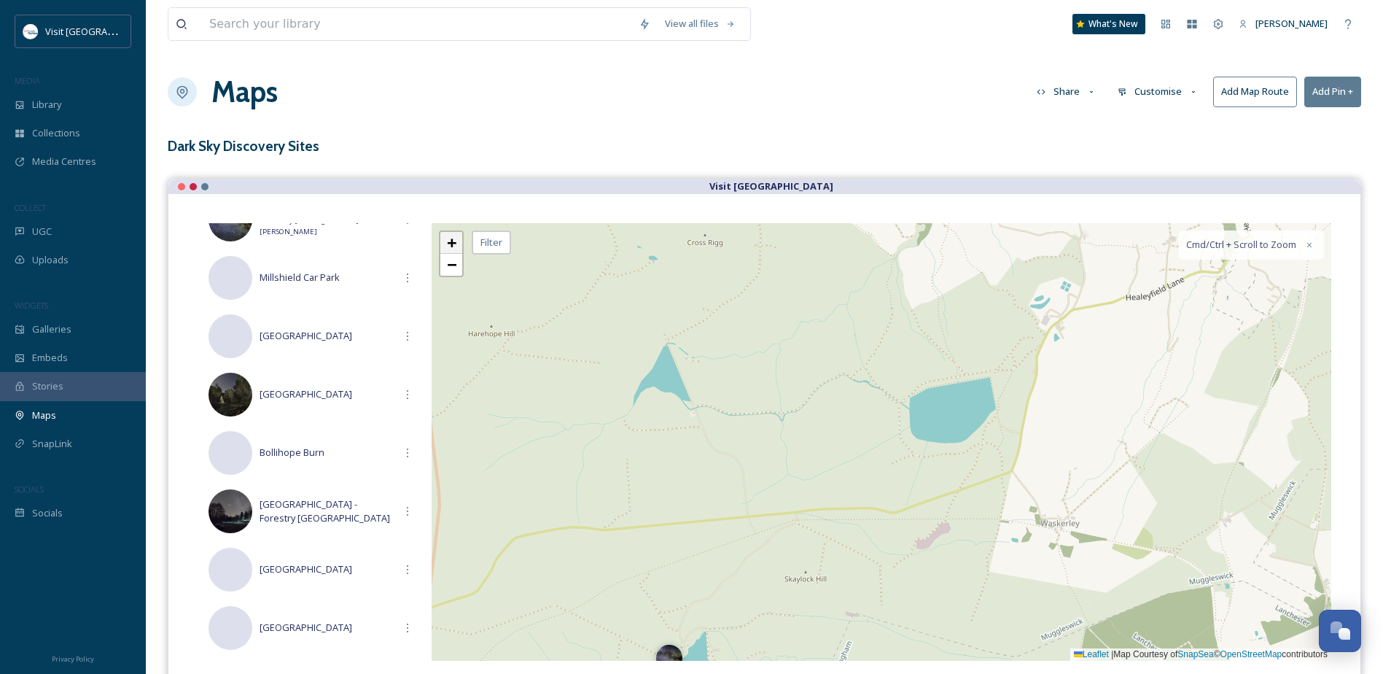
click at [450, 243] on span "+" at bounding box center [451, 242] width 9 height 18
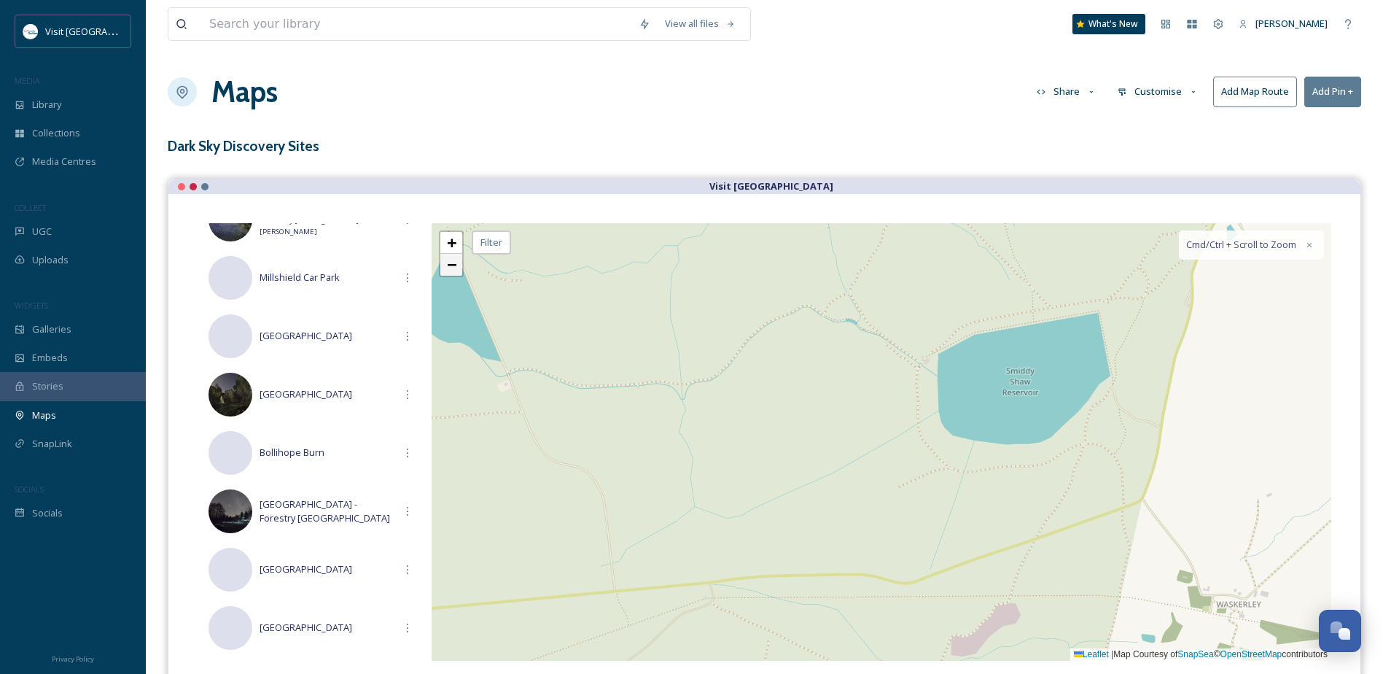
click at [453, 272] on span "−" at bounding box center [451, 264] width 9 height 18
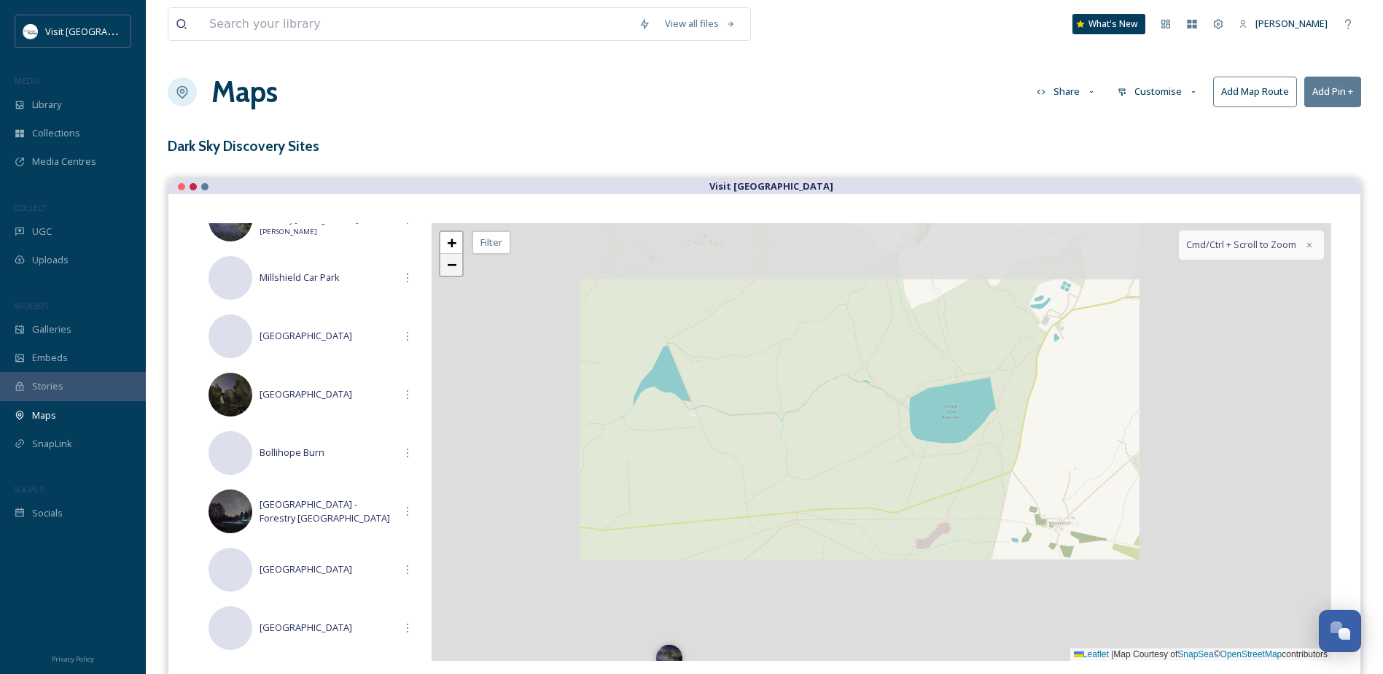
click at [453, 272] on span "−" at bounding box center [451, 264] width 9 height 18
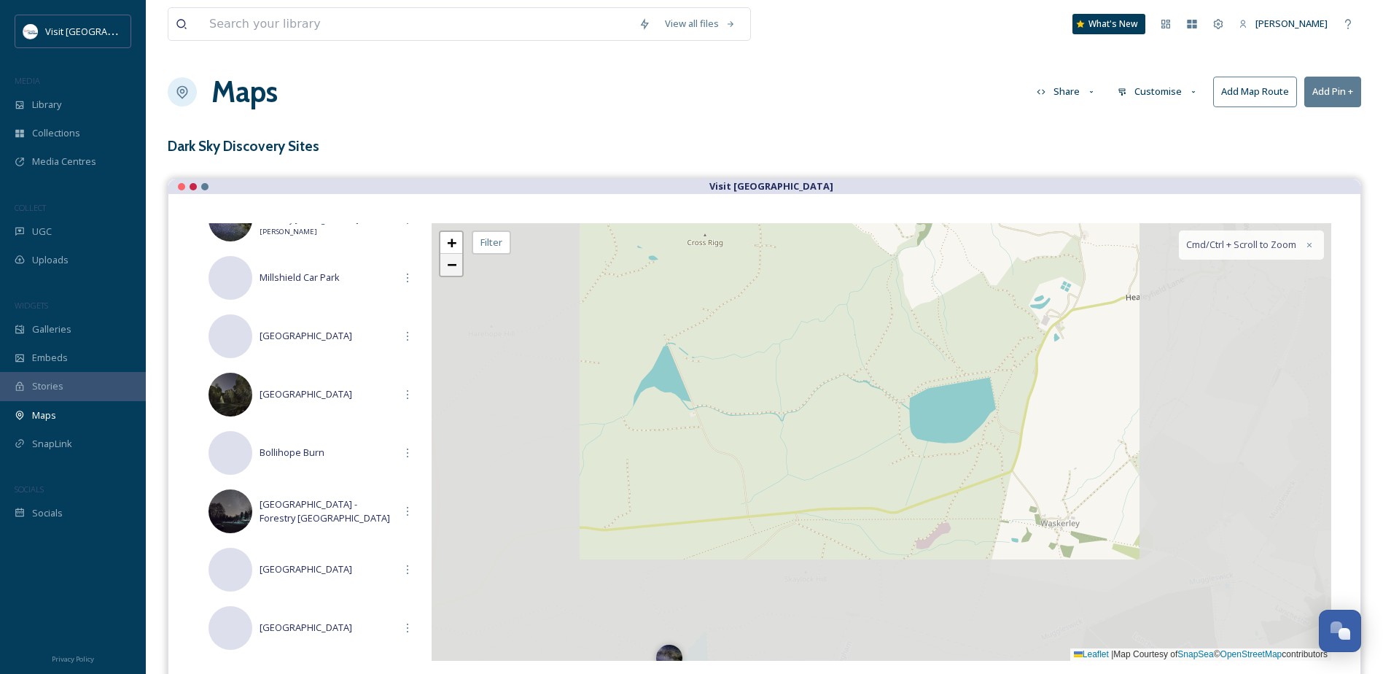
click at [453, 272] on span "−" at bounding box center [451, 264] width 9 height 18
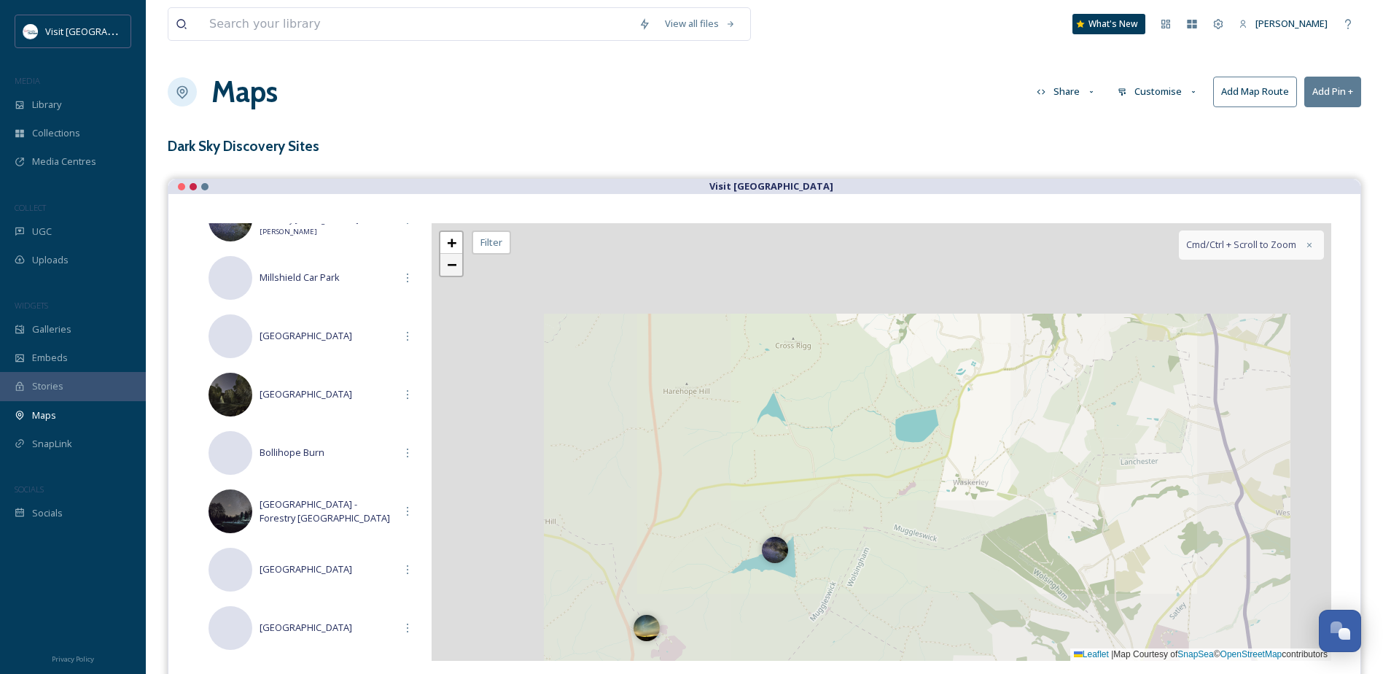
click at [453, 272] on span "−" at bounding box center [451, 264] width 9 height 18
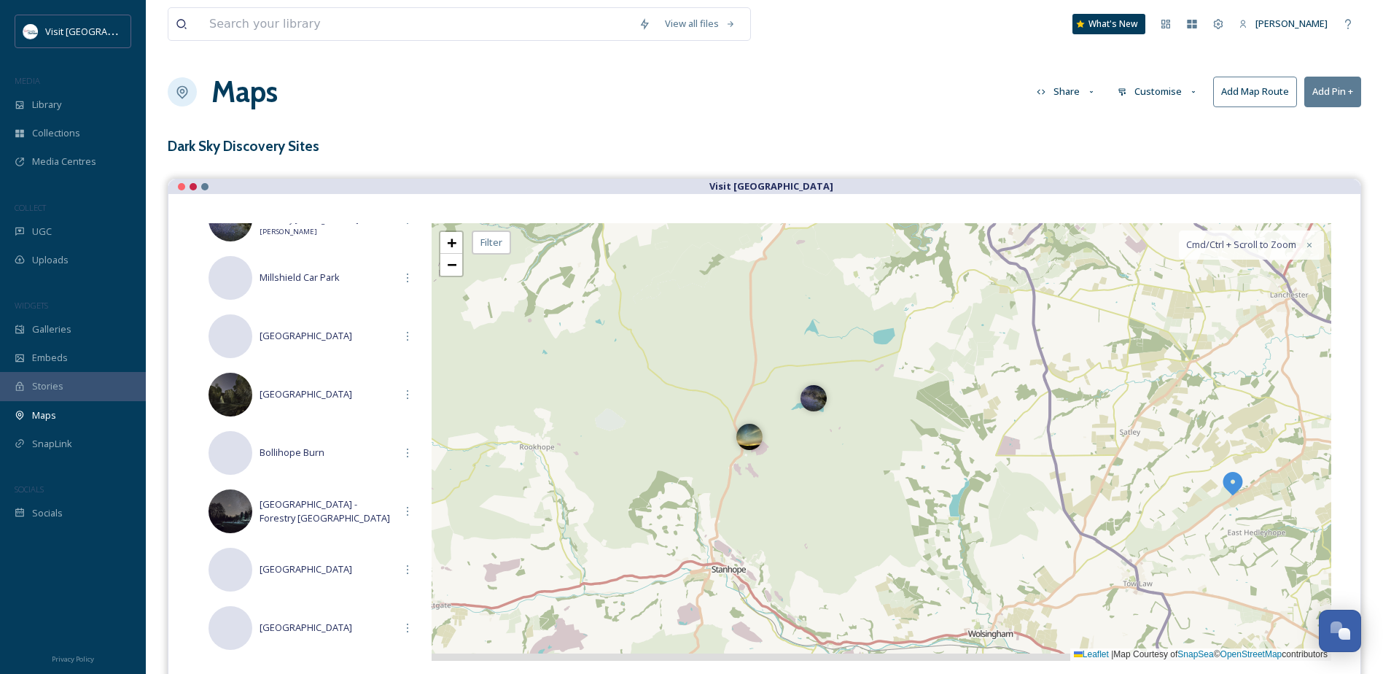
drag, startPoint x: 881, startPoint y: 536, endPoint x: 843, endPoint y: 373, distance: 167.7
click at [851, 373] on div "2 + − Leaflet | Map Courtesy of SnapSea © OpenStreetMap contributors Cmd/Ctrl +…" at bounding box center [882, 442] width 900 height 438
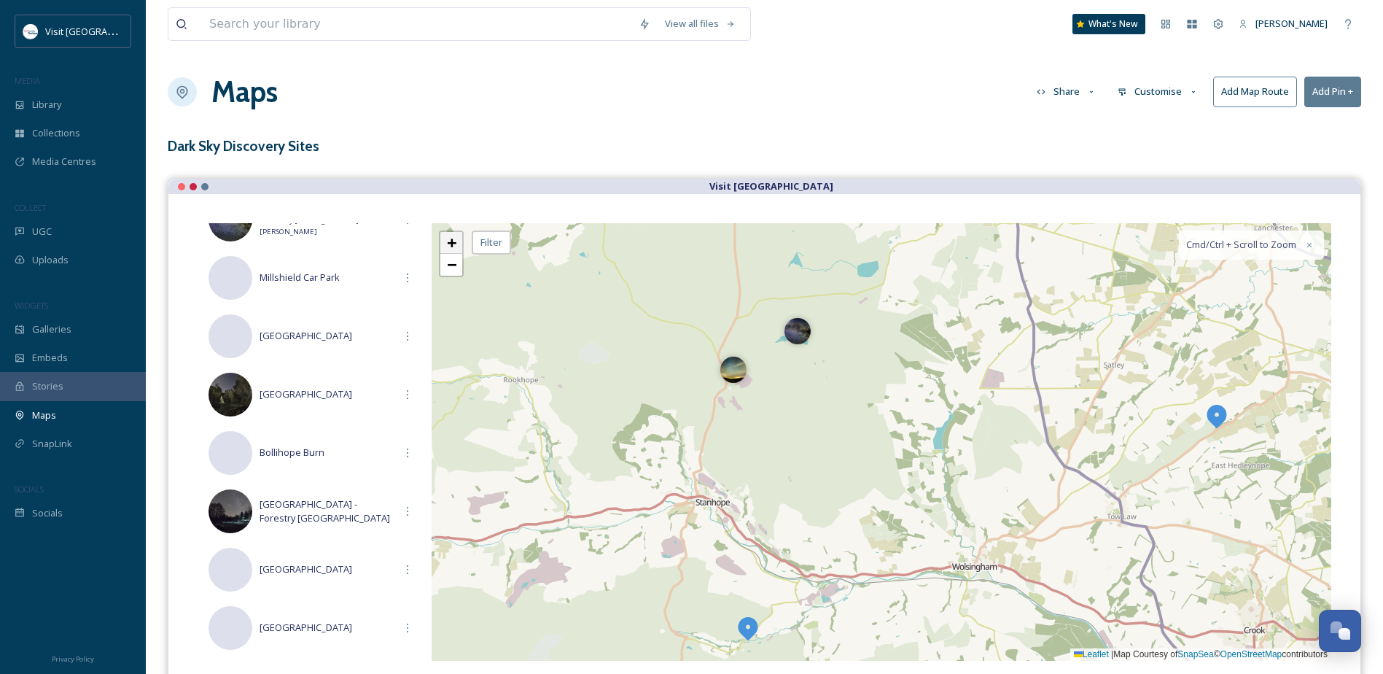
click at [454, 241] on span "+" at bounding box center [451, 242] width 9 height 18
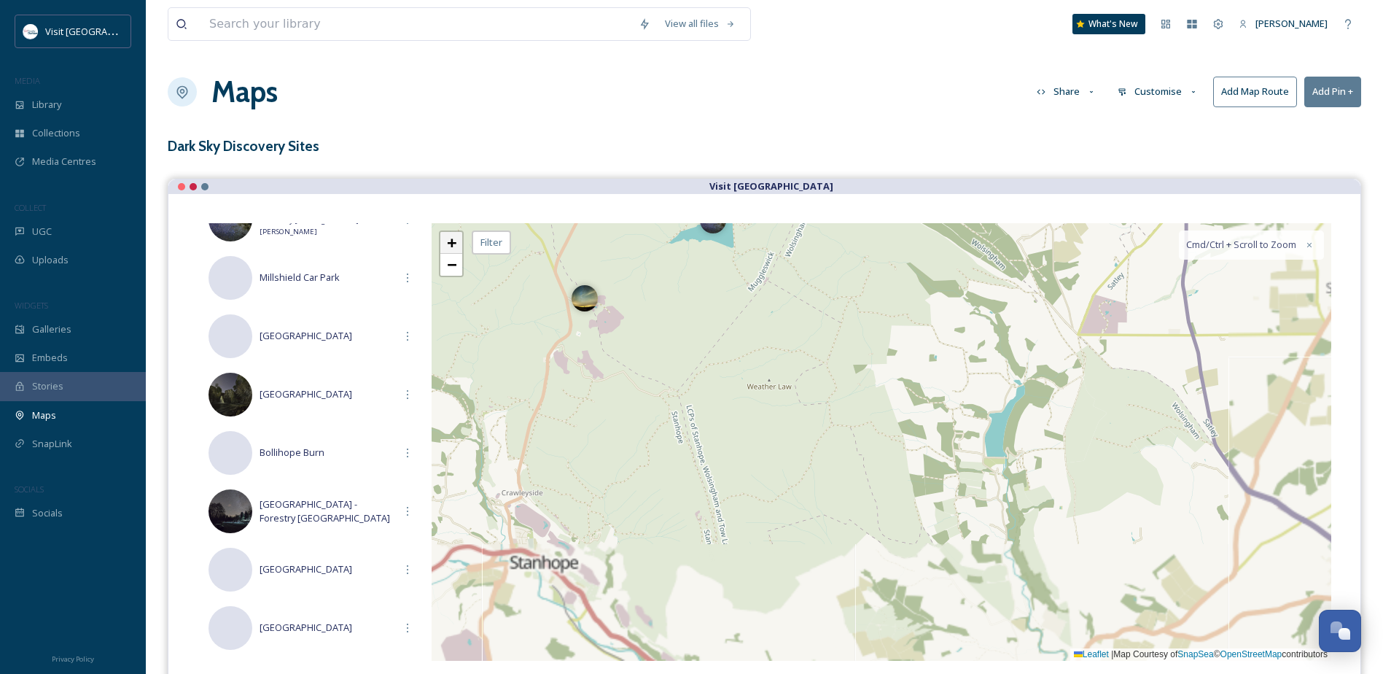
click at [454, 241] on span "+" at bounding box center [451, 242] width 9 height 18
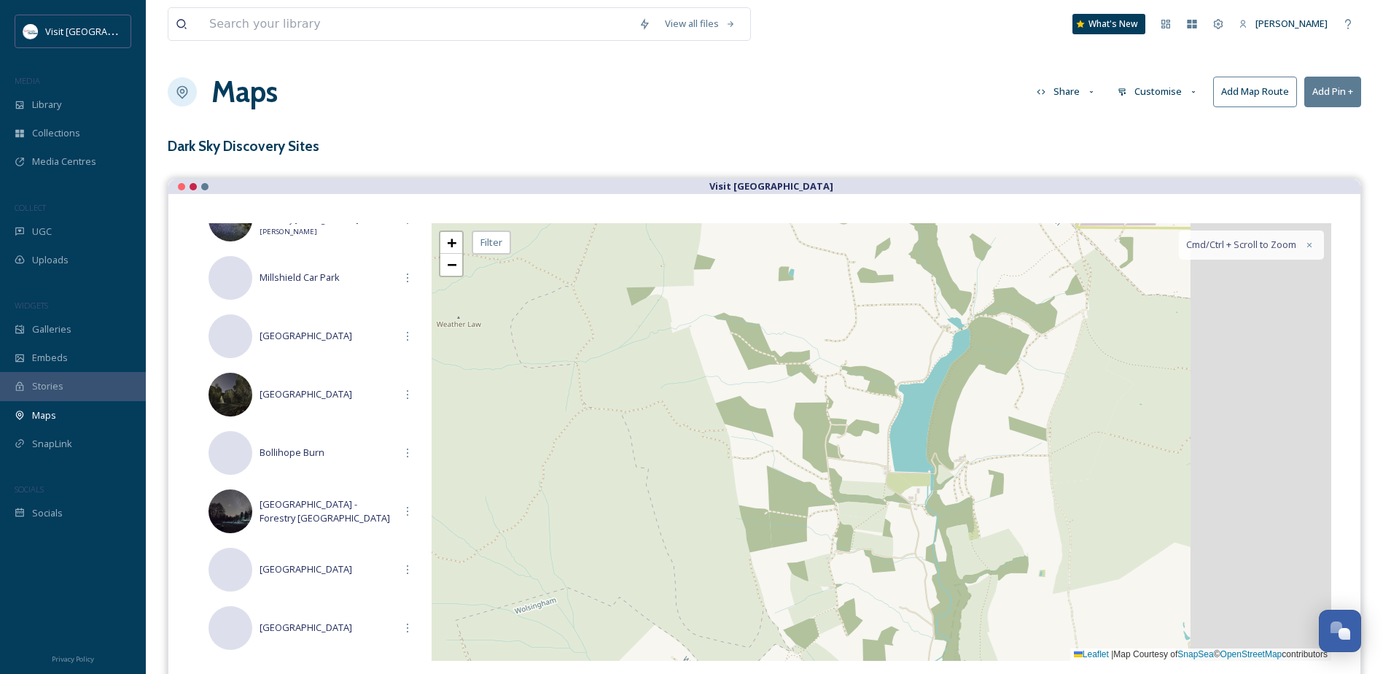
drag, startPoint x: 998, startPoint y: 424, endPoint x: 747, endPoint y: 414, distance: 251.1
click at [762, 419] on div "+ − Leaflet | Map Courtesy of SnapSea © OpenStreetMap contributors Cmd/Ctrl + S…" at bounding box center [882, 442] width 900 height 438
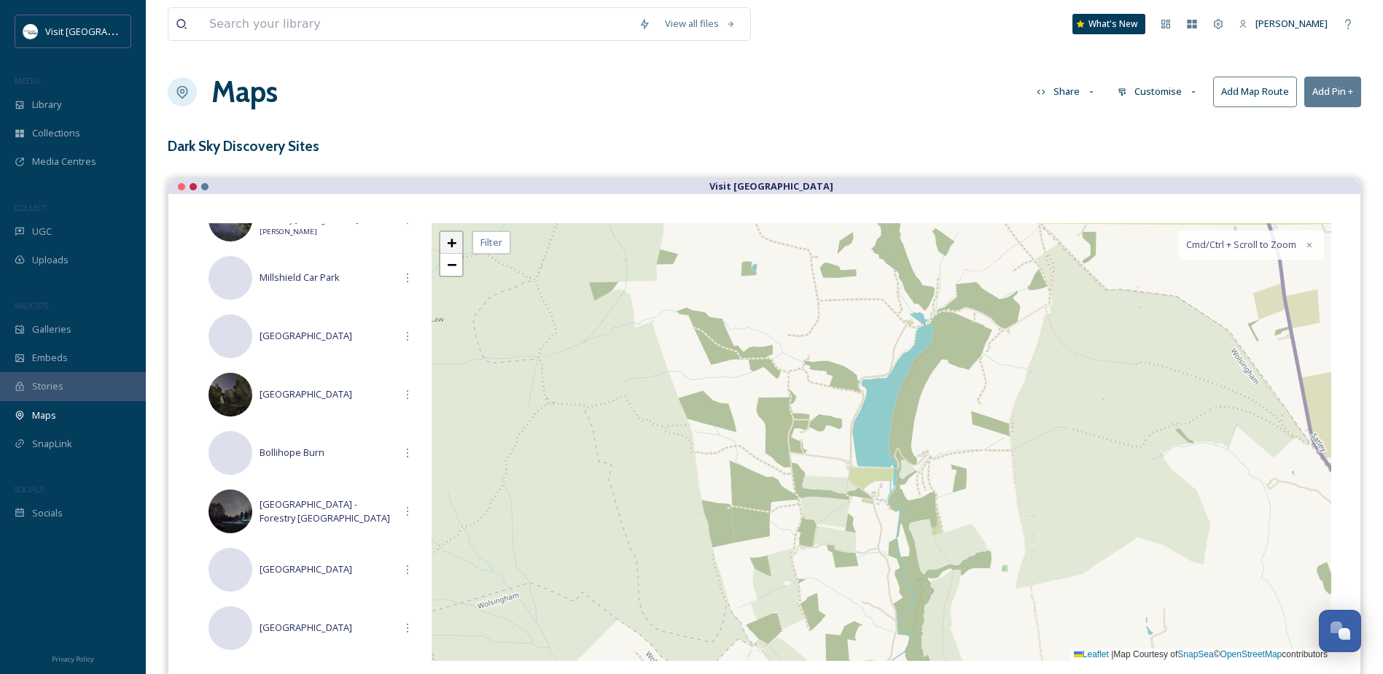
click at [462, 246] on link "+" at bounding box center [451, 243] width 22 height 22
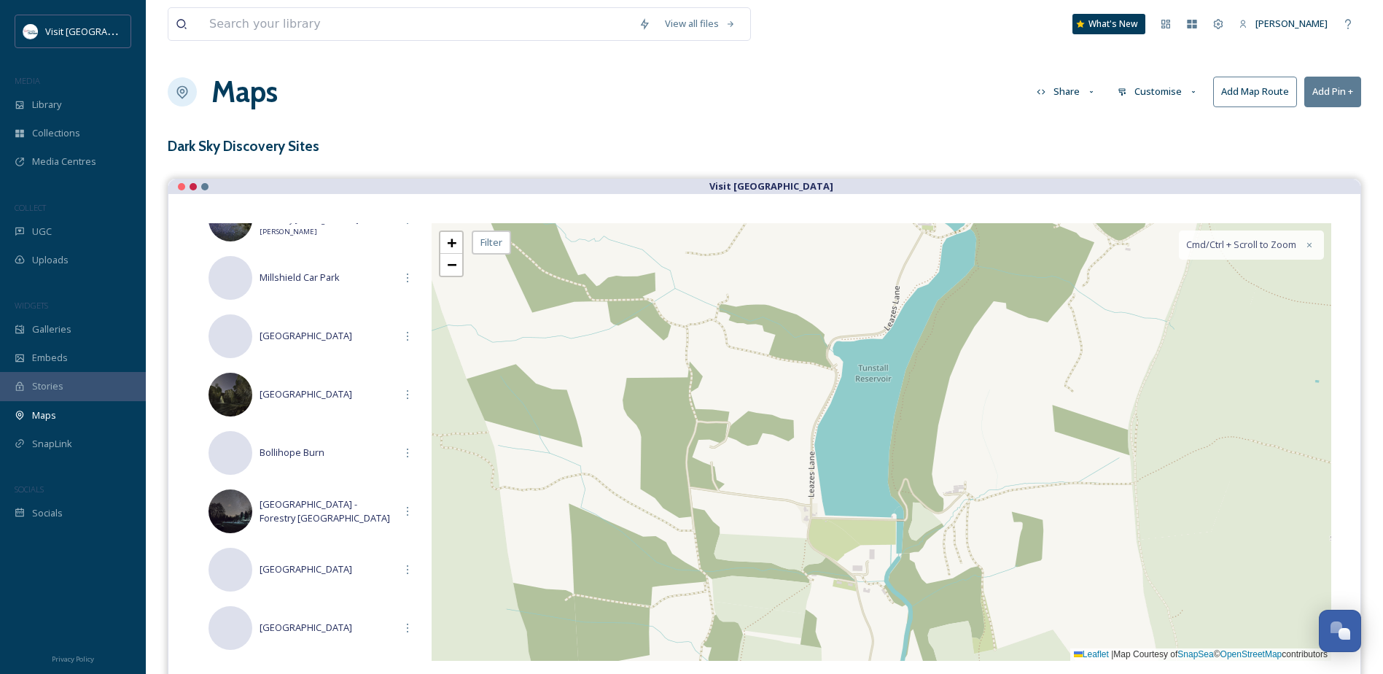
drag, startPoint x: 812, startPoint y: 362, endPoint x: 779, endPoint y: 438, distance: 82.6
click at [779, 438] on div "+ − Leaflet | Map Courtesy of SnapSea © OpenStreetMap contributors Cmd/Ctrl + S…" at bounding box center [882, 442] width 900 height 438
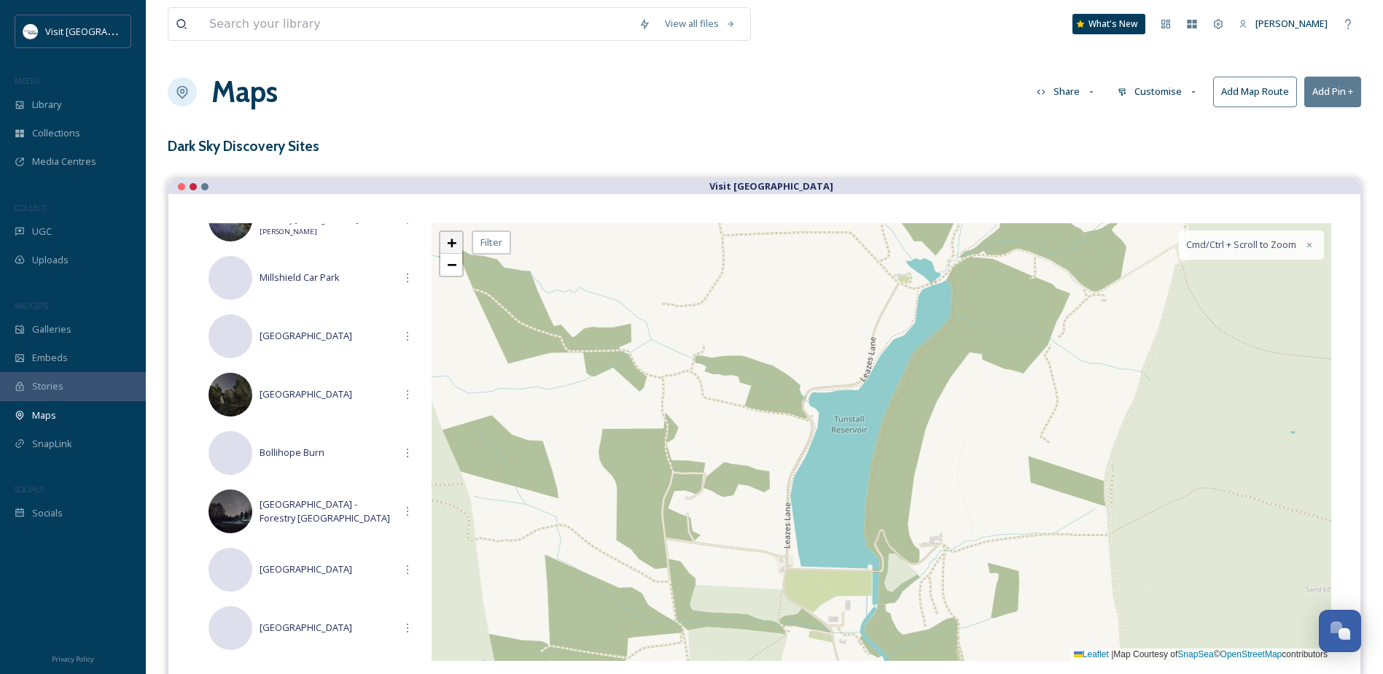
click at [457, 246] on link "+" at bounding box center [451, 243] width 22 height 22
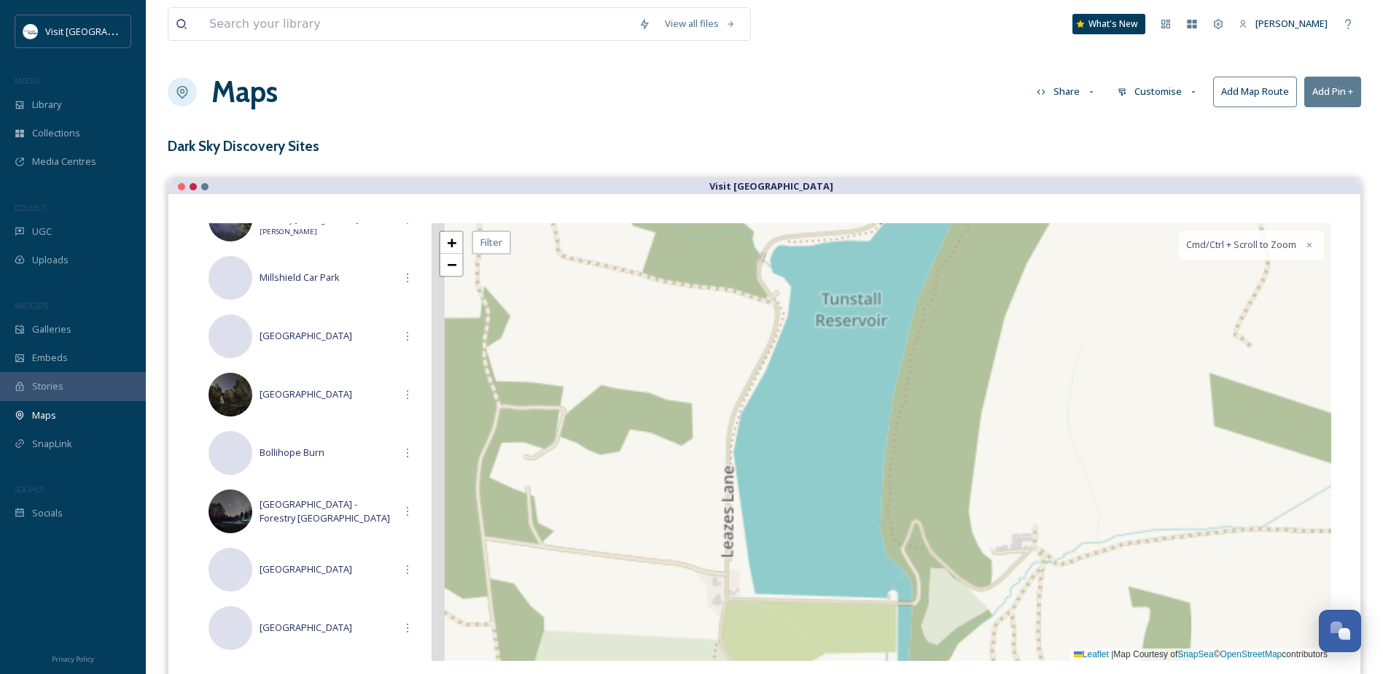
drag, startPoint x: 896, startPoint y: 486, endPoint x: 933, endPoint y: 381, distance: 111.4
click at [933, 381] on div "+ − Leaflet | Map Courtesy of SnapSea © OpenStreetMap contributors Cmd/Ctrl + S…" at bounding box center [882, 442] width 900 height 438
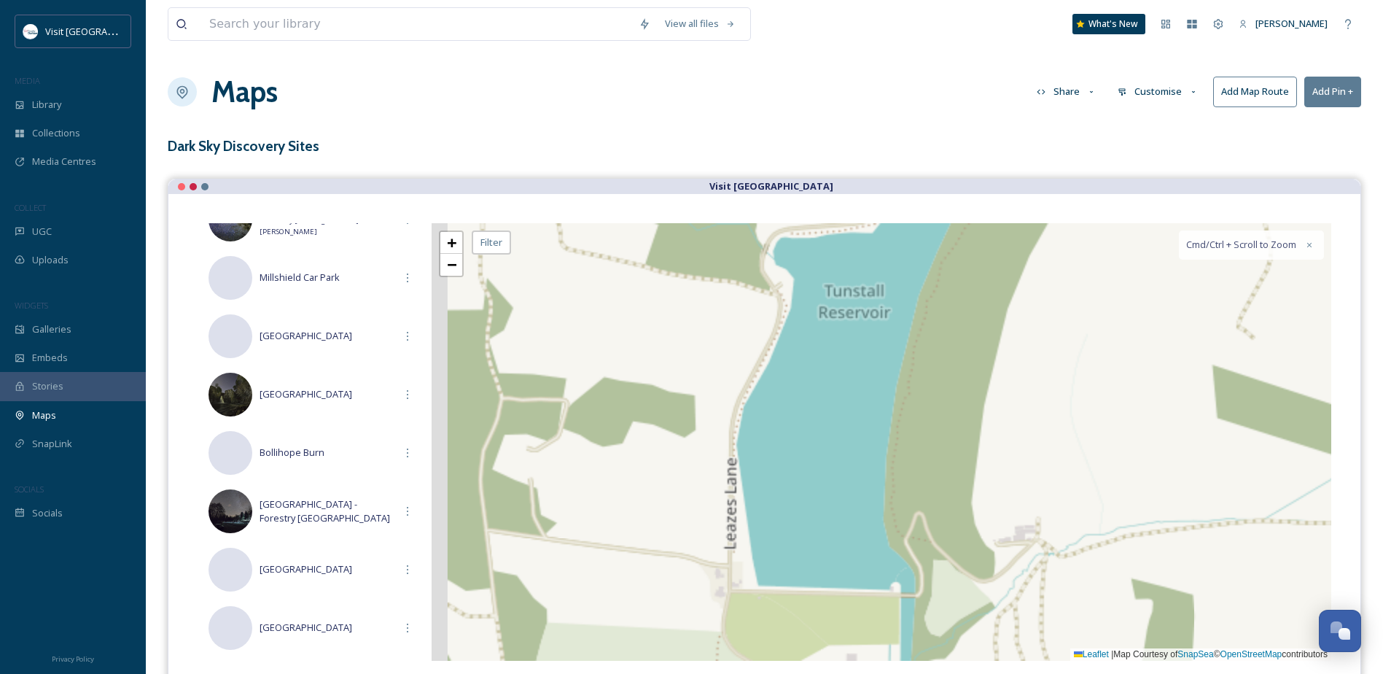
click at [456, 276] on div "+ −" at bounding box center [451, 253] width 25 height 47
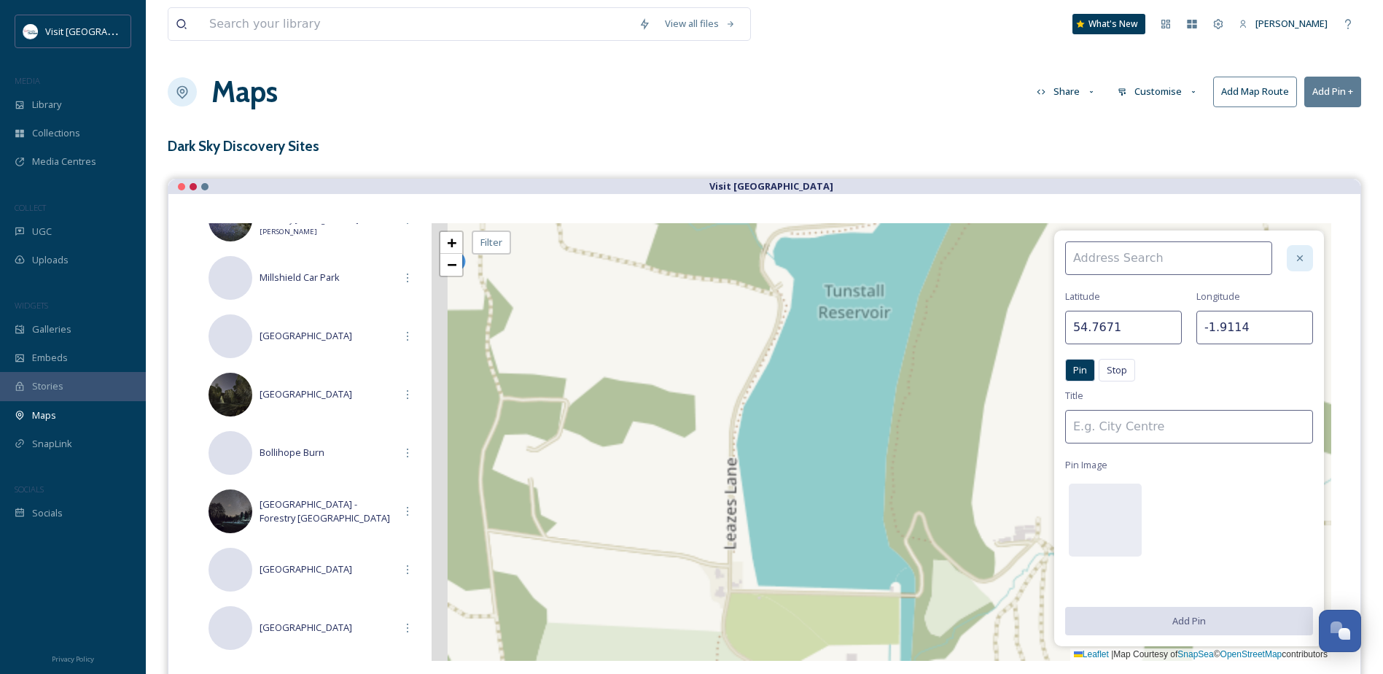
click at [1294, 264] on div at bounding box center [1300, 258] width 26 height 26
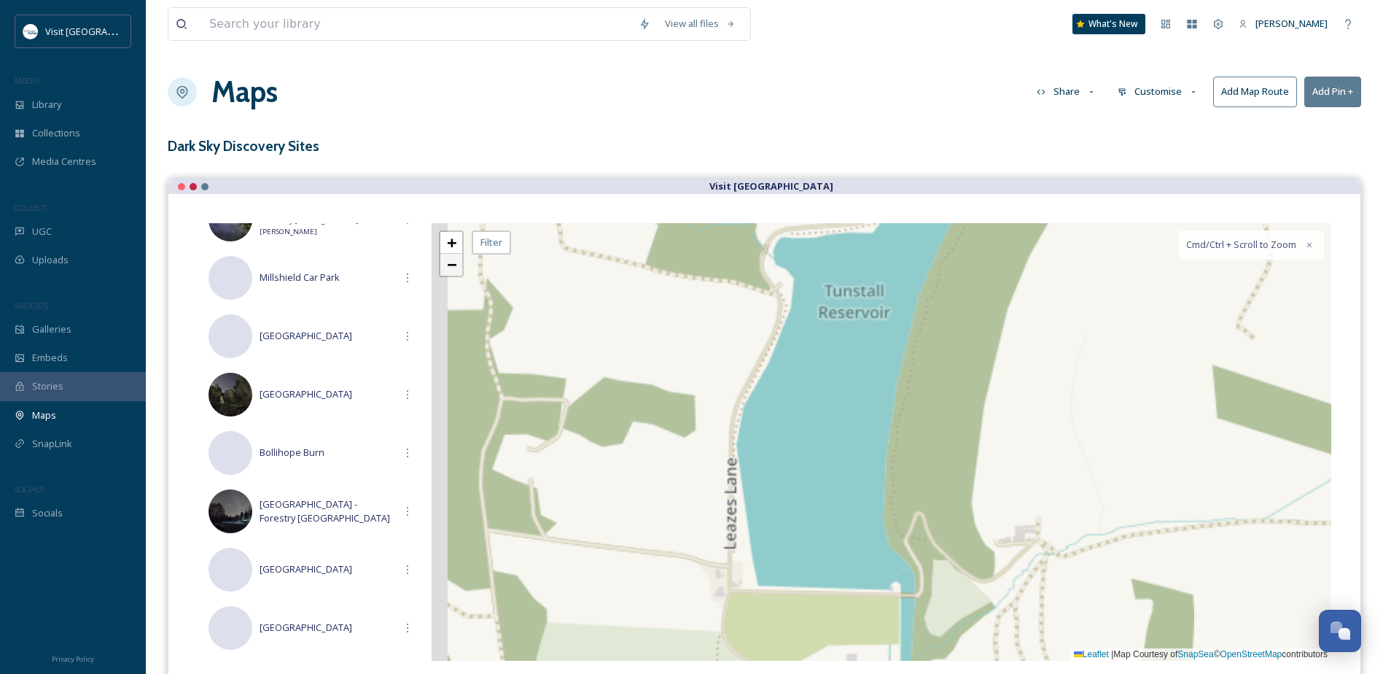
click at [456, 265] on span "−" at bounding box center [451, 264] width 9 height 18
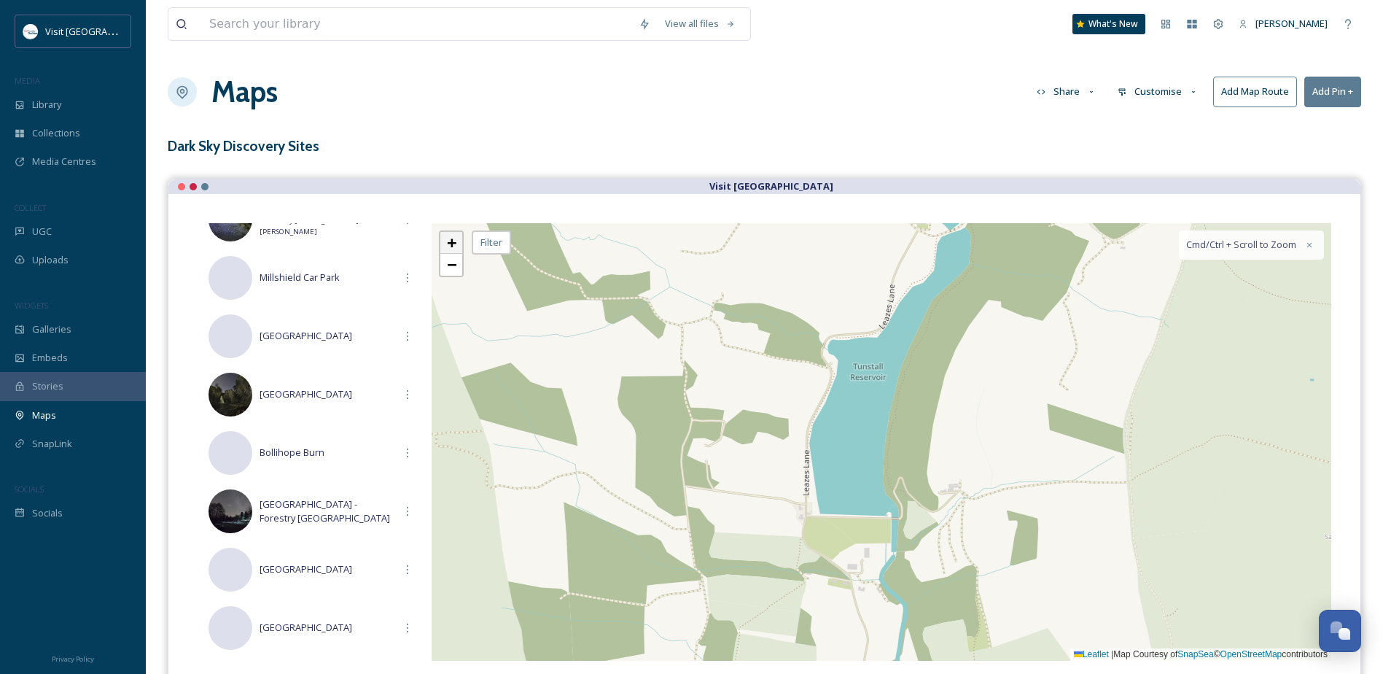
click at [456, 246] on span "+" at bounding box center [451, 242] width 9 height 18
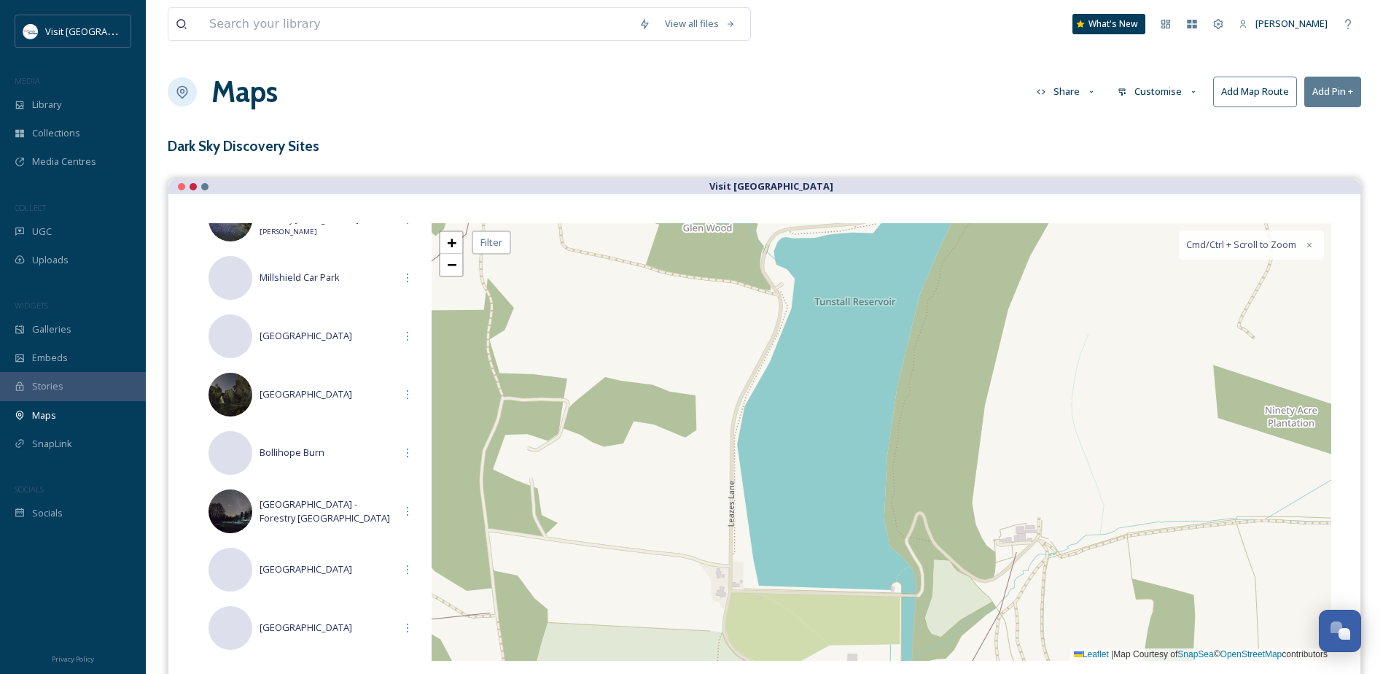
click at [785, 277] on div "+ − Leaflet | Map Courtesy of SnapSea © OpenStreetMap contributors Cmd/Ctrl + S…" at bounding box center [882, 442] width 900 height 438
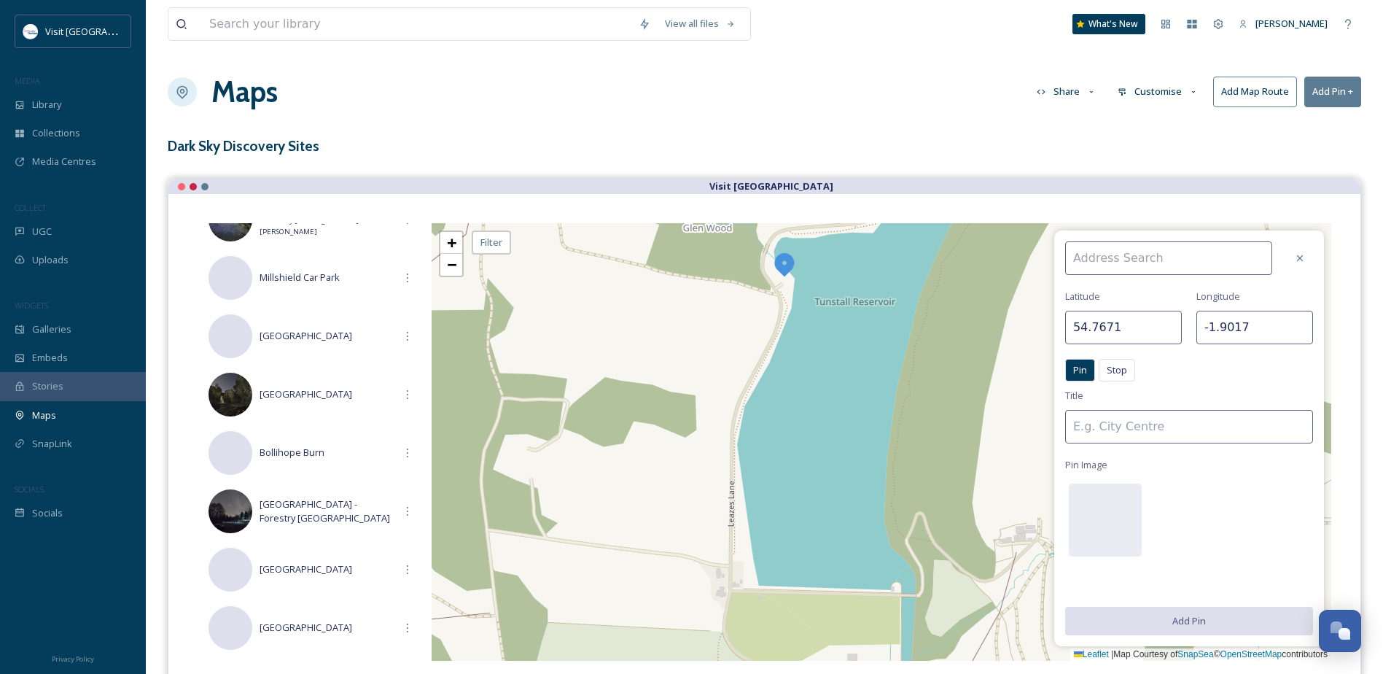
click at [1159, 260] on input at bounding box center [1168, 258] width 207 height 34
type input "[PERSON_NAME][GEOGRAPHIC_DATA]"
click at [1200, 486] on div "[PERSON_NAME] Reservoir [GEOGRAPHIC_DATA] Pin Stop Pin Stop Title Pin Image Add…" at bounding box center [1190, 438] width 270 height 416
click at [1295, 258] on icon at bounding box center [1300, 258] width 12 height 12
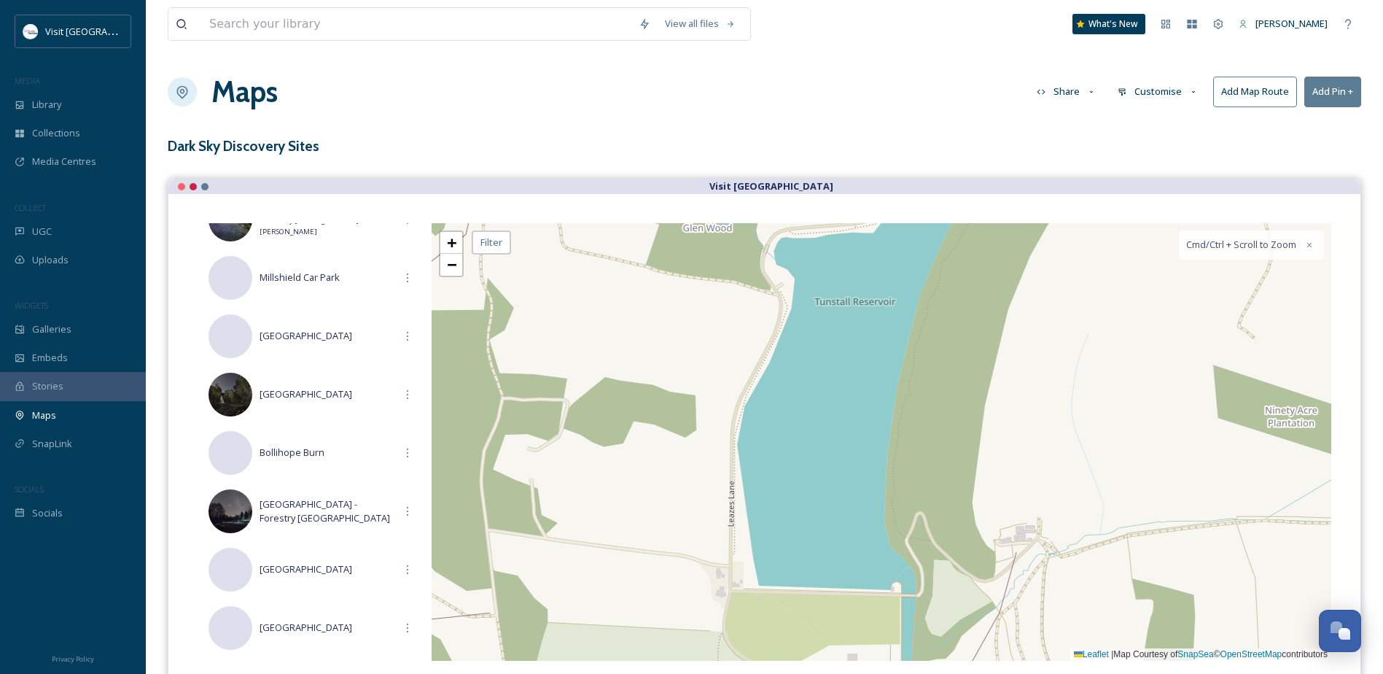
click at [780, 279] on div "+ − Leaflet | Map Courtesy of SnapSea © OpenStreetMap contributors Cmd/Ctrl + S…" at bounding box center [882, 442] width 900 height 438
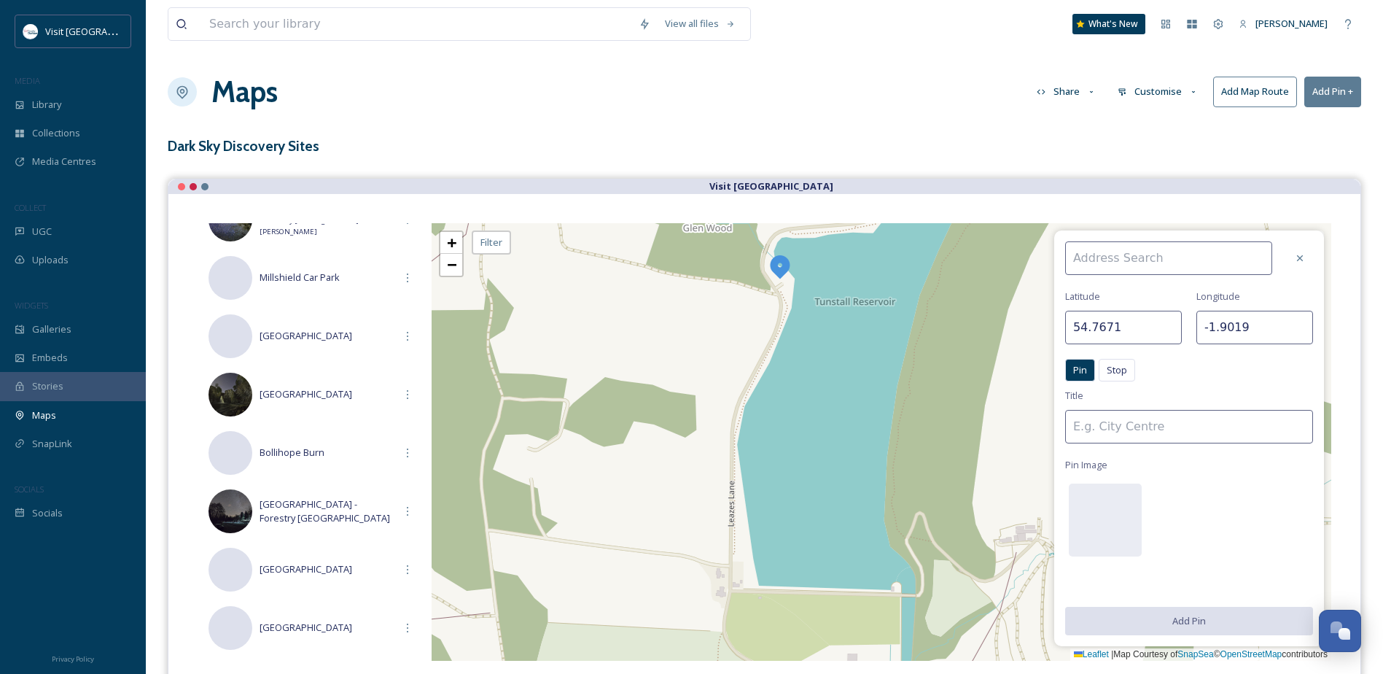
click at [1122, 263] on input at bounding box center [1168, 258] width 207 height 34
paste input "[PERSON_NAME][STREET_ADDRESS][PERSON_NAME][PERSON_NAME]"
click at [1219, 257] on input "[PERSON_NAME][STREET_ADDRESS][PERSON_NAME][PERSON_NAME]" at bounding box center [1168, 258] width 207 height 34
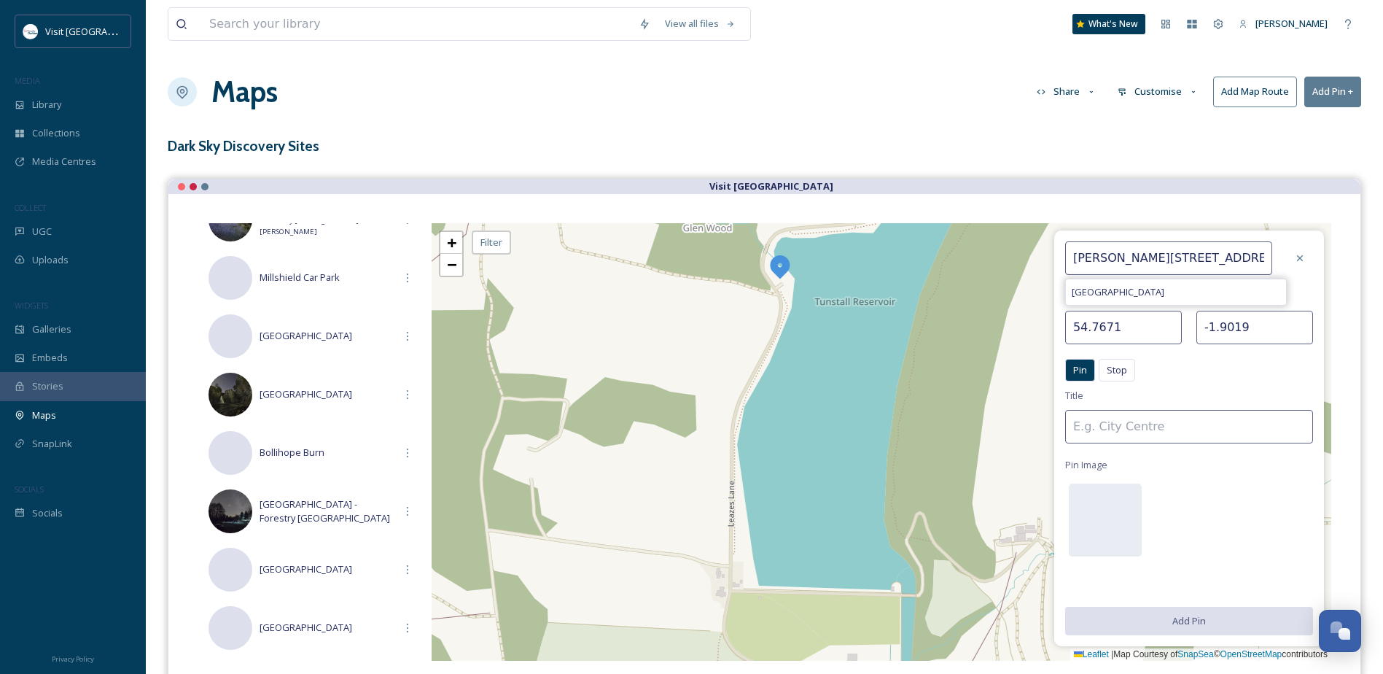
drag, startPoint x: 1100, startPoint y: 253, endPoint x: 1011, endPoint y: 258, distance: 89.1
click at [1011, 258] on div "Leazes Ln, [PERSON_NAME], [PERSON_NAME][GEOGRAPHIC_DATA] [GEOGRAPHIC_DATA] Pin …" at bounding box center [882, 442] width 900 height 438
type input "[PERSON_NAME][STREET_ADDRESS][PERSON_NAME][PERSON_NAME]"
click at [1114, 434] on input at bounding box center [1189, 427] width 248 height 34
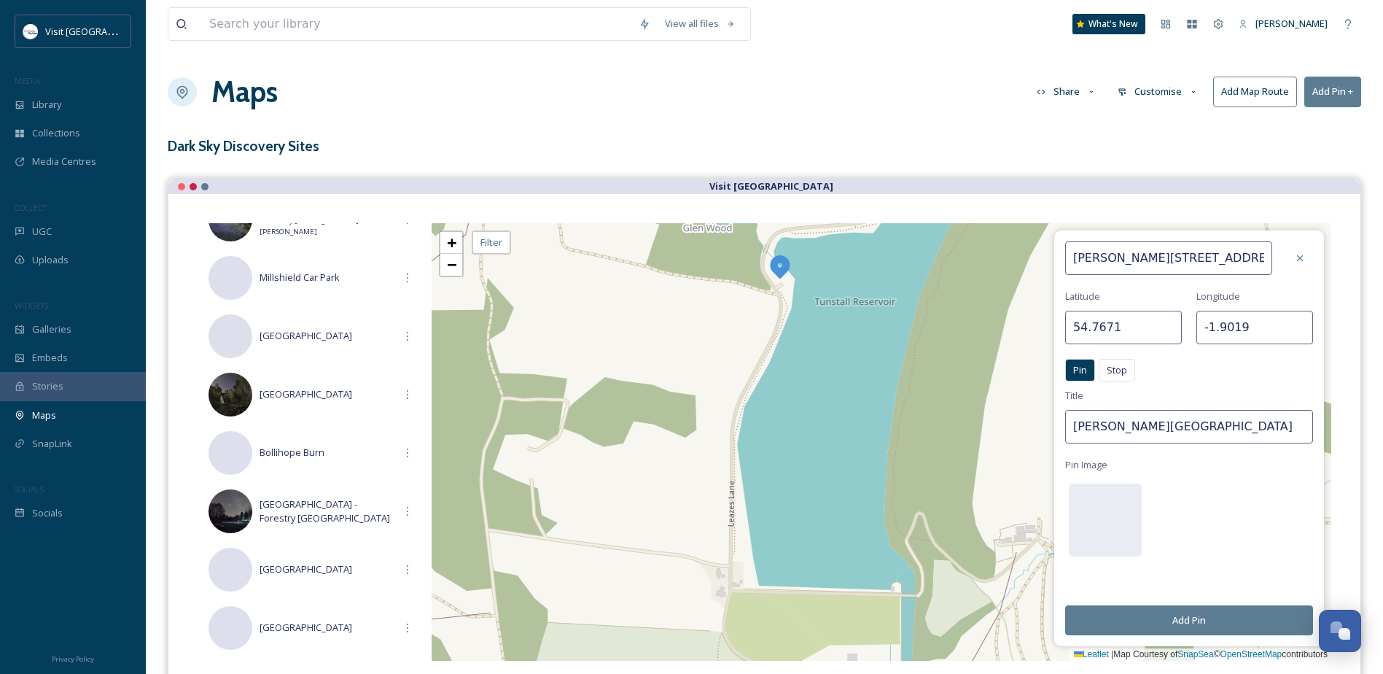
type input "[PERSON_NAME][GEOGRAPHIC_DATA]"
click at [1209, 624] on button "Add Pin" at bounding box center [1189, 620] width 248 height 30
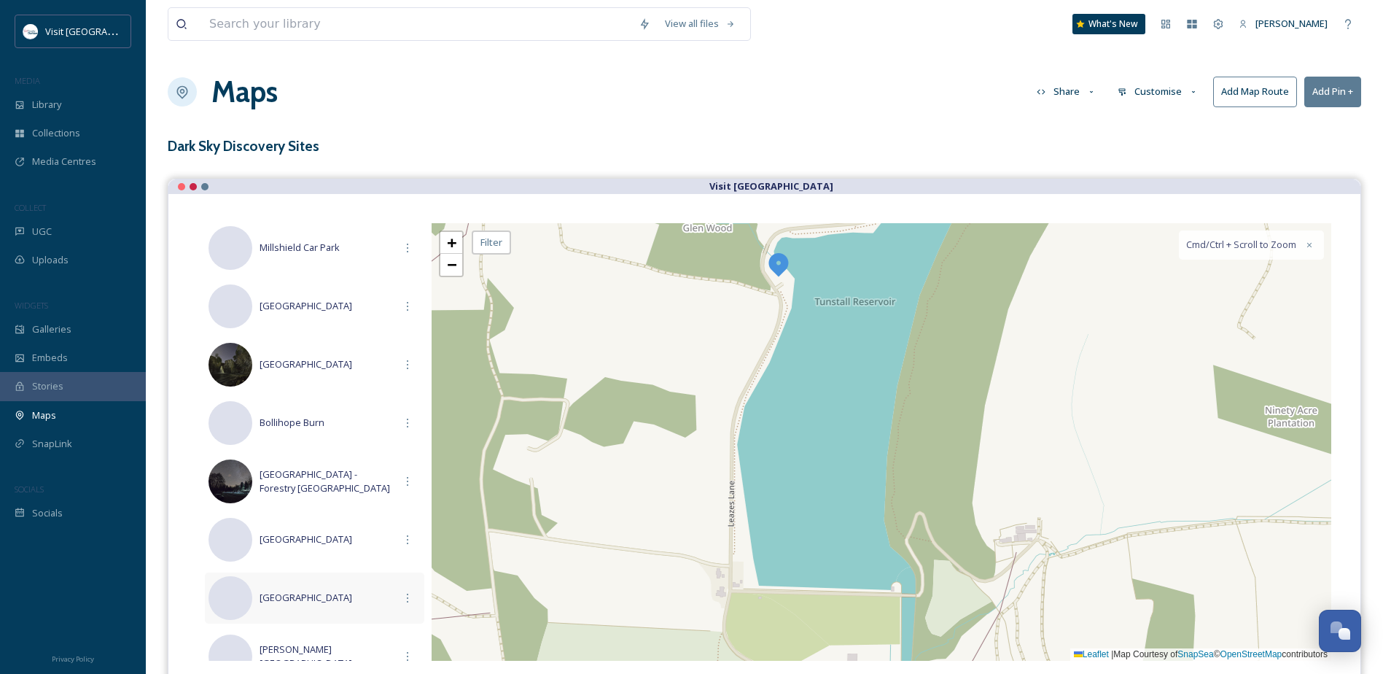
scroll to position [686, 0]
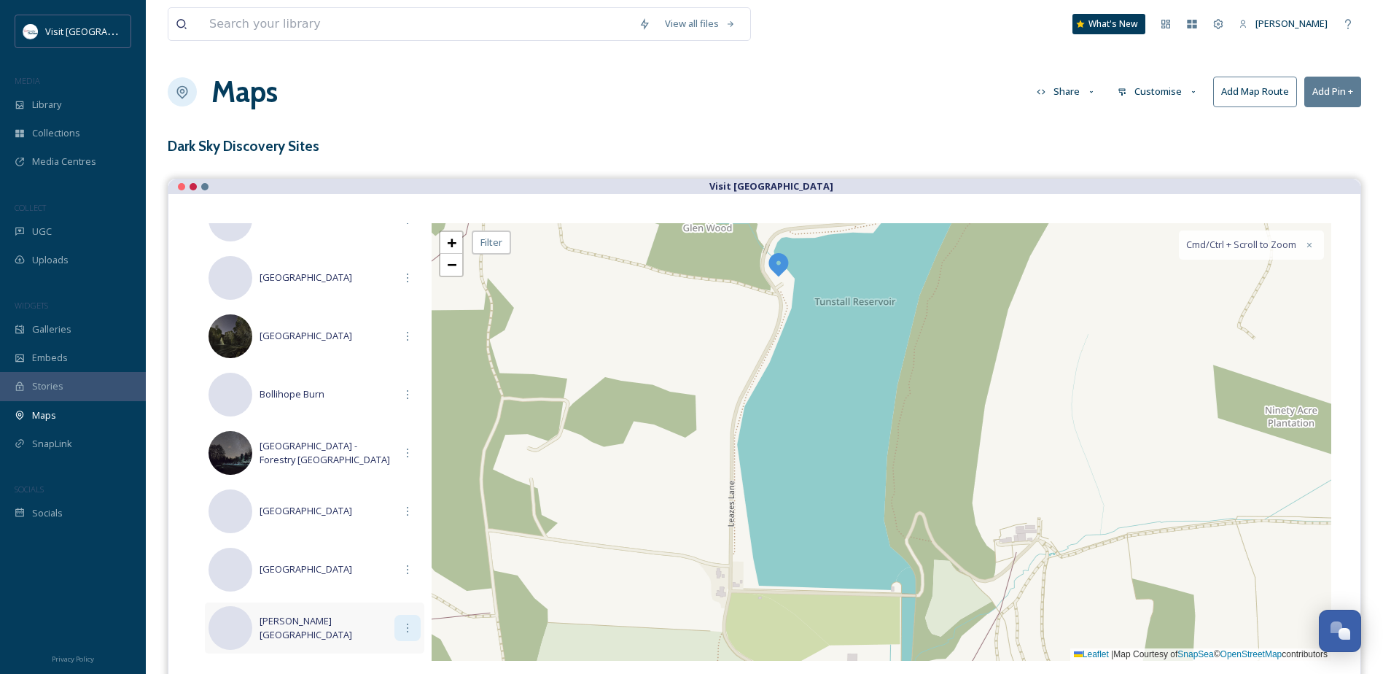
click at [402, 628] on icon at bounding box center [408, 628] width 12 height 12
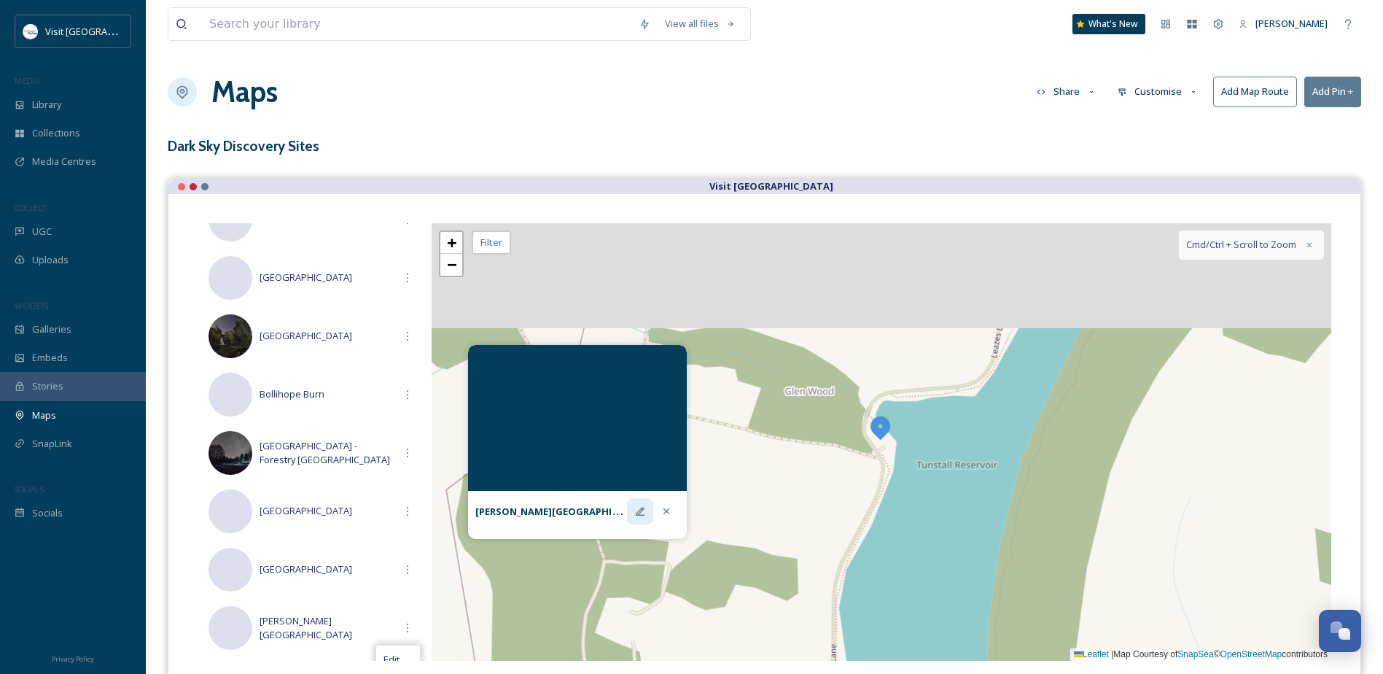
click at [637, 512] on icon at bounding box center [640, 511] width 12 height 12
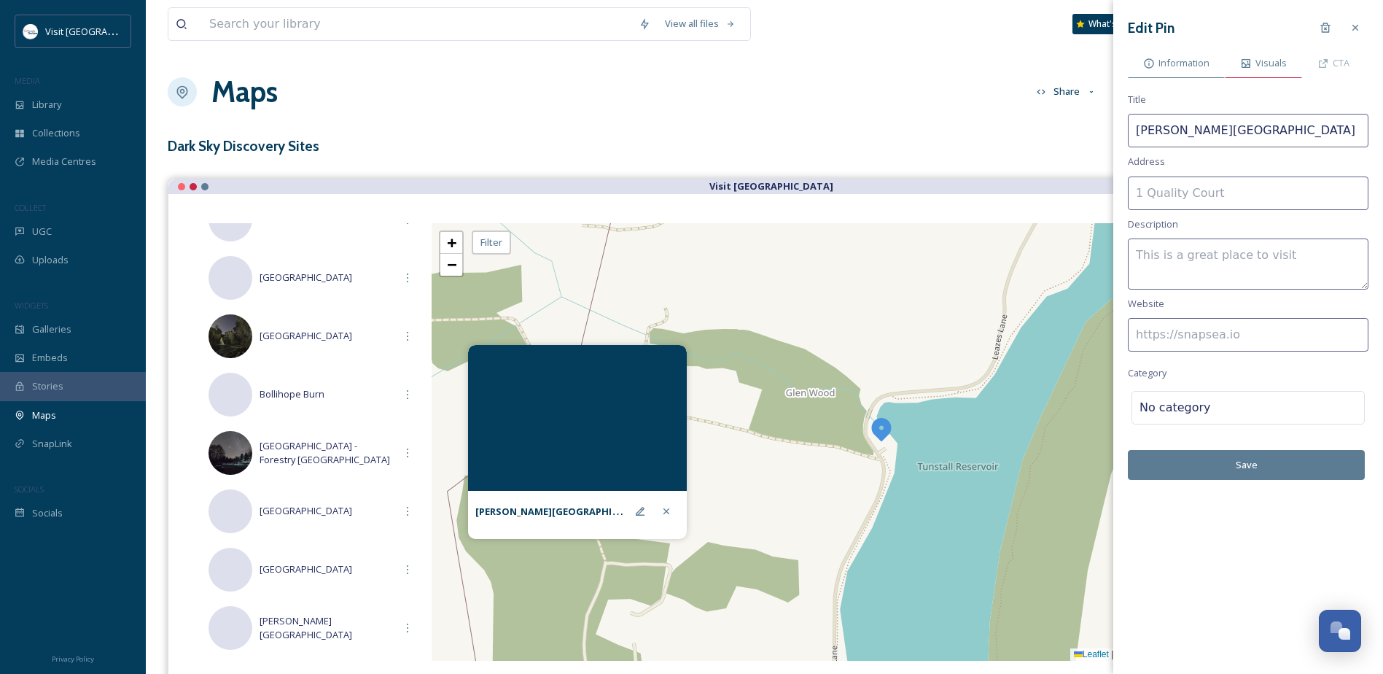
click at [1274, 60] on span "Visuals" at bounding box center [1271, 63] width 31 height 14
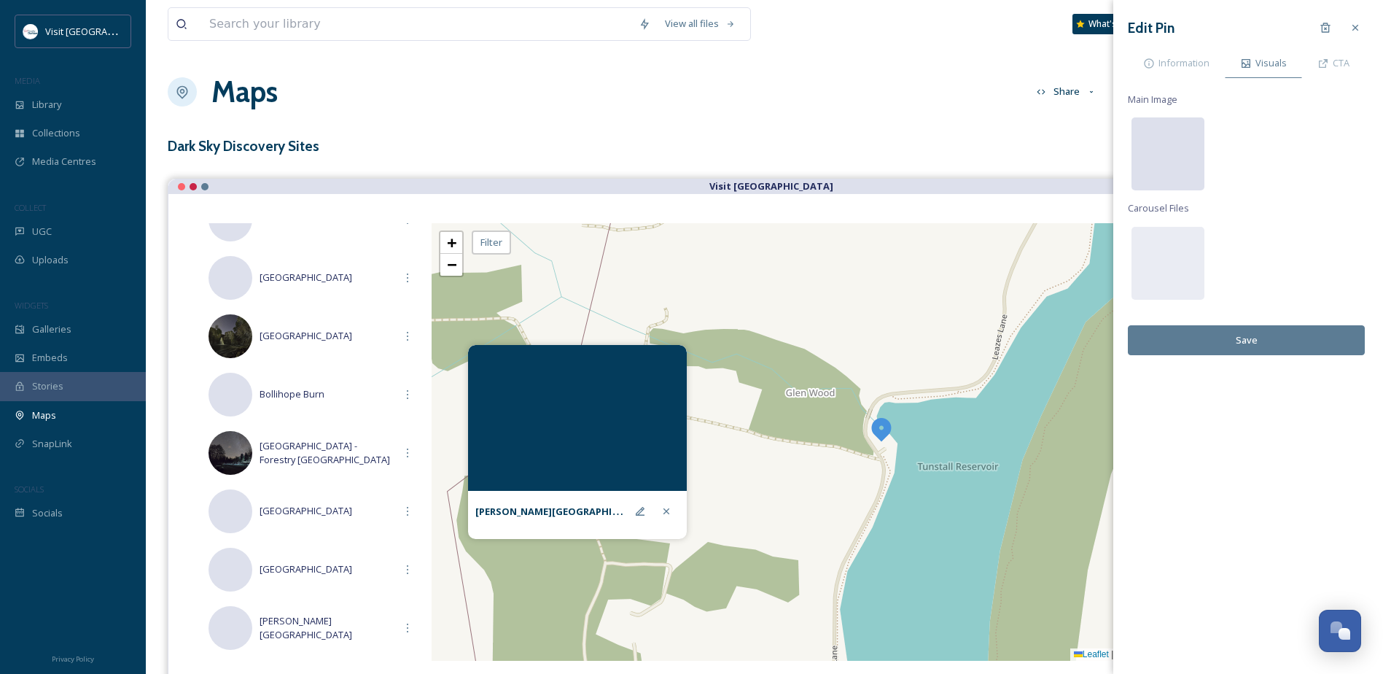
click at [1184, 143] on div at bounding box center [1168, 153] width 73 height 73
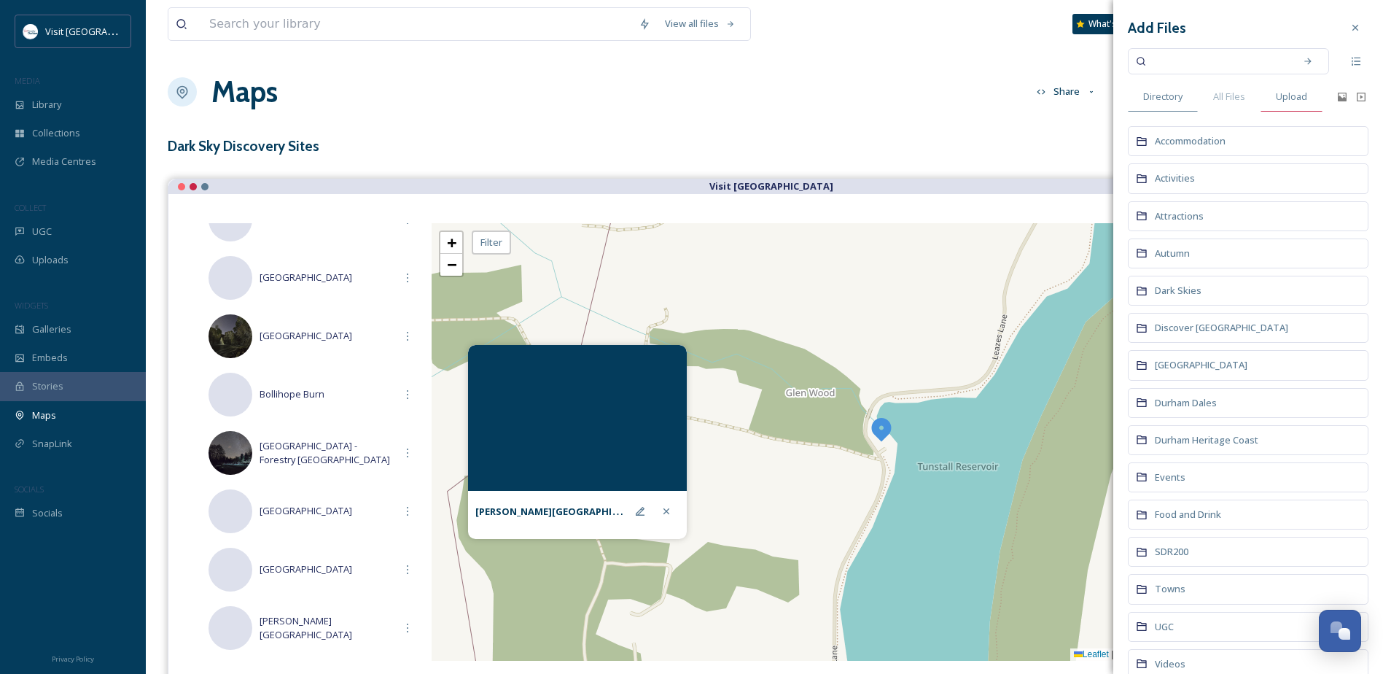
click at [1297, 98] on span "Upload" at bounding box center [1291, 97] width 31 height 14
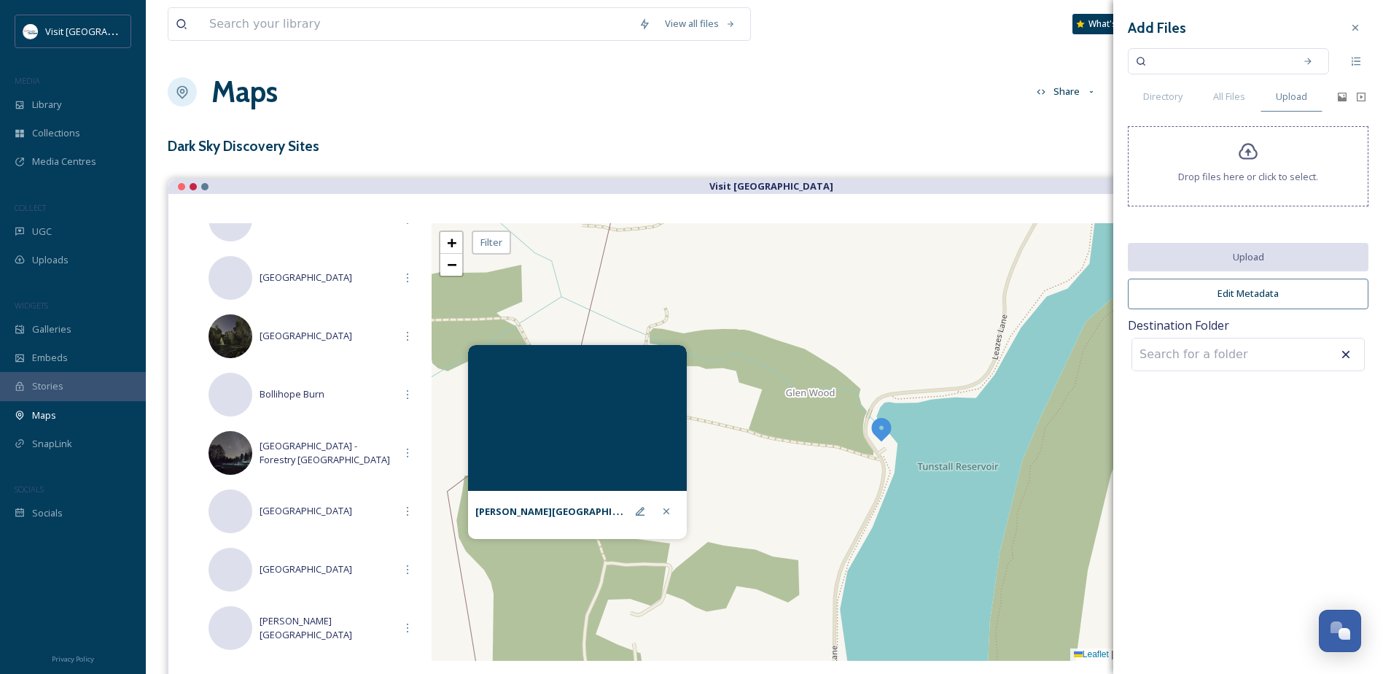
click at [1239, 156] on icon at bounding box center [1248, 151] width 21 height 21
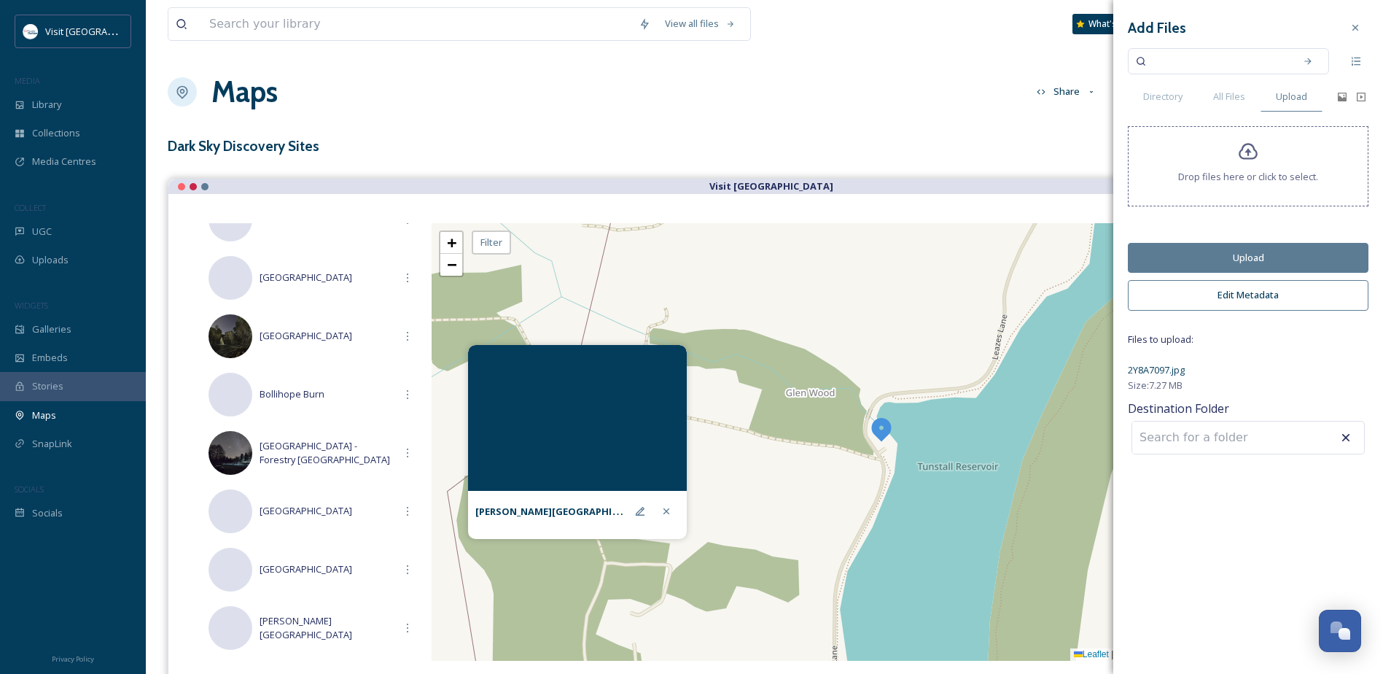
click at [1244, 255] on button "Upload" at bounding box center [1248, 258] width 241 height 30
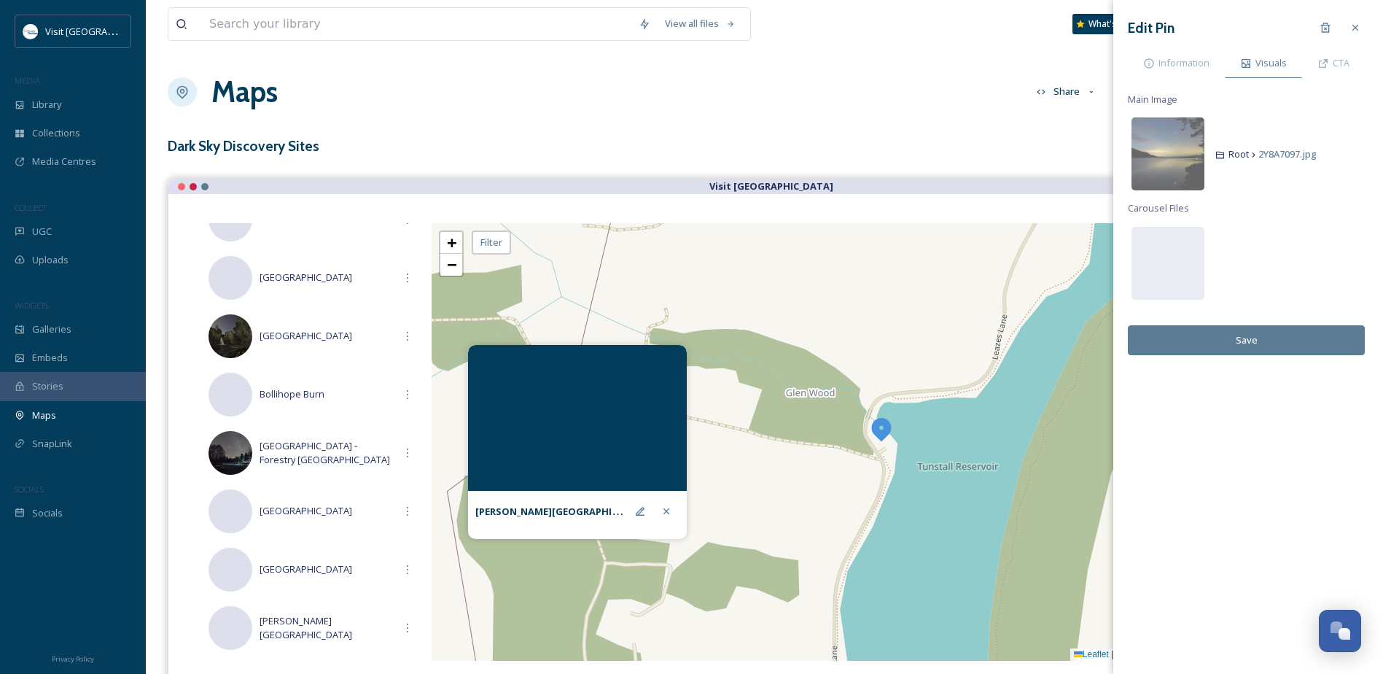
click at [1240, 335] on button "Save" at bounding box center [1246, 340] width 237 height 30
click at [1196, 56] on span "Information" at bounding box center [1184, 63] width 51 height 14
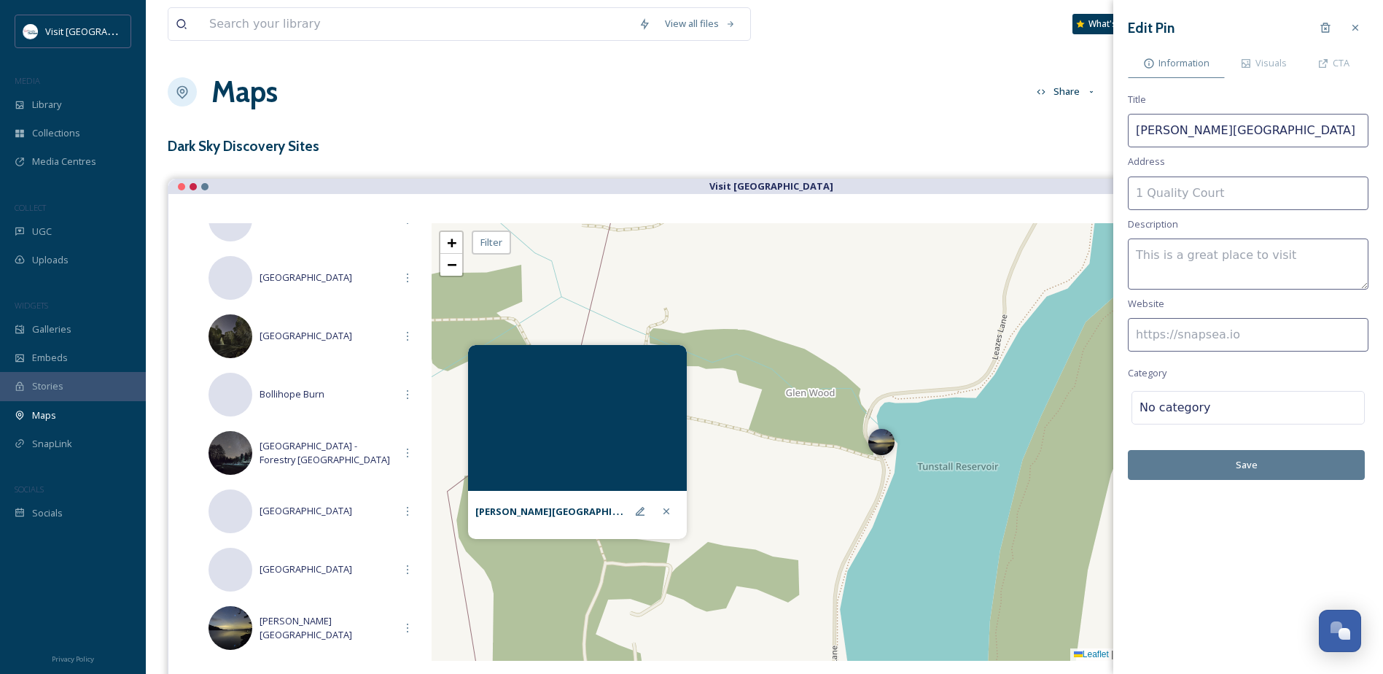
click at [1239, 189] on input at bounding box center [1248, 193] width 241 height 34
paste input "[PERSON_NAME][STREET_ADDRESS][PERSON_NAME][PERSON_NAME]"
click at [1313, 194] on input "[PERSON_NAME][STREET_ADDRESS][PERSON_NAME][PERSON_NAME]" at bounding box center [1248, 193] width 241 height 34
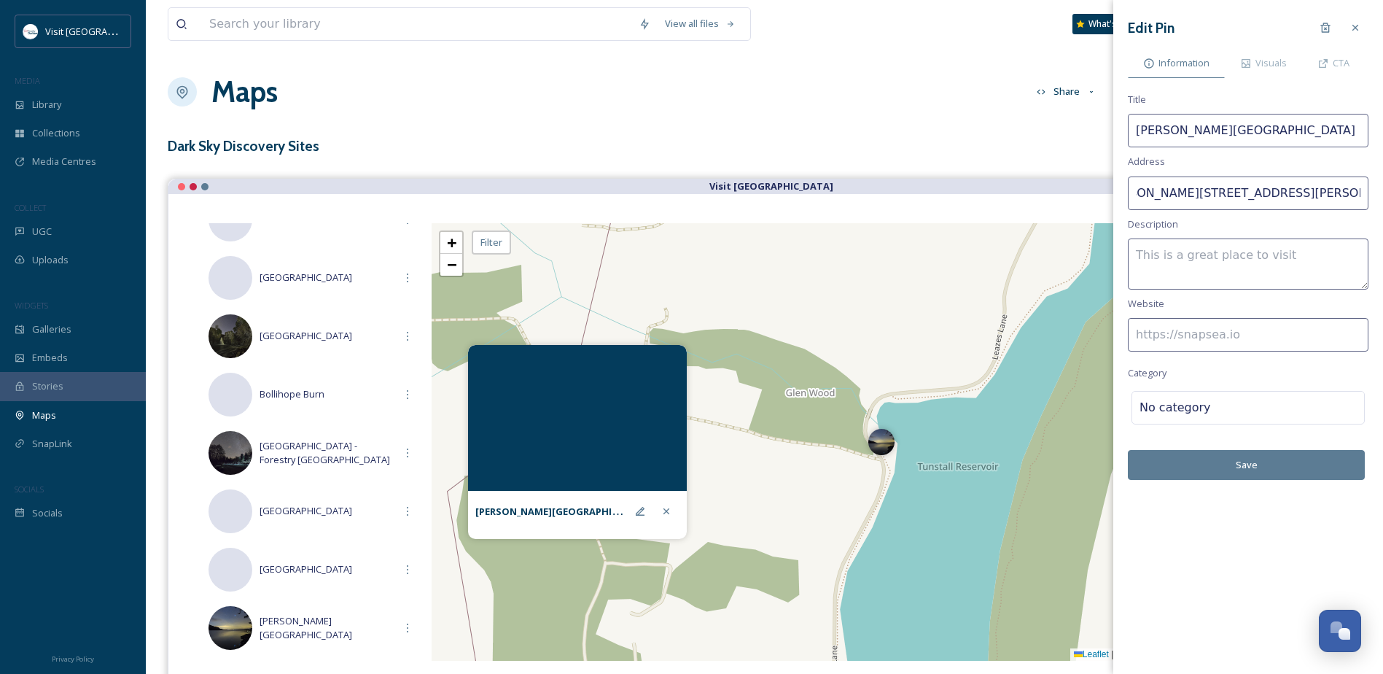
type input "[PERSON_NAME][STREET_ADDRESS][PERSON_NAME][PERSON_NAME]"
click at [1300, 254] on textarea at bounding box center [1248, 263] width 241 height 51
type textarea "[PERSON_NAME] Reservoir - a popular stargazing spot with locals."
click at [1250, 330] on input at bounding box center [1248, 335] width 241 height 34
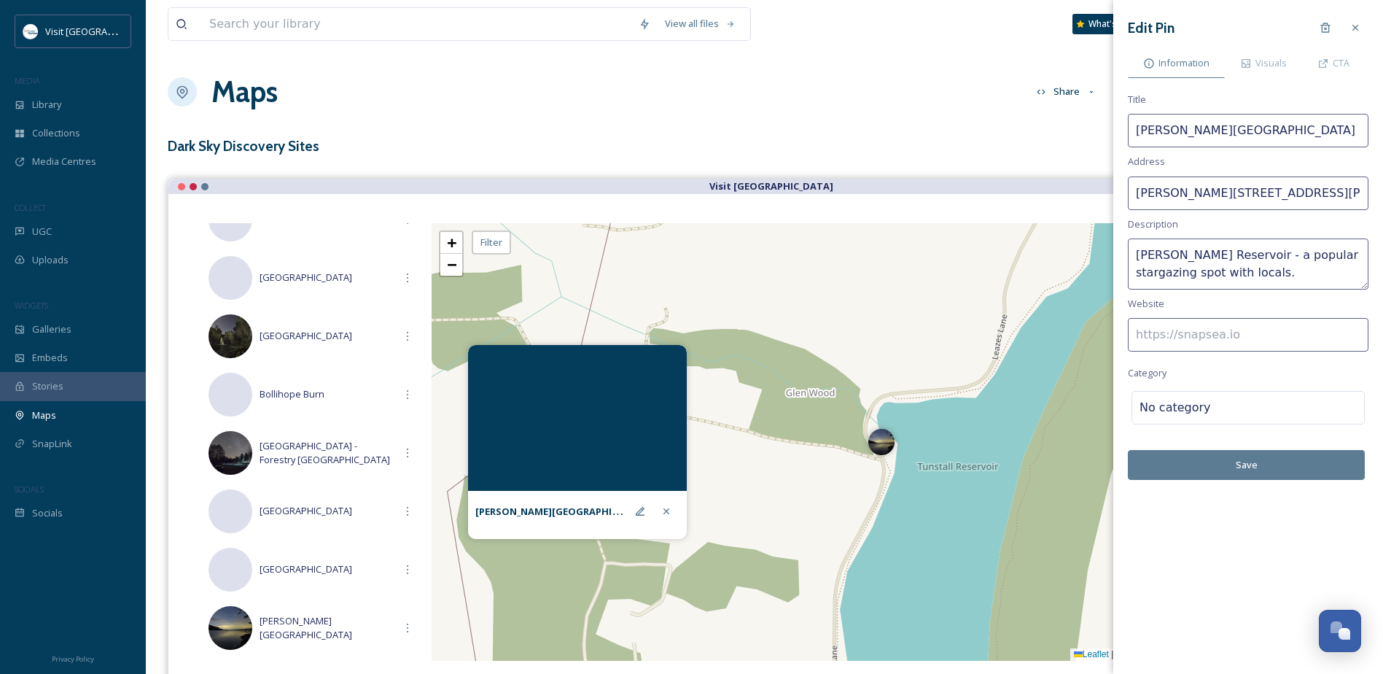
click at [1176, 341] on input at bounding box center [1248, 335] width 241 height 34
paste input "[URL][DOMAIN_NAME][PERSON_NAME]"
type input "[URL][DOMAIN_NAME][PERSON_NAME]"
click at [1240, 399] on div at bounding box center [1284, 408] width 146 height 18
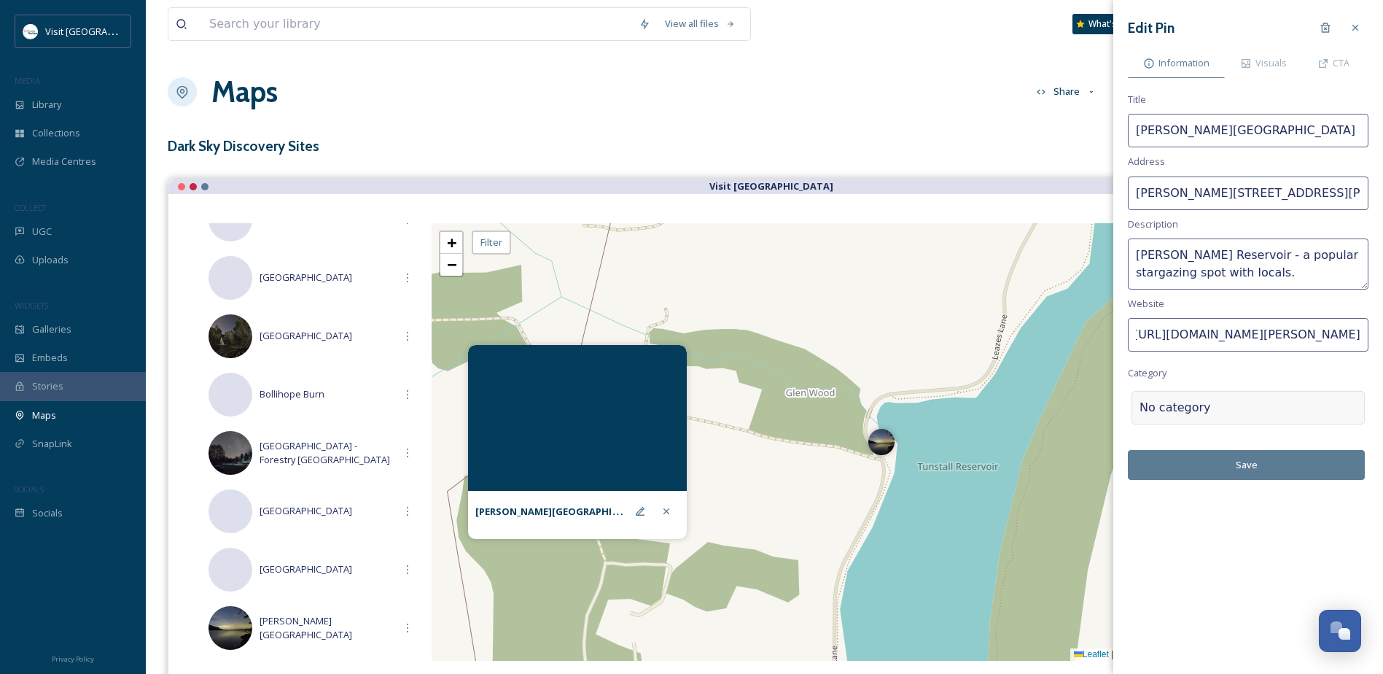
scroll to position [0, 0]
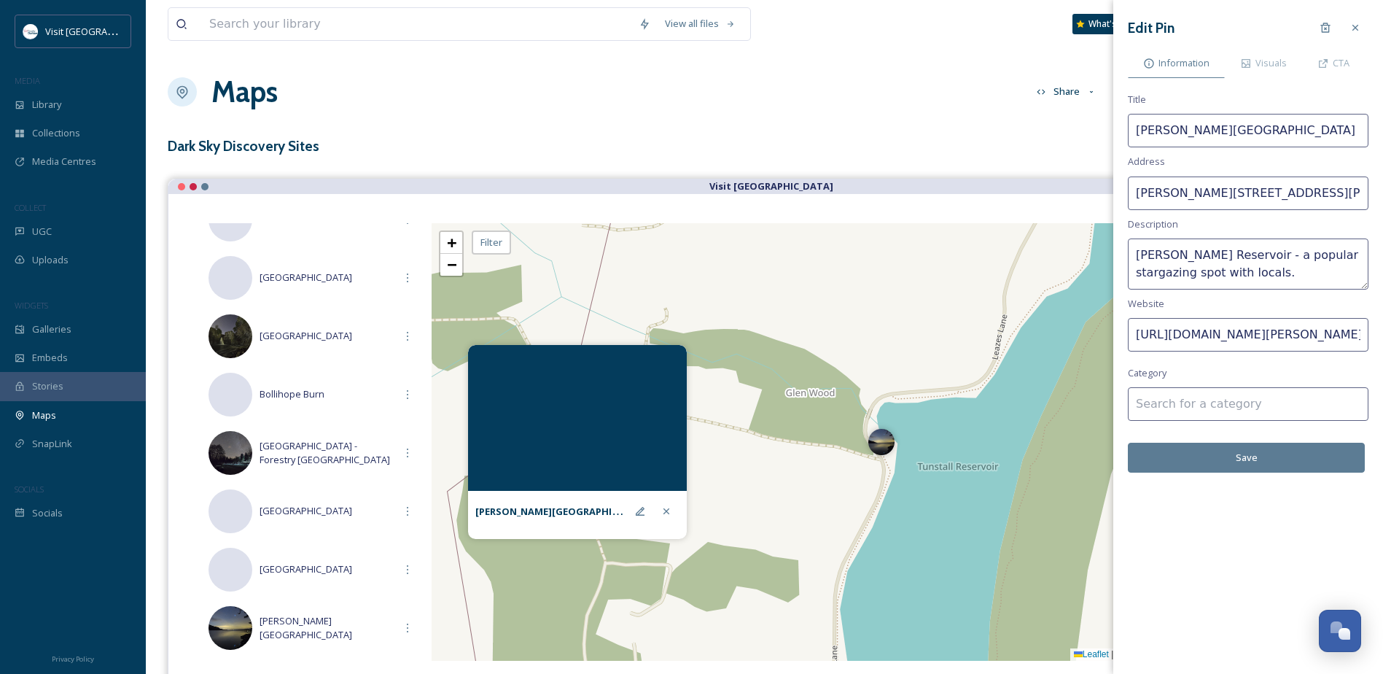
click at [1239, 399] on input at bounding box center [1248, 404] width 241 height 34
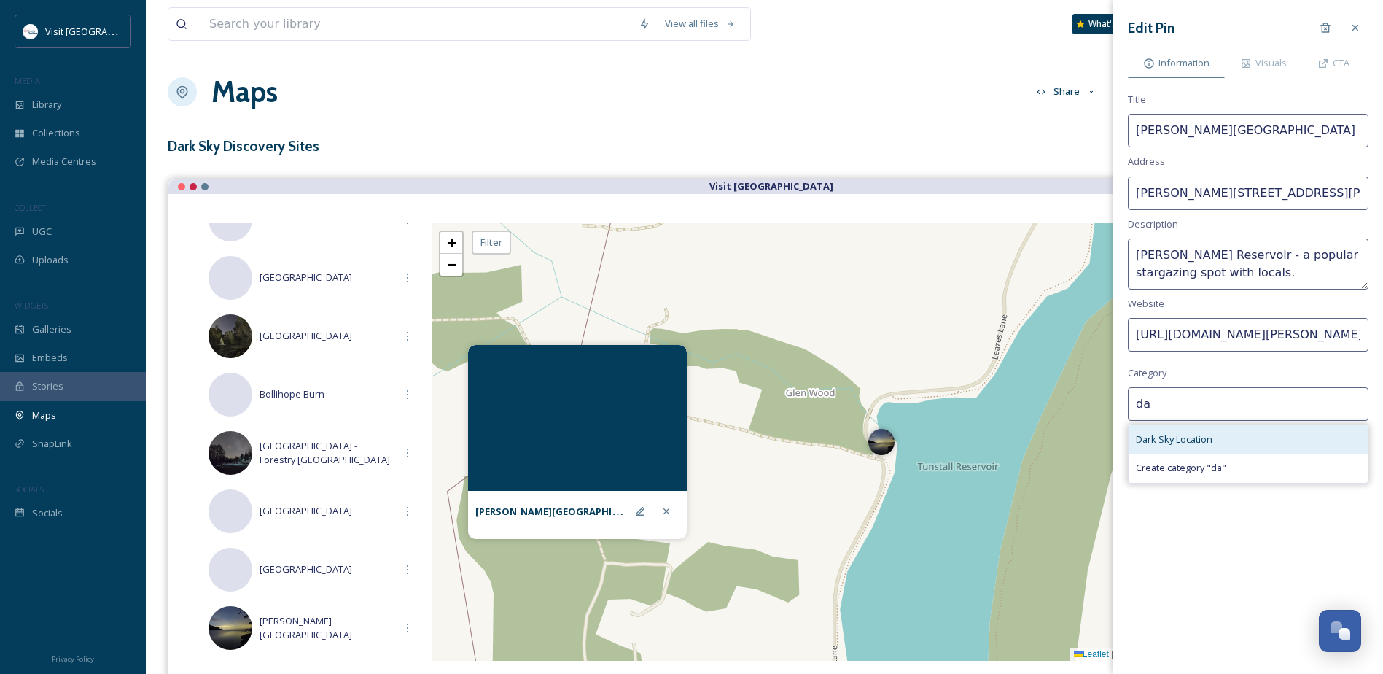
type input "da"
click at [1216, 435] on div "Dark Sky Location" at bounding box center [1248, 439] width 239 height 28
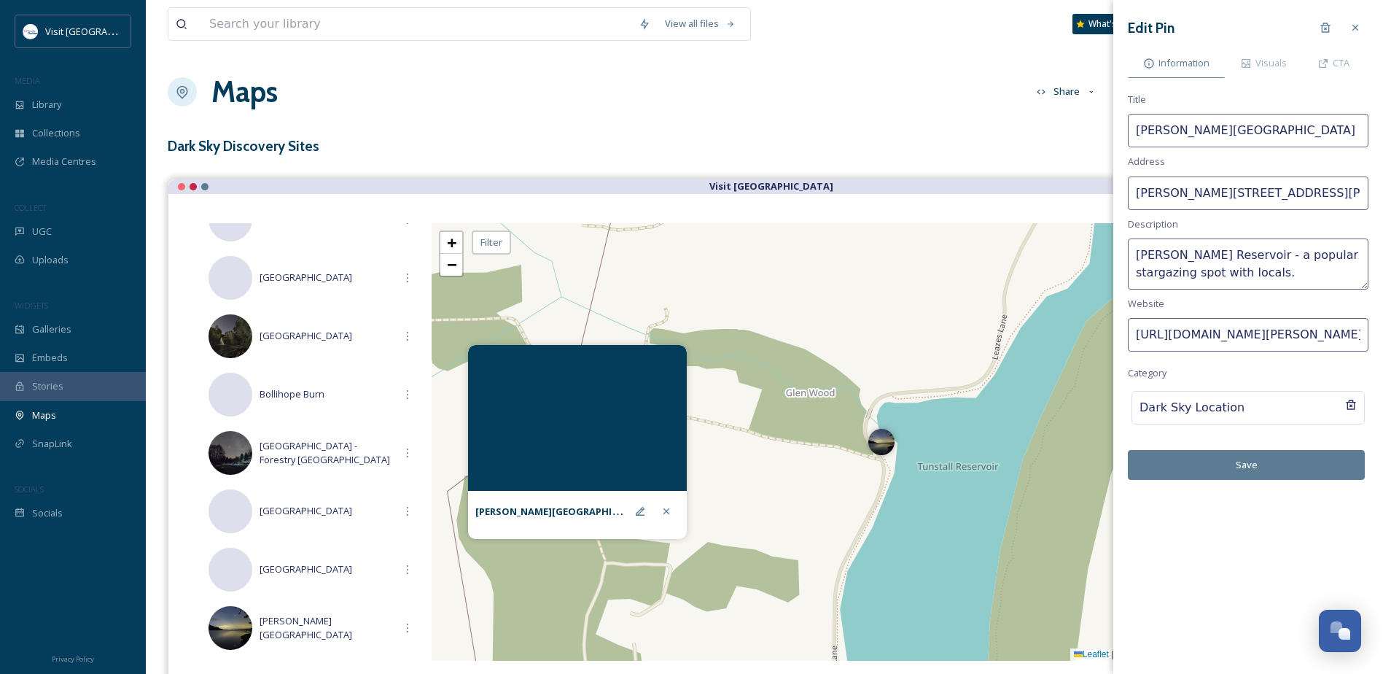
click at [1275, 470] on button "Save" at bounding box center [1246, 465] width 237 height 30
click at [663, 509] on icon at bounding box center [667, 511] width 12 height 12
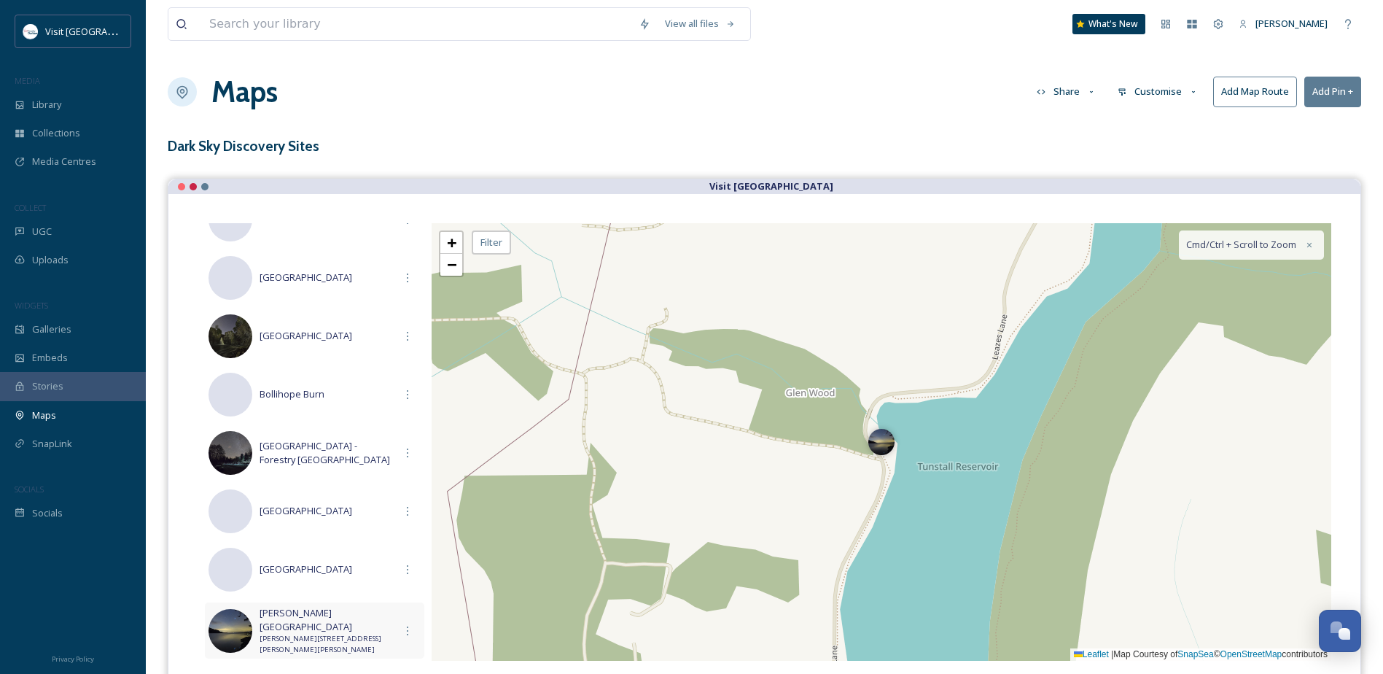
click at [370, 634] on span "[PERSON_NAME][STREET_ADDRESS][PERSON_NAME][PERSON_NAME]" at bounding box center [327, 644] width 135 height 21
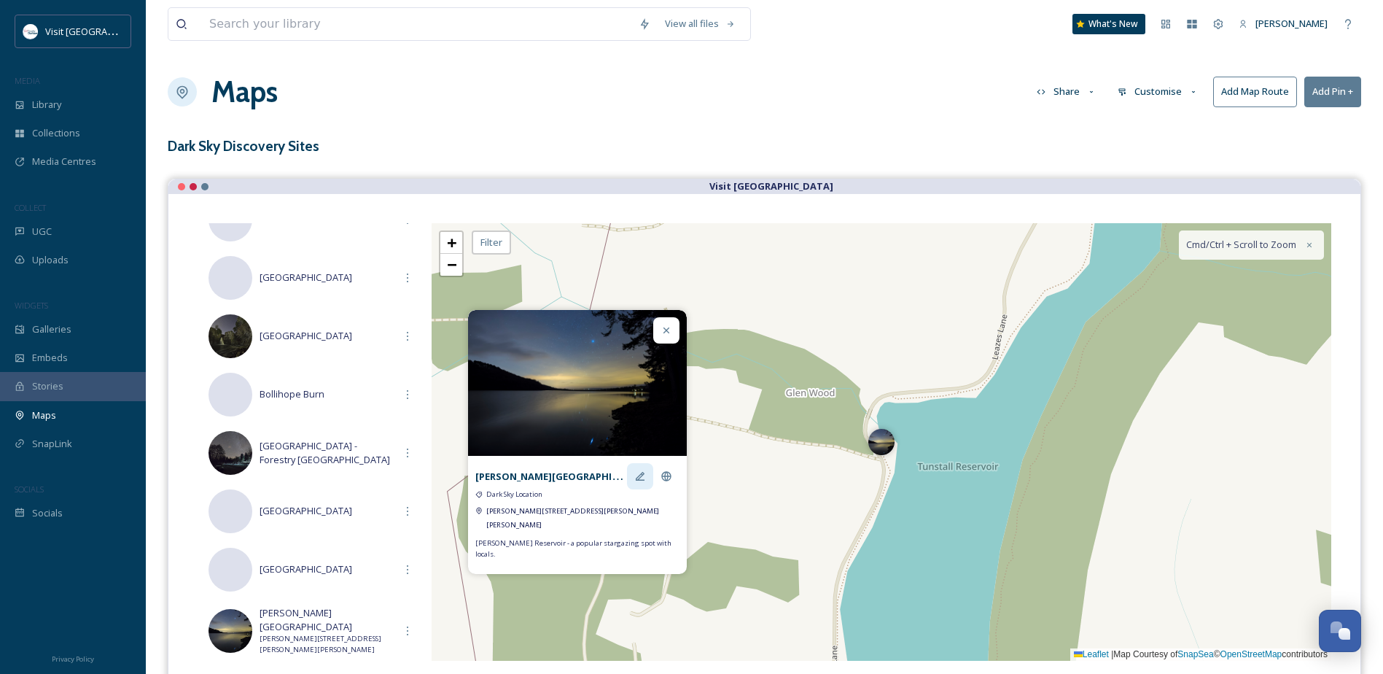
click at [641, 480] on icon at bounding box center [640, 475] width 9 height 9
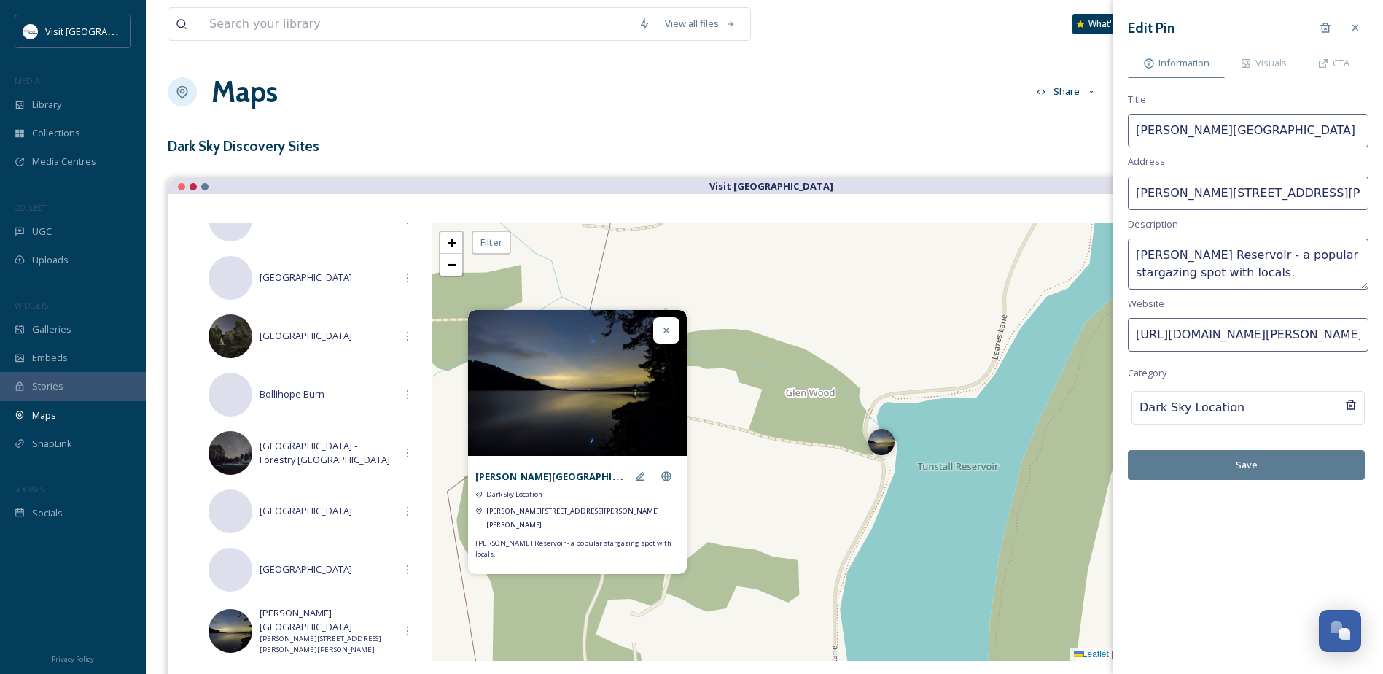
click at [1243, 252] on textarea "[PERSON_NAME] Reservoir - a popular stargazing spot with locals." at bounding box center [1248, 263] width 241 height 51
type textarea "[PERSON_NAME] Reservoir - A popular stargazing spot with locals."
click at [1270, 464] on button "Save" at bounding box center [1246, 465] width 237 height 30
click at [661, 336] on icon at bounding box center [667, 331] width 12 height 12
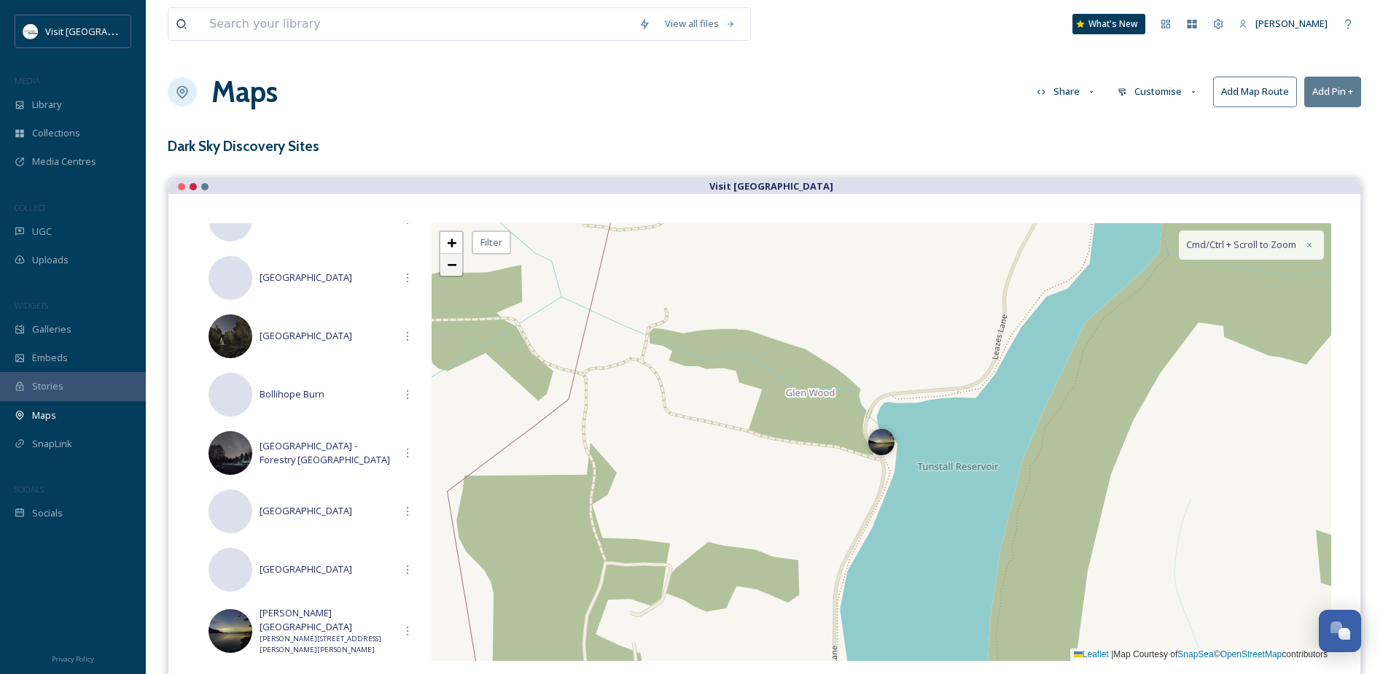
click at [446, 271] on link "−" at bounding box center [451, 265] width 22 height 22
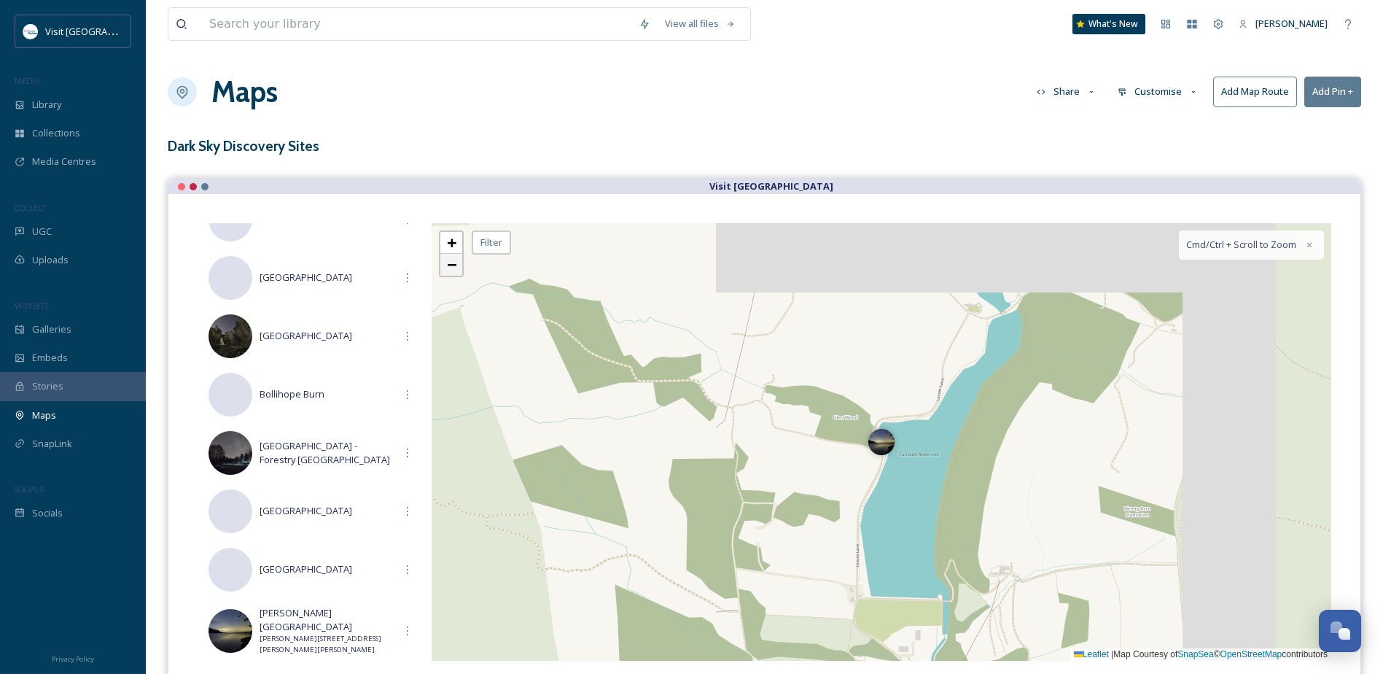
click at [446, 271] on link "−" at bounding box center [451, 265] width 22 height 22
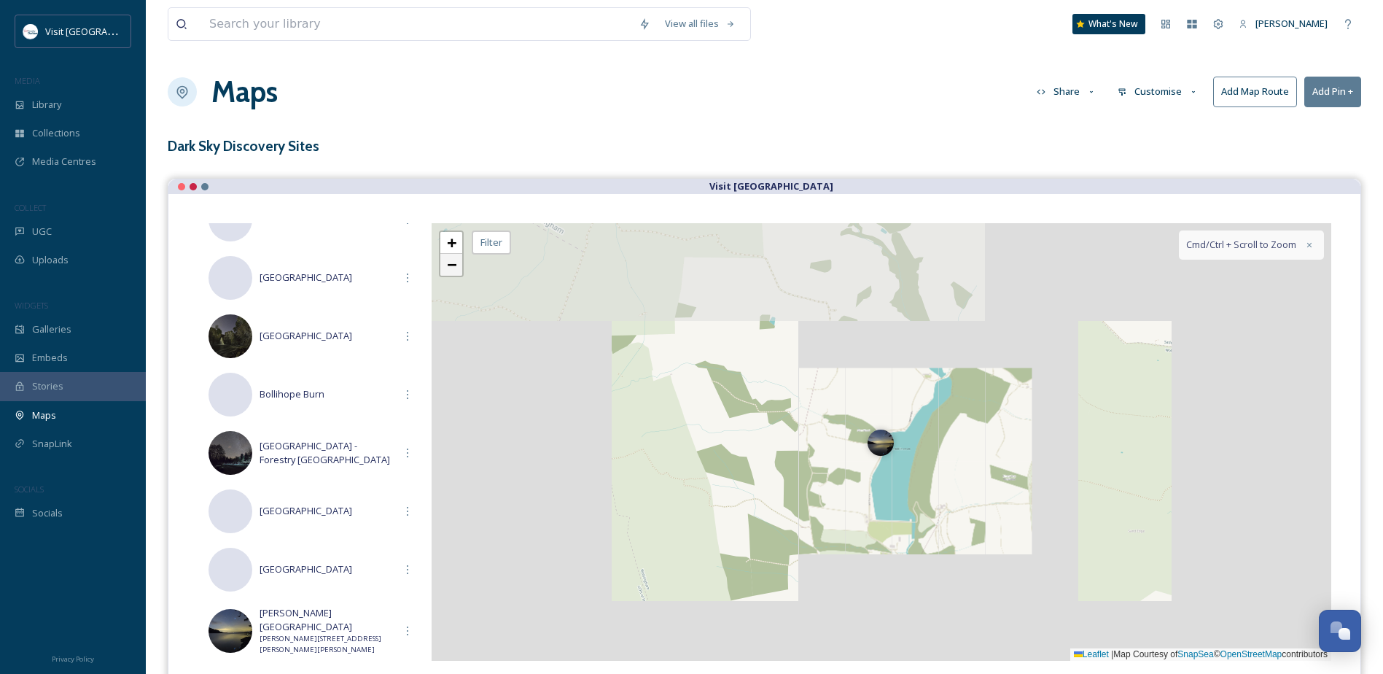
click at [446, 271] on link "−" at bounding box center [451, 265] width 22 height 22
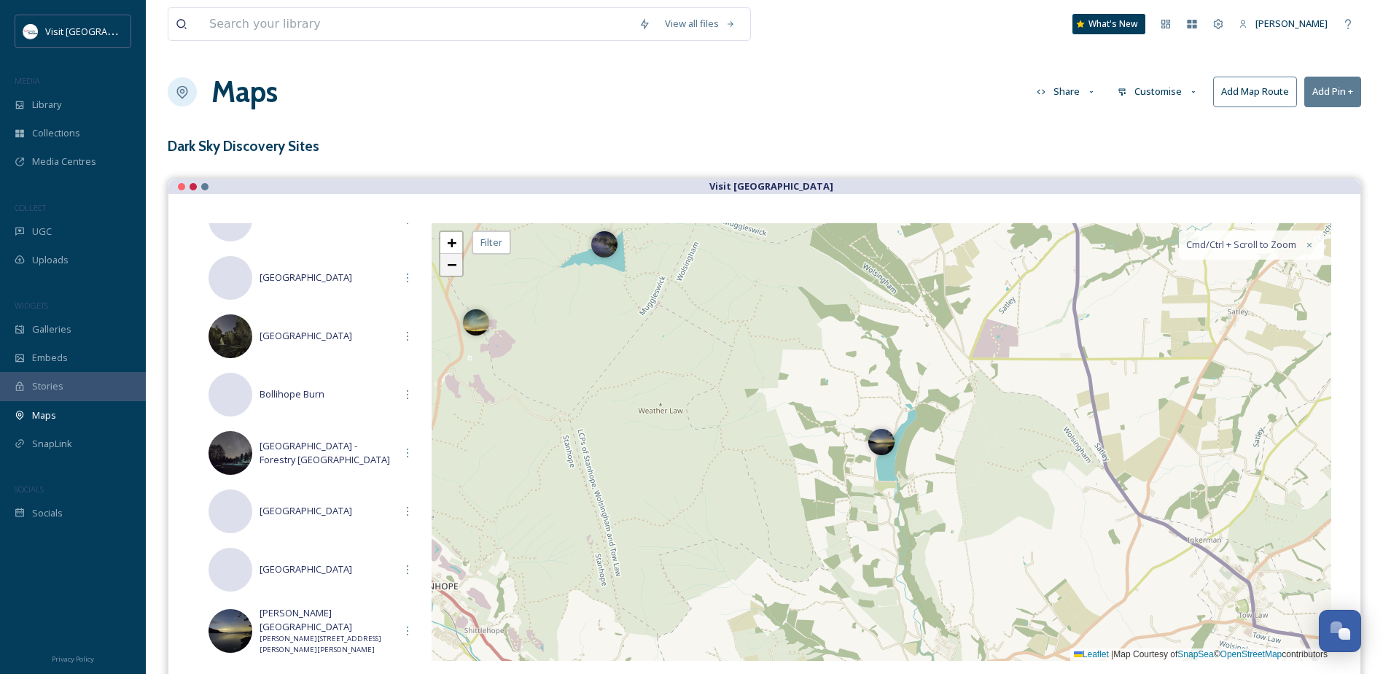
click at [446, 271] on link "−" at bounding box center [451, 265] width 22 height 22
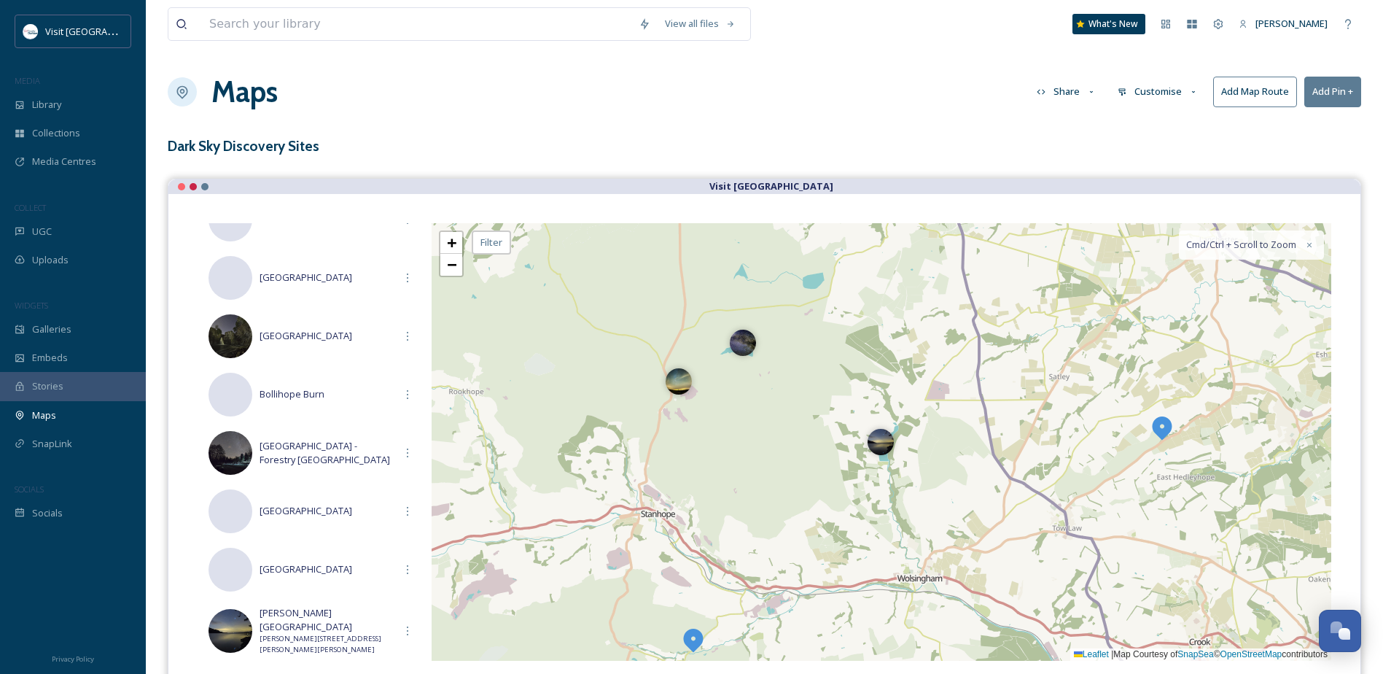
click at [1166, 430] on img at bounding box center [1162, 427] width 26 height 26
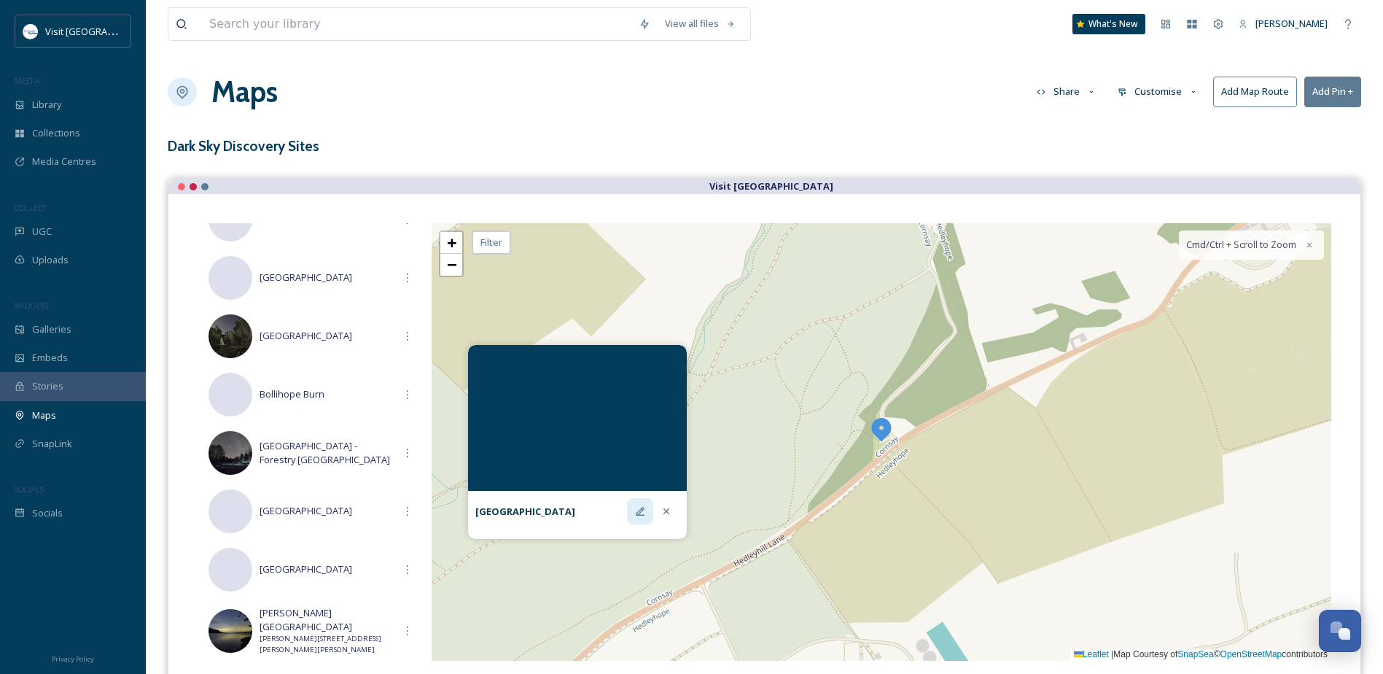
click at [646, 510] on icon at bounding box center [640, 511] width 12 height 12
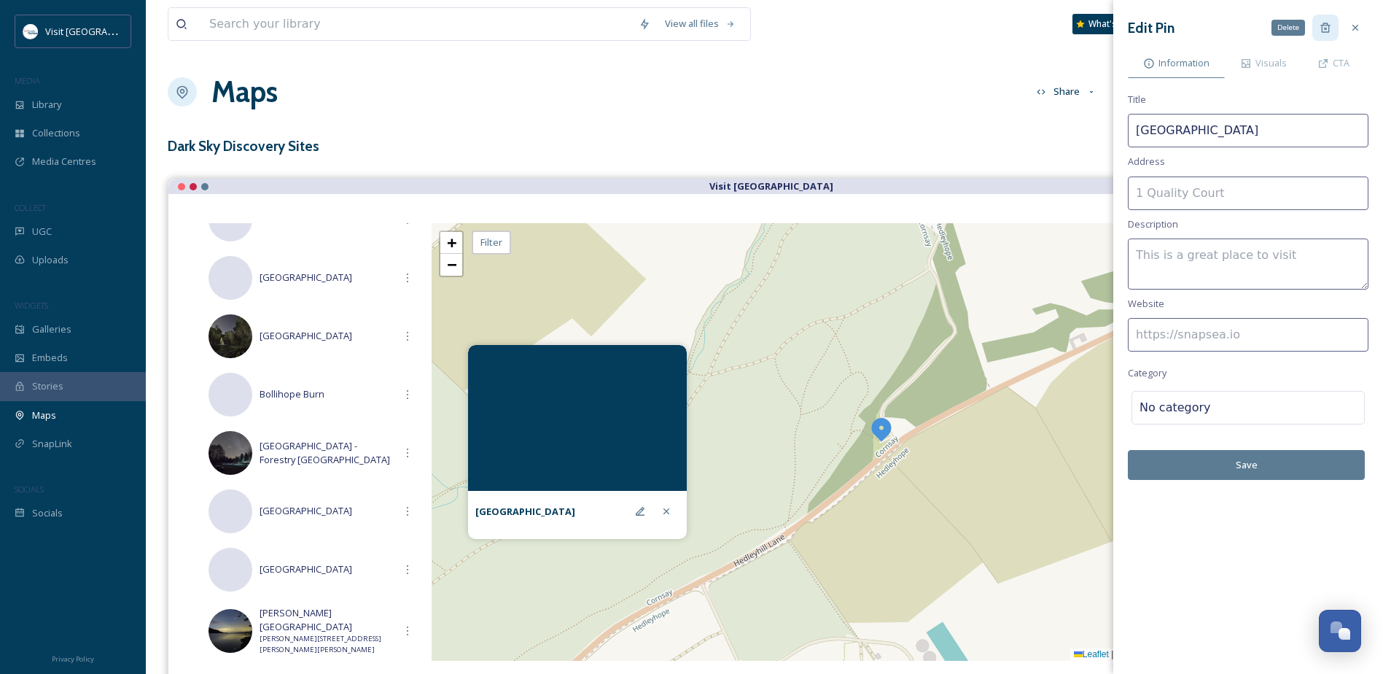
click at [1326, 27] on icon at bounding box center [1326, 28] width 12 height 12
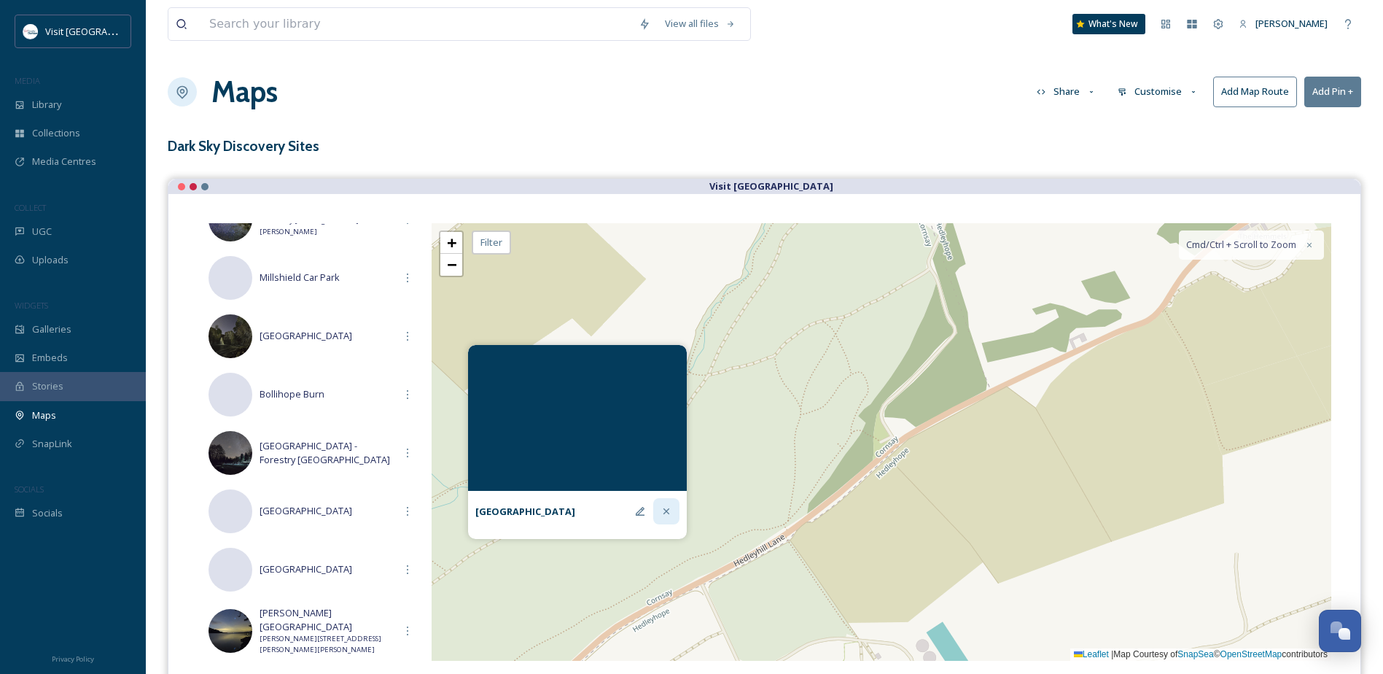
click at [672, 512] on icon at bounding box center [667, 511] width 12 height 12
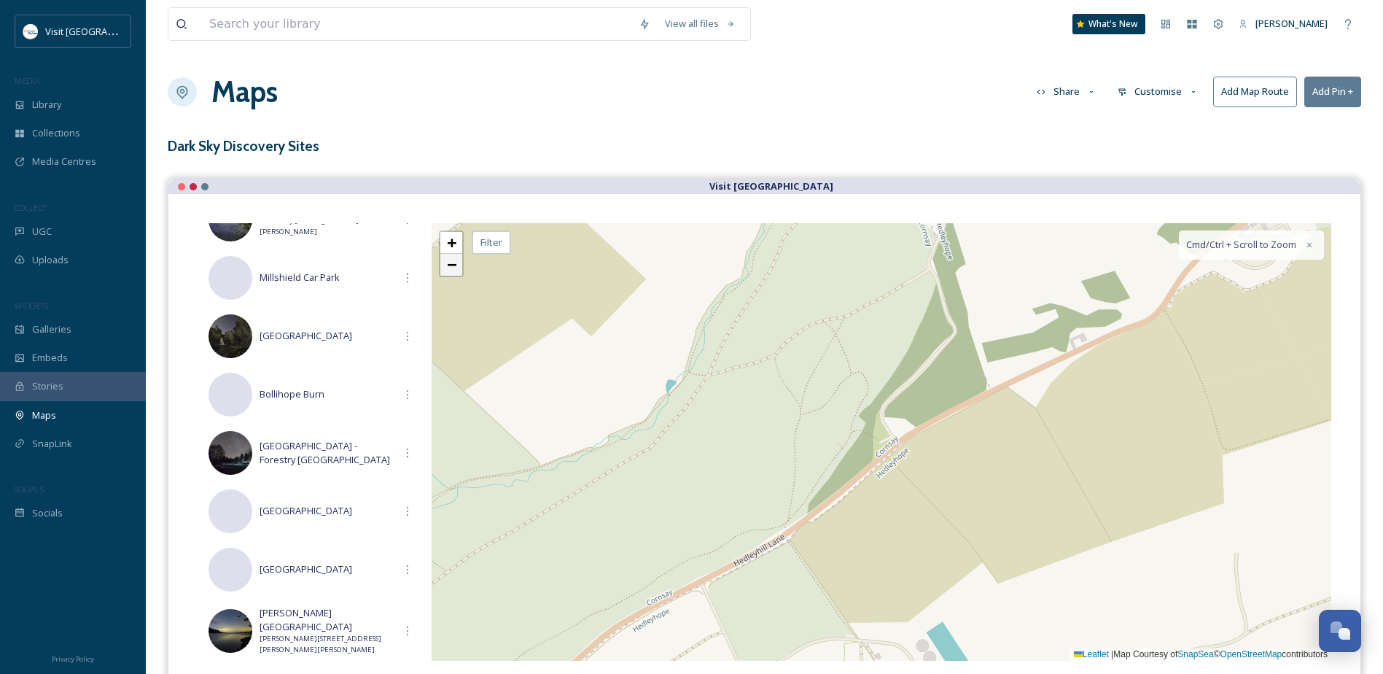
click at [451, 261] on span "−" at bounding box center [451, 264] width 9 height 18
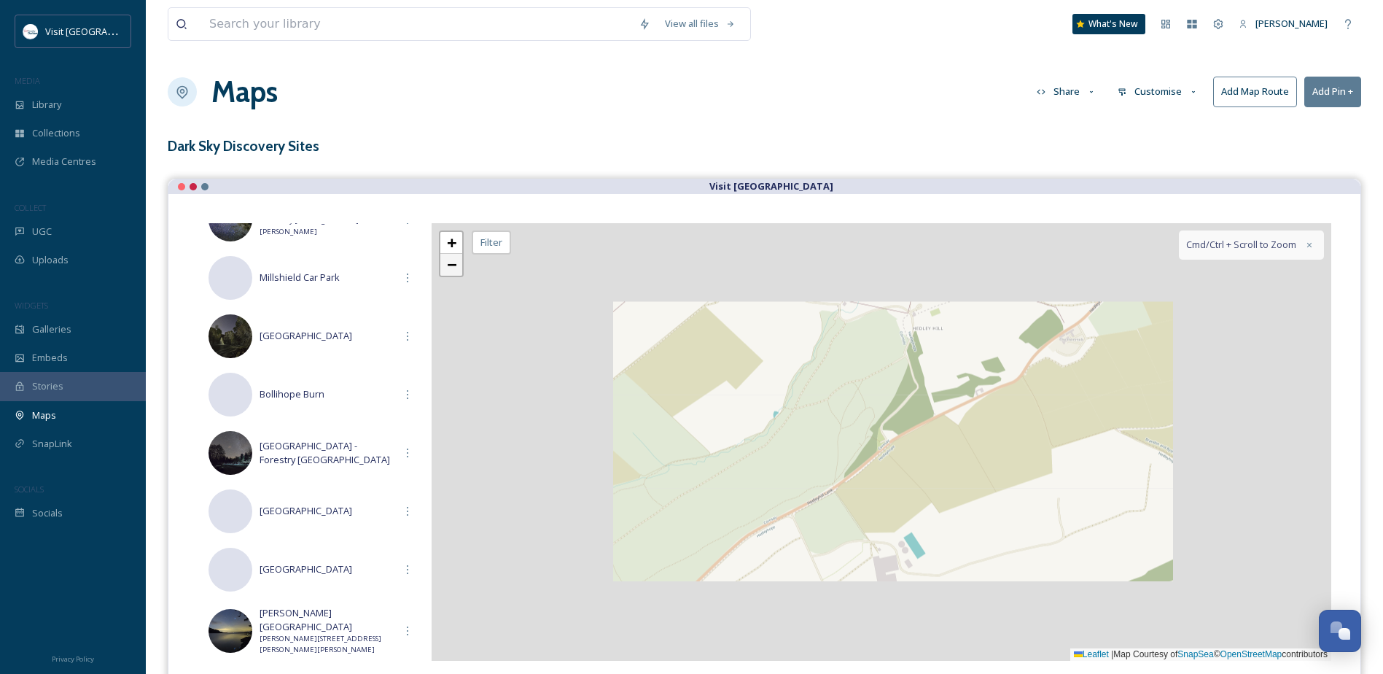
click at [451, 261] on span "−" at bounding box center [451, 264] width 9 height 18
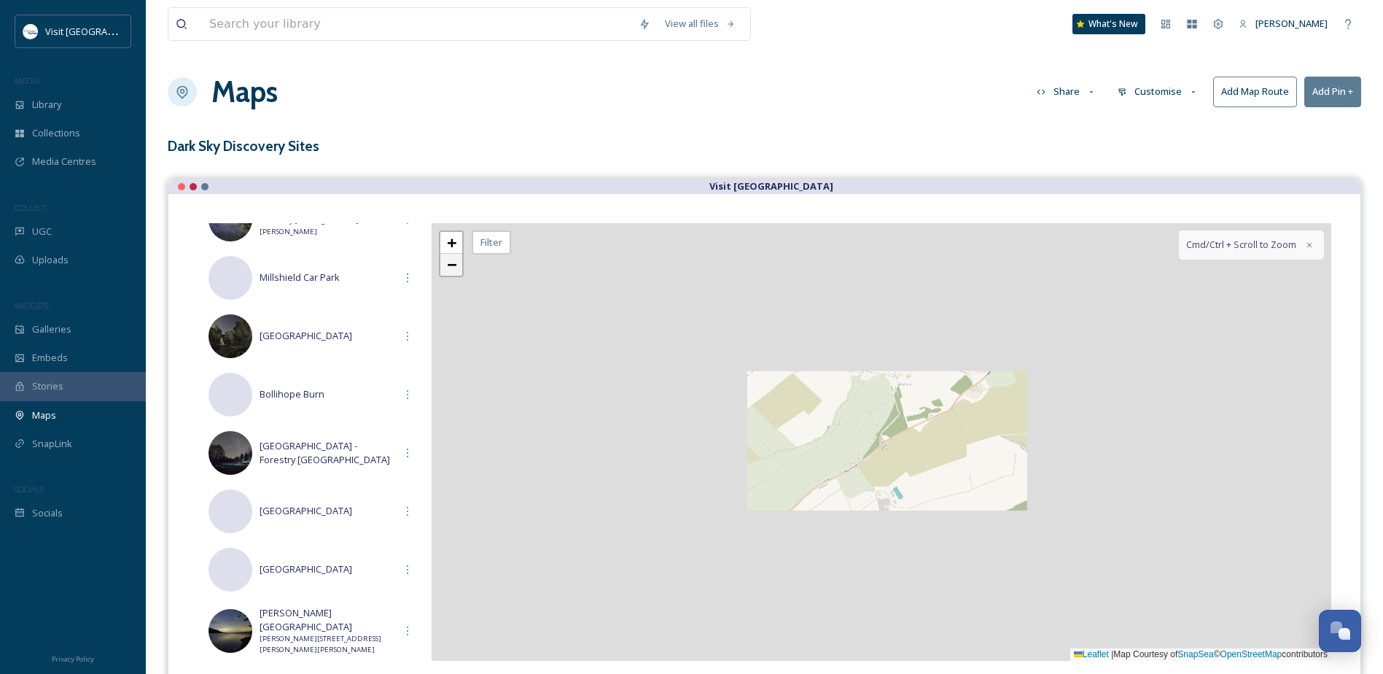
click at [451, 261] on span "−" at bounding box center [451, 264] width 9 height 18
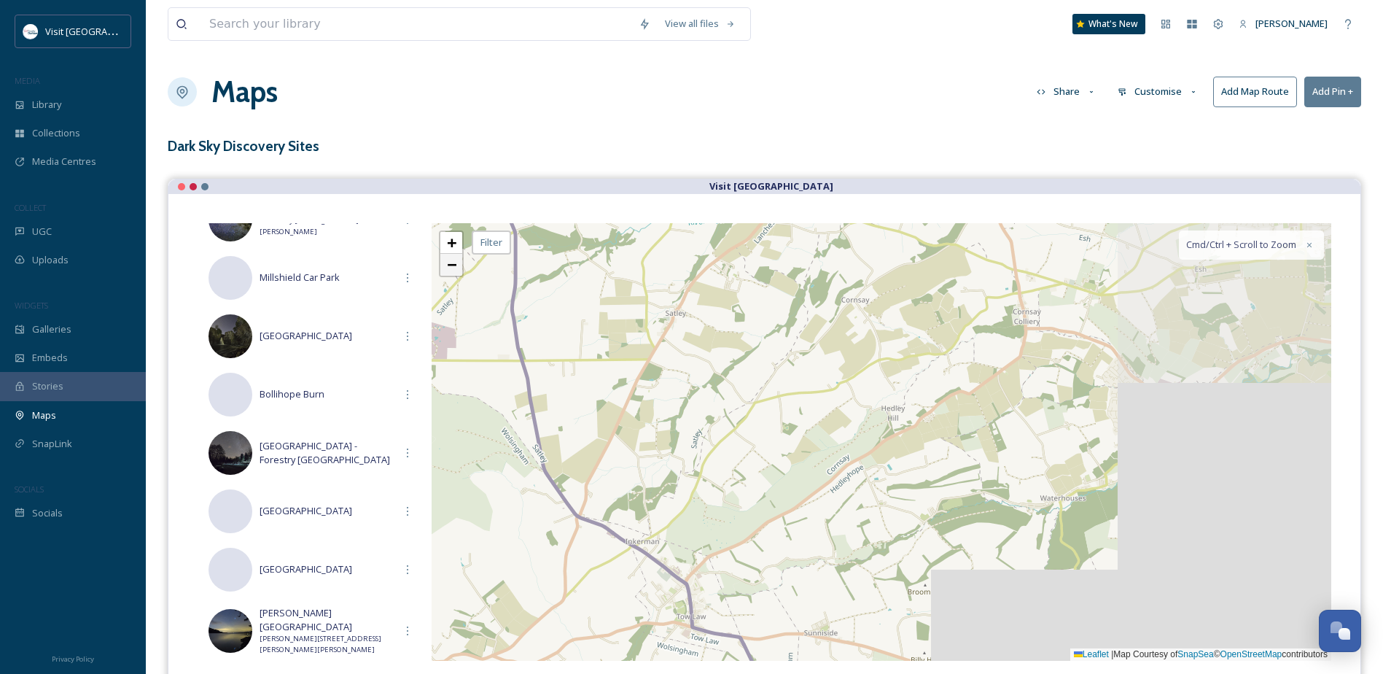
click at [451, 261] on span "−" at bounding box center [451, 264] width 9 height 18
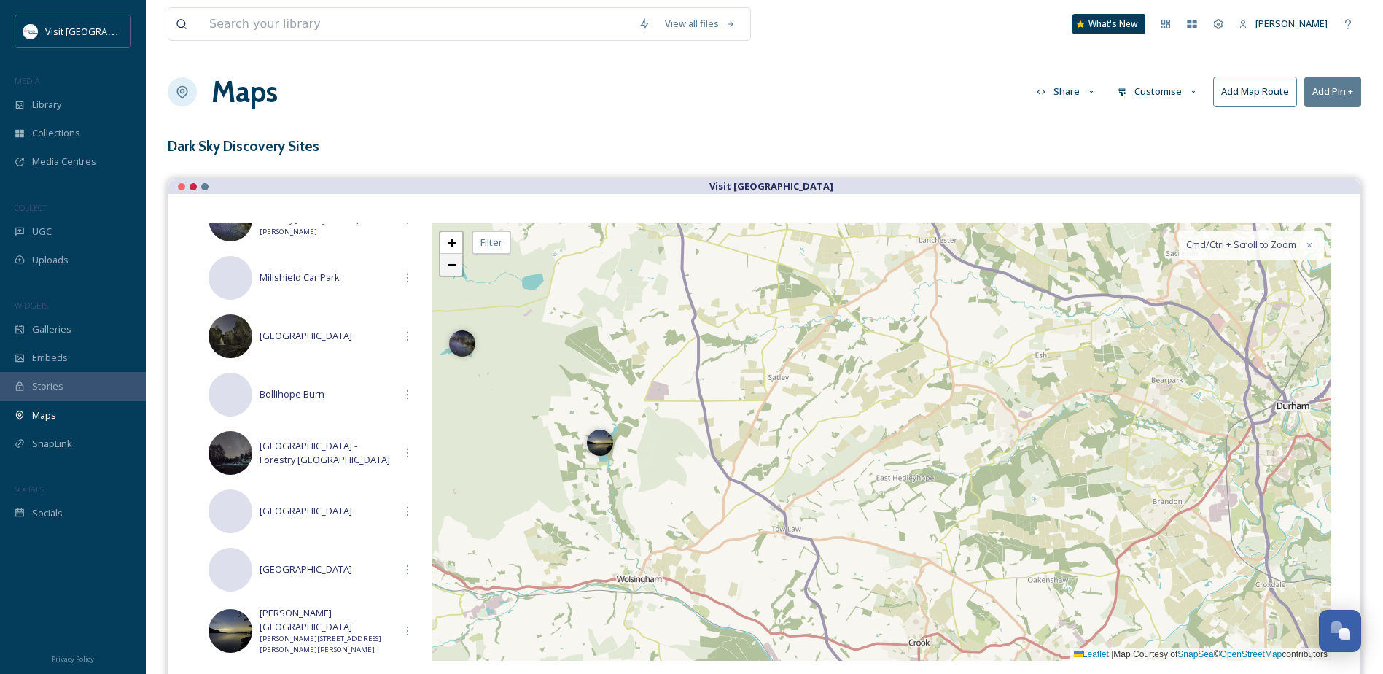
click at [451, 261] on span "−" at bounding box center [451, 264] width 9 height 18
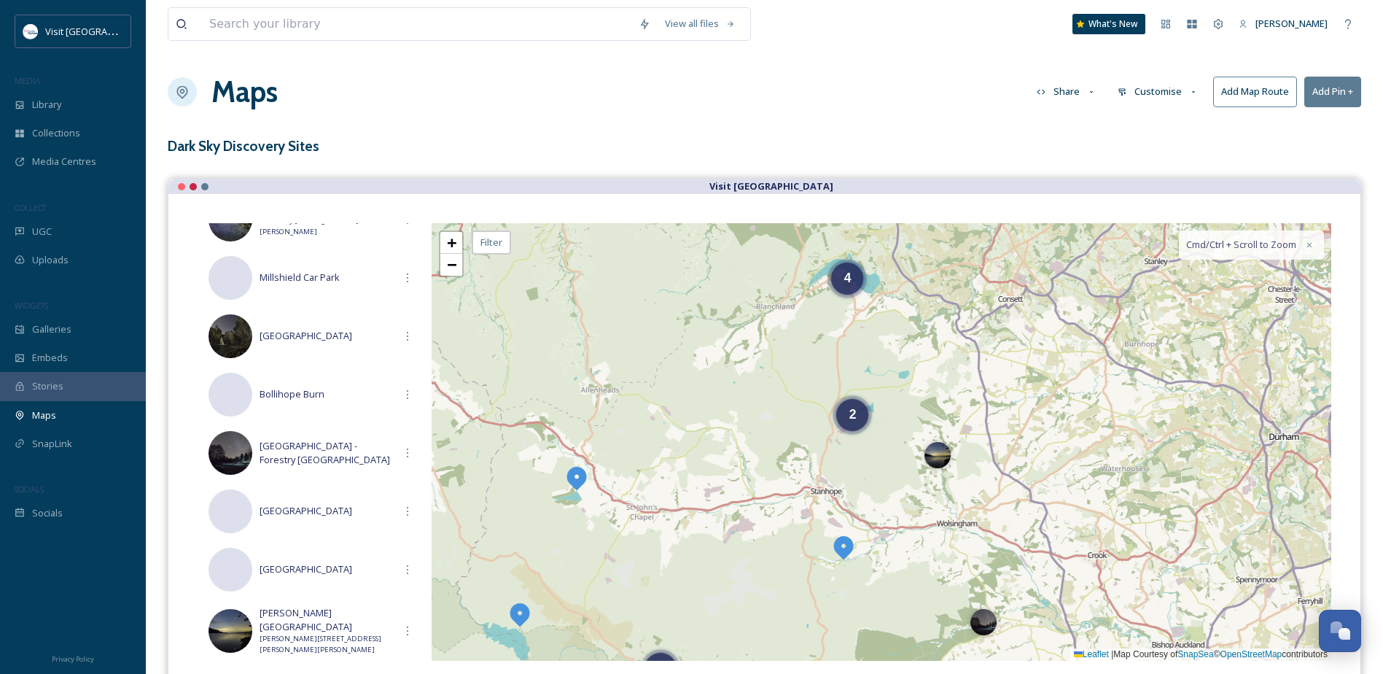
drag, startPoint x: 797, startPoint y: 397, endPoint x: 994, endPoint y: 410, distance: 197.3
click at [994, 410] on div "2 3 2 4 + − Leaflet | Map Courtesy of SnapSea © OpenStreetMap contributors Cmd/…" at bounding box center [882, 442] width 900 height 438
click at [853, 284] on div "4" at bounding box center [848, 275] width 32 height 32
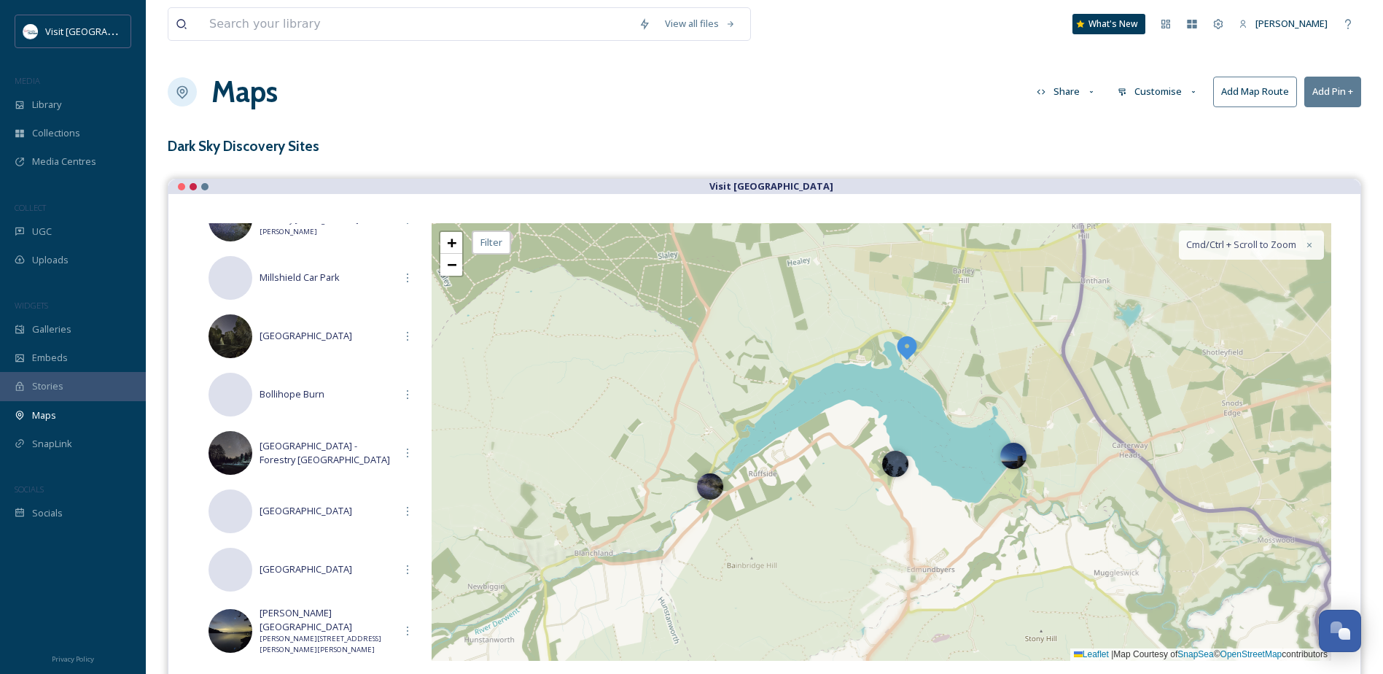
click at [909, 345] on img at bounding box center [908, 347] width 26 height 26
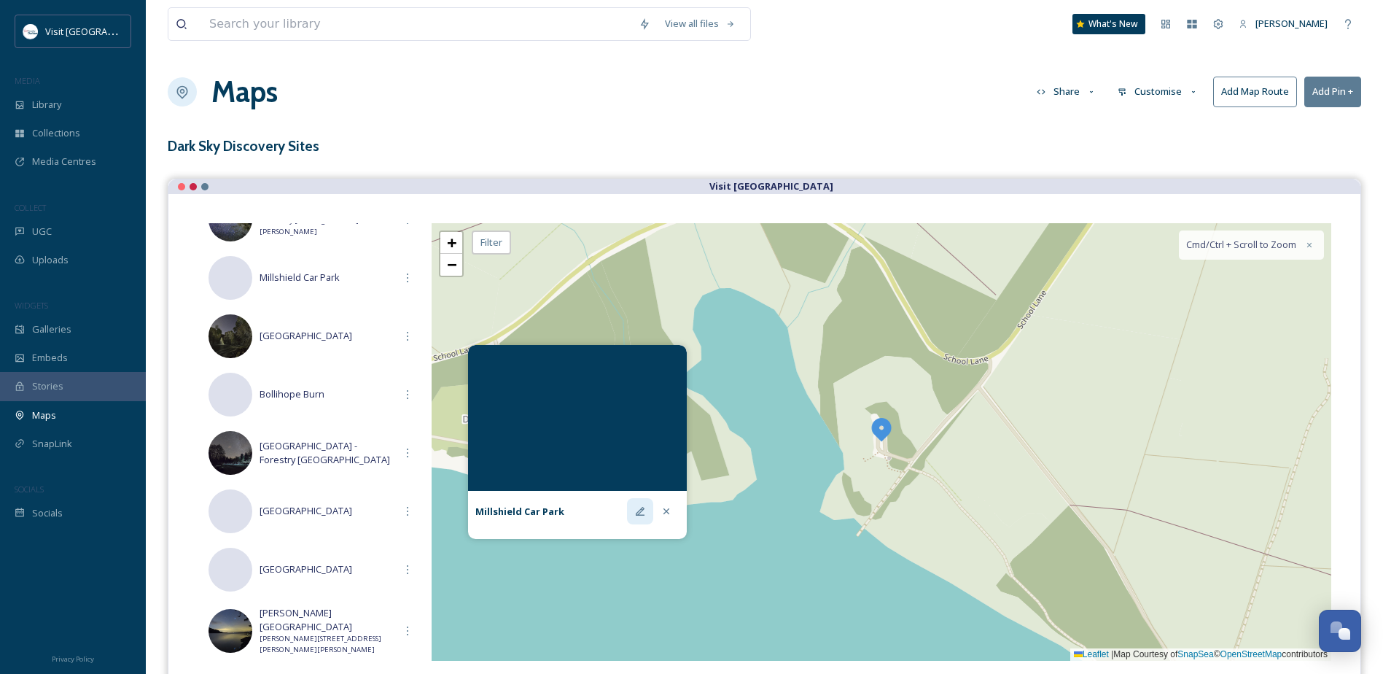
click at [644, 515] on icon at bounding box center [640, 511] width 9 height 9
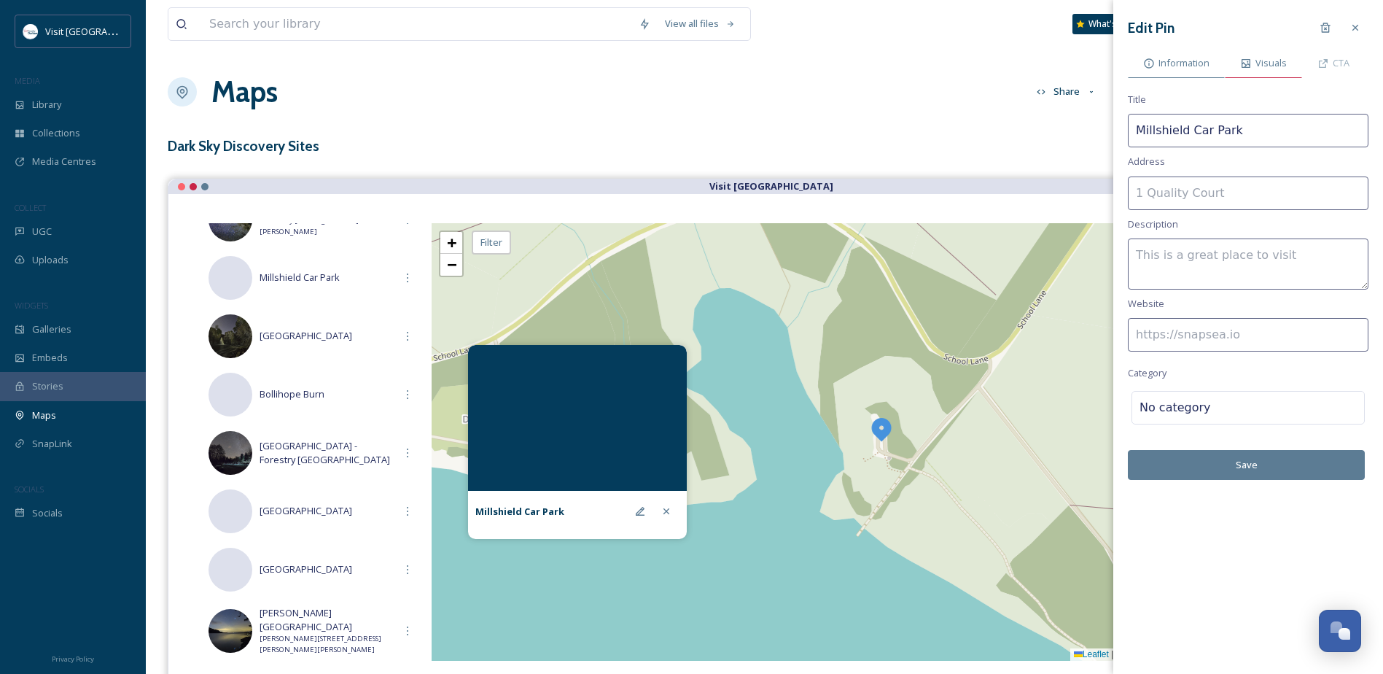
click at [1246, 65] on icon at bounding box center [1246, 64] width 12 height 12
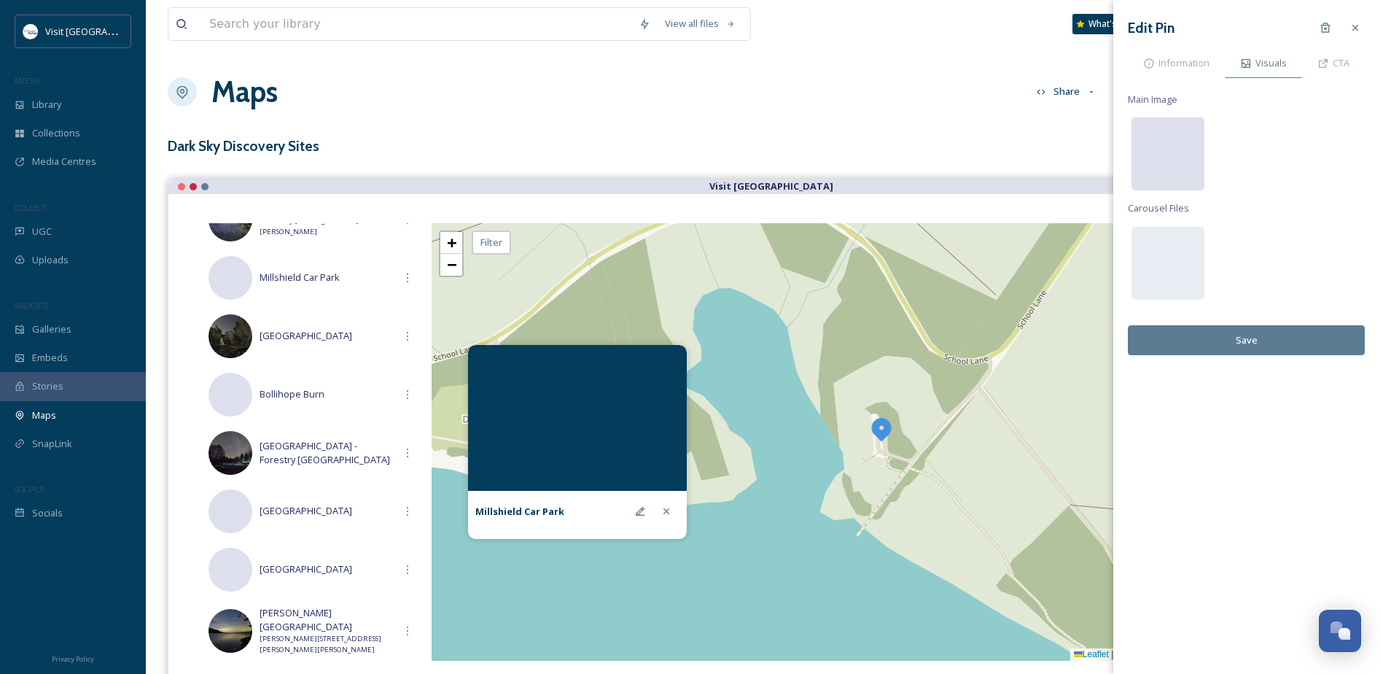
click at [1157, 145] on div at bounding box center [1168, 153] width 73 height 73
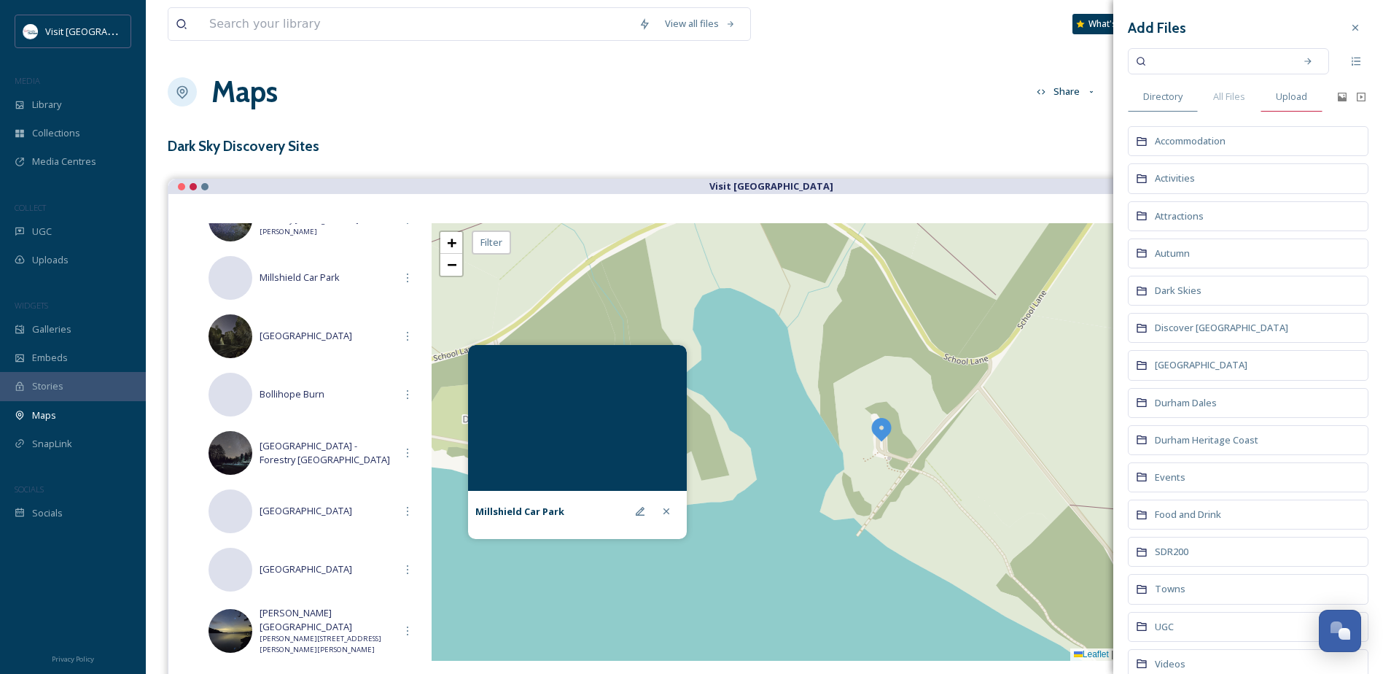
click at [1287, 96] on span "Upload" at bounding box center [1291, 97] width 31 height 14
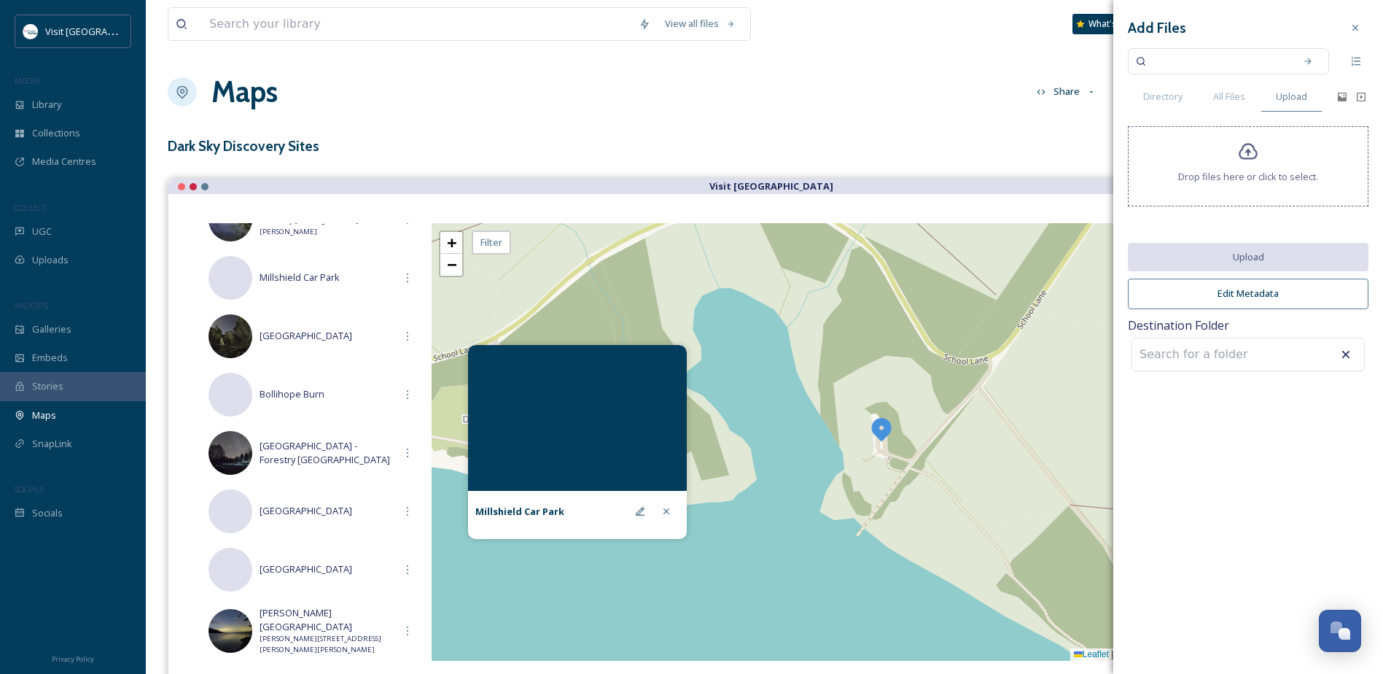
click at [1218, 165] on div "Drop files here or click to select." at bounding box center [1248, 166] width 241 height 80
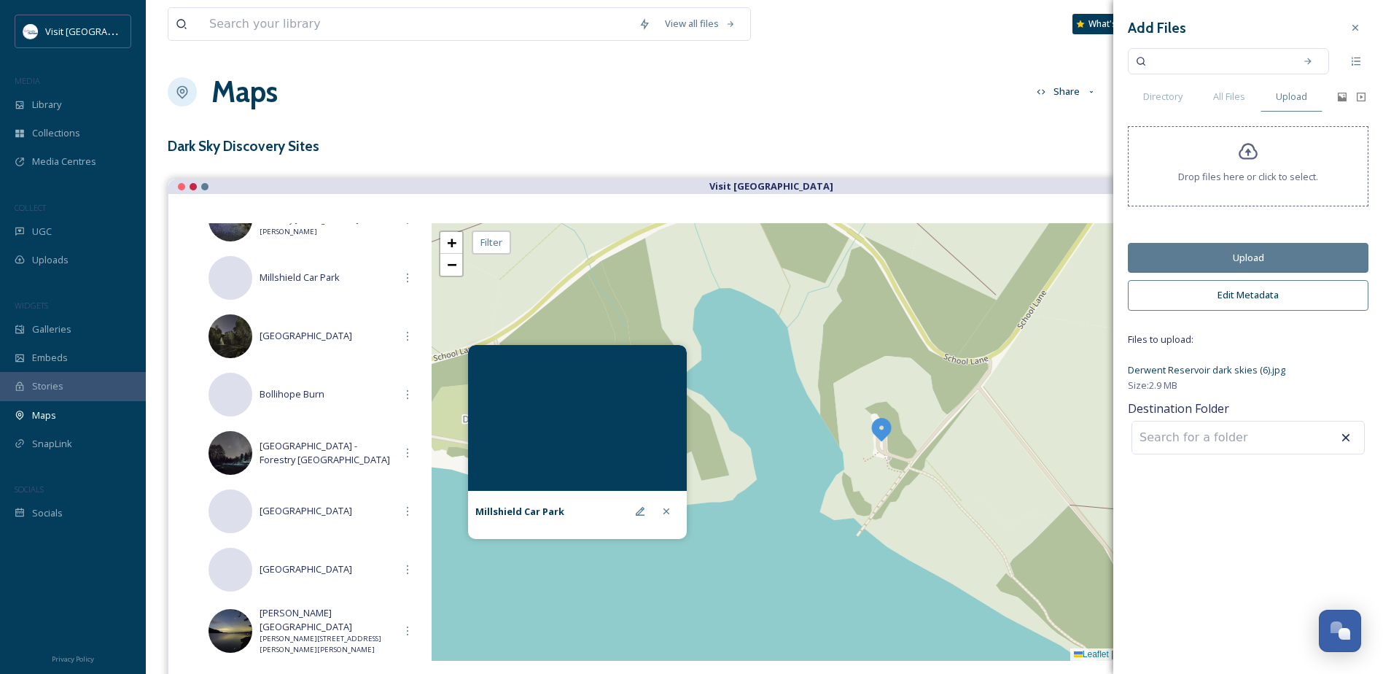
click at [1203, 265] on button "Upload" at bounding box center [1248, 258] width 241 height 30
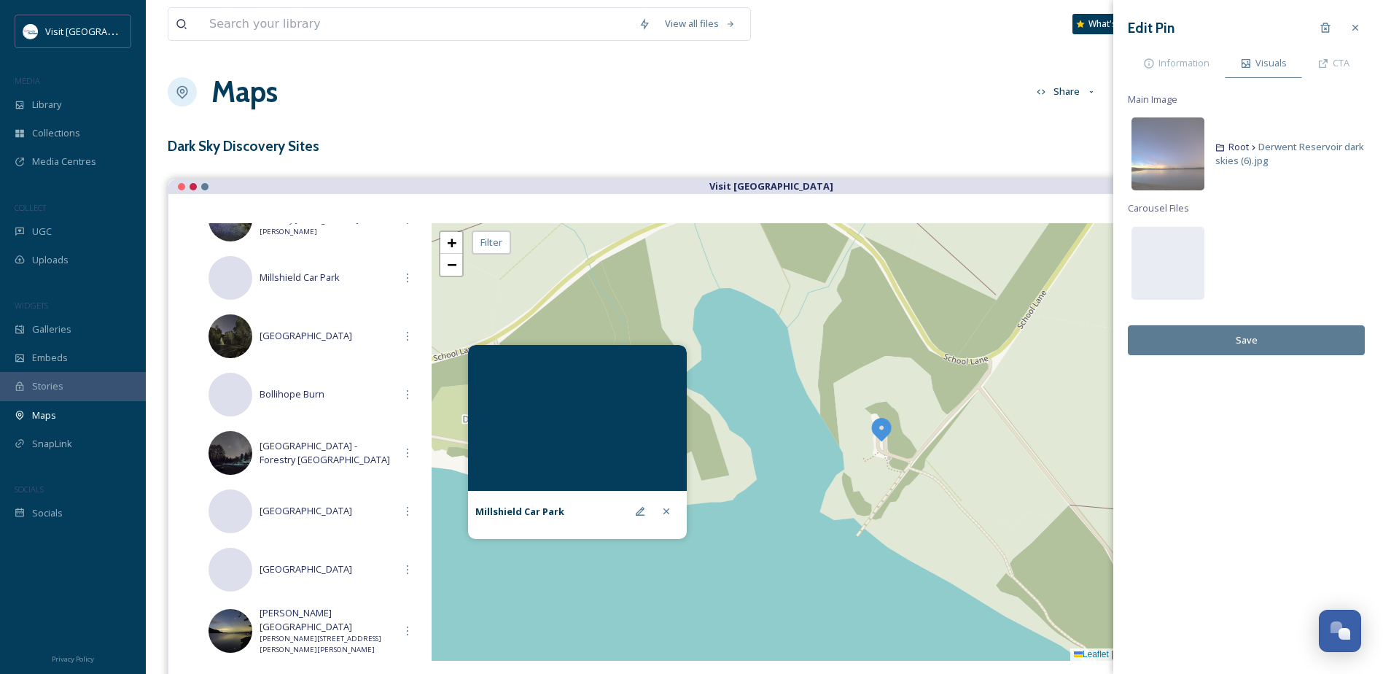
click at [1277, 341] on button "Save" at bounding box center [1246, 340] width 237 height 30
click at [1205, 61] on span "Information" at bounding box center [1184, 63] width 51 height 14
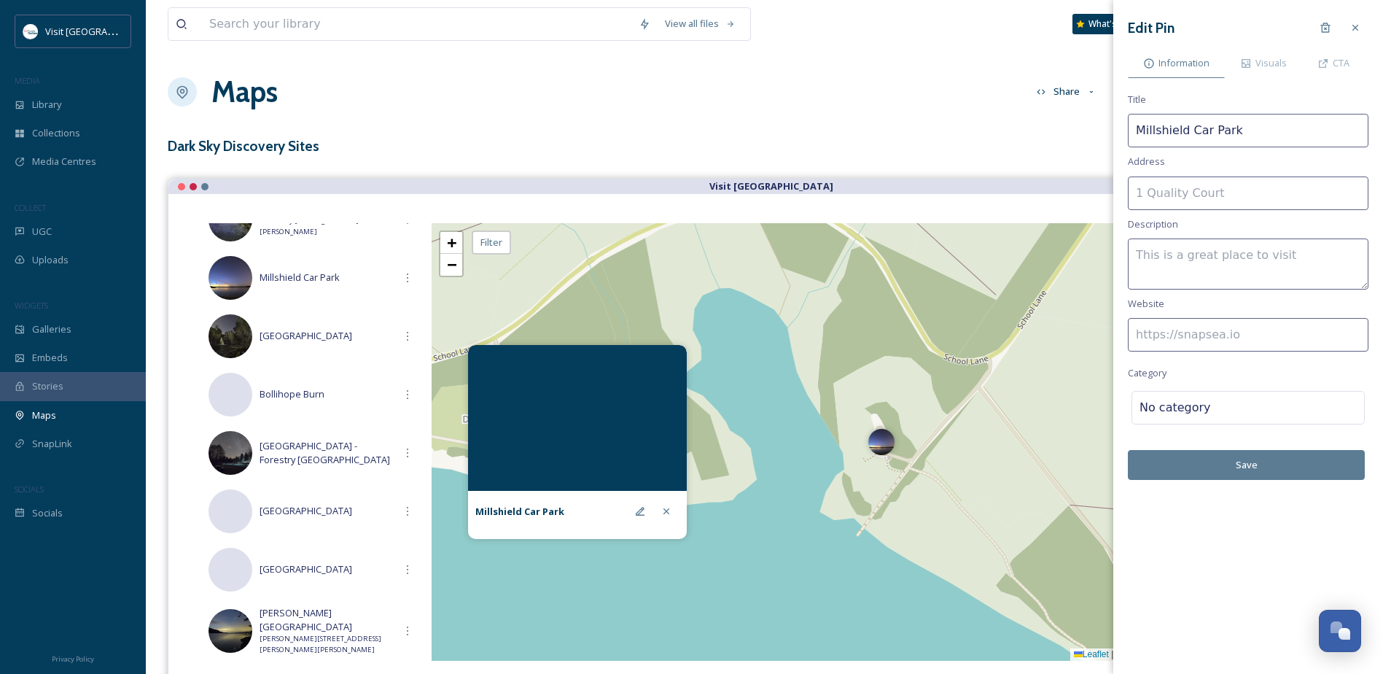
click at [1268, 336] on input at bounding box center [1248, 335] width 241 height 34
paste input "[URL][DOMAIN_NAME]"
type input "[URL][DOMAIN_NAME]"
click at [1174, 246] on textarea at bounding box center [1248, 263] width 241 height 51
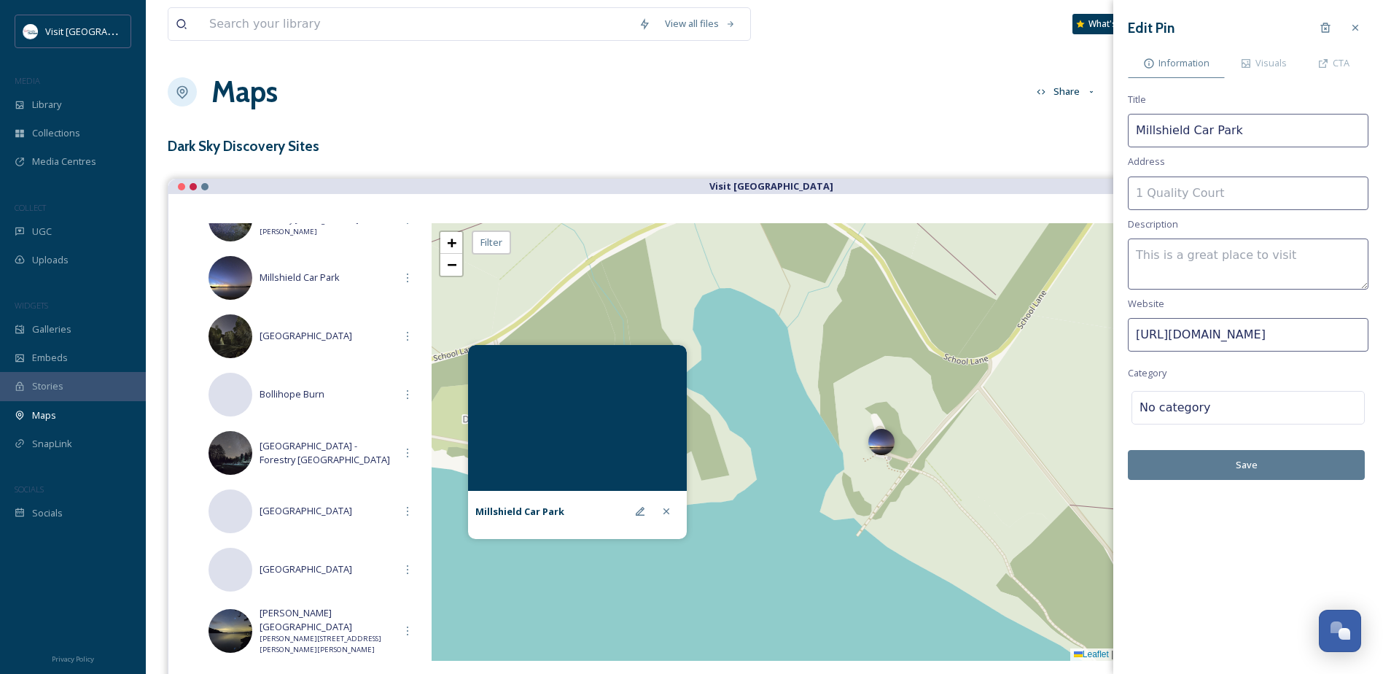
scroll to position [0, 0]
type textarea "Official Dark Sky Discovery Site -"
click at [1179, 200] on input at bounding box center [1248, 193] width 241 height 34
paste input "Unnamed Road, Consett DH8"
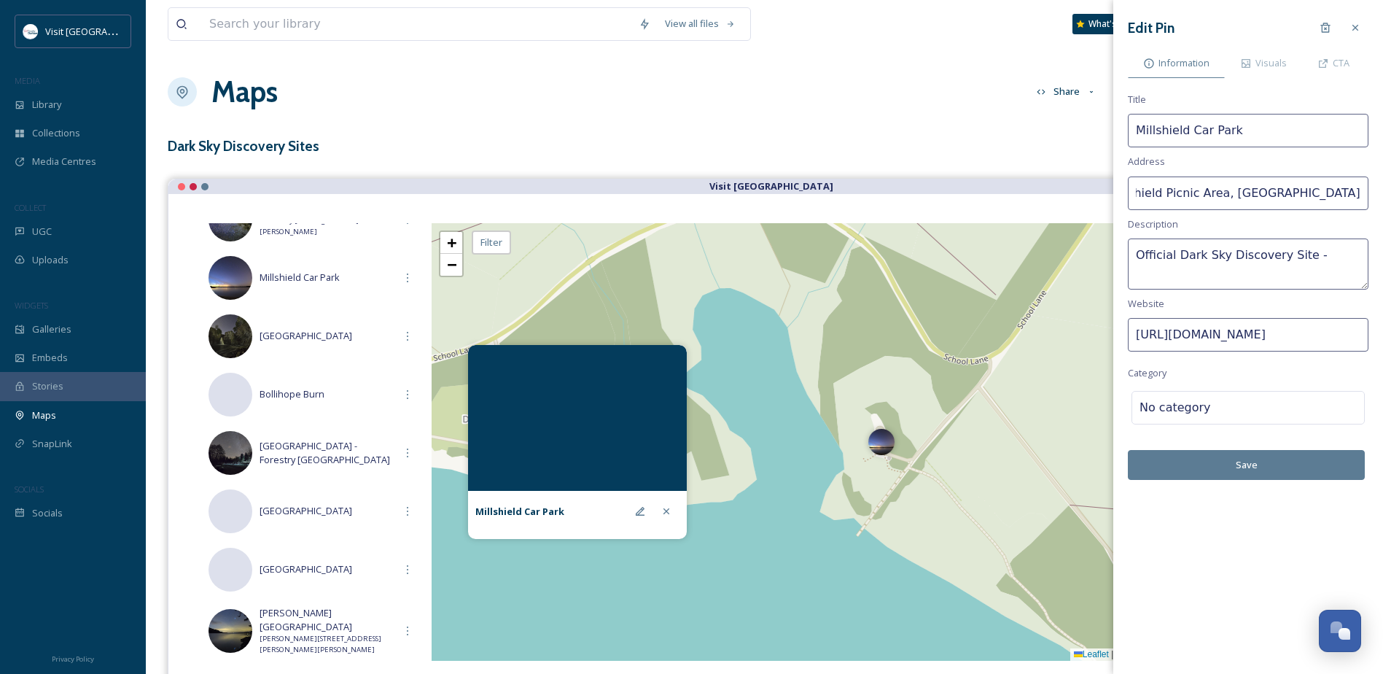
drag, startPoint x: 1292, startPoint y: 192, endPoint x: 1209, endPoint y: 193, distance: 82.4
click at [1209, 193] on input "Millshield Picnic Area, [GEOGRAPHIC_DATA]" at bounding box center [1248, 193] width 241 height 34
click at [1254, 192] on input "Millshield Picnic Area, Consett DH8" at bounding box center [1248, 193] width 241 height 34
click at [1295, 194] on input "Millshield Picnic Area, Consett DH8" at bounding box center [1248, 193] width 241 height 34
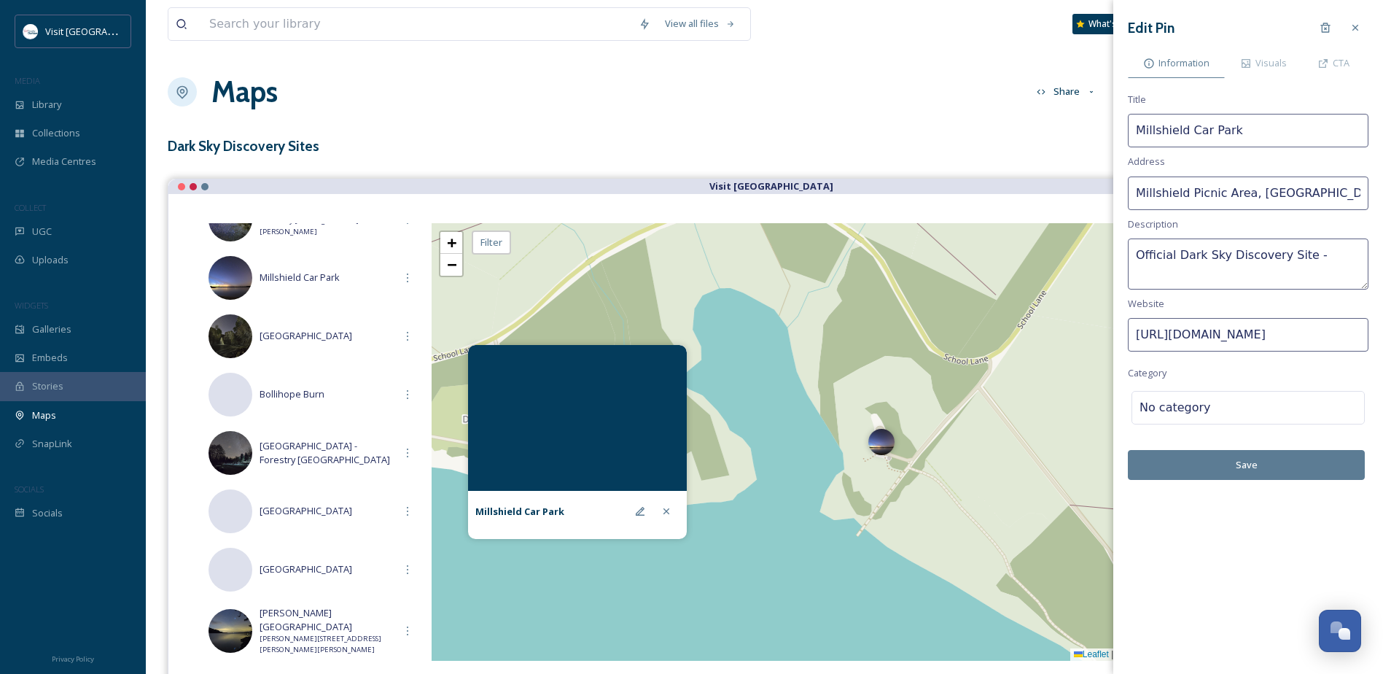
click at [1339, 188] on input "Millshield Picnic Area, [GEOGRAPHIC_DATA], DH8" at bounding box center [1248, 193] width 241 height 34
type input "Millshield Picnic Area, [GEOGRAPHIC_DATA], DH8 9PT"
drag, startPoint x: 1308, startPoint y: 259, endPoint x: 1099, endPoint y: 257, distance: 209.3
click at [1099, 257] on div "View all files What's New [PERSON_NAME] Maps Share Customise Add Map Route Add …" at bounding box center [765, 403] width 1238 height 806
click at [1291, 252] on textarea "Go Stargazing Site -" at bounding box center [1248, 263] width 241 height 51
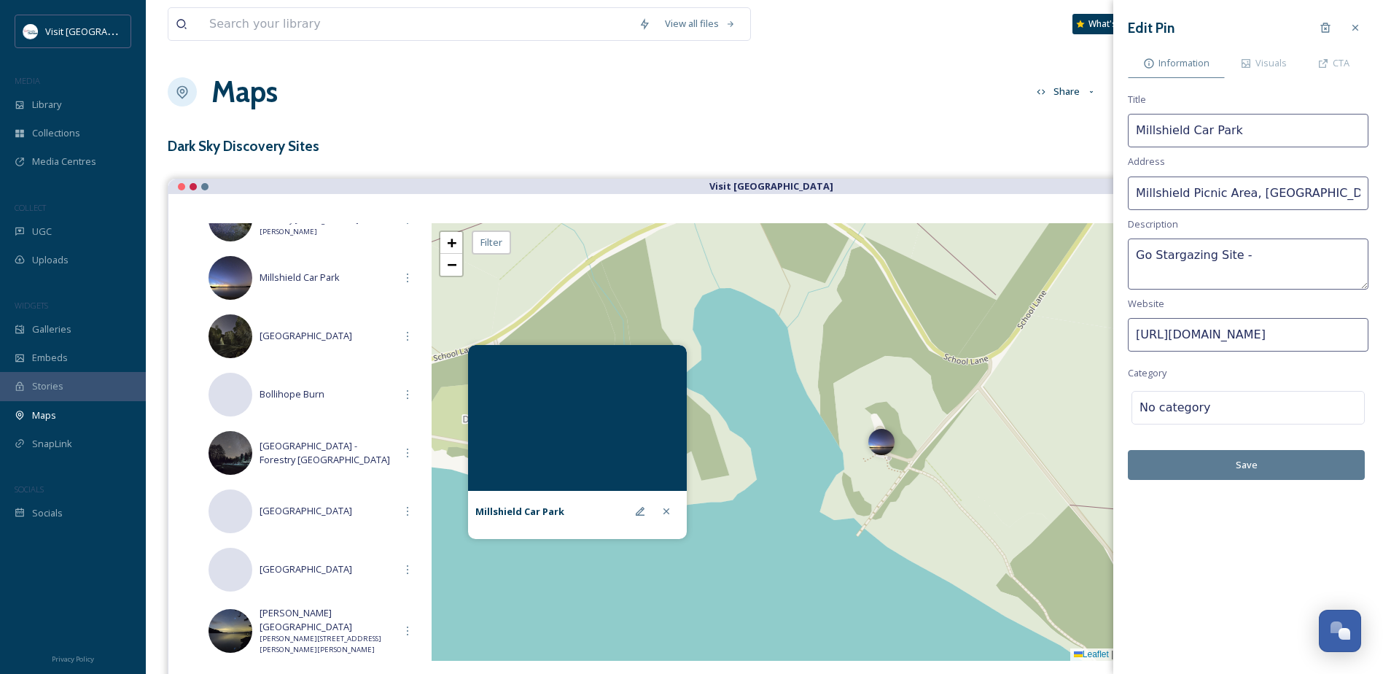
paste textarea "The location has been identified by the Go Stargazing team as a good location f…"
type textarea "Go Stargazing Site - The location has been identified by the Go Stargazing team…"
click at [1256, 405] on div at bounding box center [1284, 408] width 146 height 18
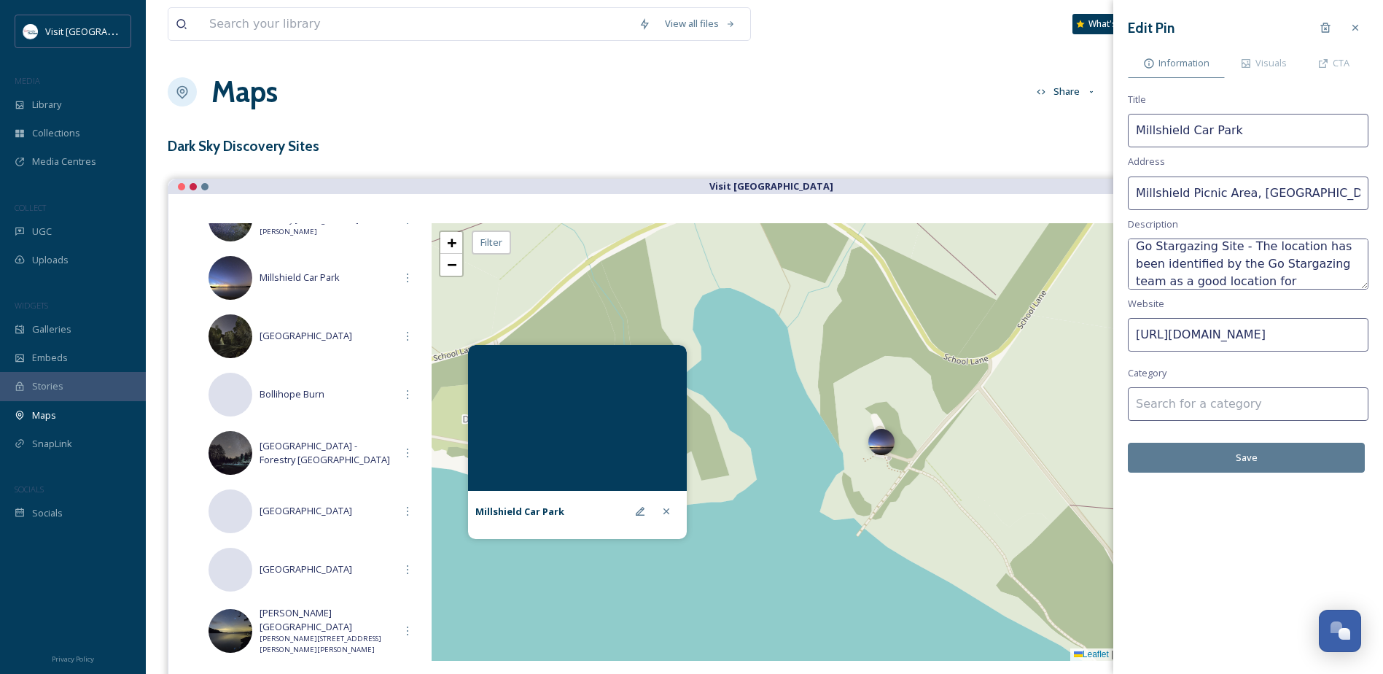
click at [1199, 420] on input at bounding box center [1248, 404] width 241 height 34
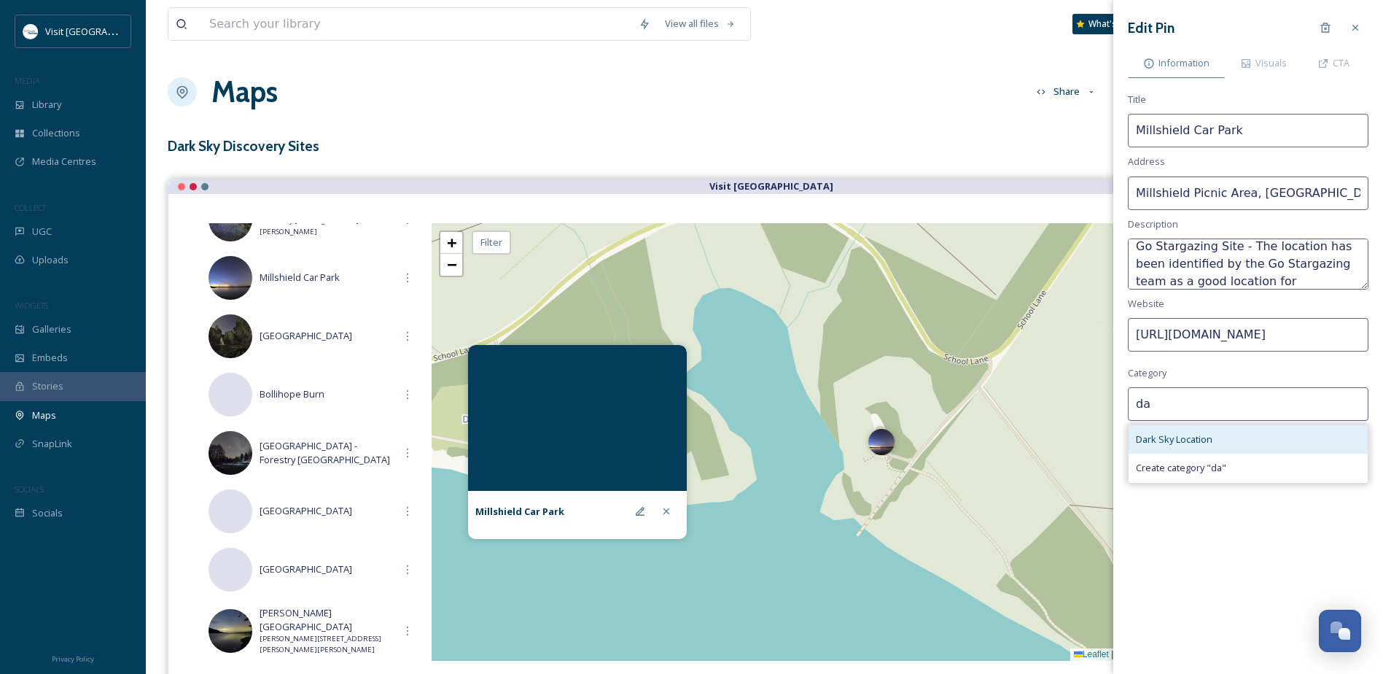
type input "da"
click at [1205, 445] on span "Dark Sky Location" at bounding box center [1174, 439] width 77 height 14
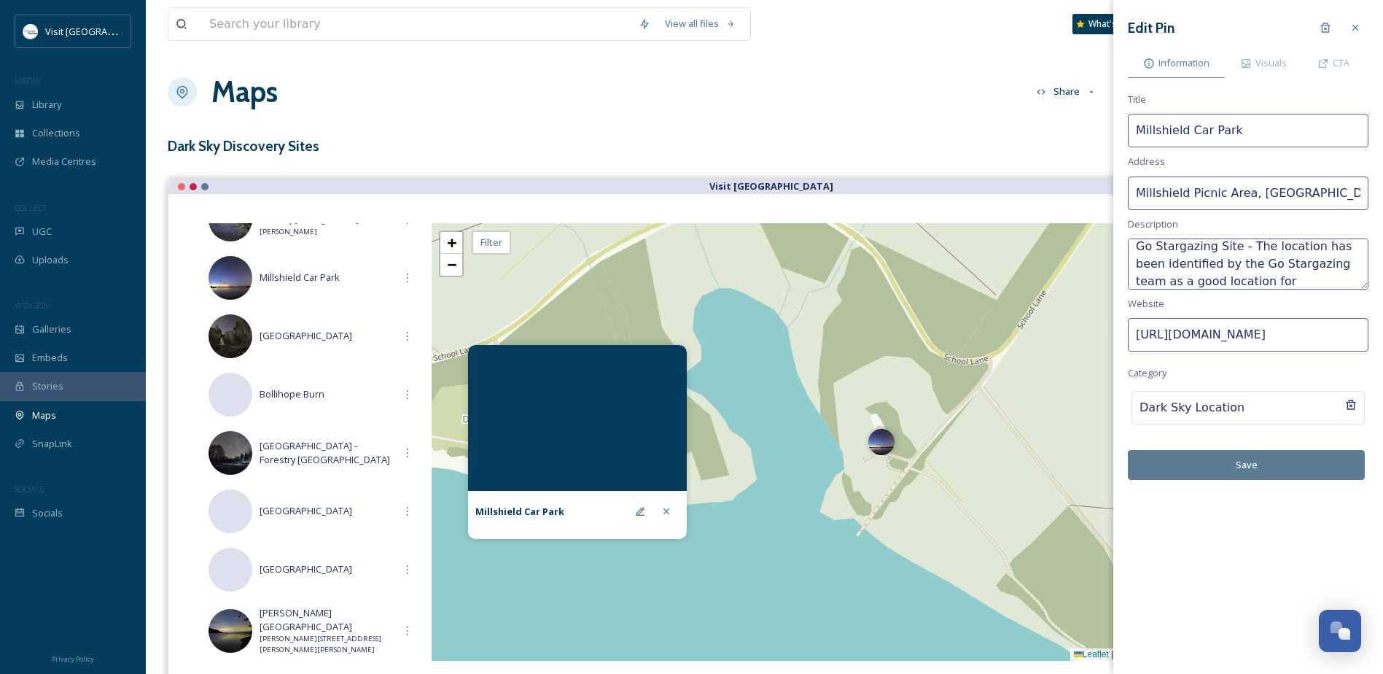
click at [1257, 455] on button "Save" at bounding box center [1246, 465] width 237 height 30
click at [1273, 63] on span "Visuals" at bounding box center [1271, 63] width 31 height 14
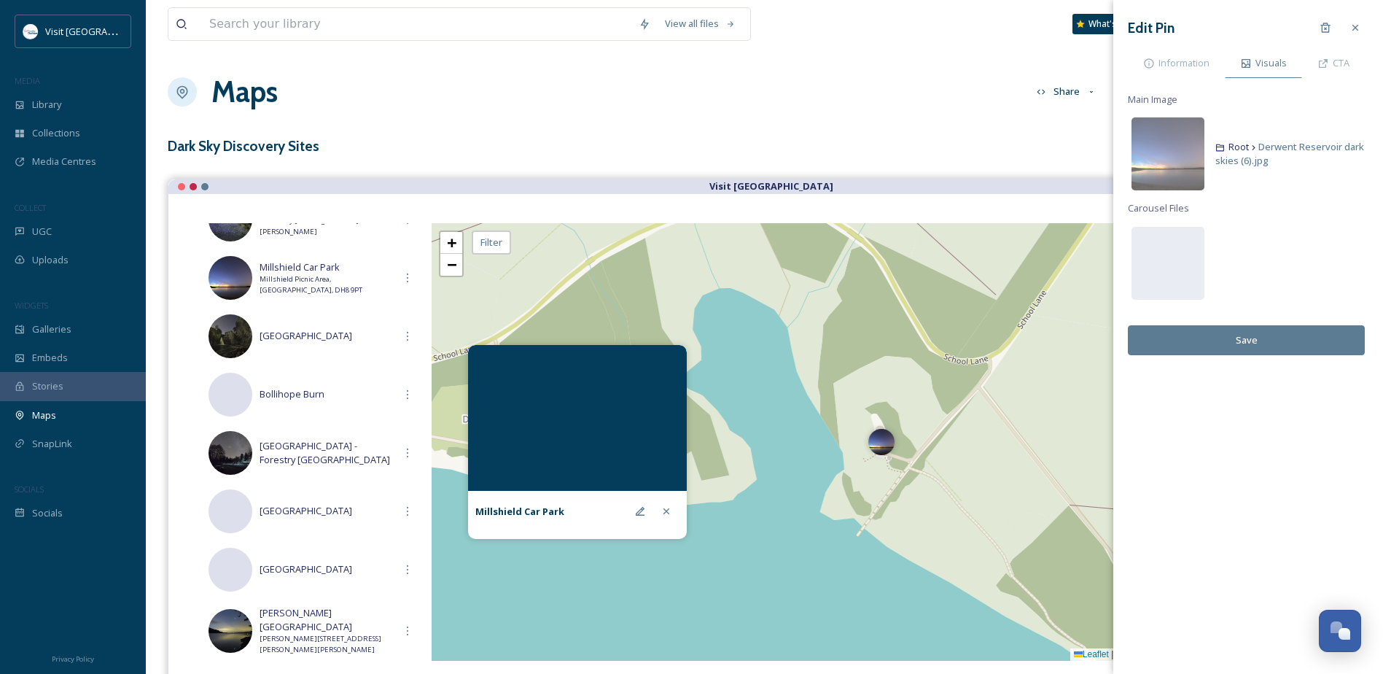
click at [1265, 342] on button "Save" at bounding box center [1246, 340] width 237 height 30
click at [1354, 24] on icon at bounding box center [1356, 28] width 12 height 12
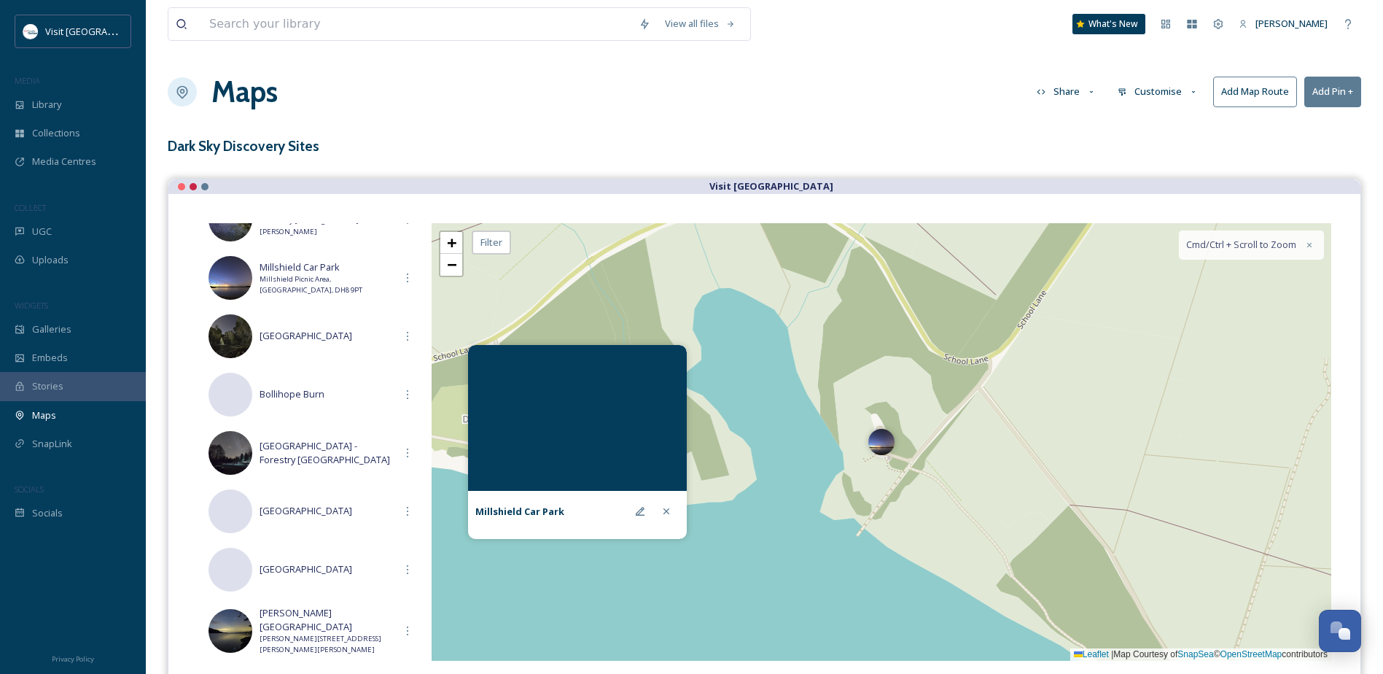
click at [669, 510] on icon at bounding box center [667, 511] width 12 height 12
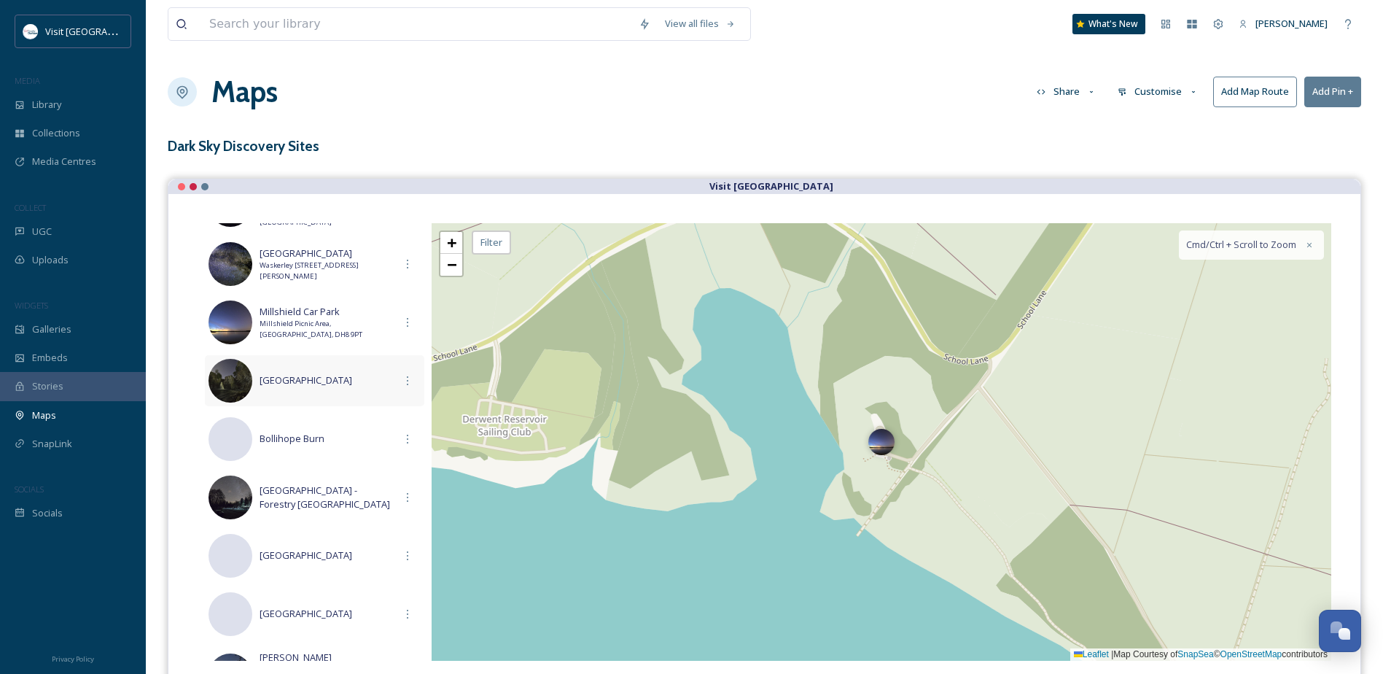
scroll to position [628, 0]
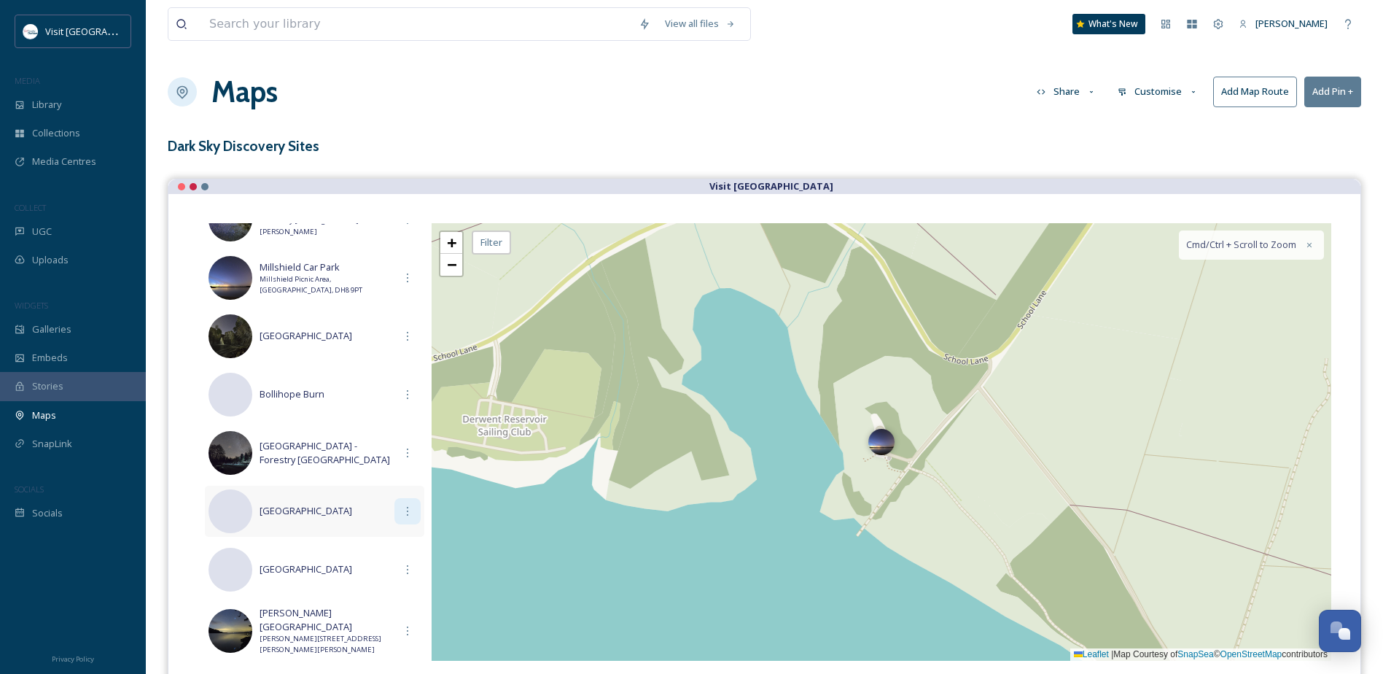
click at [402, 514] on icon at bounding box center [408, 511] width 12 height 12
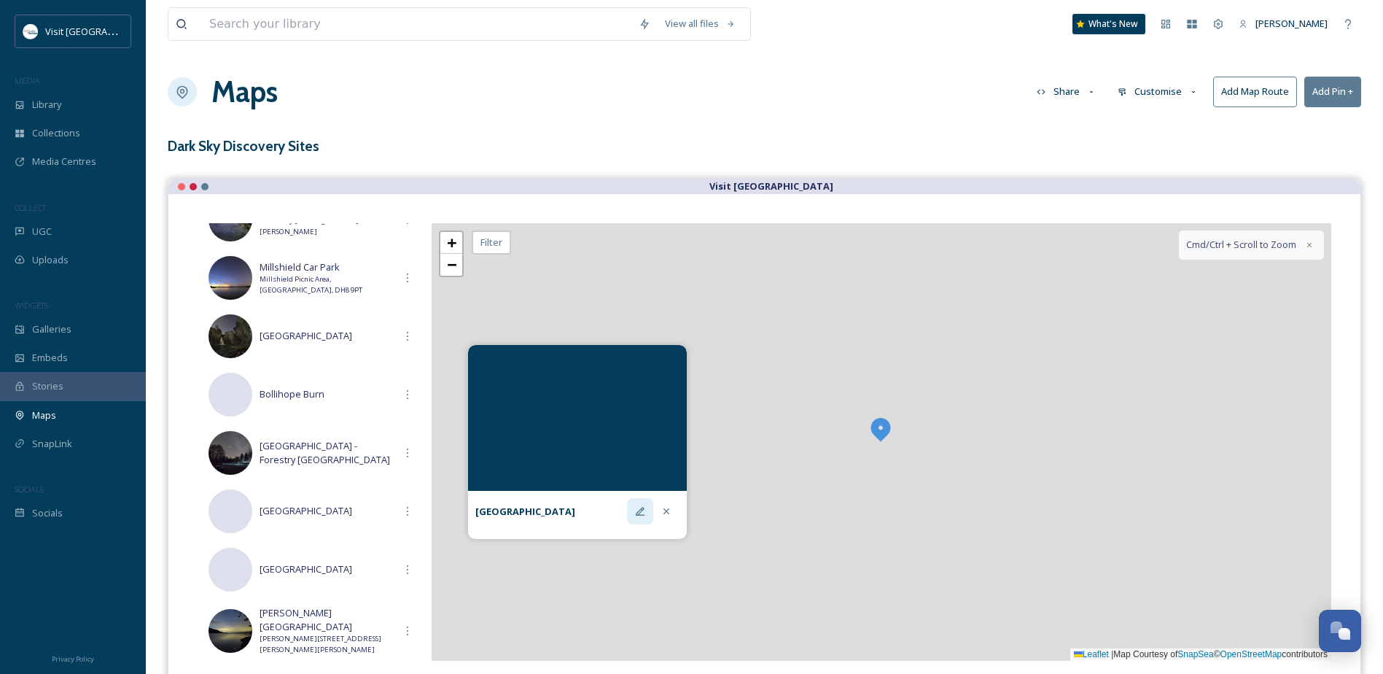
click at [643, 512] on icon at bounding box center [640, 511] width 12 height 12
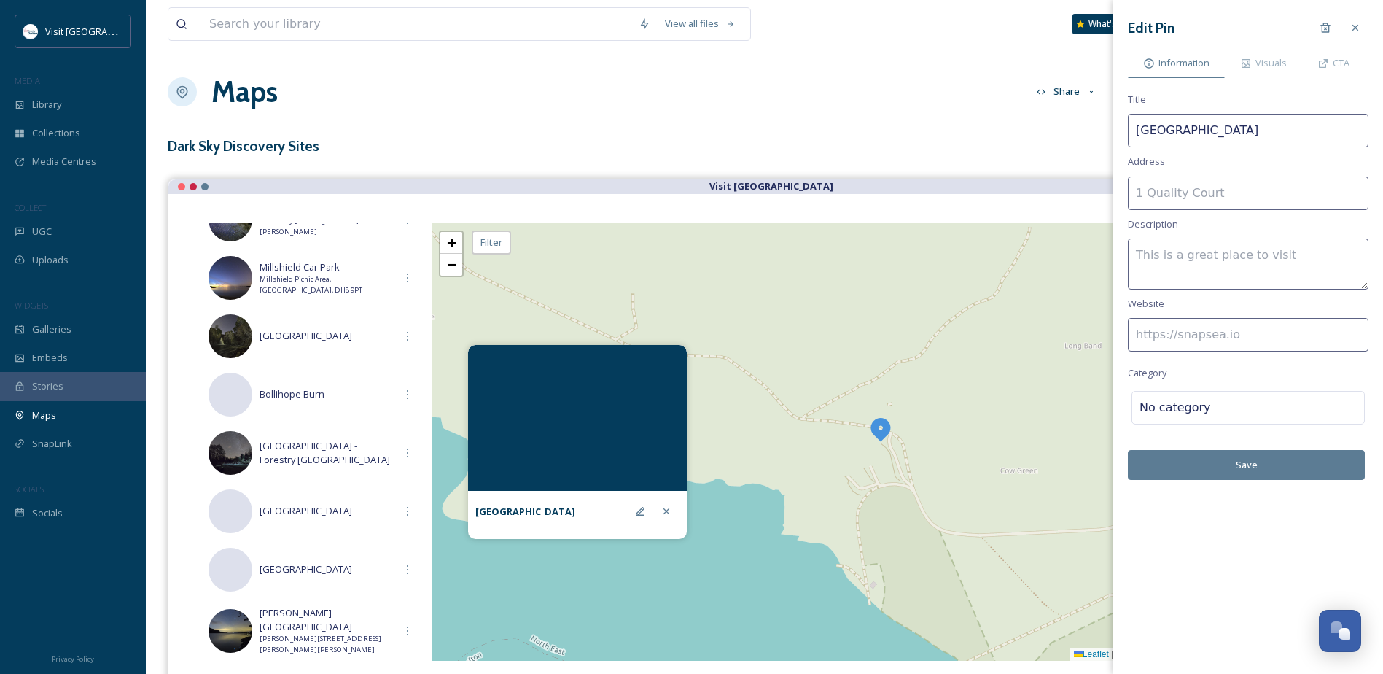
click at [1186, 346] on input at bounding box center [1248, 335] width 241 height 34
paste input "[URL][DOMAIN_NAME]"
type input "[URL][DOMAIN_NAME]"
click at [1187, 254] on textarea at bounding box center [1248, 263] width 241 height 51
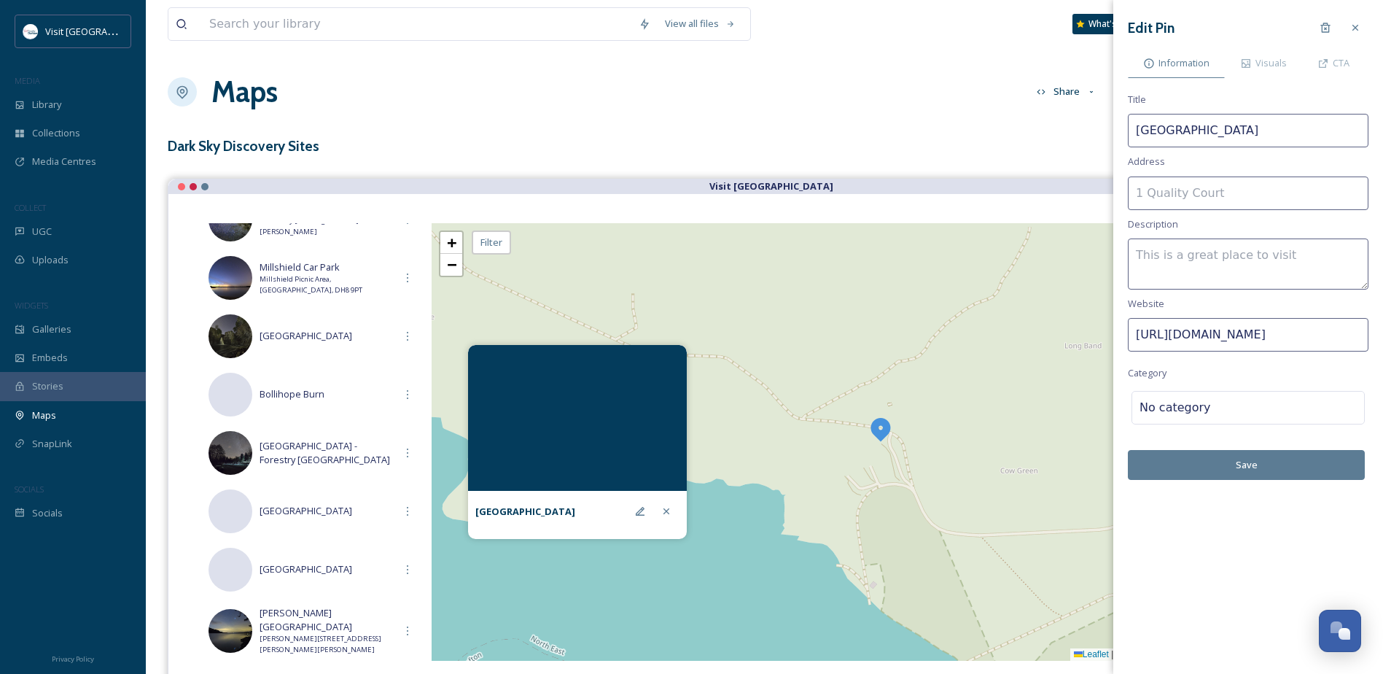
scroll to position [0, 0]
click at [1314, 255] on textarea "Official Dark Sky Discovery Site -" at bounding box center [1248, 263] width 241 height 51
paste textarea "Wonderful remote location to observe equally wonderful dark skies, at an altitu…"
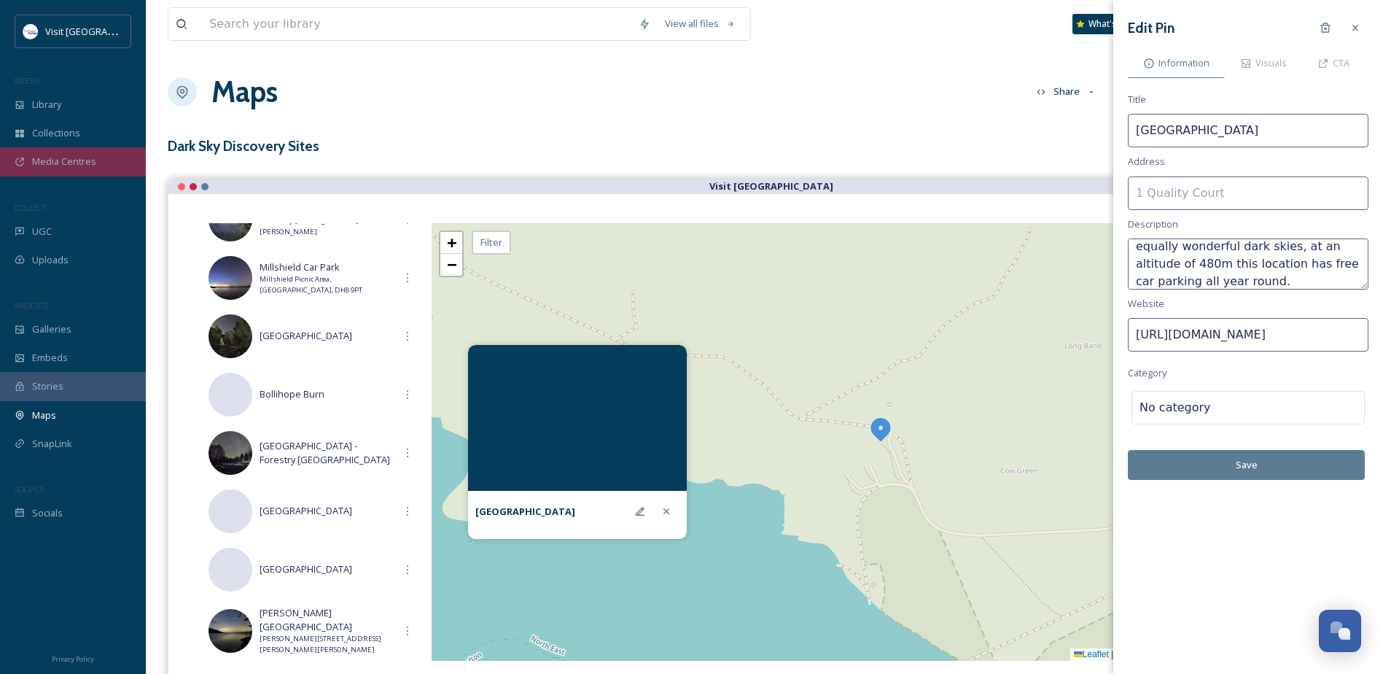
type textarea "Official Dark Sky Discovery Site - Wonderful remote location to observe equally…"
click at [1235, 195] on input at bounding box center [1248, 193] width 241 height 34
click at [1314, 191] on input "[GEOGRAPHIC_DATA]," at bounding box center [1248, 193] width 241 height 34
paste input "[PERSON_NAME] Castle DL12 0HX"
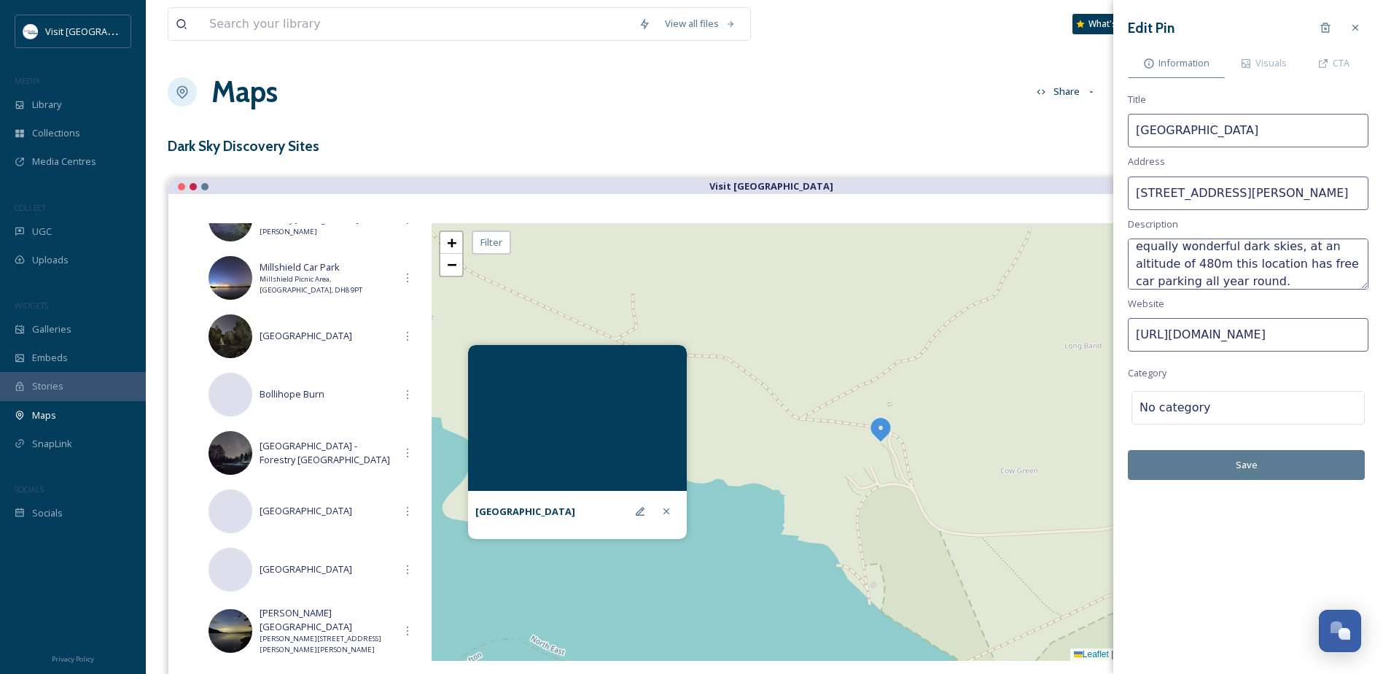
click at [1310, 193] on input "[STREET_ADDRESS][PERSON_NAME]" at bounding box center [1248, 193] width 241 height 34
type input "[STREET_ADDRESS][PERSON_NAME]"
click at [1262, 411] on div at bounding box center [1284, 408] width 146 height 18
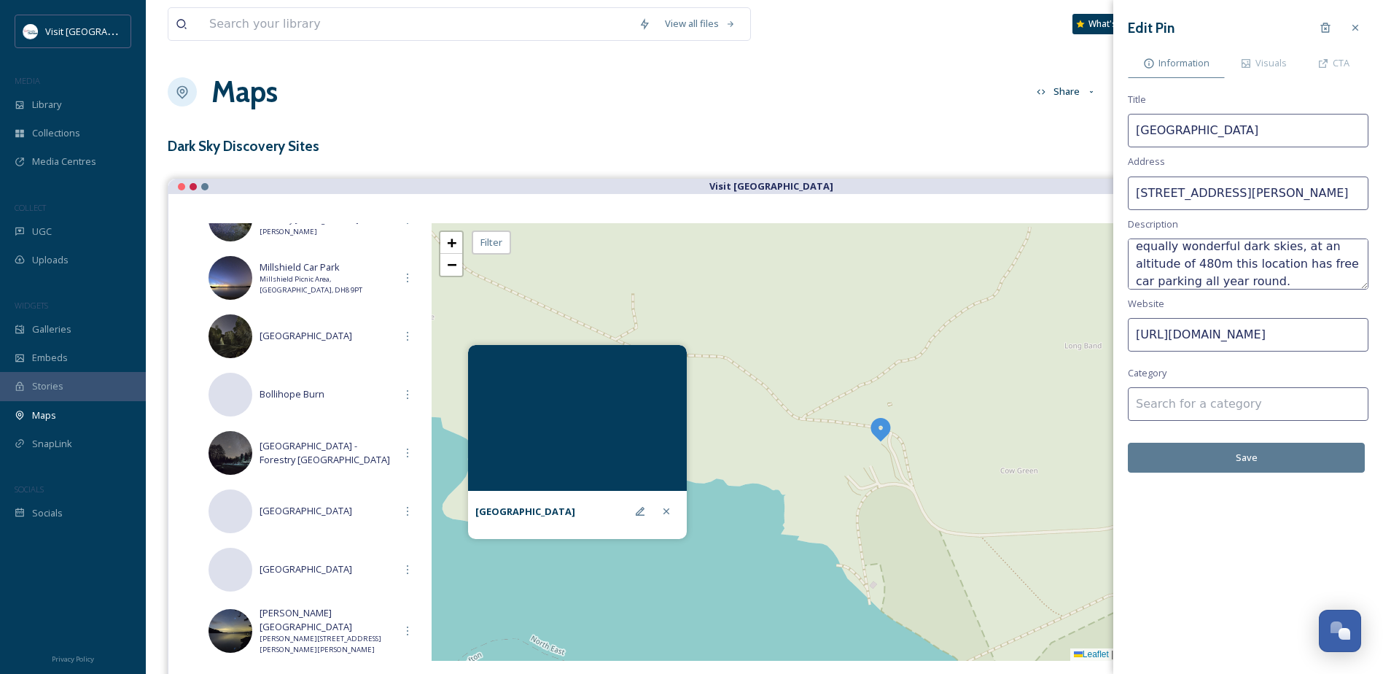
click at [1232, 405] on input at bounding box center [1248, 404] width 241 height 34
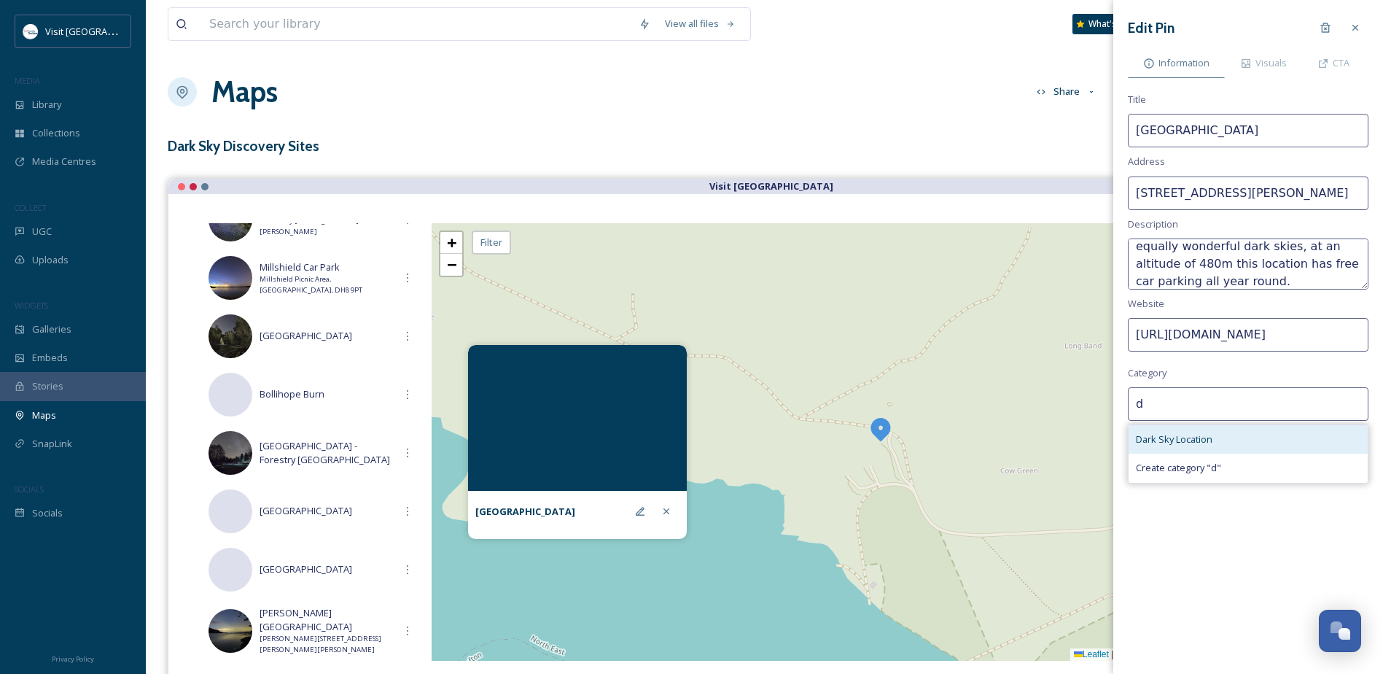
type input "d"
click at [1195, 441] on span "Dark Sky Location" at bounding box center [1174, 439] width 77 height 14
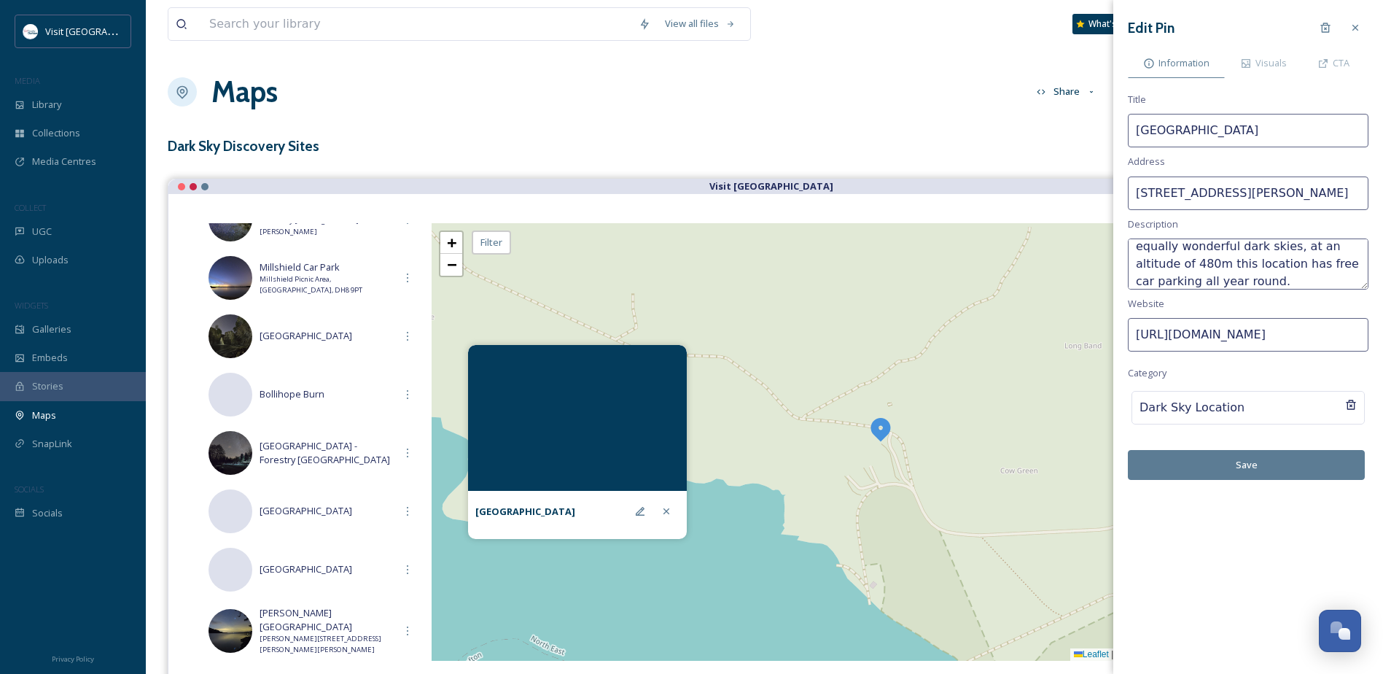
click at [1269, 462] on button "Save" at bounding box center [1246, 465] width 237 height 30
click at [1288, 62] on div "Visuals" at bounding box center [1263, 63] width 77 height 30
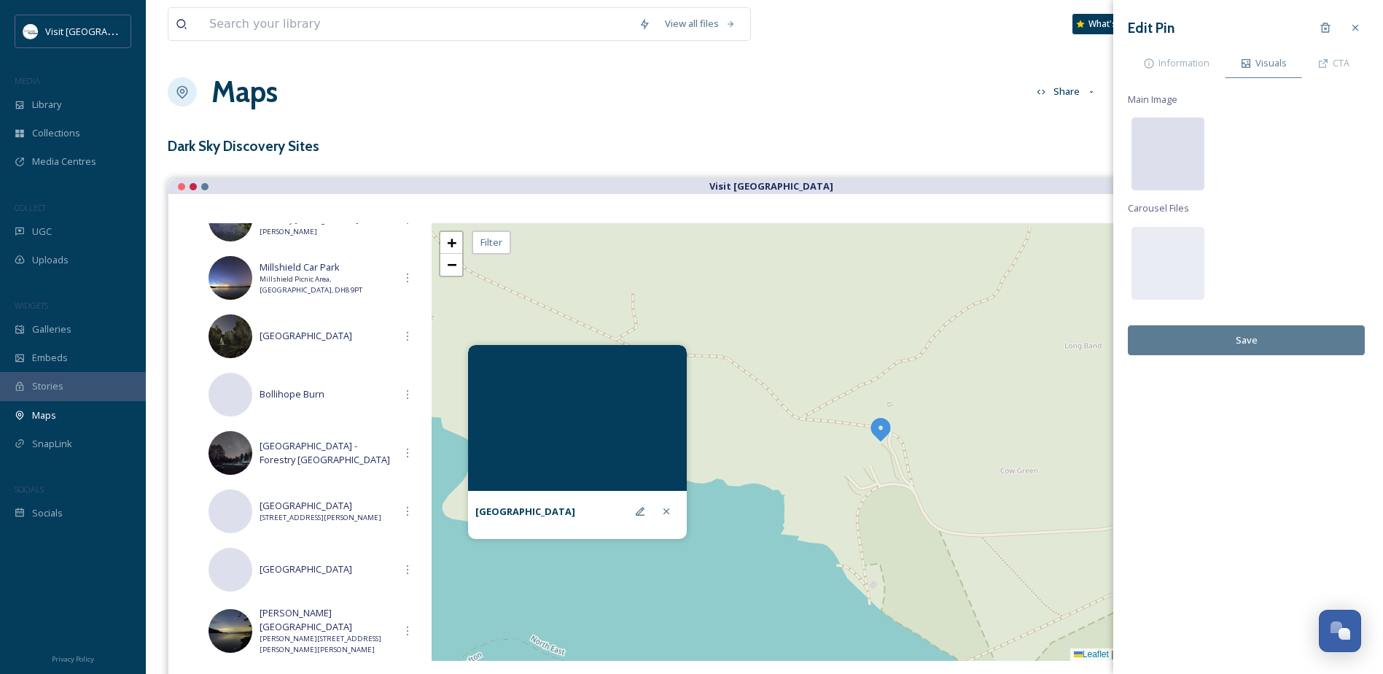
click at [1167, 142] on div at bounding box center [1168, 153] width 73 height 73
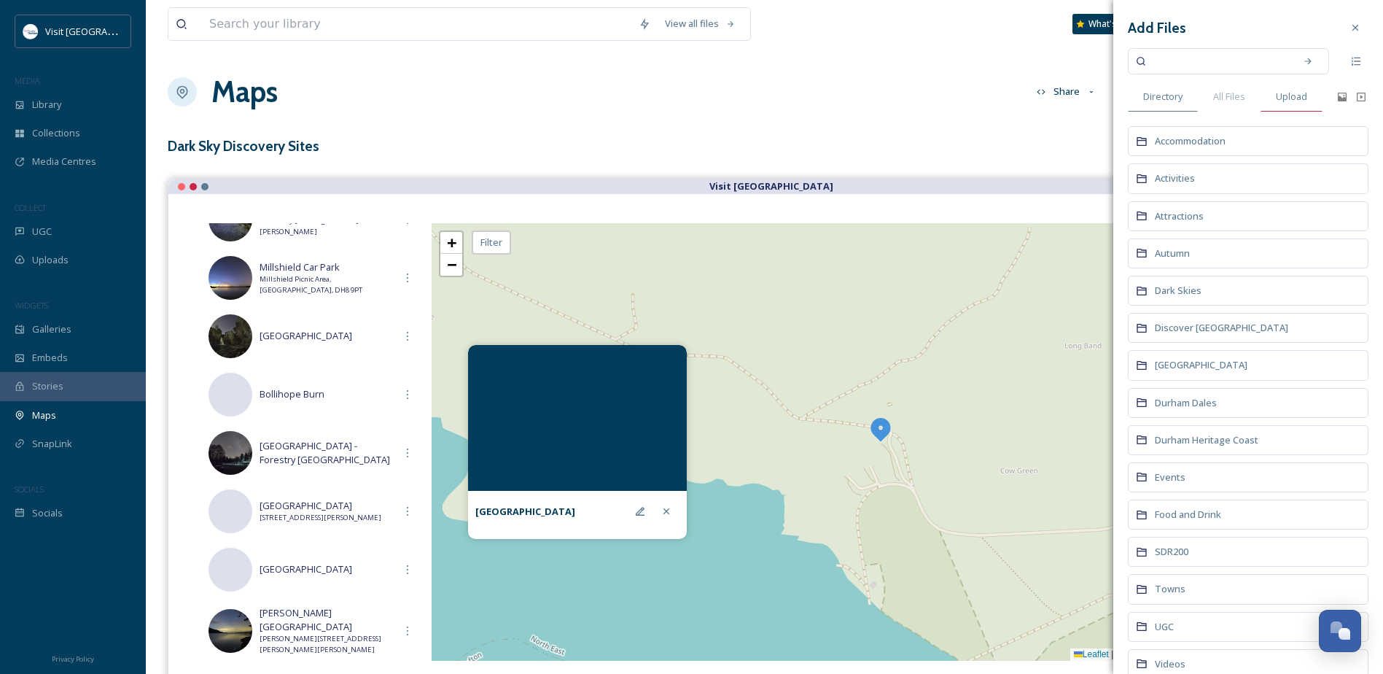
click at [1298, 90] on span "Upload" at bounding box center [1291, 97] width 31 height 14
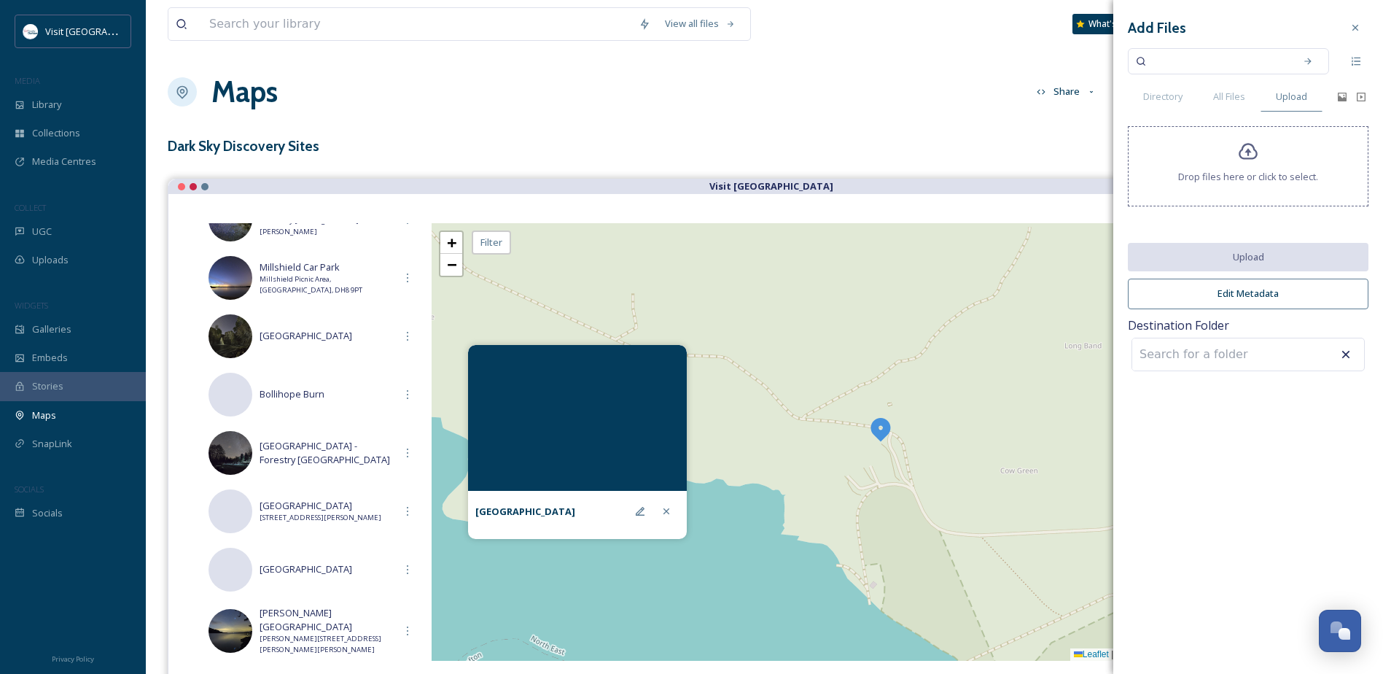
click at [1239, 176] on span "Drop files here or click to select." at bounding box center [1248, 177] width 140 height 14
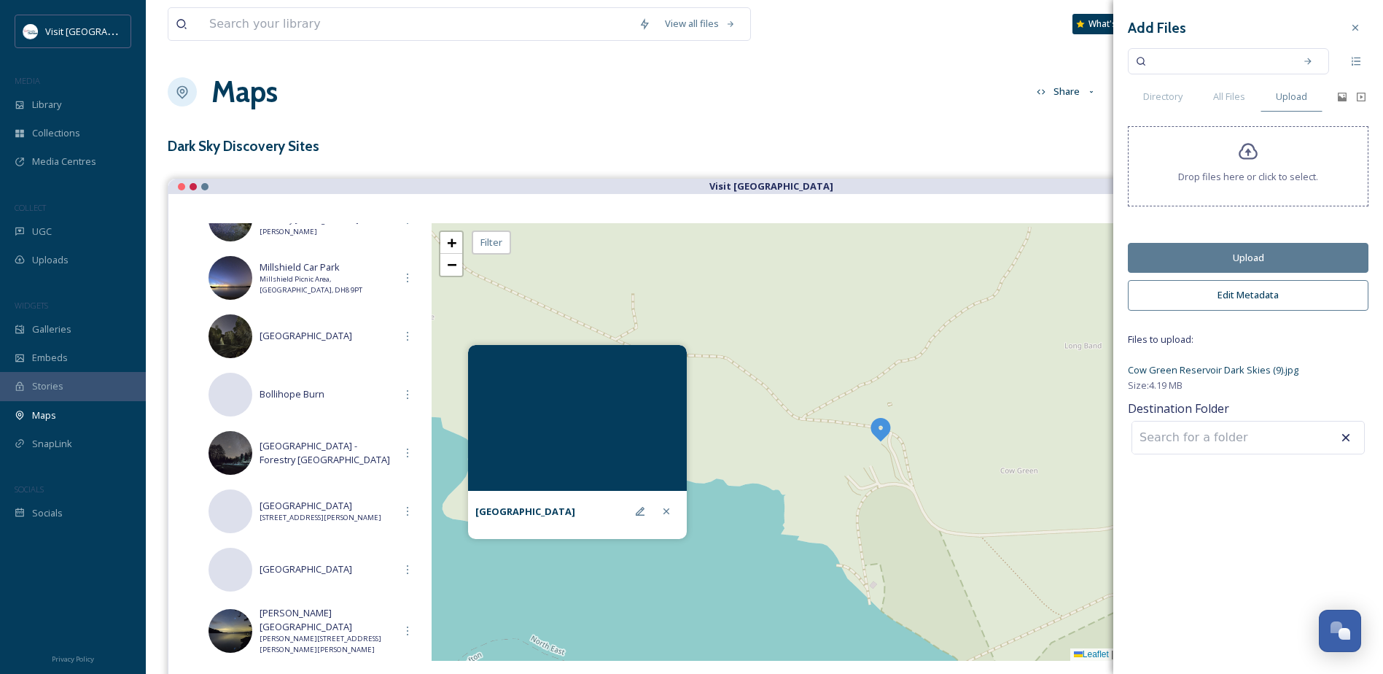
click at [1250, 261] on button "Upload" at bounding box center [1248, 258] width 241 height 30
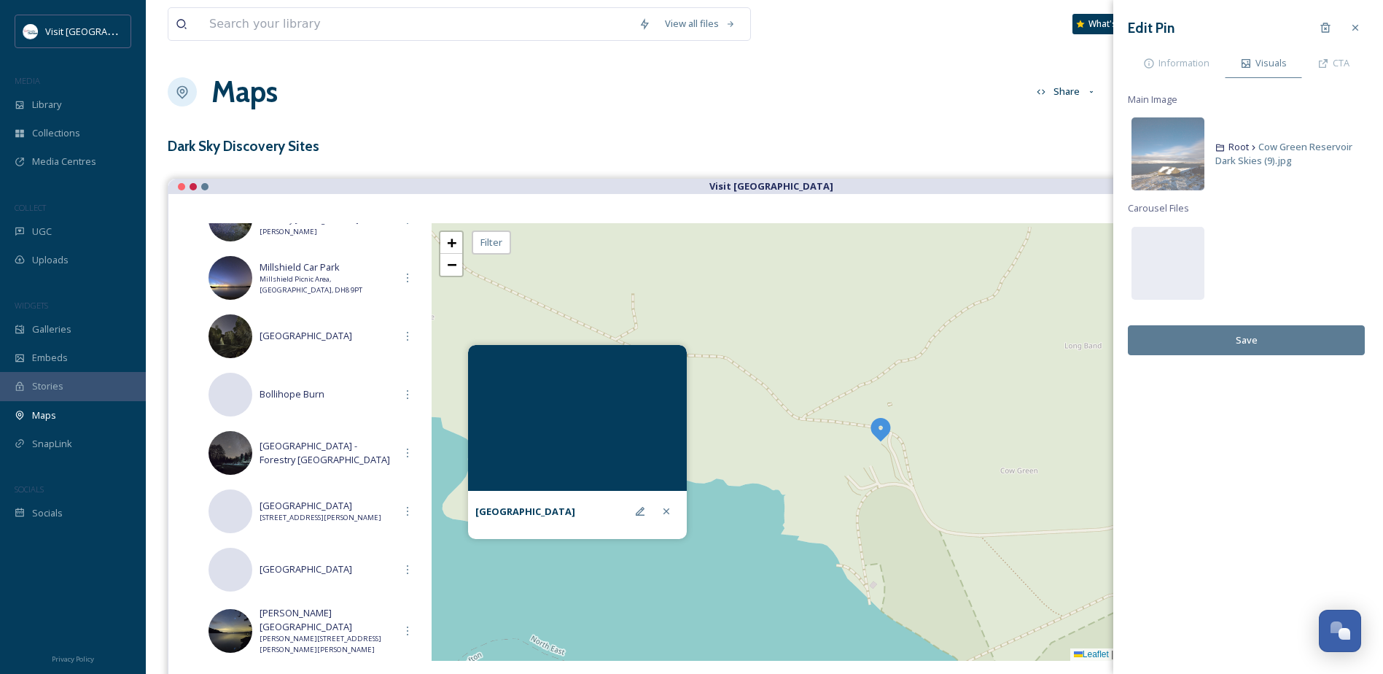
click at [1274, 343] on button "Save" at bounding box center [1246, 340] width 237 height 30
click at [1195, 61] on span "Information" at bounding box center [1184, 63] width 51 height 14
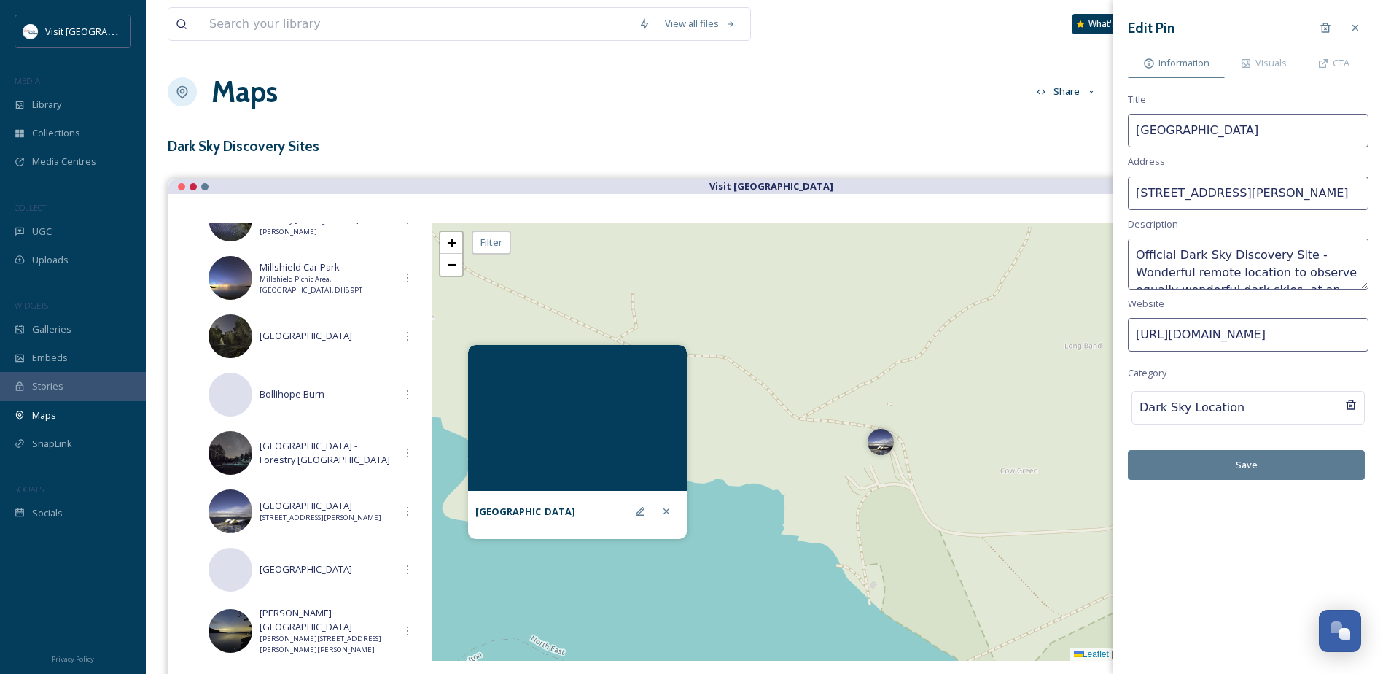
click at [1273, 464] on button "Save" at bounding box center [1246, 465] width 237 height 30
click at [667, 513] on icon at bounding box center [667, 511] width 12 height 12
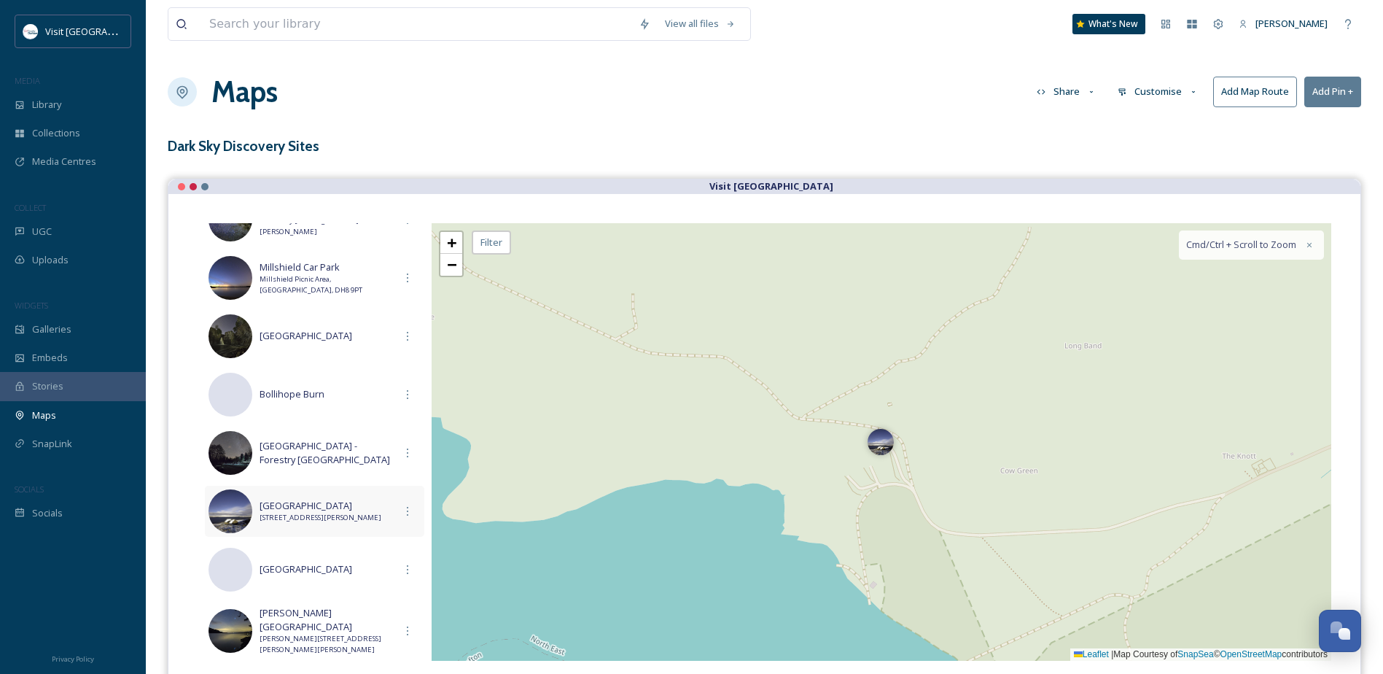
click at [325, 517] on span "[STREET_ADDRESS][PERSON_NAME]" at bounding box center [327, 518] width 135 height 10
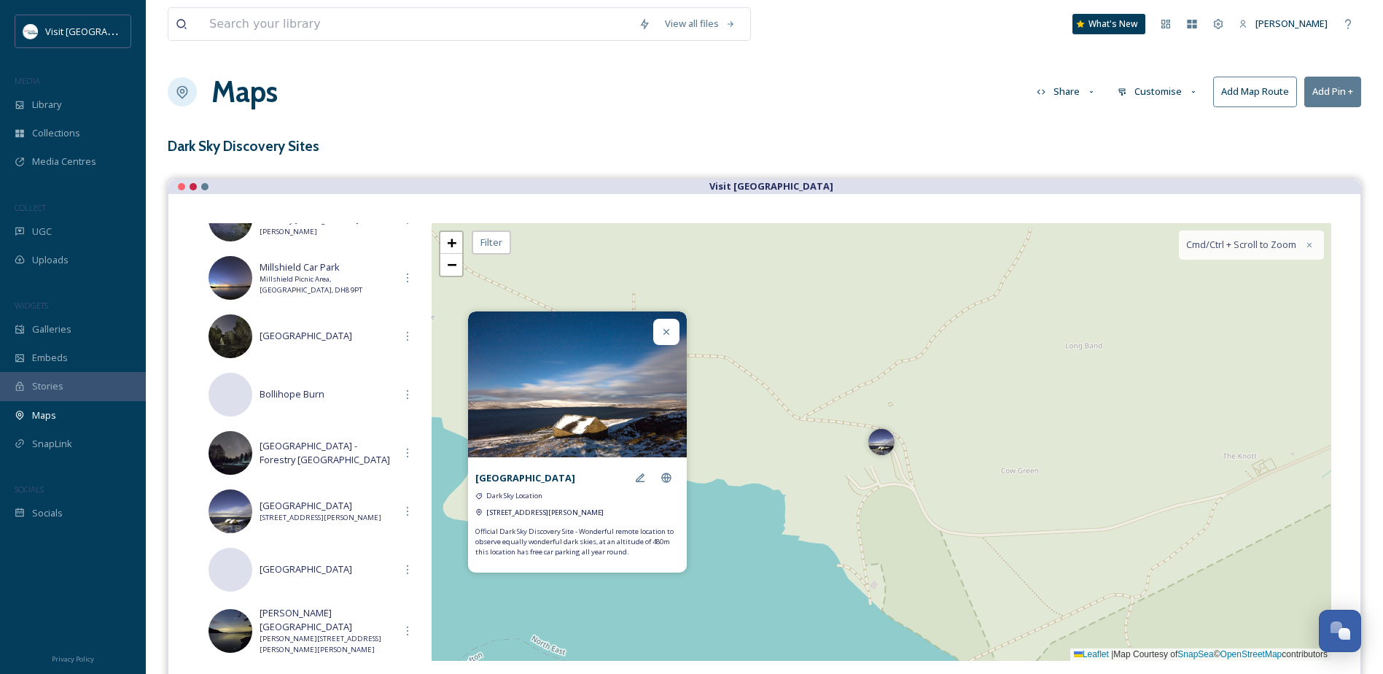
click at [664, 326] on icon at bounding box center [667, 332] width 12 height 12
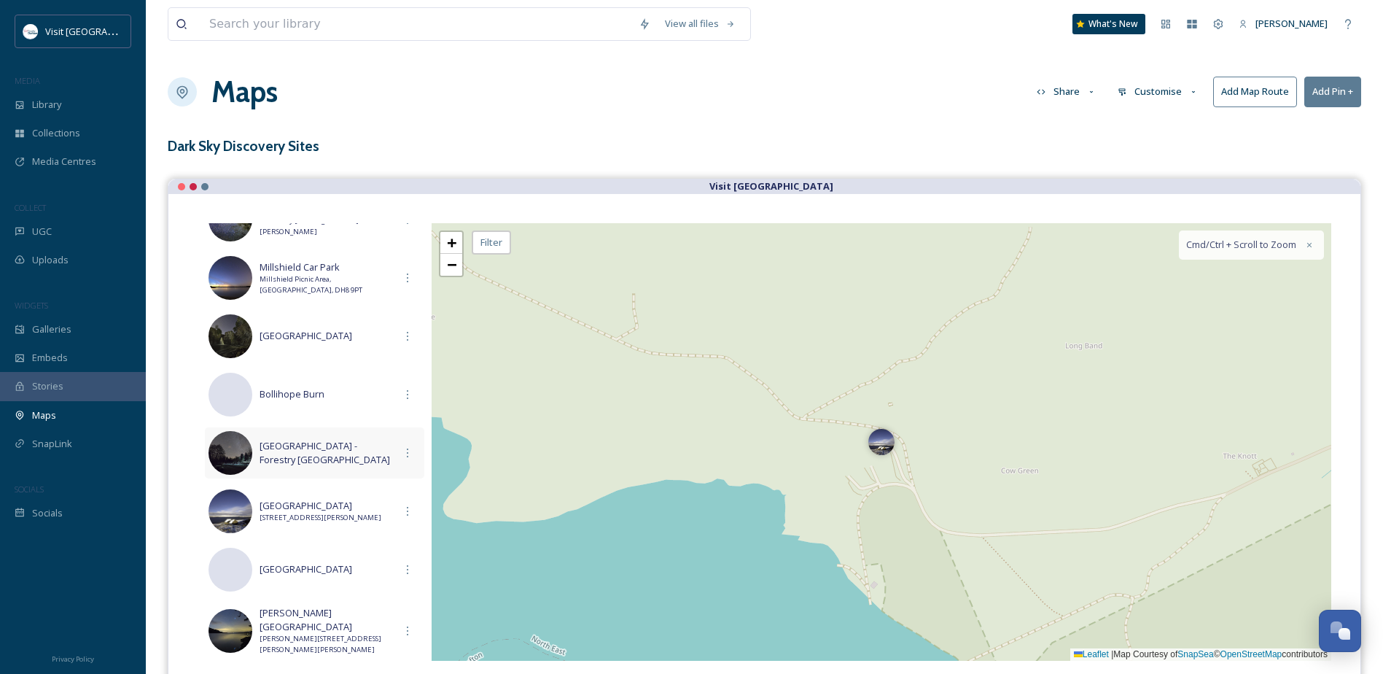
click at [367, 454] on span "[GEOGRAPHIC_DATA] - Forestry [GEOGRAPHIC_DATA]" at bounding box center [327, 453] width 135 height 28
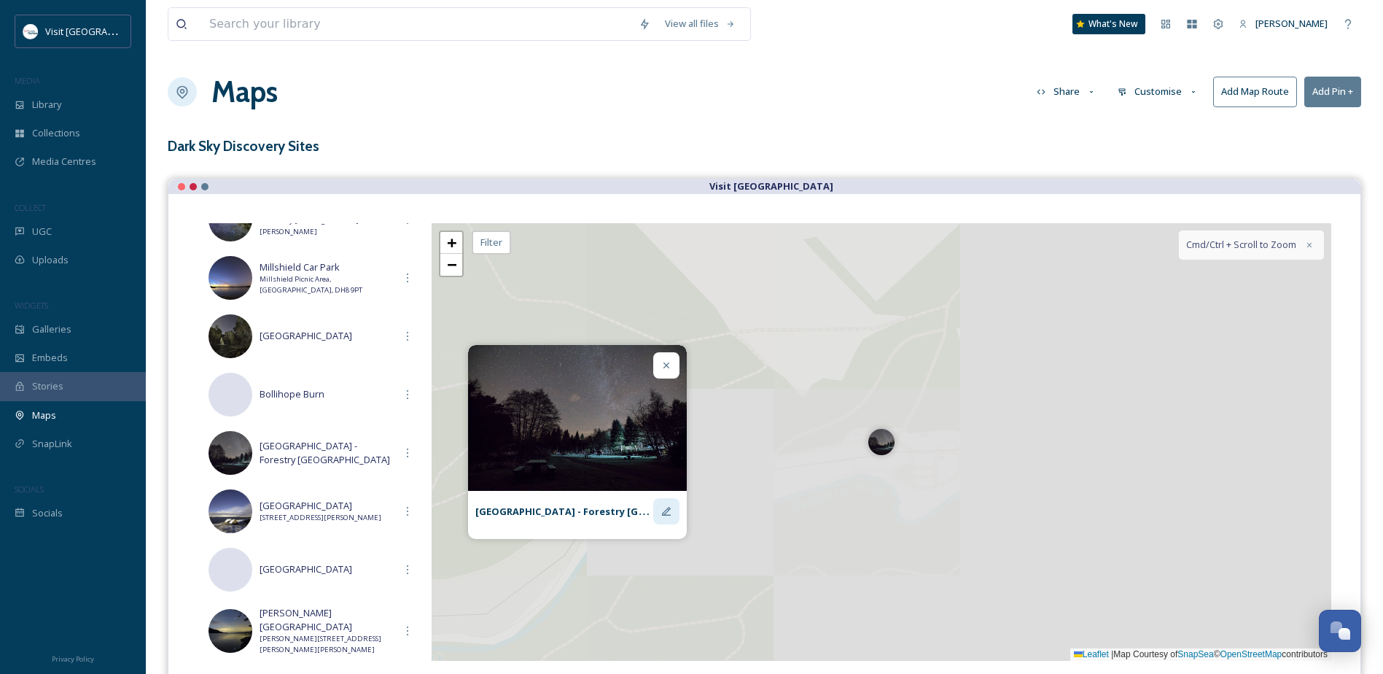
click at [667, 509] on icon at bounding box center [667, 511] width 12 height 12
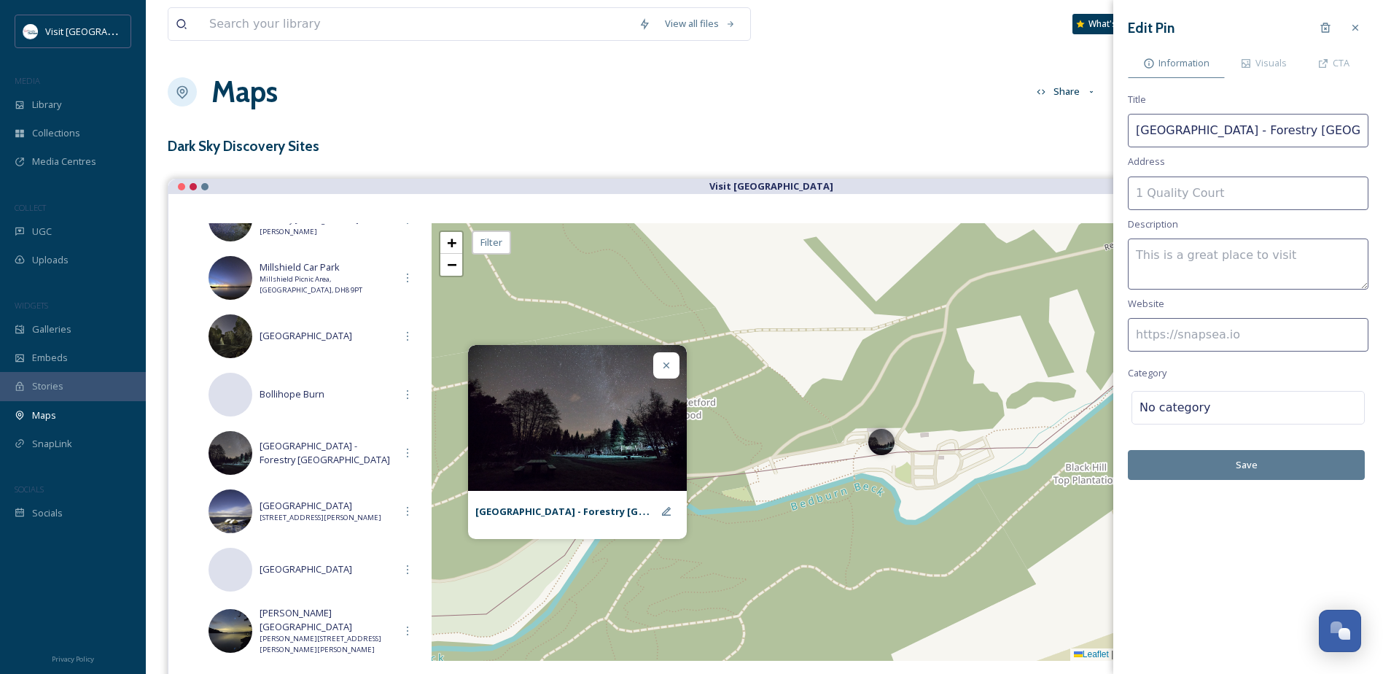
click at [1176, 192] on input at bounding box center [1248, 193] width 241 height 34
paste input "[PERSON_NAME][STREET_ADDRESS][PERSON_NAME]"
click at [1211, 193] on input "Hamsterley [STREET_ADDRESS][PERSON_NAME][PERSON_NAME]" at bounding box center [1248, 193] width 241 height 34
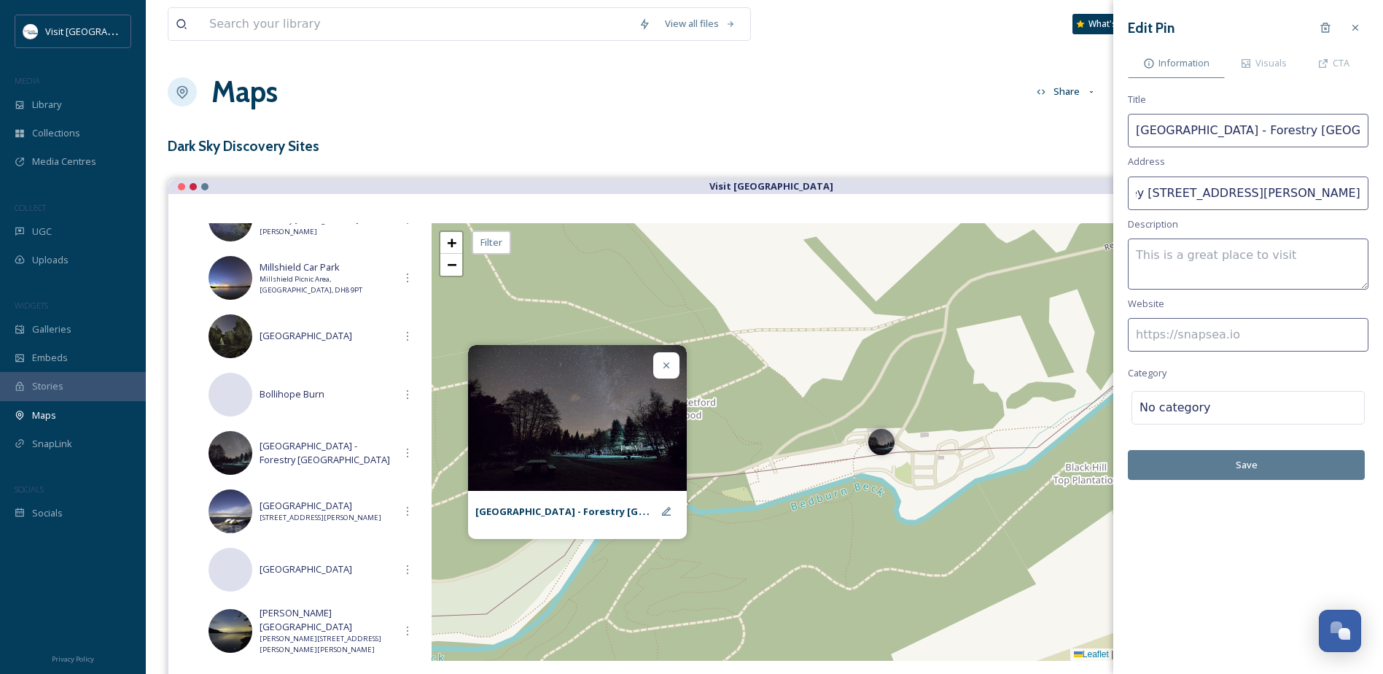
drag, startPoint x: 1329, startPoint y: 194, endPoint x: 1383, endPoint y: 195, distance: 54.0
click at [1329, 194] on input "Hamsterley [STREET_ADDRESS][PERSON_NAME]" at bounding box center [1248, 193] width 241 height 34
drag, startPoint x: 1324, startPoint y: 189, endPoint x: 1378, endPoint y: 189, distance: 54.0
click at [1378, 189] on div "Edit Pin Information Visuals CTA Title [GEOGRAPHIC_DATA] - Forestry [GEOGRAPHIC…" at bounding box center [1249, 247] width 270 height 494
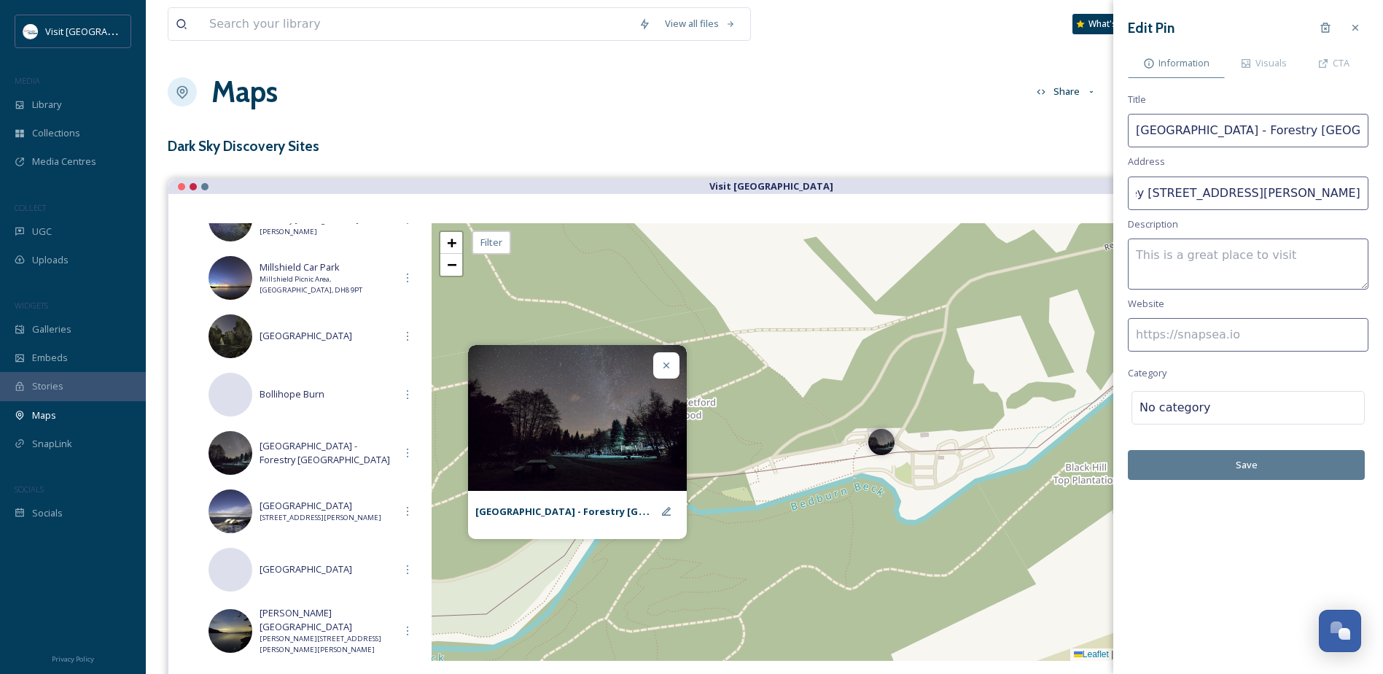
click at [1346, 195] on input "Hamsterley [STREET_ADDRESS][PERSON_NAME]" at bounding box center [1248, 193] width 241 height 34
type input "Hamsterley [STREET_ADDRESS][PERSON_NAME]"
click at [1215, 256] on textarea at bounding box center [1248, 263] width 241 height 51
type textarea "Official Dark Sky Discovery Site -"
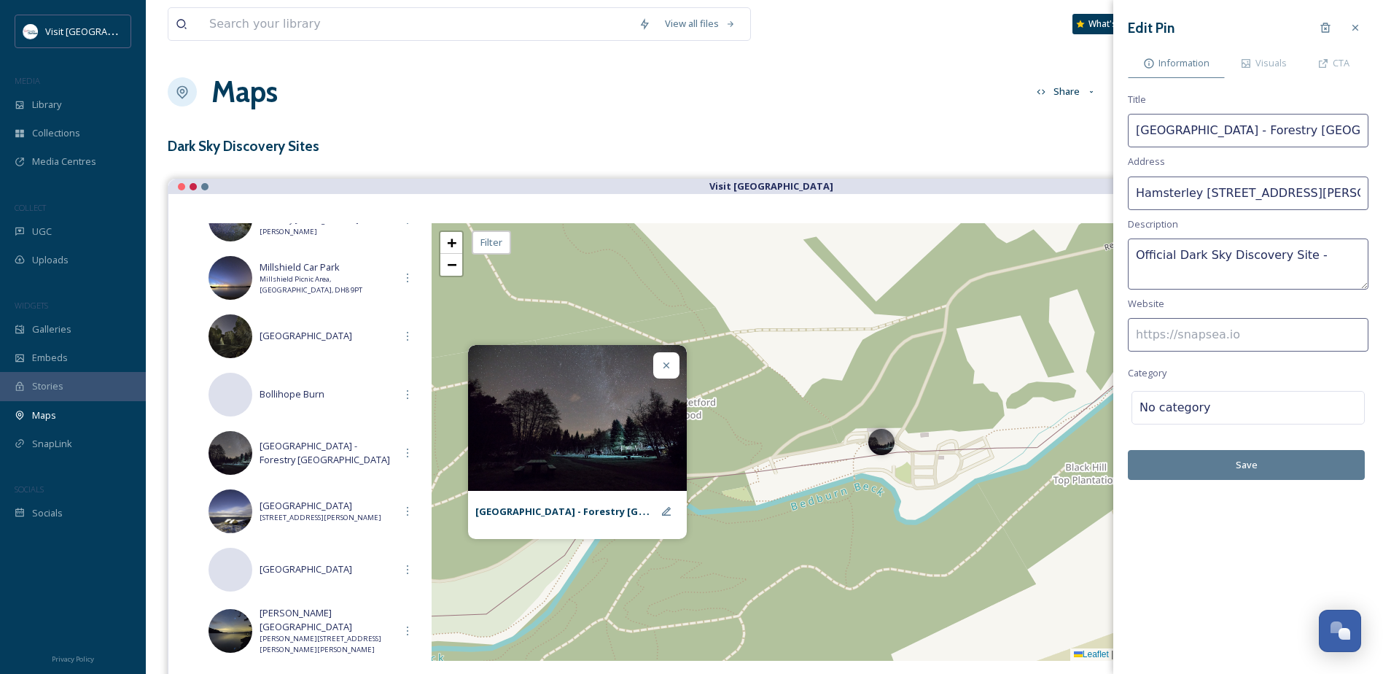
drag, startPoint x: 1160, startPoint y: 338, endPoint x: 1200, endPoint y: 341, distance: 39.5
click at [1160, 338] on input at bounding box center [1248, 335] width 241 height 34
paste input "[URL][DOMAIN_NAME]"
type input "[URL][DOMAIN_NAME]"
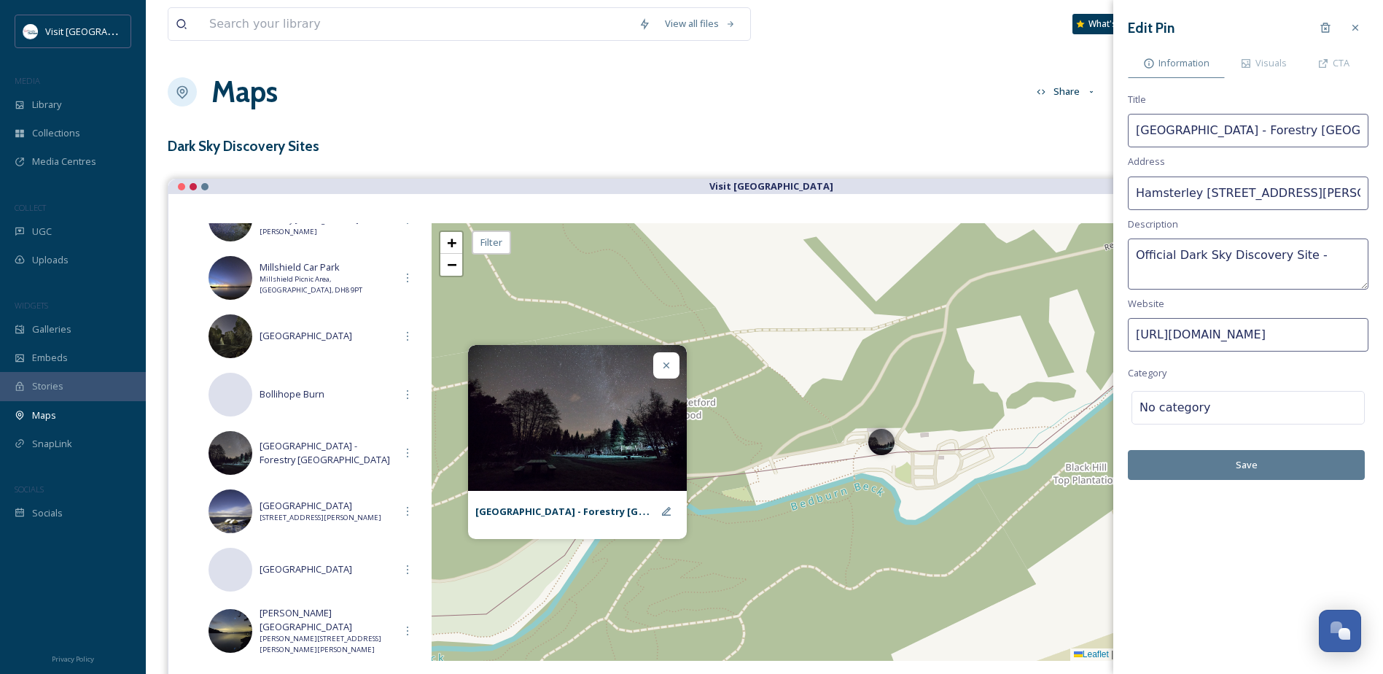
scroll to position [0, 0]
click at [1334, 260] on textarea "Official Dark Sky Discovery Site -" at bounding box center [1248, 263] width 241 height 51
paste textarea "[GEOGRAPHIC_DATA] and the open grass area near the start of the [GEOGRAPHIC_DAT…"
drag, startPoint x: 1294, startPoint y: 247, endPoint x: 1308, endPoint y: 246, distance: 13.2
click at [1308, 246] on textarea "Official Dark Sky Discovery Site - Main visitor centre car park and the open gr…" at bounding box center [1248, 263] width 241 height 51
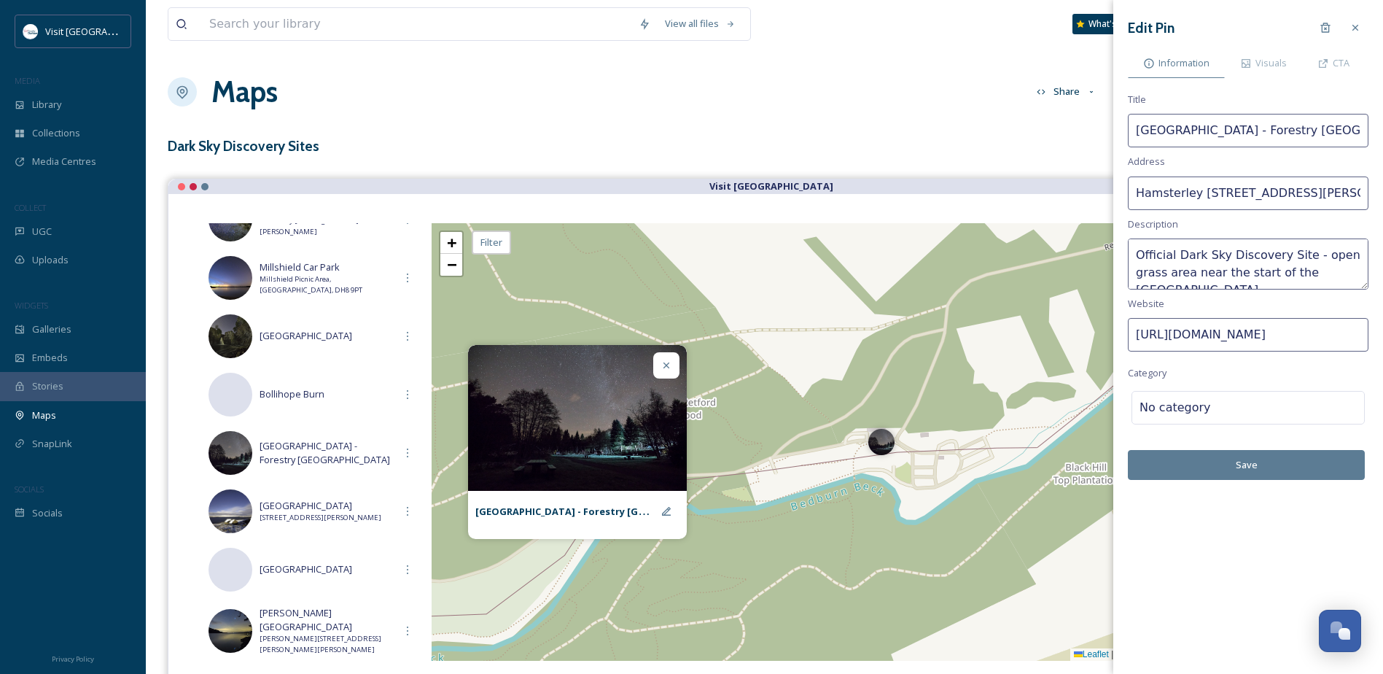
scroll to position [18, 0]
click at [1162, 269] on textarea "Official Dark Sky Discovery Site - open grass area near the start of the [GEOGR…" at bounding box center [1248, 263] width 241 height 51
click at [1298, 268] on textarea "Official Dark Sky Discovery Site - open grass area near the start of the [GEOGR…" at bounding box center [1248, 263] width 241 height 51
type textarea "Official Dark Sky Discovery Site - open grass area near the start of the [GEOGR…"
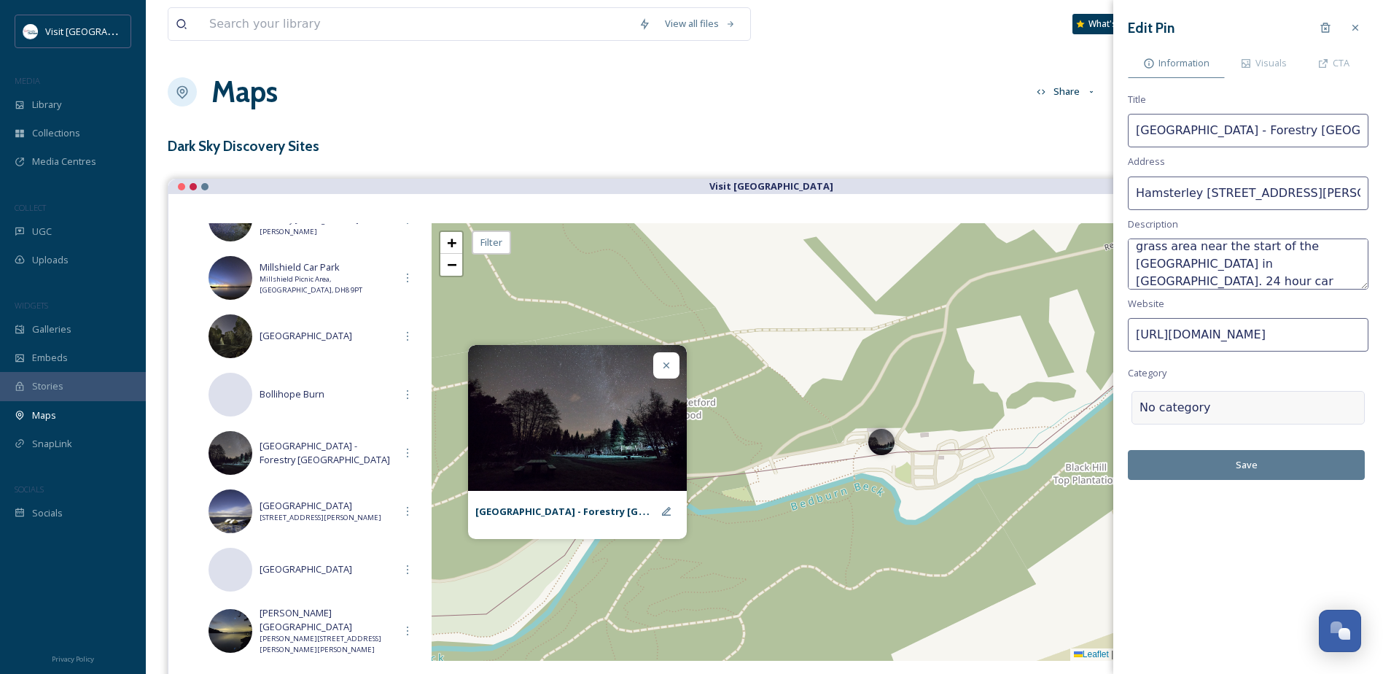
click at [1223, 398] on div "No category" at bounding box center [1248, 408] width 233 height 34
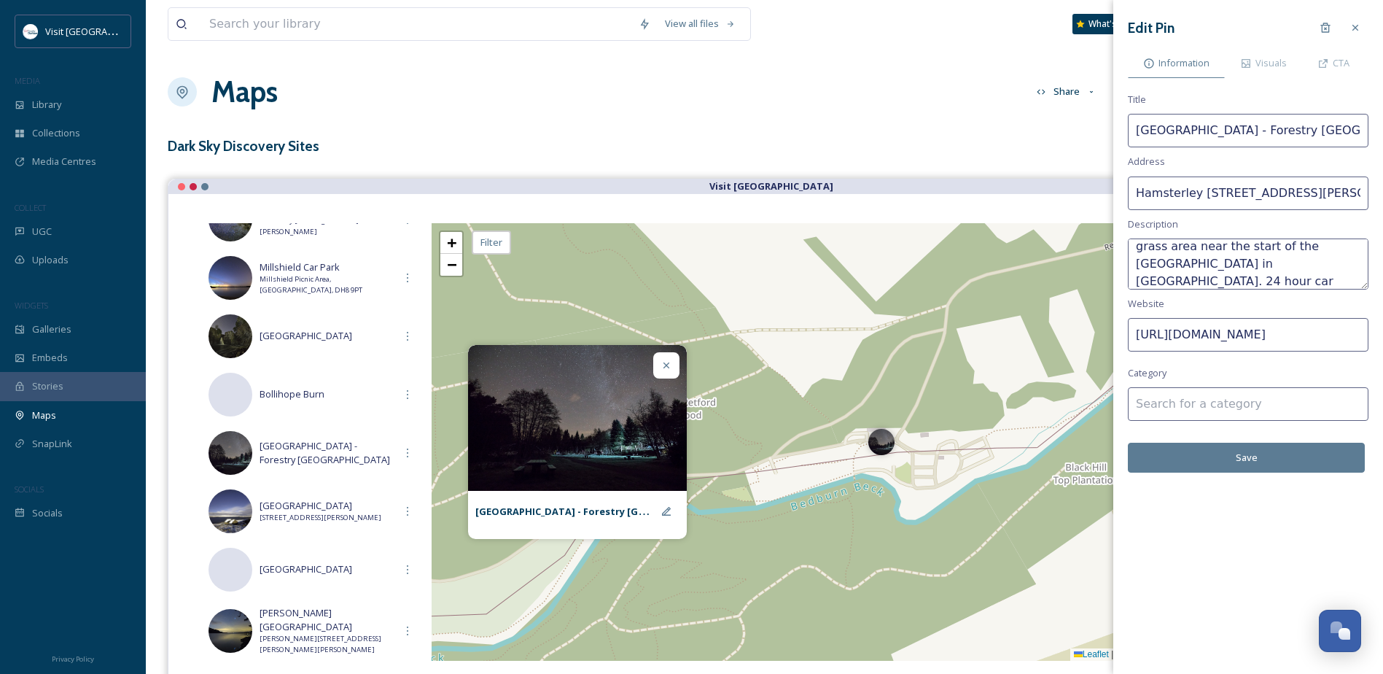
click at [1216, 410] on input at bounding box center [1248, 404] width 241 height 34
type input "d"
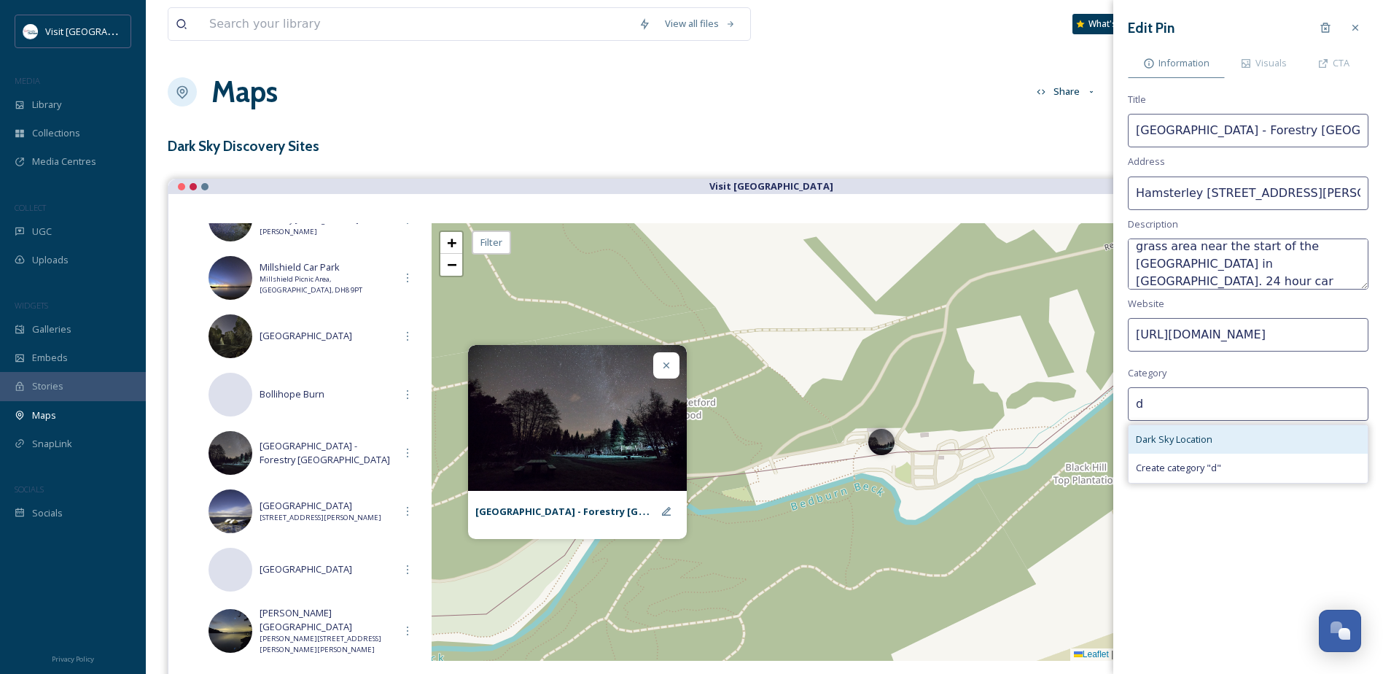
click at [1203, 440] on span "Dark Sky Location" at bounding box center [1174, 439] width 77 height 14
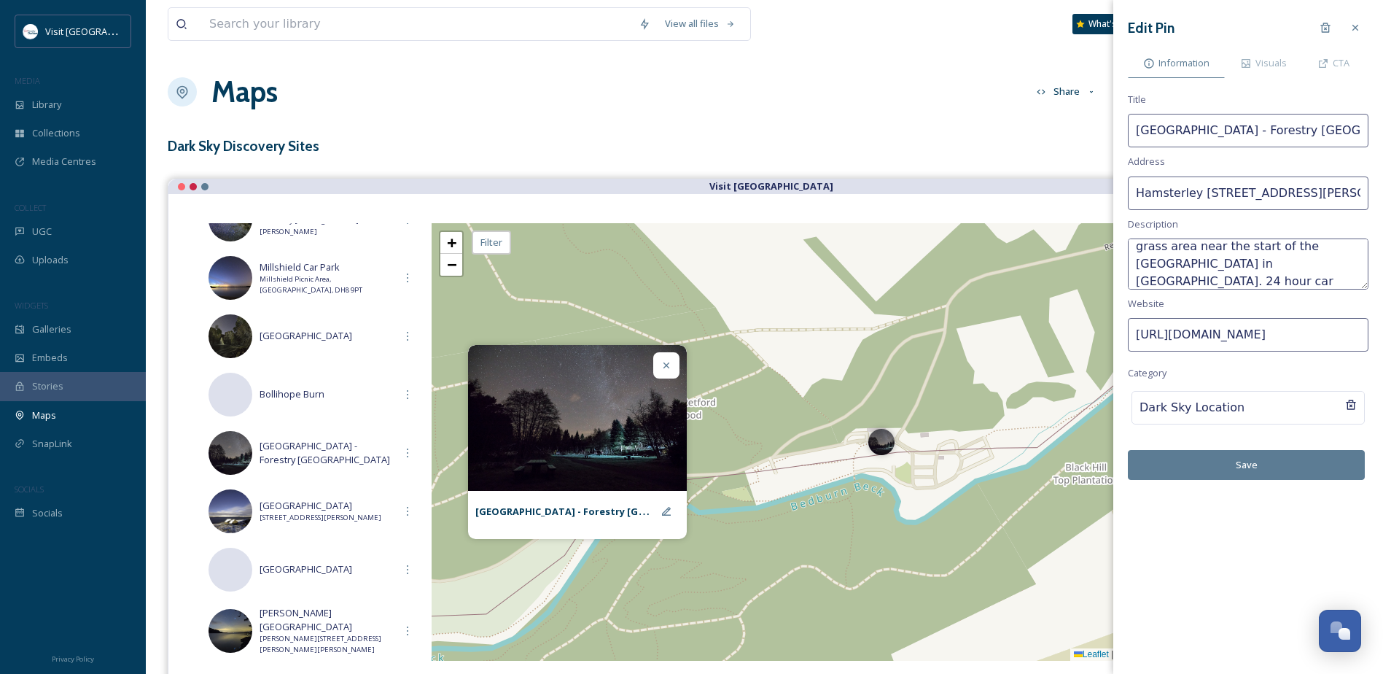
click at [1275, 462] on button "Save" at bounding box center [1246, 465] width 237 height 30
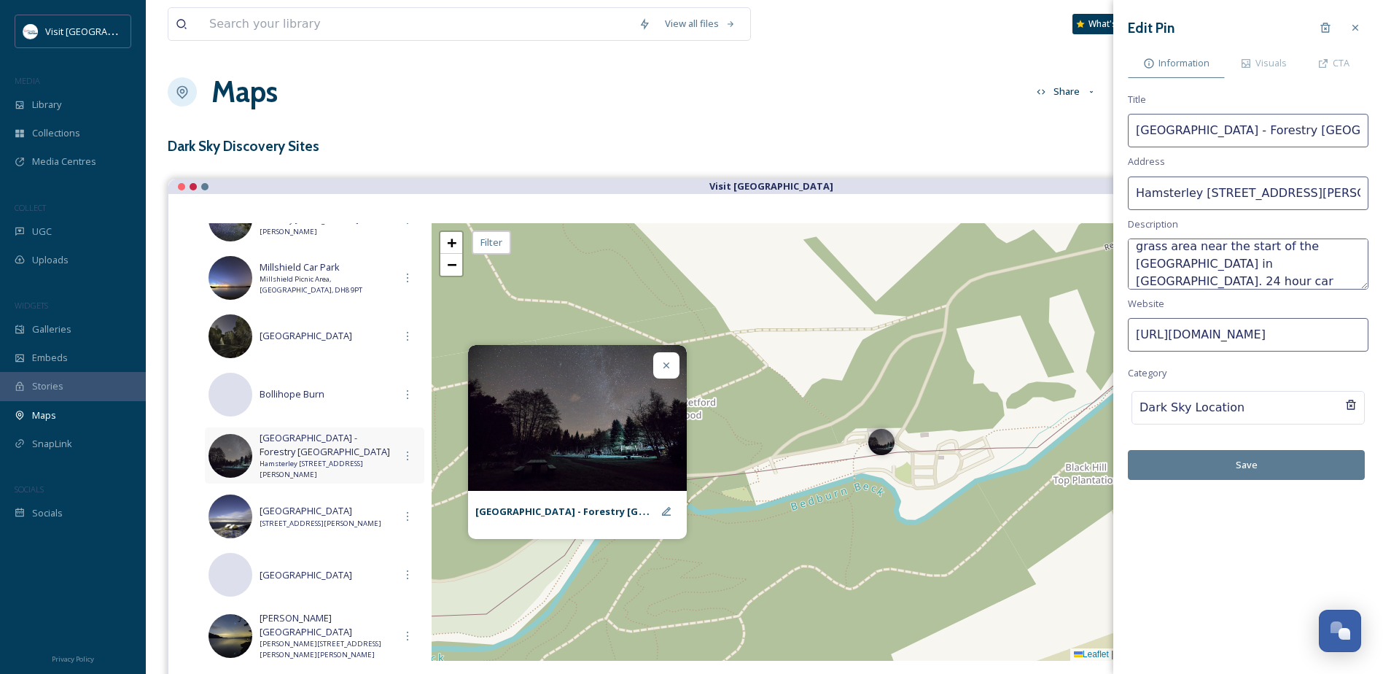
click at [345, 472] on span "Hamsterley [STREET_ADDRESS][PERSON_NAME]" at bounding box center [327, 469] width 135 height 21
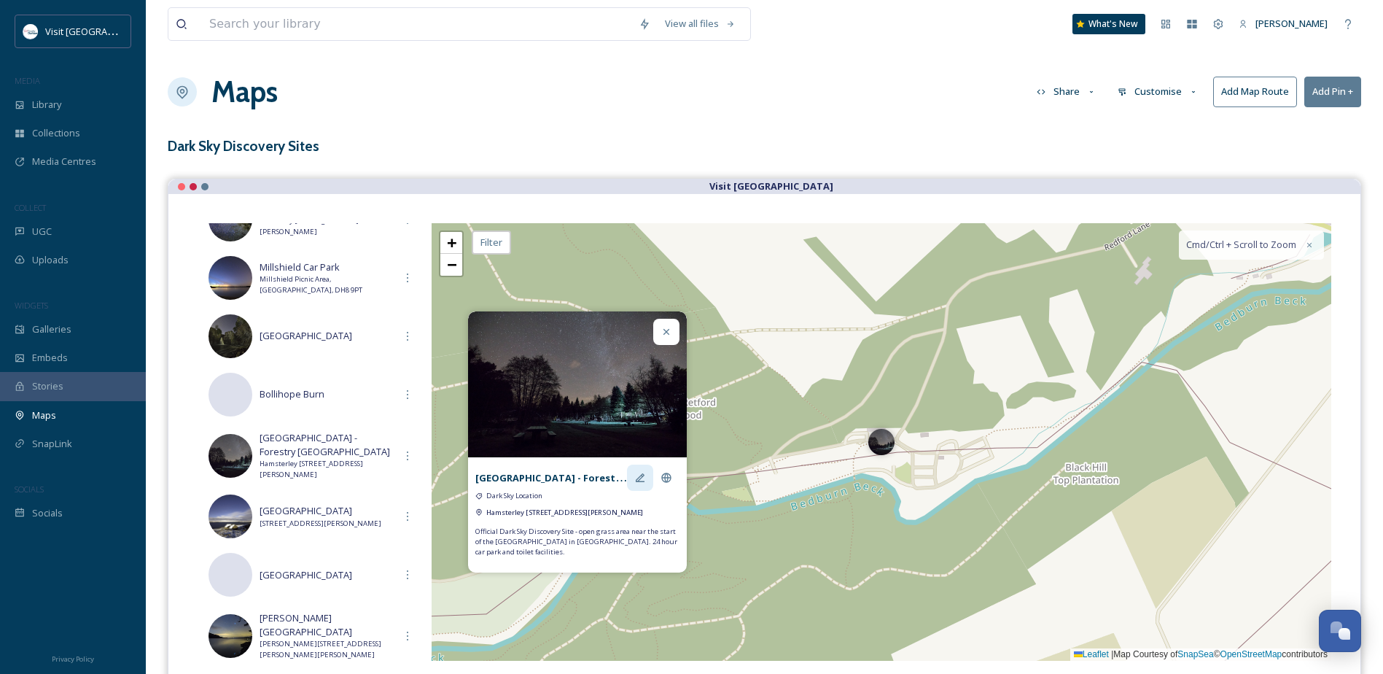
click at [645, 465] on div at bounding box center [640, 478] width 26 height 26
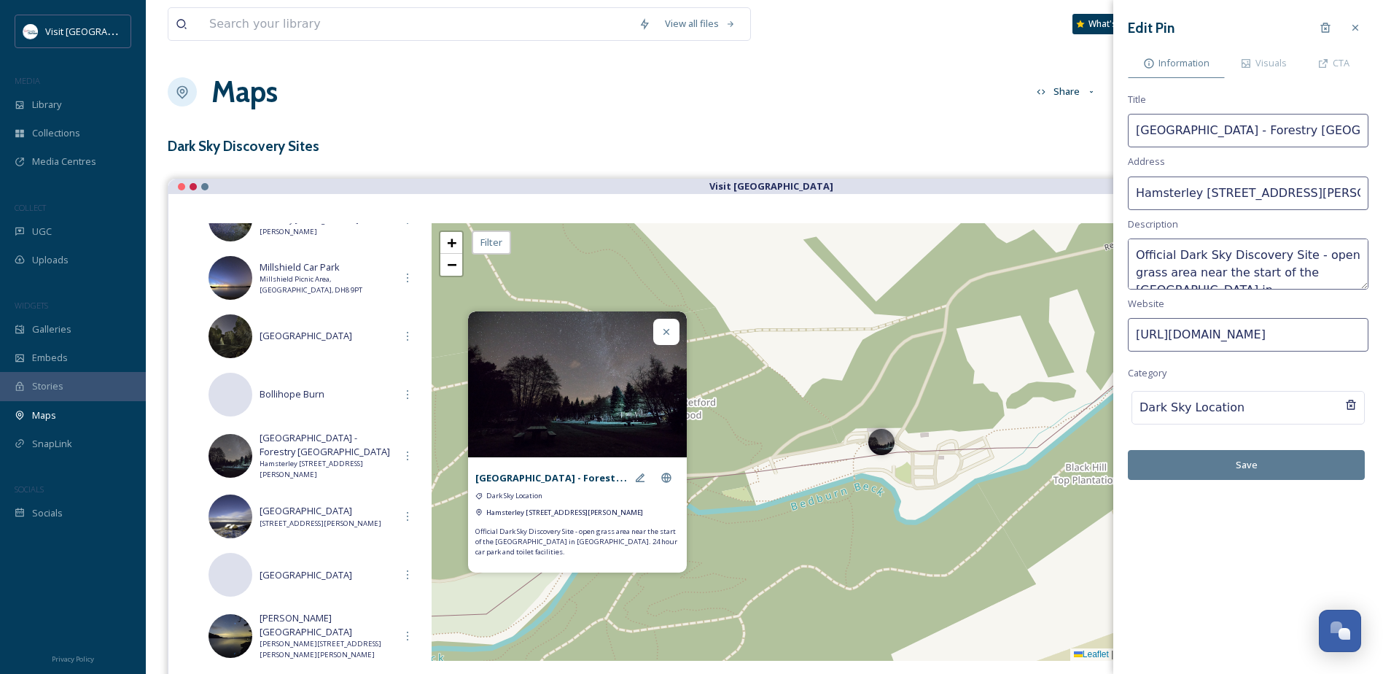
scroll to position [0, 43]
drag, startPoint x: 1233, startPoint y: 128, endPoint x: 1397, endPoint y: 130, distance: 163.4
click at [1383, 130] on html "Visit [GEOGRAPHIC_DATA] MEDIA Library Collections Media Centres COLLECT UGC Upl…" at bounding box center [691, 403] width 1383 height 806
type input "[GEOGRAPHIC_DATA]"
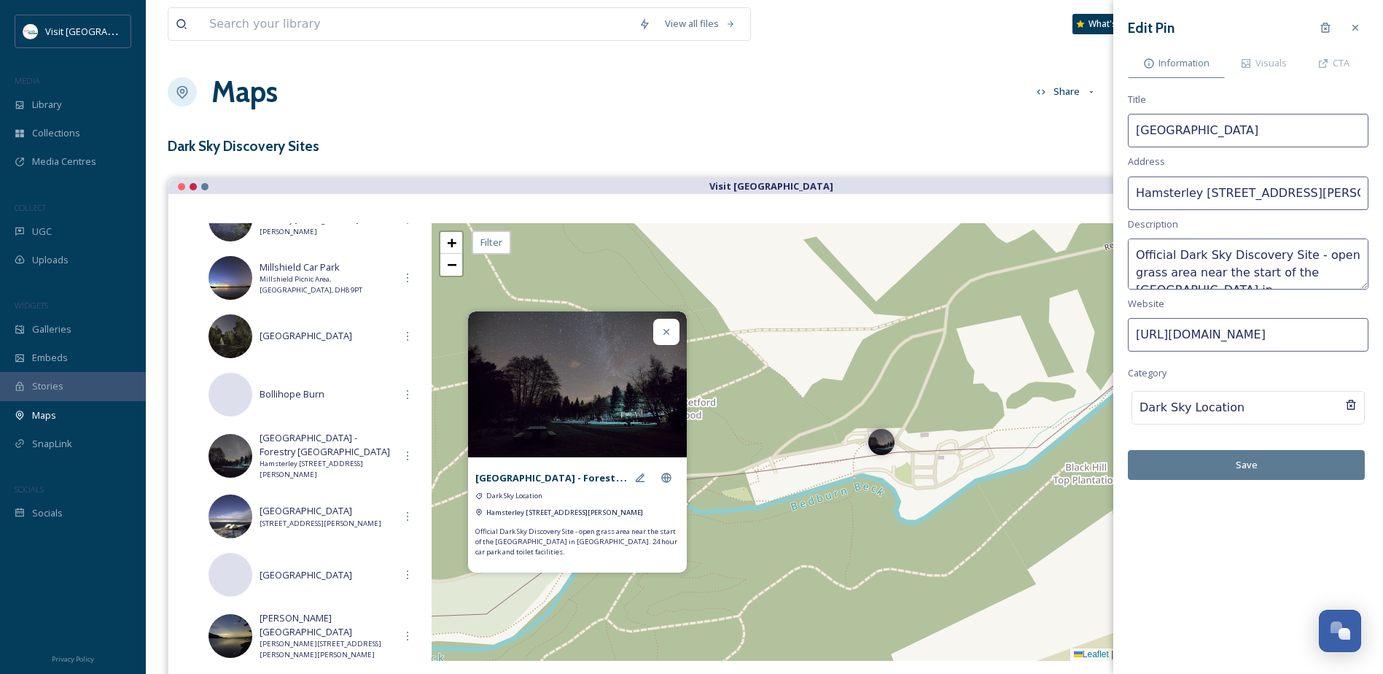
click at [1267, 461] on button "Save" at bounding box center [1246, 465] width 237 height 30
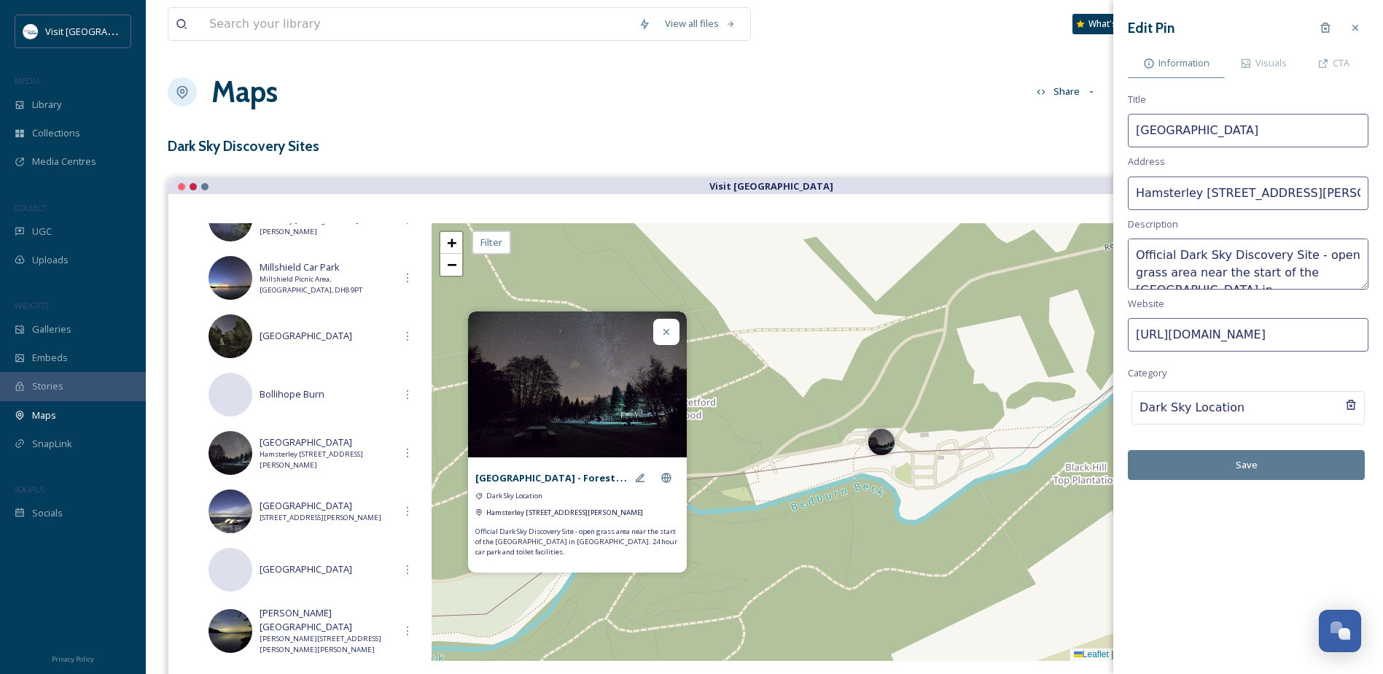
click at [670, 326] on icon at bounding box center [667, 332] width 12 height 12
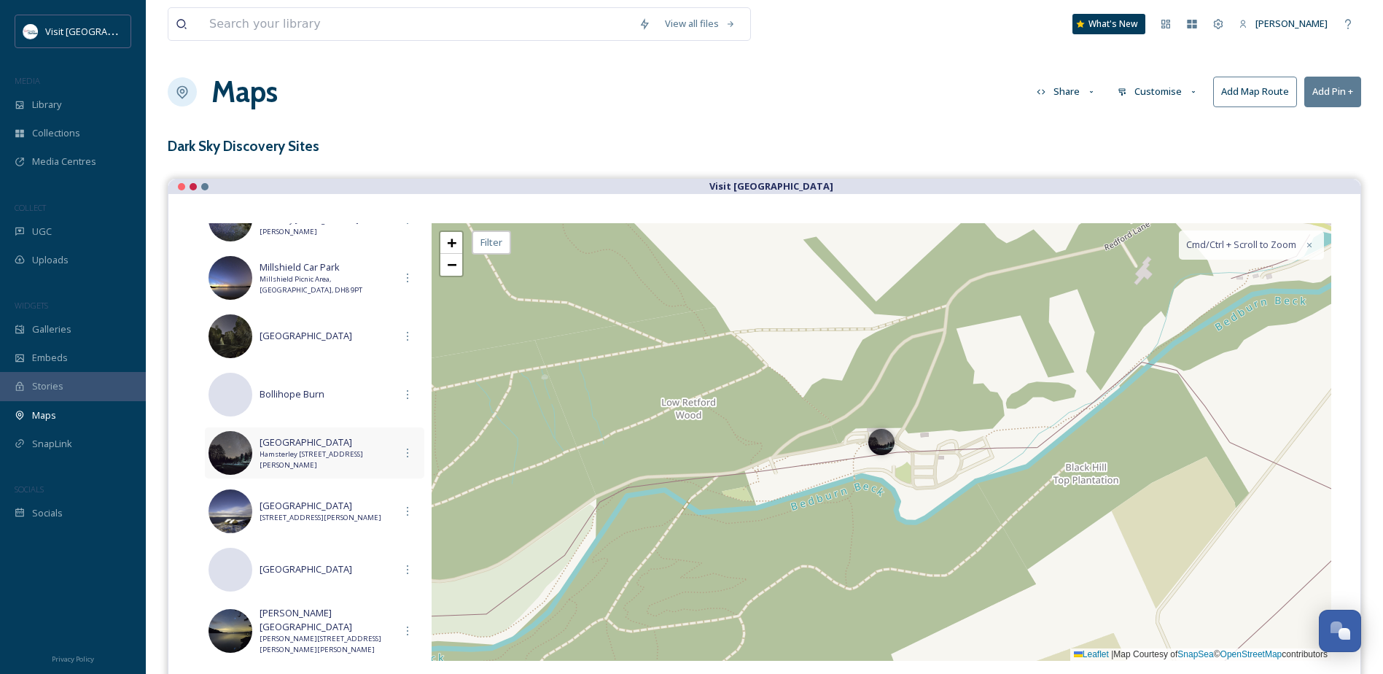
click at [351, 459] on span "Hamsterley [STREET_ADDRESS][PERSON_NAME]" at bounding box center [327, 459] width 135 height 21
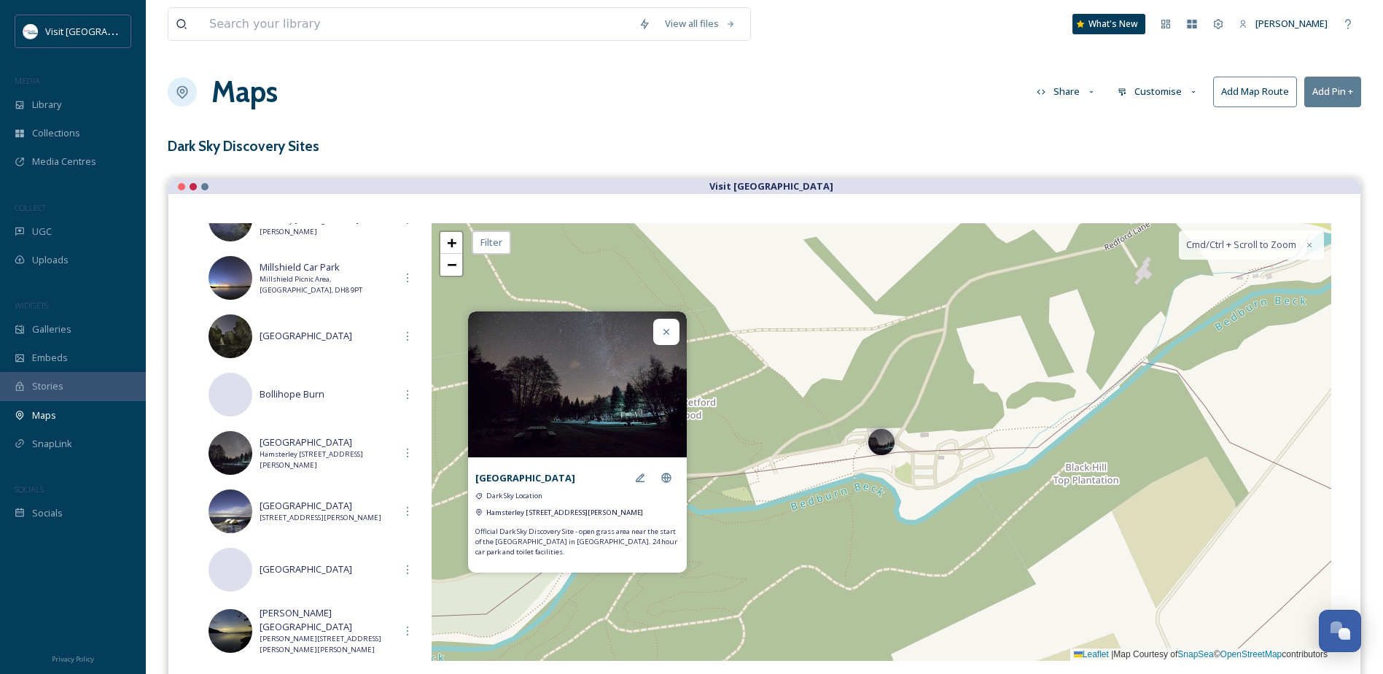
click at [668, 329] on icon at bounding box center [667, 332] width 6 height 6
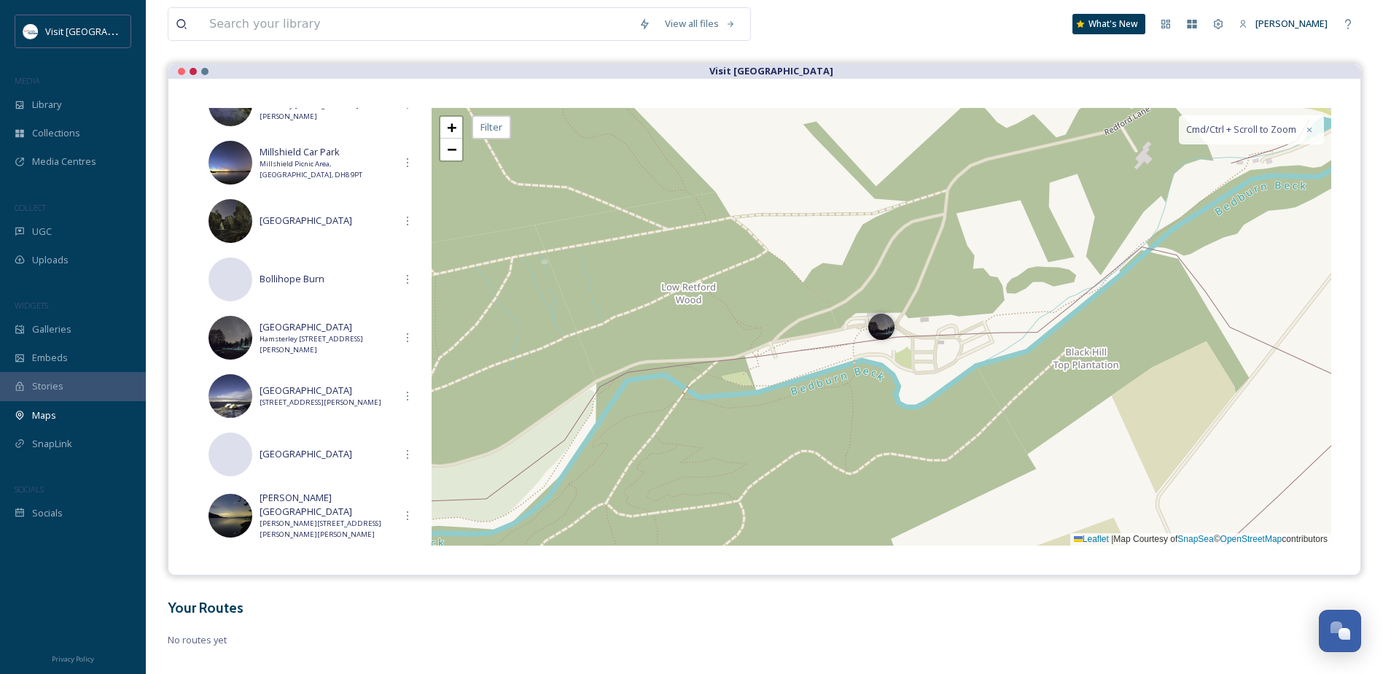
scroll to position [132, 0]
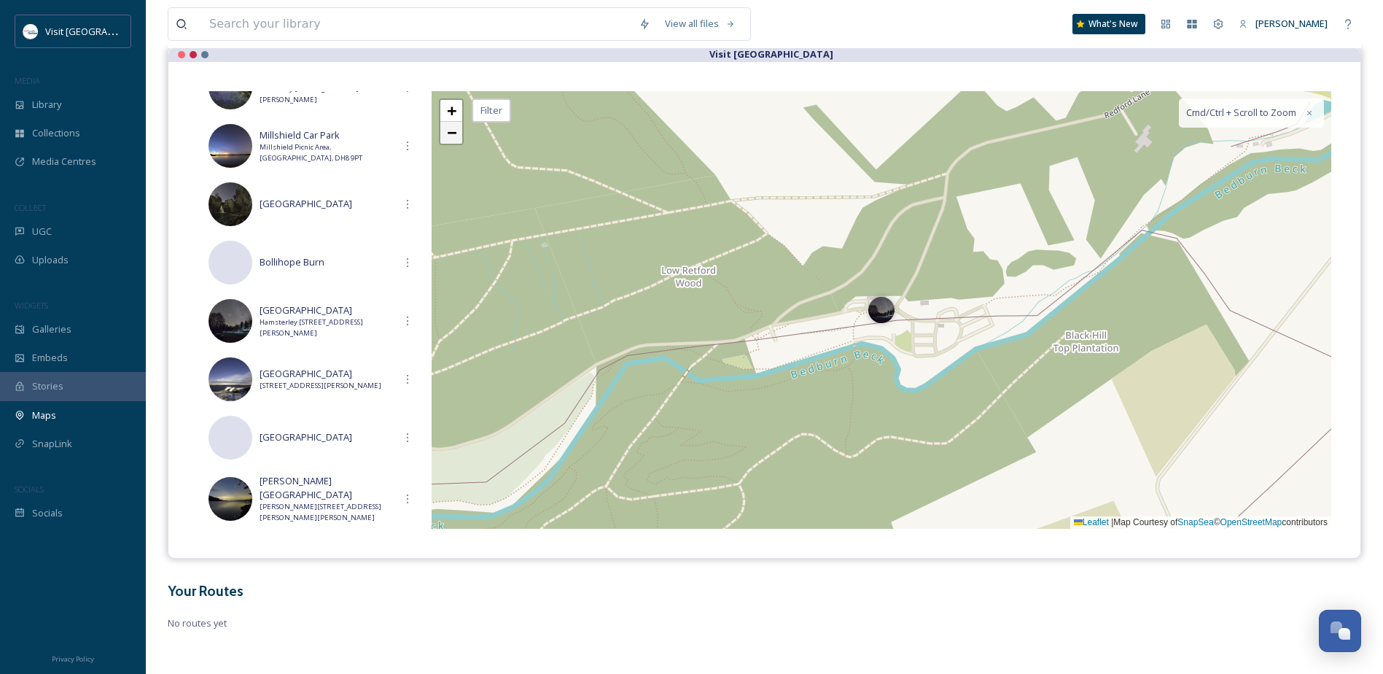
click at [453, 130] on span "−" at bounding box center [451, 132] width 9 height 18
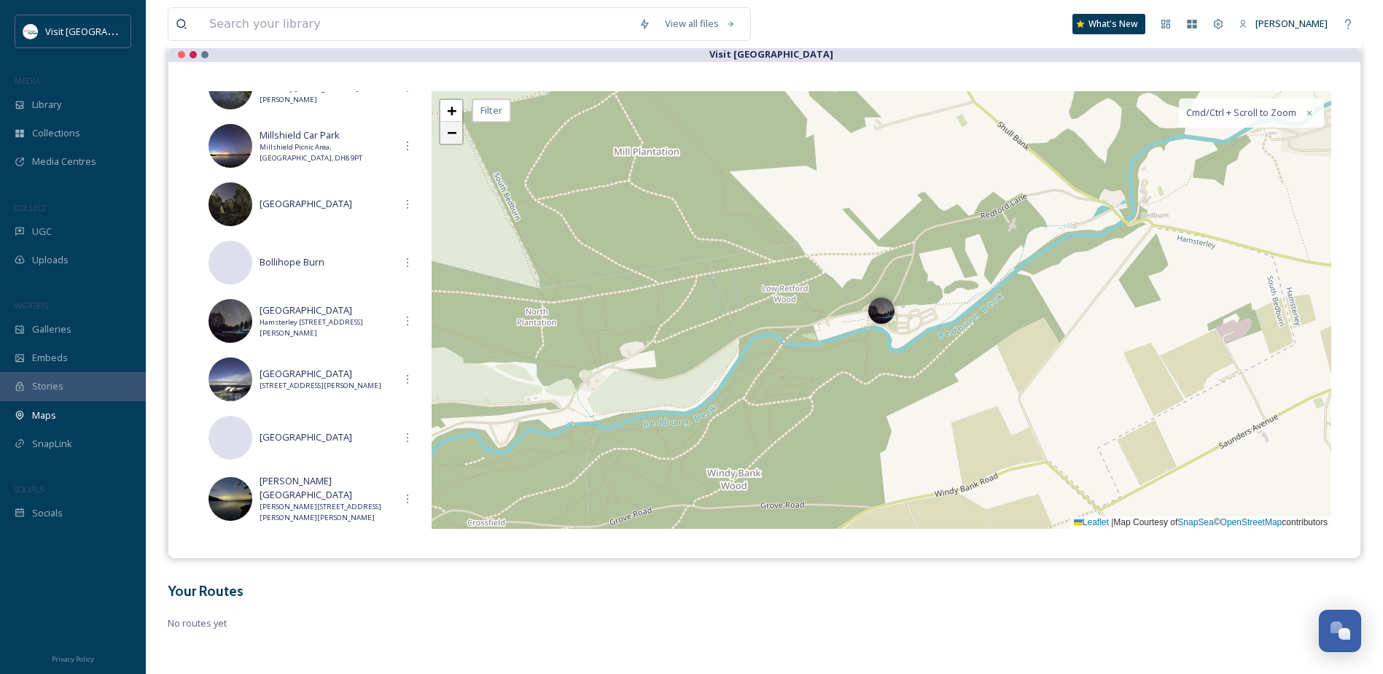
click at [454, 136] on span "−" at bounding box center [451, 132] width 9 height 18
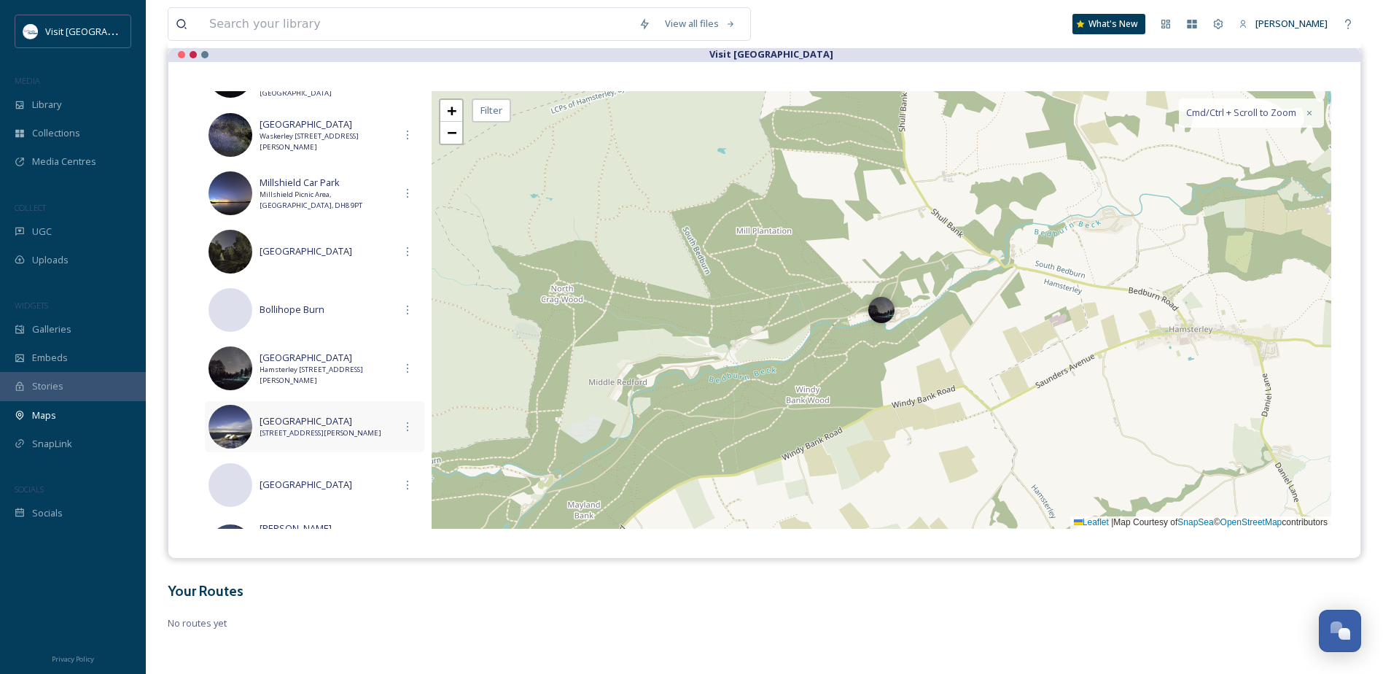
scroll to position [632, 0]
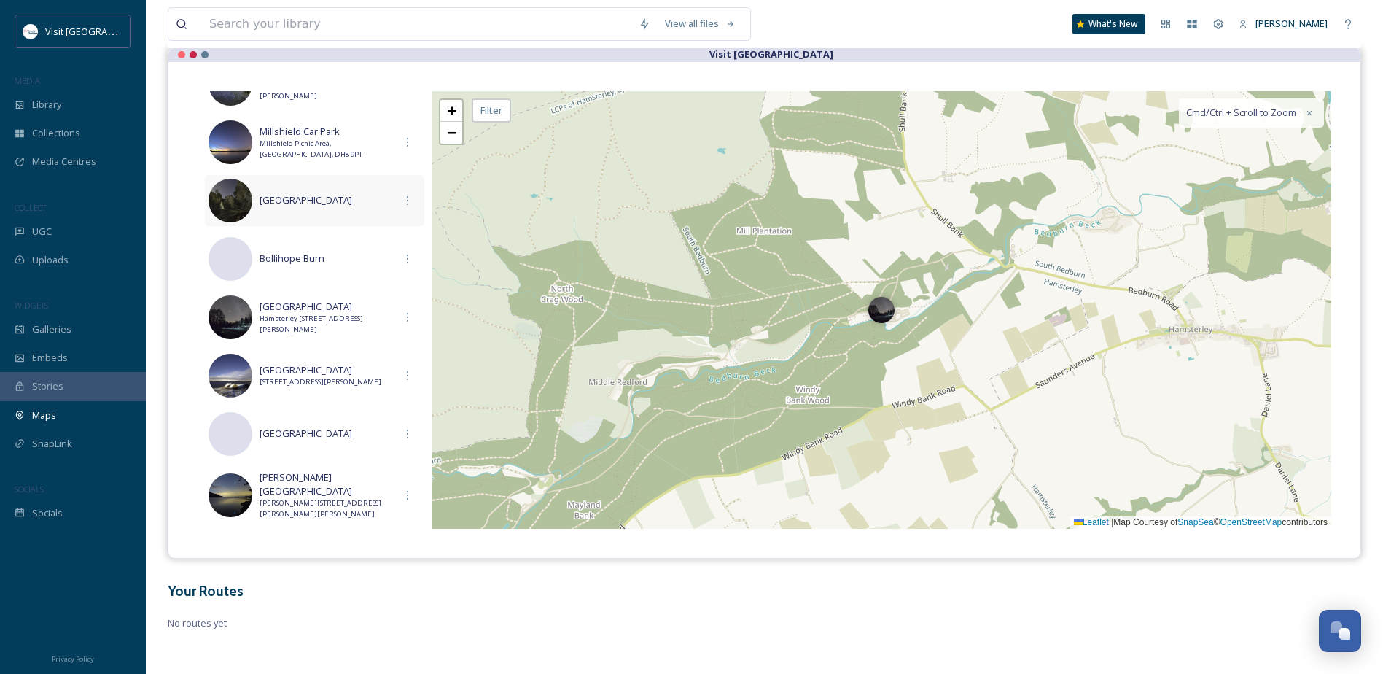
click at [352, 213] on div "[GEOGRAPHIC_DATA]" at bounding box center [315, 200] width 220 height 51
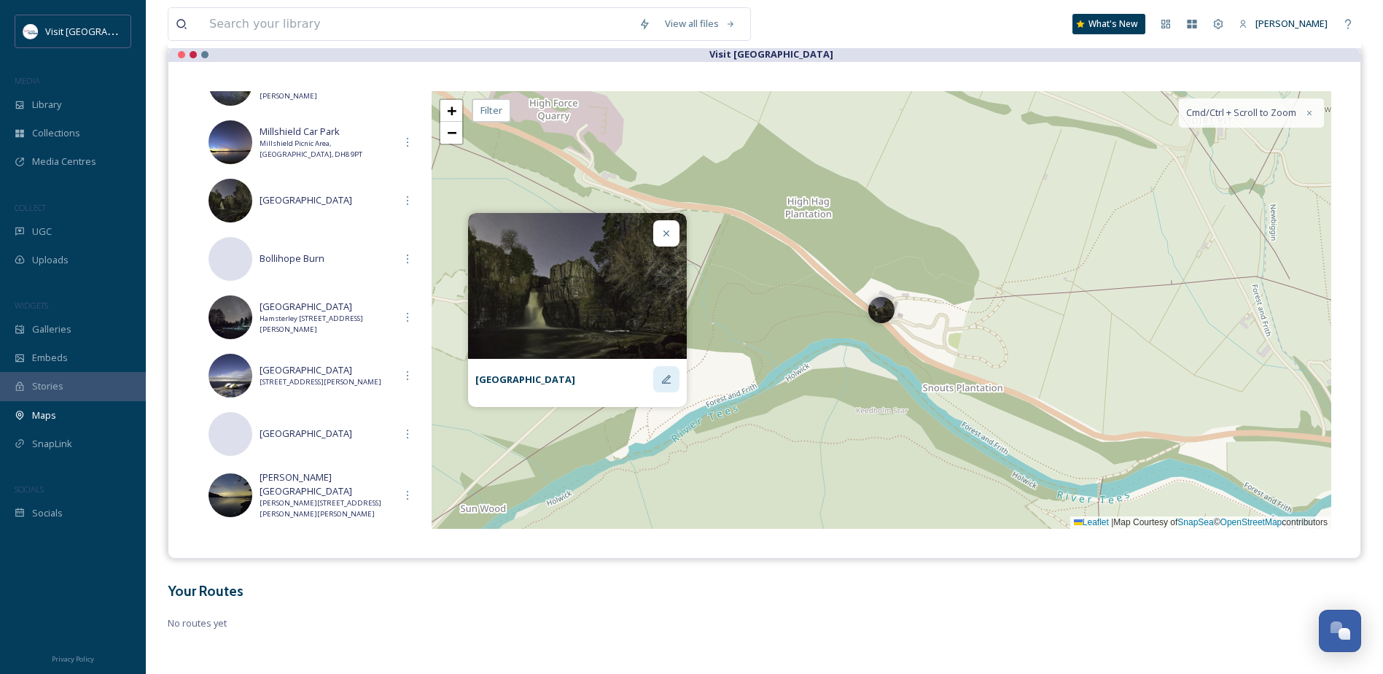
click at [661, 378] on icon at bounding box center [667, 379] width 12 height 12
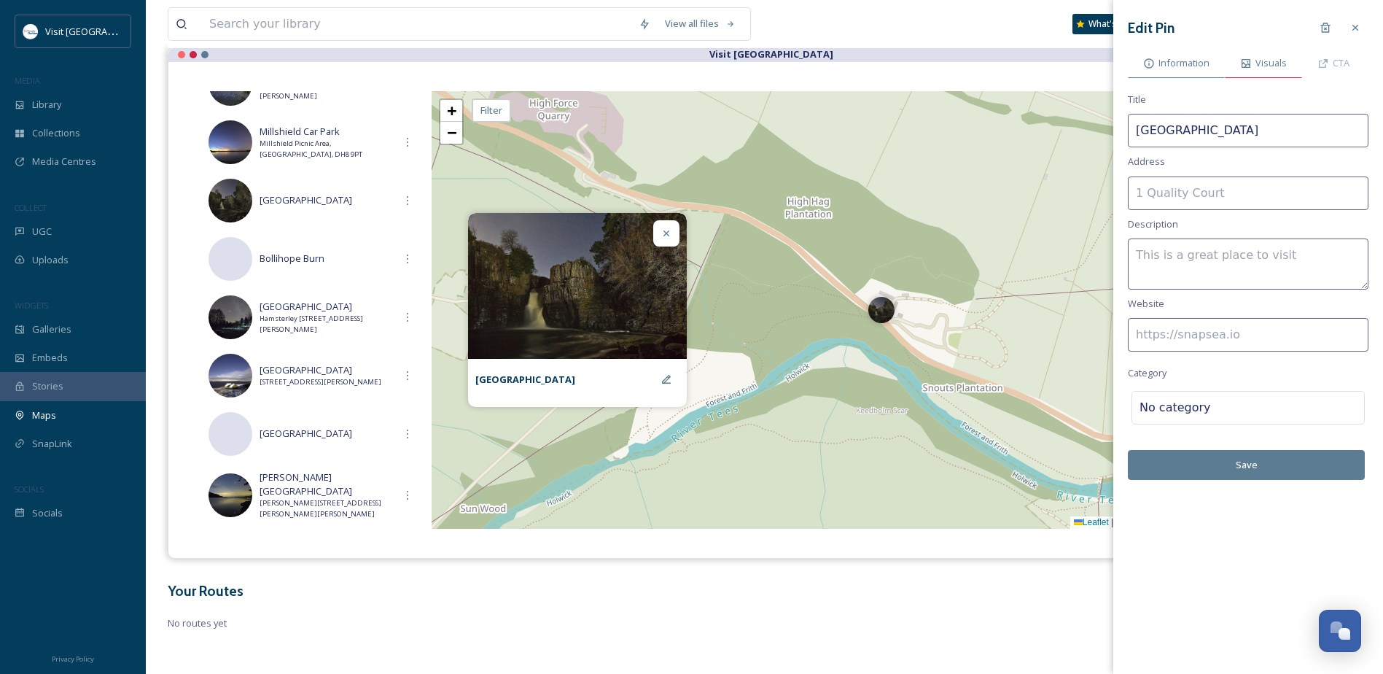
click at [1265, 71] on div "Visuals" at bounding box center [1263, 63] width 77 height 30
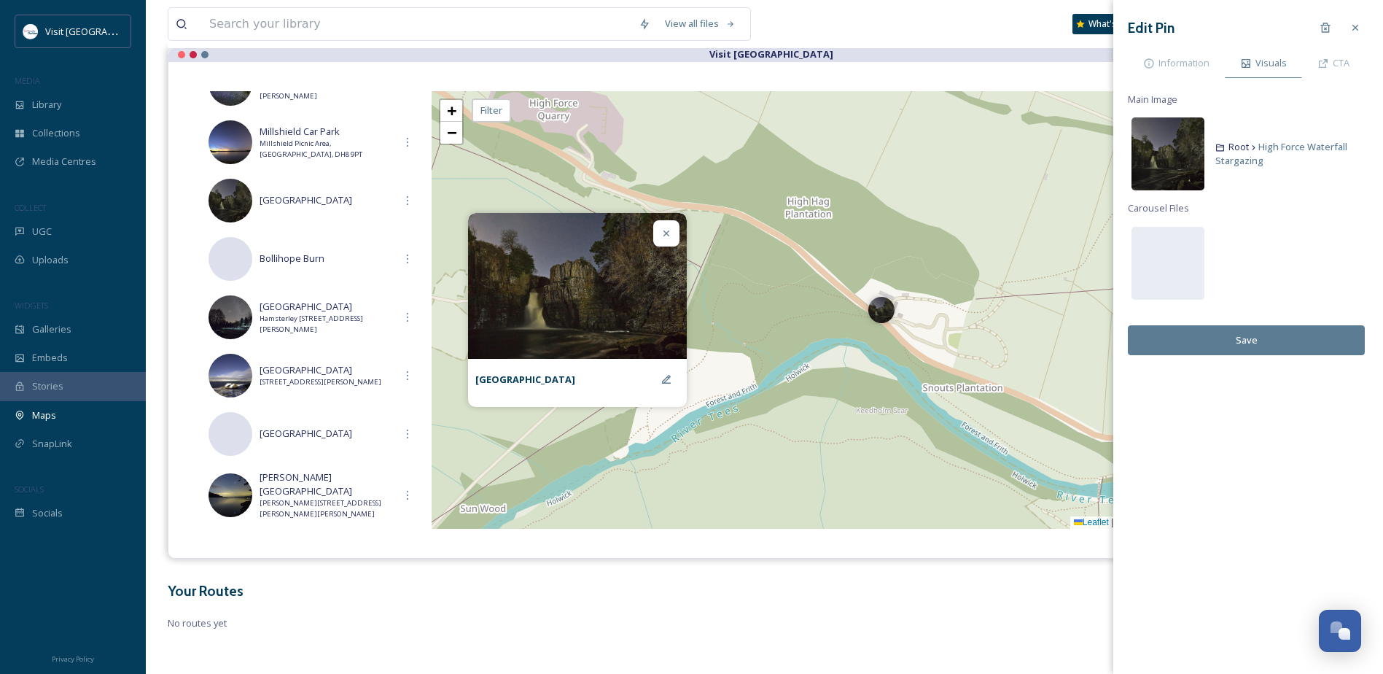
click at [1165, 152] on img at bounding box center [1168, 153] width 73 height 73
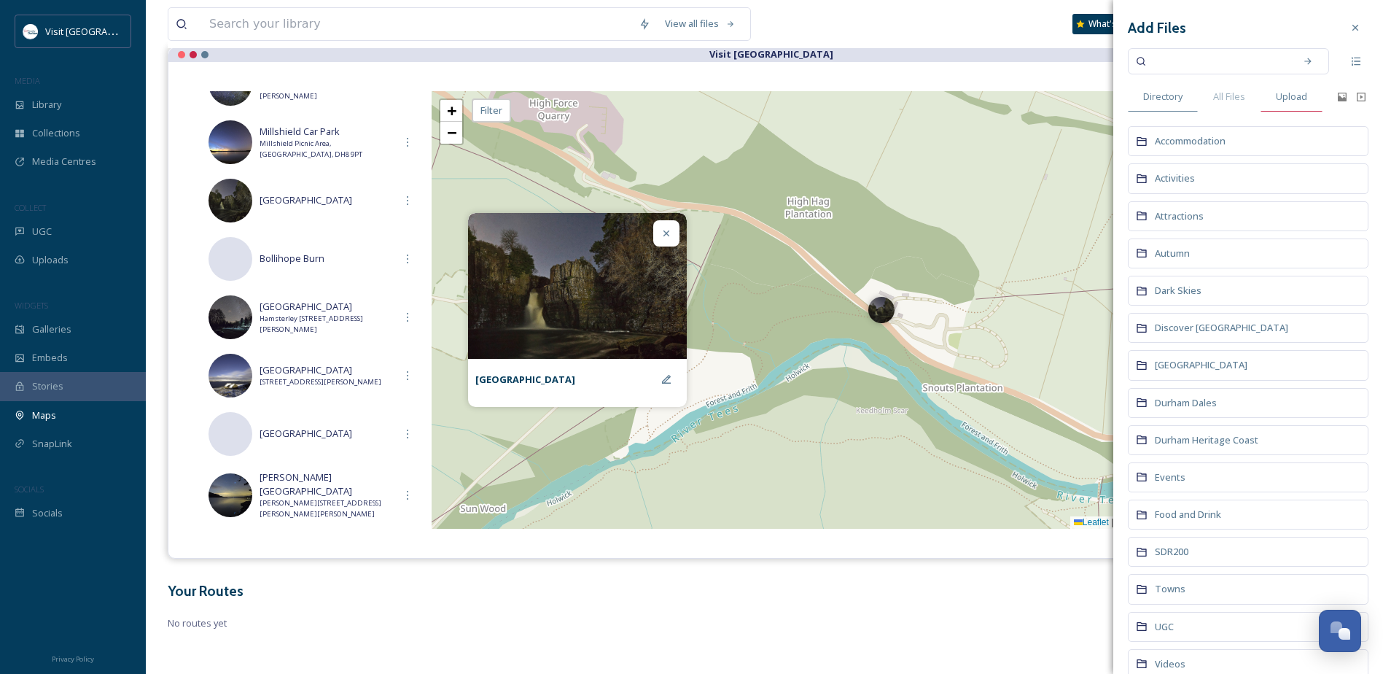
click at [1280, 97] on span "Upload" at bounding box center [1291, 97] width 31 height 14
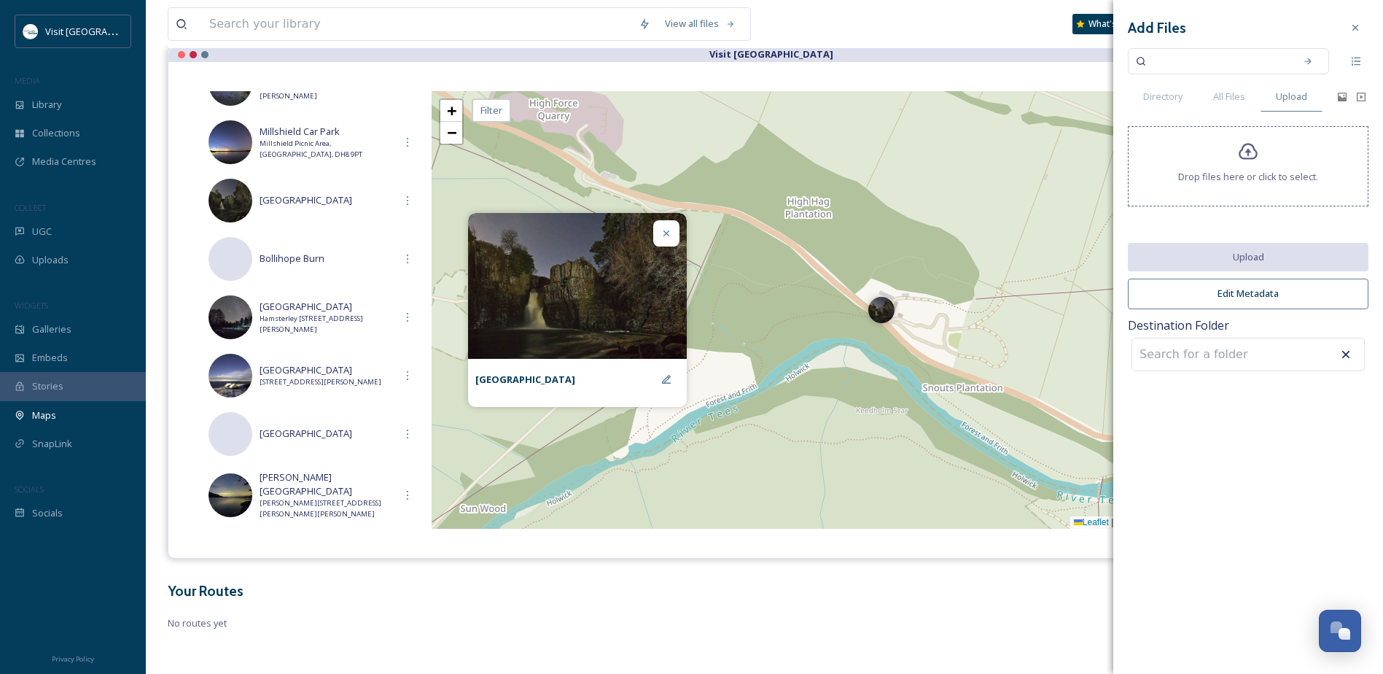
click at [1238, 147] on icon at bounding box center [1248, 151] width 21 height 21
click at [1354, 22] on icon at bounding box center [1356, 28] width 12 height 12
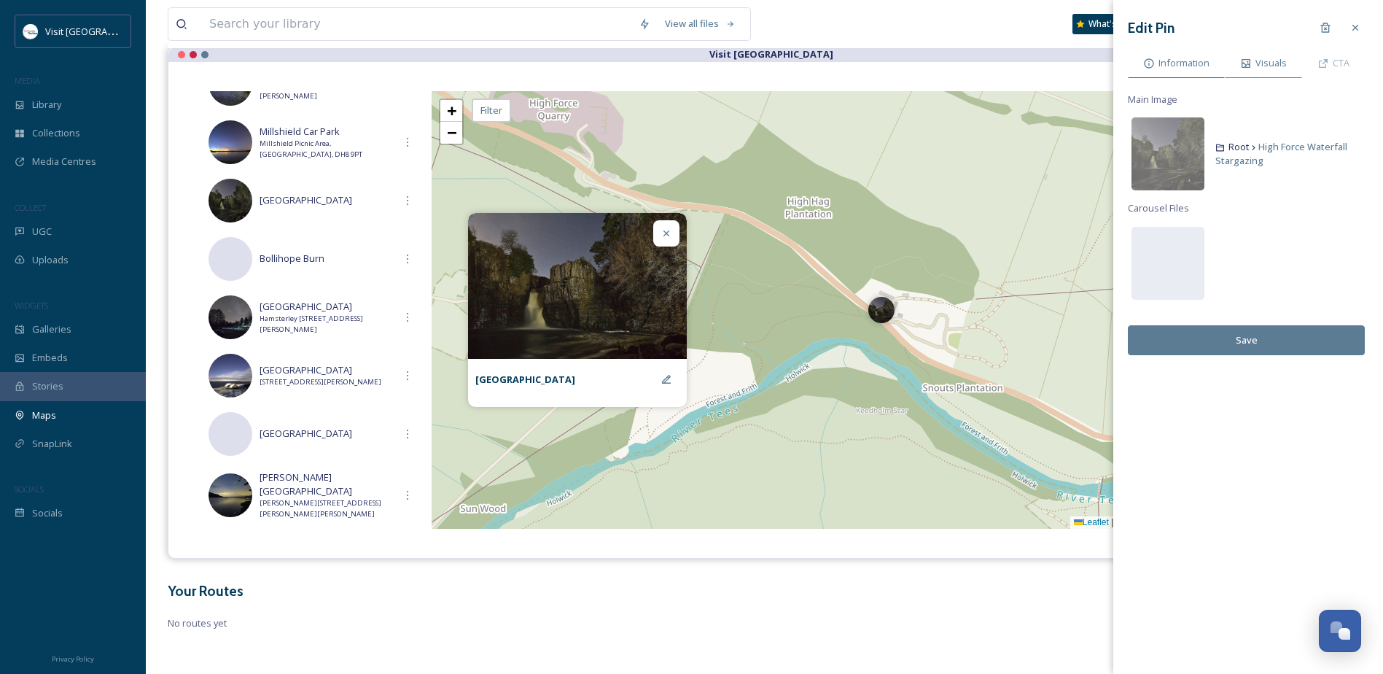
click at [1192, 64] on span "Information" at bounding box center [1184, 63] width 51 height 14
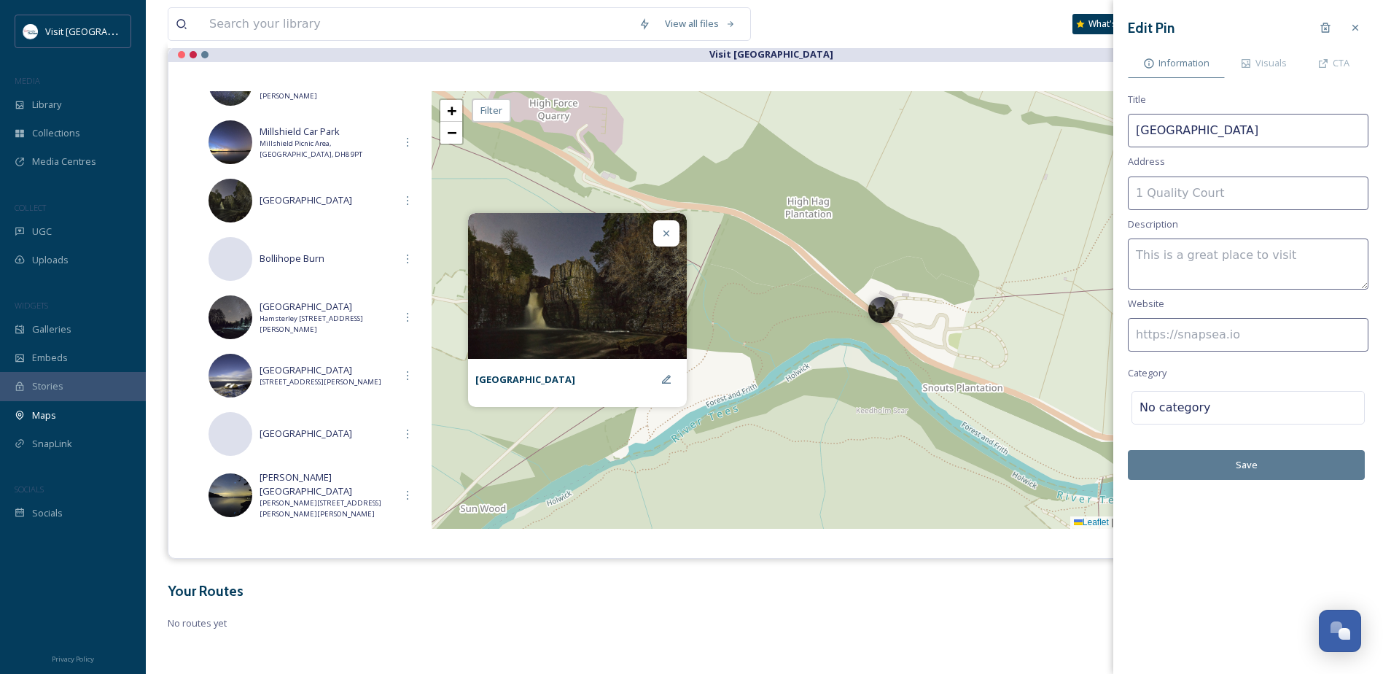
click at [1203, 196] on input at bounding box center [1248, 193] width 241 height 34
click at [1242, 335] on input at bounding box center [1248, 335] width 241 height 34
paste input "[URL][DOMAIN_NAME]"
type input "[URL][DOMAIN_NAME]"
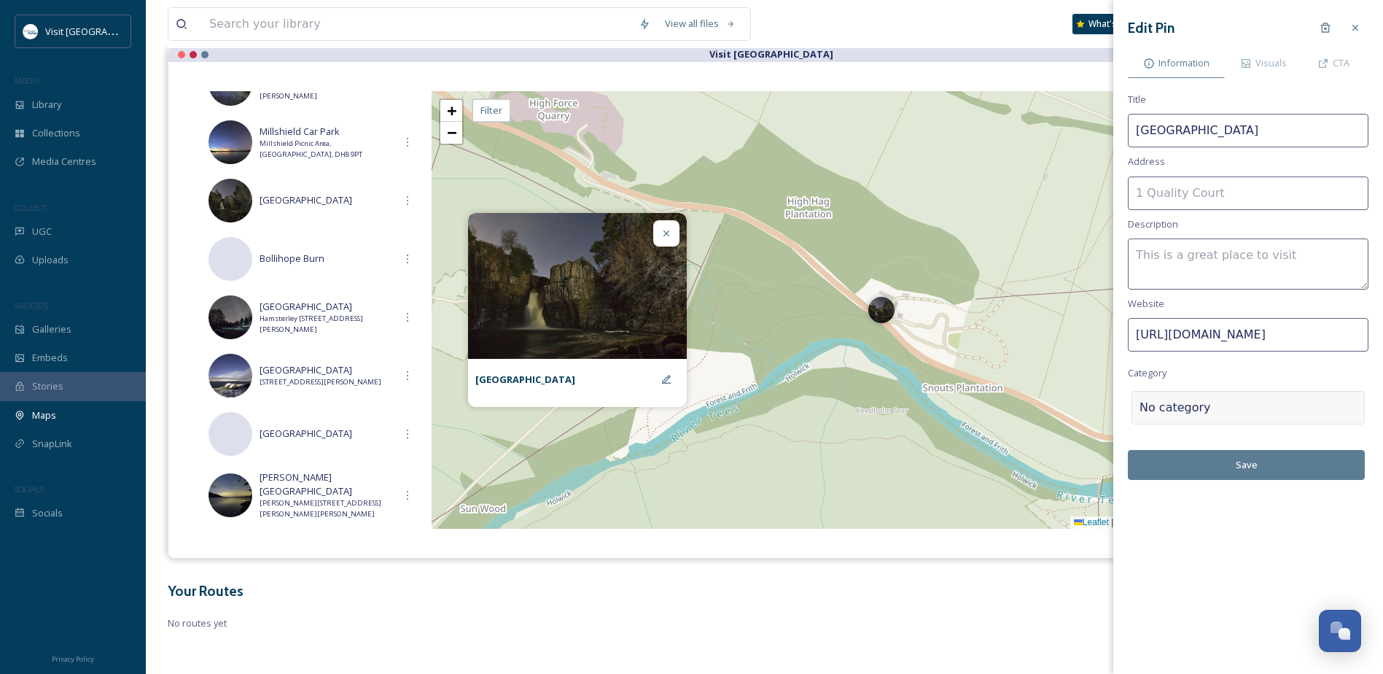
click at [1214, 414] on div at bounding box center [1284, 408] width 146 height 18
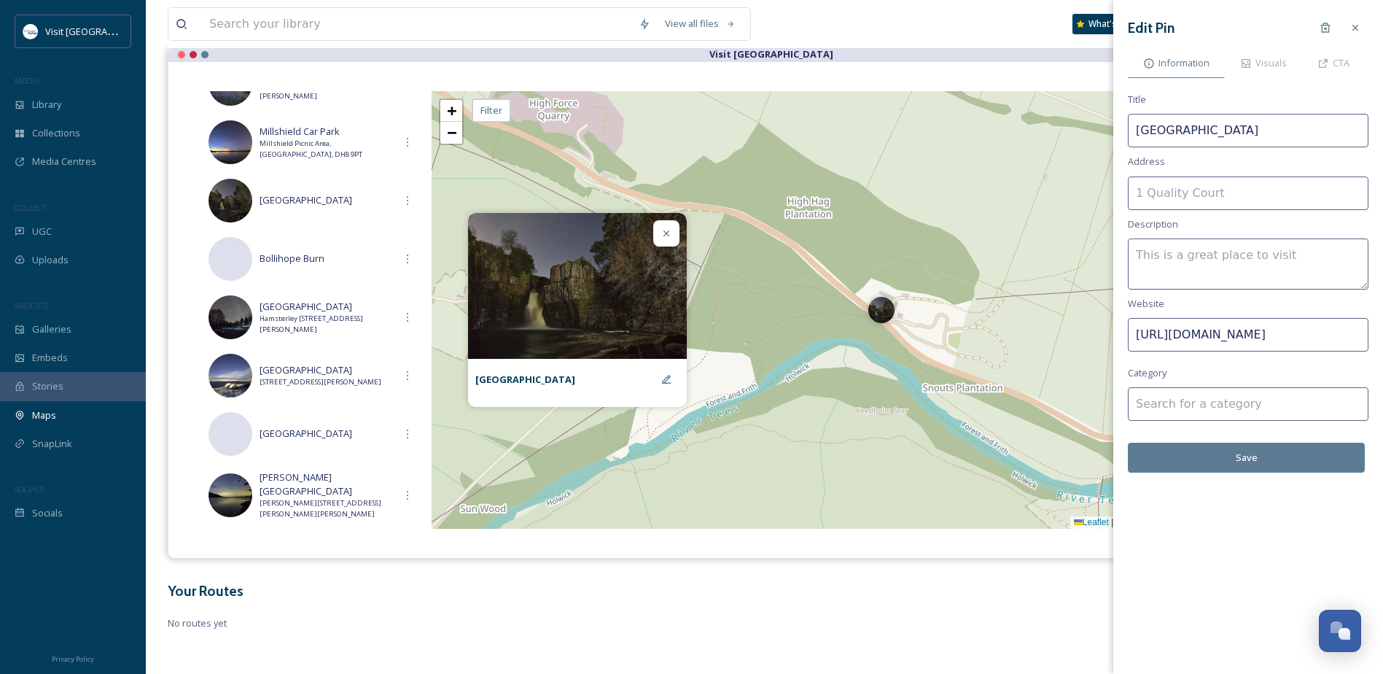
click at [1200, 410] on input at bounding box center [1248, 404] width 241 height 34
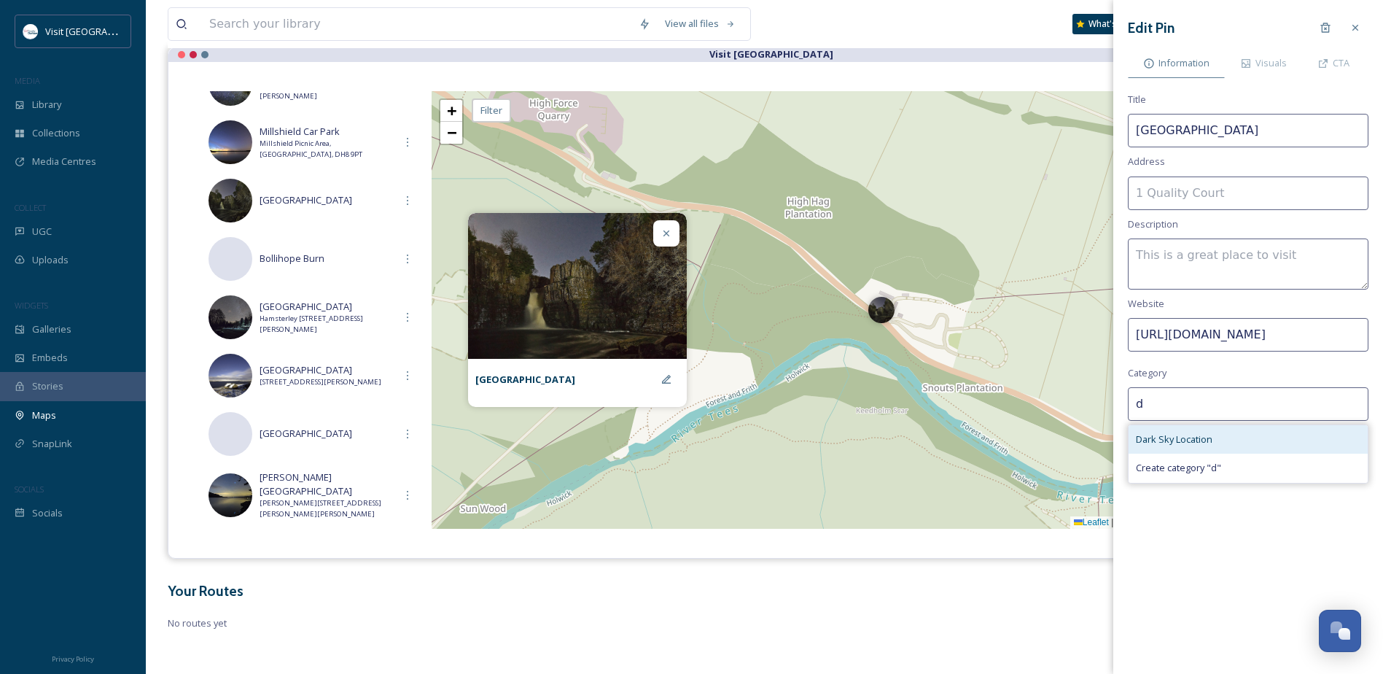
type input "d"
click at [1197, 440] on span "Dark Sky Location" at bounding box center [1174, 439] width 77 height 14
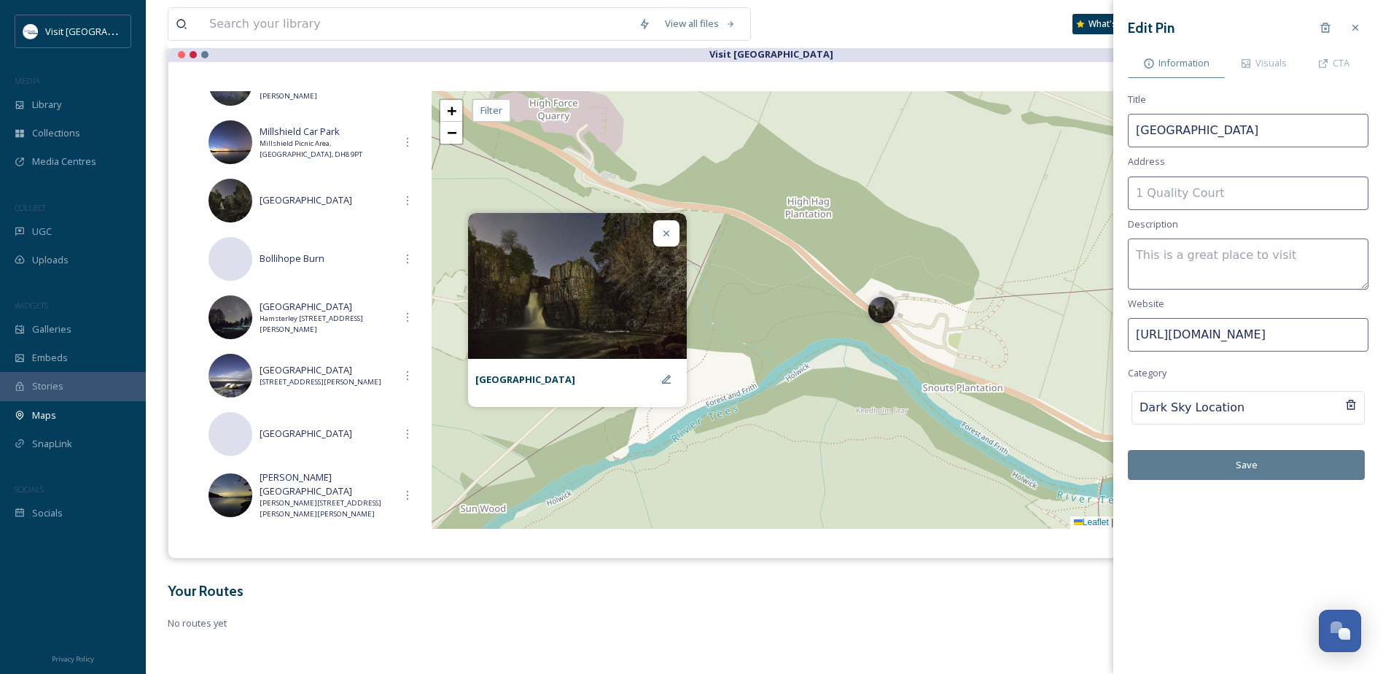
click at [1202, 259] on textarea at bounding box center [1248, 263] width 241 height 51
click at [1194, 257] on textarea at bounding box center [1248, 263] width 241 height 51
type textarea "Go Stargazing Site - [GEOGRAPHIC_DATA] is a great place for stargazing break, h…"
click at [1239, 188] on input at bounding box center [1248, 193] width 241 height 34
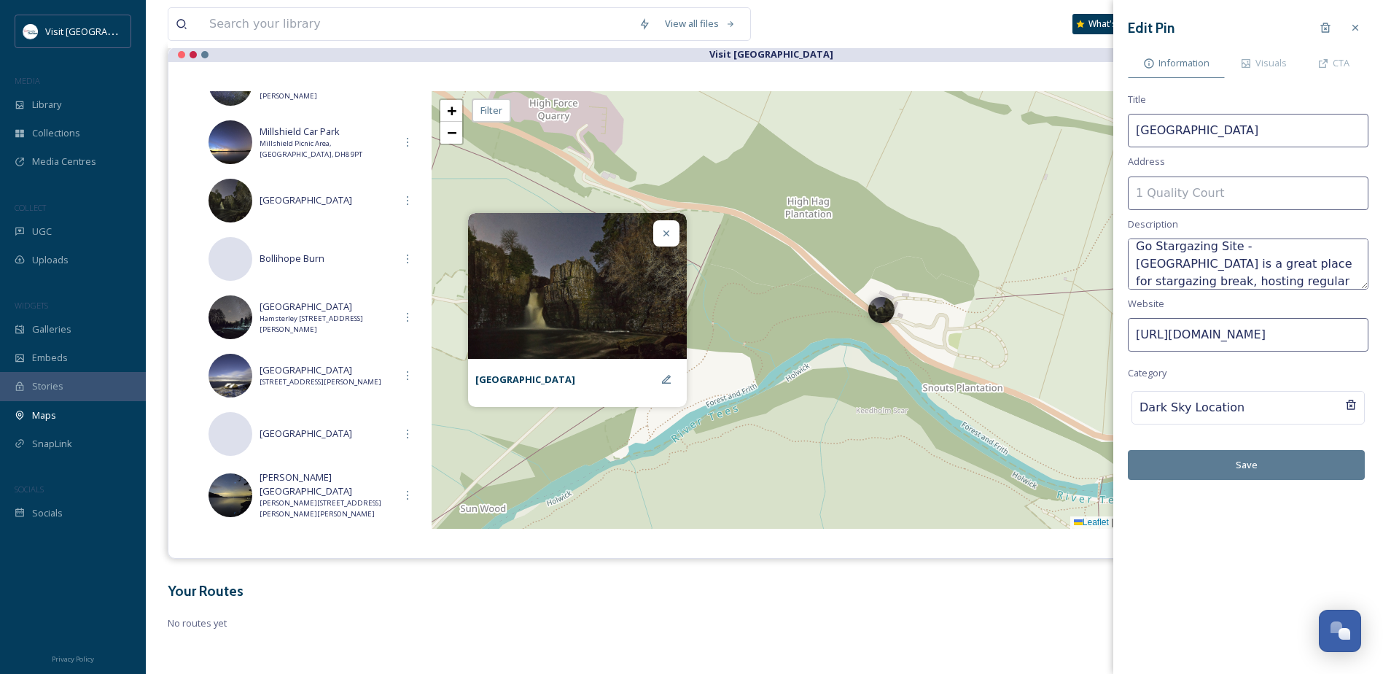
paste input "[PERSON_NAME], [PERSON_NAME][GEOGRAPHIC_DATA][PERSON_NAME], [GEOGRAPHIC_DATA], …"
click at [1312, 189] on input "[PERSON_NAME], [PERSON_NAME][GEOGRAPHIC_DATA][PERSON_NAME], [GEOGRAPHIC_DATA], …" at bounding box center [1248, 193] width 241 height 34
drag, startPoint x: 1240, startPoint y: 190, endPoint x: 1119, endPoint y: 193, distance: 120.4
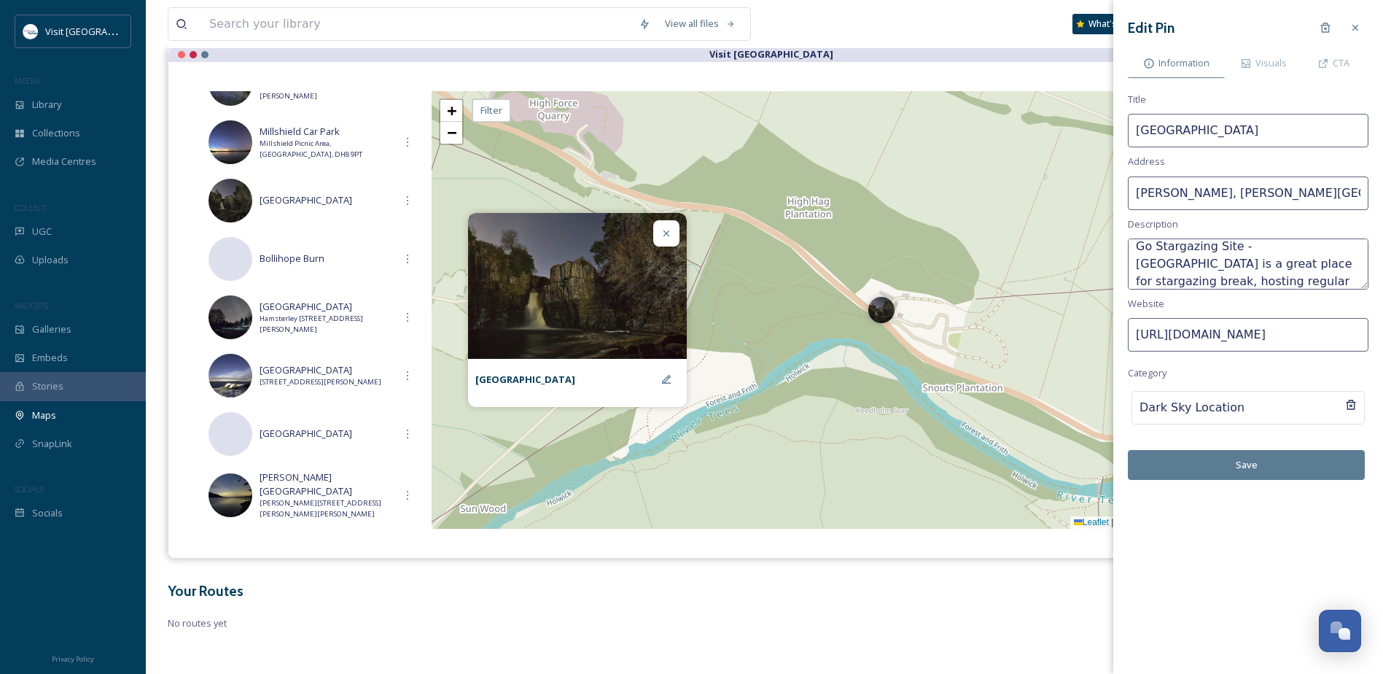
click at [1119, 193] on div "Edit Pin Information Visuals CTA Title High Force Hotel Address [PERSON_NAME][G…" at bounding box center [1249, 247] width 270 height 494
click at [1184, 190] on input "[PERSON_NAME], [PERSON_NAME][GEOGRAPHIC_DATA][PERSON_NAME], [GEOGRAPHIC_DATA], …" at bounding box center [1248, 193] width 241 height 34
type input "[PERSON_NAME][GEOGRAPHIC_DATA], [PERSON_NAME][GEOGRAPHIC_DATA][PERSON_NAME], [G…"
click at [1251, 467] on button "Save" at bounding box center [1246, 465] width 237 height 30
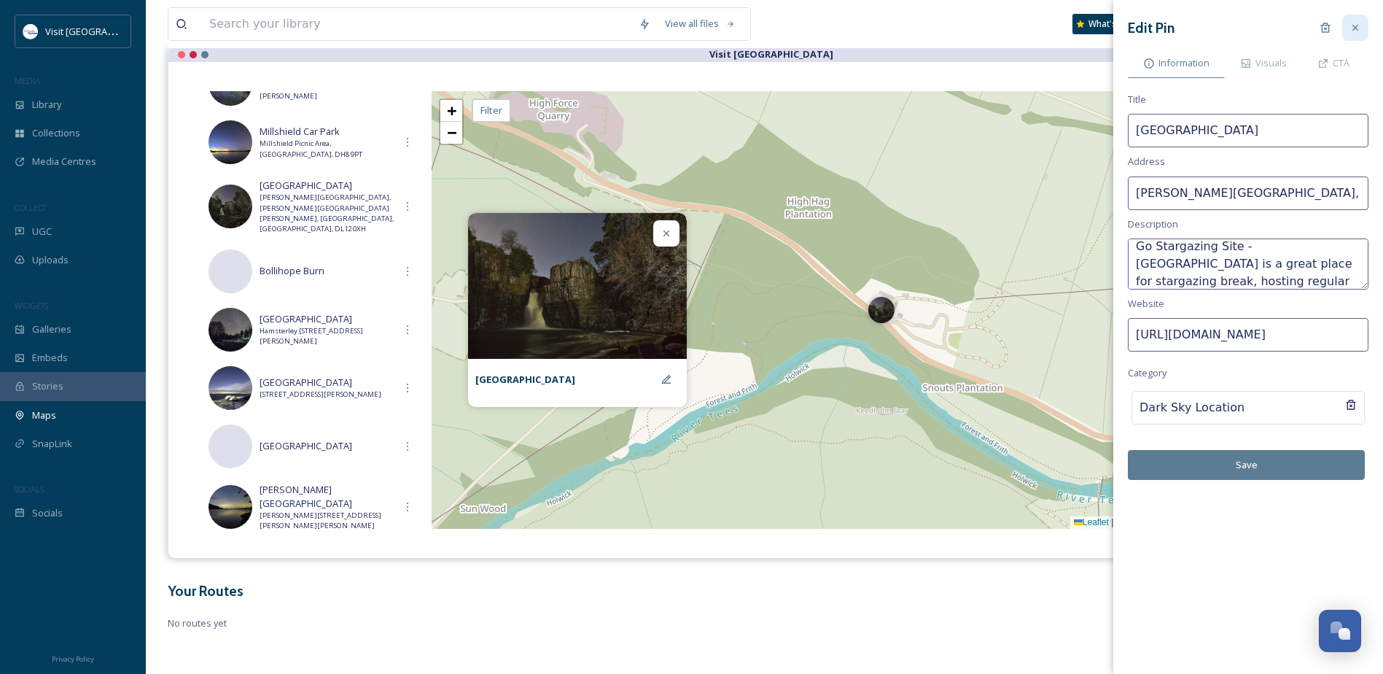
click at [1358, 25] on icon at bounding box center [1356, 28] width 12 height 12
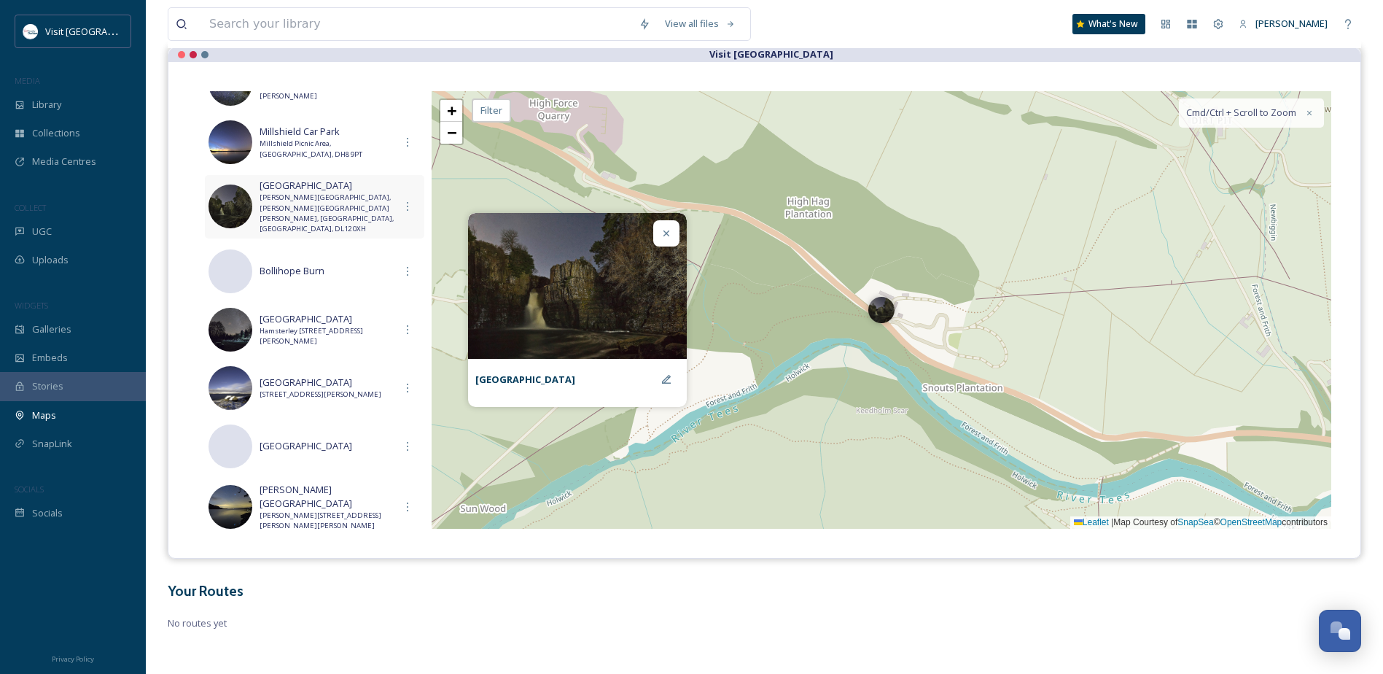
click at [343, 212] on span "[PERSON_NAME][GEOGRAPHIC_DATA], [PERSON_NAME][GEOGRAPHIC_DATA][PERSON_NAME], [G…" at bounding box center [327, 214] width 135 height 42
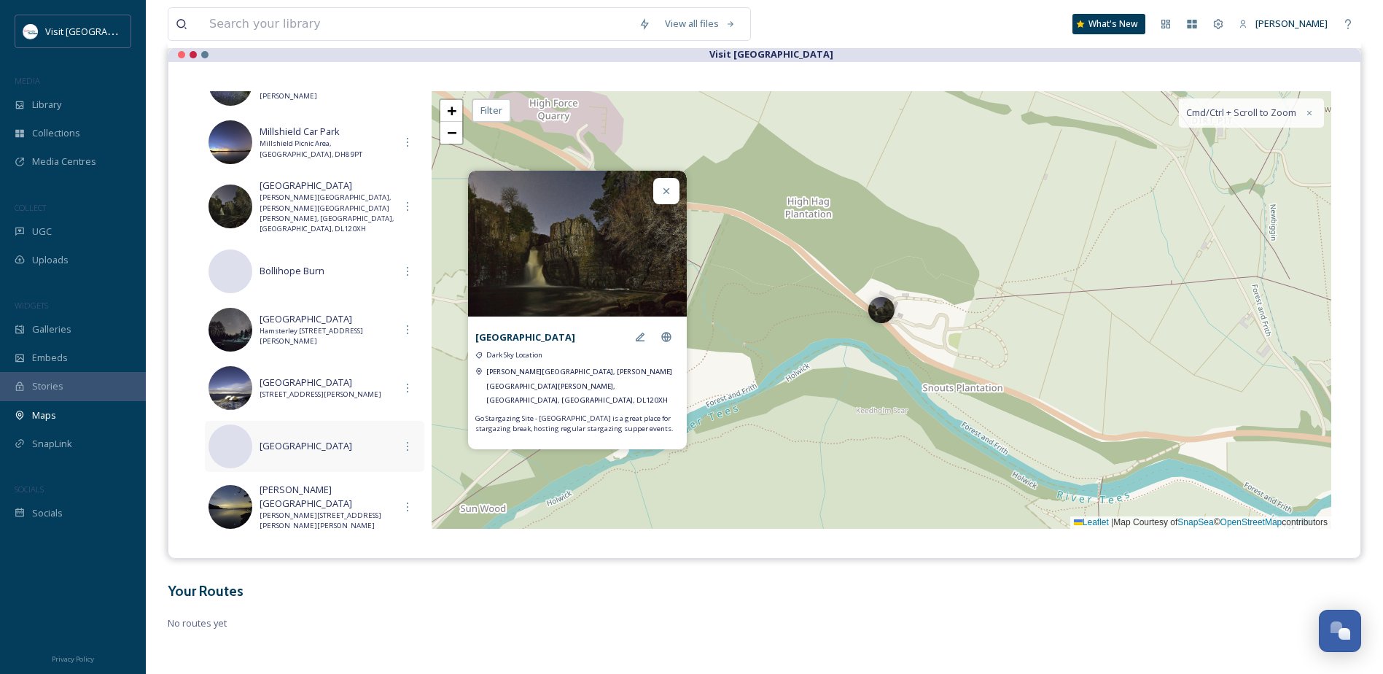
click at [337, 442] on span "[GEOGRAPHIC_DATA]" at bounding box center [327, 446] width 135 height 14
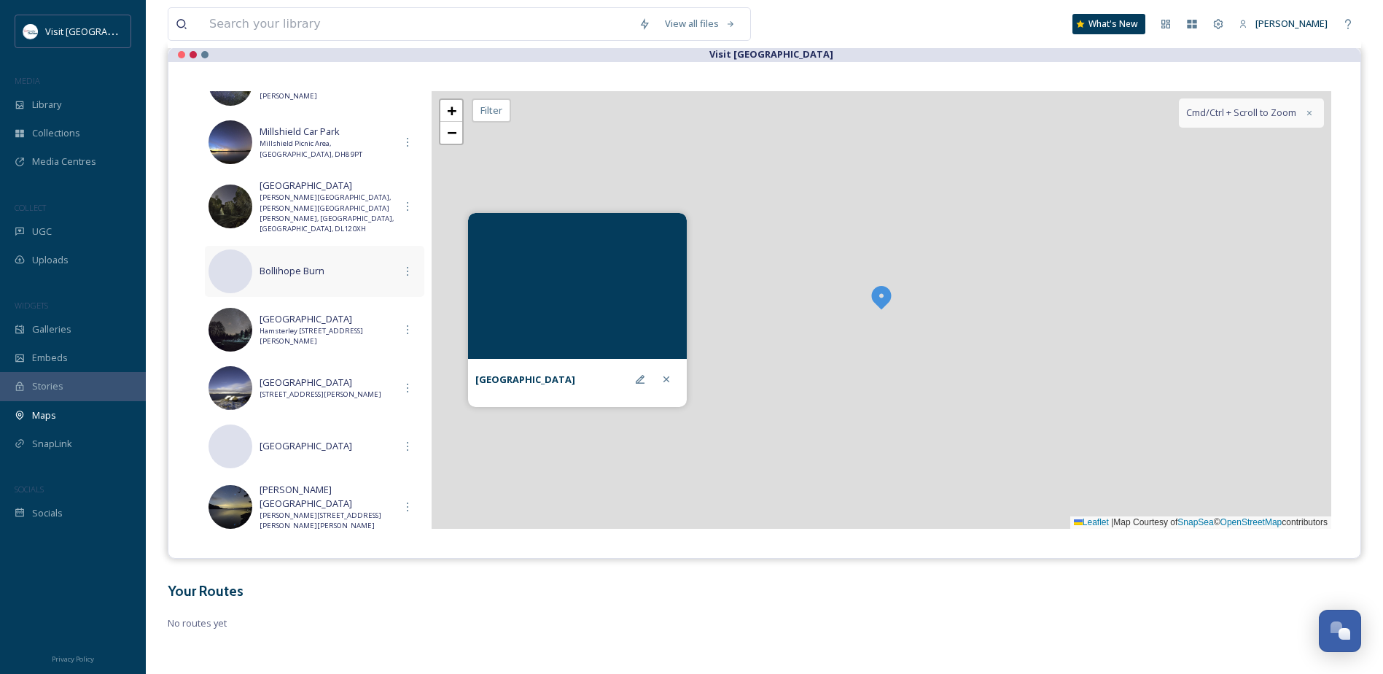
click at [370, 264] on span "Bollihope Burn" at bounding box center [327, 271] width 135 height 14
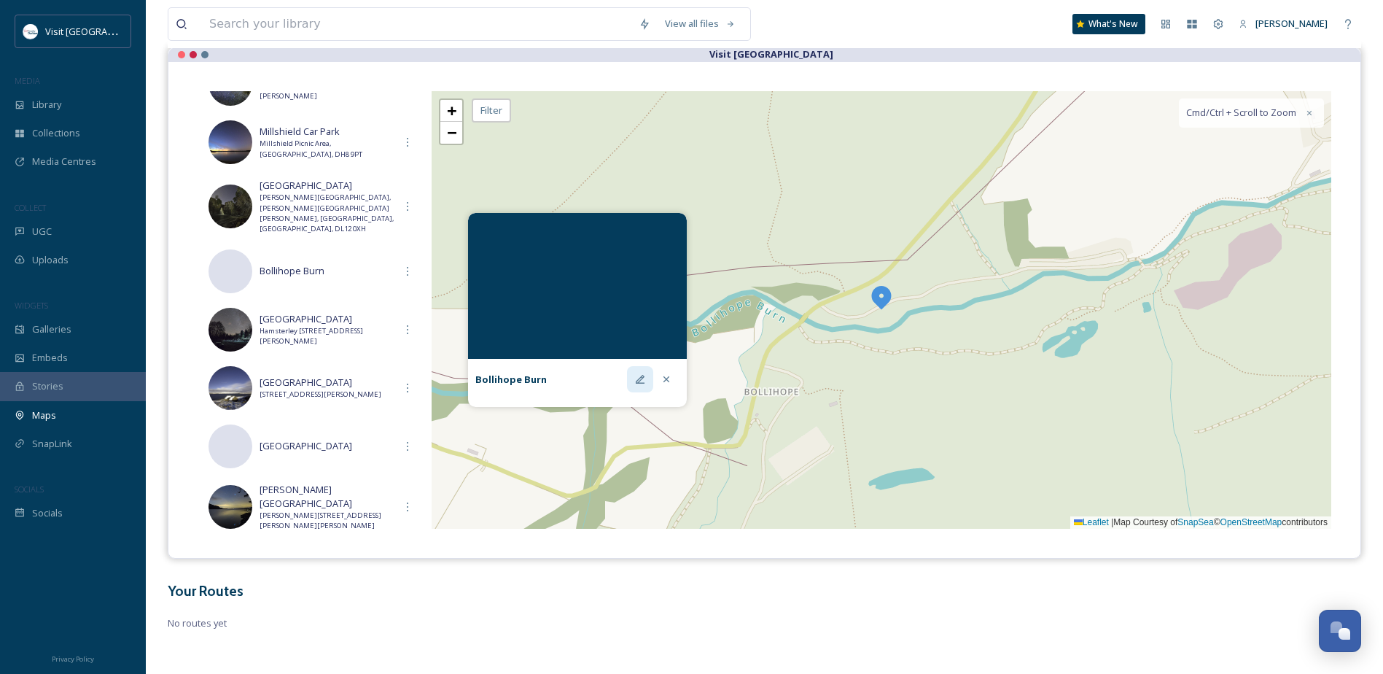
click at [629, 387] on div at bounding box center [640, 379] width 26 height 26
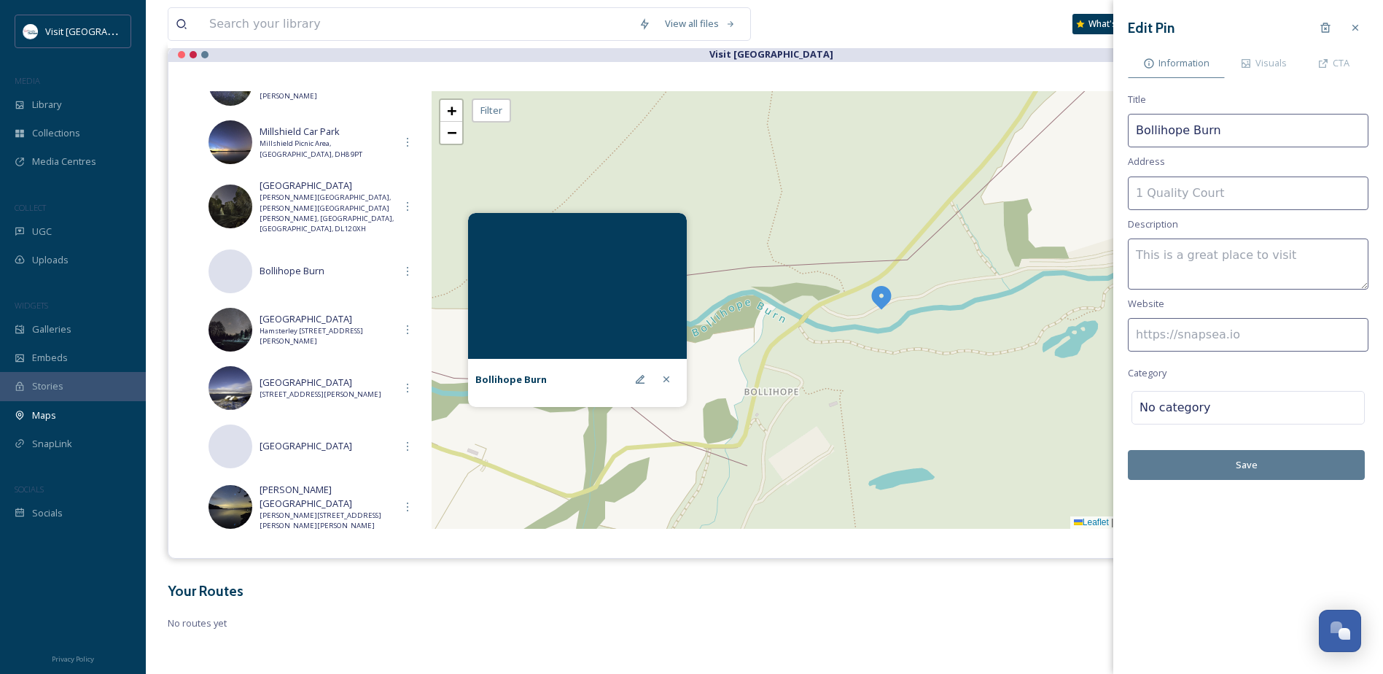
click at [1216, 339] on input at bounding box center [1248, 335] width 241 height 34
paste input "[URL][DOMAIN_NAME]"
type input "[URL][DOMAIN_NAME]"
click at [1203, 412] on div "No category" at bounding box center [1248, 408] width 233 height 34
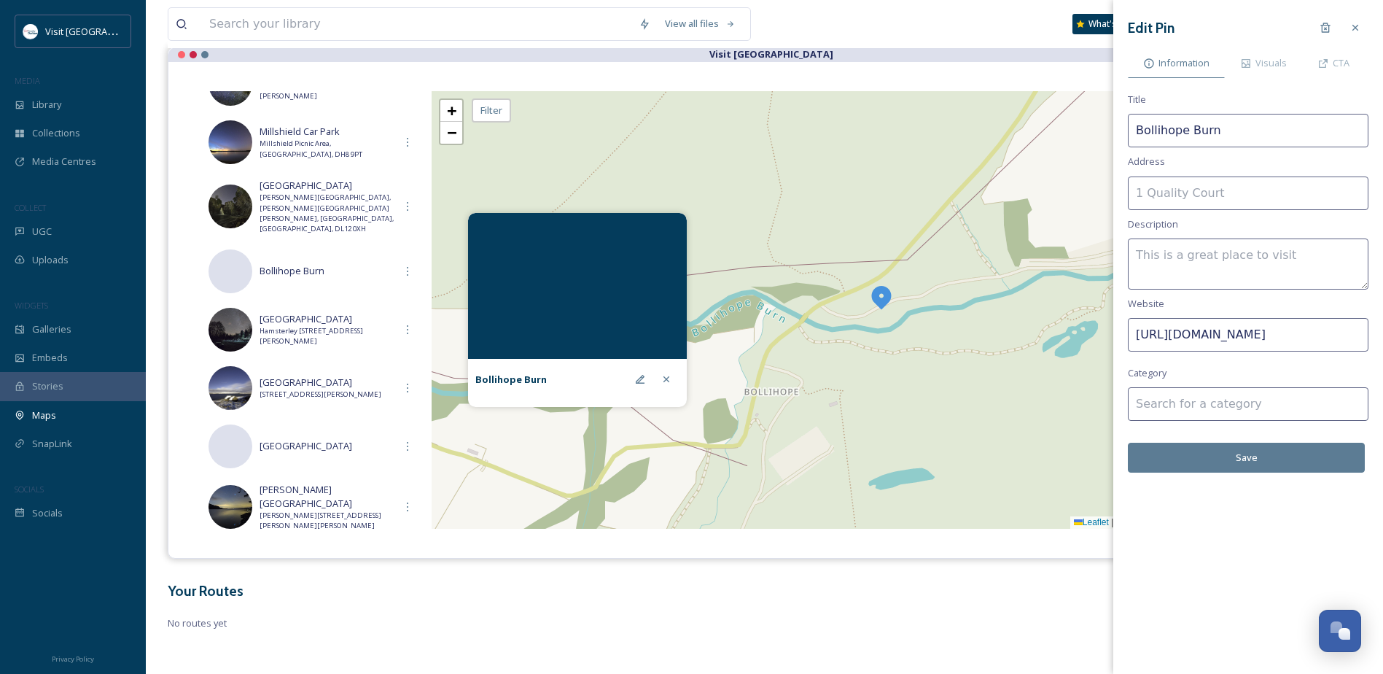
scroll to position [0, 0]
click at [1202, 400] on input at bounding box center [1248, 404] width 241 height 34
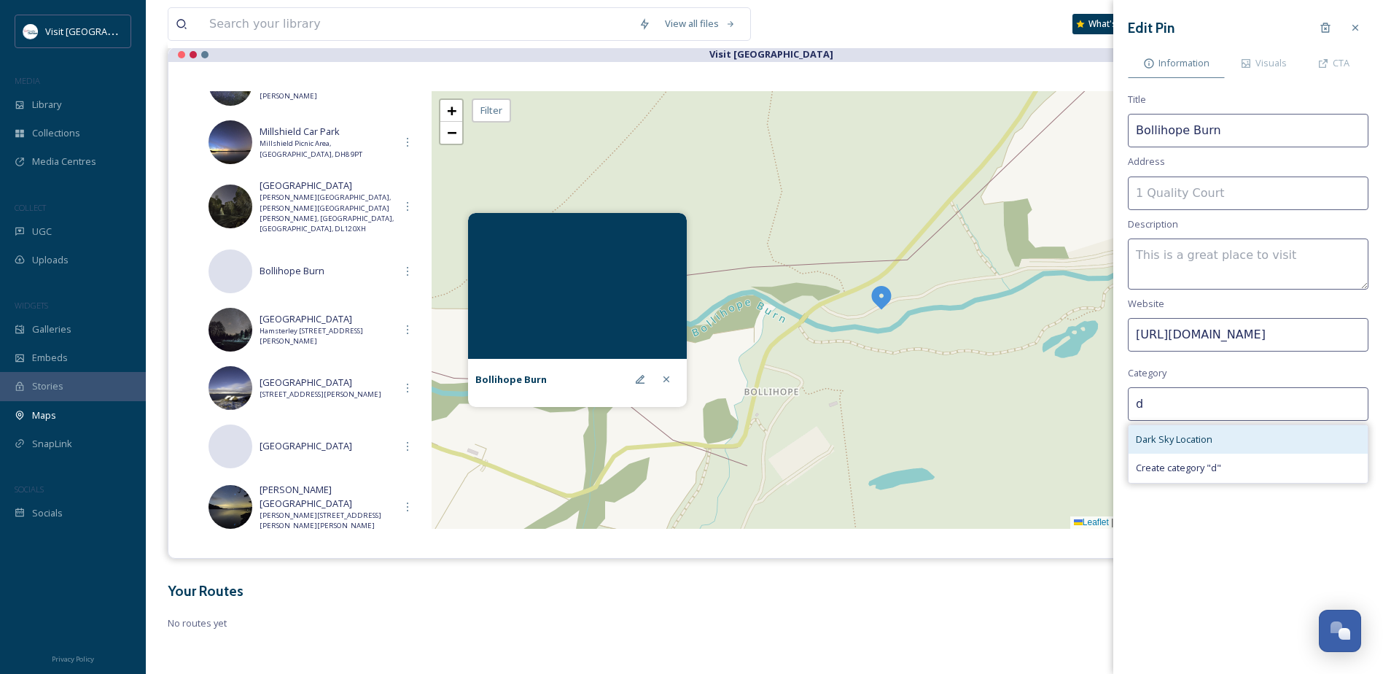
type input "d"
click at [1190, 444] on span "Dark Sky Location" at bounding box center [1174, 439] width 77 height 14
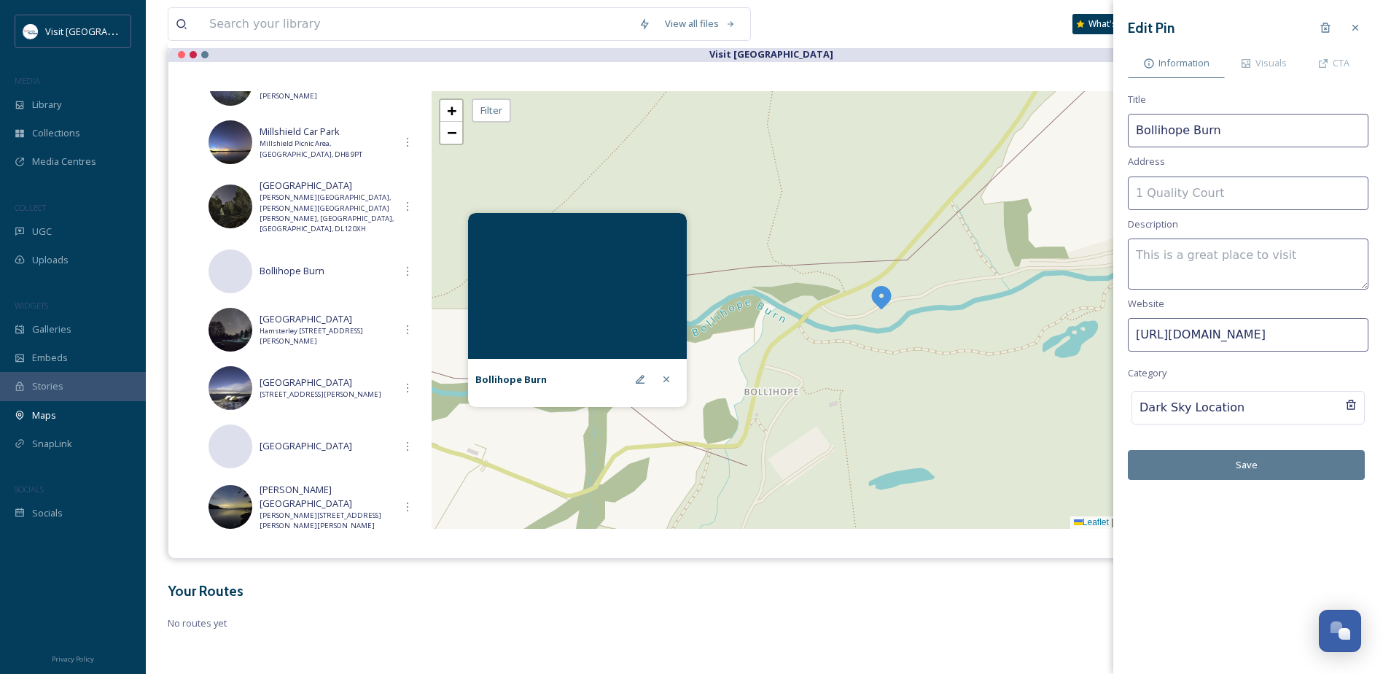
click at [1205, 261] on textarea at bounding box center [1248, 263] width 241 height 51
type textarea "R"
type textarea "p"
drag, startPoint x: 1325, startPoint y: 255, endPoint x: 1354, endPoint y: 259, distance: 29.5
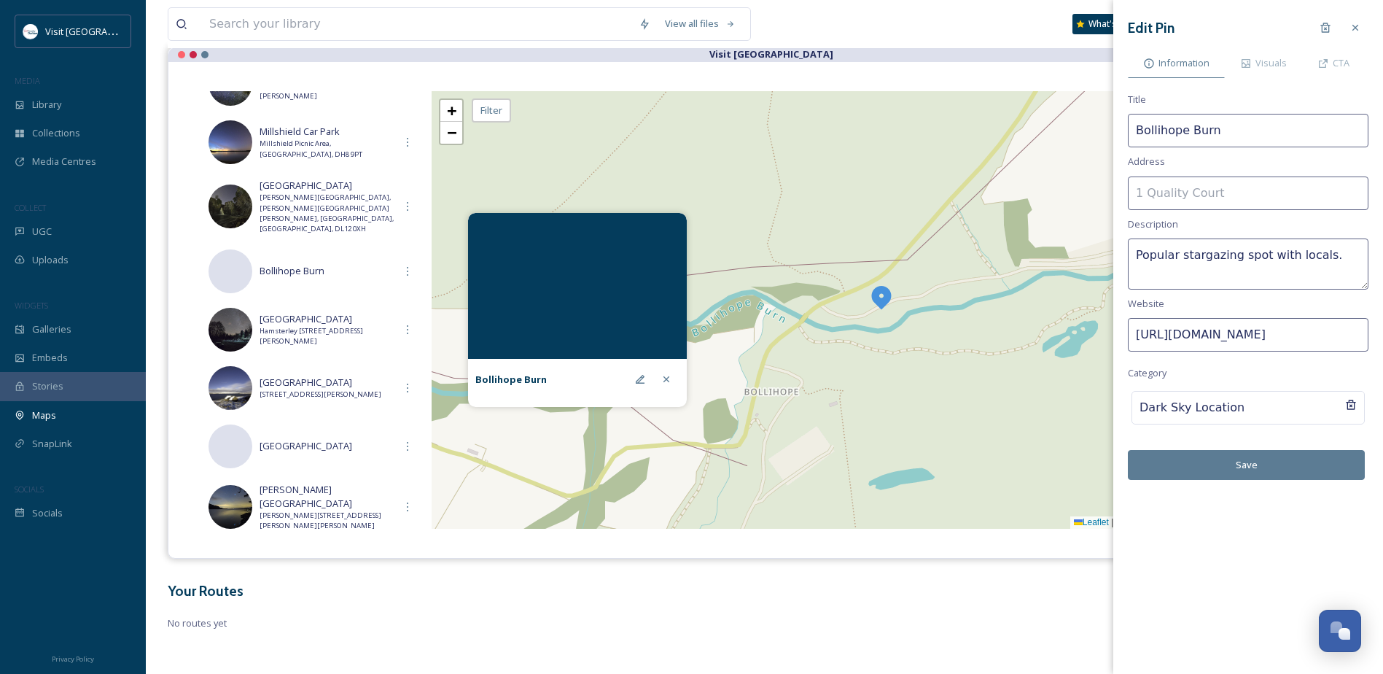
click at [1325, 255] on textarea "Popular stargazing spot with locals." at bounding box center [1248, 263] width 241 height 51
paste textarea "This popular picnic spot has a large area to pull in from the road with plenty …"
drag, startPoint x: 1297, startPoint y: 249, endPoint x: 1255, endPoint y: 249, distance: 41.6
click at [1255, 249] on textarea "Popular stargazing spot with locals. This popular picnic spot has a large area …" at bounding box center [1248, 263] width 241 height 51
click at [1307, 265] on textarea "Popular stargazing spot with locals. This popular picnic spot has a large area …" at bounding box center [1248, 263] width 241 height 51
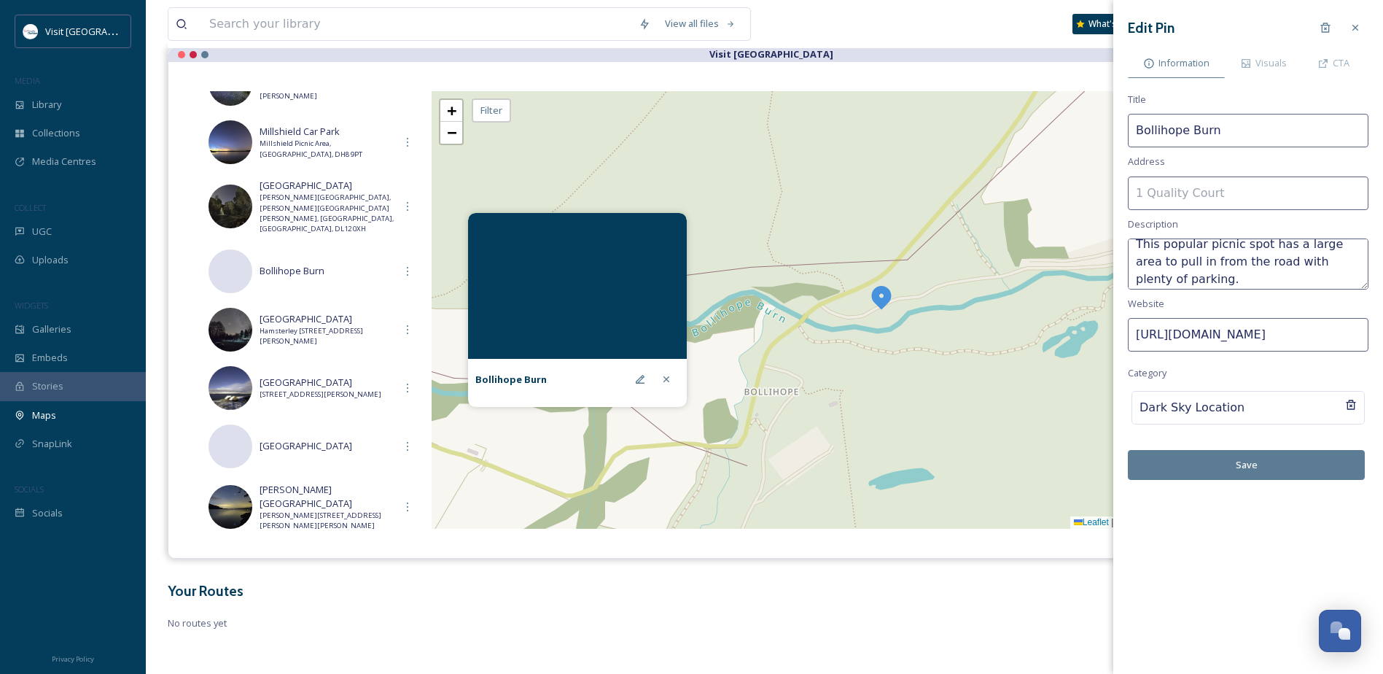
scroll to position [35, 0]
drag, startPoint x: 1181, startPoint y: 274, endPoint x: 1139, endPoint y: 257, distance: 44.8
click at [1139, 257] on textarea "Popular stargazing spot with locals. This popular picnic spot has a large area …" at bounding box center [1248, 263] width 241 height 51
click at [1189, 249] on textarea "Popular stargazing spot with locals. This popular picnic spot has a large area …" at bounding box center [1248, 263] width 241 height 51
click at [1183, 239] on textarea "Popular stargazing spot with locals. This popular picnic spot has a large area …" at bounding box center [1248, 263] width 241 height 51
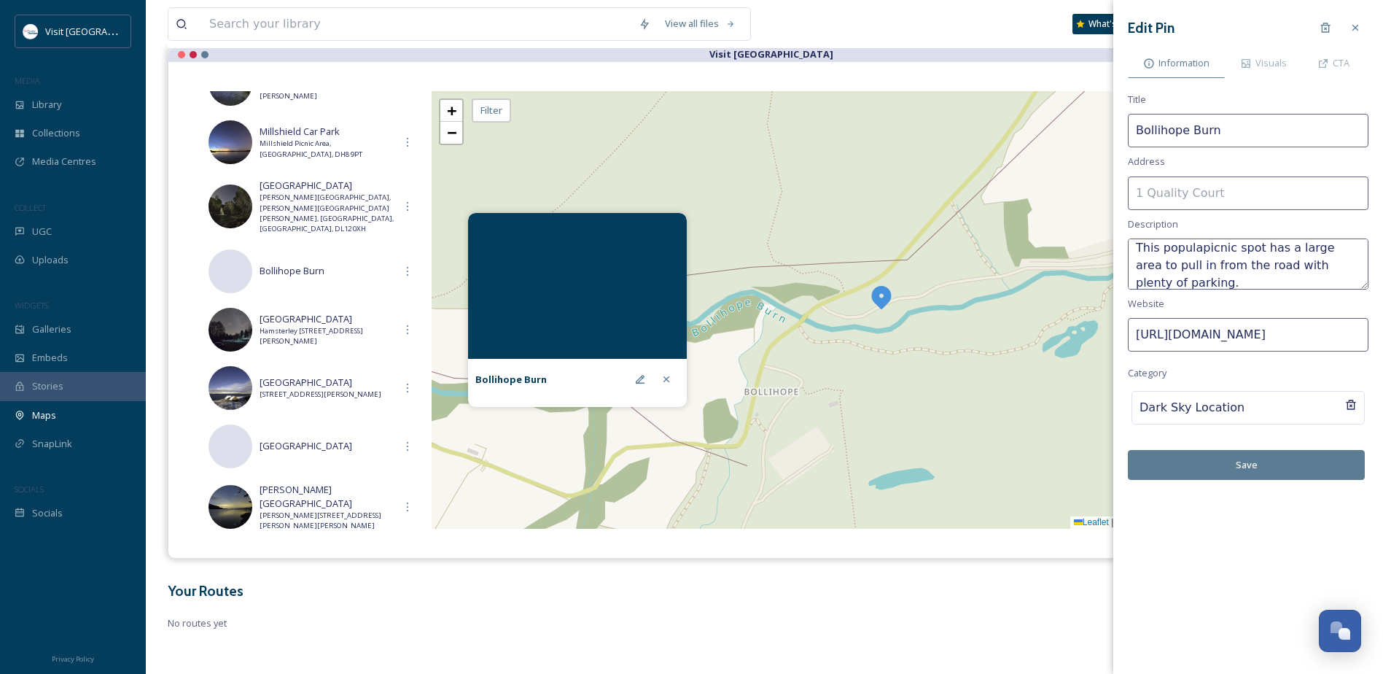
scroll to position [18, 0]
click at [1326, 270] on textarea "Popular stargazing spot with locals. This picnic spot has a large area to pull …" at bounding box center [1248, 263] width 241 height 51
type textarea "Popular stargazing spot with locals. This picnic spot has a large area to pull …"
click at [1262, 190] on input at bounding box center [1248, 193] width 241 height 34
paste input "[PERSON_NAME] Auckland DL13 2SZ"
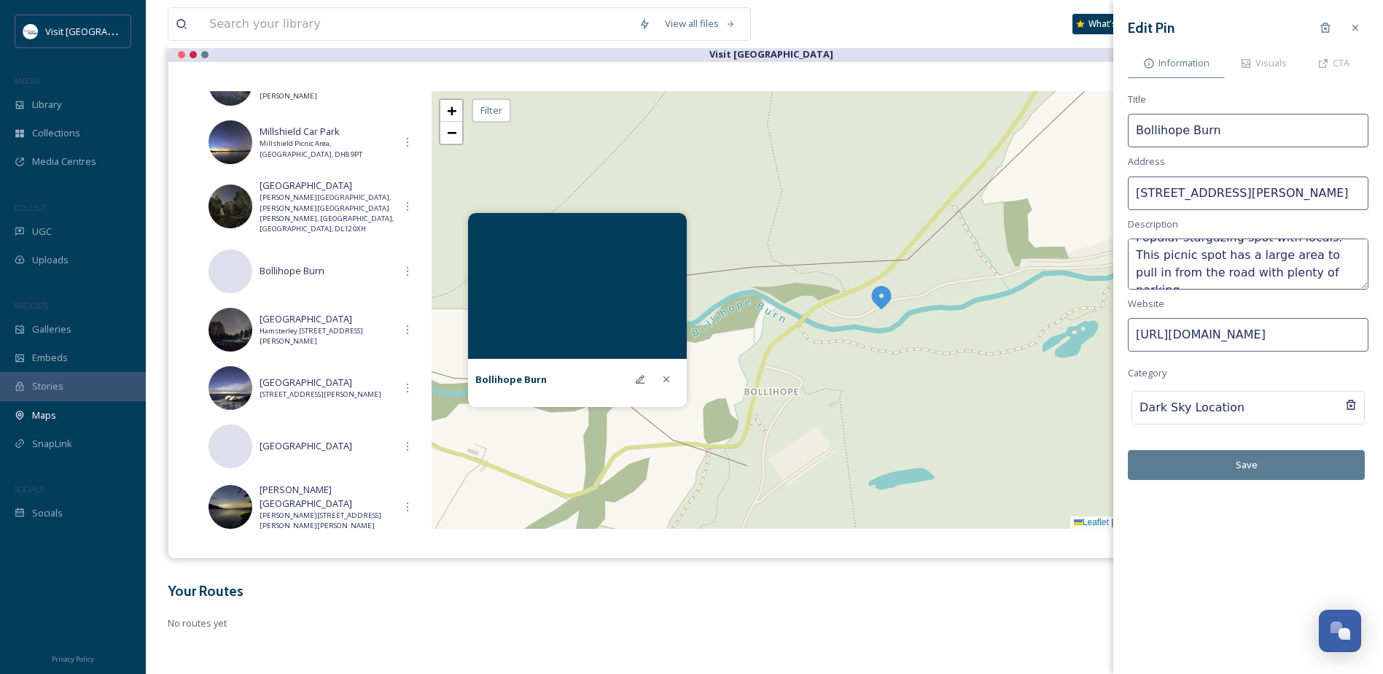
scroll to position [0, 32]
click at [1313, 193] on input "[STREET_ADDRESS][PERSON_NAME]" at bounding box center [1248, 193] width 241 height 34
type input "[STREET_ADDRESS][PERSON_NAME]"
click at [1241, 468] on button "Save" at bounding box center [1246, 465] width 237 height 30
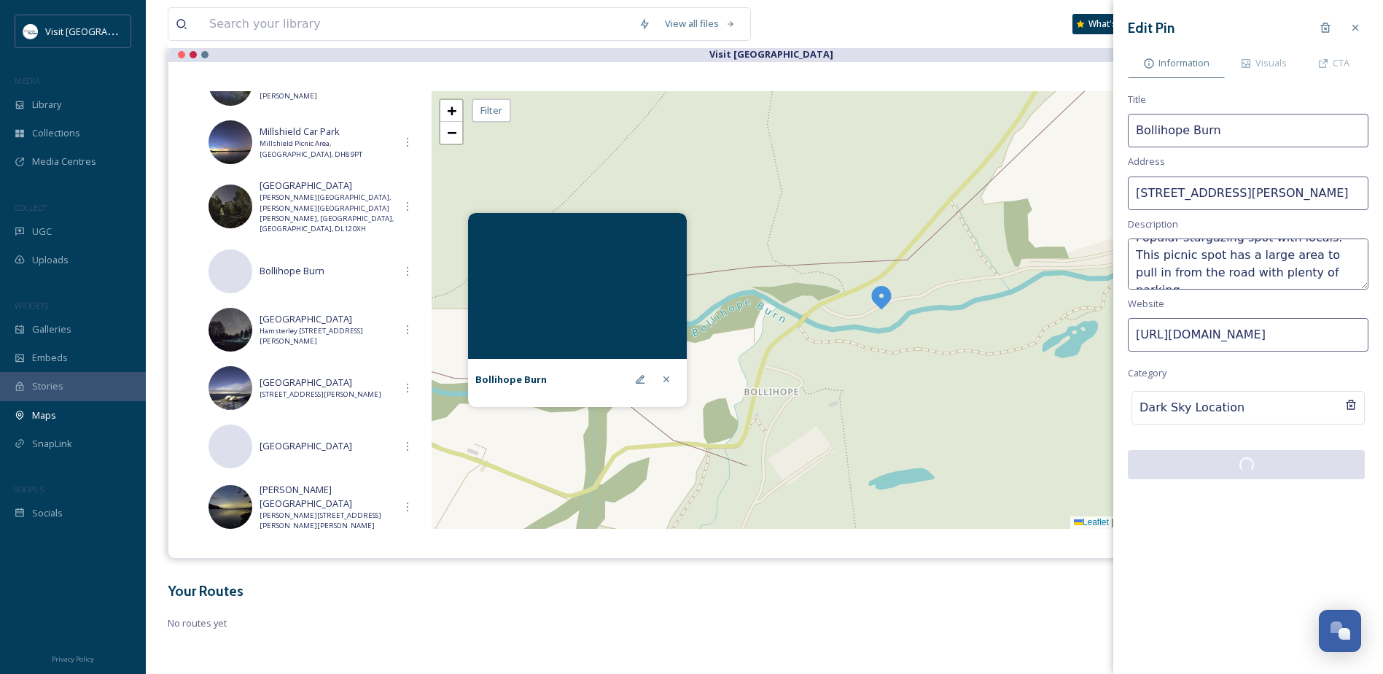
scroll to position [0, 0]
click at [1265, 65] on span "Visuals" at bounding box center [1271, 63] width 31 height 14
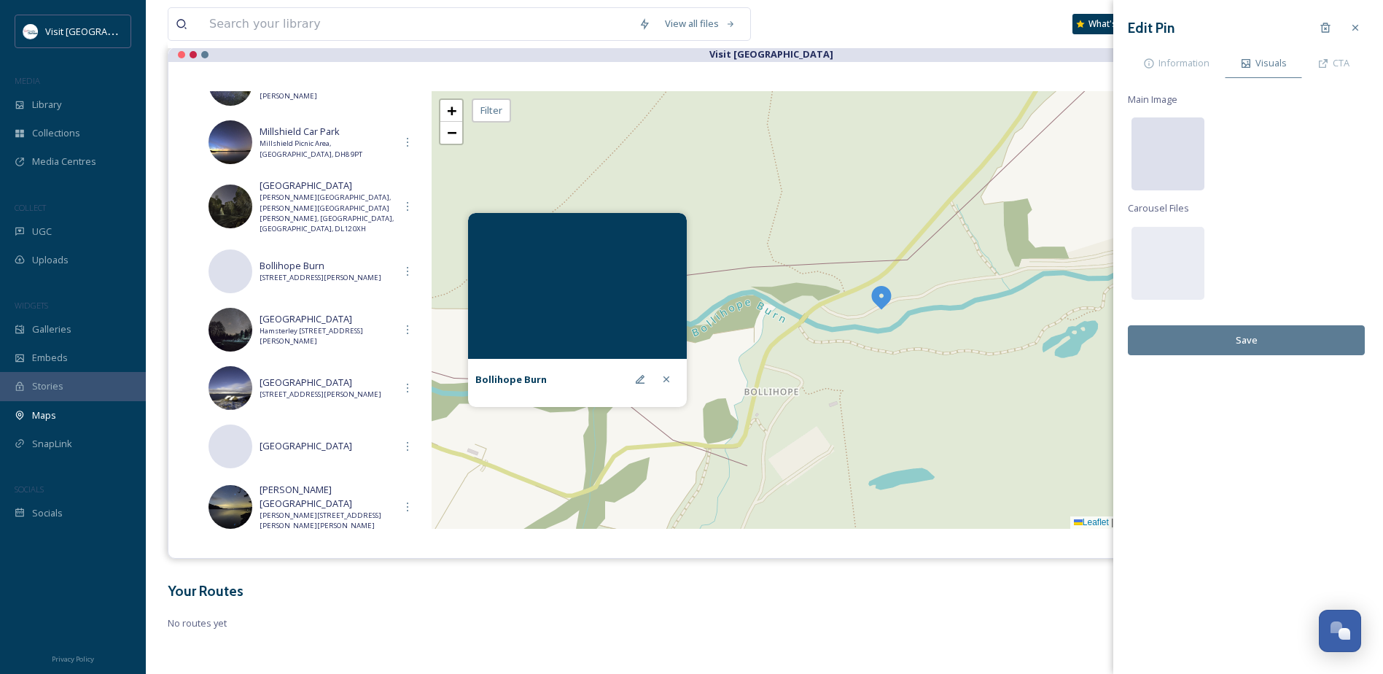
click at [1170, 145] on div at bounding box center [1168, 153] width 73 height 73
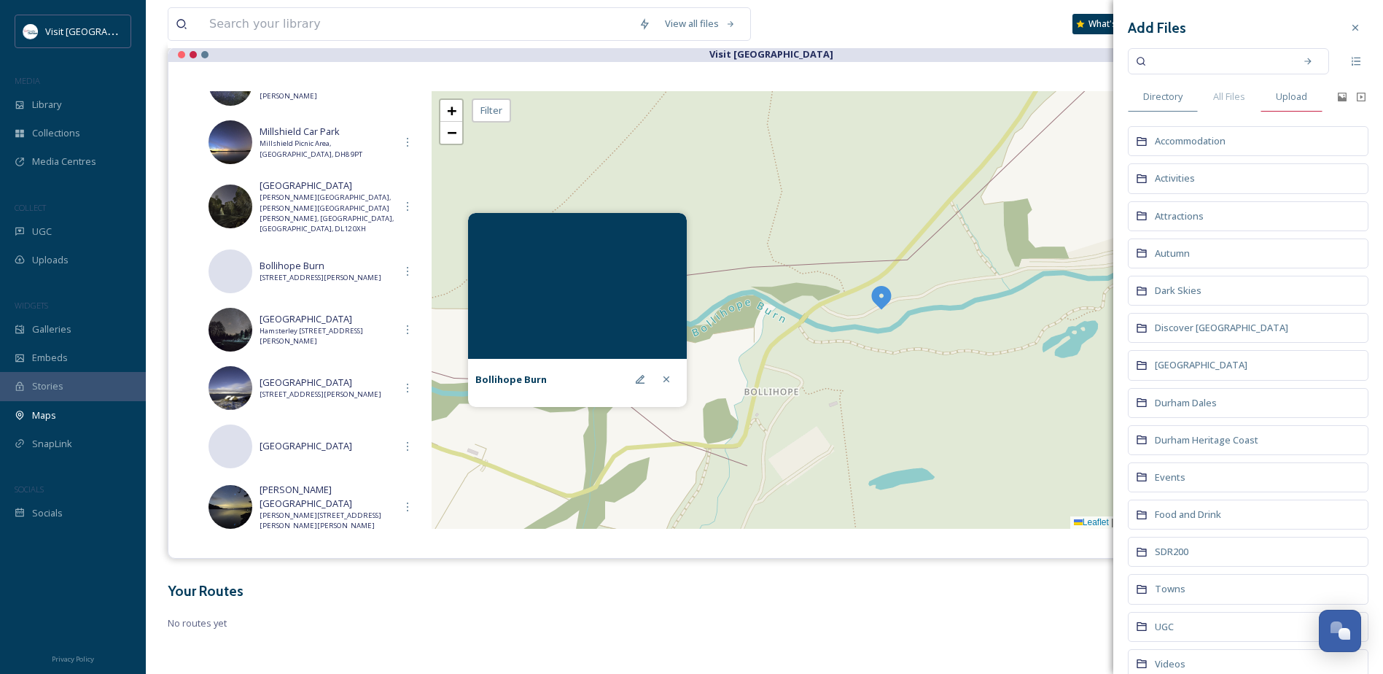
click at [1305, 98] on span "Upload" at bounding box center [1291, 97] width 31 height 14
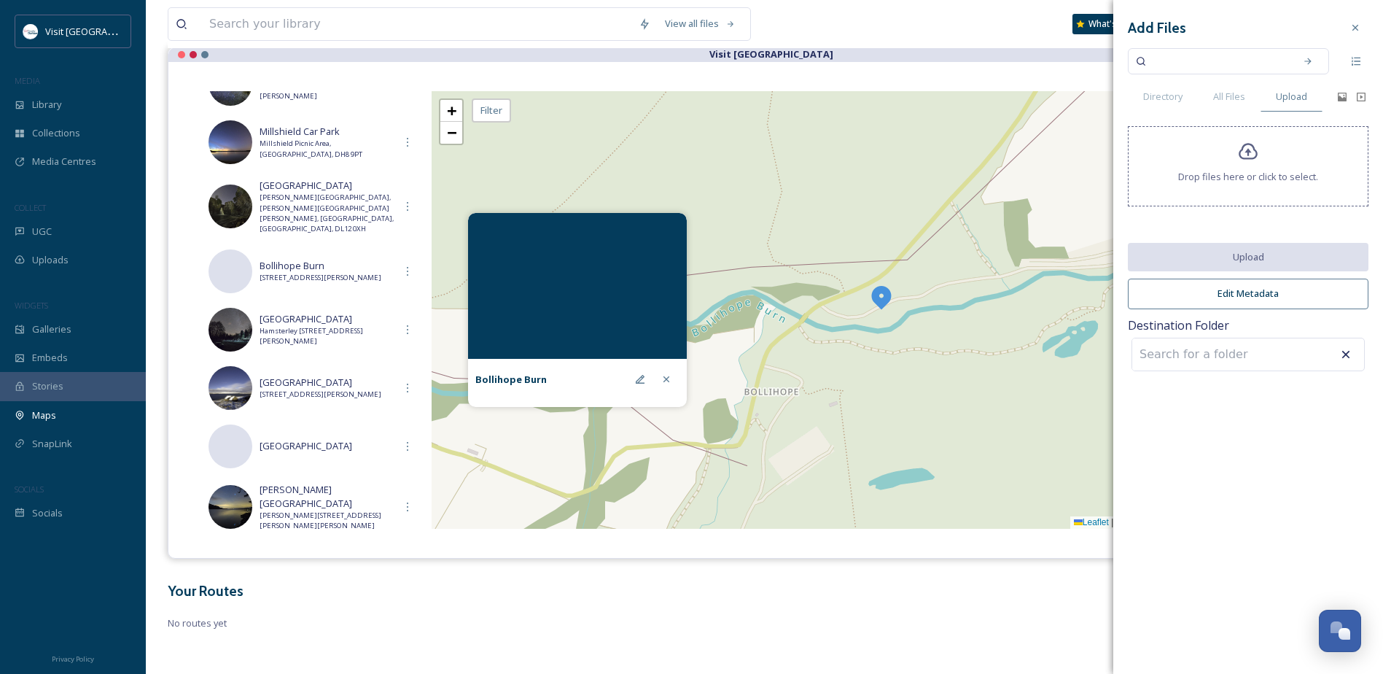
click at [1232, 148] on div "Drop files here or click to select." at bounding box center [1248, 166] width 241 height 80
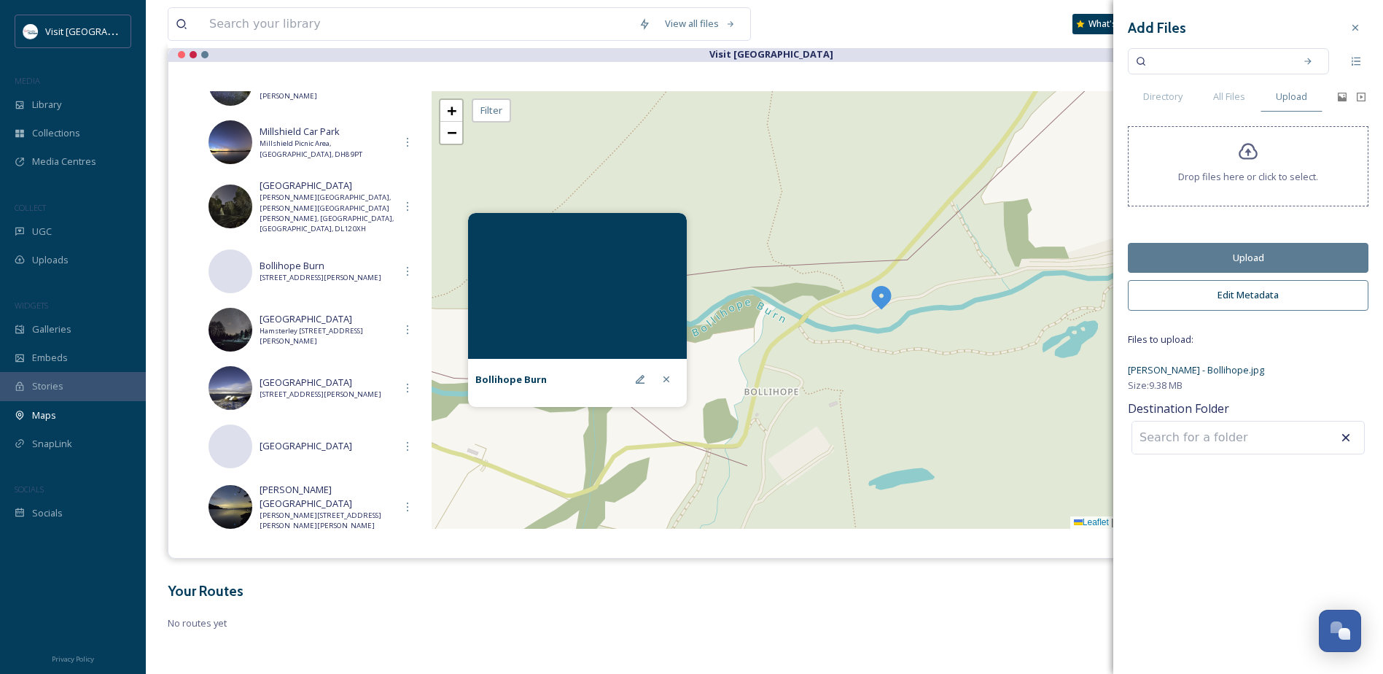
click at [1223, 263] on button "Upload" at bounding box center [1248, 258] width 241 height 30
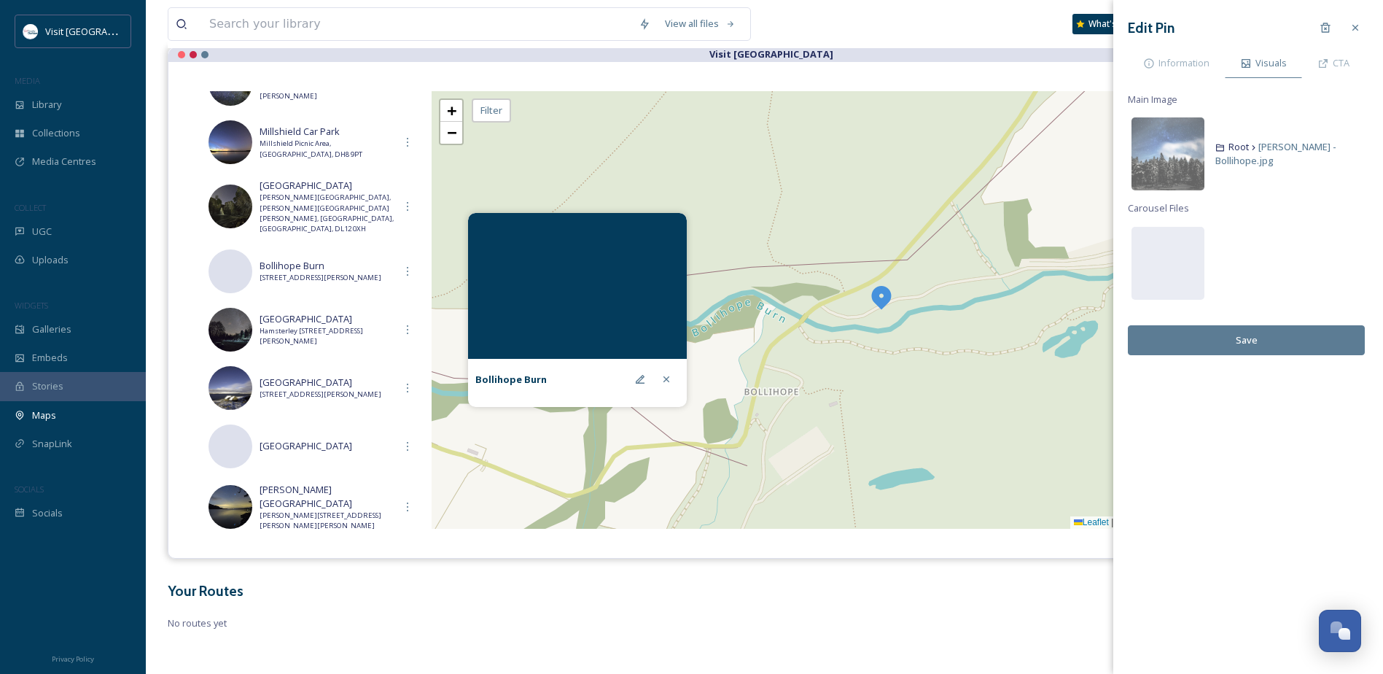
click at [1259, 338] on button "Save" at bounding box center [1246, 340] width 237 height 30
click at [1259, 347] on button "Save" at bounding box center [1246, 340] width 237 height 30
click at [672, 381] on icon at bounding box center [667, 379] width 12 height 12
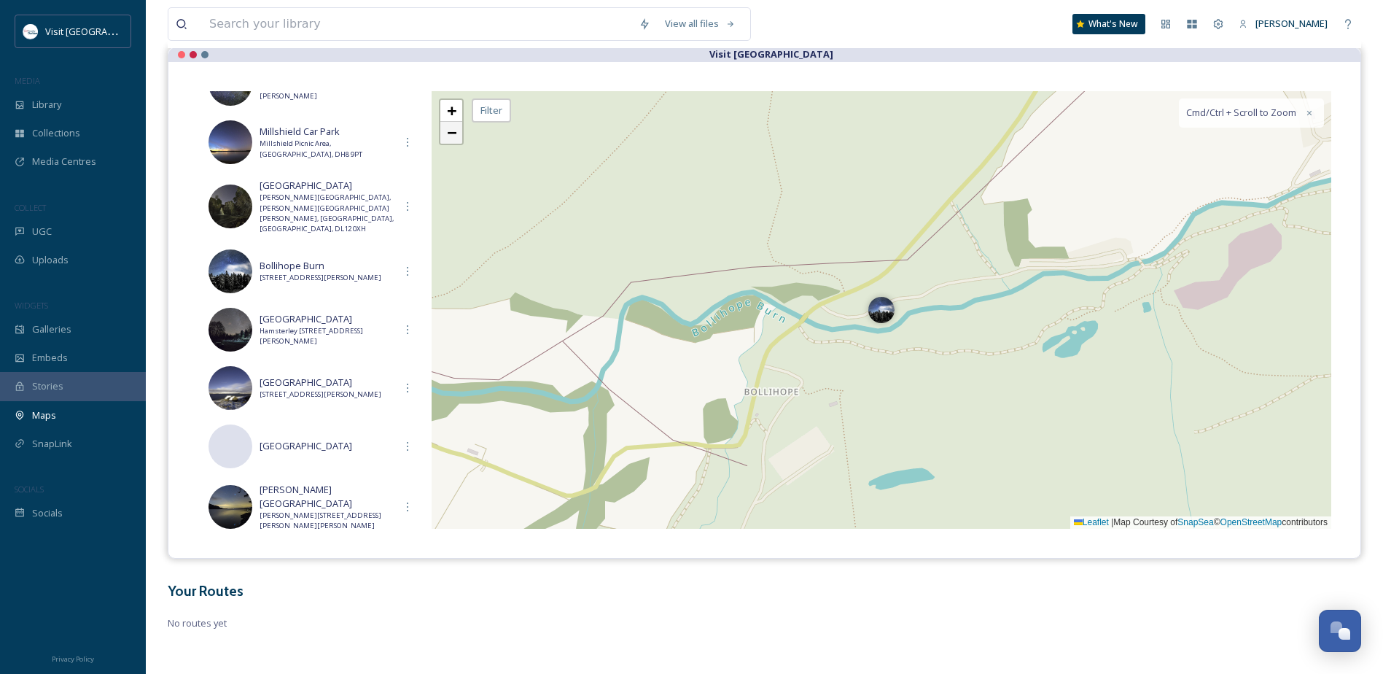
click at [446, 140] on link "−" at bounding box center [451, 133] width 22 height 22
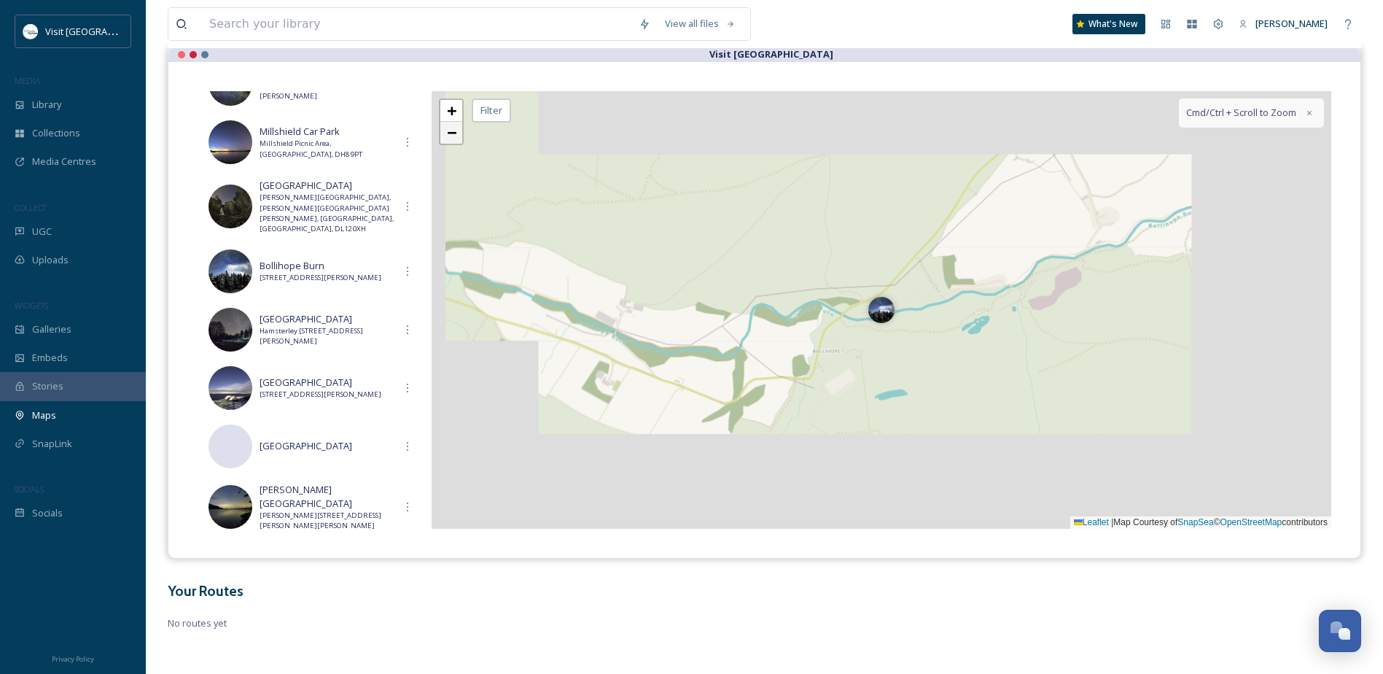
click at [446, 140] on link "−" at bounding box center [451, 133] width 22 height 22
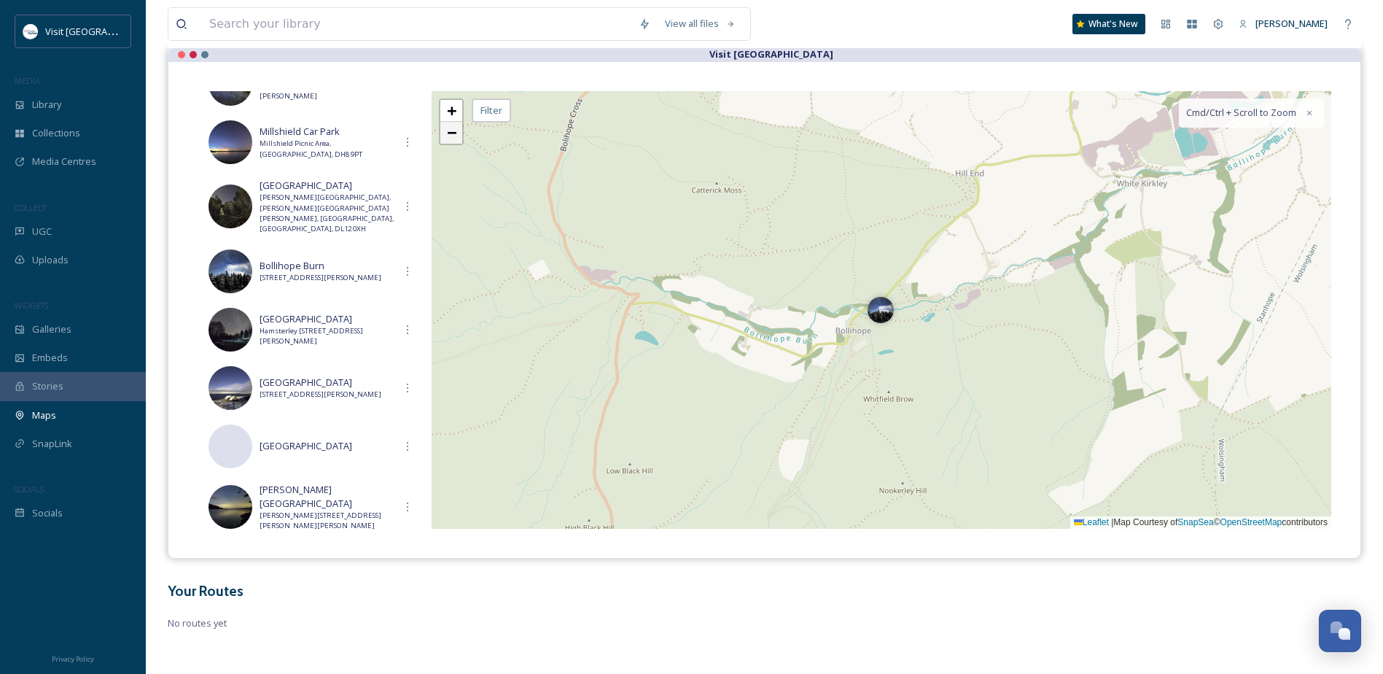
click at [446, 140] on link "−" at bounding box center [451, 133] width 22 height 22
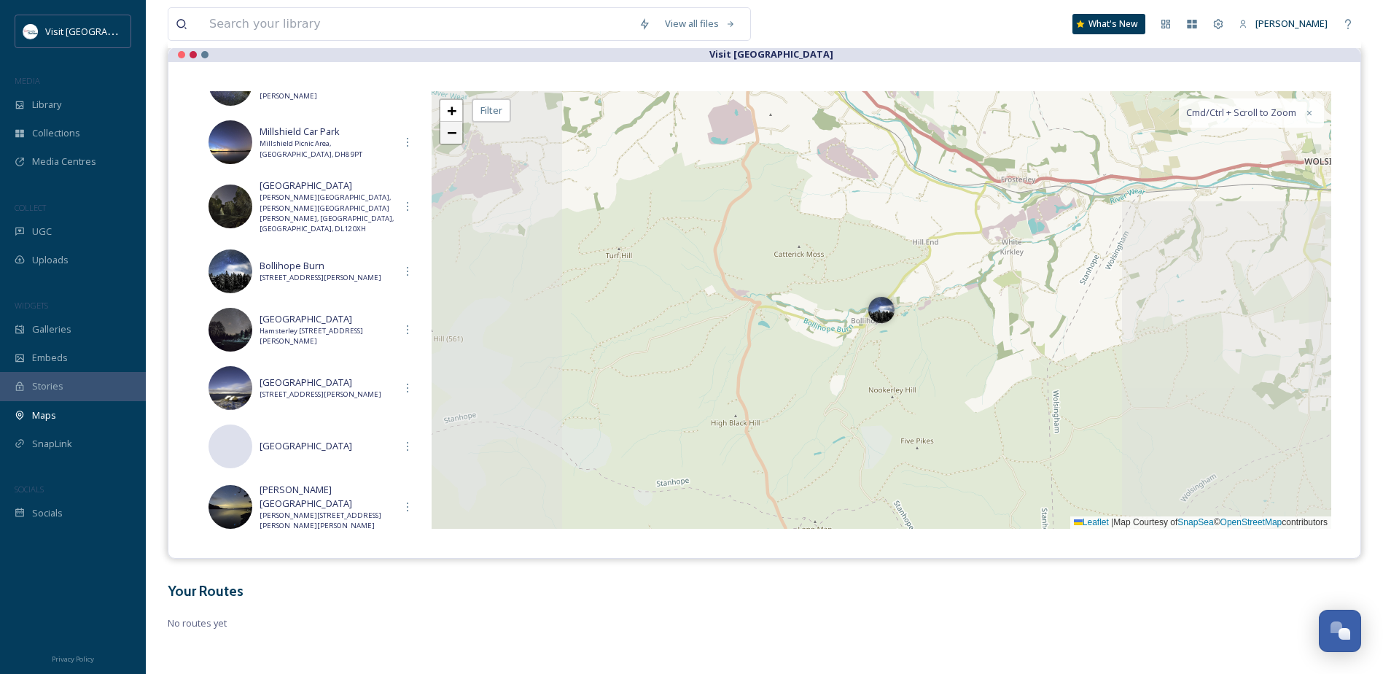
click at [446, 140] on link "−" at bounding box center [451, 133] width 22 height 22
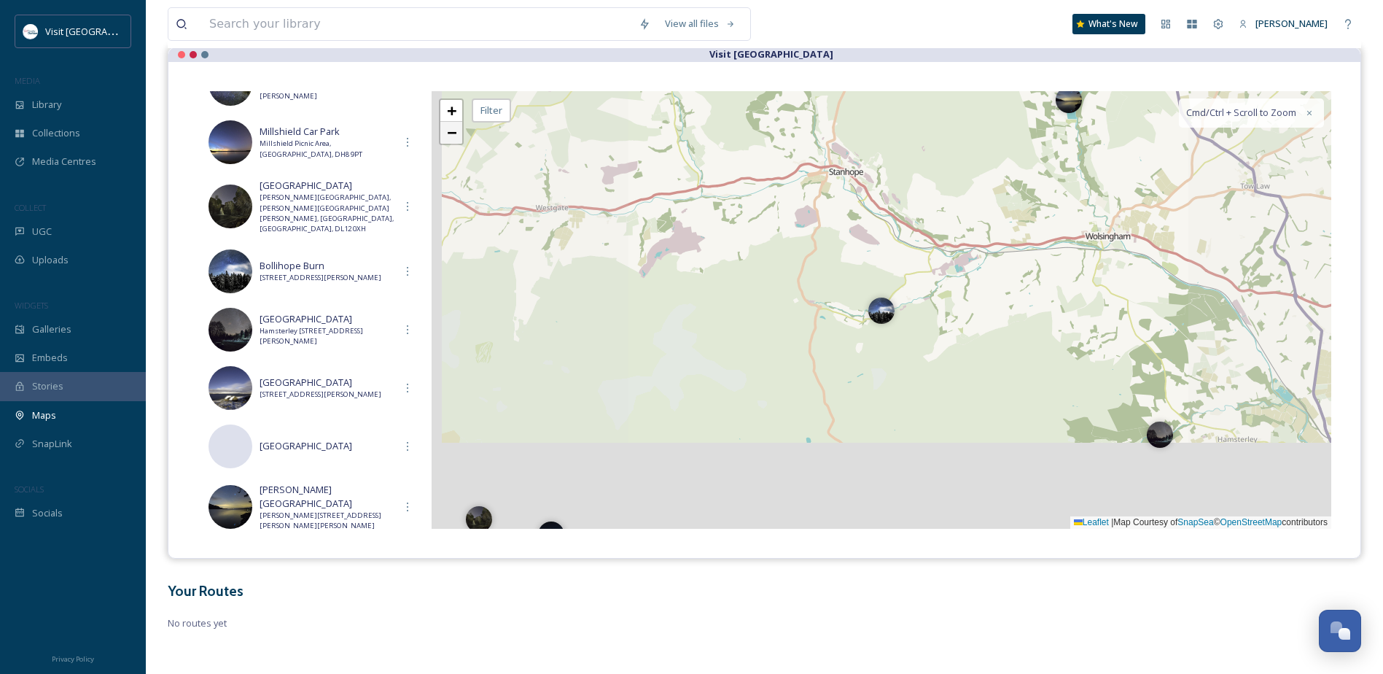
click at [446, 140] on link "−" at bounding box center [451, 133] width 22 height 22
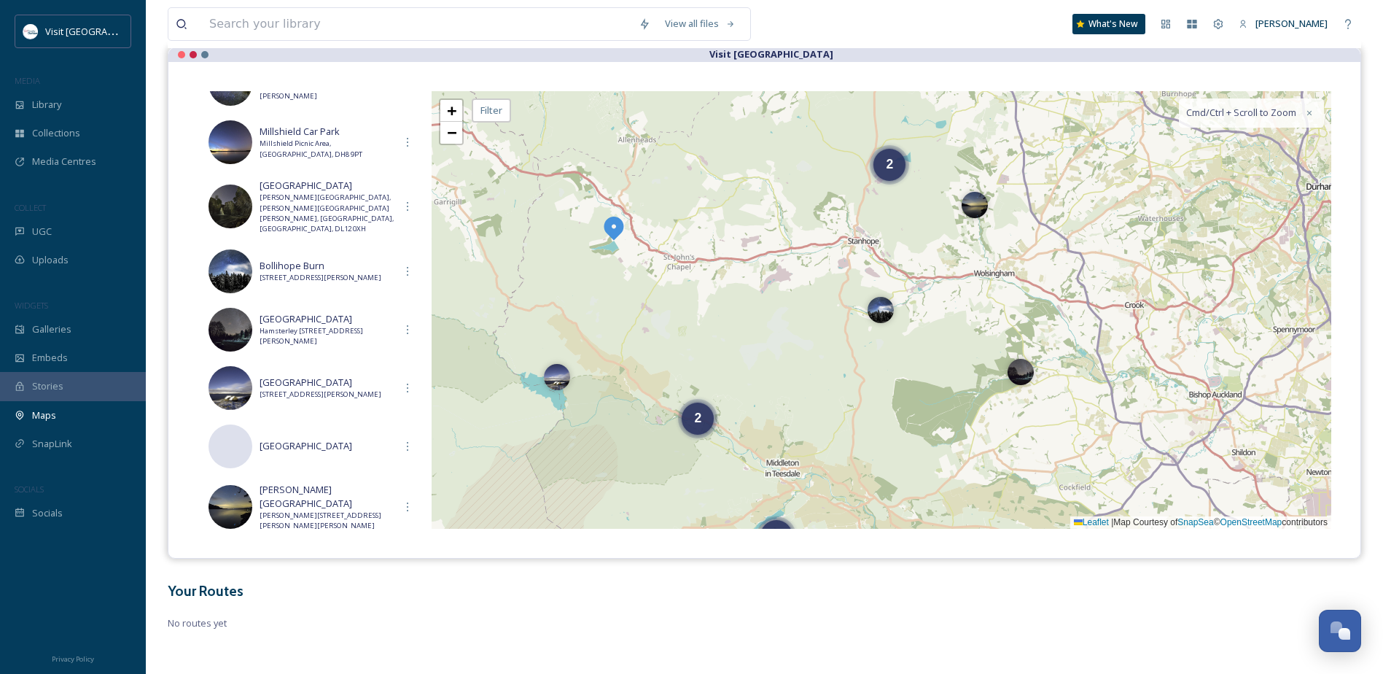
click at [618, 228] on img at bounding box center [614, 227] width 26 height 26
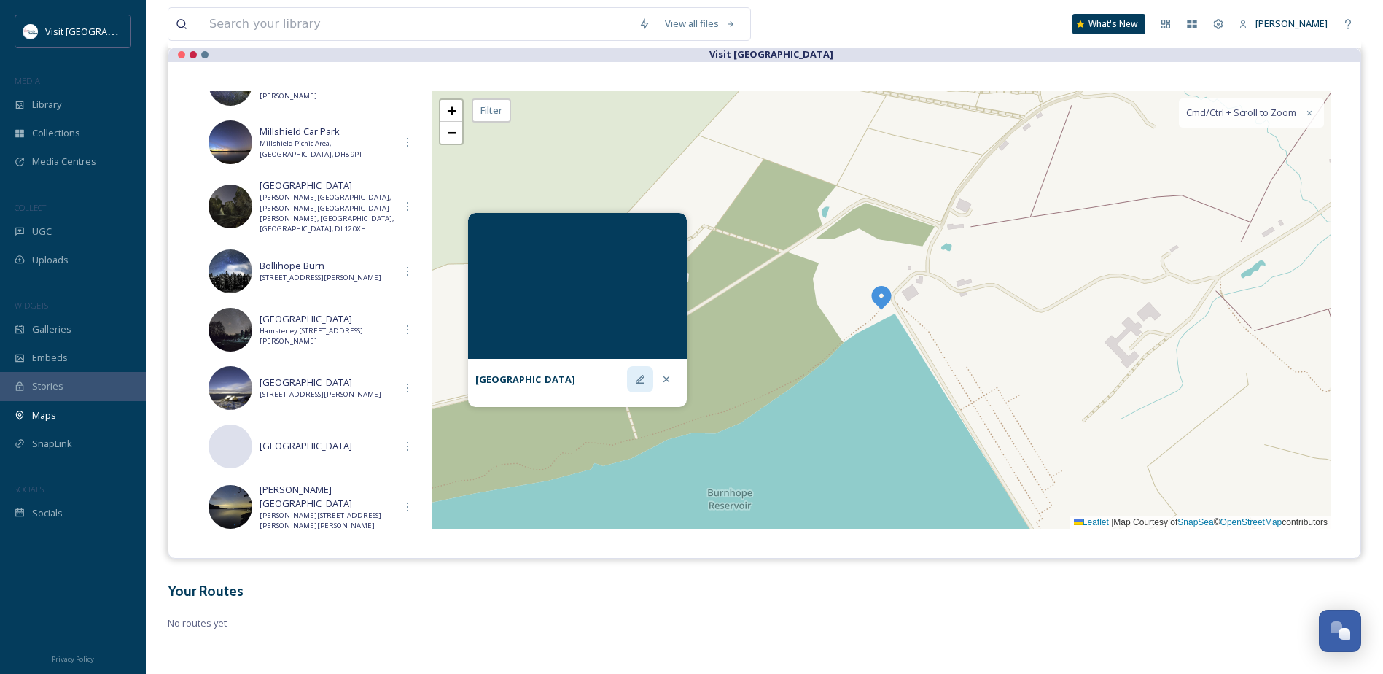
click at [638, 377] on icon at bounding box center [640, 379] width 12 height 12
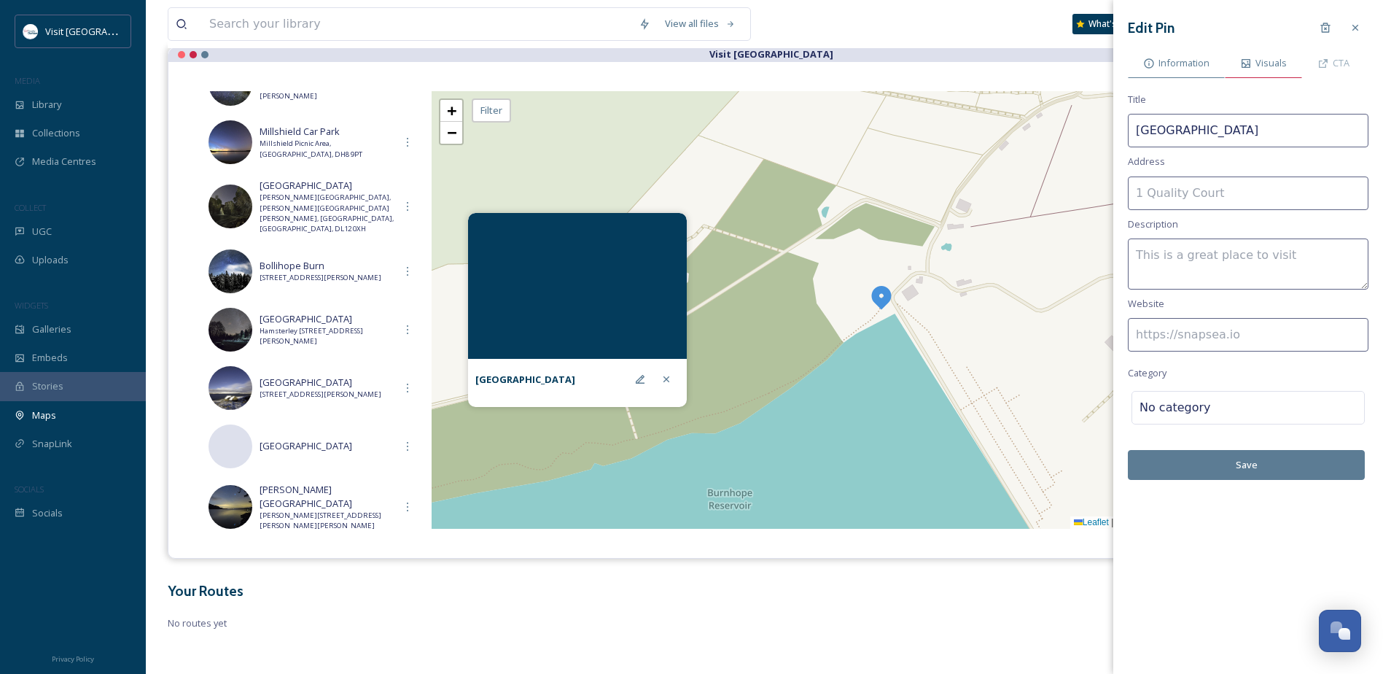
click at [1280, 66] on span "Visuals" at bounding box center [1271, 63] width 31 height 14
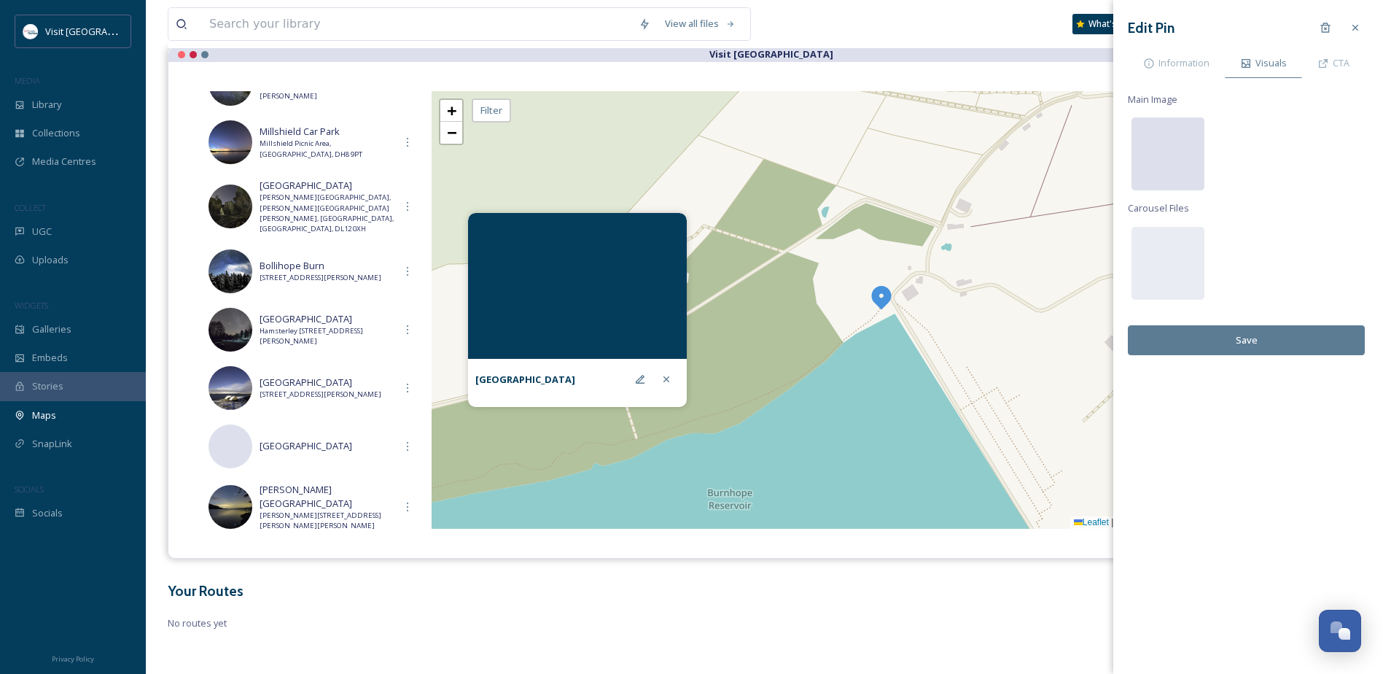
click at [1185, 145] on div at bounding box center [1168, 153] width 73 height 73
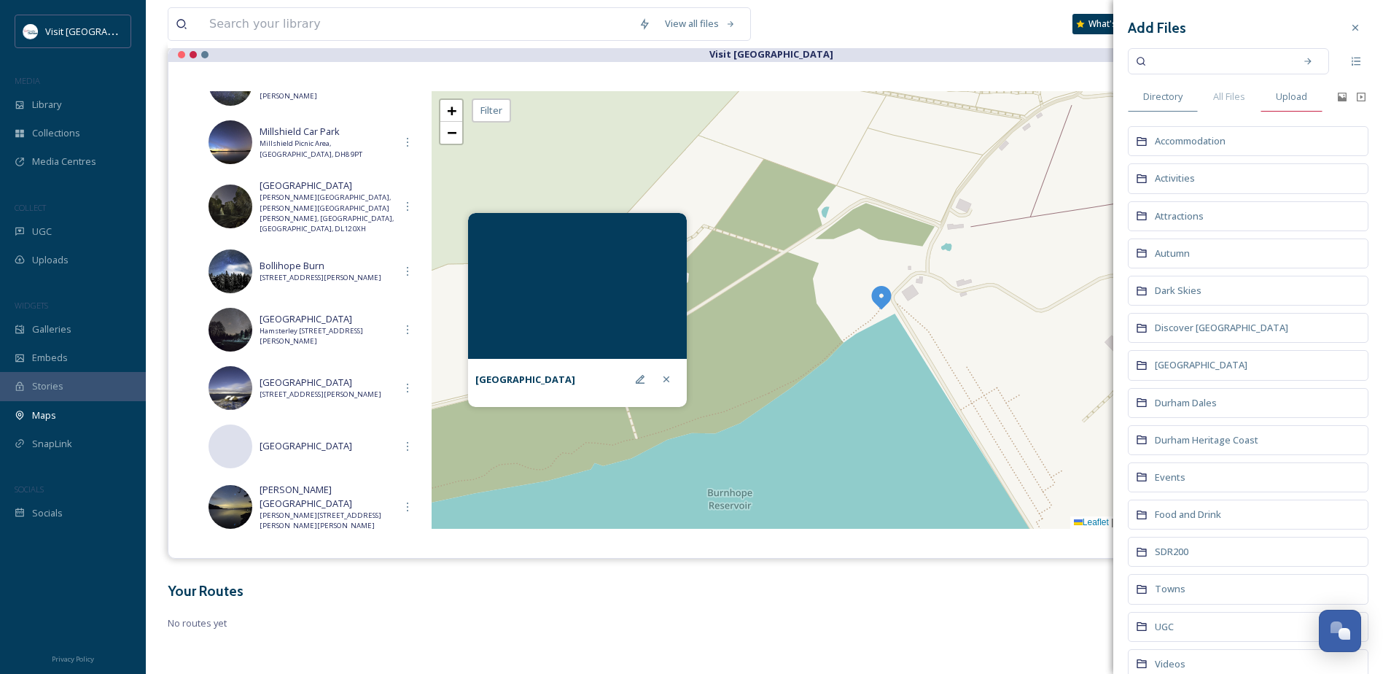
click at [1305, 95] on span "Upload" at bounding box center [1291, 97] width 31 height 14
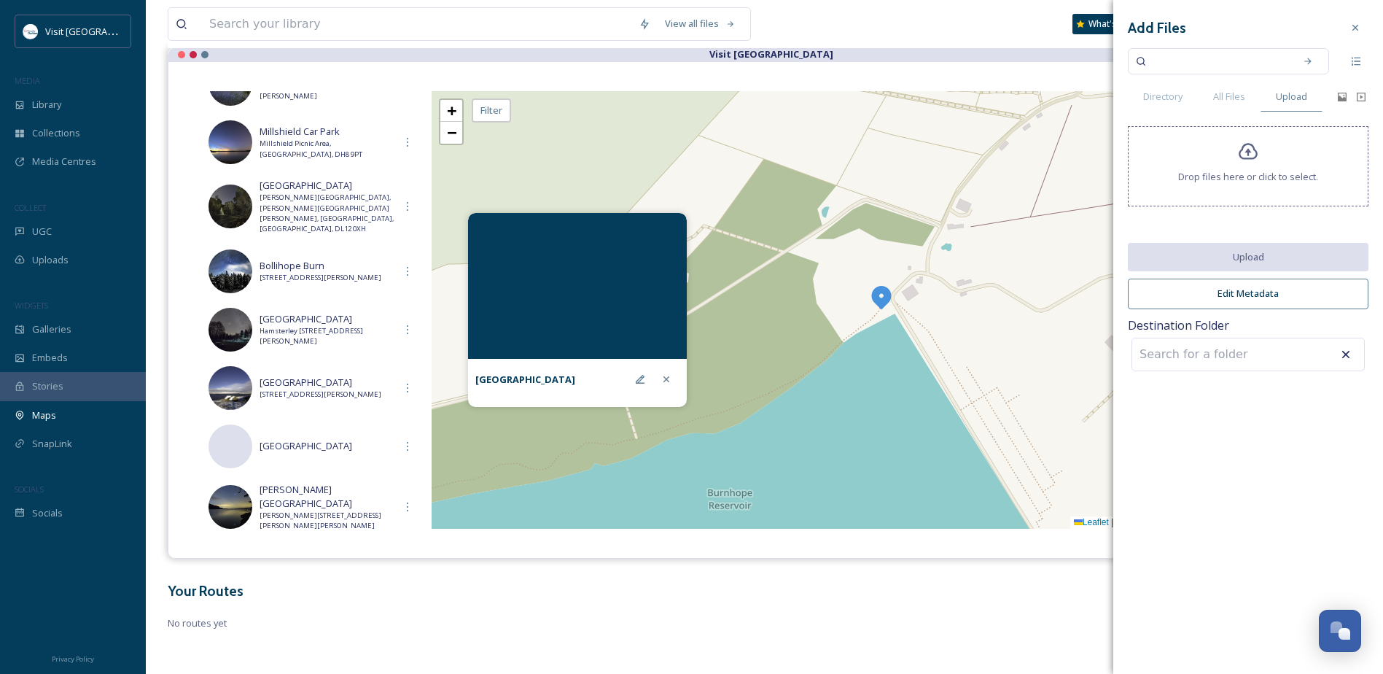
click at [1254, 152] on icon at bounding box center [1248, 151] width 21 height 21
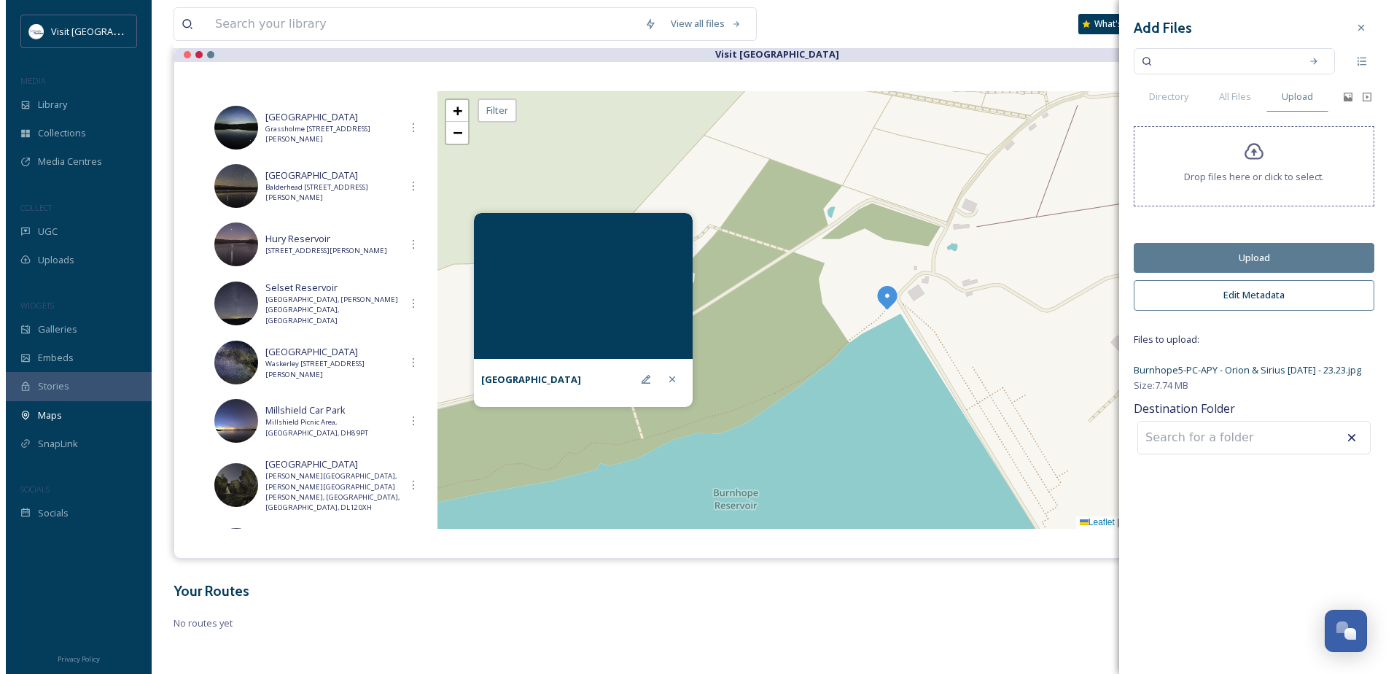
scroll to position [340, 0]
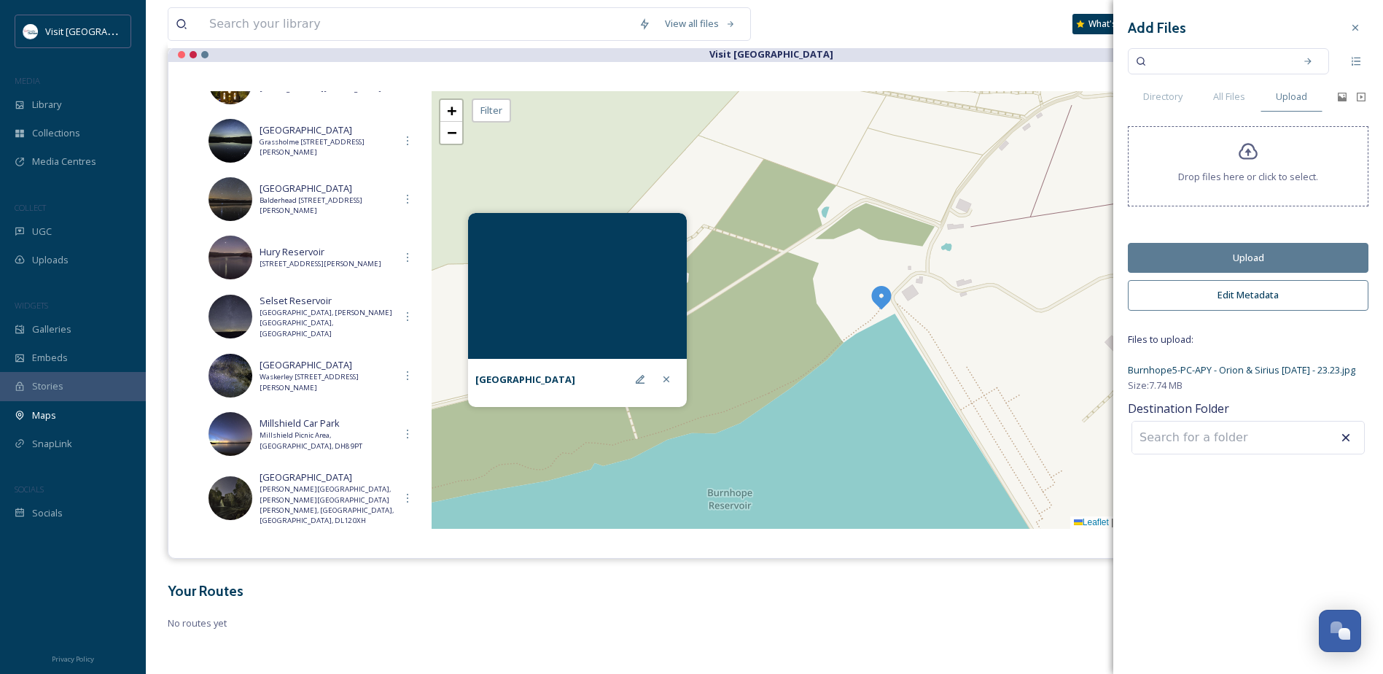
click at [1270, 257] on button "Upload" at bounding box center [1248, 258] width 241 height 30
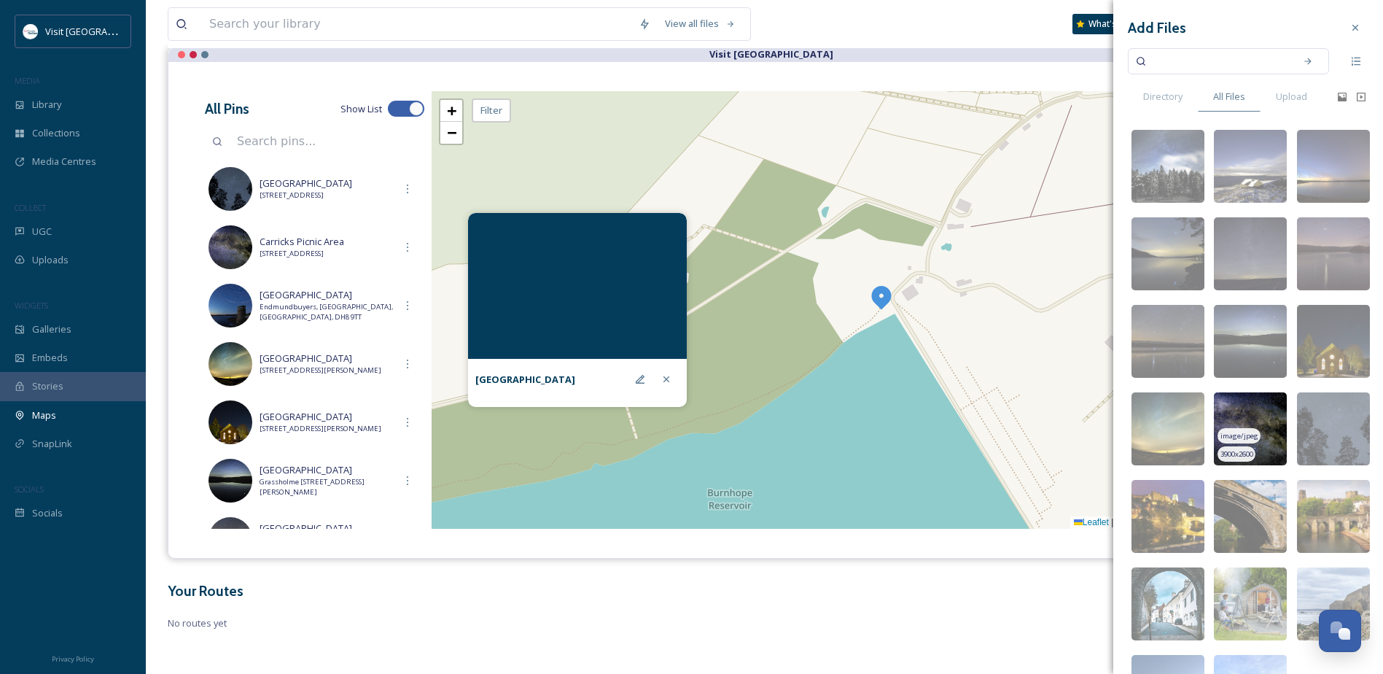
scroll to position [340, 0]
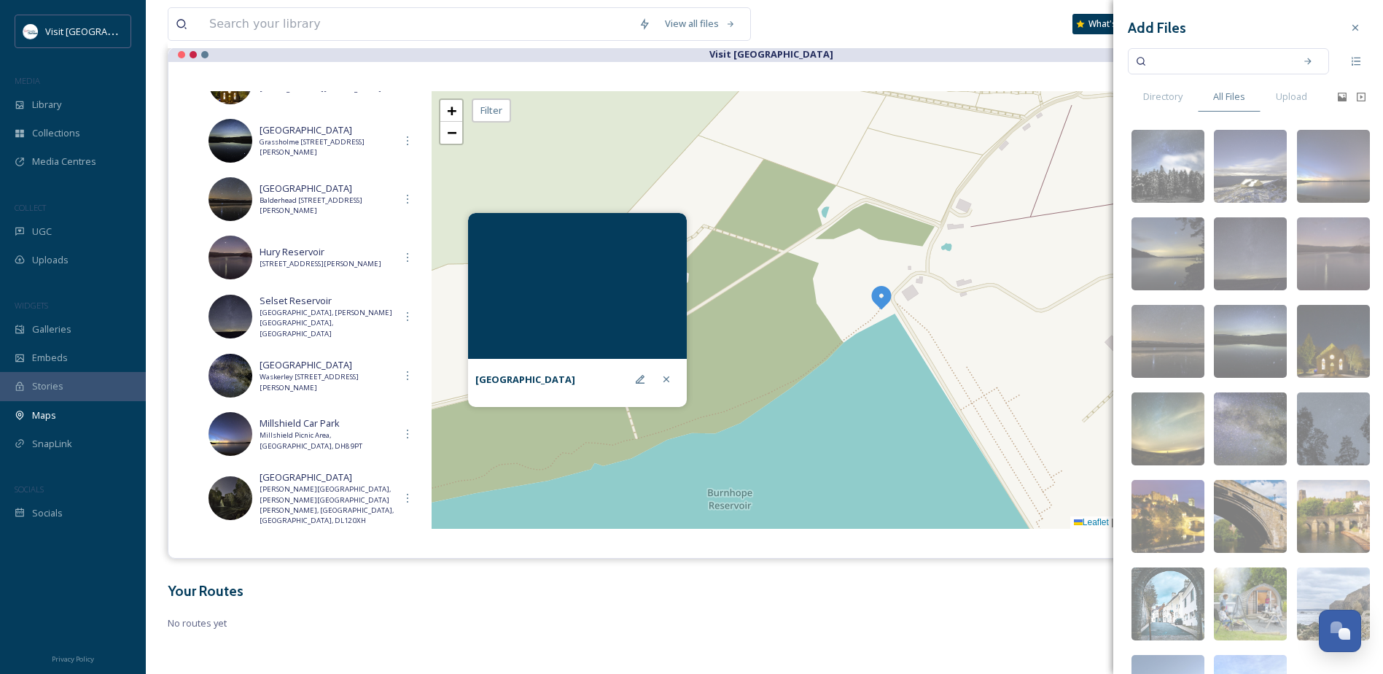
click at [1237, 58] on input at bounding box center [1219, 61] width 138 height 32
type input "burn"
click at [1295, 61] on div "Search" at bounding box center [1308, 61] width 26 height 26
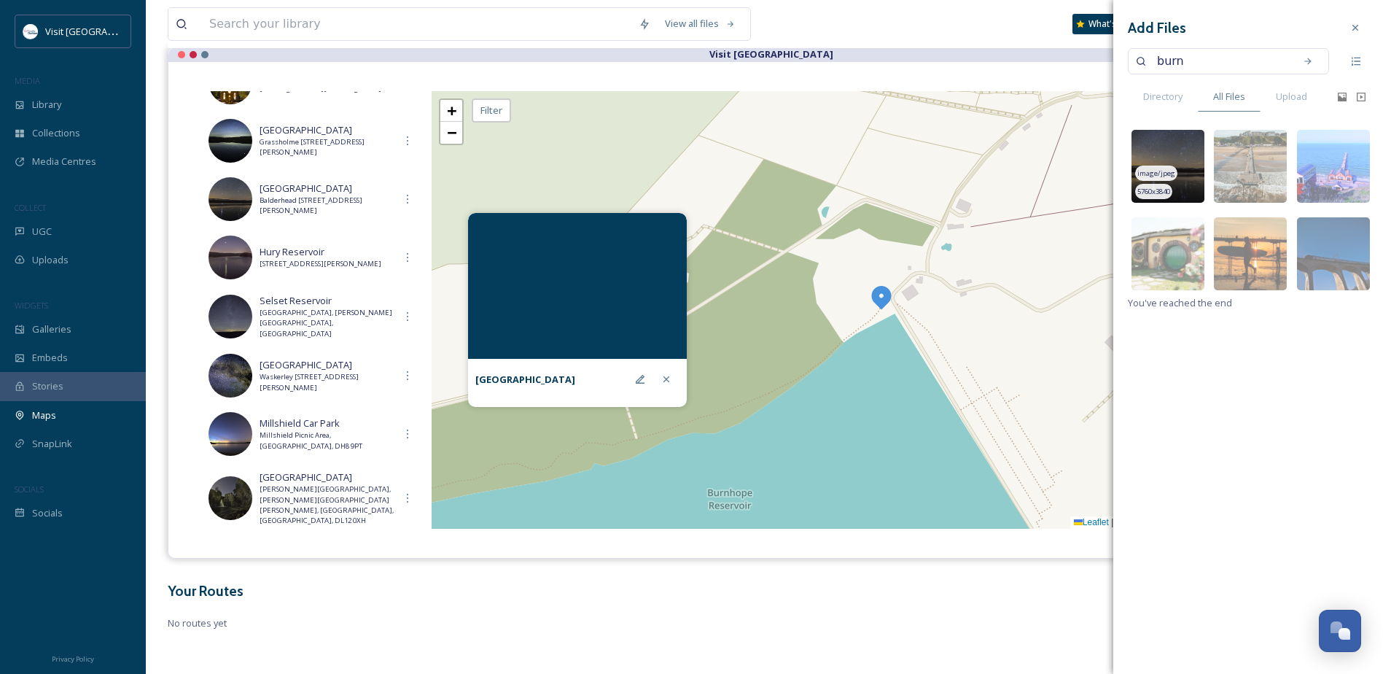
click at [1185, 177] on img at bounding box center [1168, 166] width 73 height 73
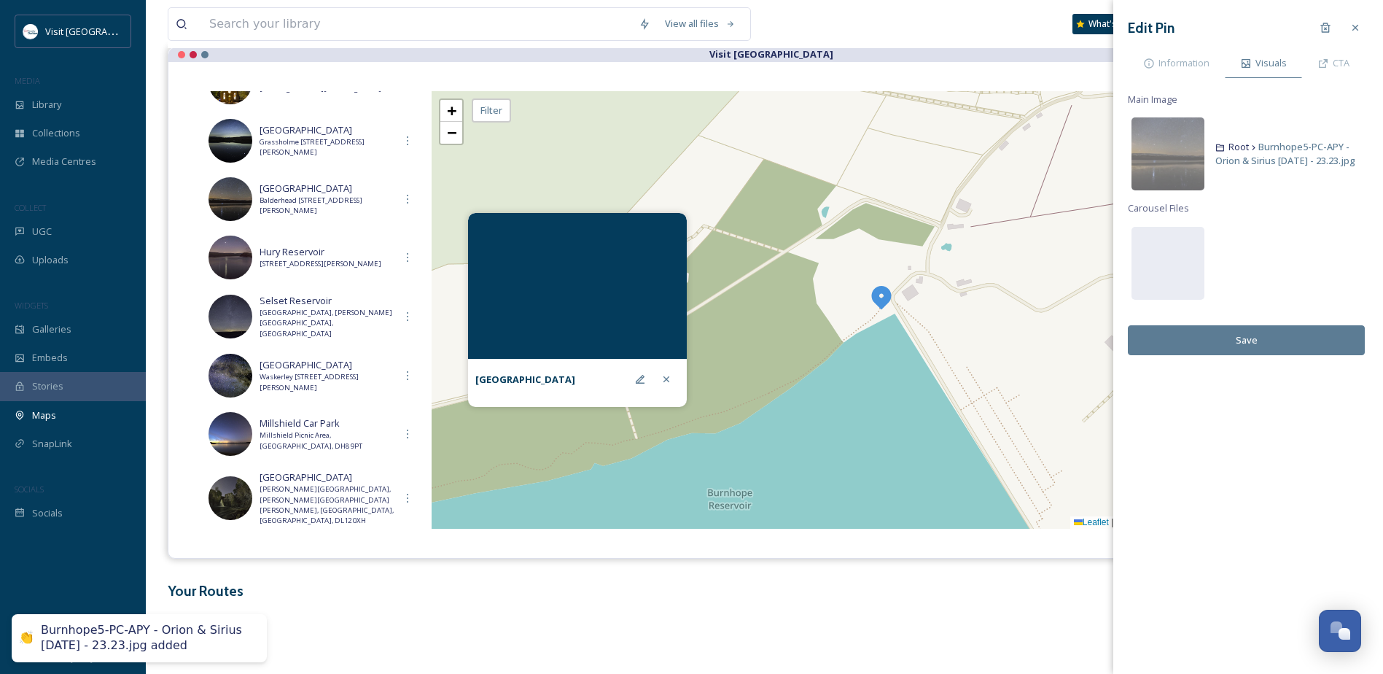
click at [1275, 341] on button "Save" at bounding box center [1246, 340] width 237 height 30
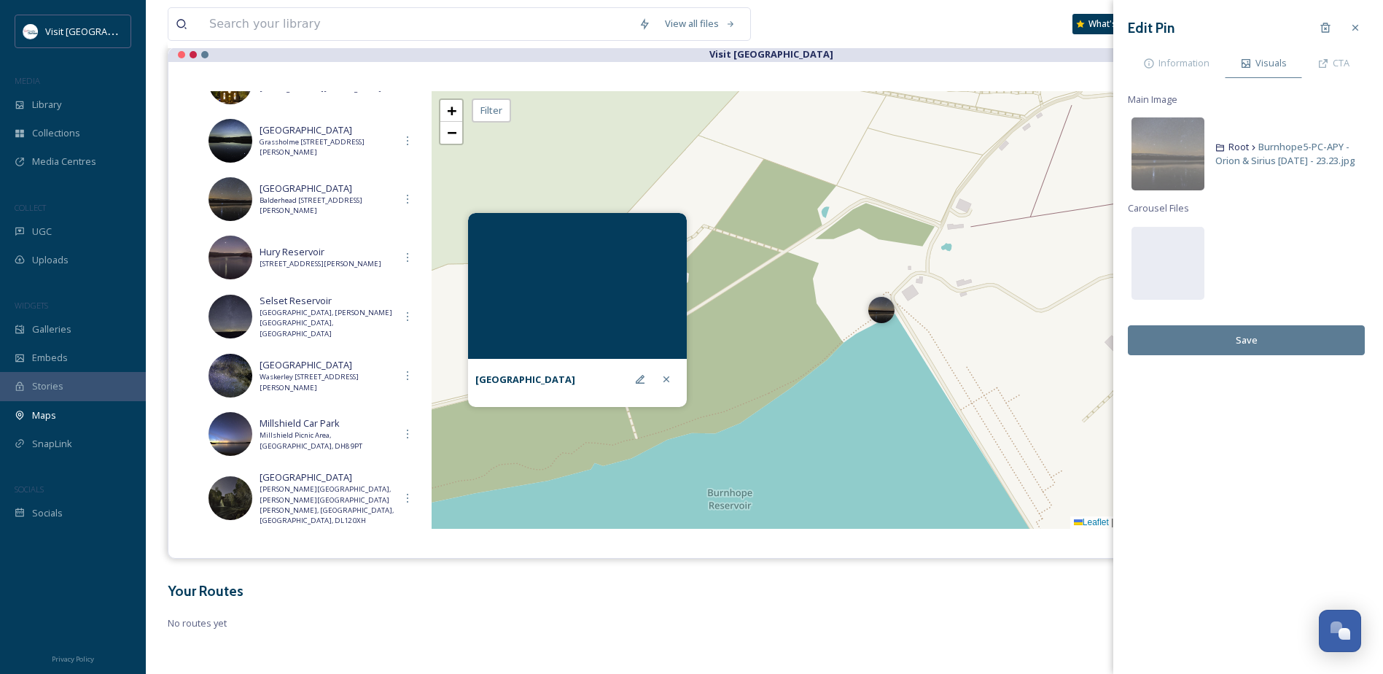
click at [1246, 340] on button "Save" at bounding box center [1246, 340] width 237 height 30
click at [1170, 67] on span "Information" at bounding box center [1184, 63] width 51 height 14
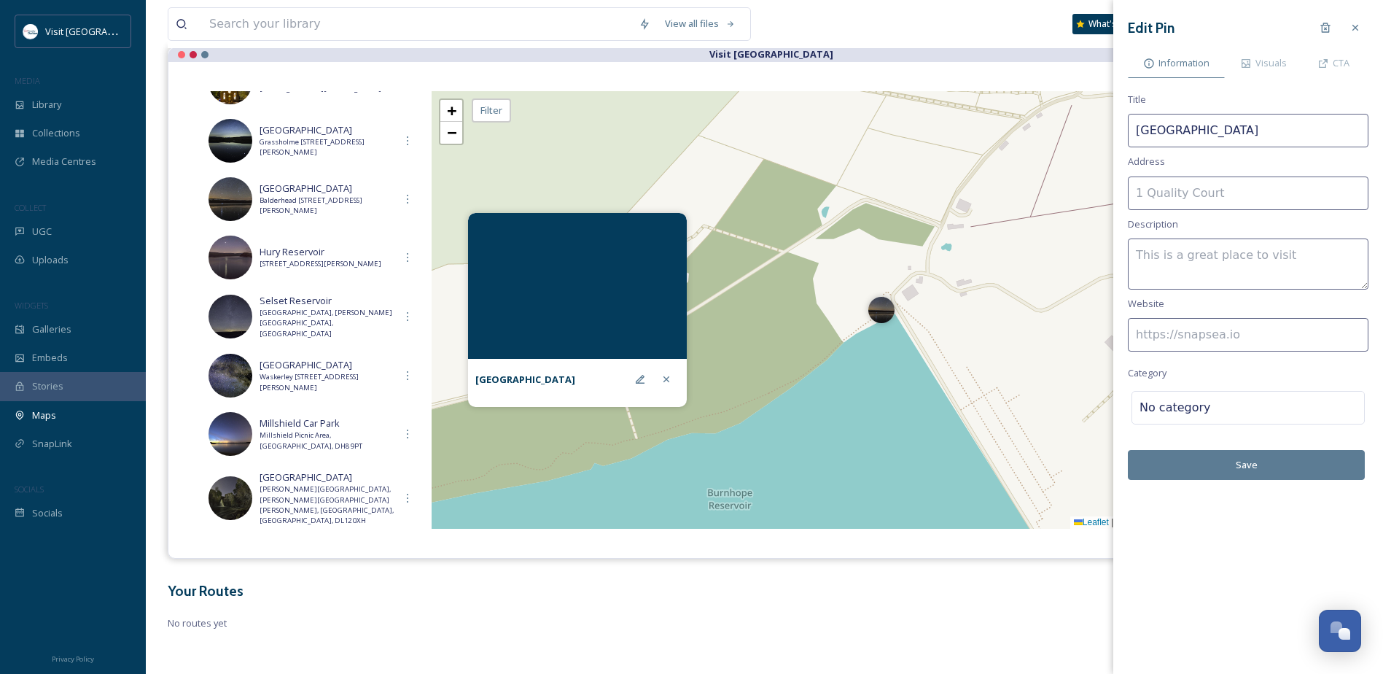
drag, startPoint x: 1231, startPoint y: 341, endPoint x: 1230, endPoint y: 330, distance: 11.0
click at [1231, 341] on input at bounding box center [1248, 335] width 241 height 34
paste input "https://gostargazing.co.uk/locations/burnhope-reservoir/"
type input "https://gostargazing.co.uk/locations/burnhope-reservoir/"
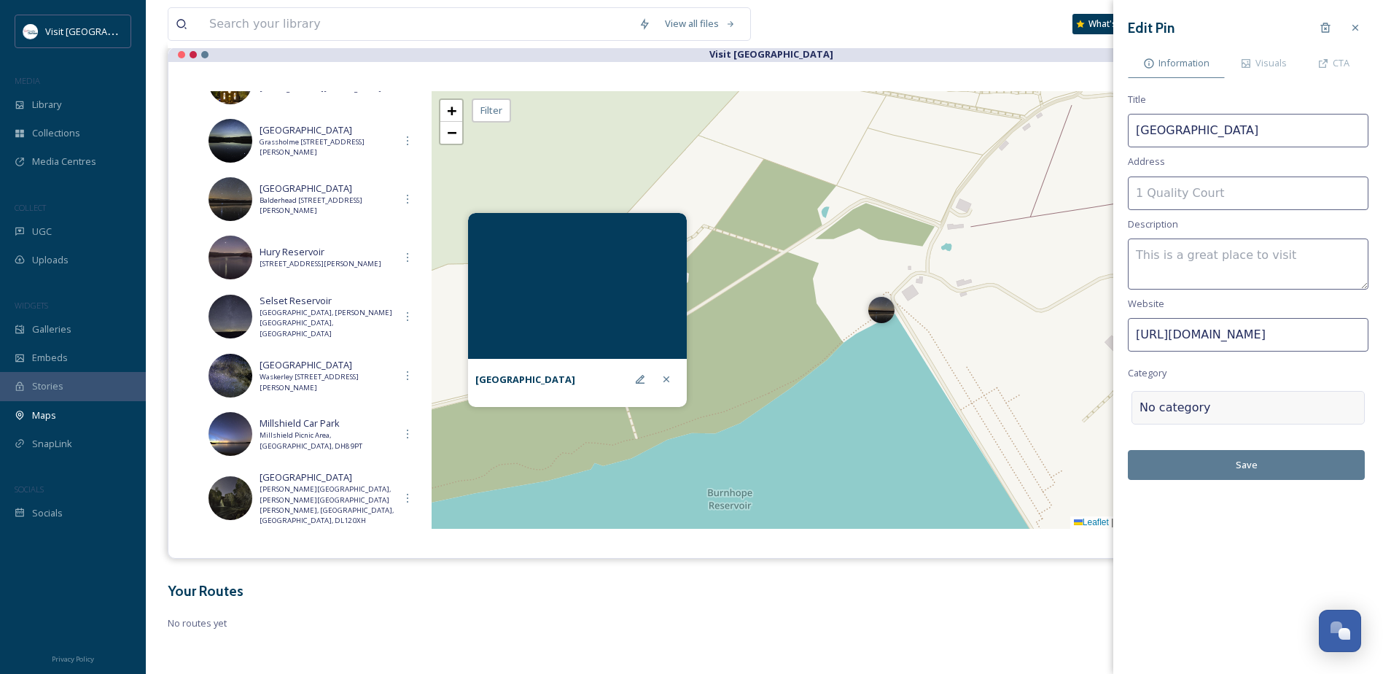
click at [1173, 408] on div "No category" at bounding box center [1248, 408] width 233 height 34
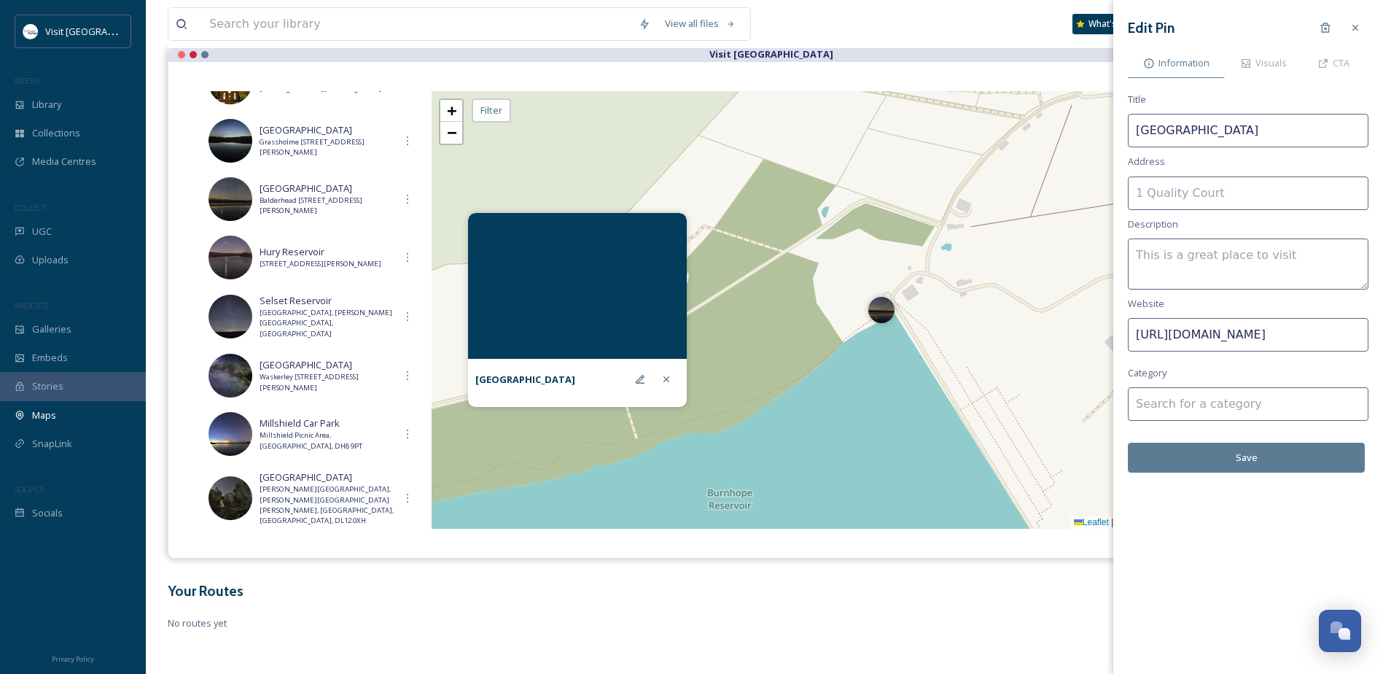
click at [1179, 405] on input at bounding box center [1248, 404] width 241 height 34
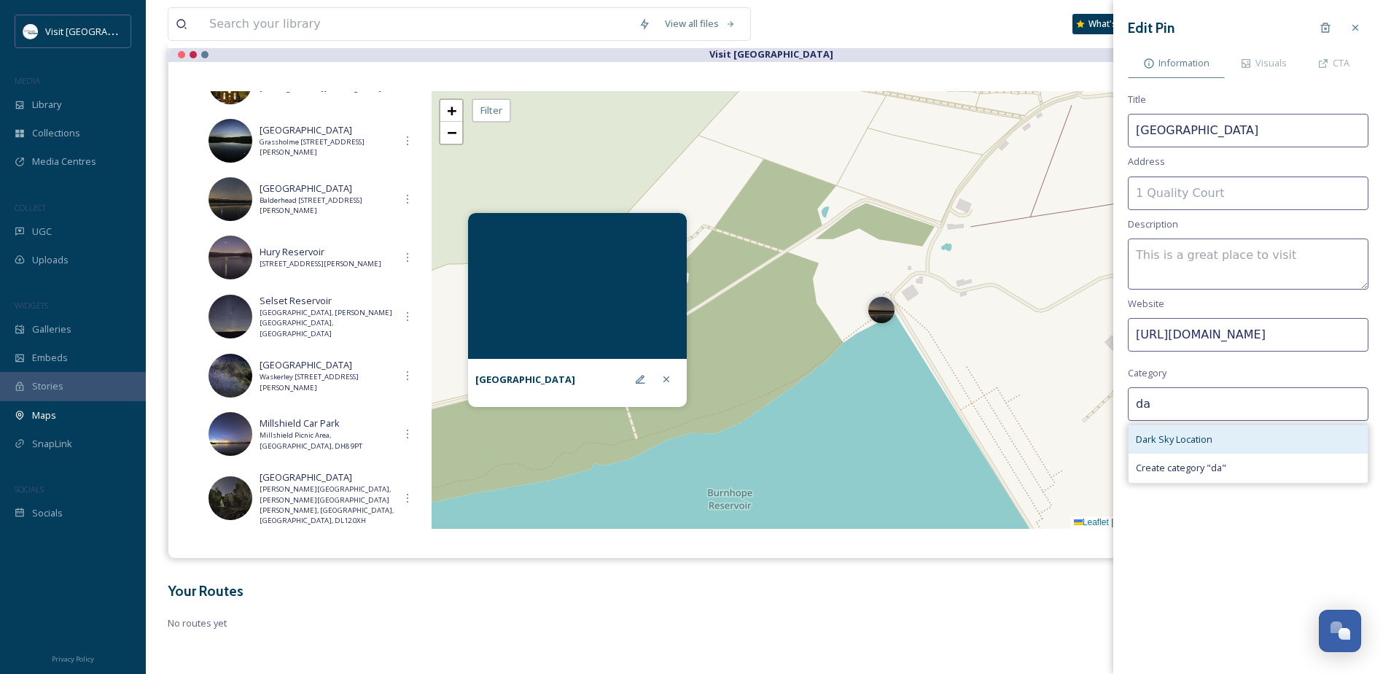
type input "da"
click at [1190, 446] on span "Dark Sky Location" at bounding box center [1174, 439] width 77 height 14
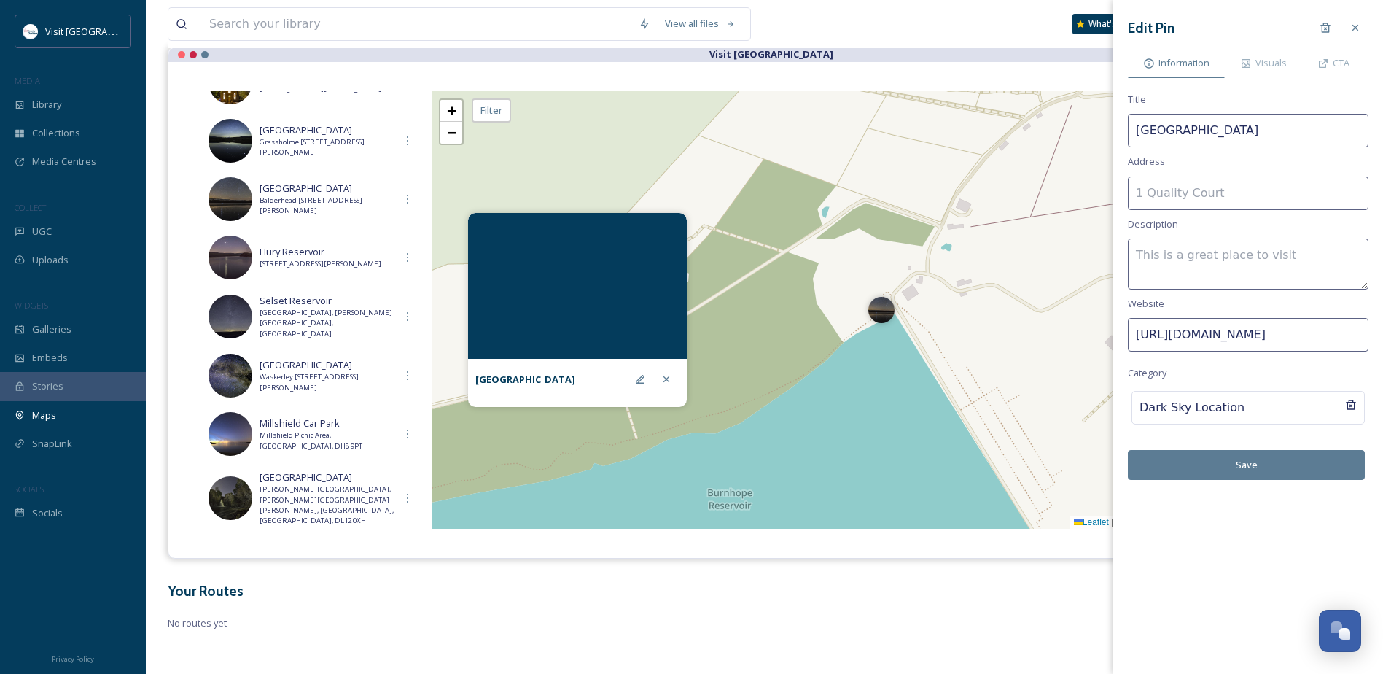
click at [1184, 263] on textarea at bounding box center [1248, 263] width 241 height 51
click at [1317, 255] on textarea "Official Dark Sky Discovery Site -" at bounding box center [1248, 263] width 241 height 51
paste textarea "One of the lesser known reservoirs in the North Pennines this location remotene…"
drag, startPoint x: 1181, startPoint y: 268, endPoint x: 1313, endPoint y: 265, distance: 132.0
click at [1313, 265] on textarea "Official Dark Sky Discovery Site - One of the lesser known reservoirs in the No…" at bounding box center [1248, 263] width 241 height 51
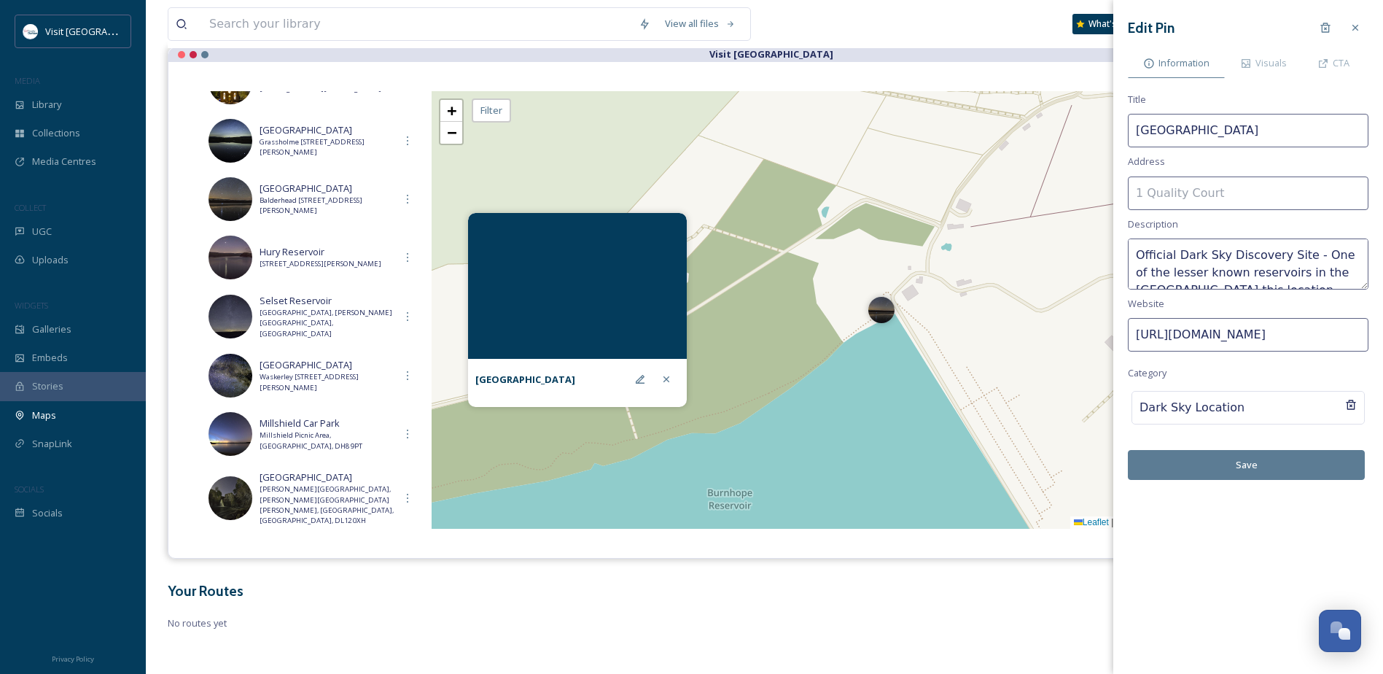
scroll to position [9, 0]
type textarea "Official Dark Sky Discovery Site - One of the lesser known reservoirs in the Du…"
click at [1184, 198] on input at bounding box center [1248, 193] width 241 height 34
paste input "Wearhead, Bishop Auckland DL13 1DJ"
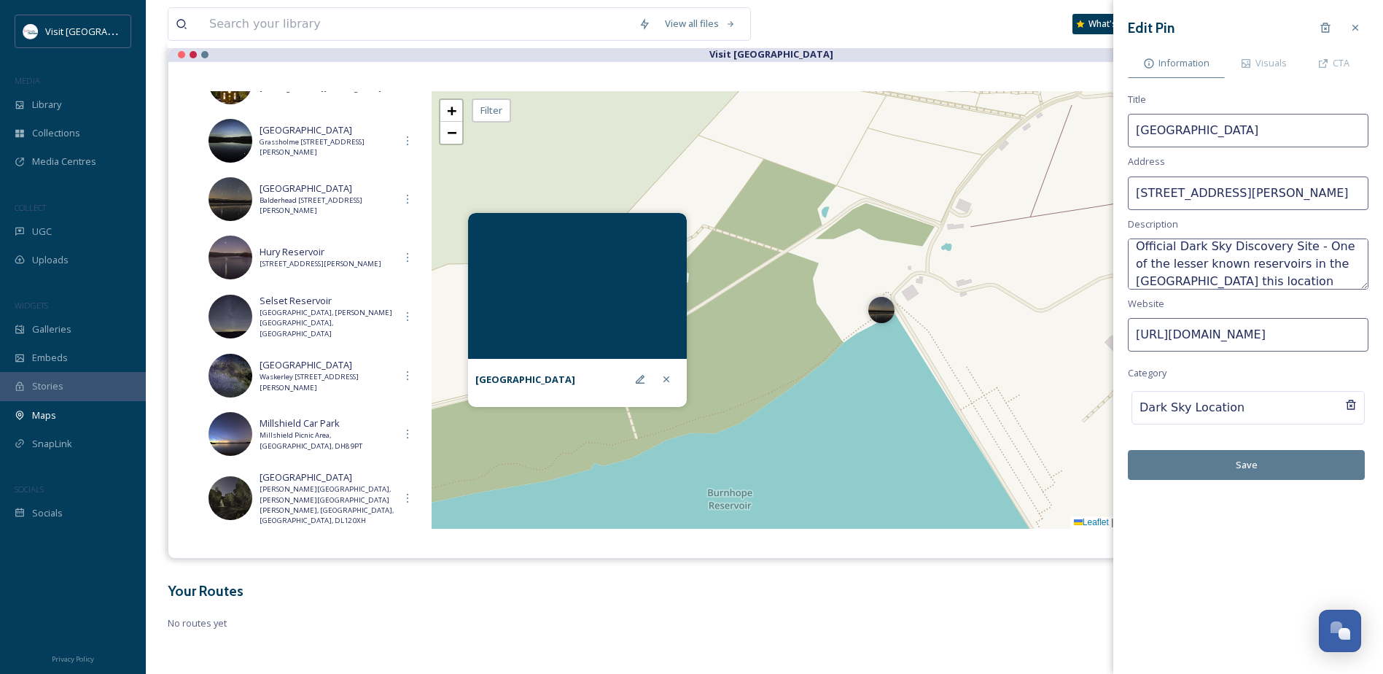
click at [1314, 193] on input "Burnhope Reservoir Car Park, Wearhead, Bishop Auckland DL13 1DJ" at bounding box center [1248, 193] width 241 height 34
type input "Burnhope Reservoir Car Park, Wearhead, Bishop Auckland, County Durham, DL13 1DJ"
click at [1260, 465] on button "Save" at bounding box center [1246, 465] width 237 height 30
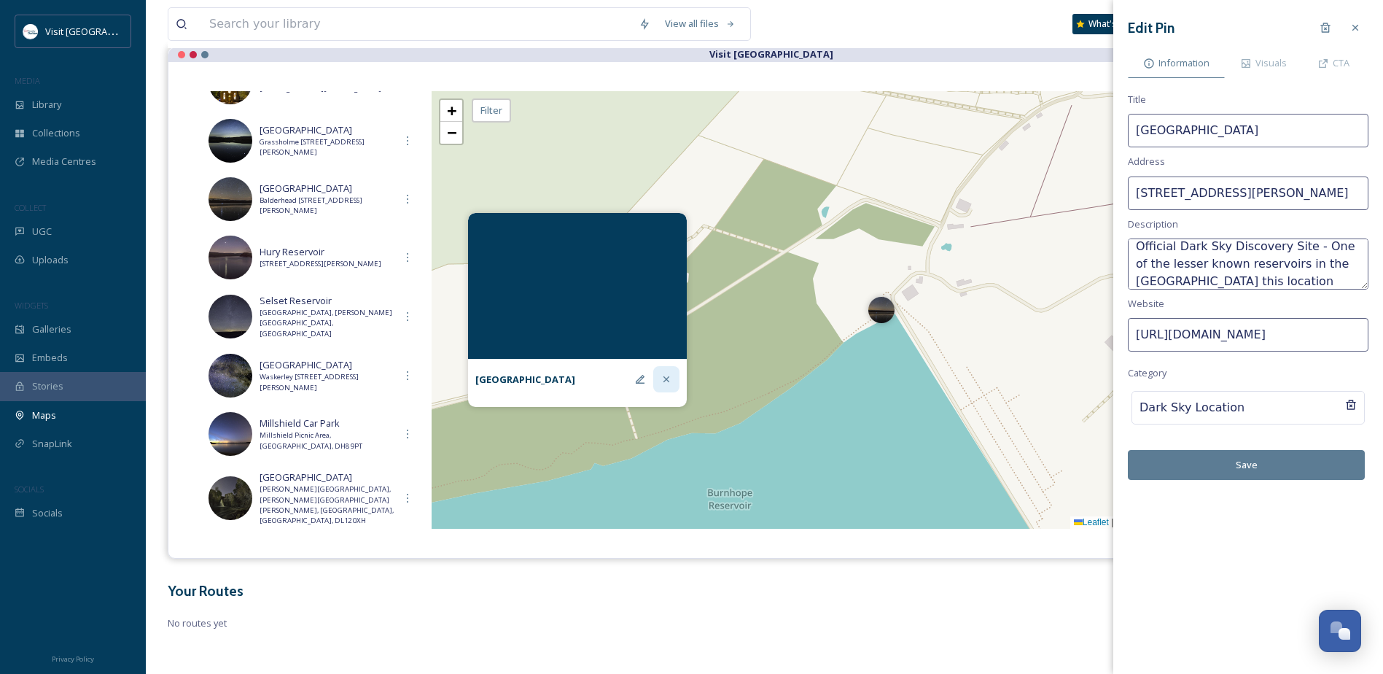
click at [667, 386] on div at bounding box center [666, 379] width 26 height 26
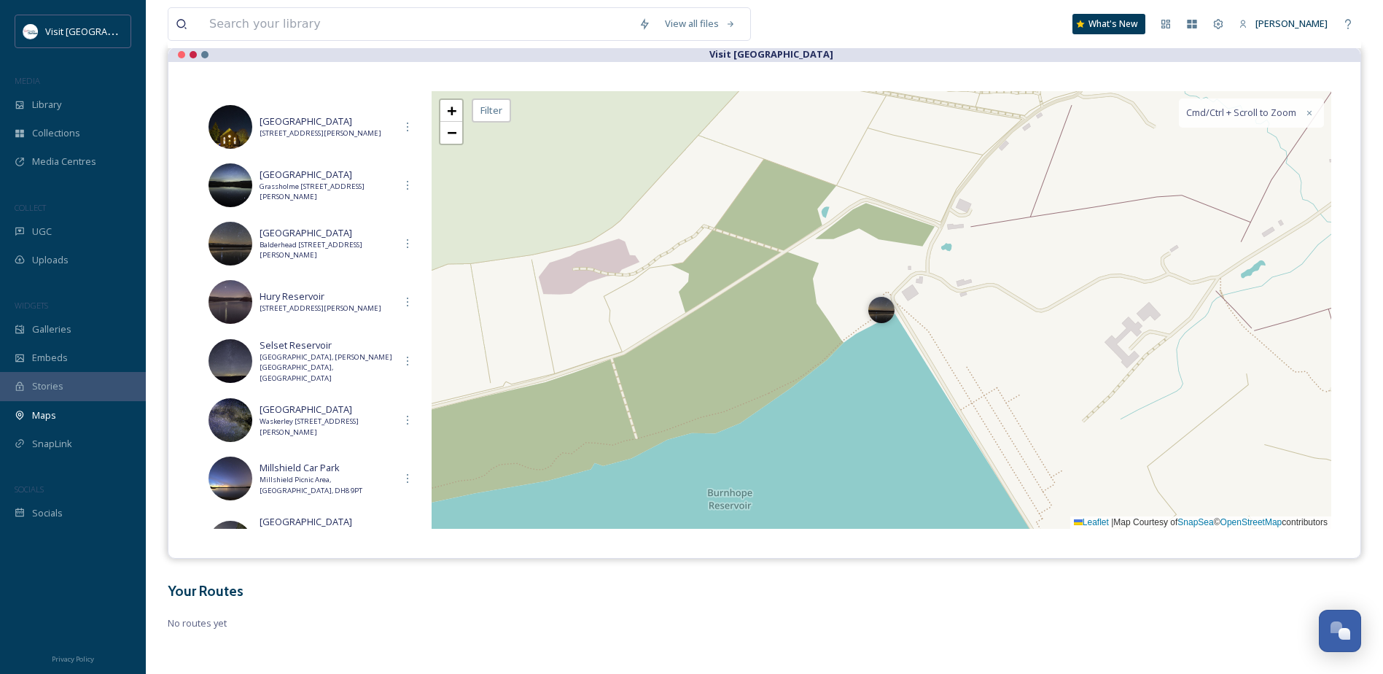
scroll to position [270, 0]
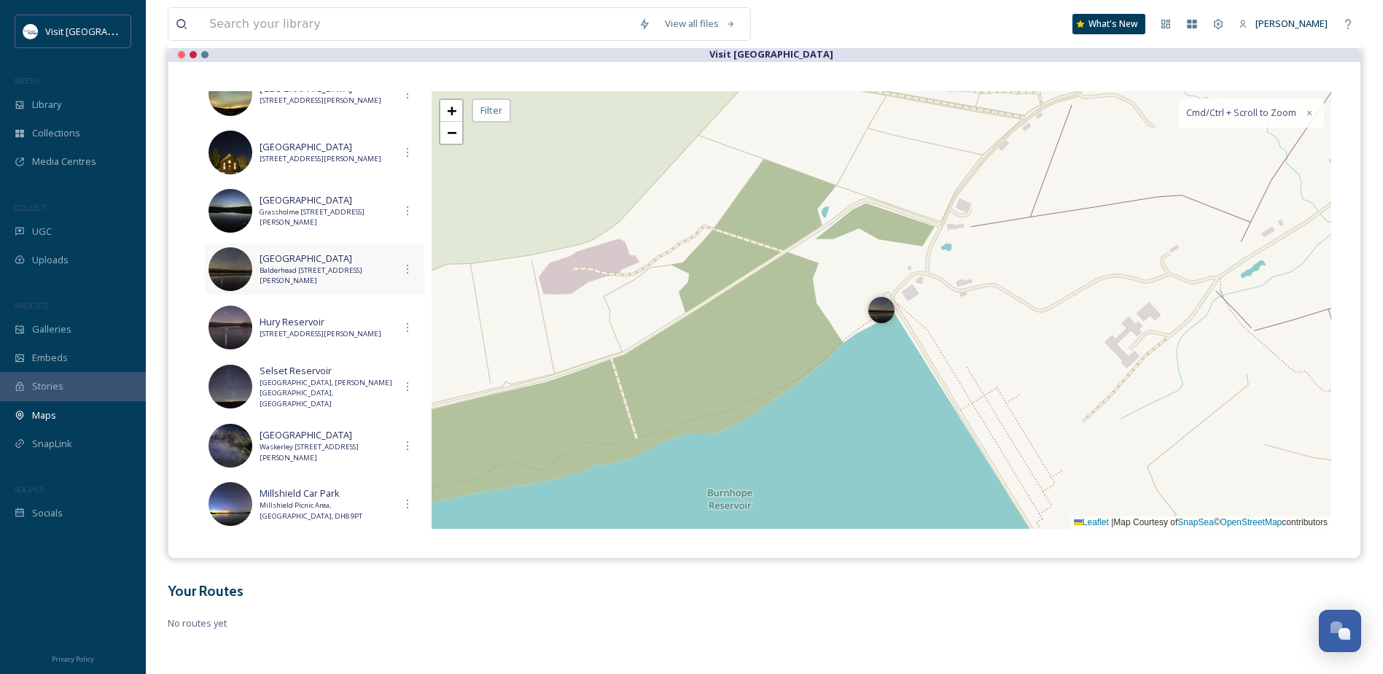
click at [376, 265] on span "Balderhead [STREET_ADDRESS][PERSON_NAME]" at bounding box center [327, 275] width 135 height 21
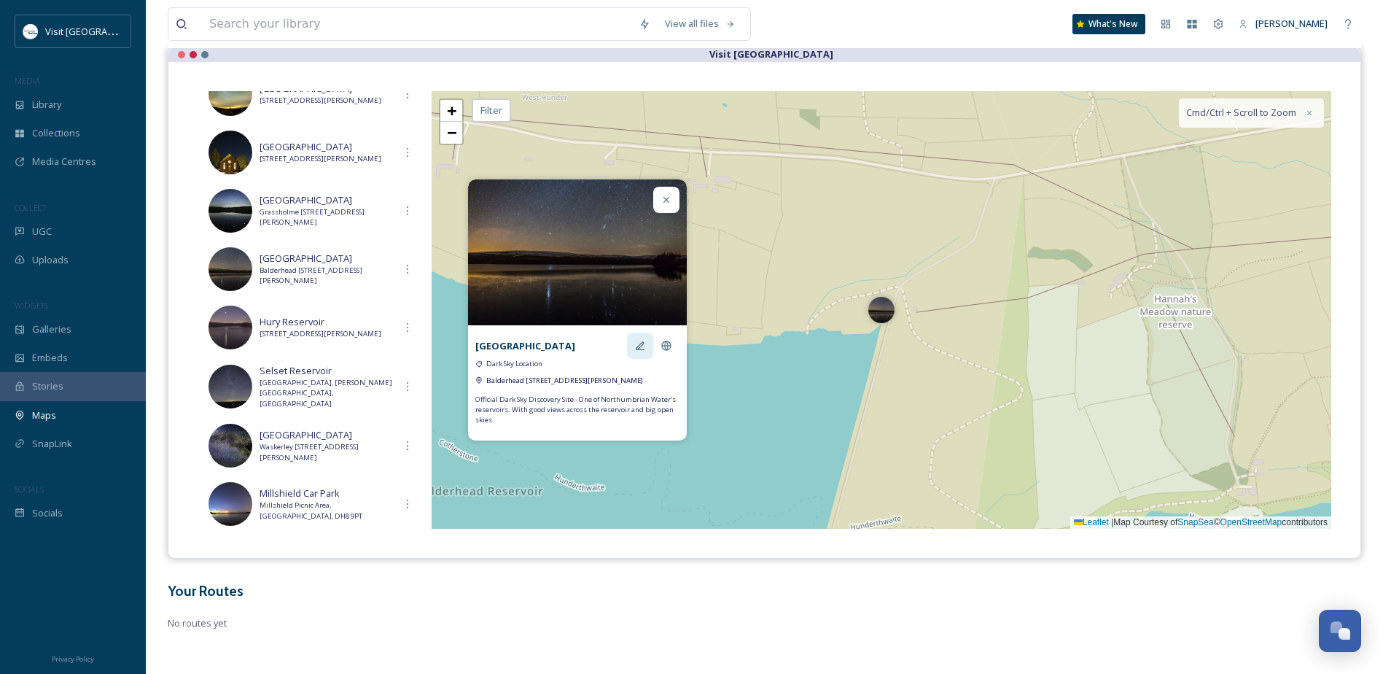
click at [640, 341] on icon at bounding box center [640, 345] width 9 height 9
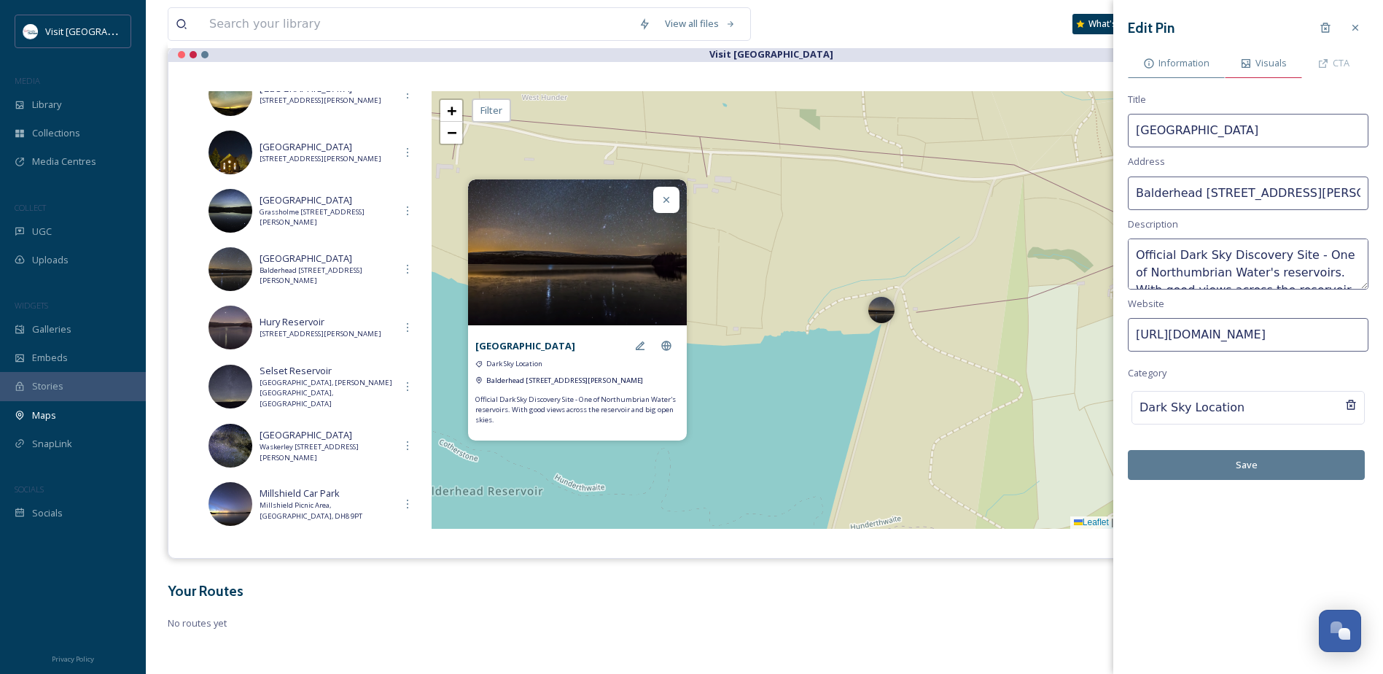
click at [1269, 63] on span "Visuals" at bounding box center [1271, 63] width 31 height 14
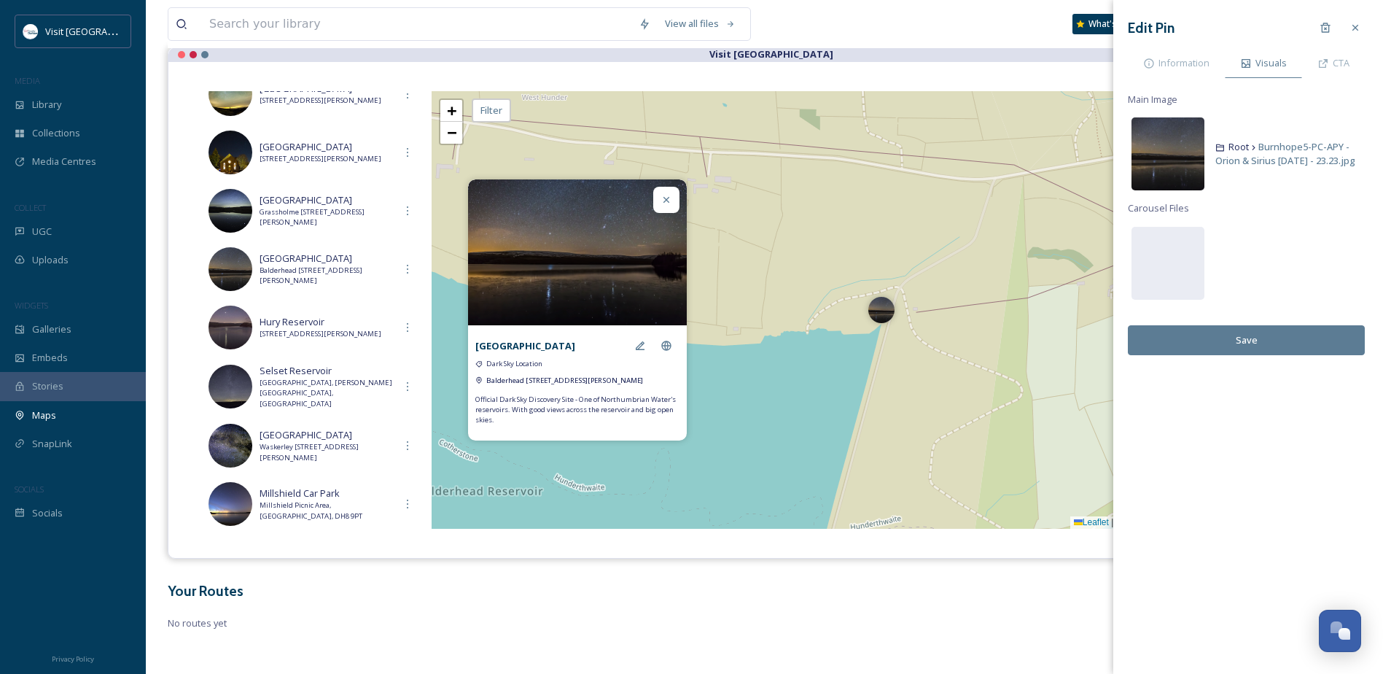
click at [1189, 157] on img at bounding box center [1168, 153] width 73 height 73
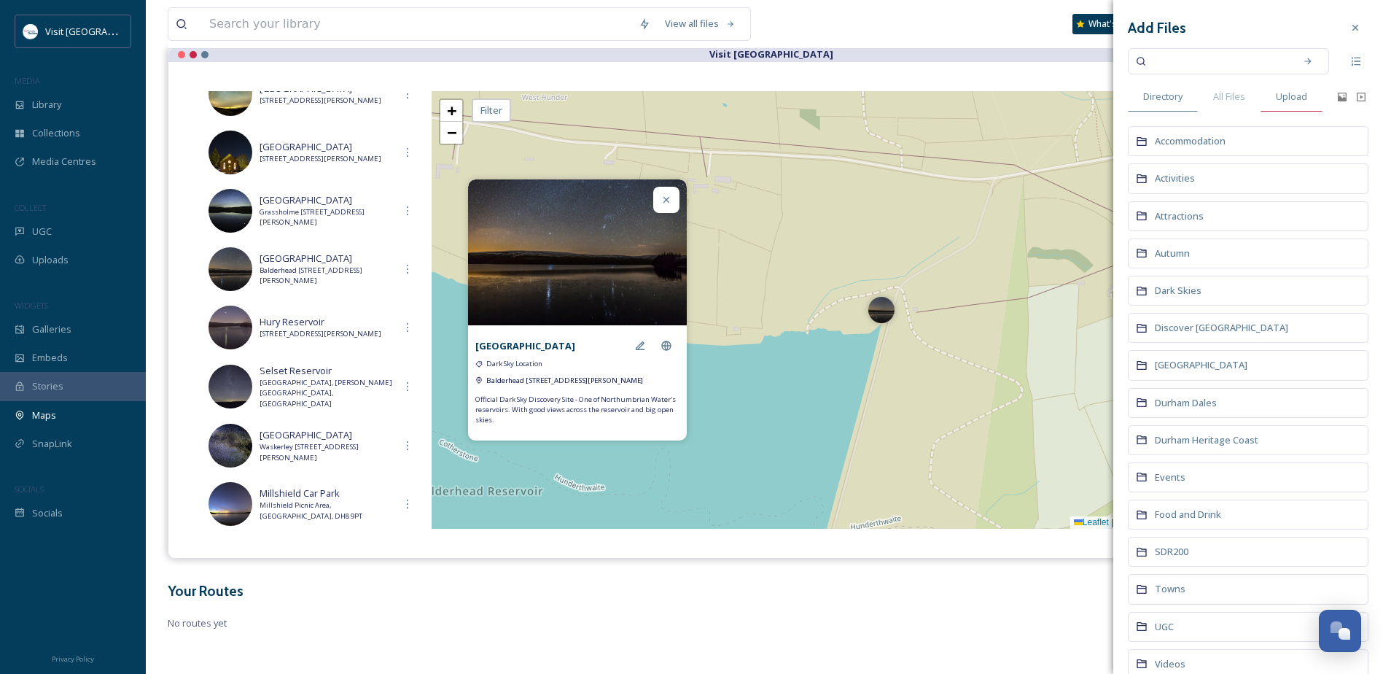
click at [1284, 102] on span "Upload" at bounding box center [1291, 97] width 31 height 14
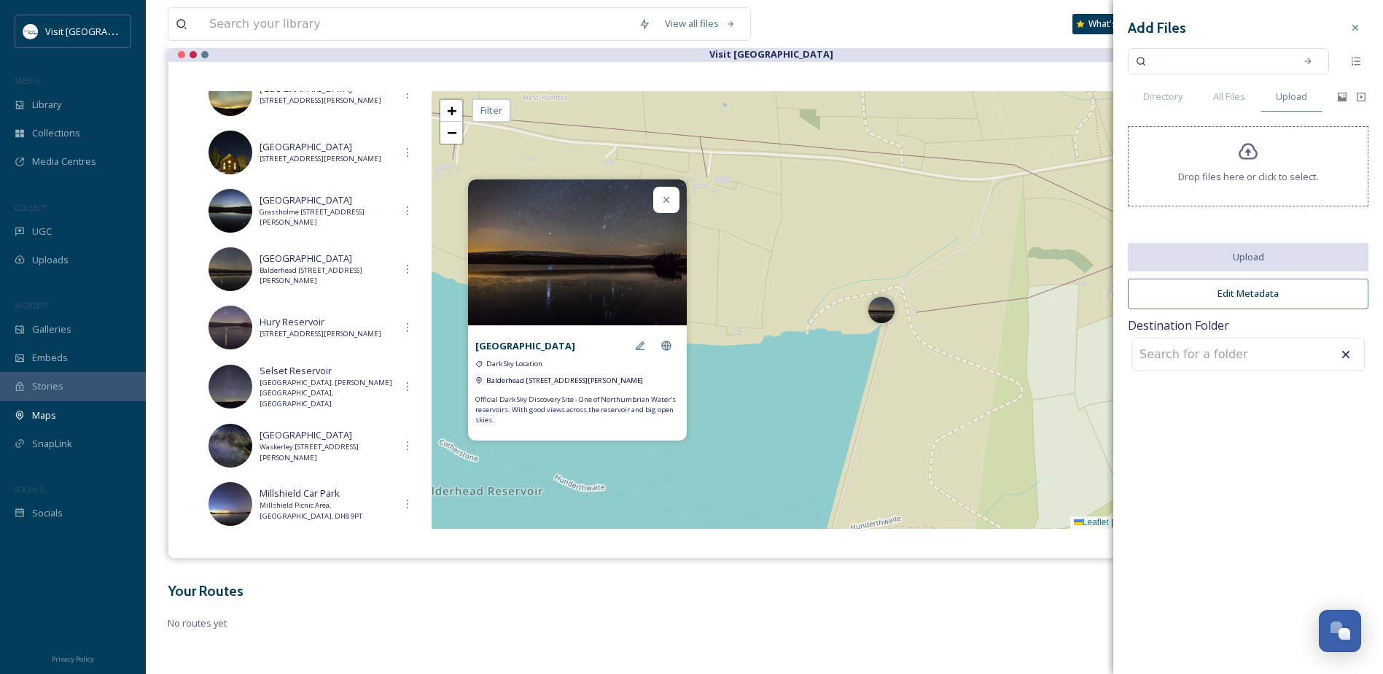
click at [1254, 141] on div "Drop files here or click to select." at bounding box center [1248, 166] width 241 height 80
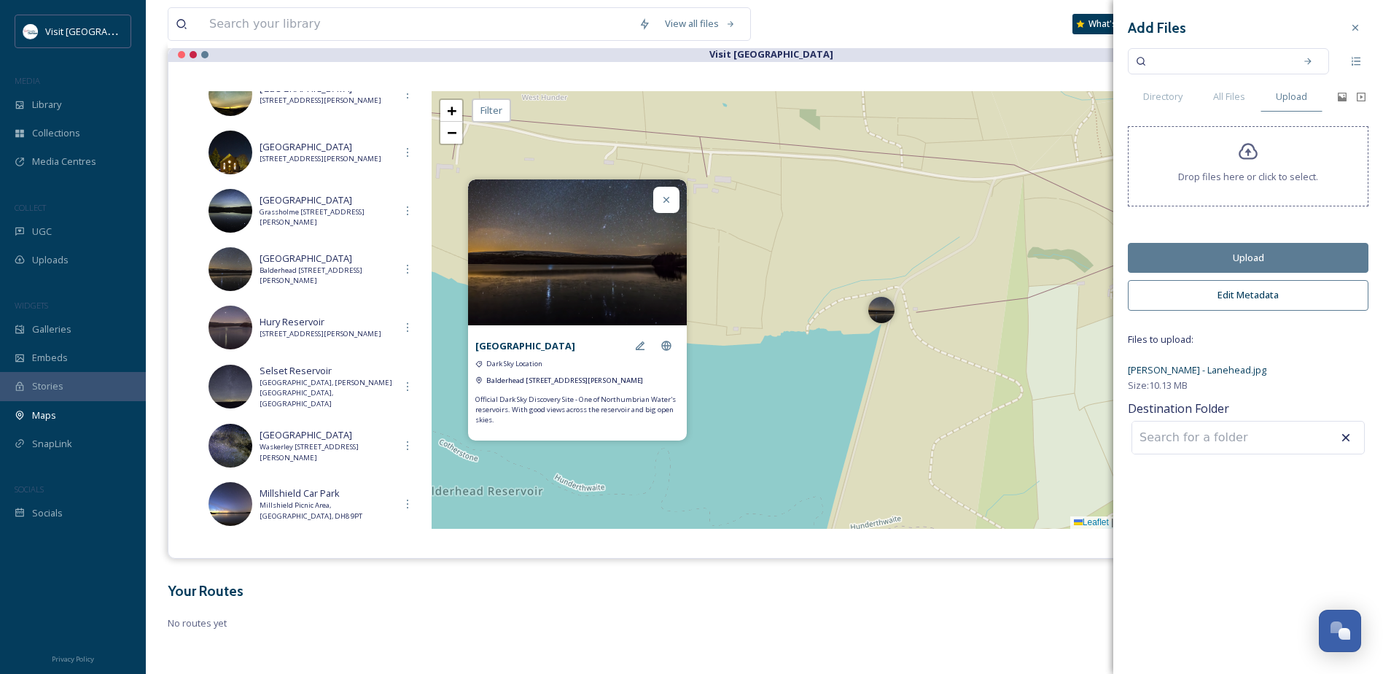
click at [1273, 252] on button "Upload" at bounding box center [1248, 258] width 241 height 30
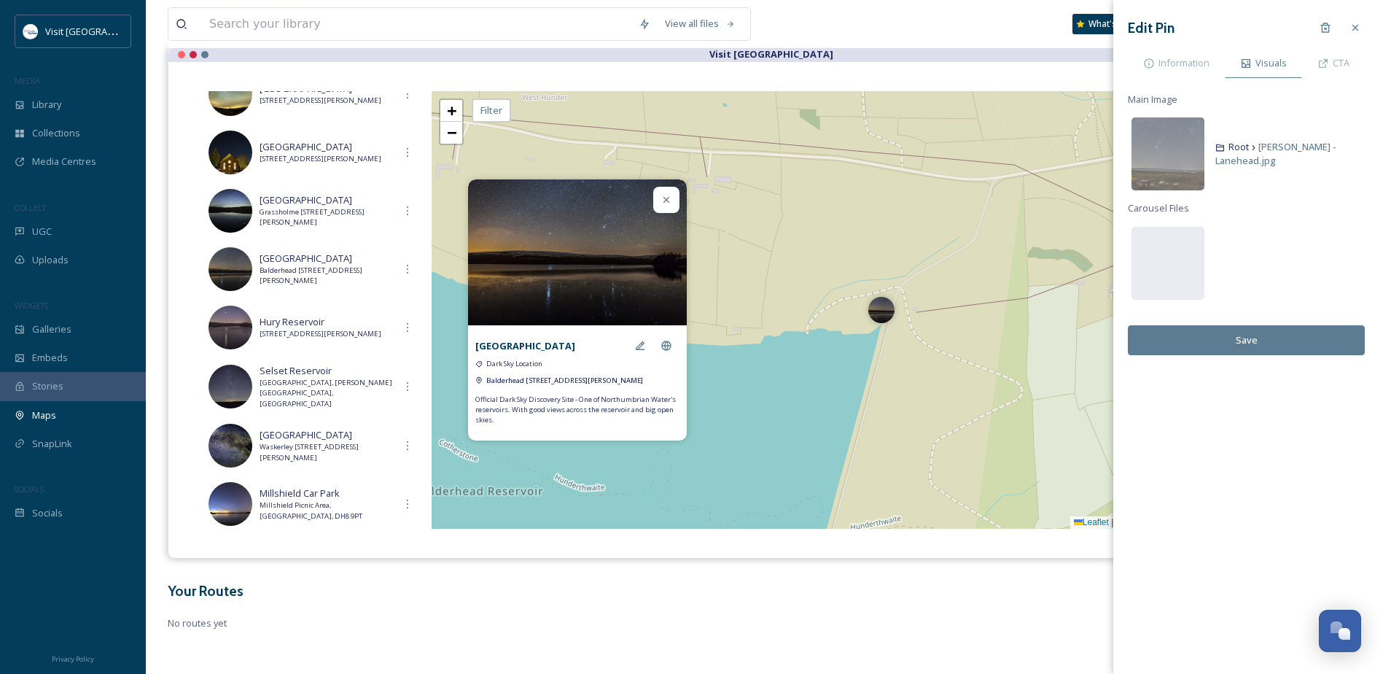
click at [1256, 339] on button "Save" at bounding box center [1246, 340] width 237 height 30
click at [1357, 25] on icon at bounding box center [1356, 28] width 12 height 12
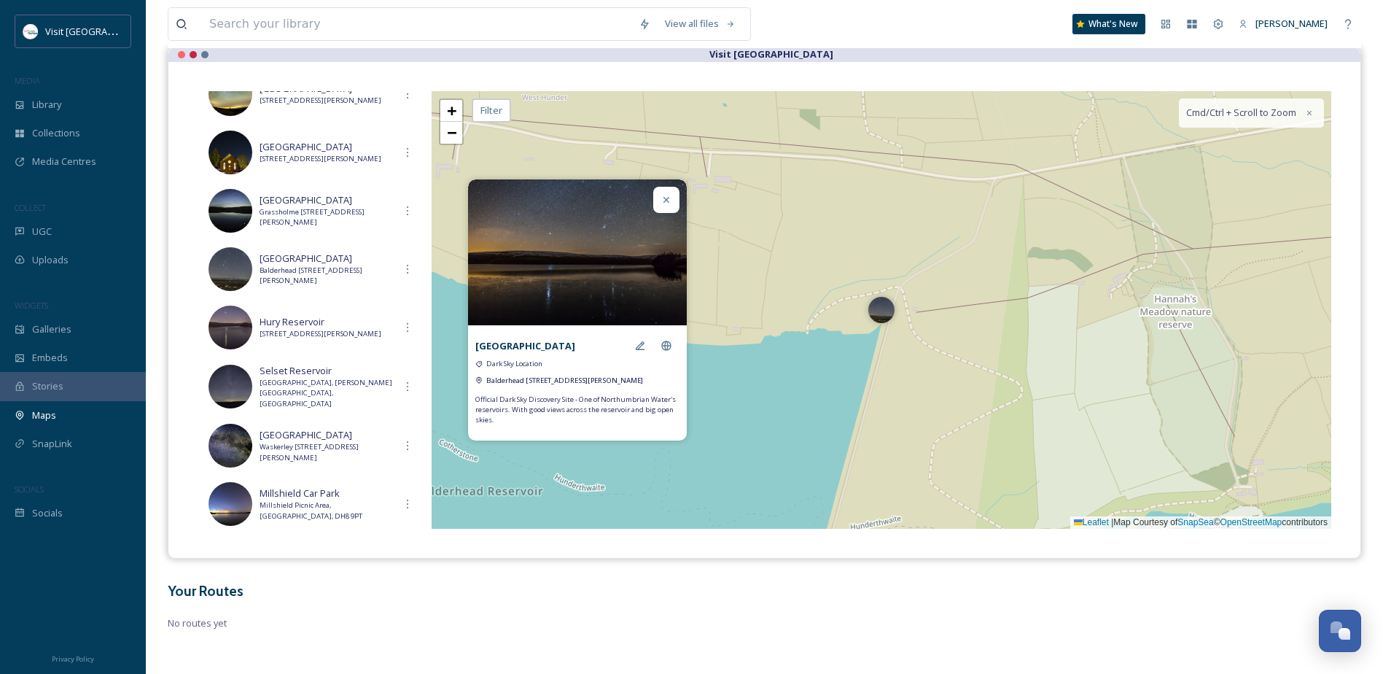
click at [669, 194] on icon at bounding box center [667, 200] width 12 height 12
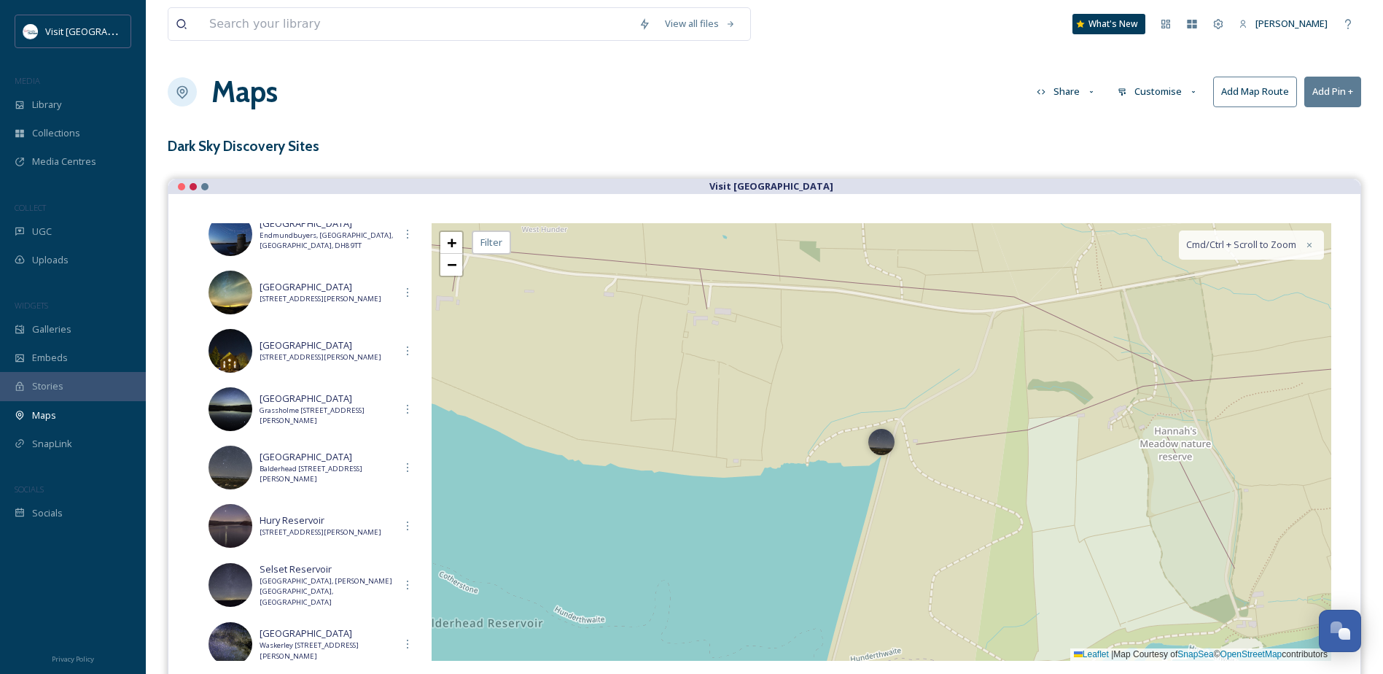
scroll to position [219, 0]
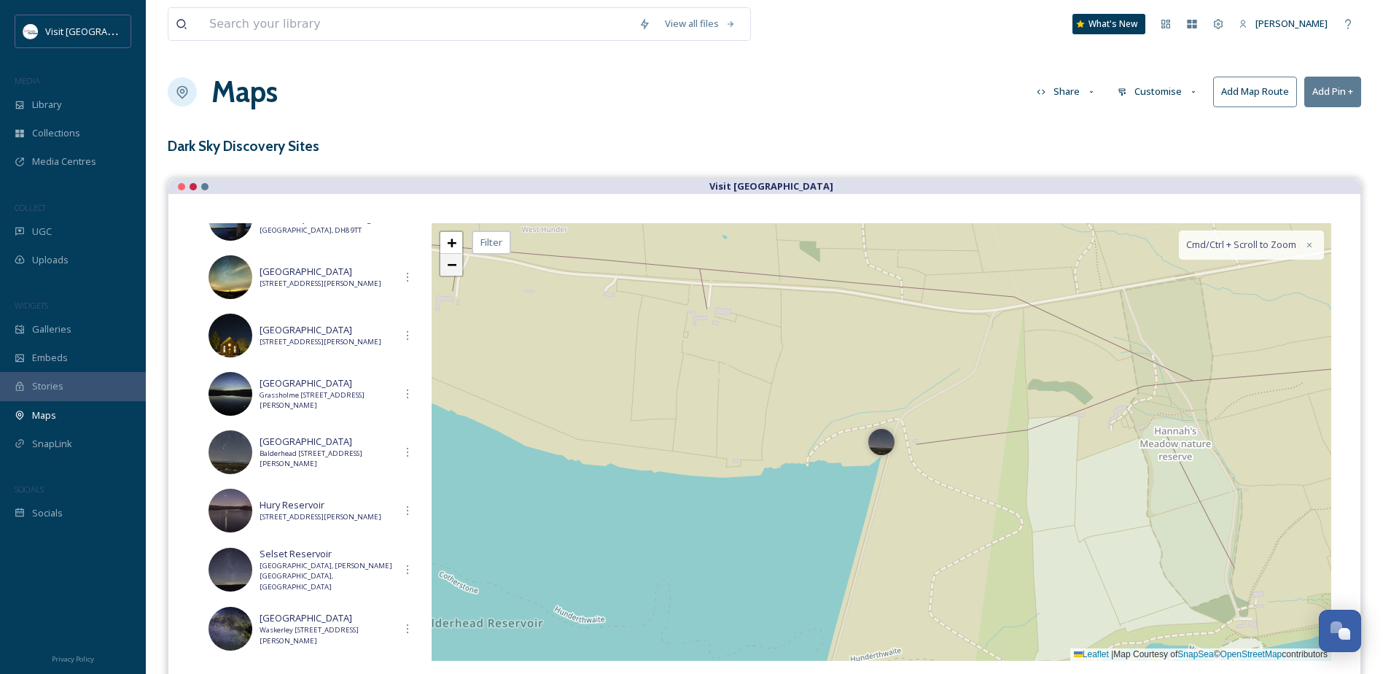
click at [456, 273] on link "−" at bounding box center [451, 265] width 22 height 22
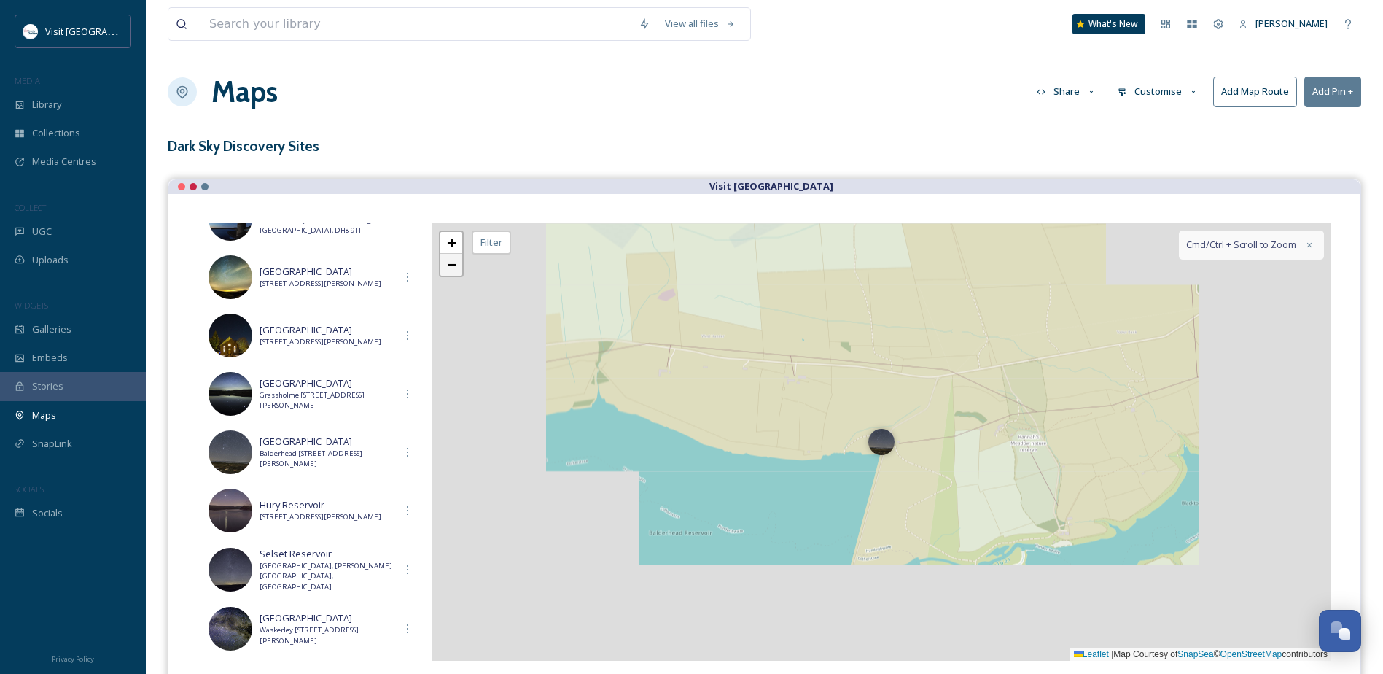
click at [456, 273] on link "−" at bounding box center [451, 265] width 22 height 22
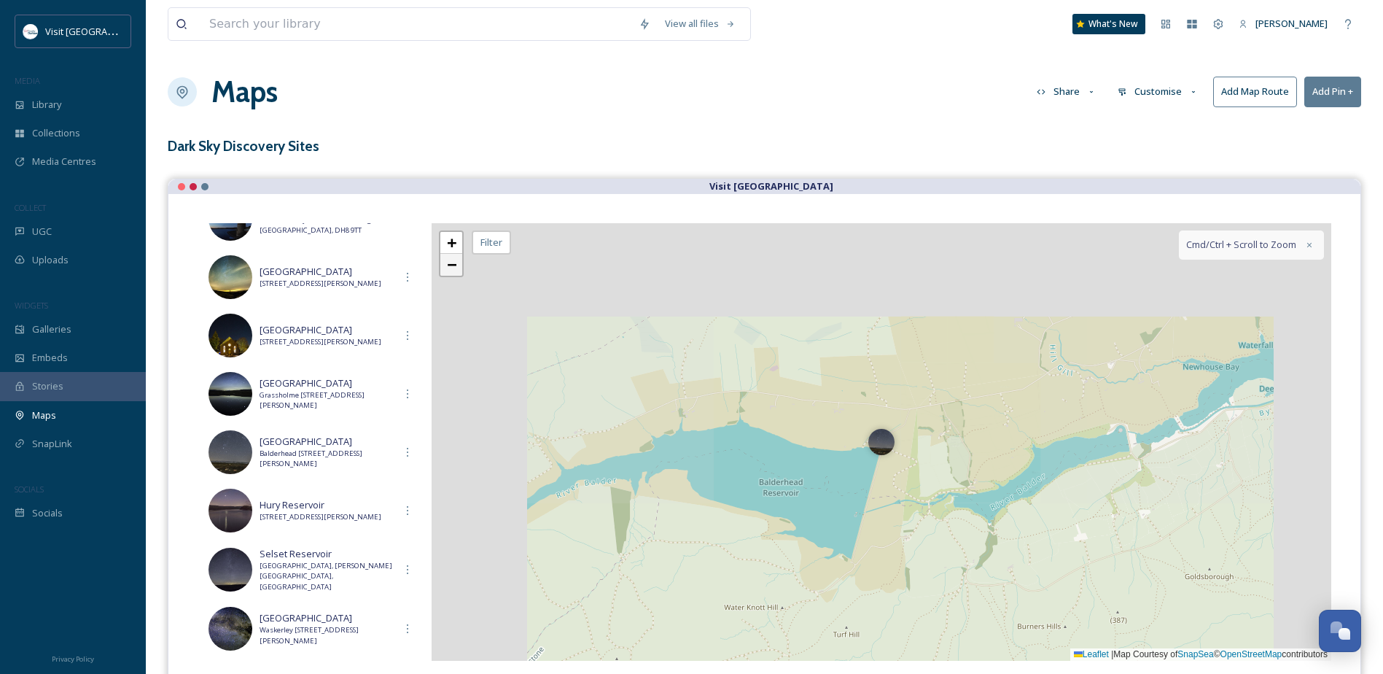
click at [456, 273] on link "−" at bounding box center [451, 265] width 22 height 22
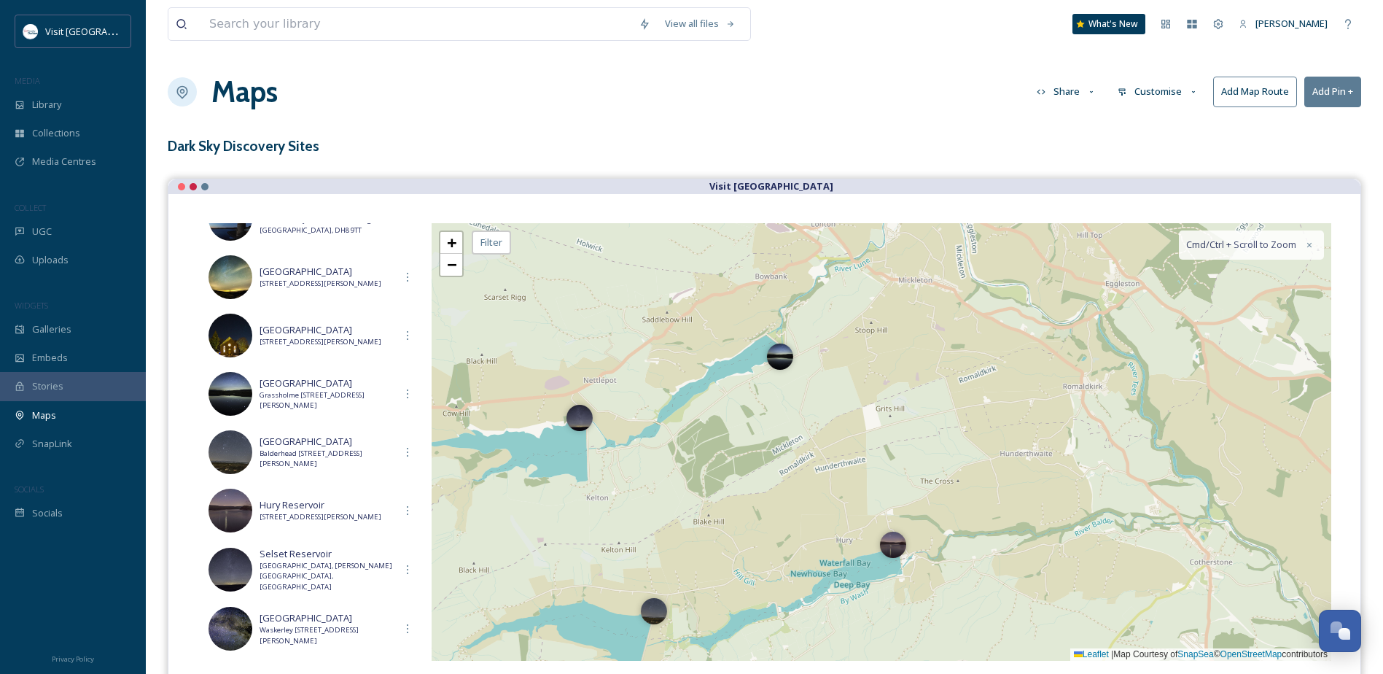
drag, startPoint x: 969, startPoint y: 521, endPoint x: 742, endPoint y: 690, distance: 283.5
click at [742, 673] on html "Visit County Durham MEDIA Library Collections Media Centres COLLECT UGC Uploads…" at bounding box center [691, 403] width 1383 height 806
click at [453, 246] on span "+" at bounding box center [451, 242] width 9 height 18
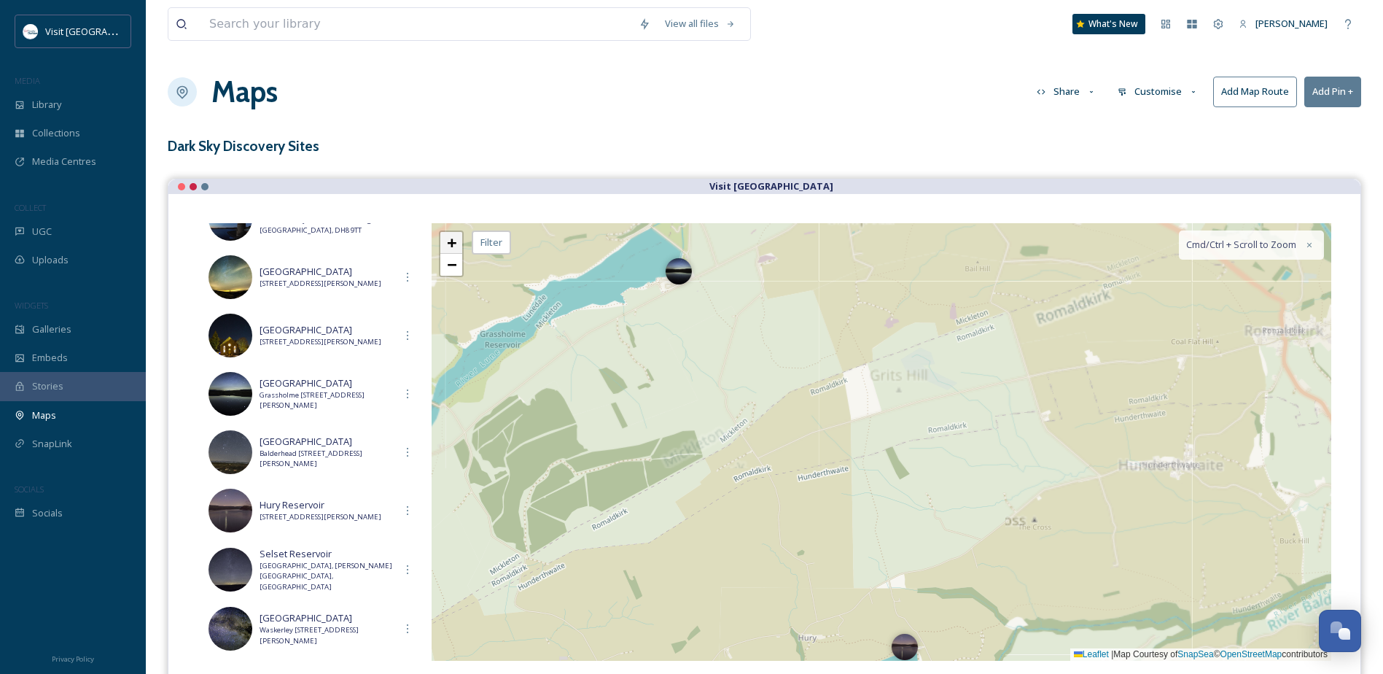
click at [453, 246] on span "+" at bounding box center [451, 242] width 9 height 18
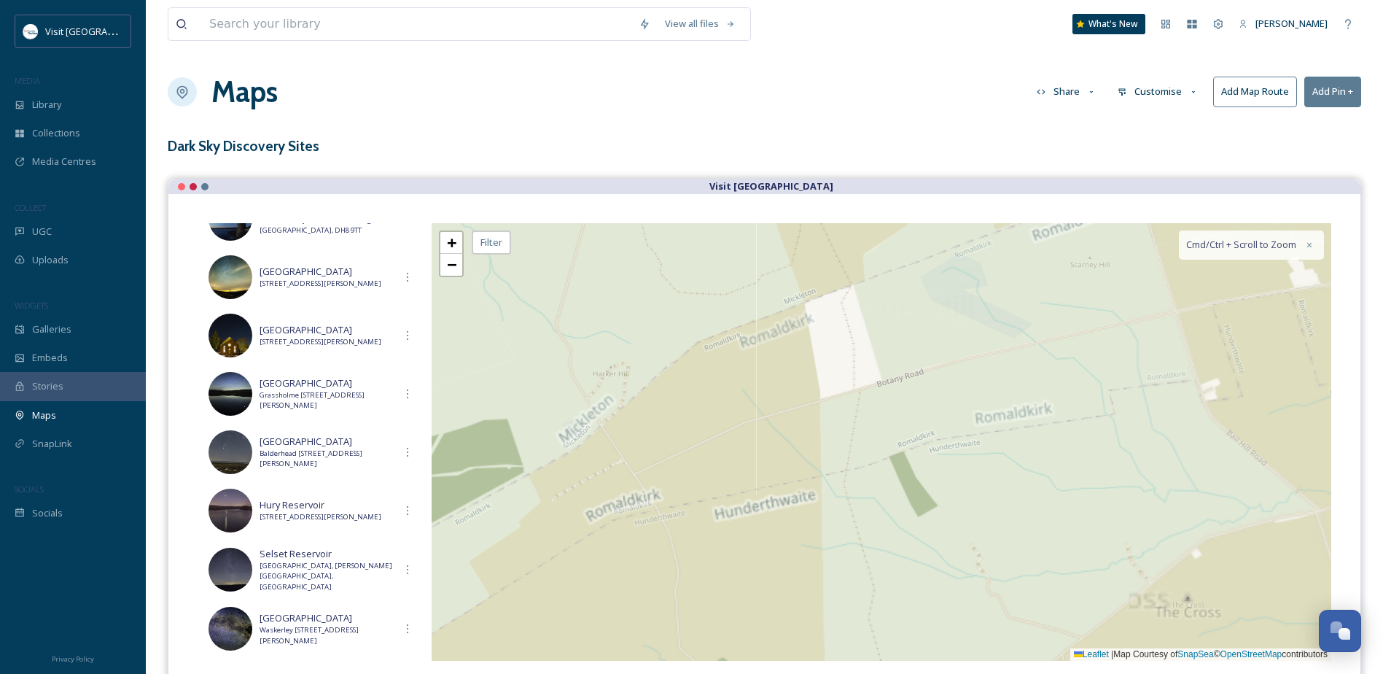
drag, startPoint x: 653, startPoint y: 352, endPoint x: 847, endPoint y: 664, distance: 366.5
click at [845, 661] on div "All Pins Show List Pow Hill Country Park Pow Hill Country Park, Pow Hill, Edmun…" at bounding box center [764, 442] width 1192 height 496
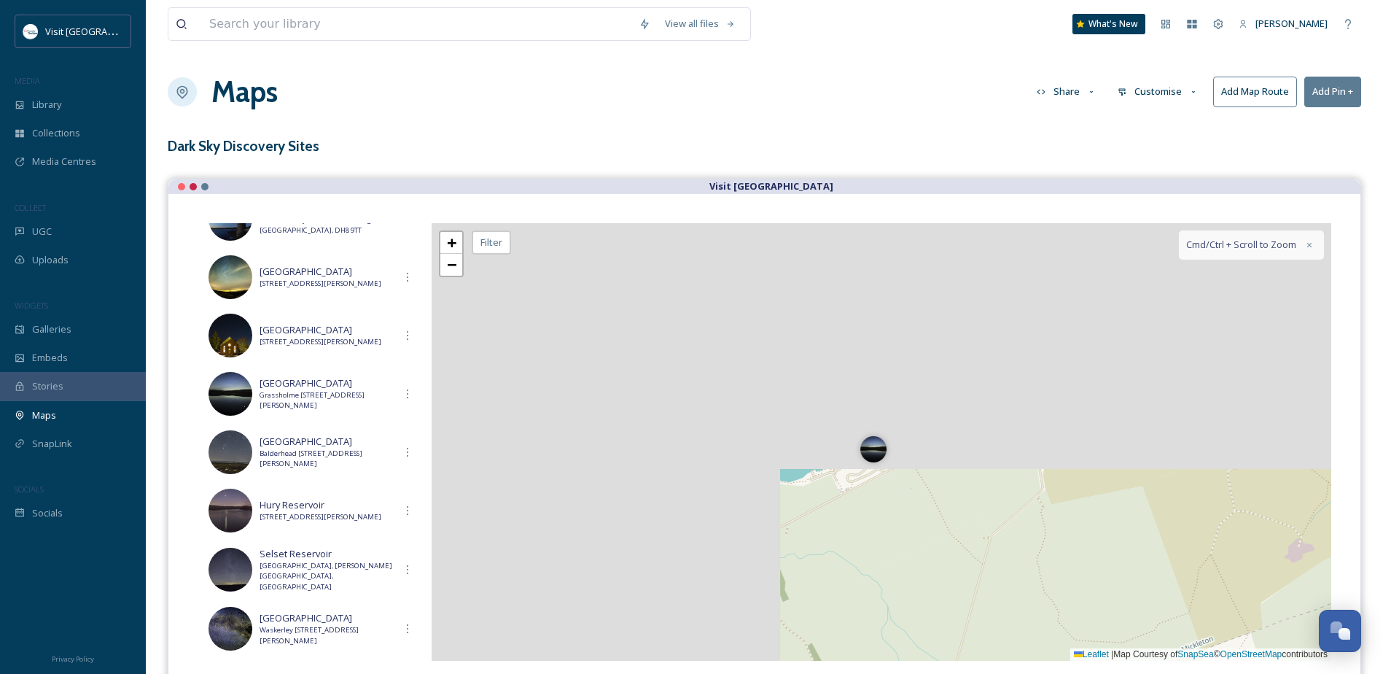
drag, startPoint x: 656, startPoint y: 537, endPoint x: 832, endPoint y: 545, distance: 176.7
click at [832, 545] on div "+ − Leaflet | Map Courtesy of SnapSea © OpenStreetMap contributors Cmd/Ctrl + S…" at bounding box center [882, 442] width 900 height 438
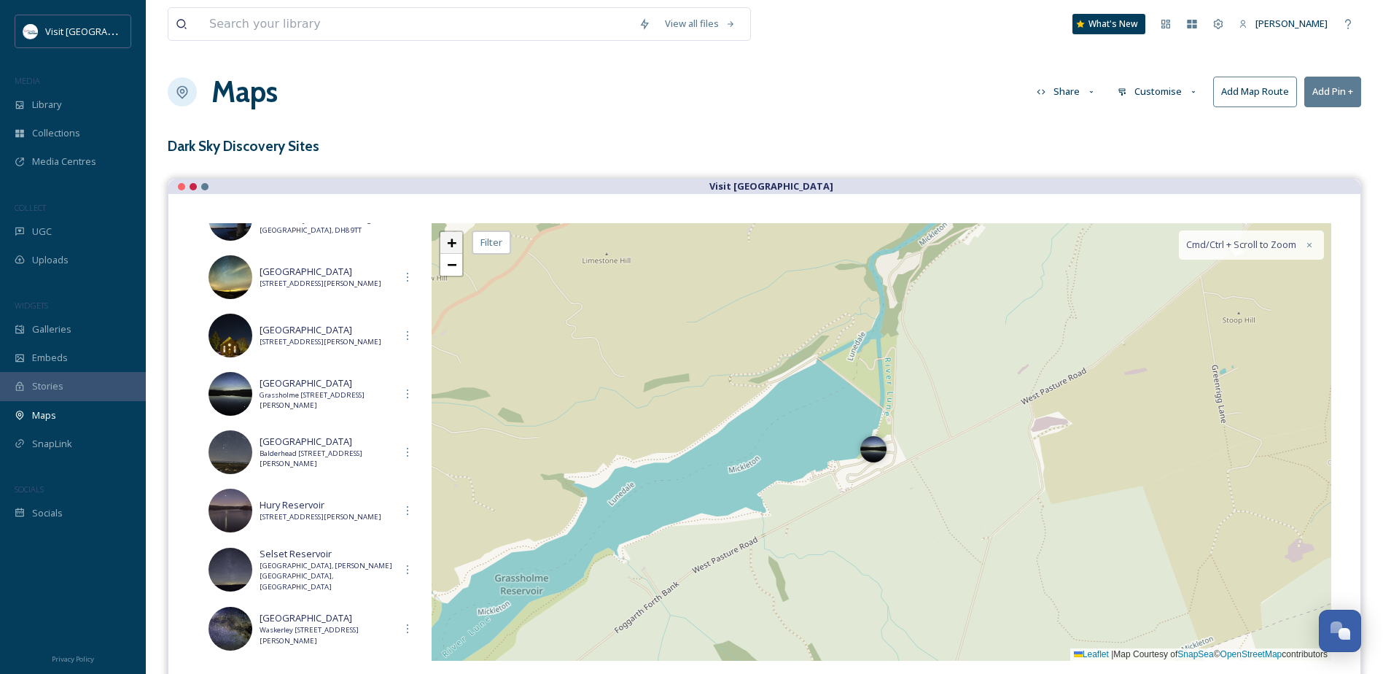
click at [459, 241] on link "+" at bounding box center [451, 243] width 22 height 22
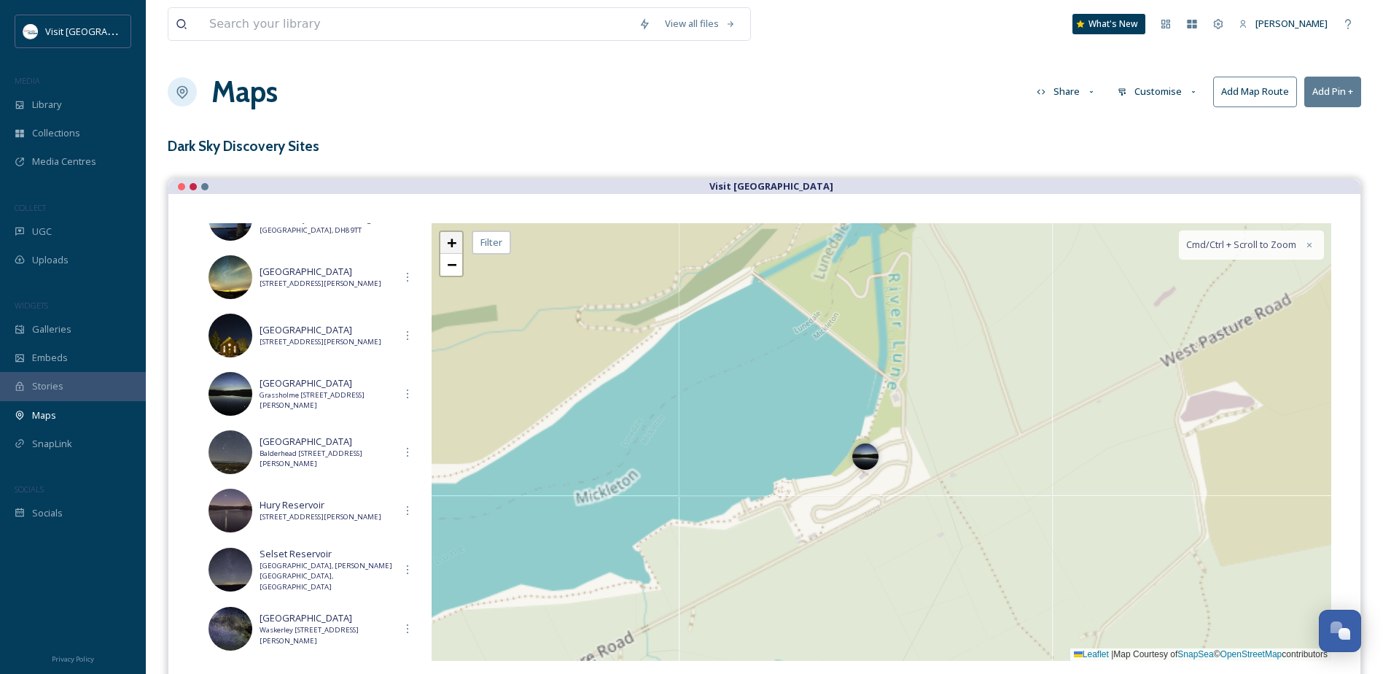
click at [459, 241] on link "+" at bounding box center [451, 243] width 22 height 22
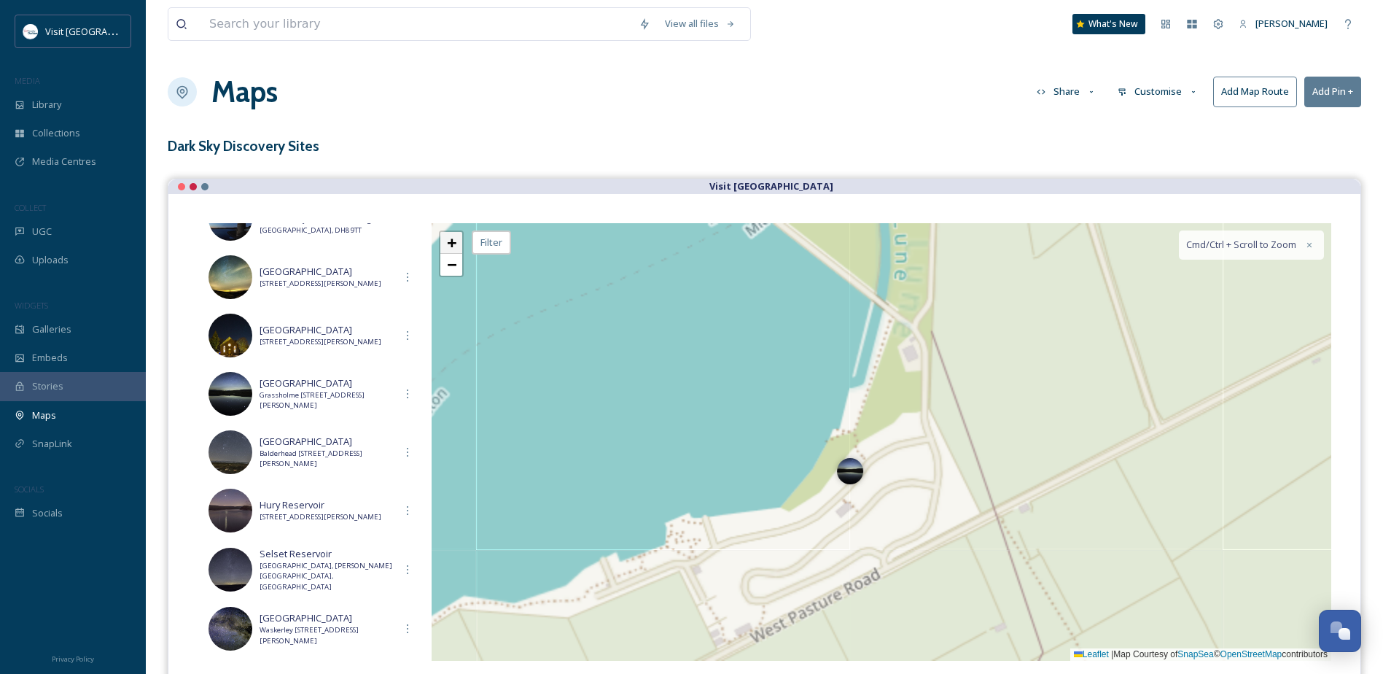
click at [459, 241] on link "+" at bounding box center [451, 243] width 22 height 22
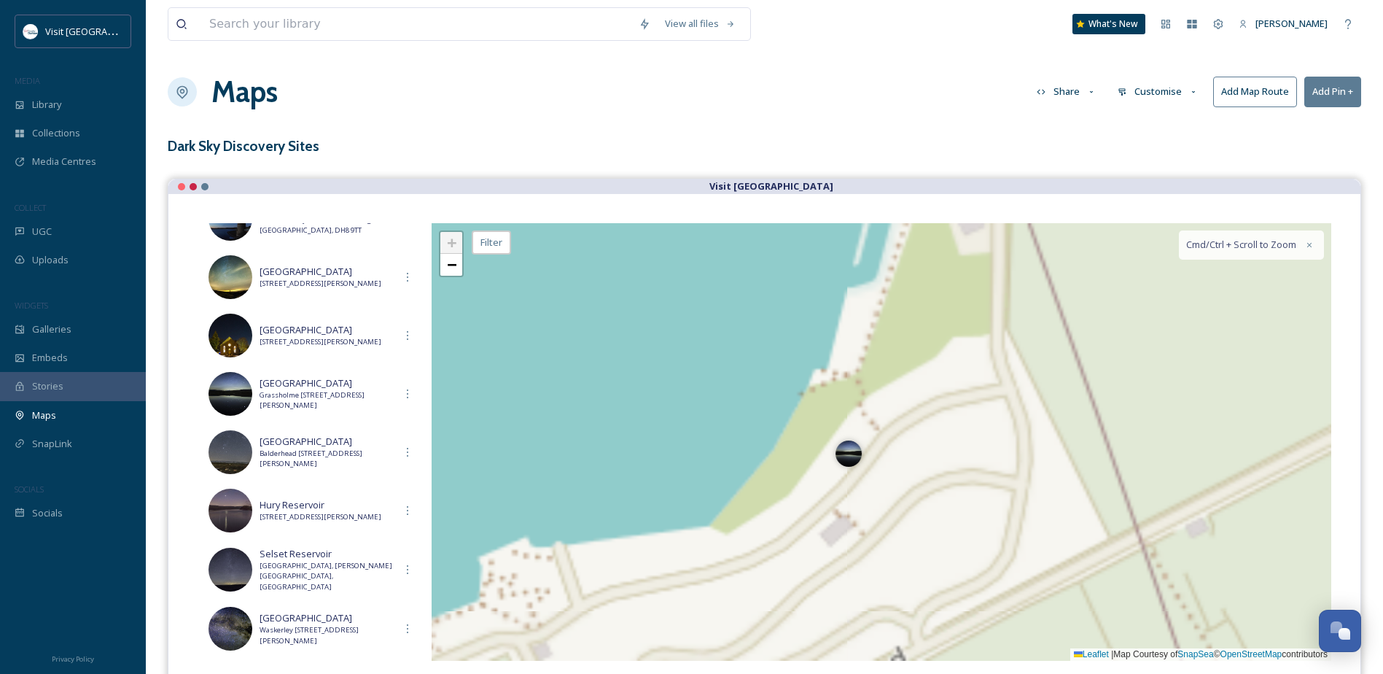
drag, startPoint x: 771, startPoint y: 553, endPoint x: 801, endPoint y: 506, distance: 55.4
click at [801, 506] on div "+ − Leaflet | Map Courtesy of SnapSea © OpenStreetMap contributors Cmd/Ctrl + S…" at bounding box center [882, 442] width 900 height 438
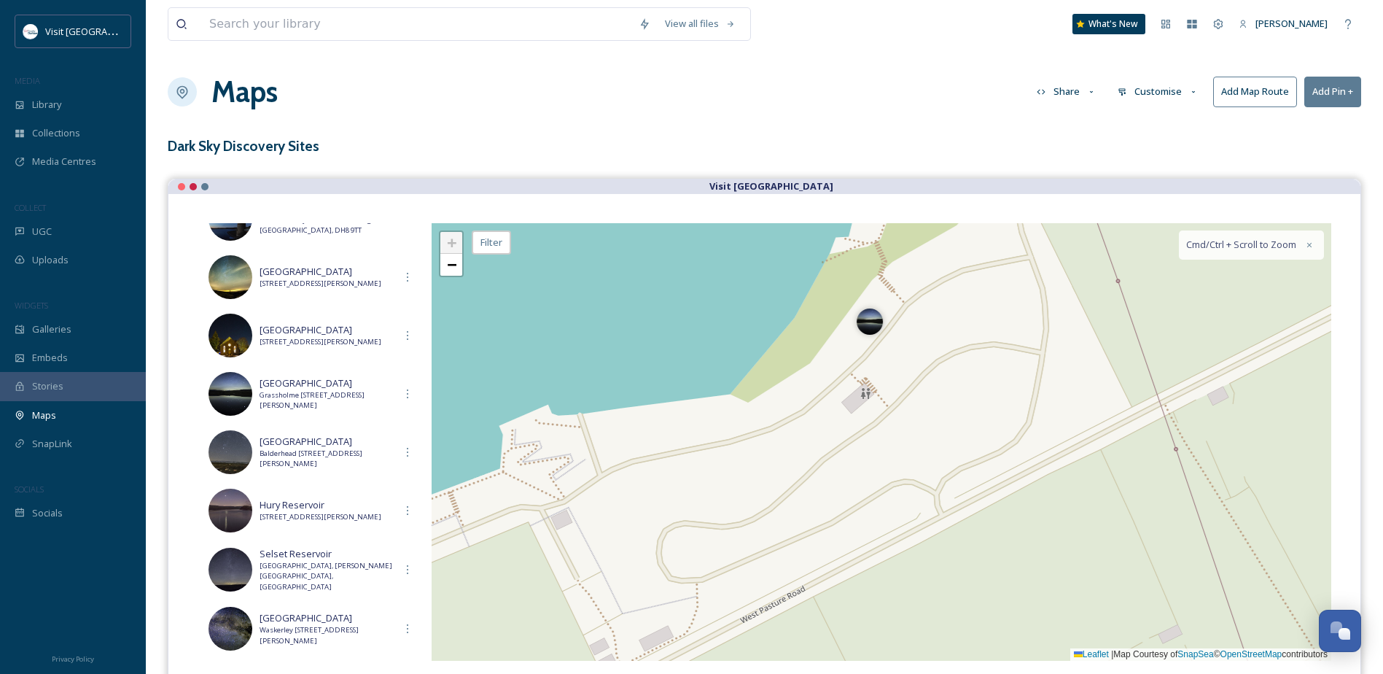
drag, startPoint x: 932, startPoint y: 575, endPoint x: 953, endPoint y: 443, distance: 133.7
click at [953, 443] on div "+ − Leaflet | Map Courtesy of SnapSea © OpenStreetMap contributors Cmd/Ctrl + S…" at bounding box center [882, 442] width 900 height 438
click at [877, 382] on div "+ − Leaflet | Map Courtesy of SnapSea © OpenStreetMap contributors Cmd/Ctrl + S…" at bounding box center [882, 442] width 900 height 438
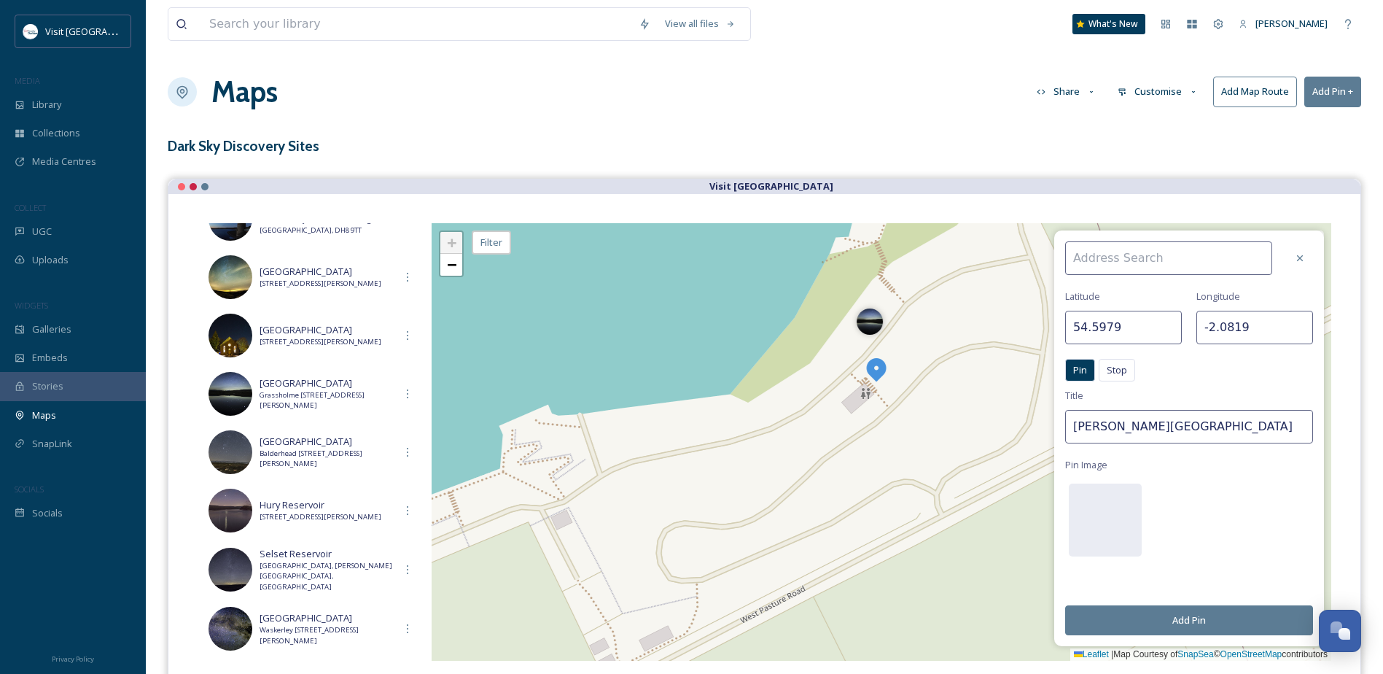
click at [1184, 255] on input at bounding box center [1168, 258] width 207 height 34
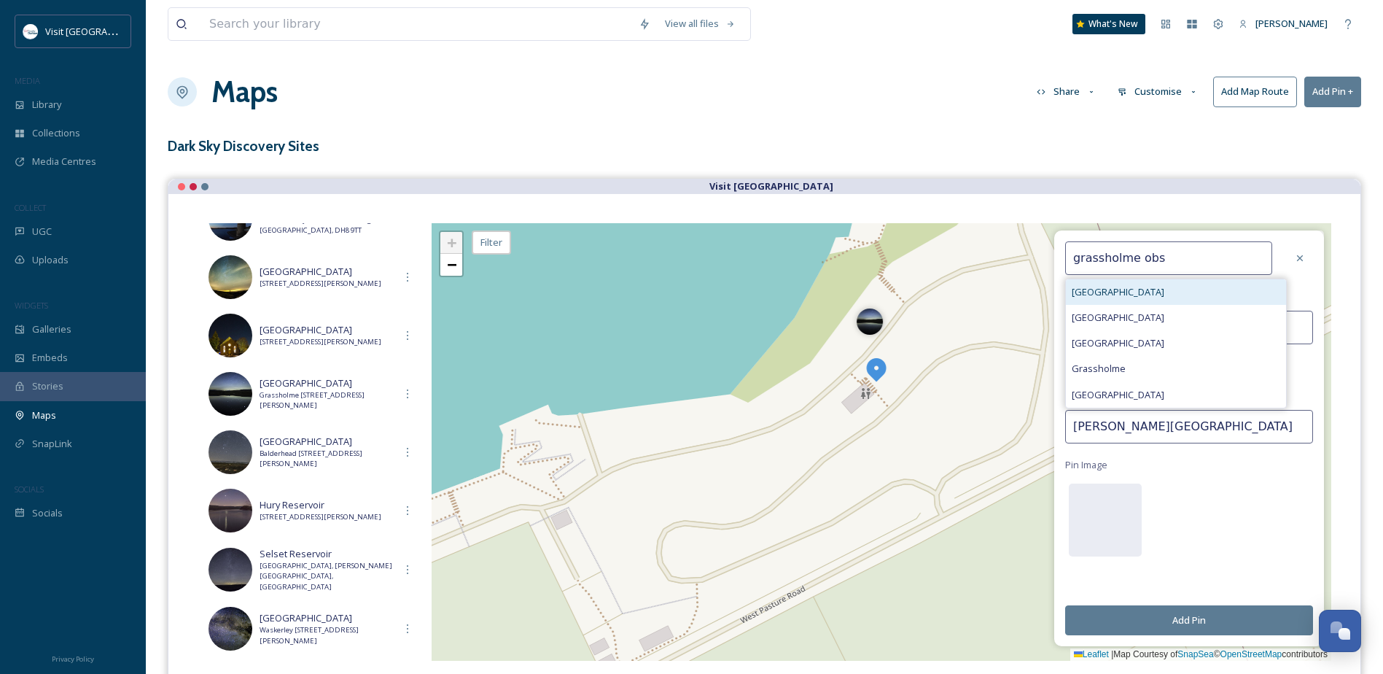
click at [1187, 299] on div "Grassholme Observatory" at bounding box center [1176, 292] width 220 height 26
type input "Grassholme Observatory"
type input "54.5974"
type input "-2.0816"
type input "Grassholme Observatory"
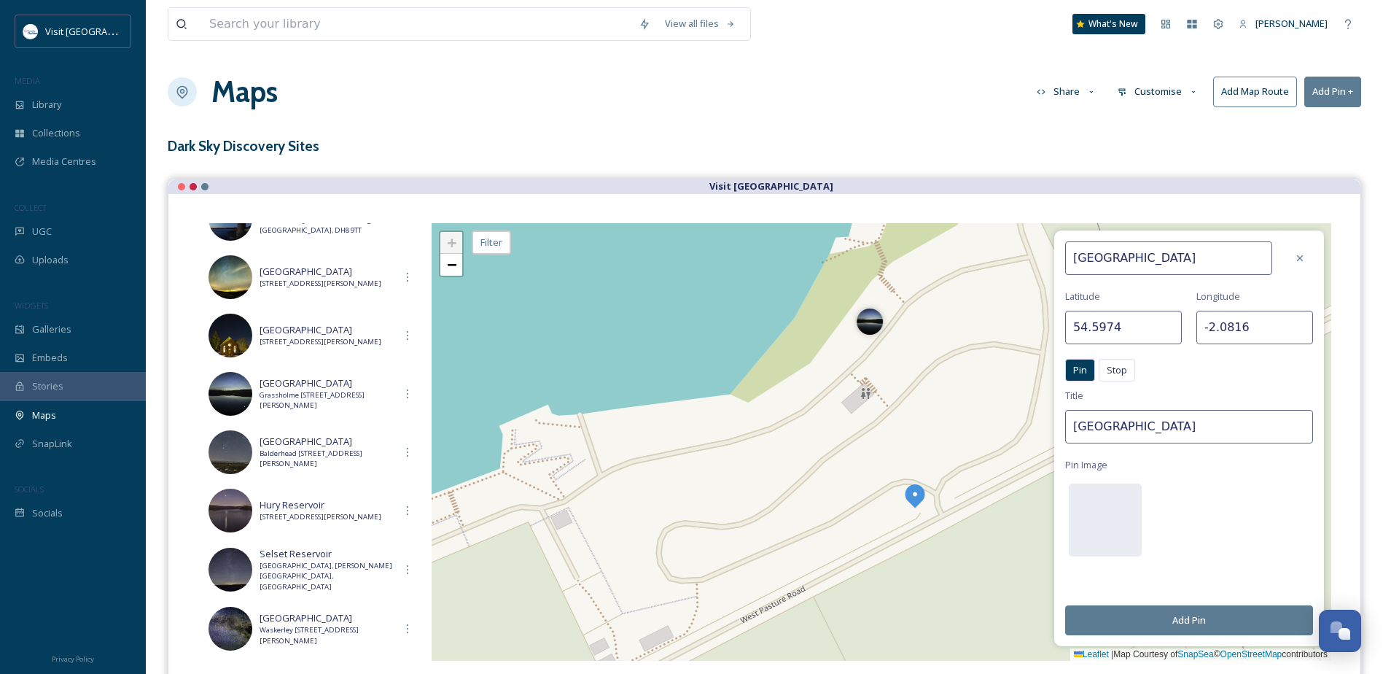
click at [1203, 620] on button "Add Pin" at bounding box center [1189, 620] width 248 height 30
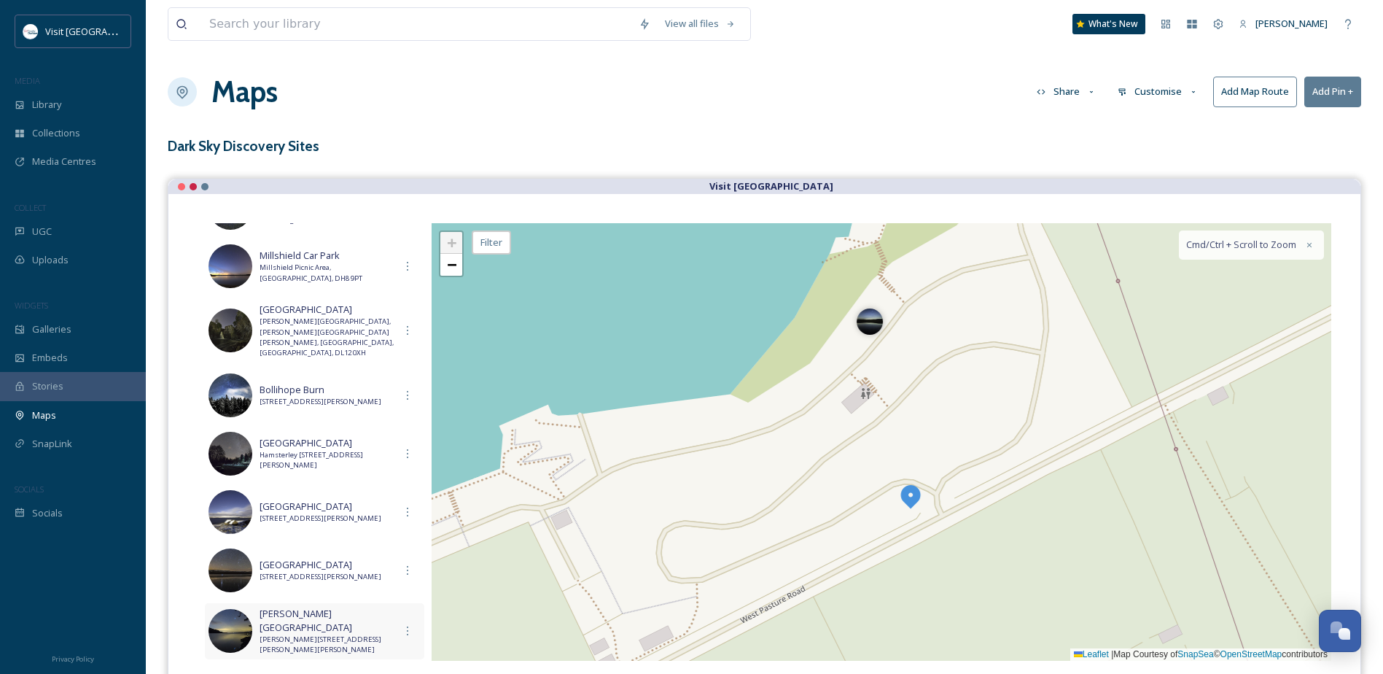
scroll to position [693, 0]
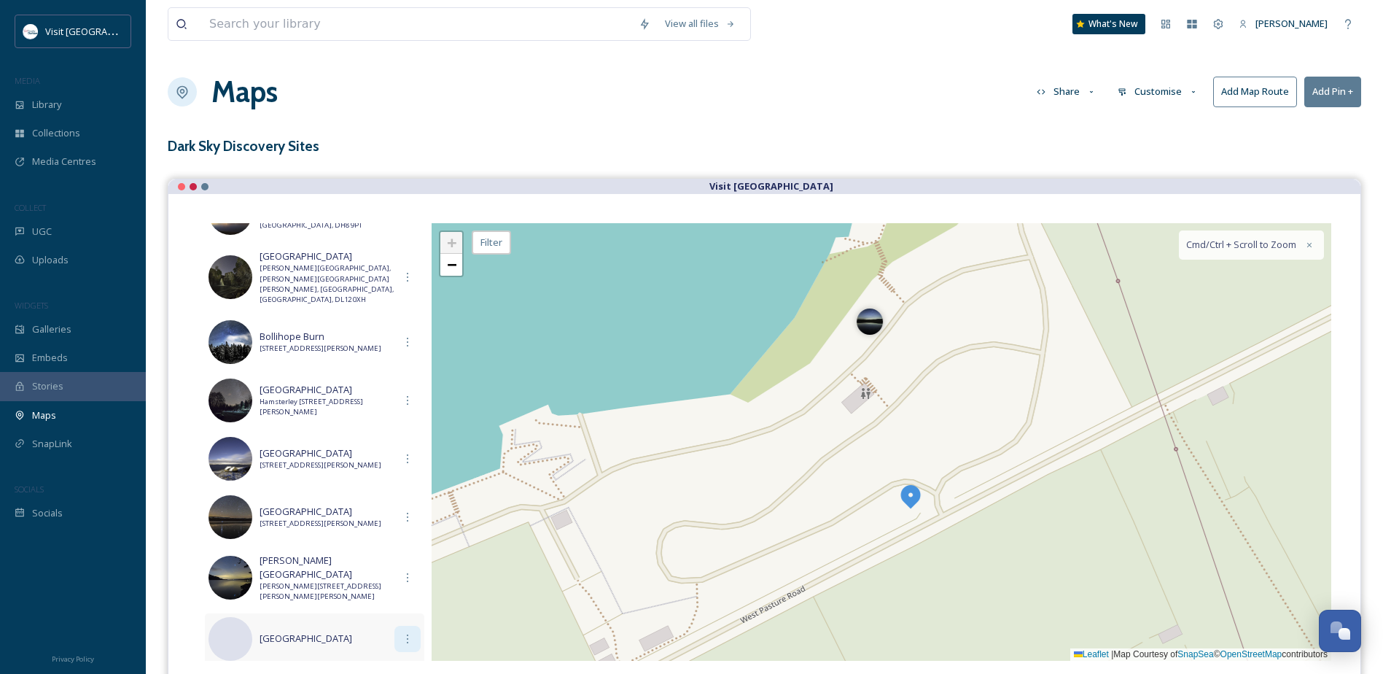
click at [403, 635] on div at bounding box center [408, 639] width 26 height 26
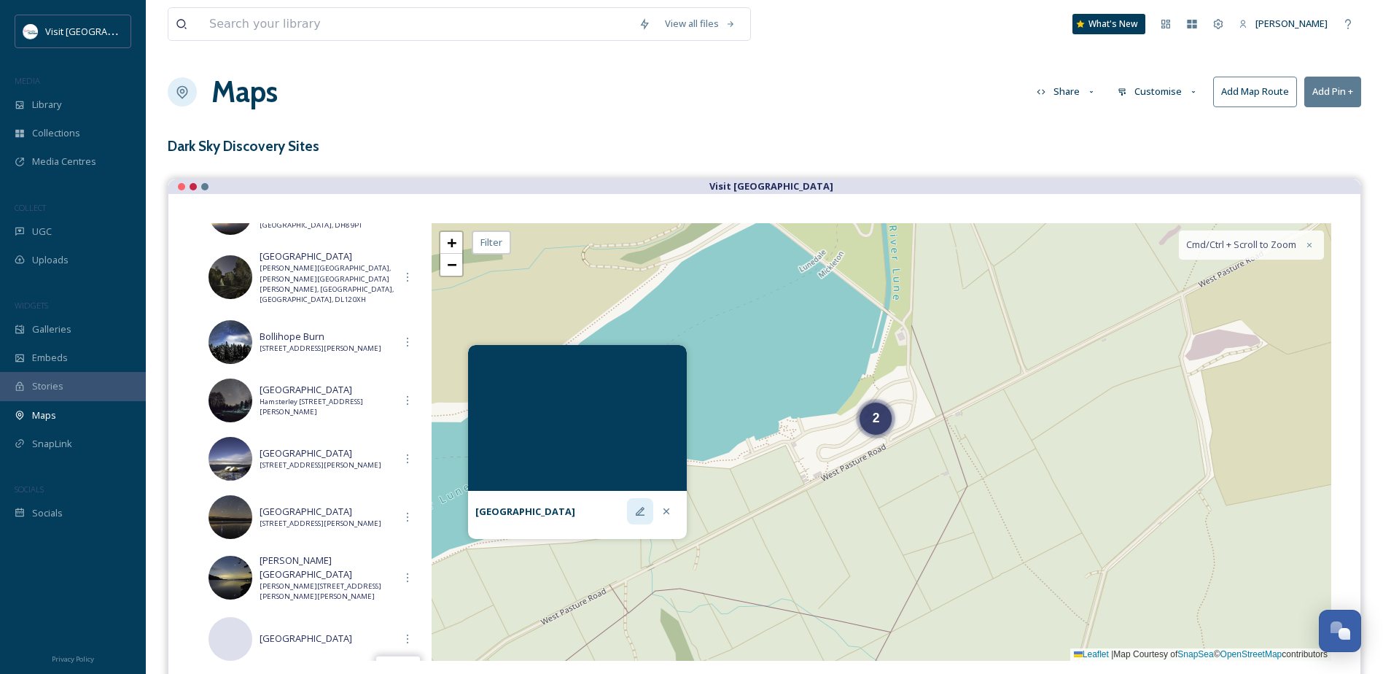
click at [637, 513] on icon at bounding box center [640, 511] width 12 height 12
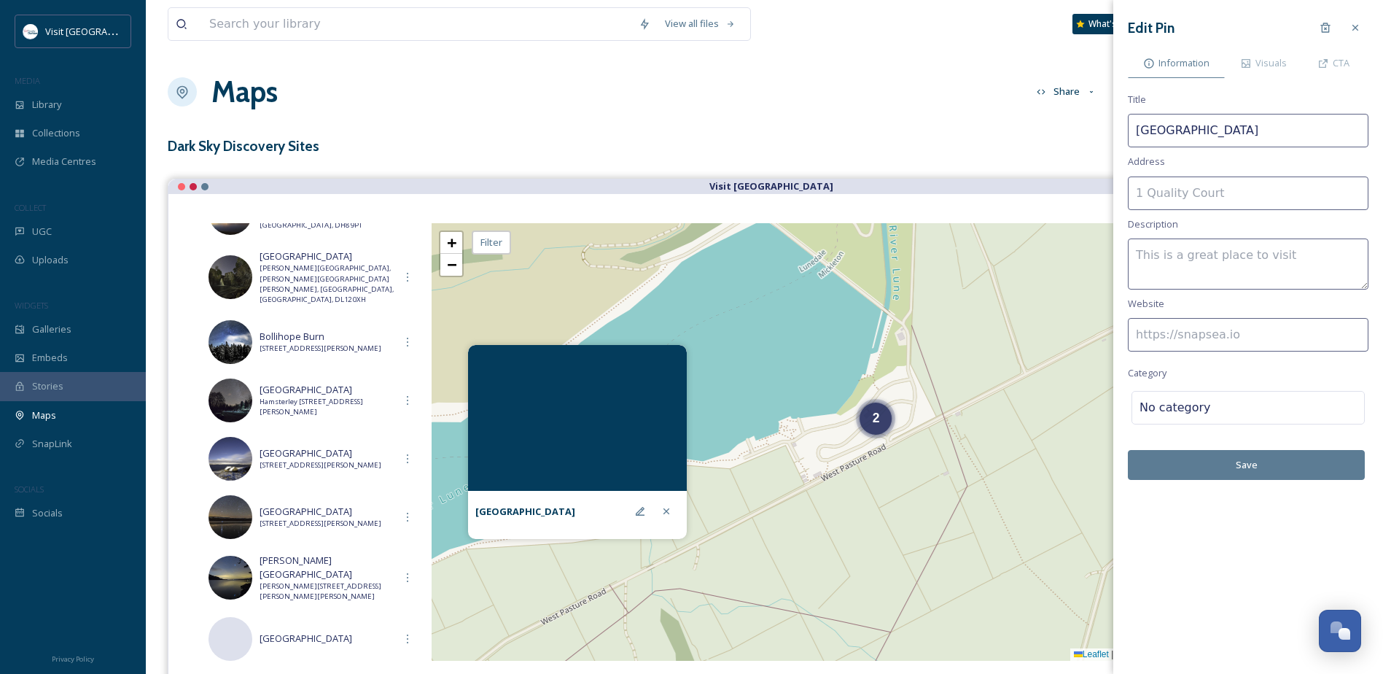
click at [1191, 184] on input at bounding box center [1248, 193] width 241 height 34
paste input "W Pasture Rd, Mickleton, Barnard Castle DL12 0PW"
click at [1310, 187] on input "W Pasture Rd, Mickleton, Barnard Castle DL12 0PW" at bounding box center [1248, 193] width 241 height 34
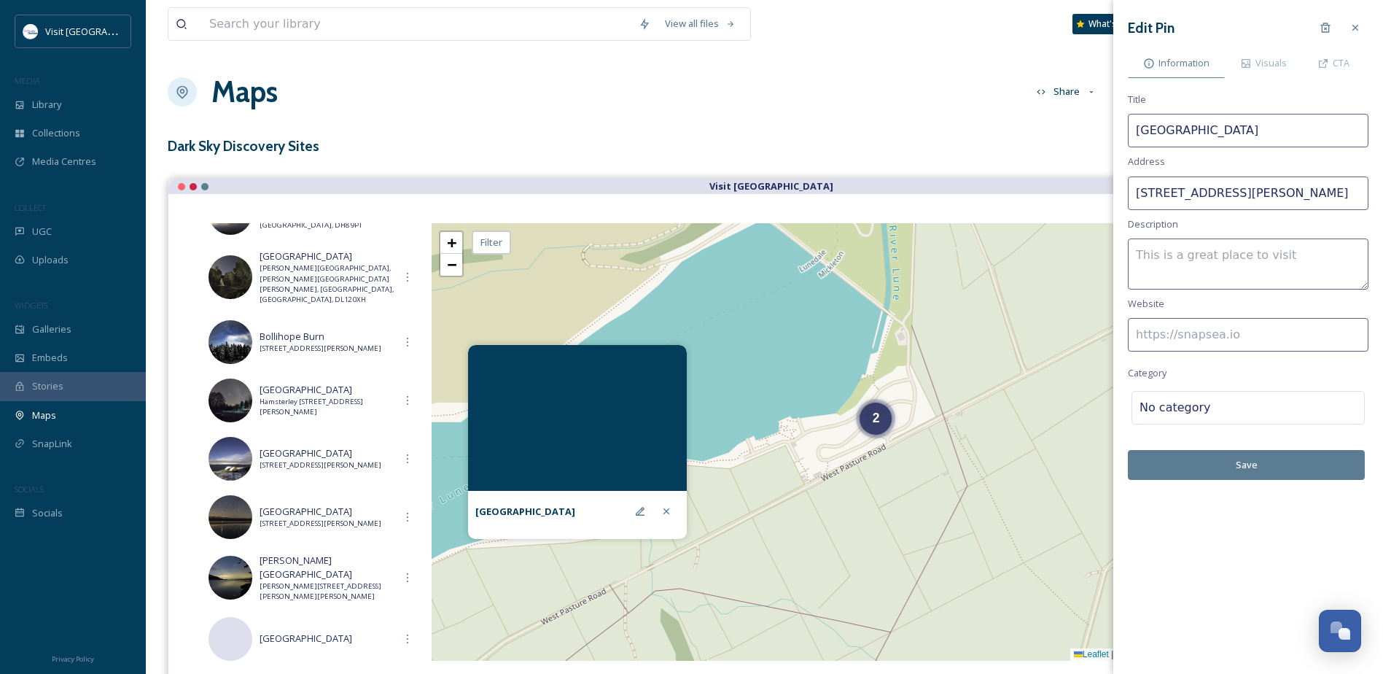
type input "W Pasture Rd, Mickleton, Barnard Castle, County Durham,DL12 0PW"
click at [1230, 261] on textarea at bounding box center [1248, 263] width 241 height 51
type textarea "G"
click at [1238, 332] on input at bounding box center [1248, 335] width 241 height 34
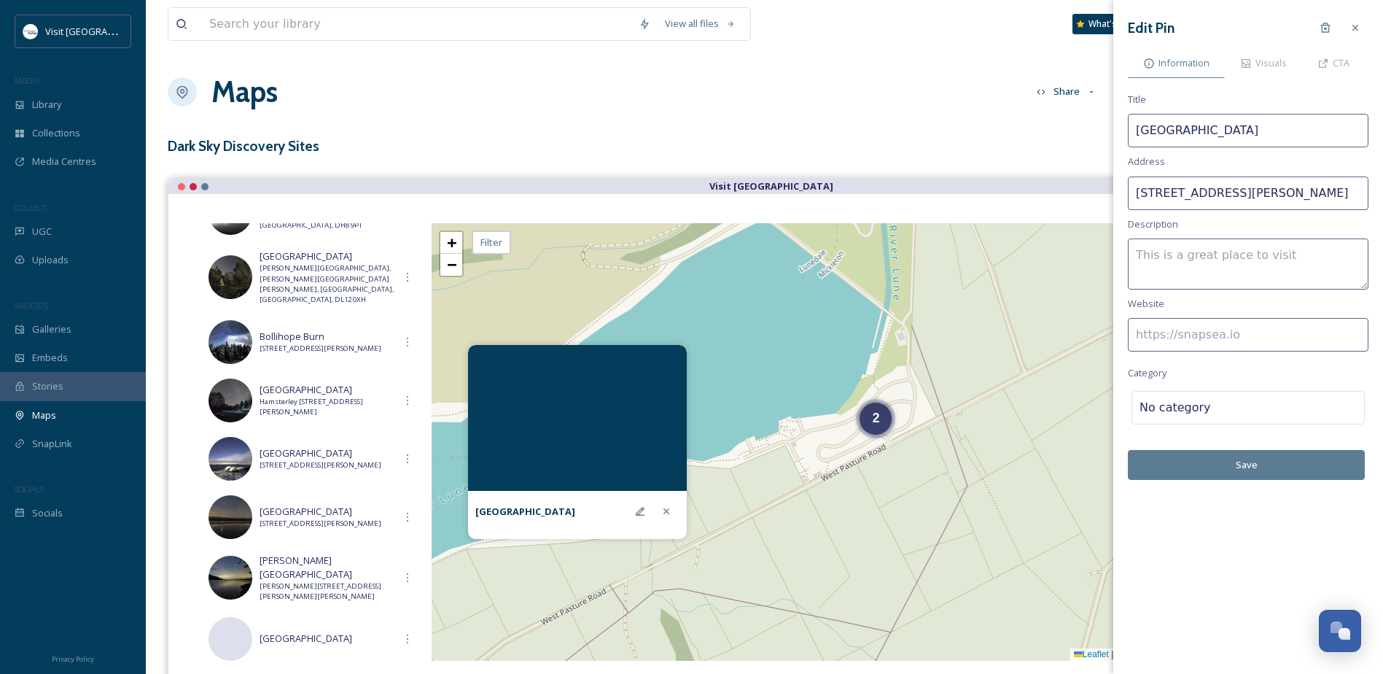
paste input "https://www.grassholmeobservatory.com/"
type input "https://www.grassholmeobservatory.com/"
click at [1200, 260] on textarea at bounding box center [1248, 263] width 241 height 51
click at [1281, 66] on span "Visuals" at bounding box center [1271, 63] width 31 height 14
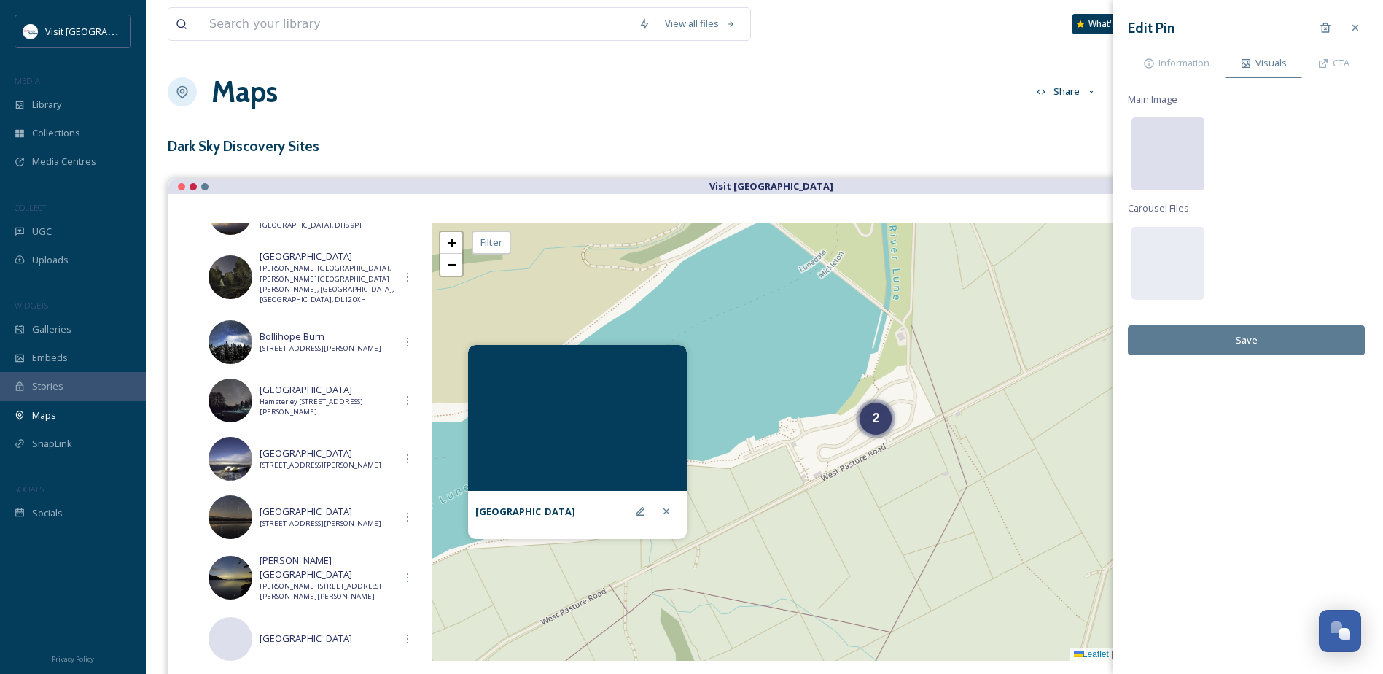
click at [1167, 151] on div at bounding box center [1168, 153] width 73 height 73
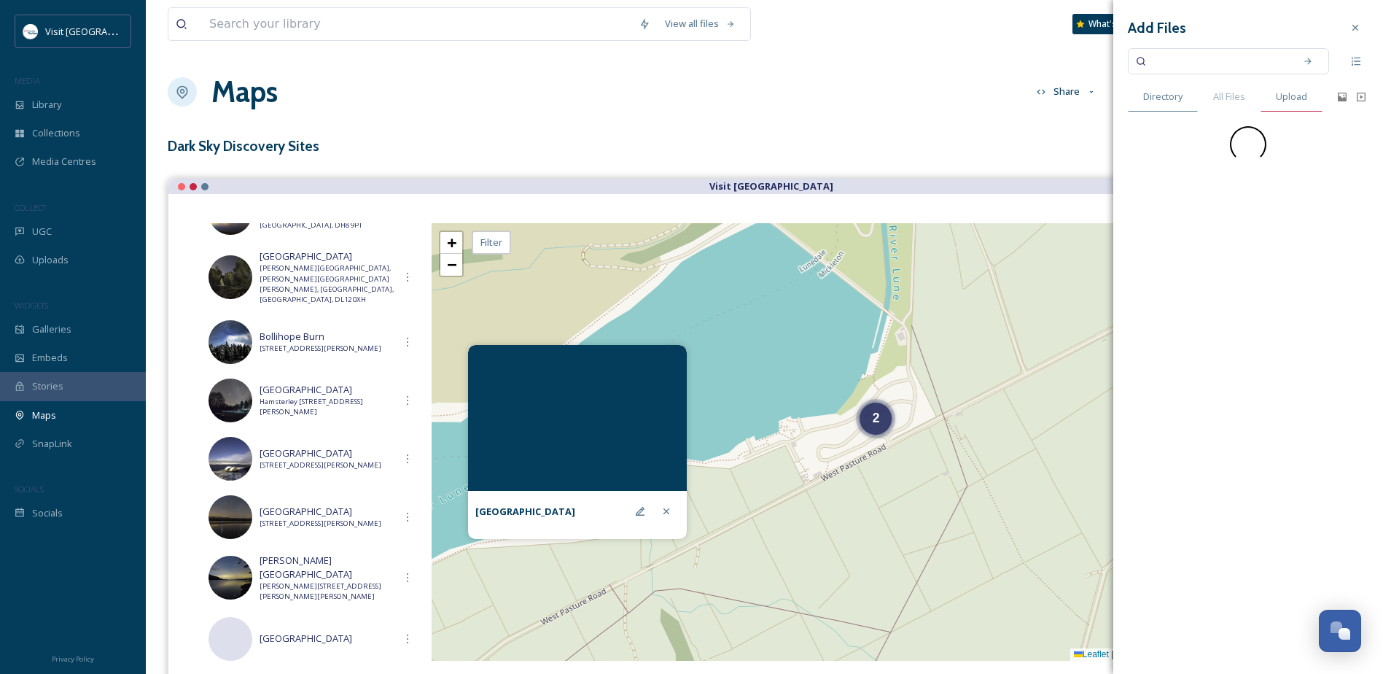
click at [1295, 98] on span "Upload" at bounding box center [1291, 97] width 31 height 14
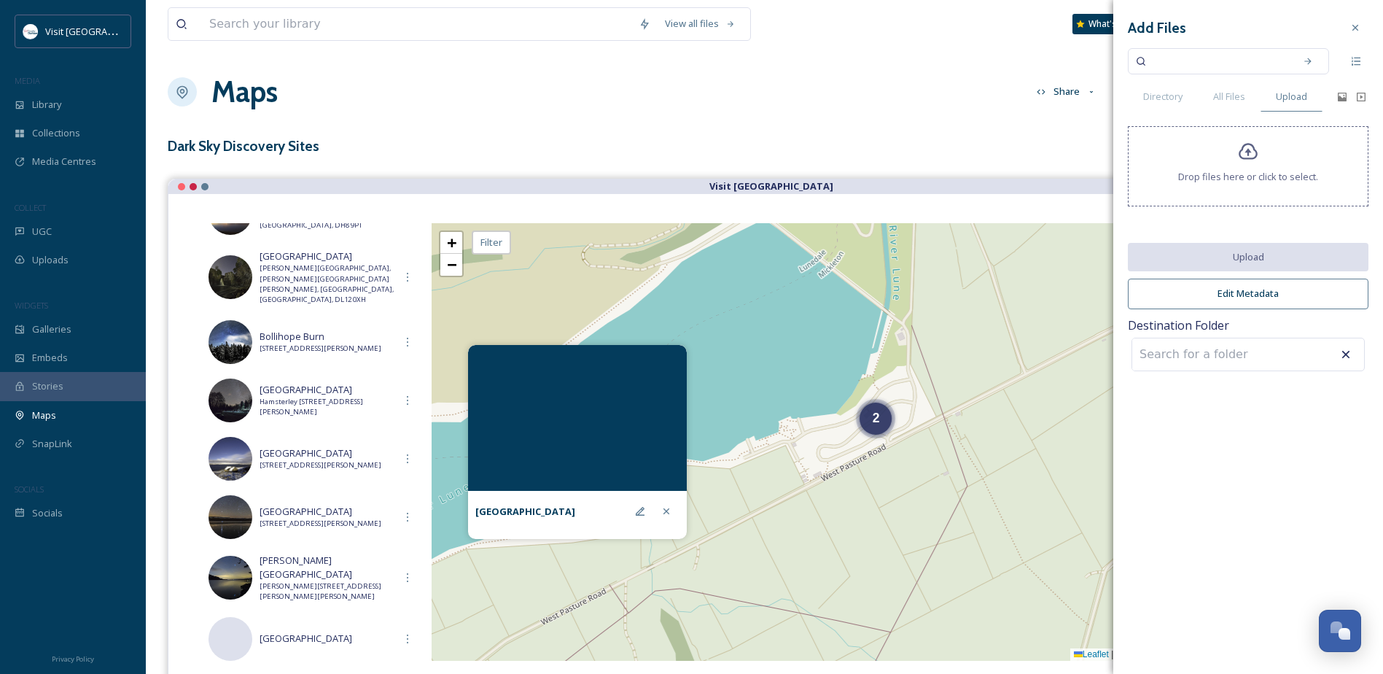
click at [1246, 154] on icon at bounding box center [1248, 151] width 21 height 21
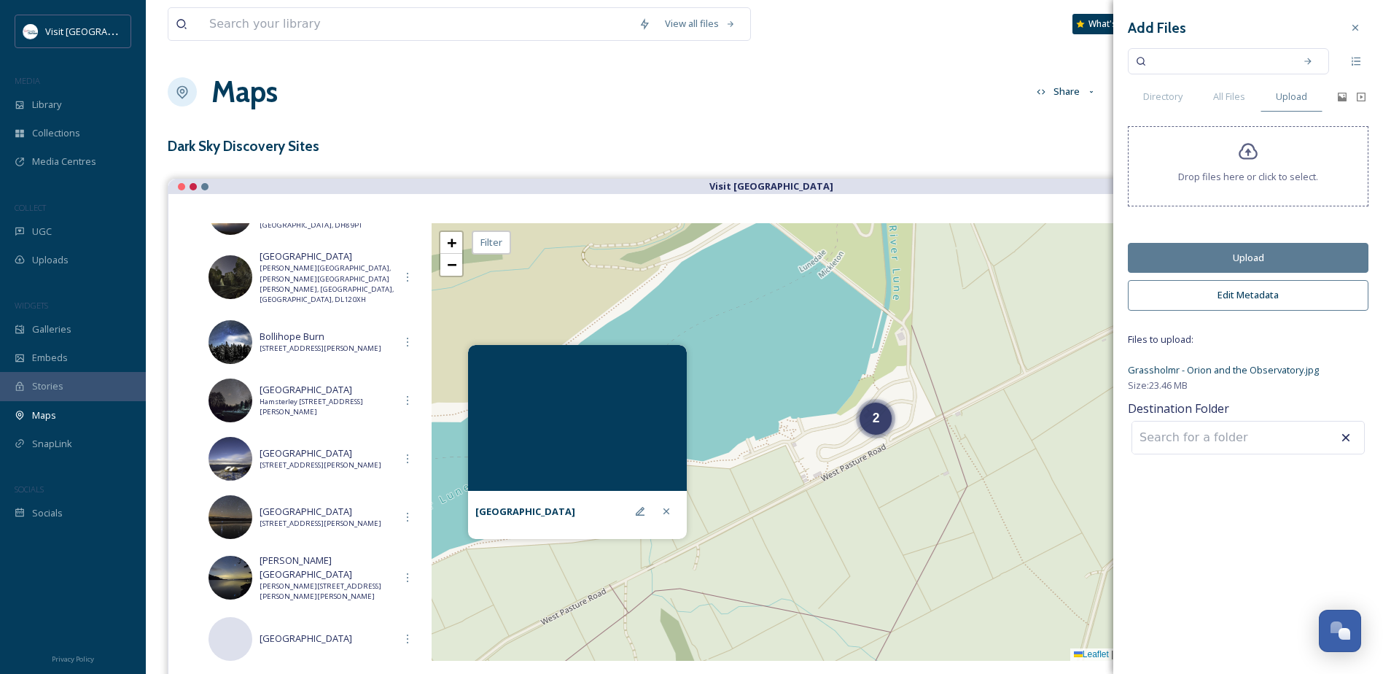
click at [1270, 260] on button "Upload" at bounding box center [1248, 258] width 241 height 30
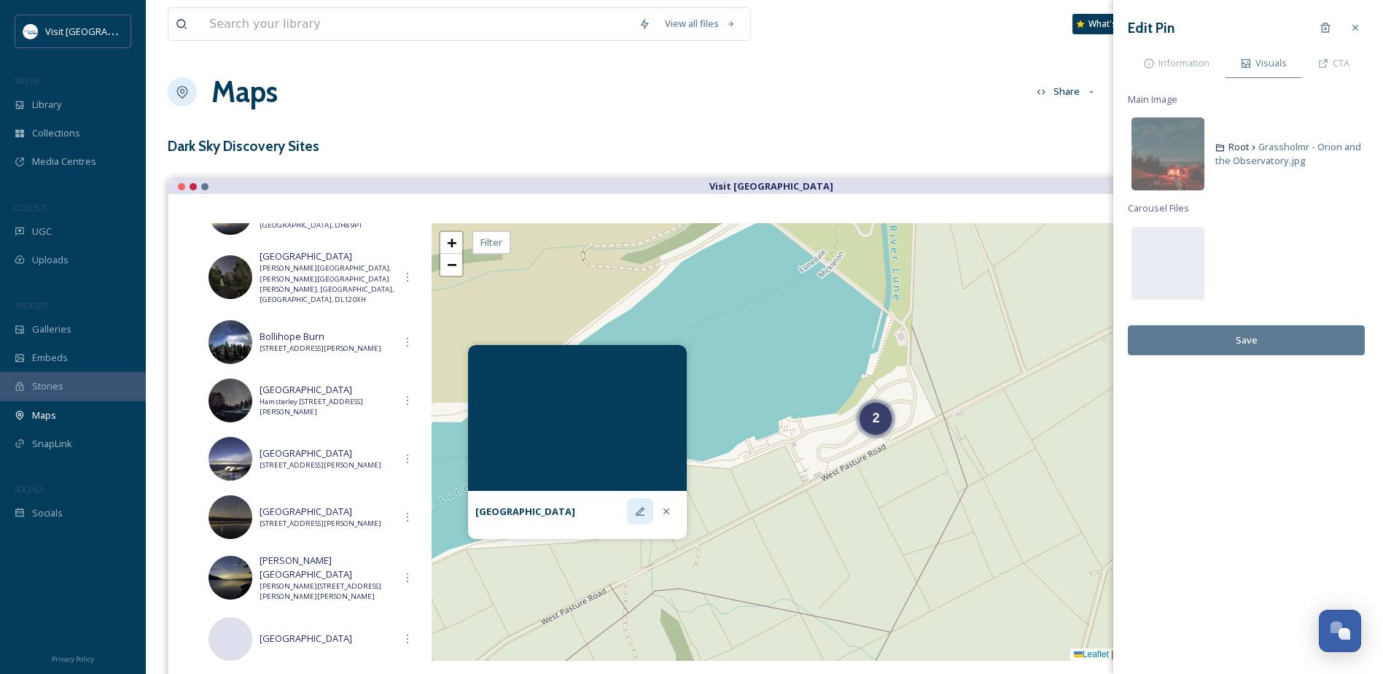
click at [641, 512] on icon at bounding box center [640, 511] width 9 height 9
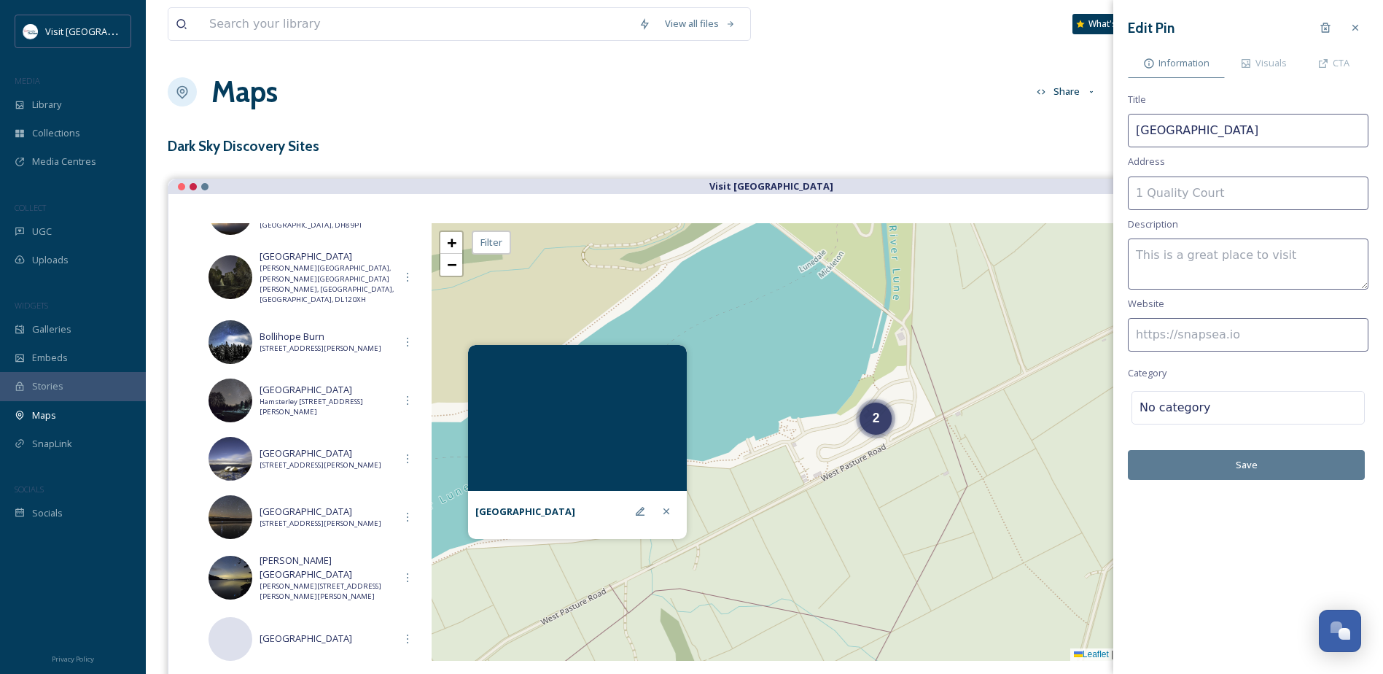
click at [1205, 190] on input at bounding box center [1248, 193] width 241 height 34
click at [1251, 334] on input at bounding box center [1248, 335] width 241 height 34
click at [1185, 338] on input at bounding box center [1248, 335] width 241 height 34
paste input "https://www.grassholmeobservatory.com/"
type input "https://www.grassholmeobservatory.com/"
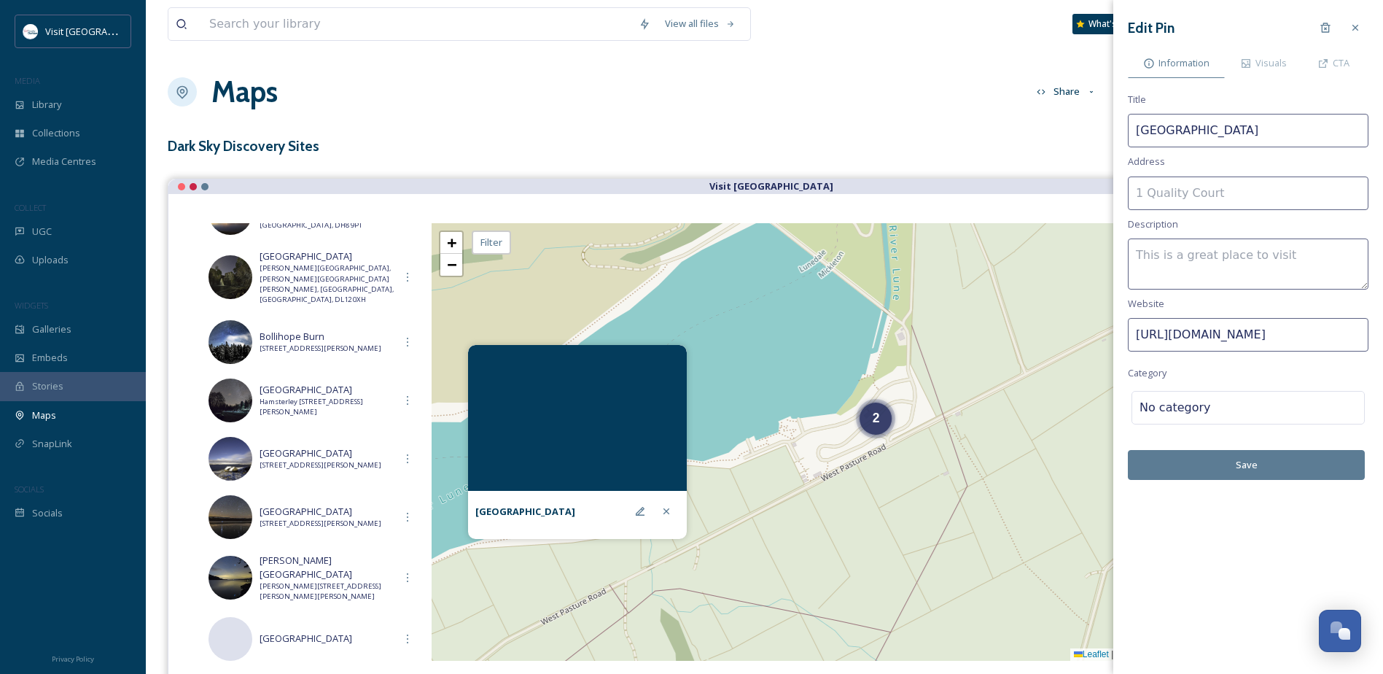
click at [1193, 263] on textarea at bounding box center [1248, 263] width 241 height 51
click at [1198, 197] on input at bounding box center [1248, 193] width 241 height 34
click at [1295, 192] on input at bounding box center [1248, 193] width 241 height 34
paste input "W Pasture Rd, Mickleton, Barnard Castle DL12 0PW"
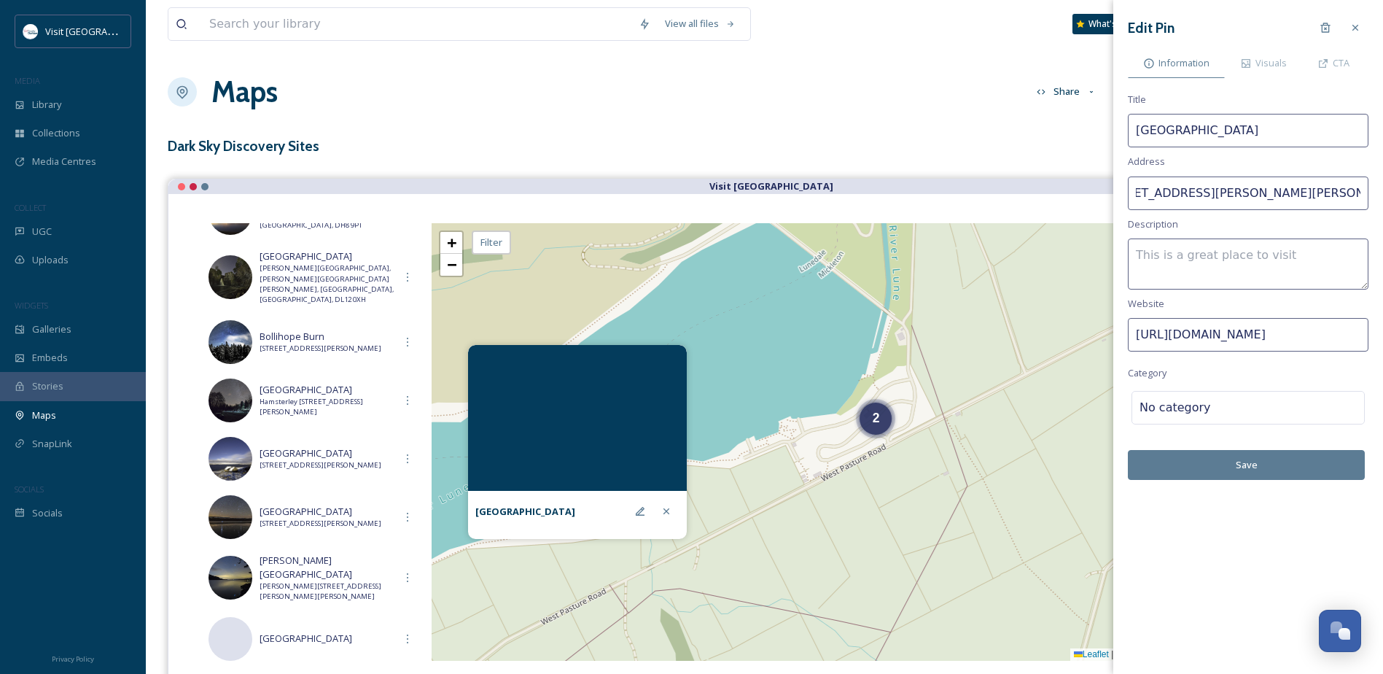
click at [1313, 196] on input "W Pasture Rd, Mickleton, Barnard Castle DL12 0PW" at bounding box center [1248, 193] width 241 height 34
click at [1360, 192] on input "W Pasture Rd, Mickleton, Barnard Castle, County Durham,DL12 0PW" at bounding box center [1248, 193] width 241 height 34
click at [1308, 195] on input "W Pasture Rd, Mickleton, Barnard Castle, County Durham,DL12 0PW" at bounding box center [1248, 193] width 241 height 34
type input "W Pasture Rd, Mickleton, Barnard Castle, County Durham, DL12 0PW"
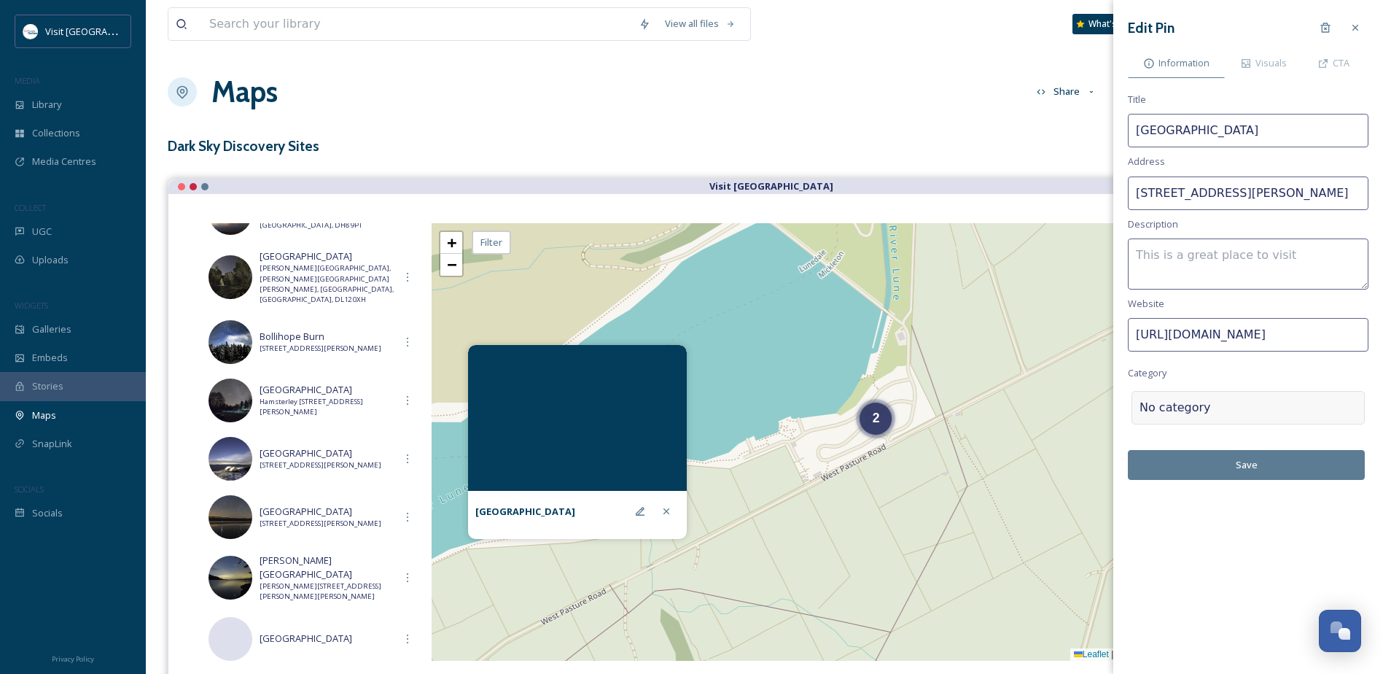
click at [1230, 397] on div "No category" at bounding box center [1248, 408] width 233 height 34
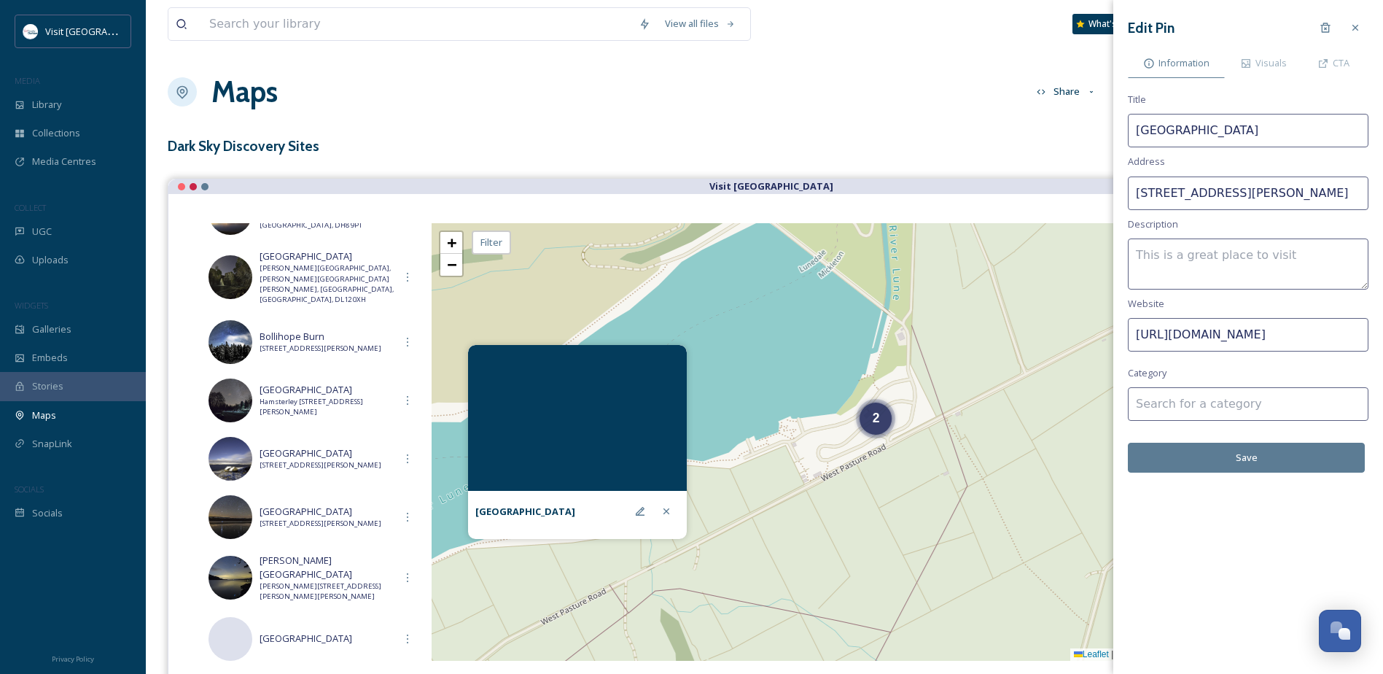
click at [1216, 403] on input at bounding box center [1248, 404] width 241 height 34
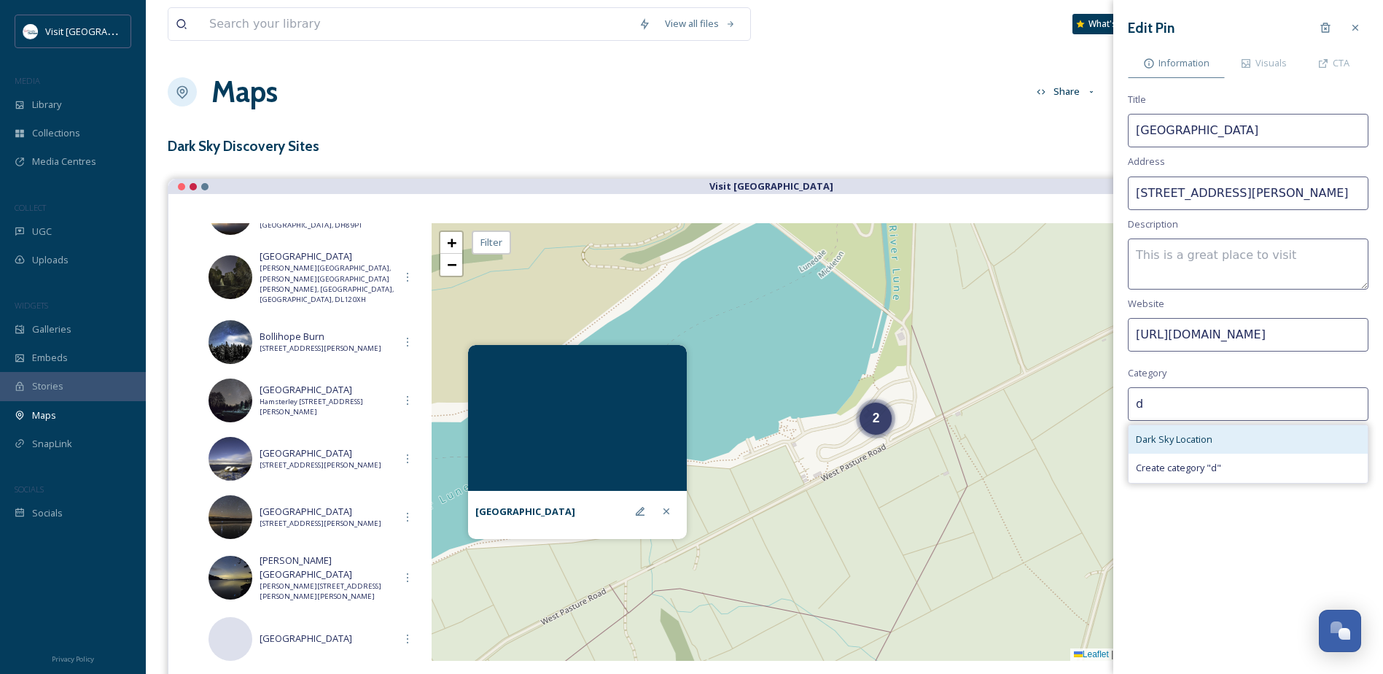
type input "d"
click at [1200, 440] on span "Dark Sky Location" at bounding box center [1174, 439] width 77 height 14
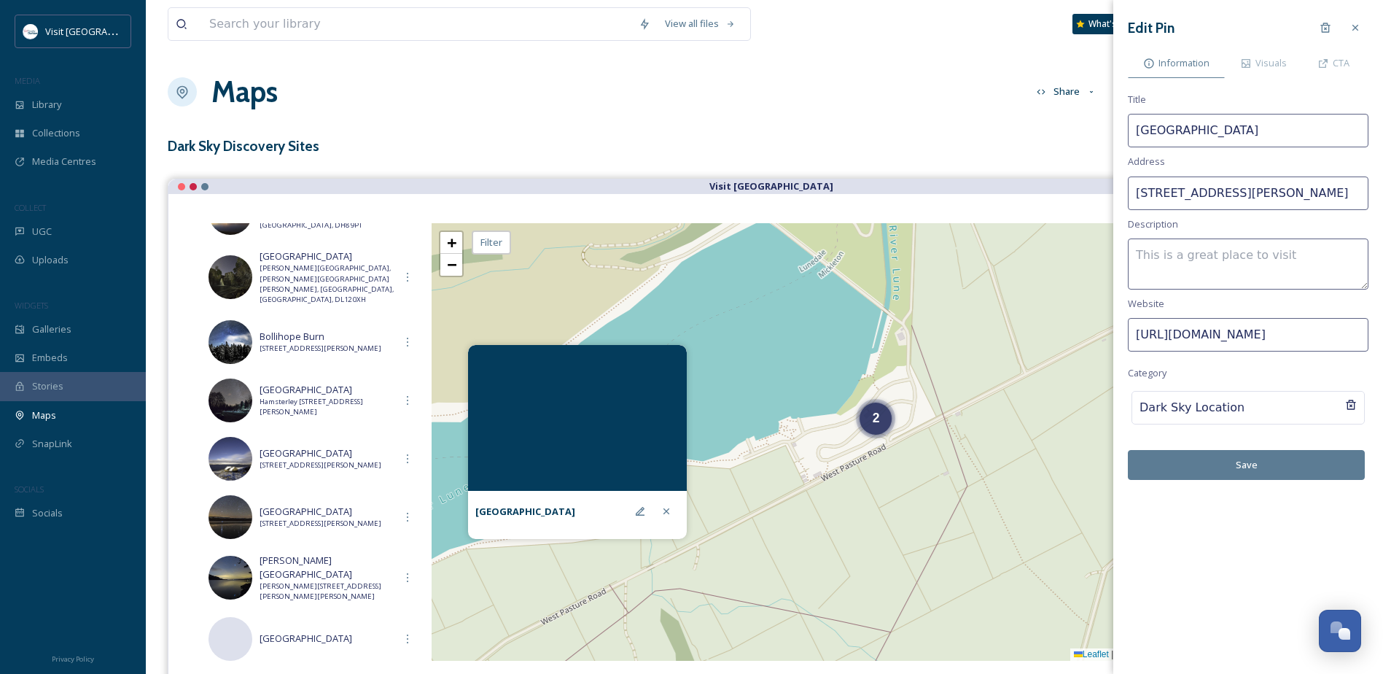
click at [1282, 468] on button "Save" at bounding box center [1246, 465] width 237 height 30
drag, startPoint x: 1287, startPoint y: 455, endPoint x: 1280, endPoint y: 457, distance: 7.4
click at [1287, 455] on button "Save" at bounding box center [1246, 465] width 237 height 30
click at [676, 516] on div at bounding box center [666, 511] width 26 height 26
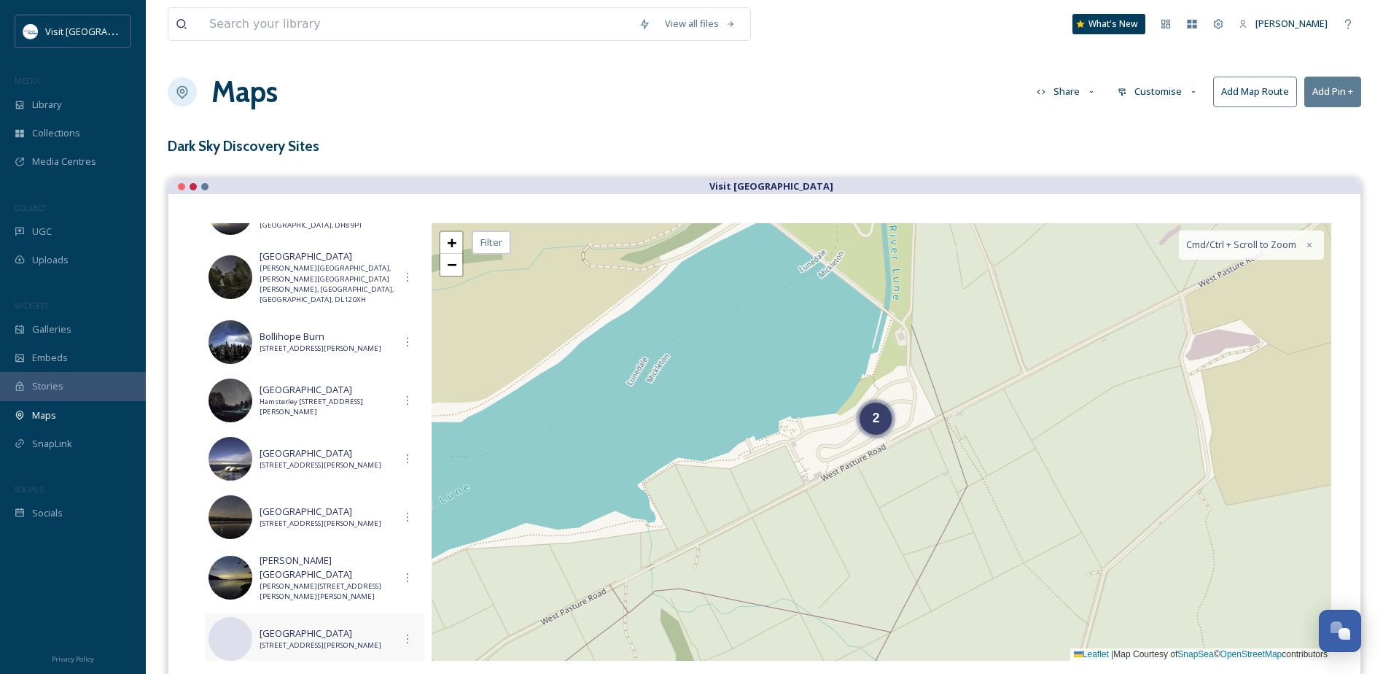
click at [370, 640] on span "W Pasture Rd, Mickleton, Barnard Castle, County Durham, DL12 0PW" at bounding box center [327, 645] width 135 height 10
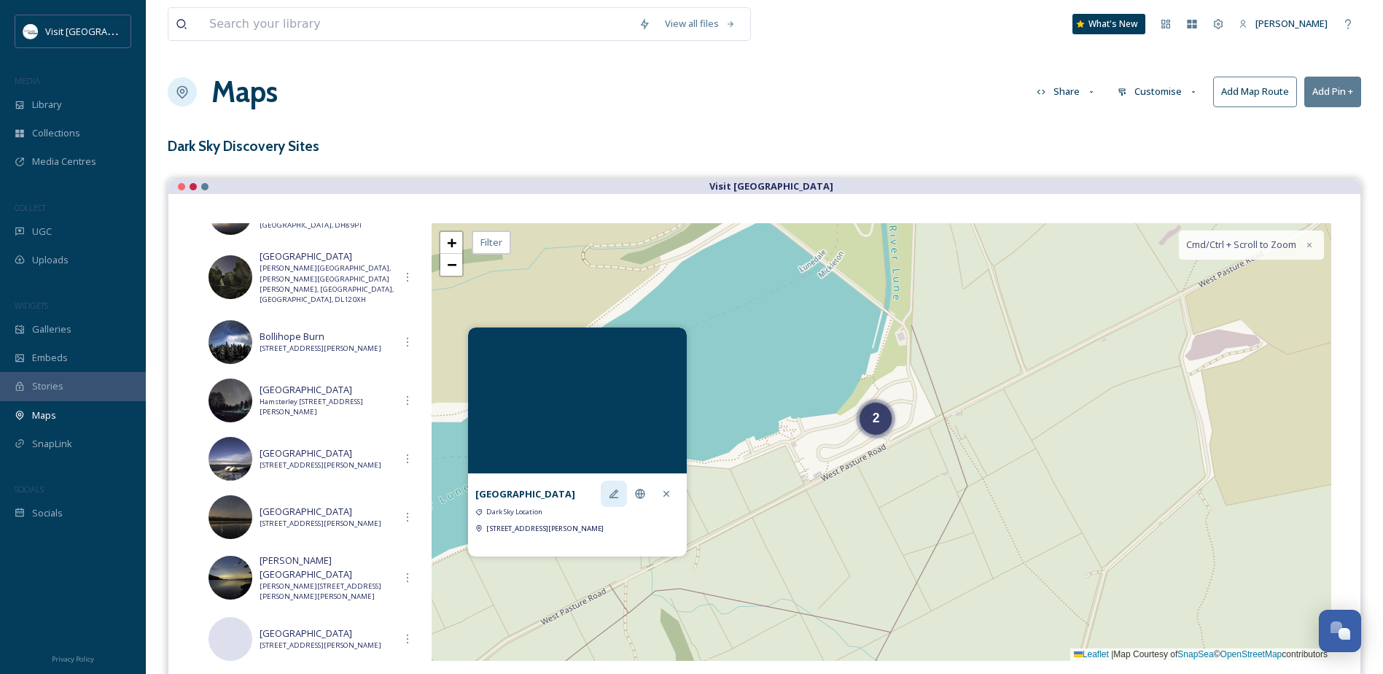
click at [612, 488] on icon at bounding box center [614, 494] width 12 height 12
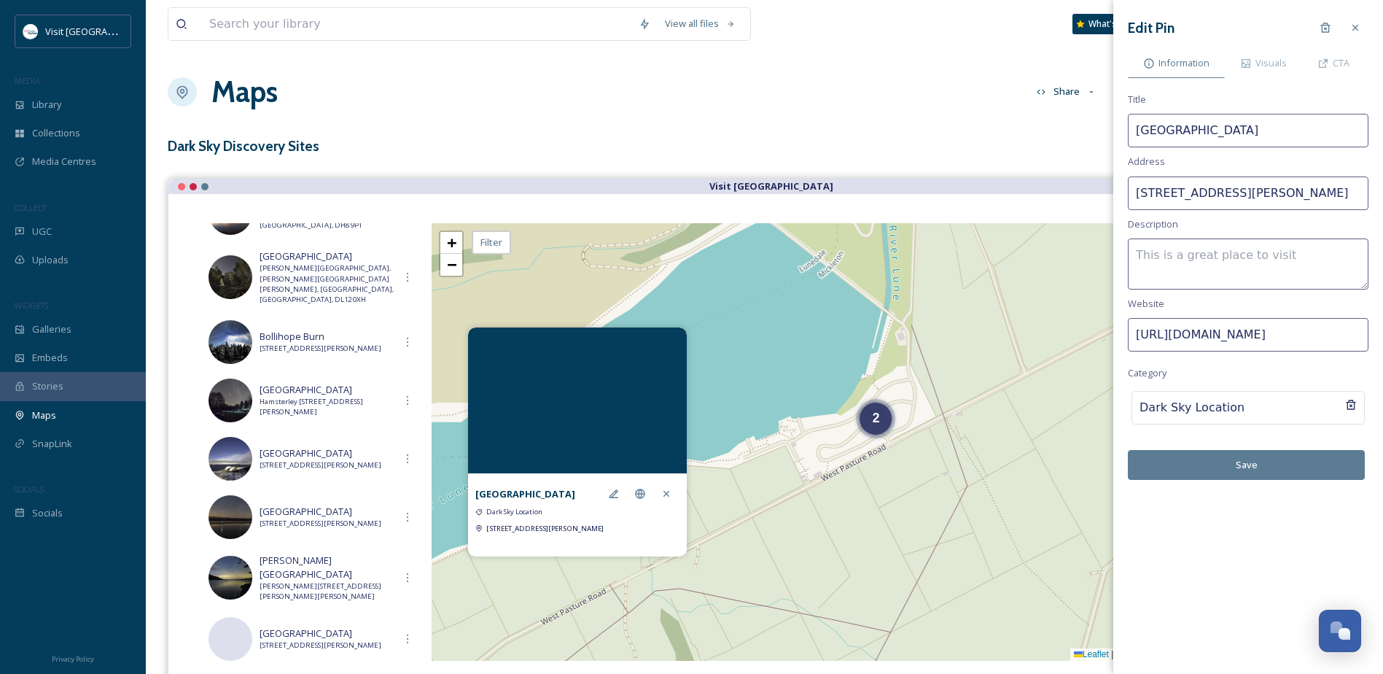
click at [1198, 192] on input "W Pasture Rd, Mickleton, Barnard Castle, County Durham, DL12 0PW" at bounding box center [1248, 193] width 241 height 34
type input "W Pasture Road, Mickleton, Barnard Castle, County Durham, DL12 0PW"
click at [1258, 66] on span "Visuals" at bounding box center [1271, 63] width 31 height 14
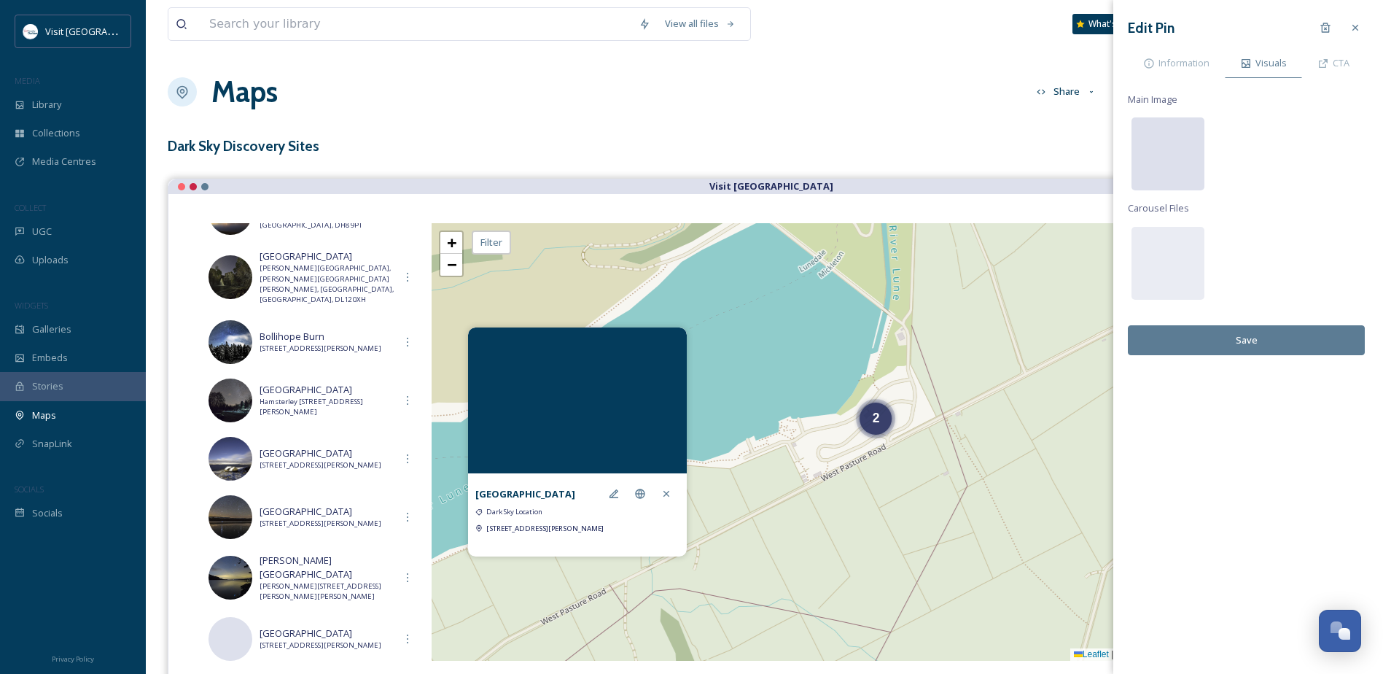
click at [1176, 144] on div at bounding box center [1168, 153] width 73 height 73
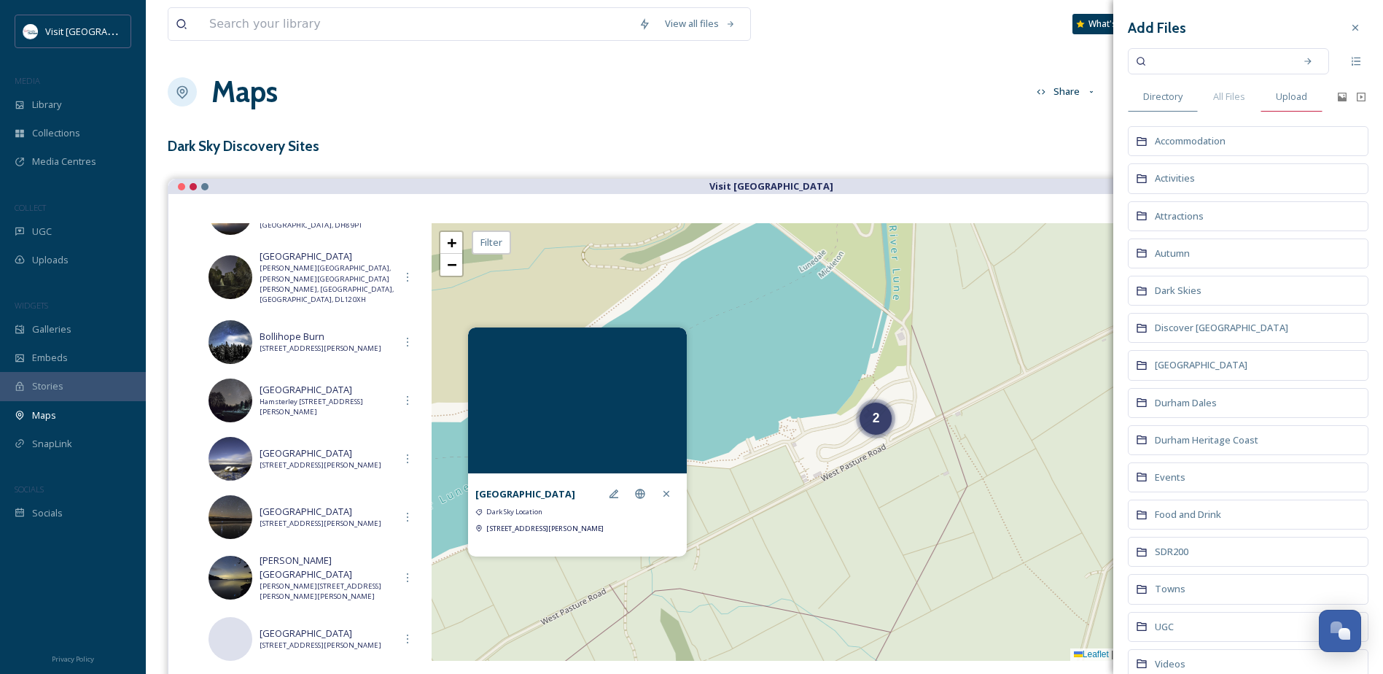
click at [1281, 96] on span "Upload" at bounding box center [1291, 97] width 31 height 14
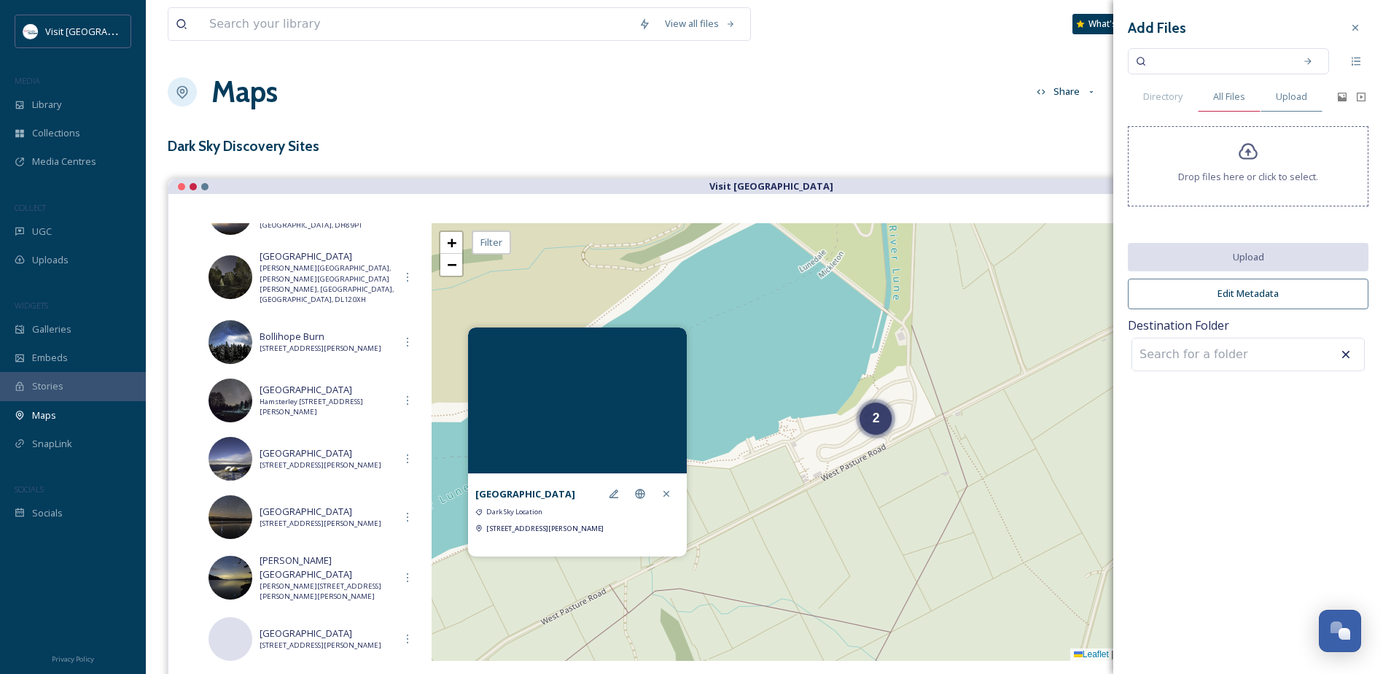
click at [1219, 96] on span "All Files" at bounding box center [1229, 97] width 32 height 14
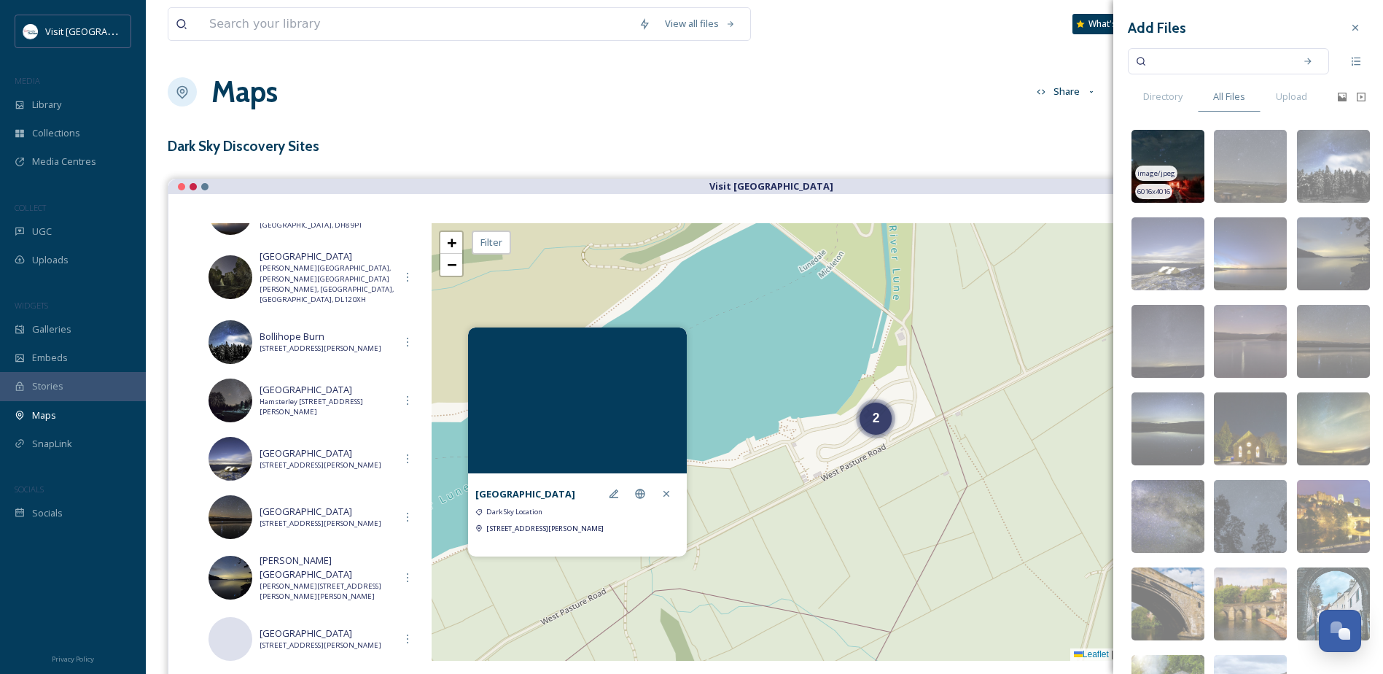
click at [1153, 150] on img at bounding box center [1168, 166] width 73 height 73
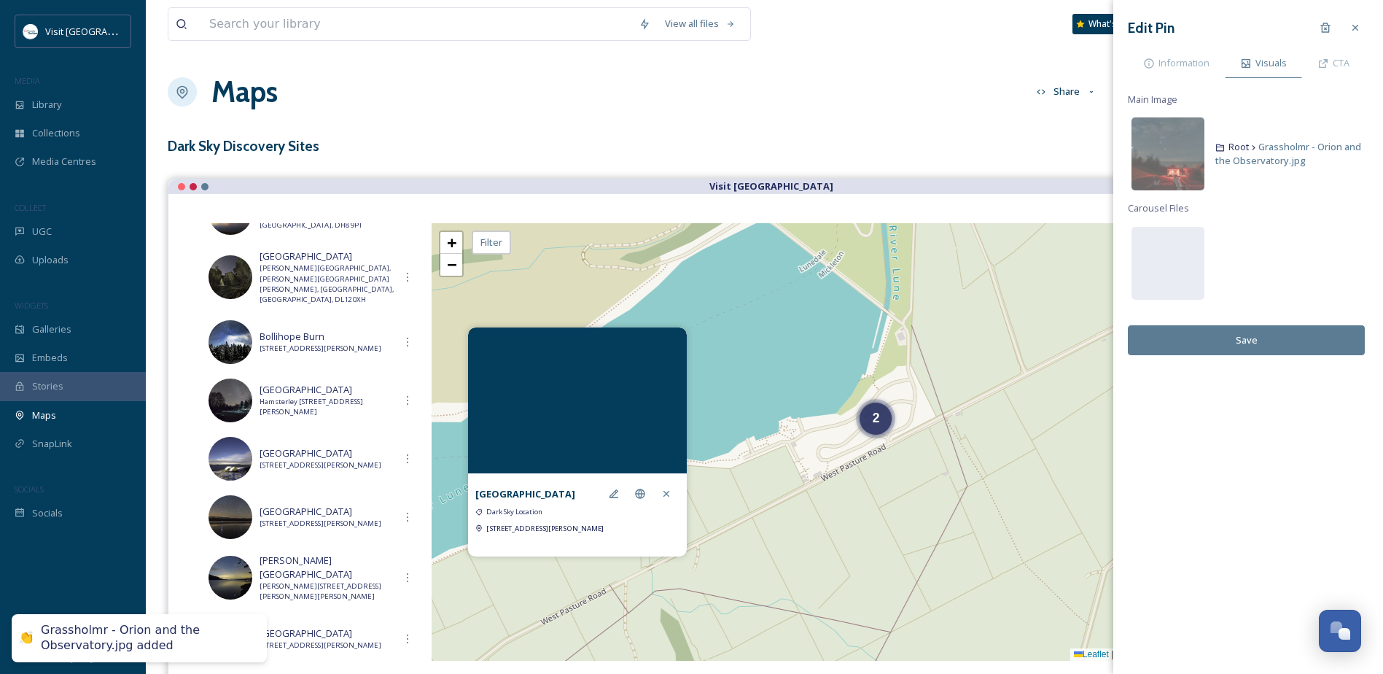
click at [1263, 329] on button "Save" at bounding box center [1246, 340] width 237 height 30
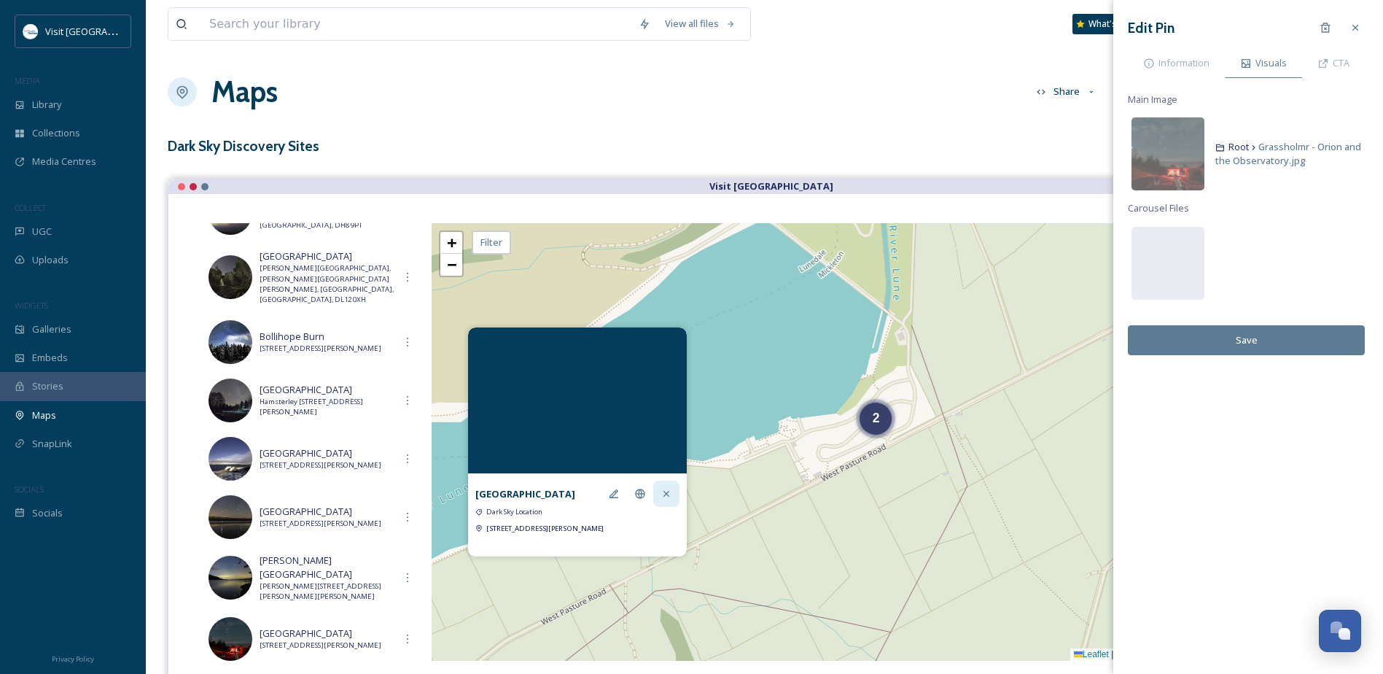
click at [667, 488] on icon at bounding box center [667, 494] width 12 height 12
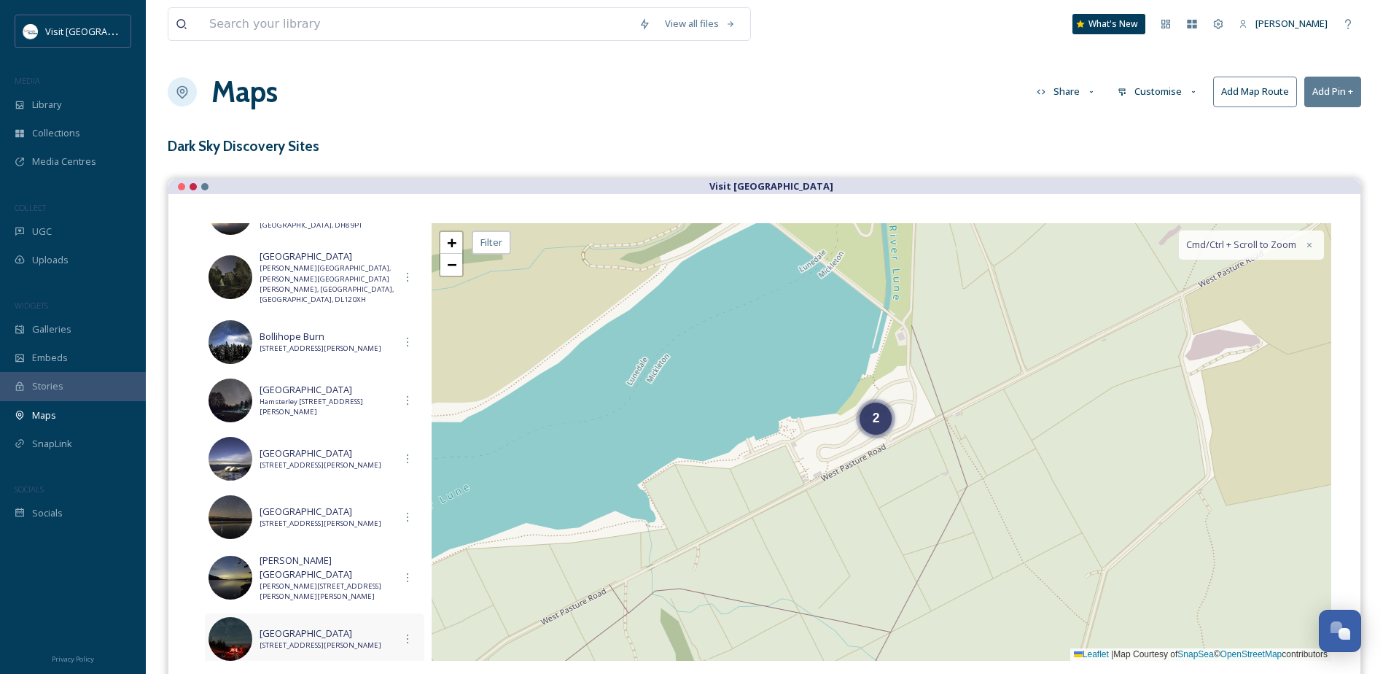
click at [324, 640] on span "W Pasture Road, Mickleton, Barnard Castle, County Durham, DL12 0PW" at bounding box center [327, 645] width 135 height 10
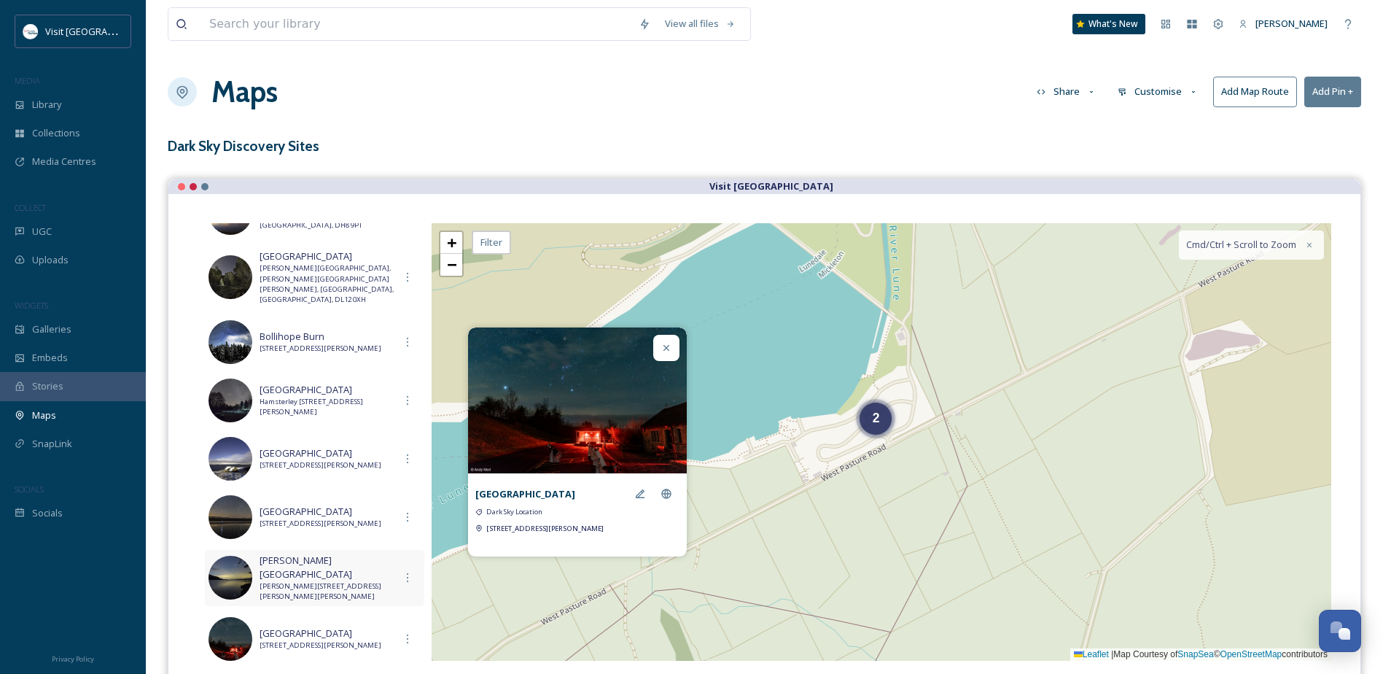
click at [332, 558] on span "[PERSON_NAME][GEOGRAPHIC_DATA]" at bounding box center [327, 568] width 135 height 28
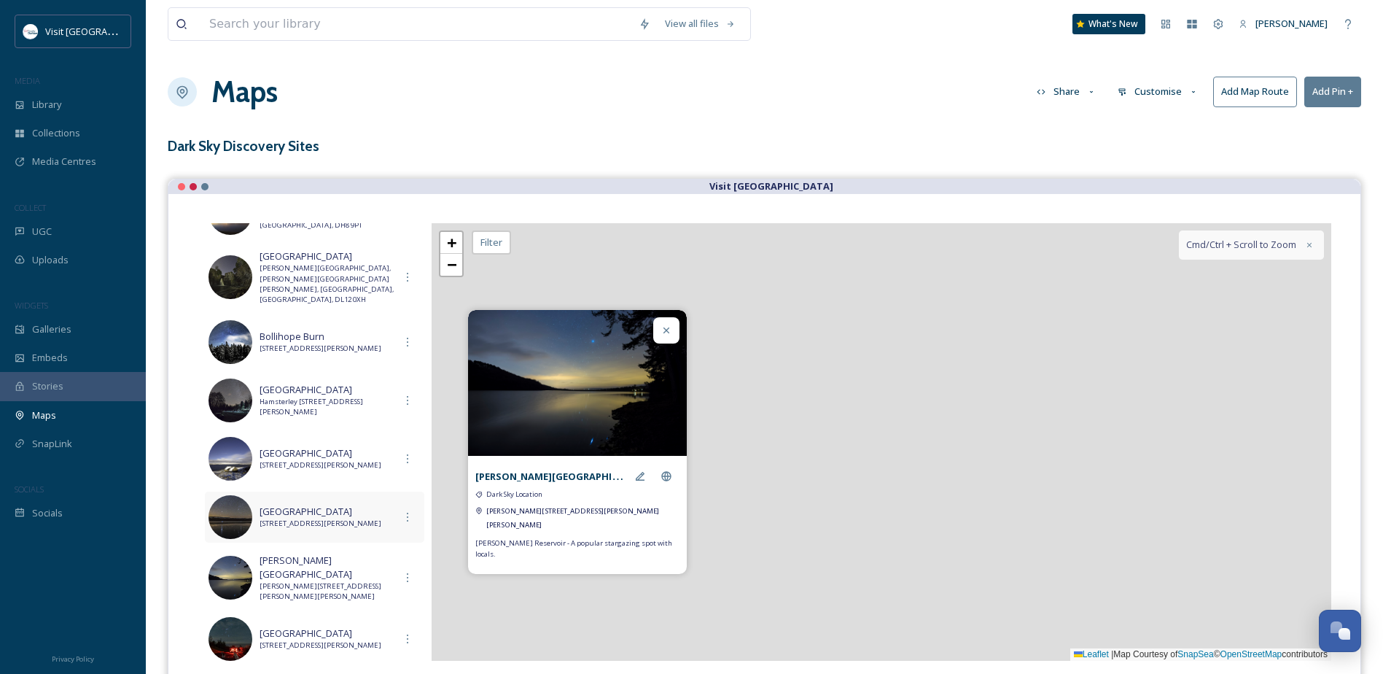
click at [323, 520] on span "Burnhope Reservoir Car Park, Wearhead, Bishop Auckland, County Durham, DL13 1DJ" at bounding box center [327, 524] width 135 height 10
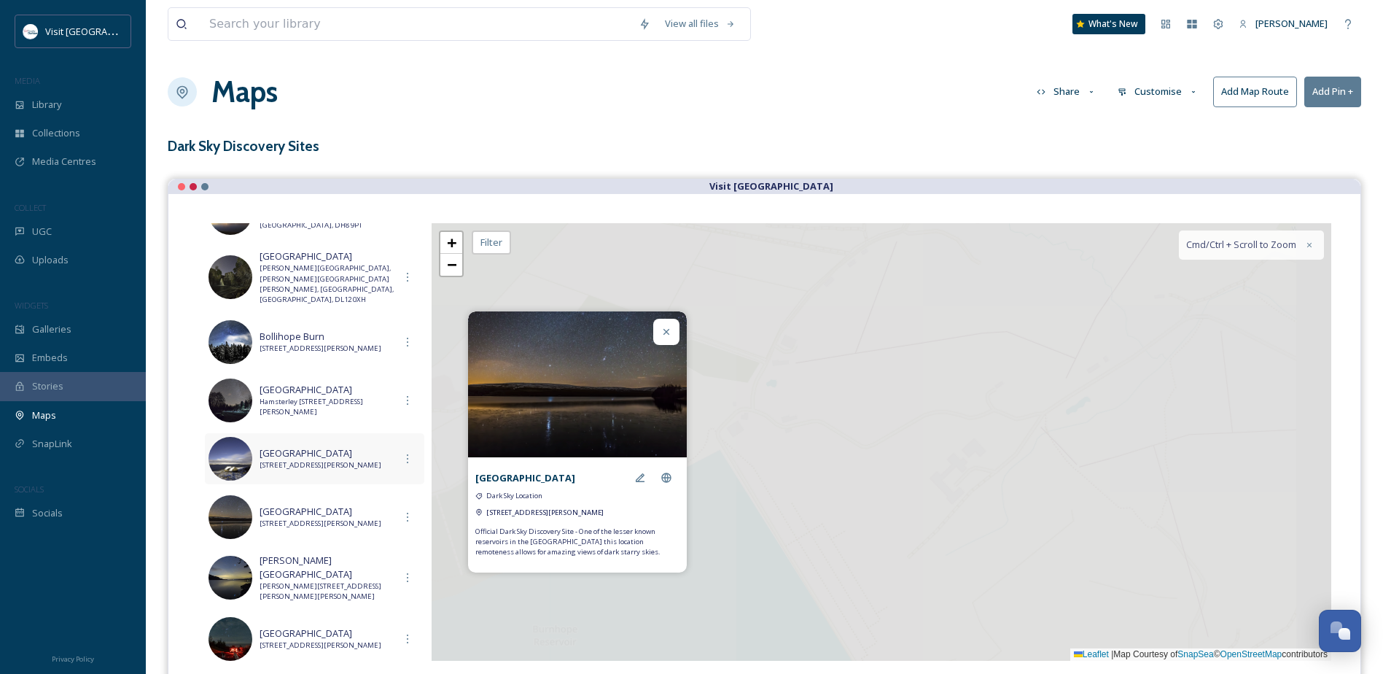
click at [311, 460] on span "[STREET_ADDRESS][PERSON_NAME]" at bounding box center [327, 465] width 135 height 10
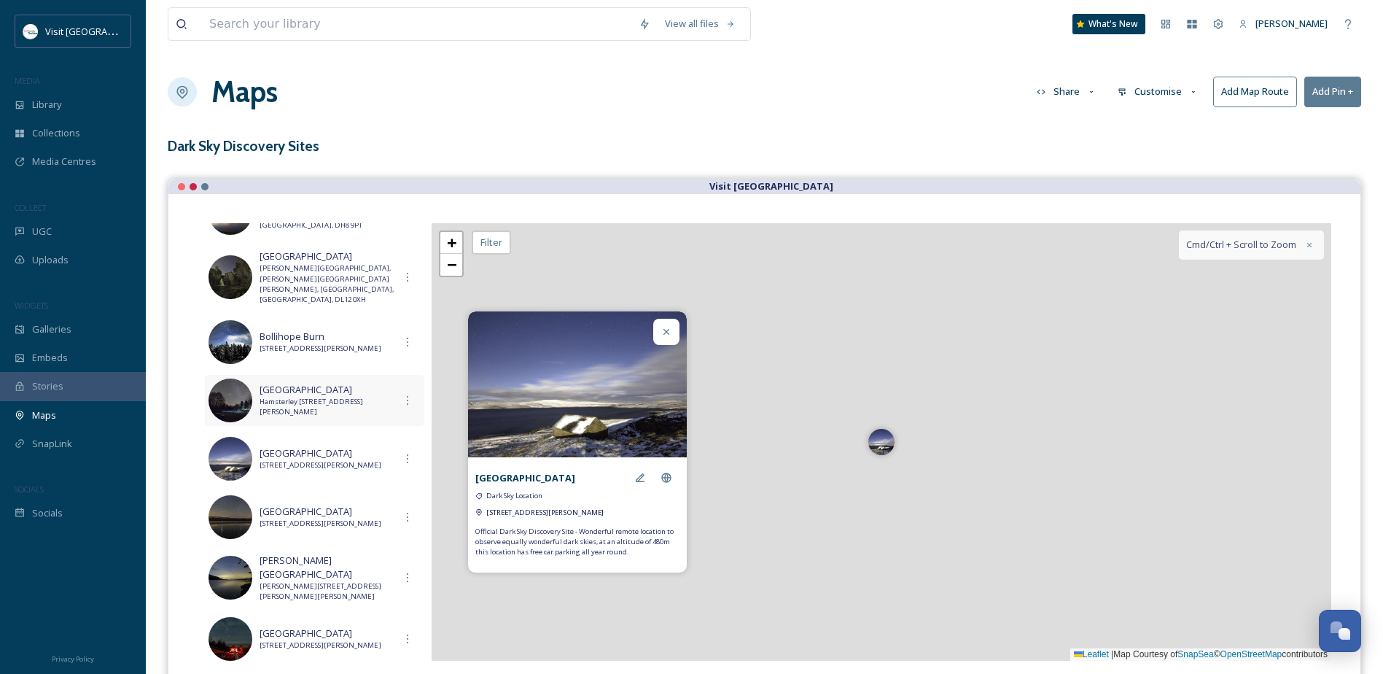
click at [311, 401] on span "Hamsterley [STREET_ADDRESS][PERSON_NAME]" at bounding box center [327, 407] width 135 height 21
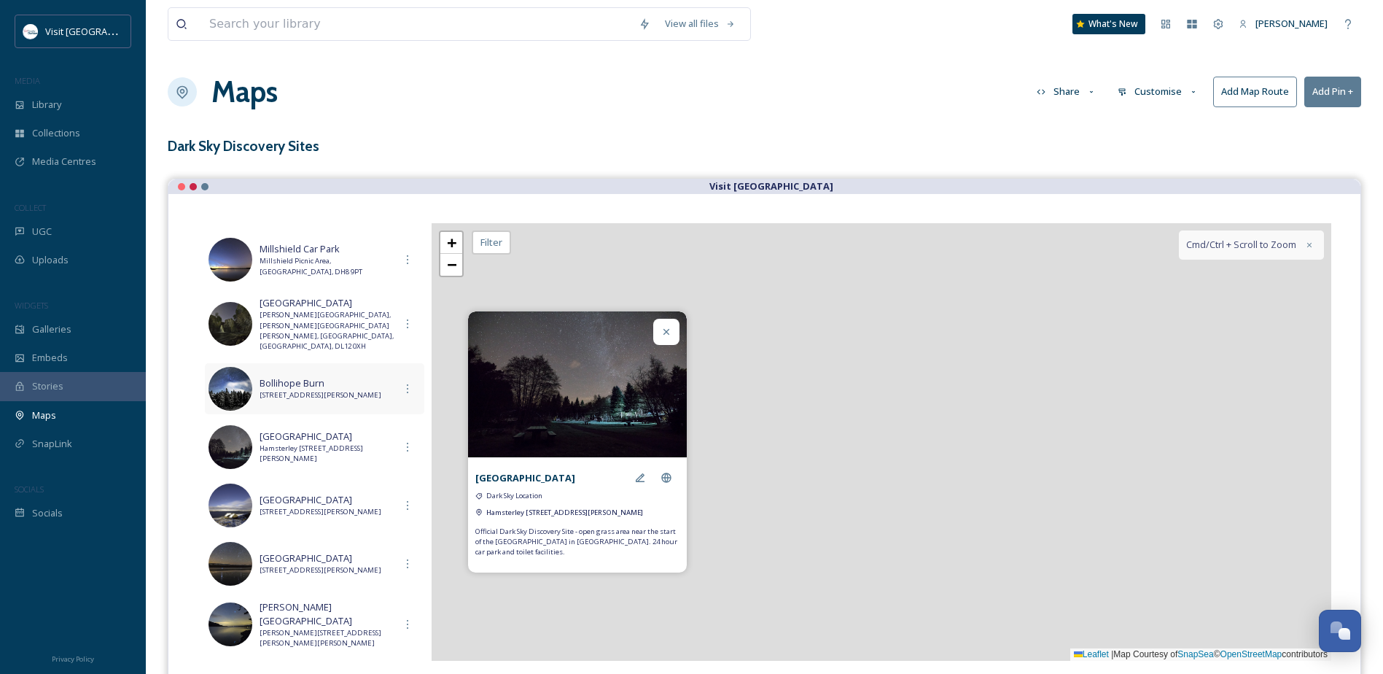
scroll to position [620, 0]
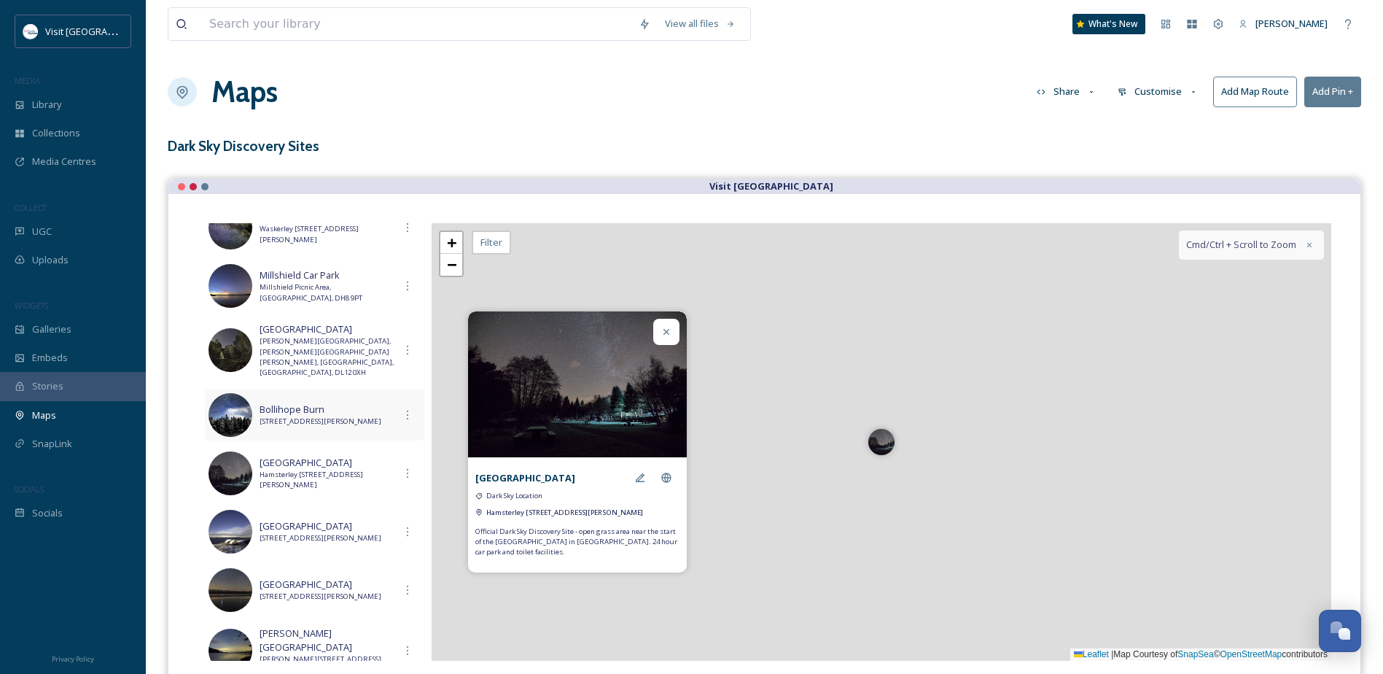
click at [300, 403] on span "Bollihope Burn" at bounding box center [327, 410] width 135 height 14
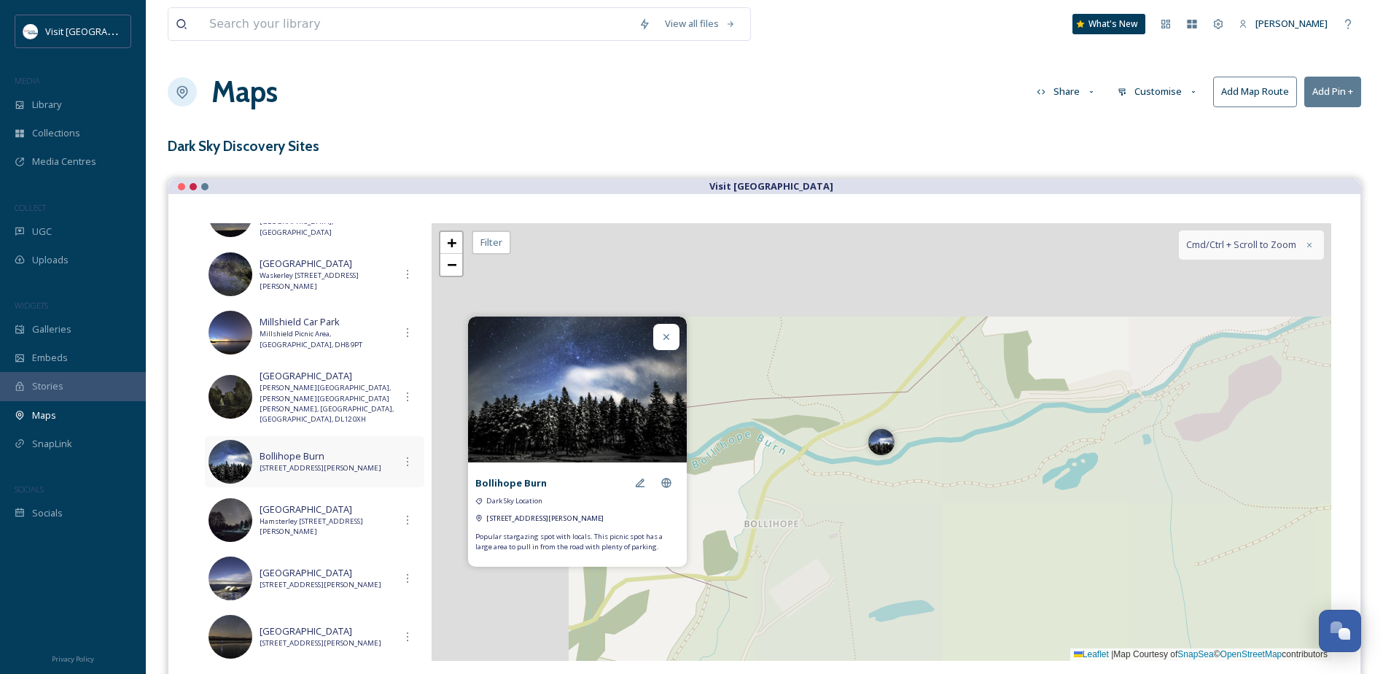
scroll to position [547, 0]
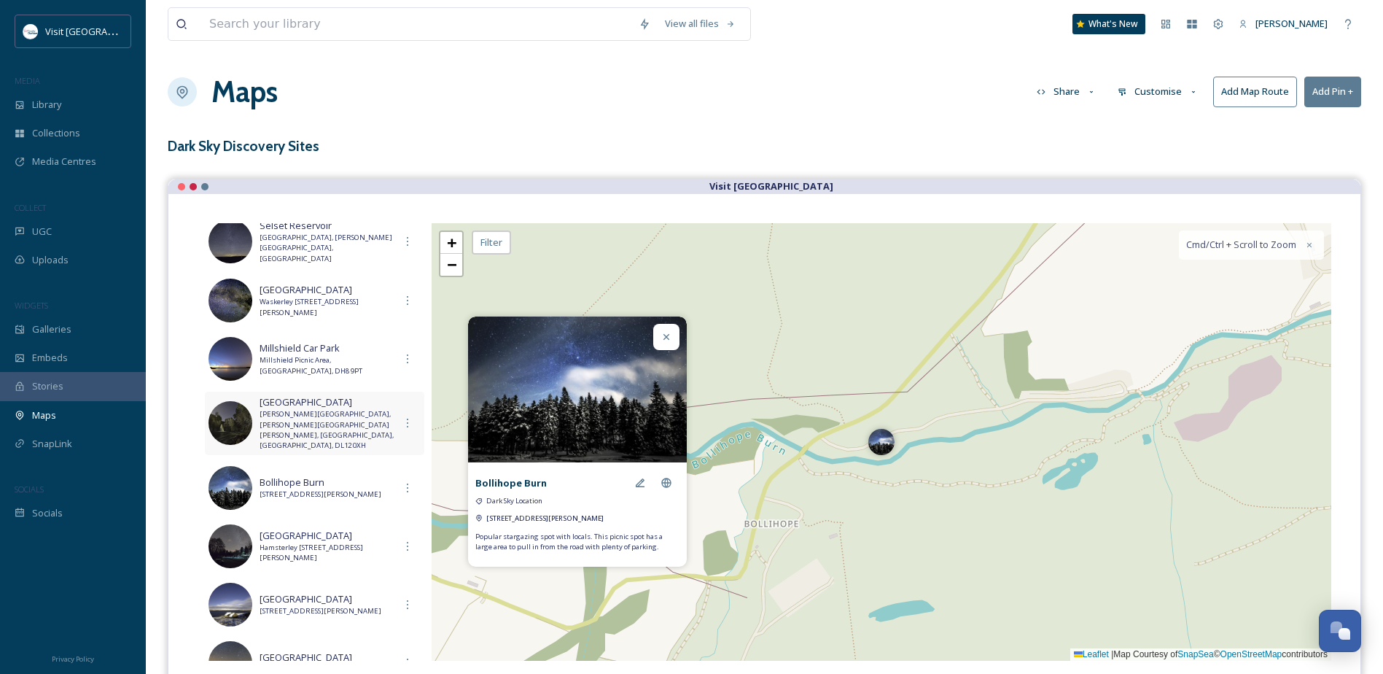
click at [295, 411] on span "[PERSON_NAME][GEOGRAPHIC_DATA], [PERSON_NAME][GEOGRAPHIC_DATA][PERSON_NAME], [G…" at bounding box center [327, 430] width 135 height 42
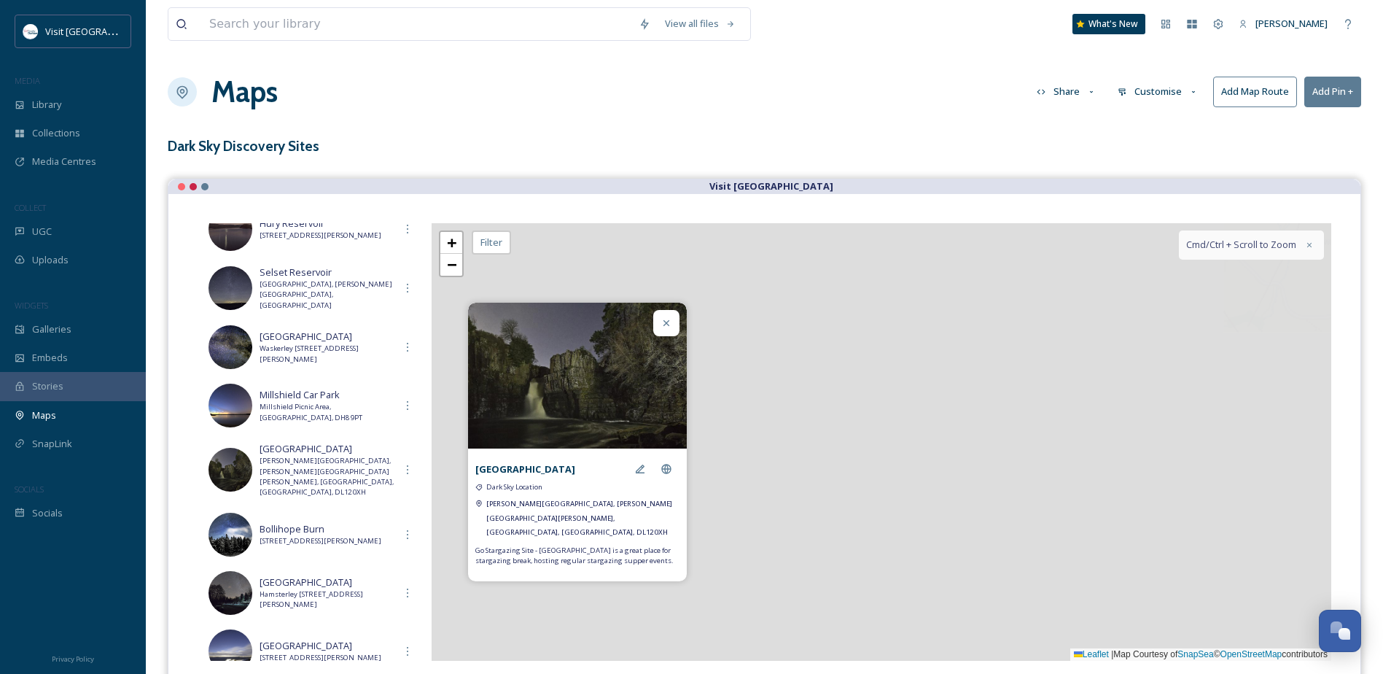
scroll to position [474, 0]
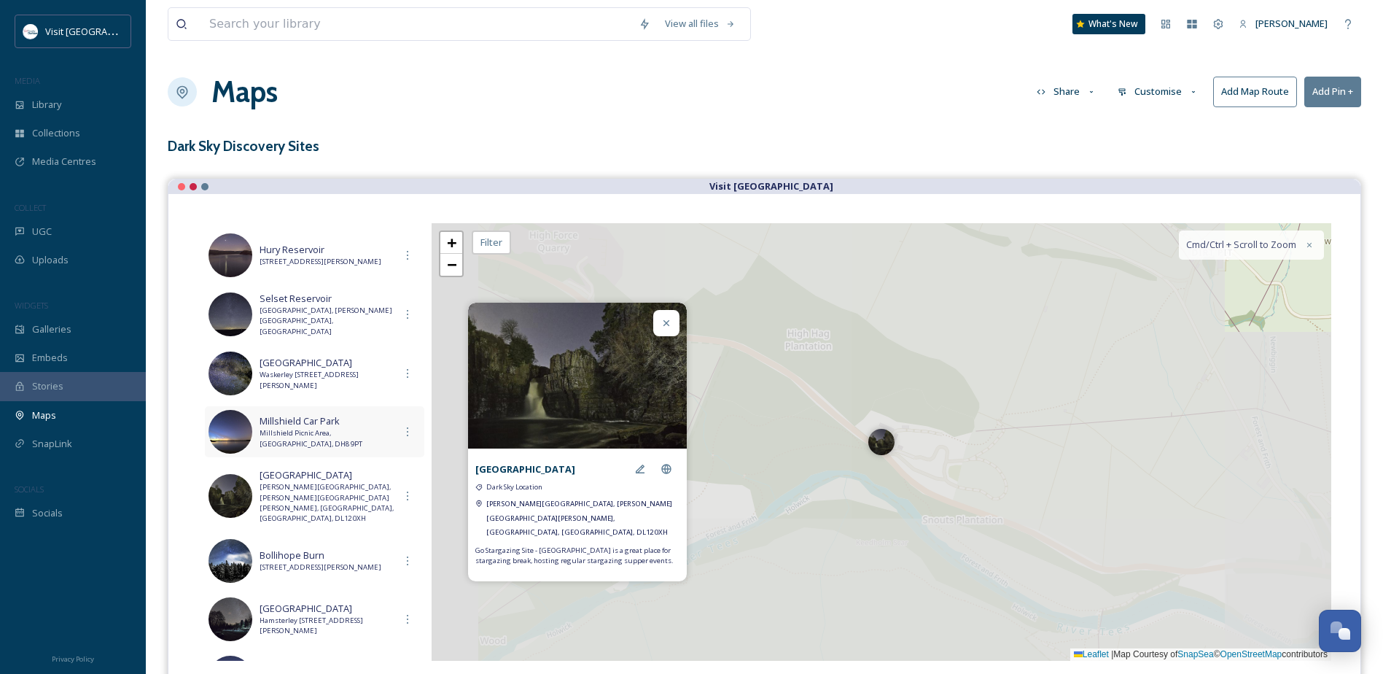
click at [314, 420] on span "Millshield Car Park" at bounding box center [327, 421] width 135 height 14
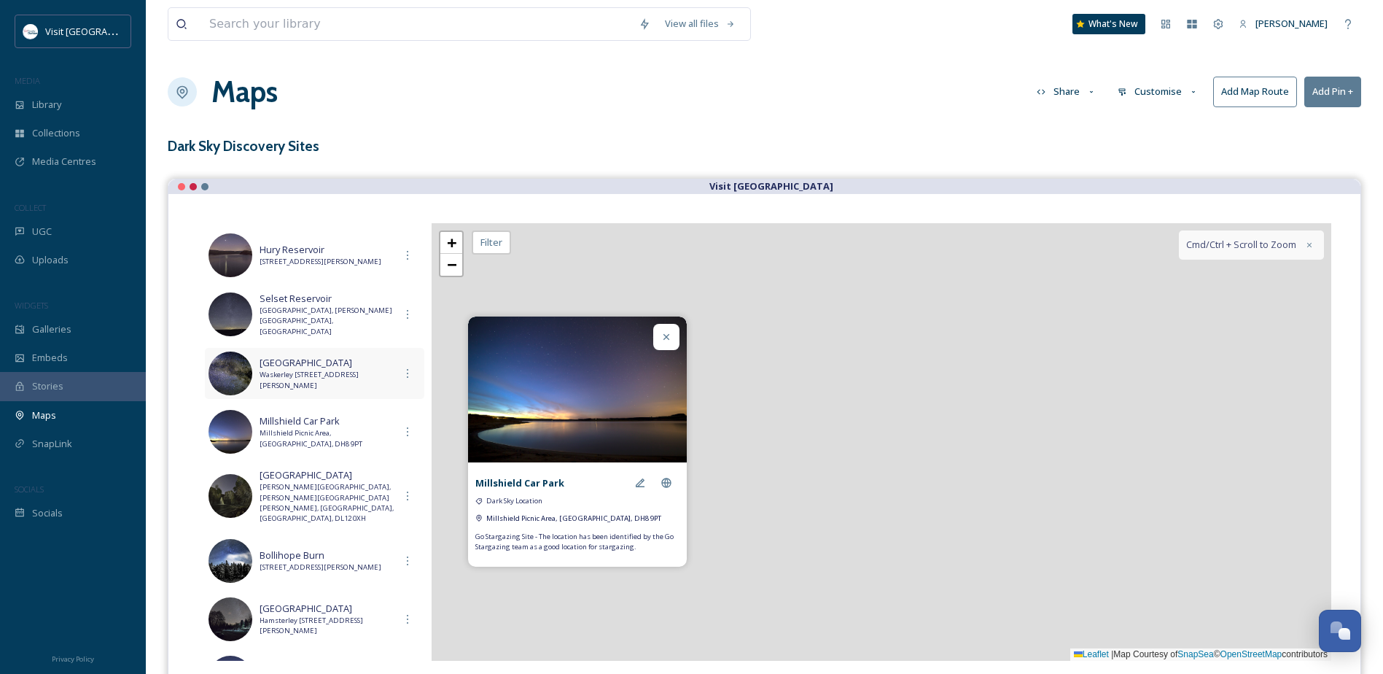
click at [332, 365] on span "[GEOGRAPHIC_DATA]" at bounding box center [327, 363] width 135 height 14
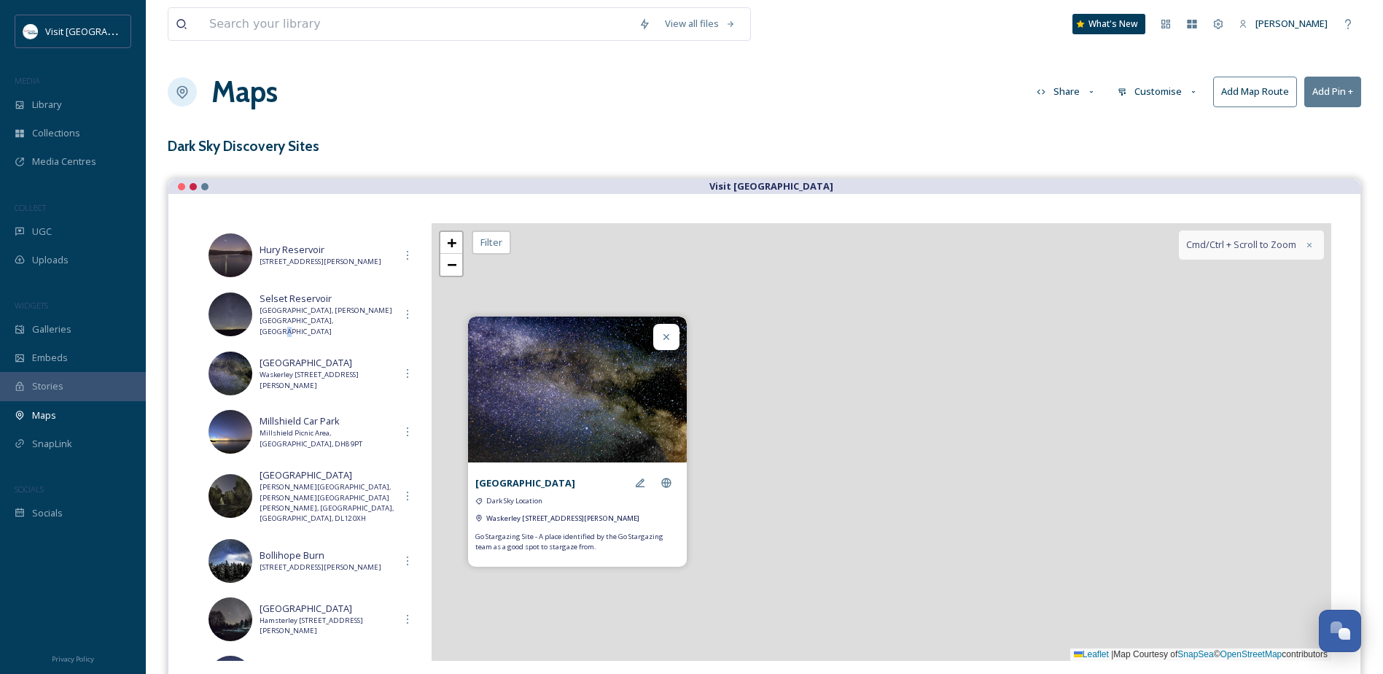
click at [338, 343] on div "All Pins Show List Pow Hill Country Park Pow Hill Country Park, Pow Hill, Edmun…" at bounding box center [315, 442] width 234 height 438
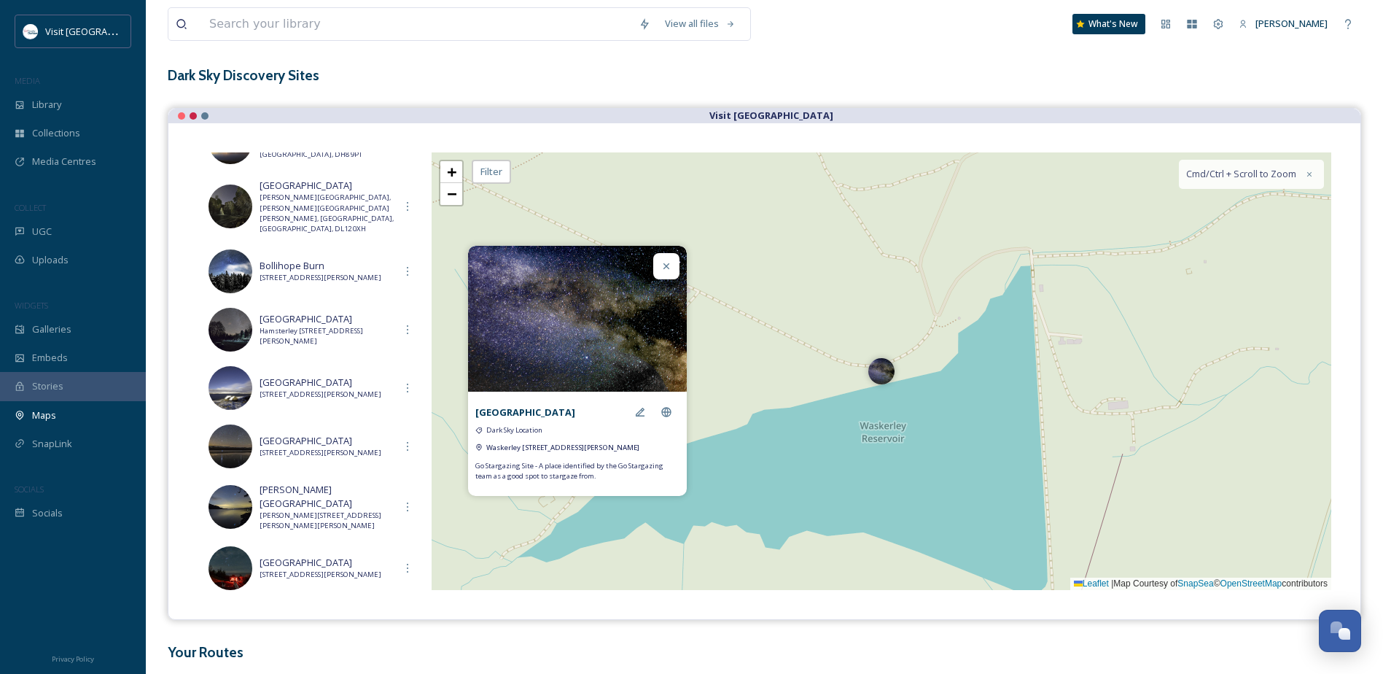
scroll to position [132, 0]
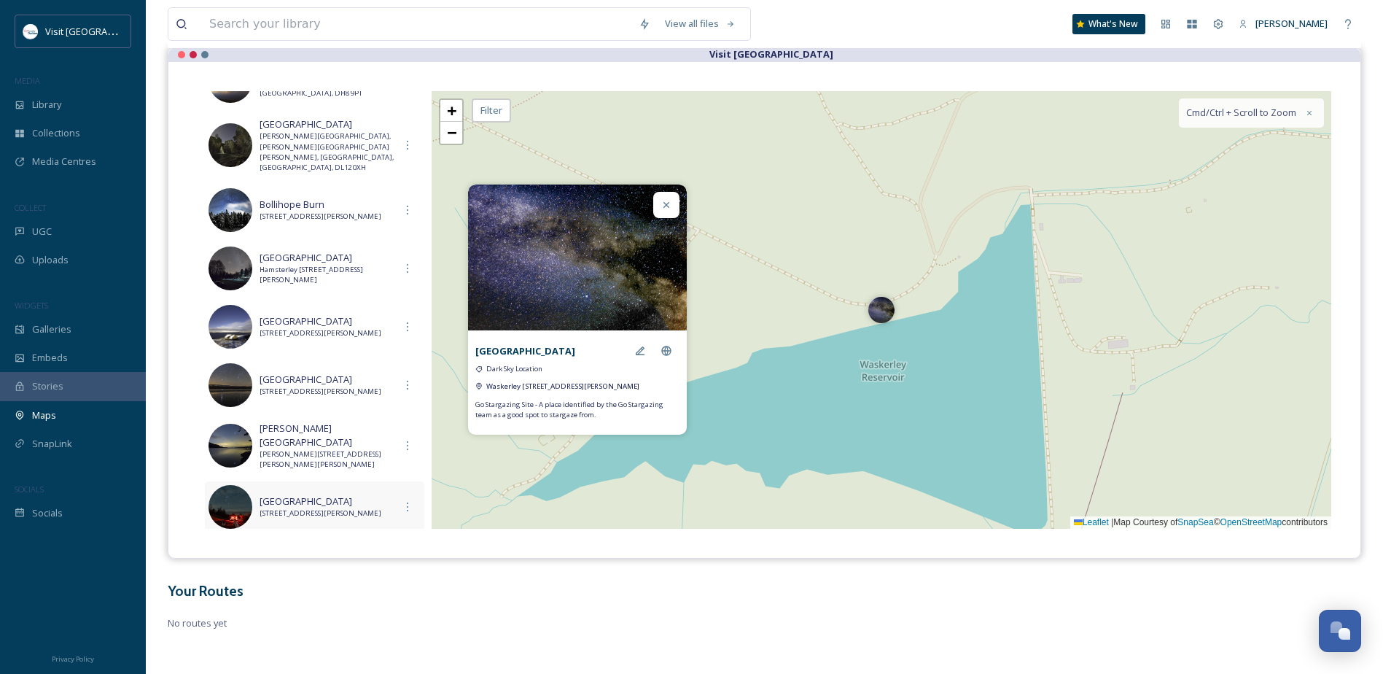
click at [336, 508] on span "W Pasture Road, Mickleton, Barnard Castle, County Durham, DL12 0PW" at bounding box center [327, 513] width 135 height 10
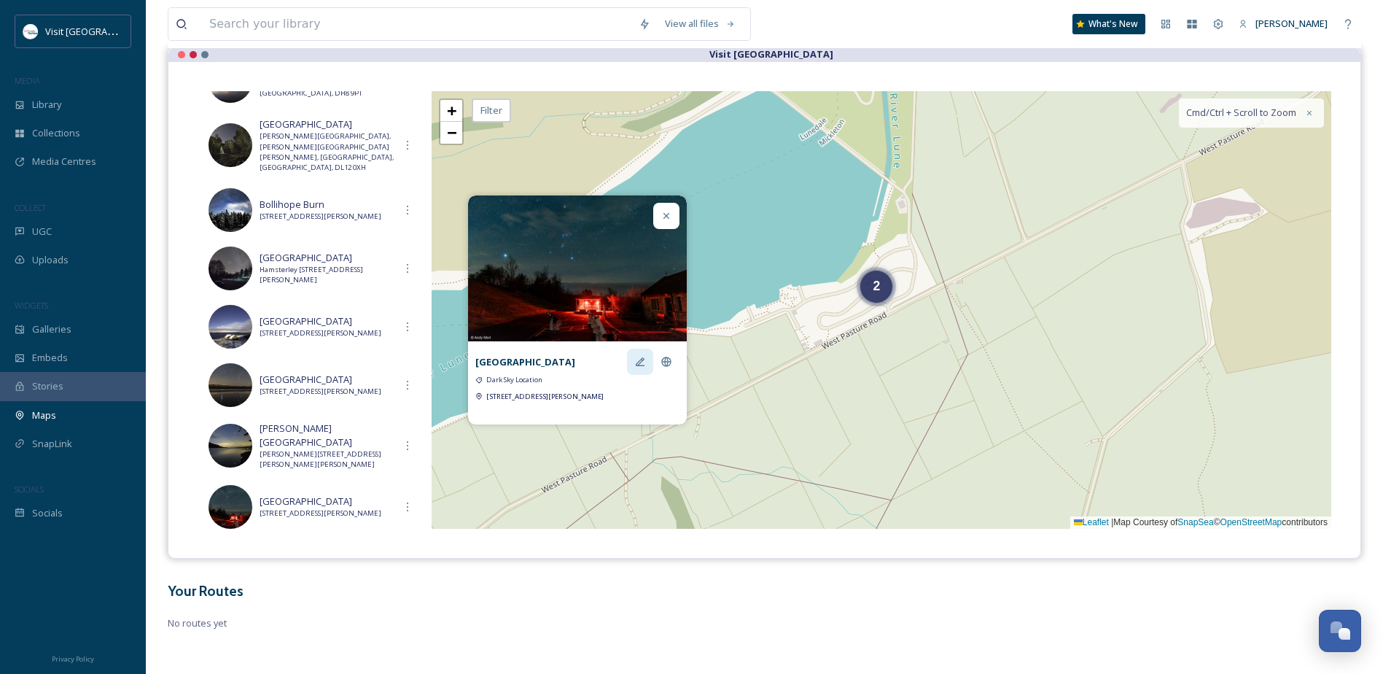
click at [638, 356] on icon at bounding box center [640, 362] width 12 height 12
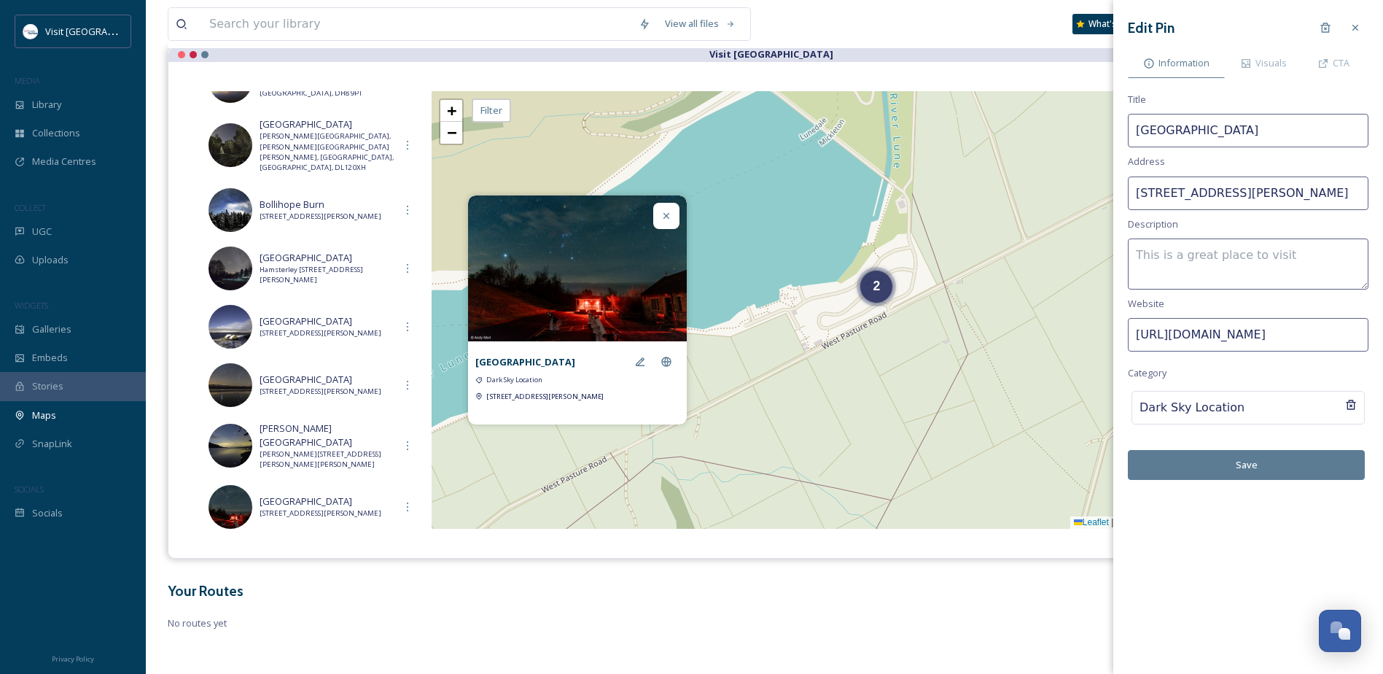
click at [1218, 261] on textarea at bounding box center [1248, 263] width 241 height 51
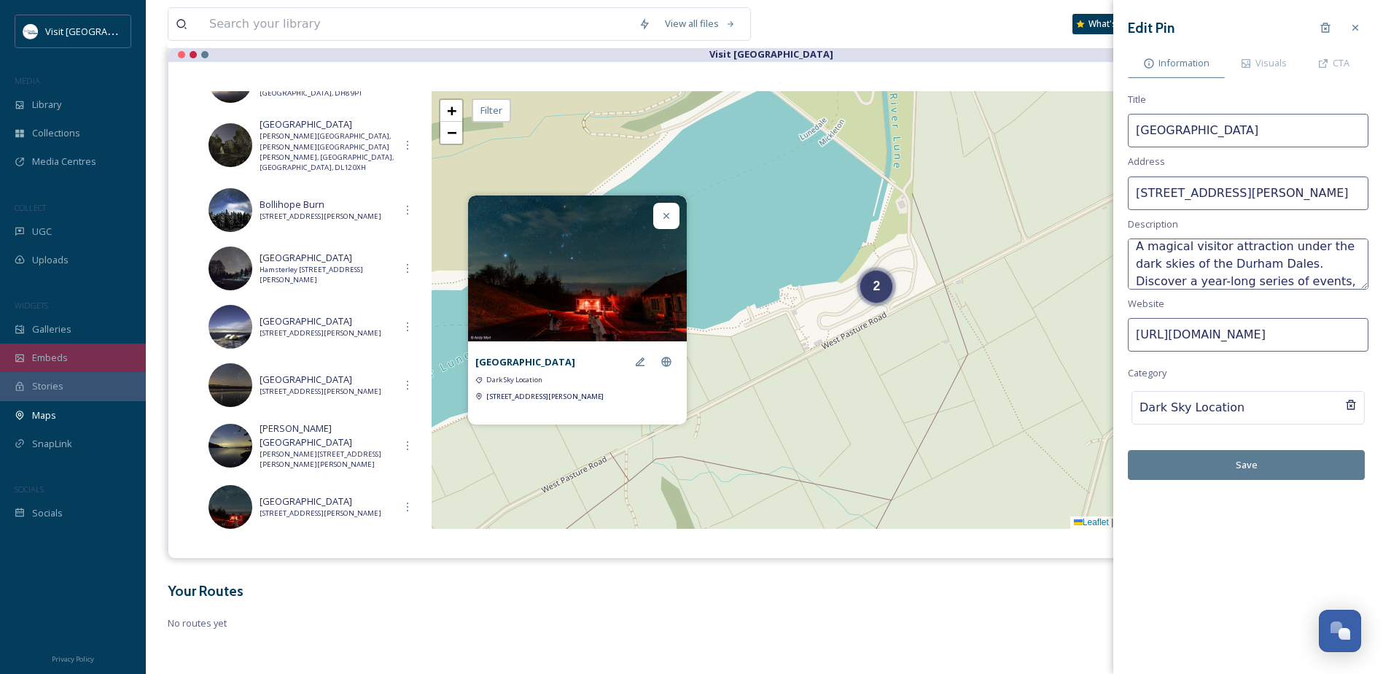
scroll to position [26, 0]
type textarea "A magical visitor attraction under the dark skies of the Durham Dales. Discover…"
click at [1242, 462] on button "Save" at bounding box center [1246, 465] width 237 height 30
click at [663, 210] on icon at bounding box center [667, 216] width 12 height 12
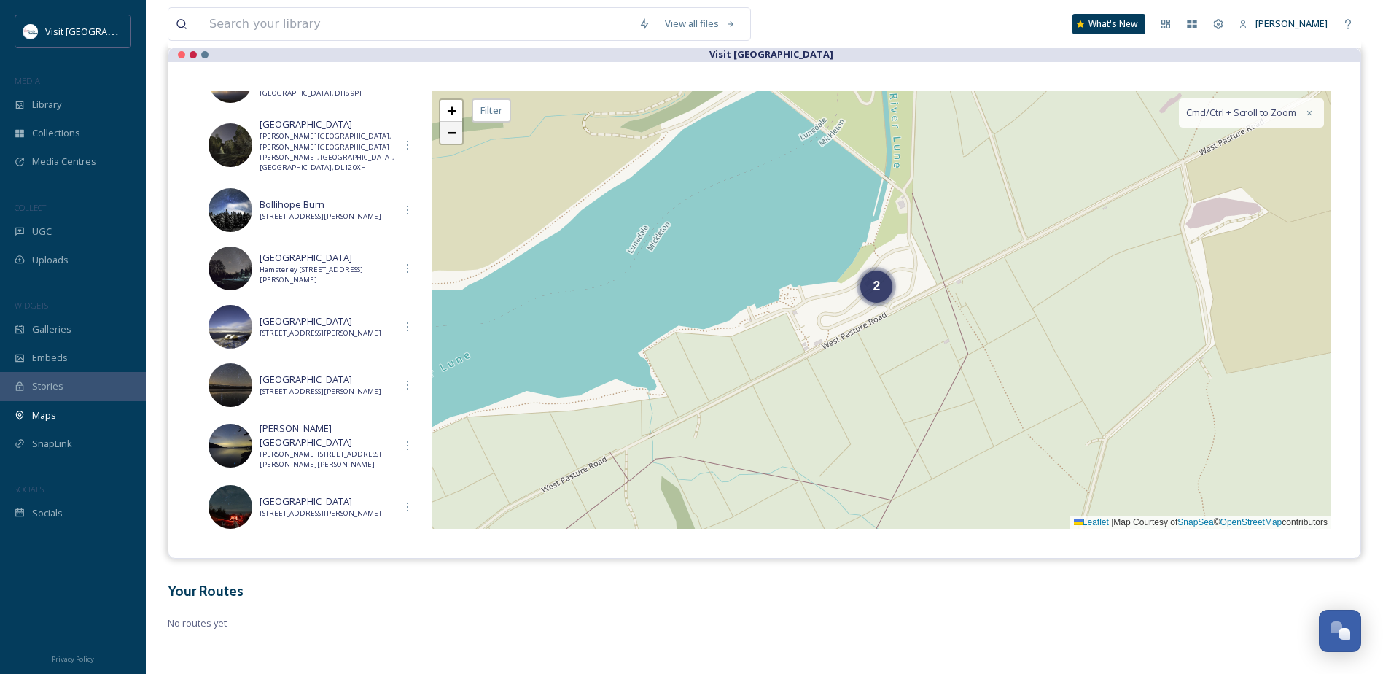
click at [450, 143] on link "−" at bounding box center [451, 133] width 22 height 22
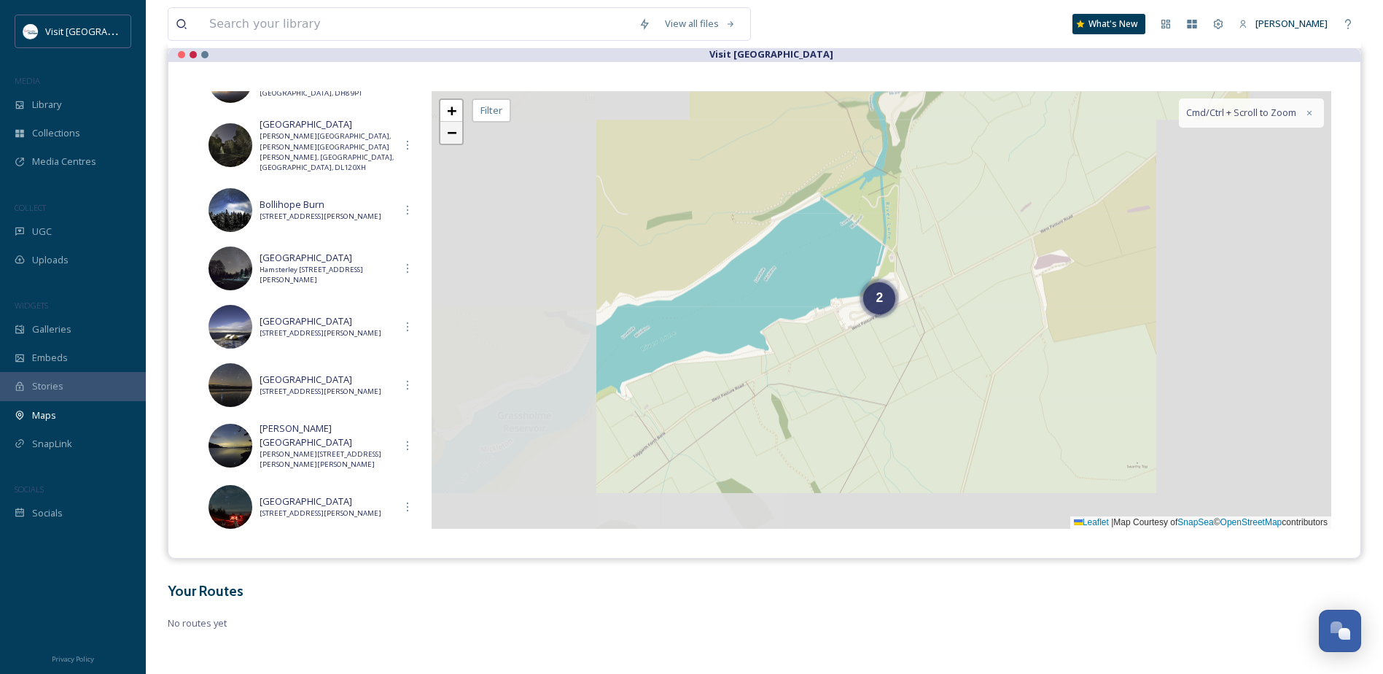
click at [461, 134] on link "−" at bounding box center [451, 133] width 22 height 22
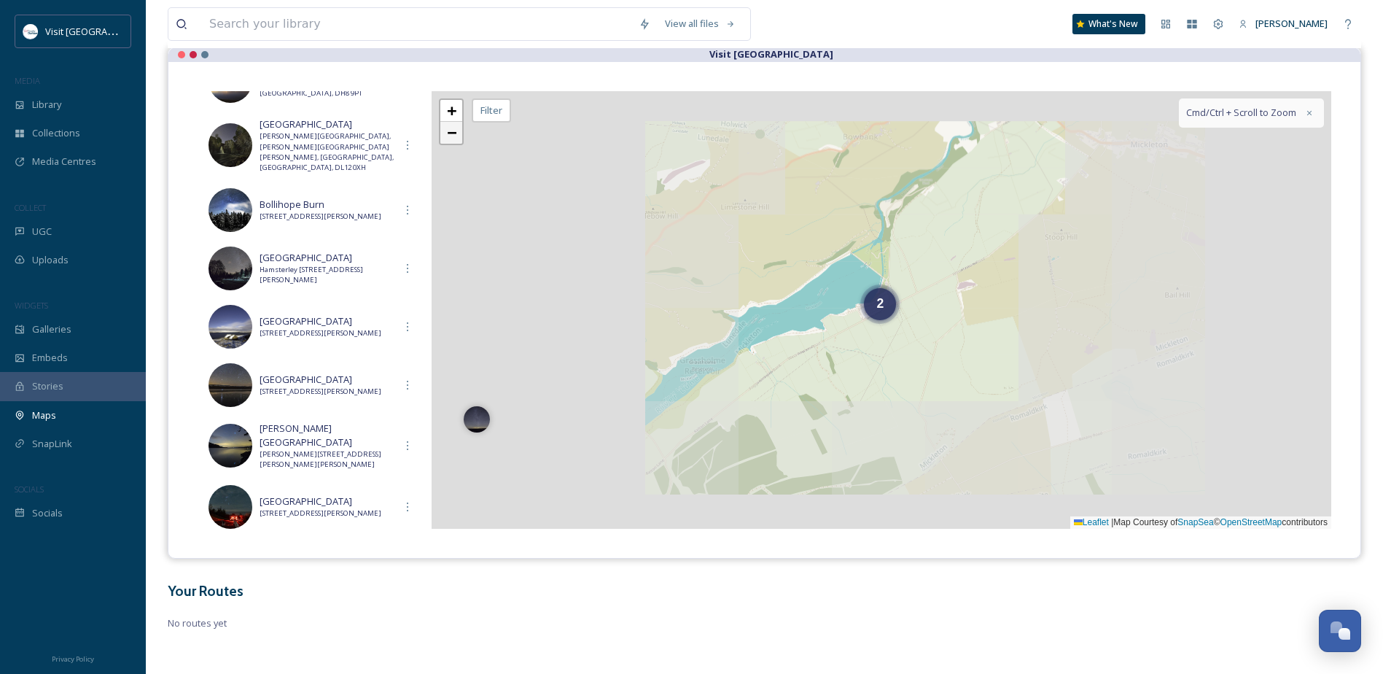
click at [456, 139] on span "−" at bounding box center [451, 132] width 9 height 18
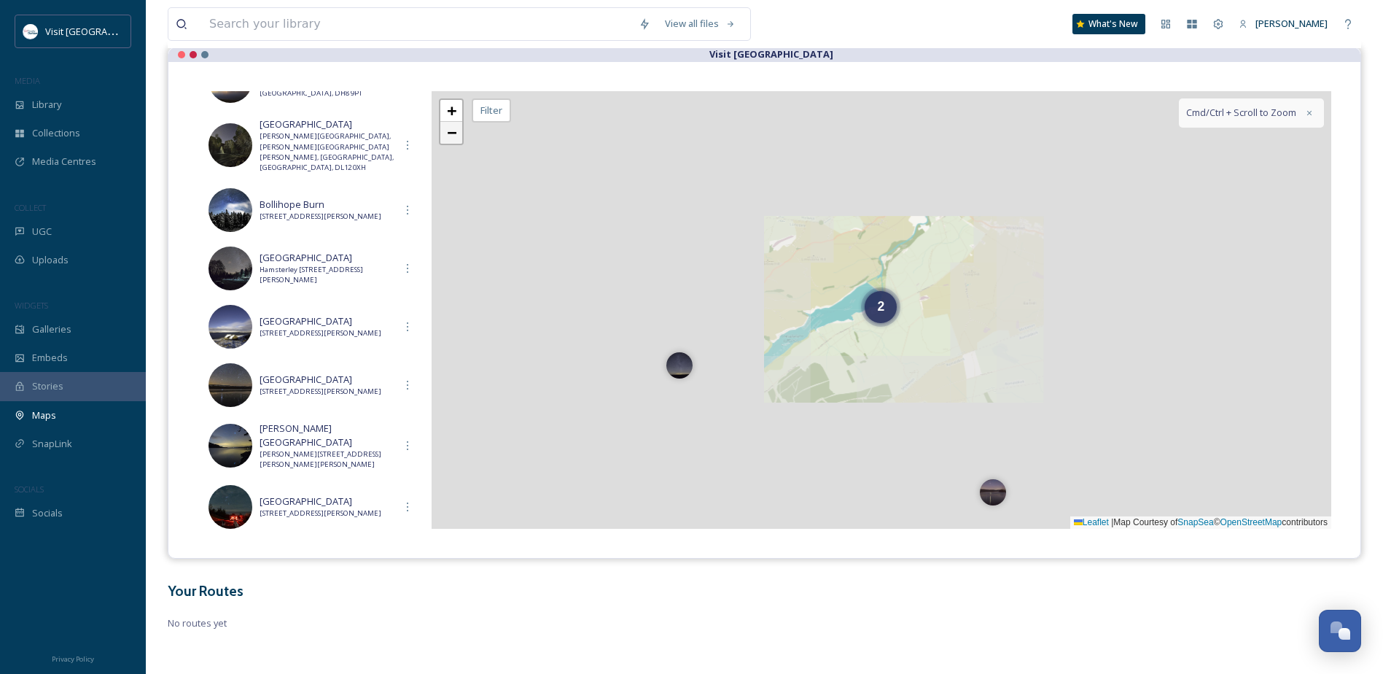
click at [456, 139] on span "−" at bounding box center [451, 132] width 9 height 18
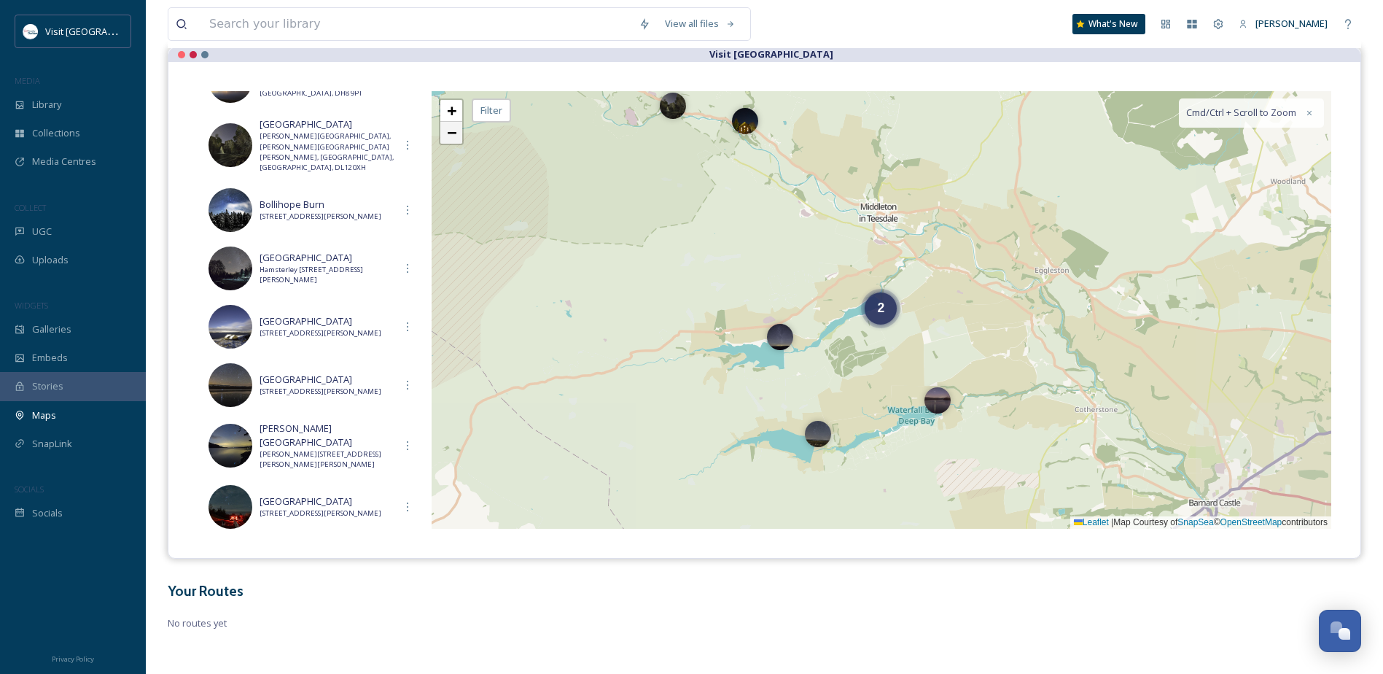
click at [456, 139] on span "−" at bounding box center [451, 132] width 9 height 18
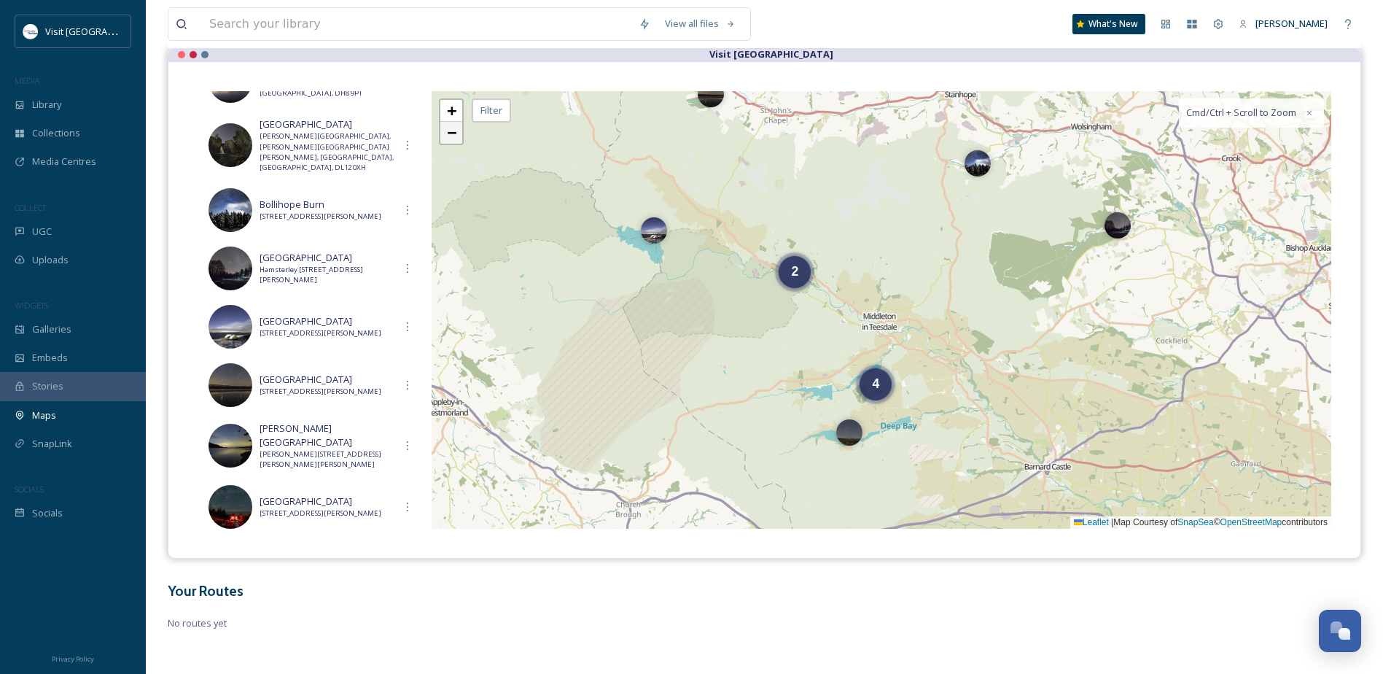
click at [456, 139] on span "−" at bounding box center [451, 132] width 9 height 18
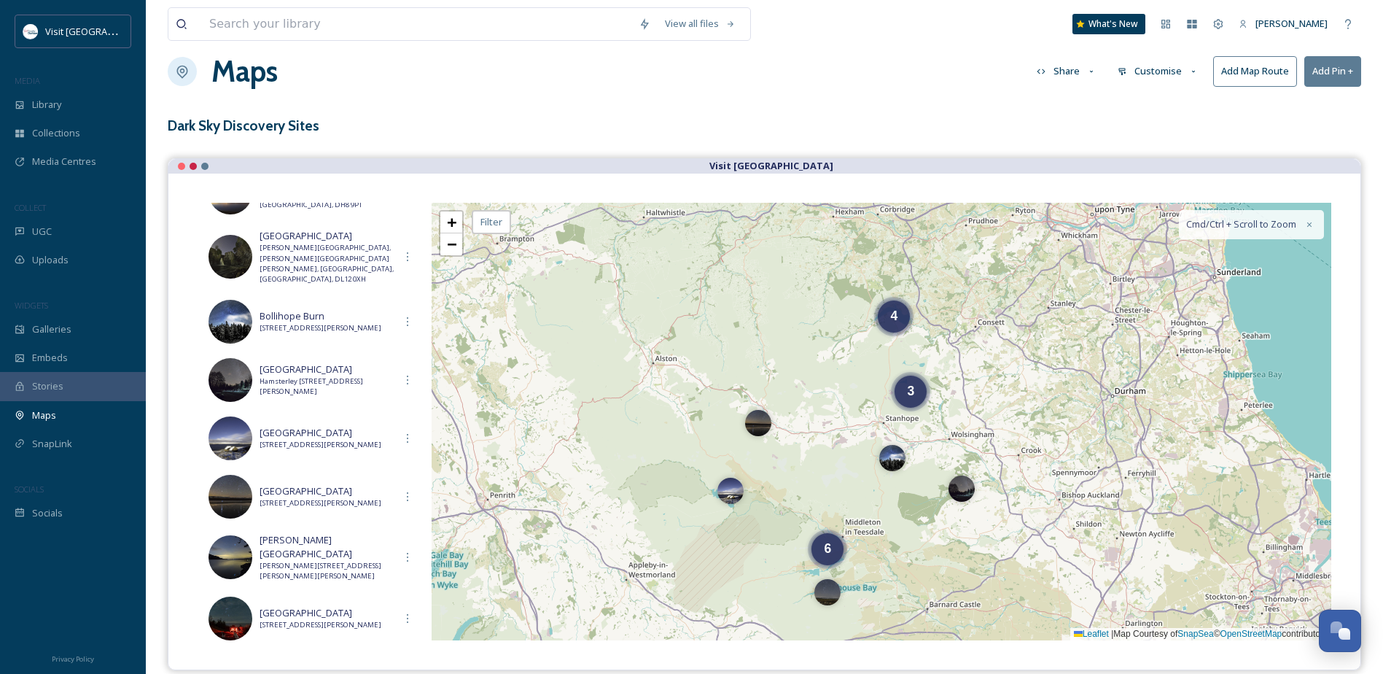
scroll to position [0, 0]
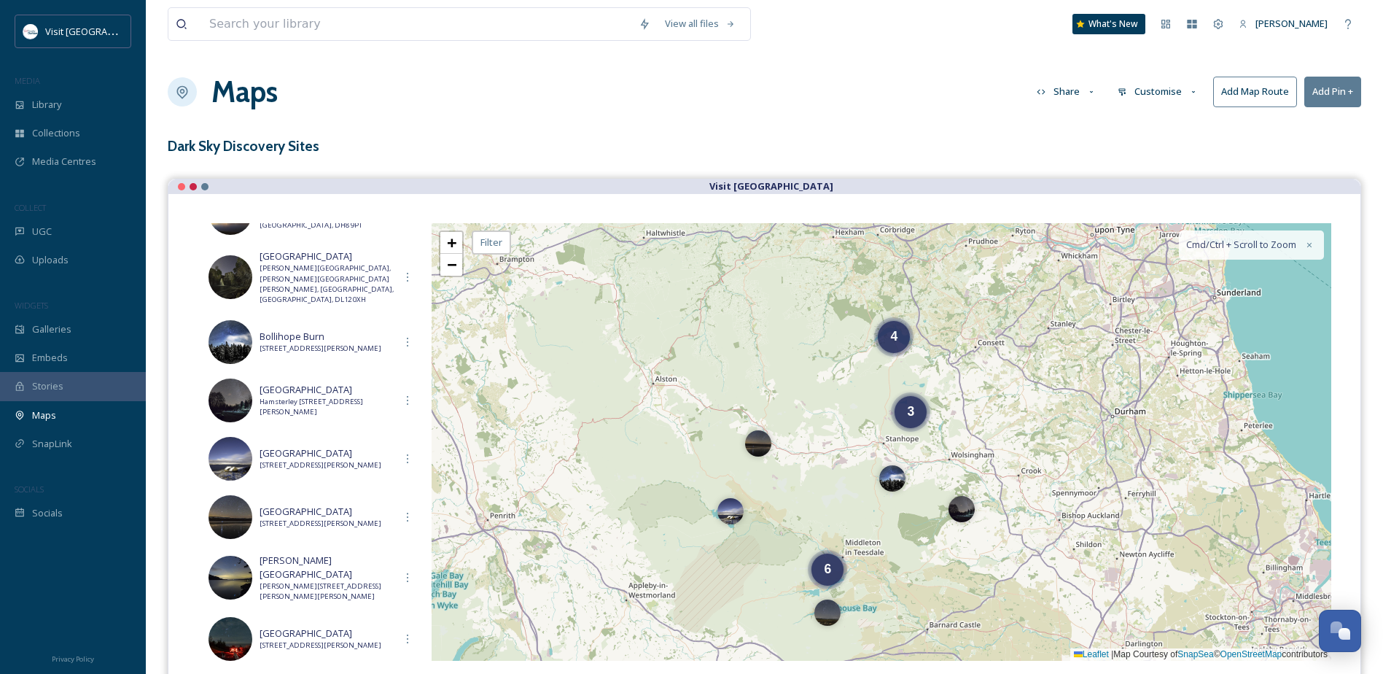
click at [1173, 90] on button "Customise" at bounding box center [1159, 91] width 96 height 28
click at [1168, 179] on div "Map" at bounding box center [1161, 182] width 101 height 28
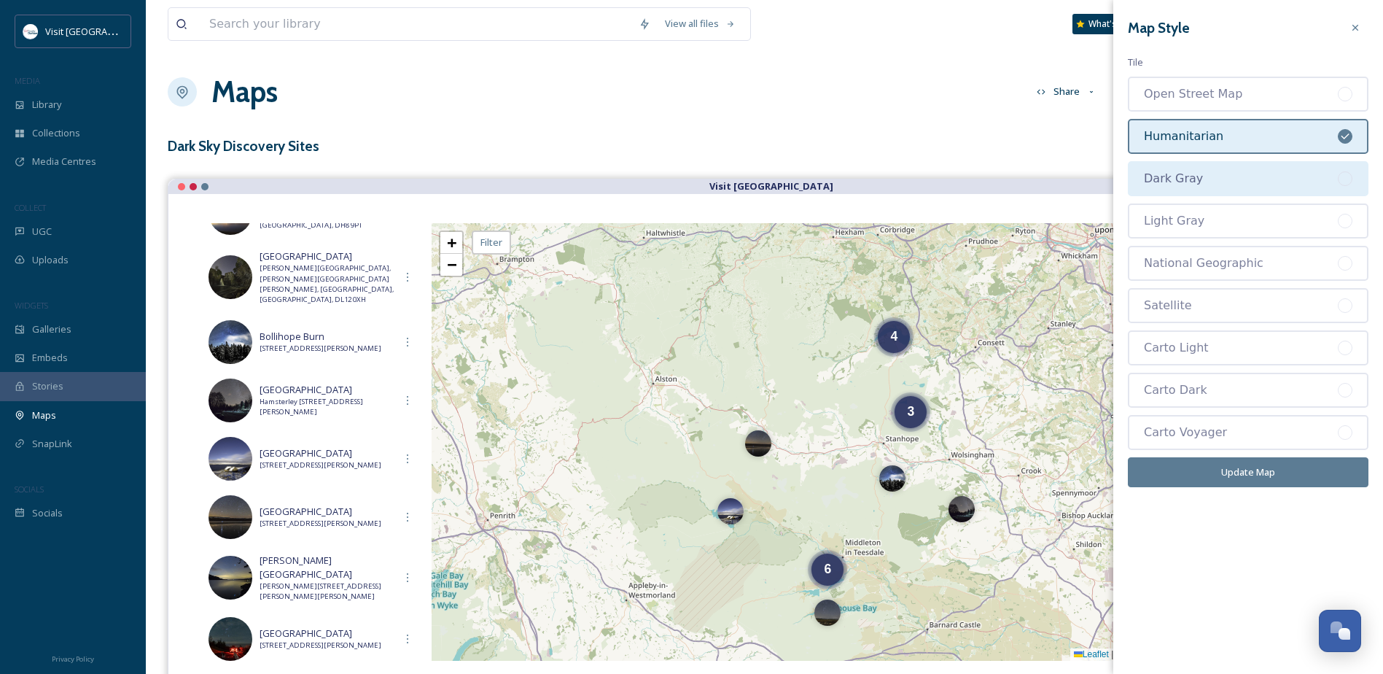
click at [1263, 180] on div "Dark Gray" at bounding box center [1241, 179] width 194 height 18
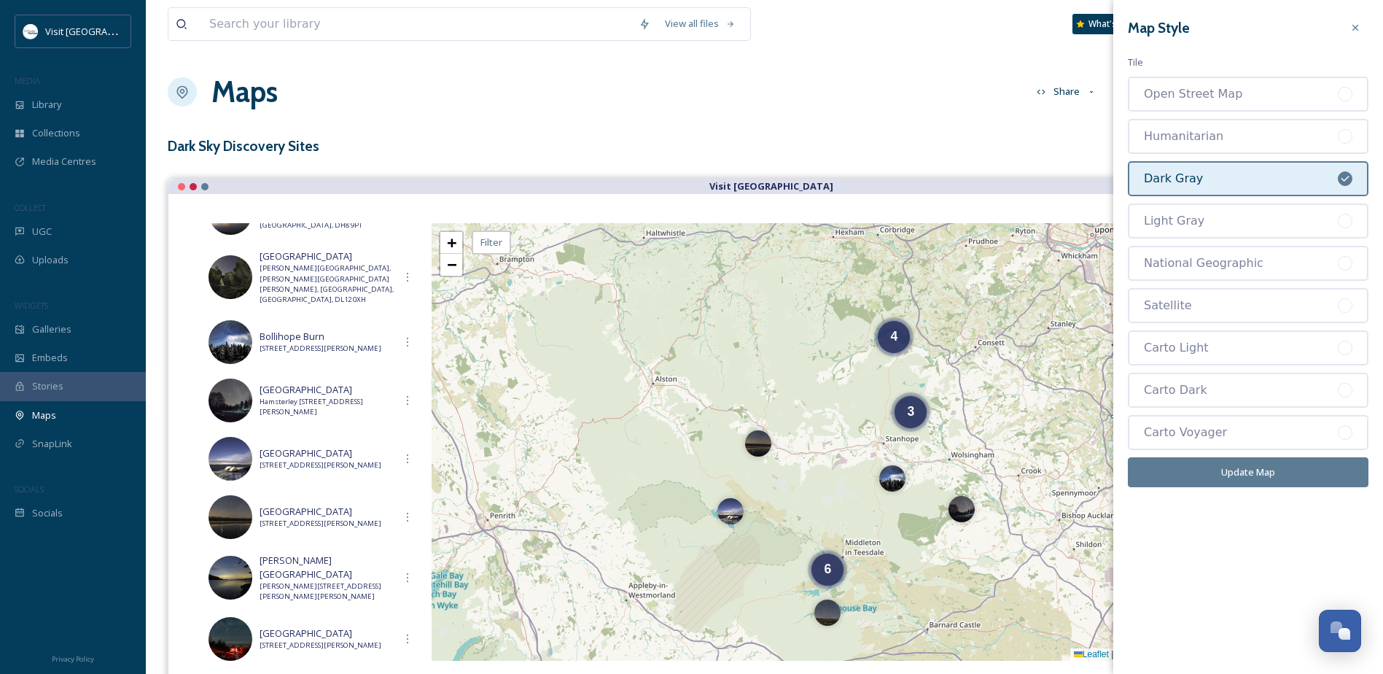
click at [1250, 467] on button "Update Map" at bounding box center [1248, 472] width 241 height 30
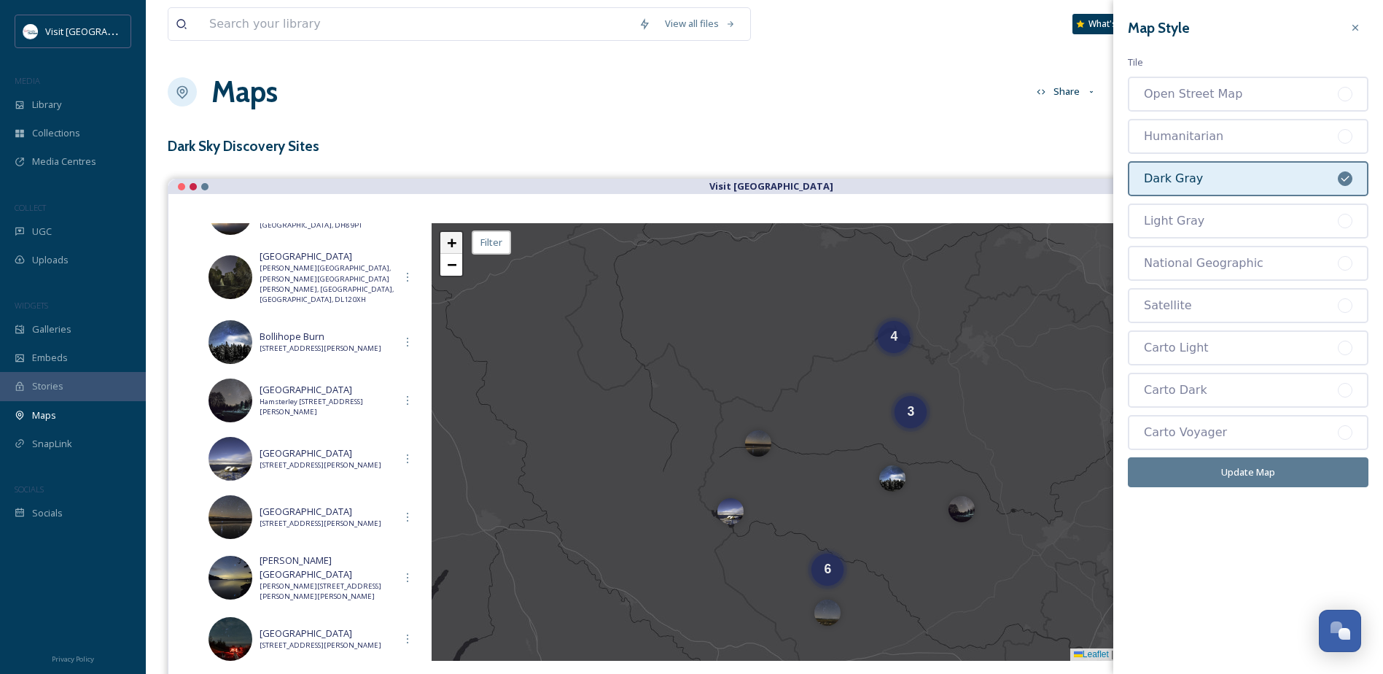
click at [444, 242] on link "+" at bounding box center [451, 243] width 22 height 22
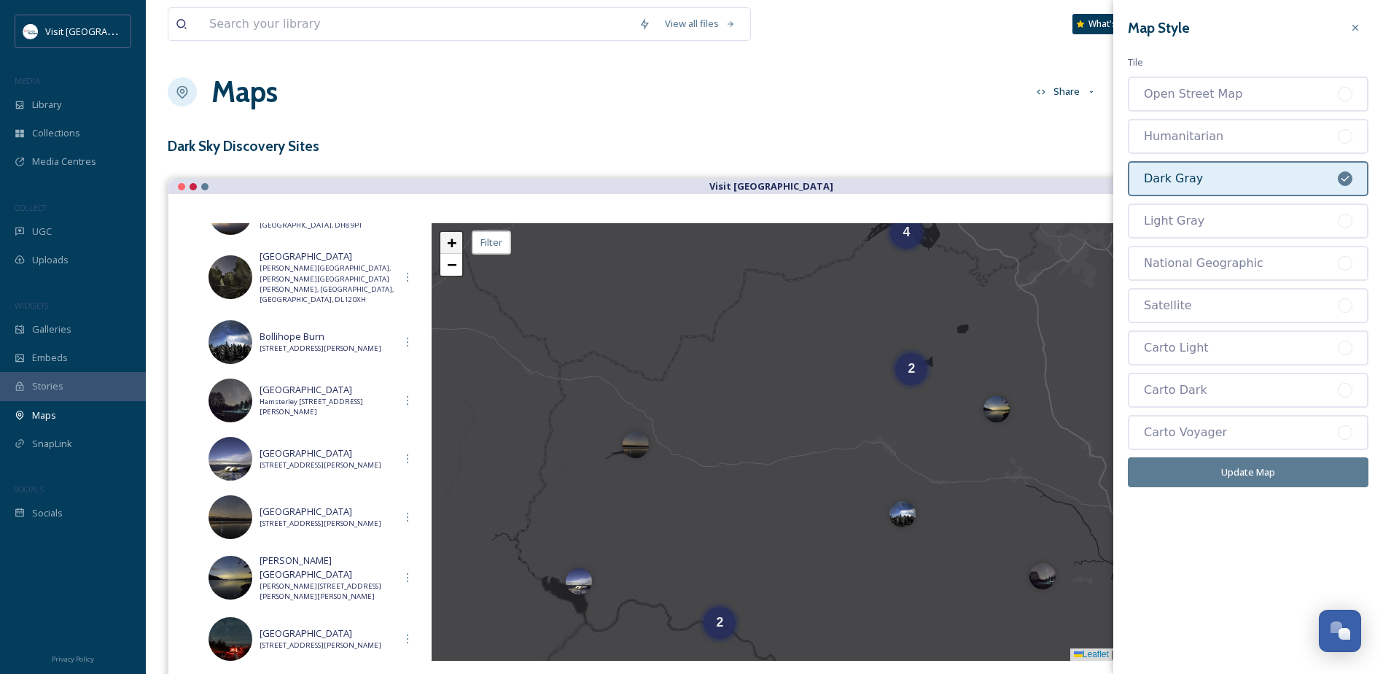
click at [444, 243] on link "+" at bounding box center [451, 243] width 22 height 22
click at [449, 266] on span "−" at bounding box center [451, 264] width 9 height 18
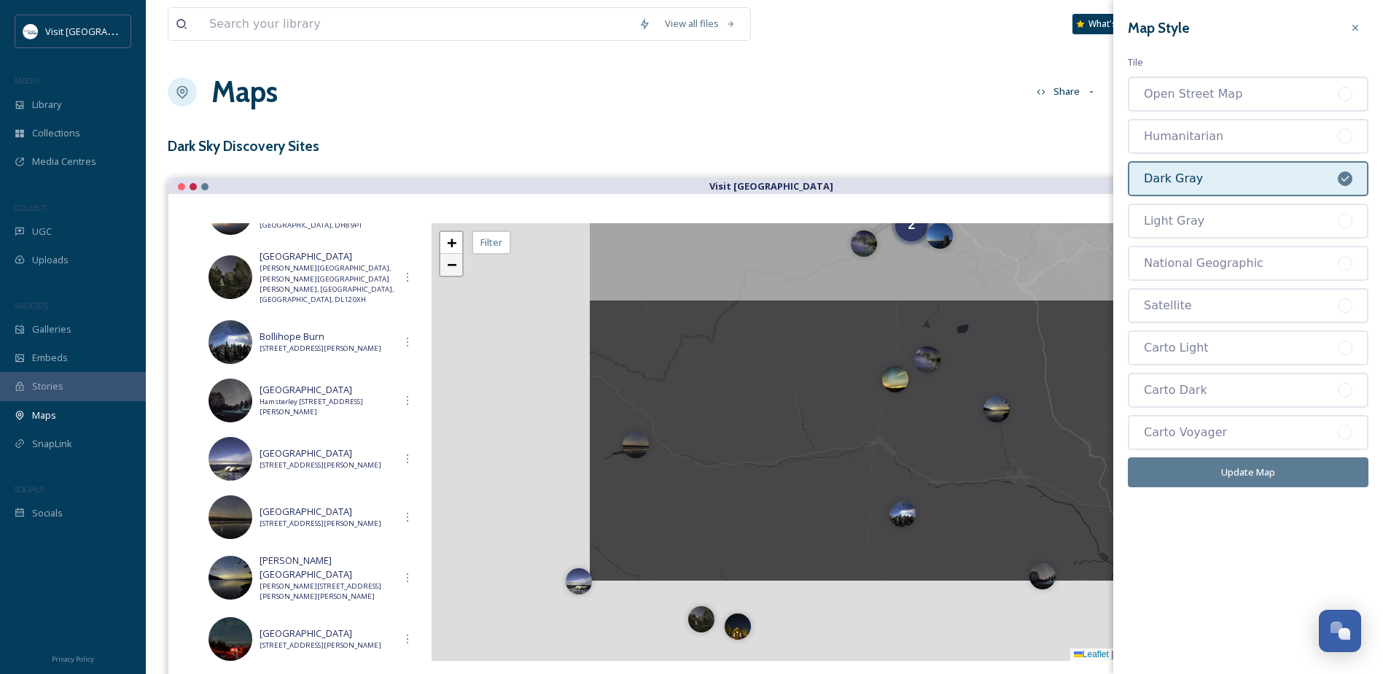
click at [449, 266] on span "−" at bounding box center [451, 264] width 9 height 18
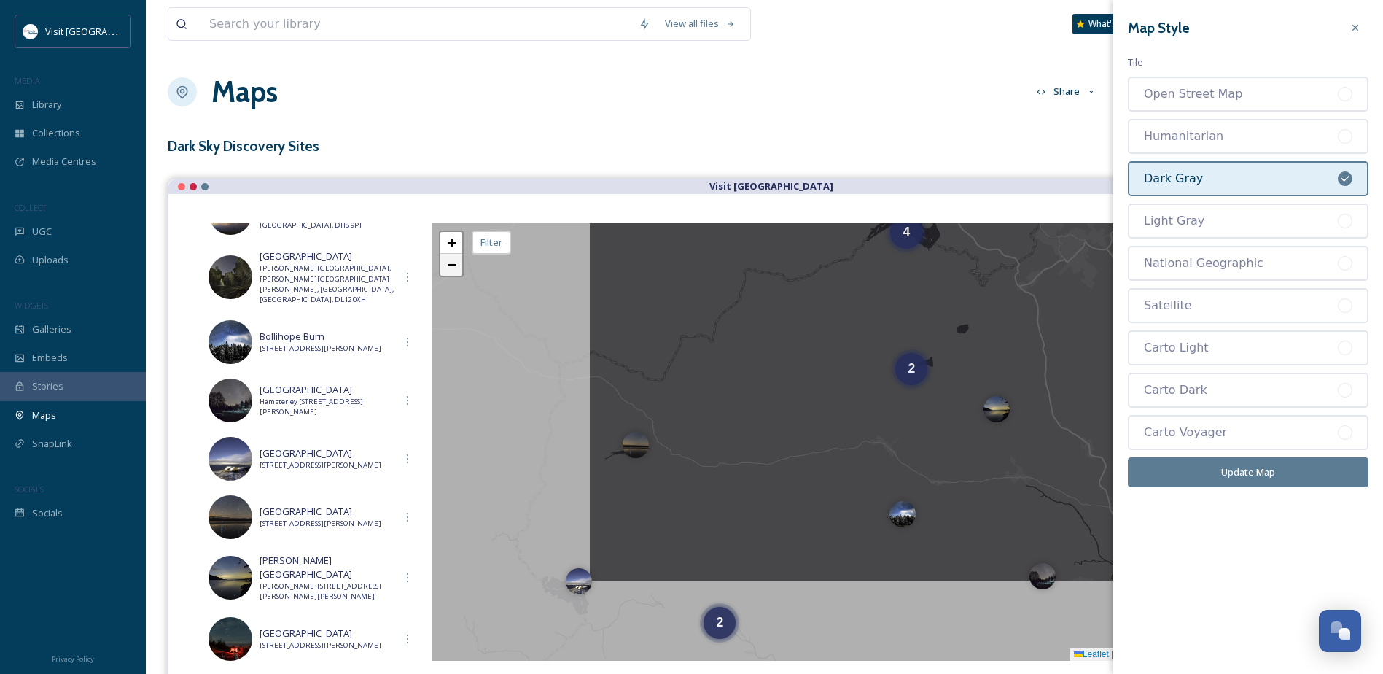
click at [449, 266] on span "−" at bounding box center [451, 264] width 9 height 18
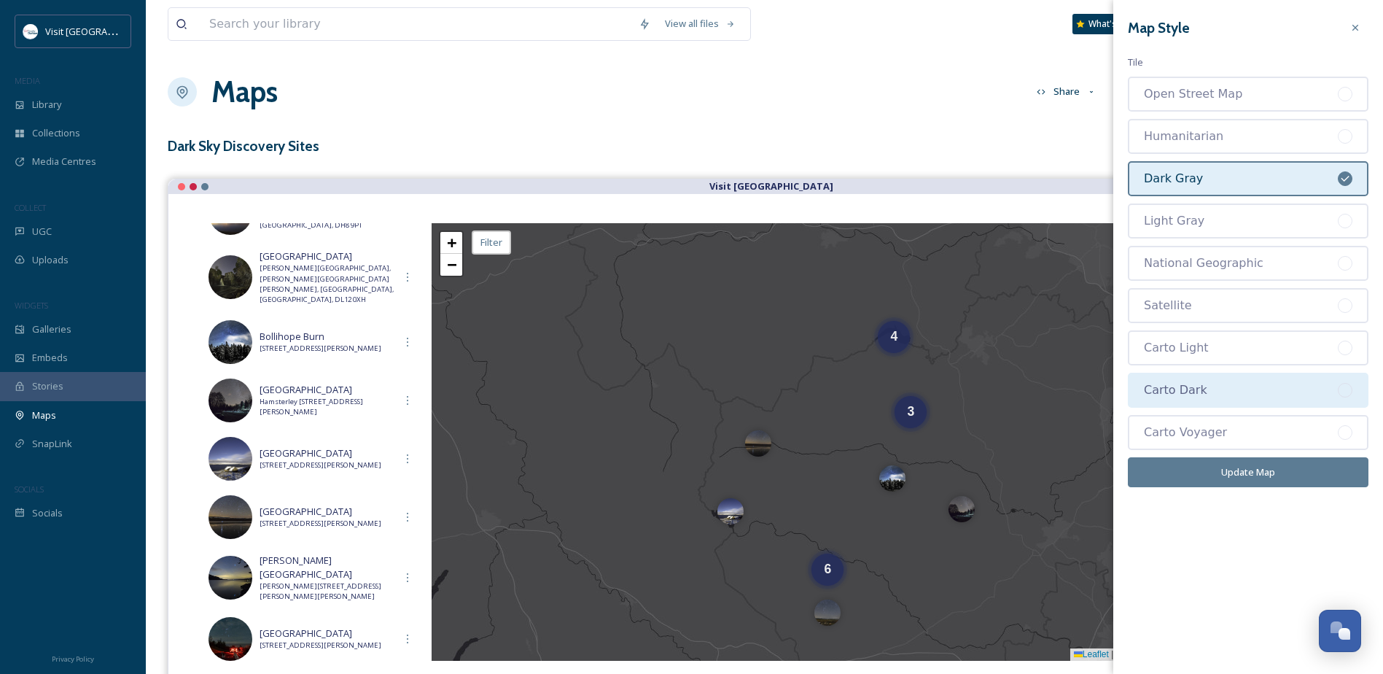
click at [1200, 381] on div "Carto Dark" at bounding box center [1248, 390] width 241 height 35
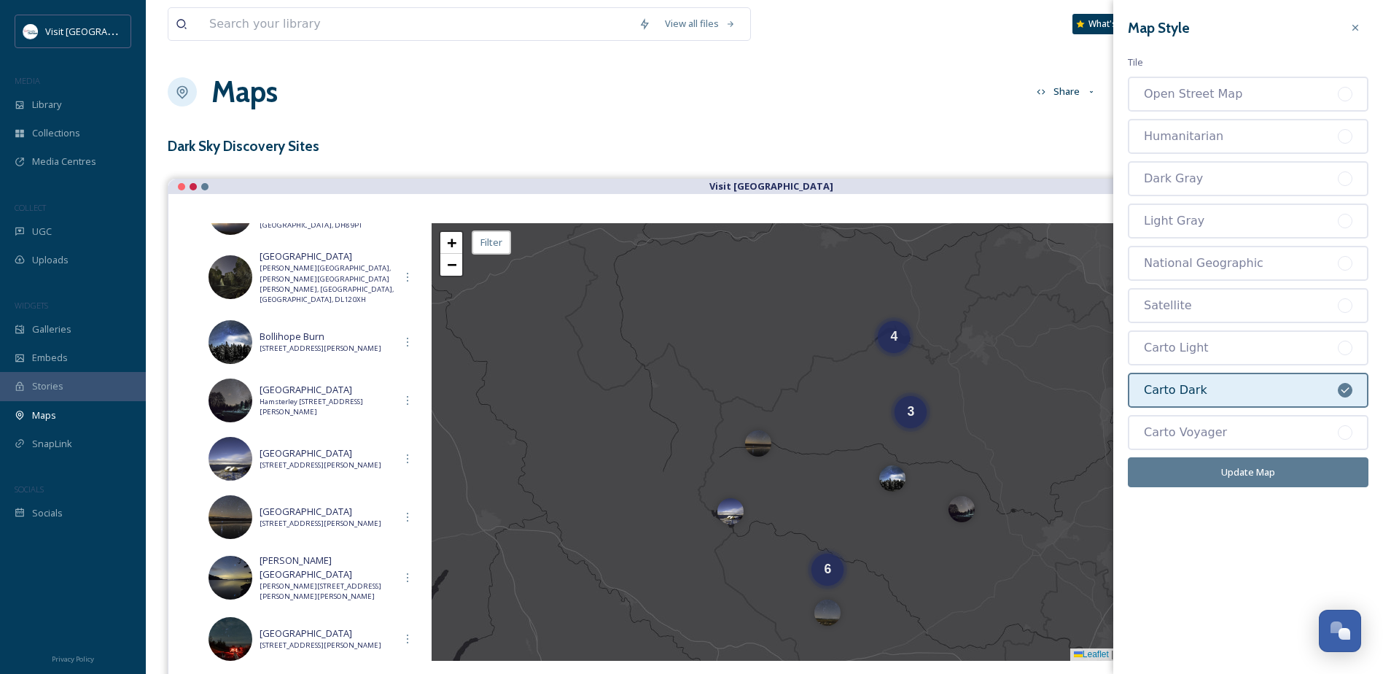
click at [1288, 465] on button "Update Map" at bounding box center [1248, 472] width 241 height 30
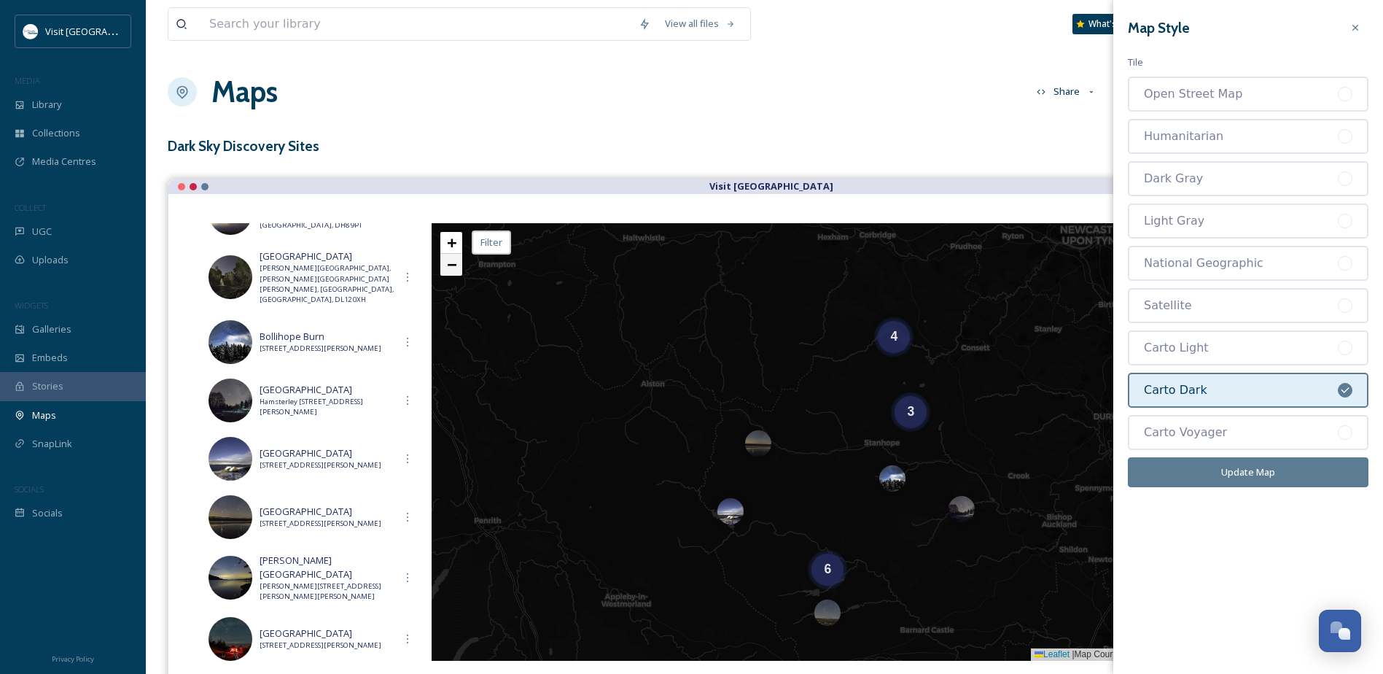
click at [453, 271] on span "−" at bounding box center [451, 264] width 9 height 18
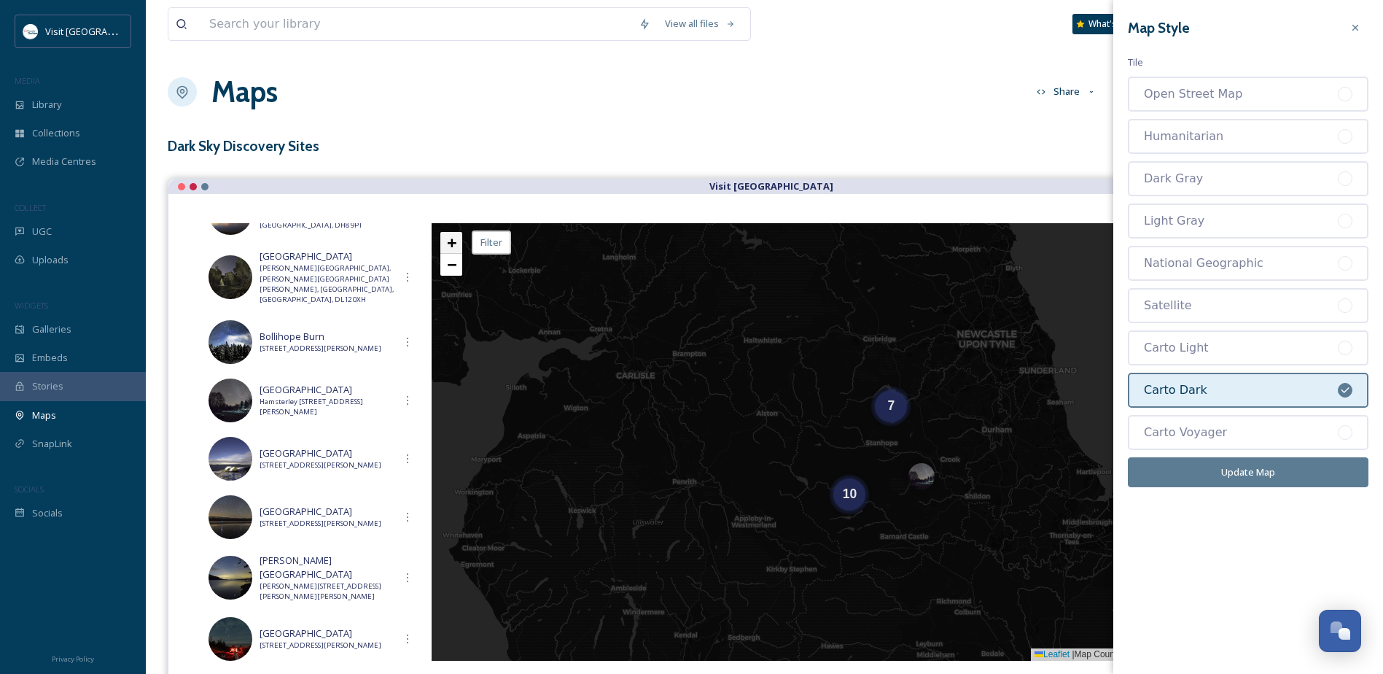
click at [448, 241] on span "+" at bounding box center [451, 242] width 9 height 18
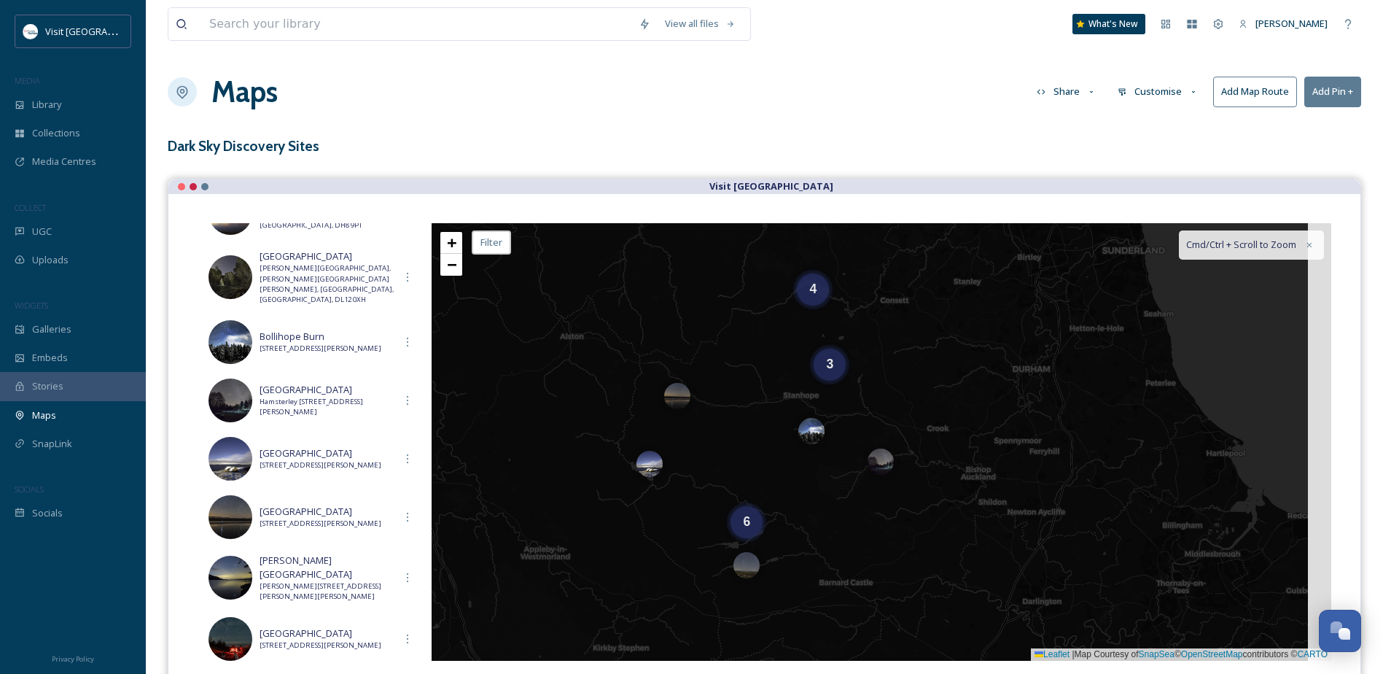
drag, startPoint x: 815, startPoint y: 436, endPoint x: 734, endPoint y: 388, distance: 94.2
click at [734, 388] on div "6 3 4 + − Leaflet | Map Courtesy of SnapSea © OpenStreetMap contributors © CART…" at bounding box center [882, 442] width 900 height 438
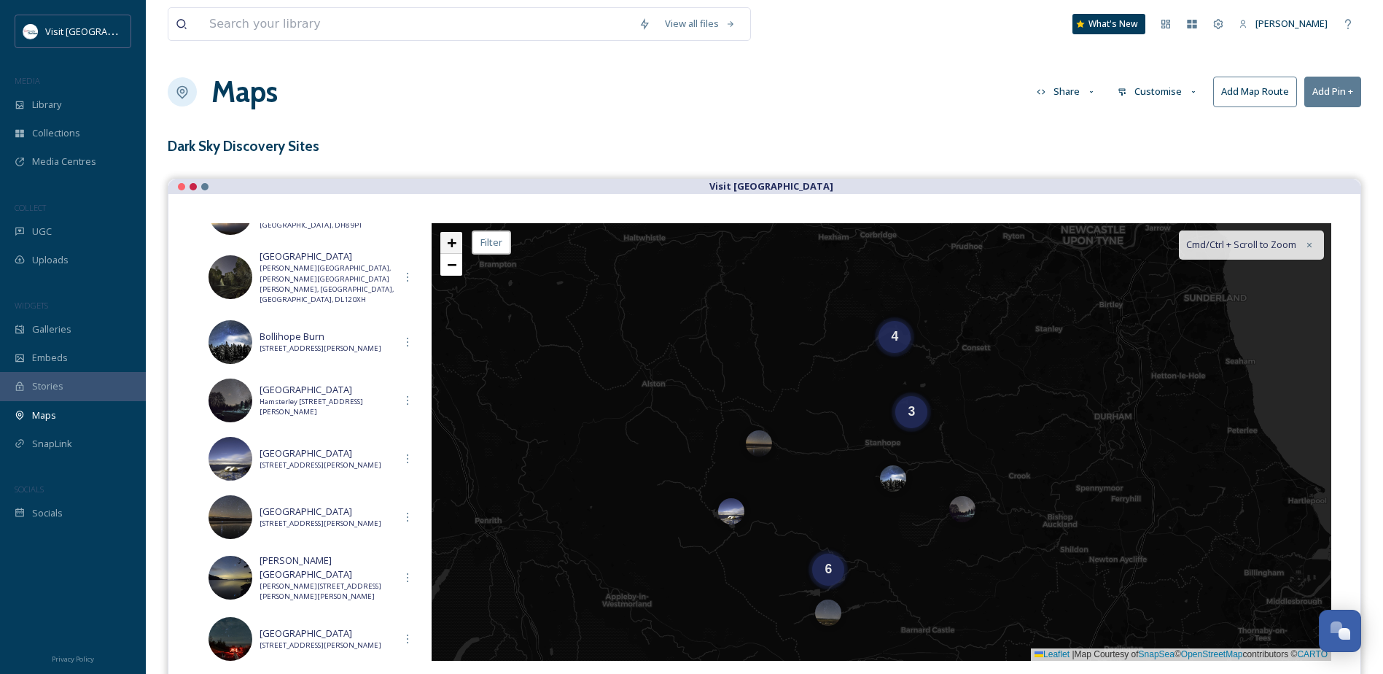
click at [453, 242] on span "+" at bounding box center [451, 242] width 9 height 18
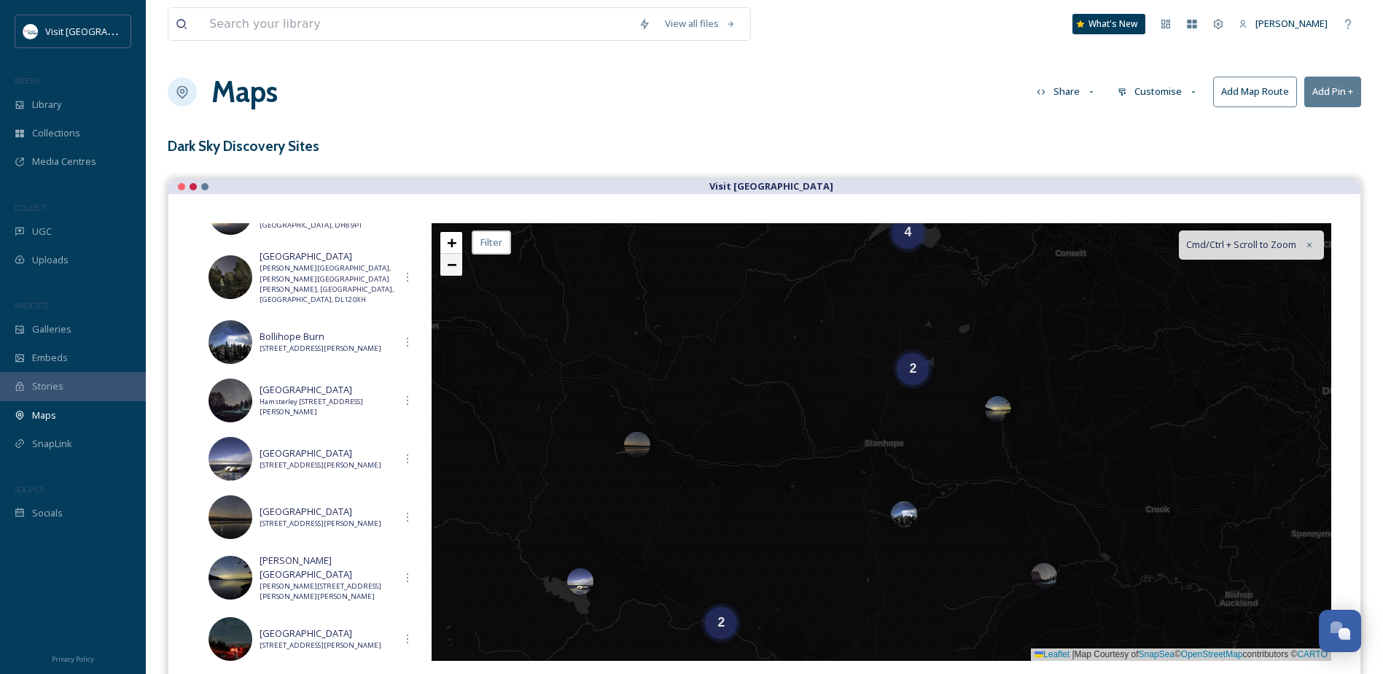
click at [451, 271] on span "−" at bounding box center [451, 264] width 9 height 18
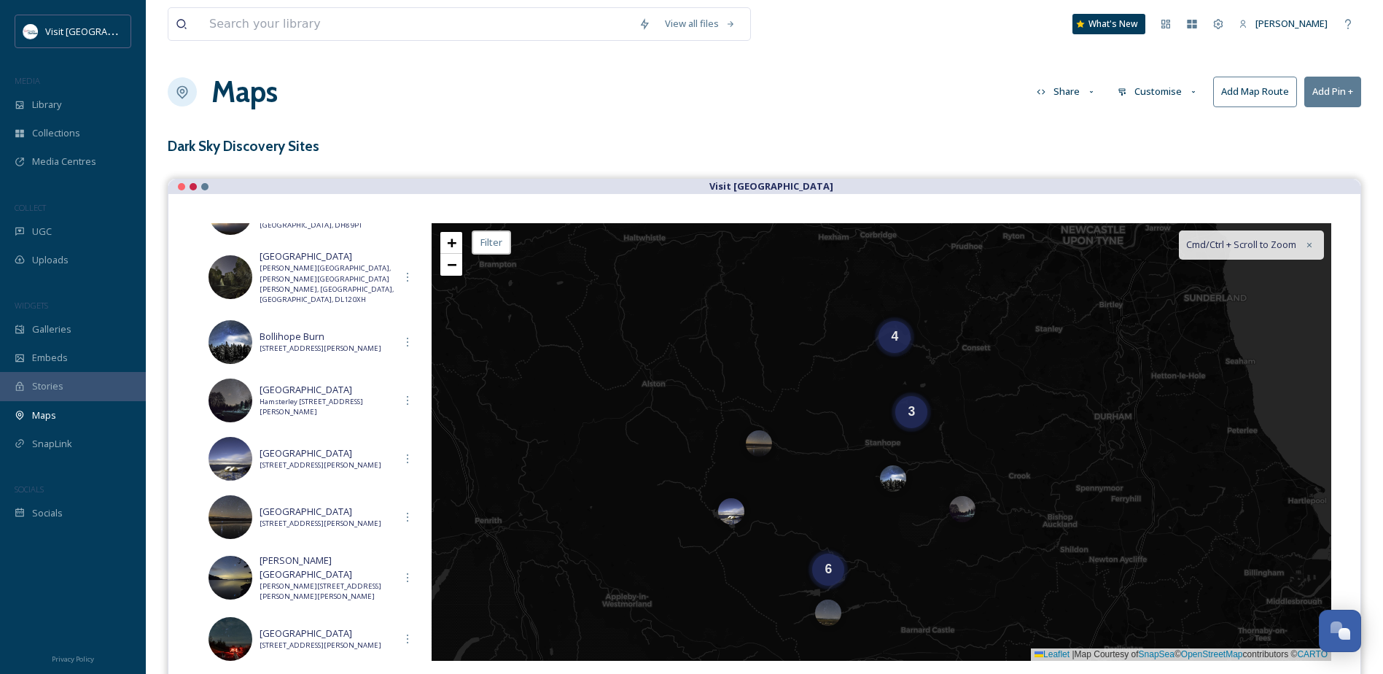
click at [1073, 92] on button "Share" at bounding box center [1067, 91] width 74 height 28
click at [1087, 150] on span "Embed Map" at bounding box center [1064, 154] width 52 height 14
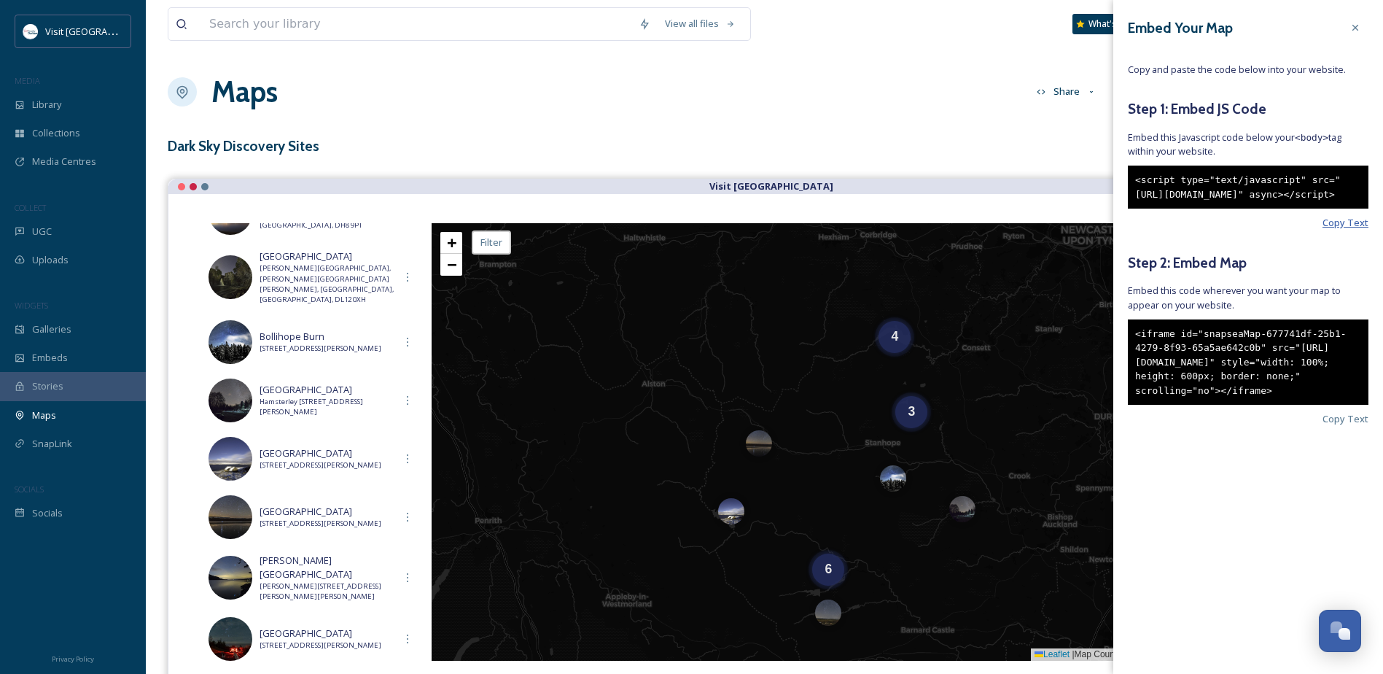
click at [1340, 230] on span "Copy Text" at bounding box center [1346, 223] width 46 height 14
click at [1343, 426] on span "Copy Text" at bounding box center [1346, 419] width 46 height 14
click at [1356, 29] on icon at bounding box center [1356, 28] width 12 height 12
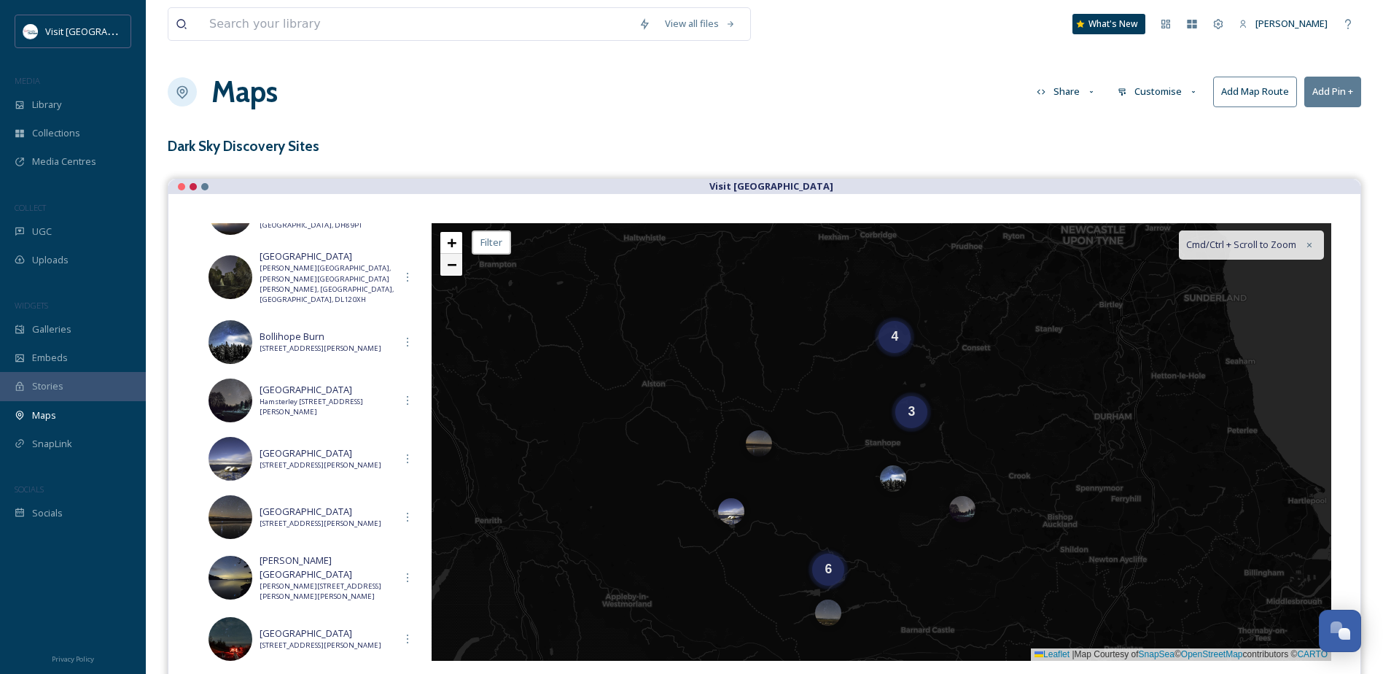
click at [448, 274] on link "−" at bounding box center [451, 265] width 22 height 22
